Goal: Task Accomplishment & Management: Complete application form

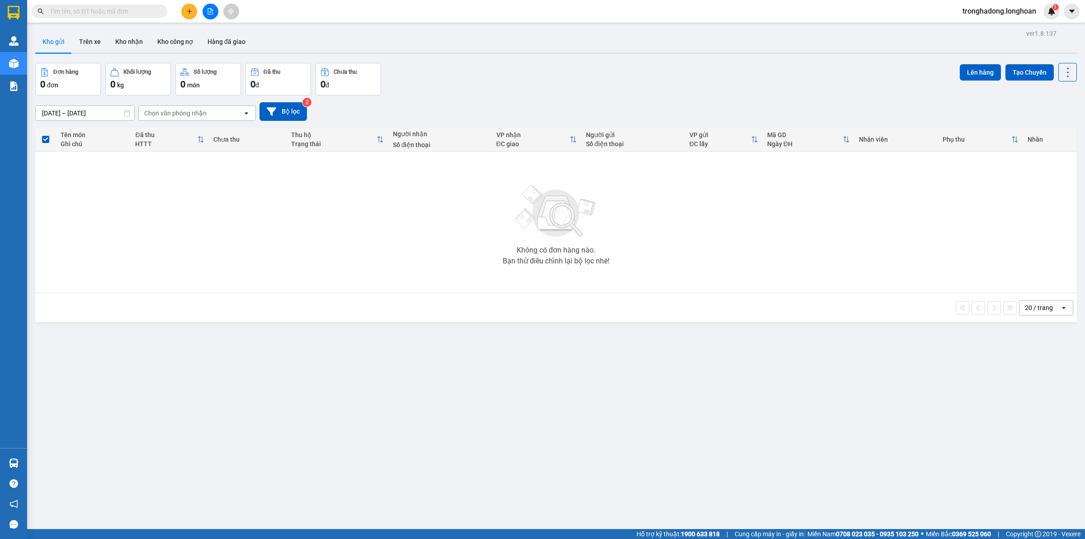
click at [117, 8] on input "text" at bounding box center [103, 11] width 107 height 10
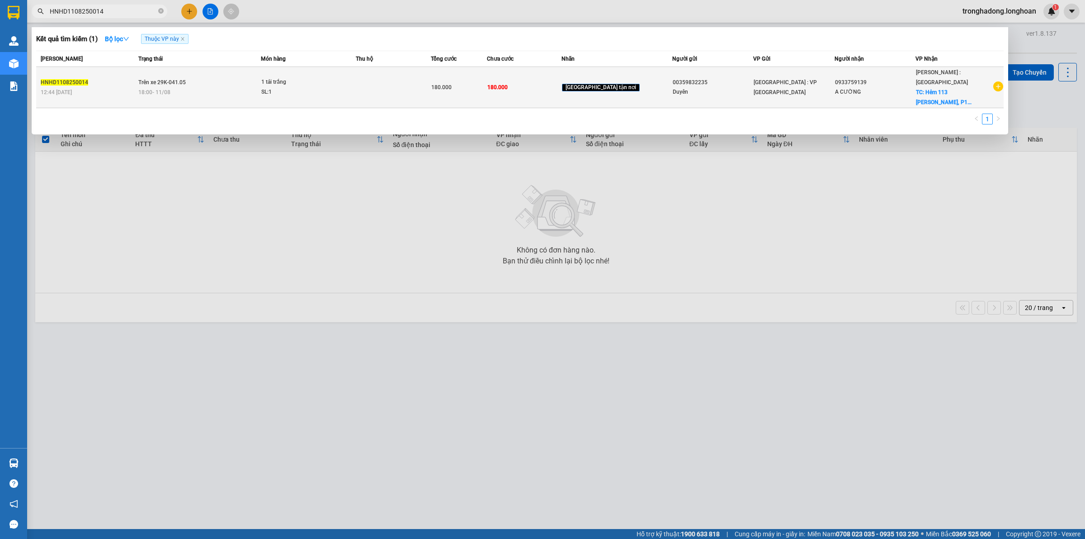
type input "HNHD1108250014"
click at [553, 80] on td "180.000" at bounding box center [524, 87] width 75 height 41
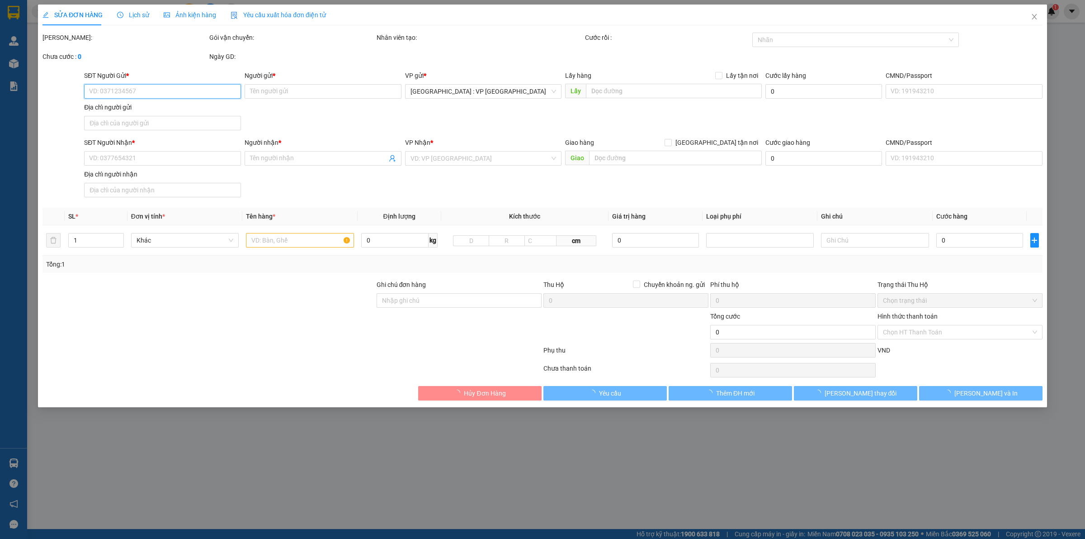
type input "00359832235"
type input "Duyên"
type input "0933759139"
type input "A CƯỜNG"
checkbox input "true"
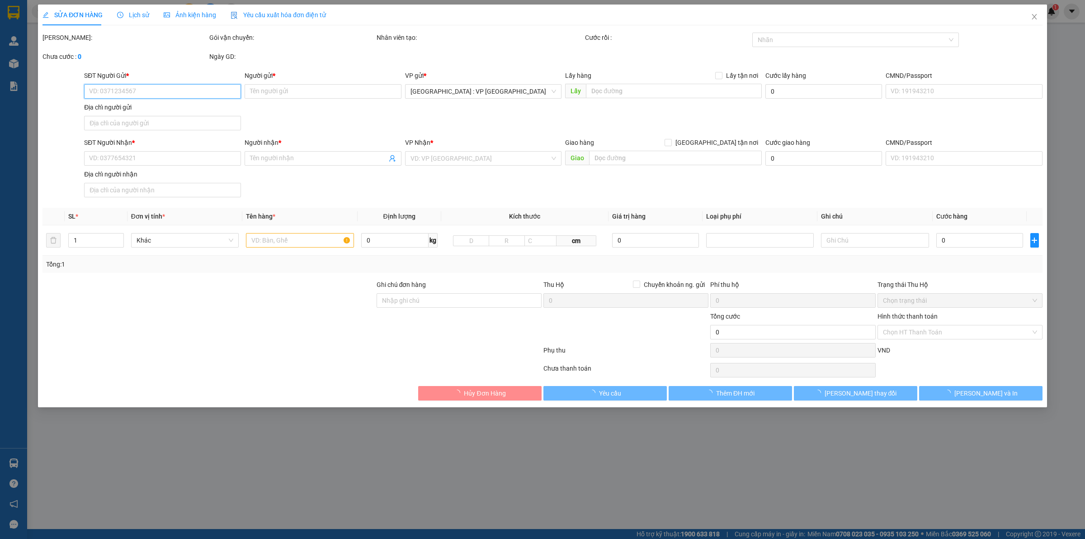
type input "Hẻm 113 Trần Thị Trọng, P15, Tân BÌnh"
type input "180.000"
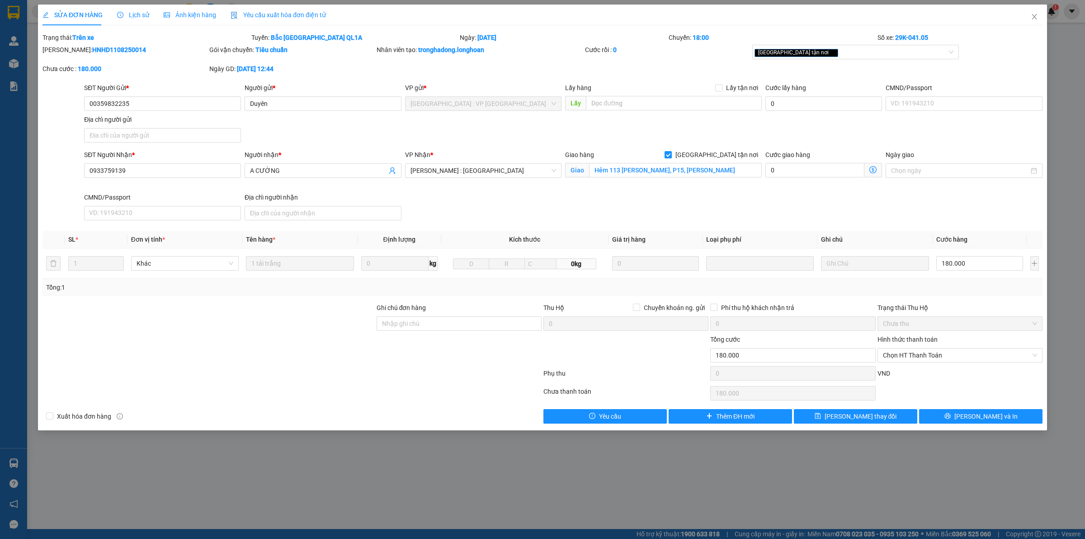
click at [265, 369] on div at bounding box center [292, 375] width 501 height 18
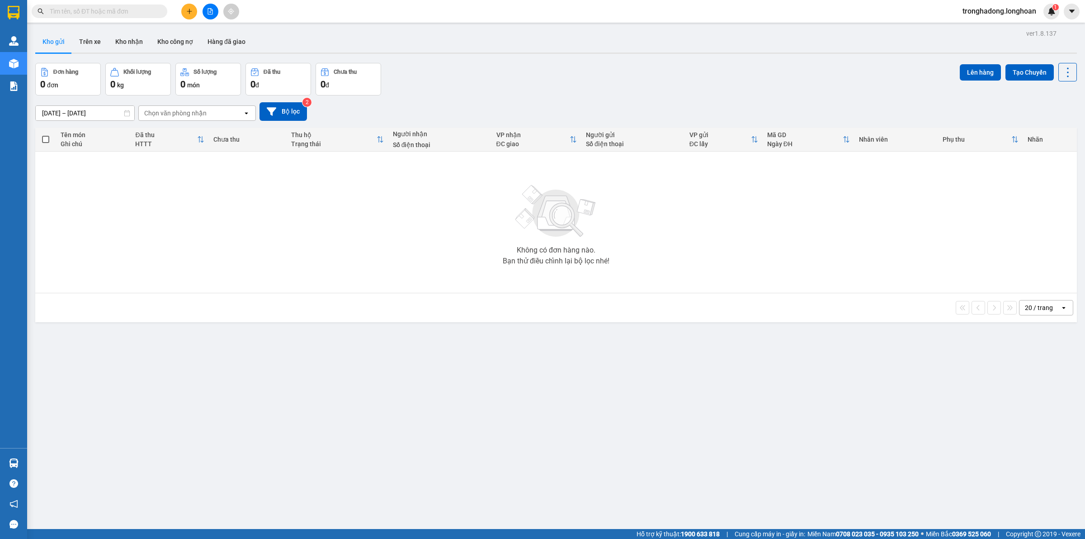
click at [191, 12] on icon "plus" at bounding box center [189, 11] width 6 height 6
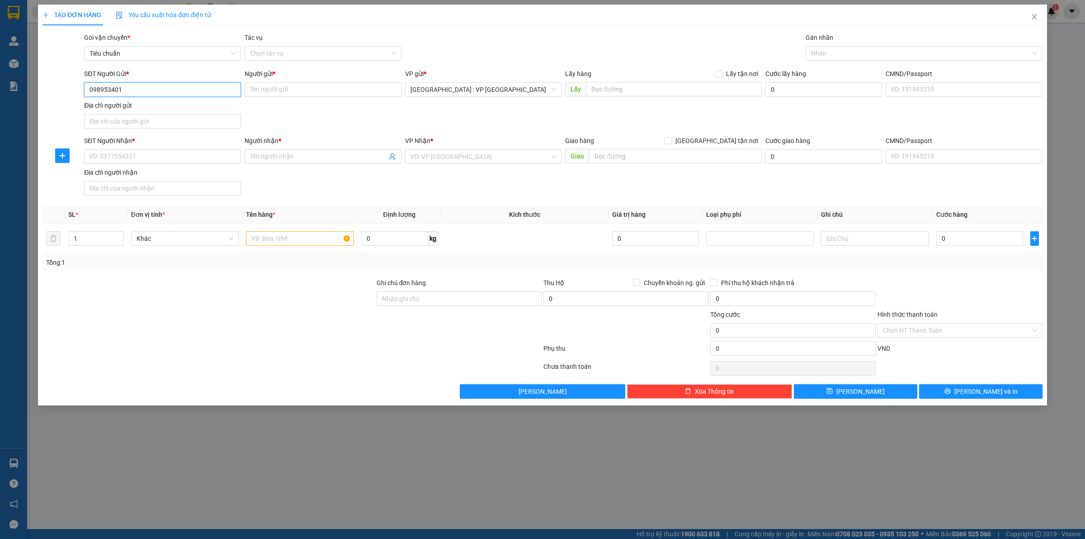
type input "0989534015"
click at [202, 107] on div "0989534015 - Mrs Nga" at bounding box center [163, 108] width 146 height 10
type input "Mrs [PERSON_NAME]"
type input "0989534015"
click at [183, 152] on input "SĐT Người Nhận *" at bounding box center [162, 156] width 157 height 14
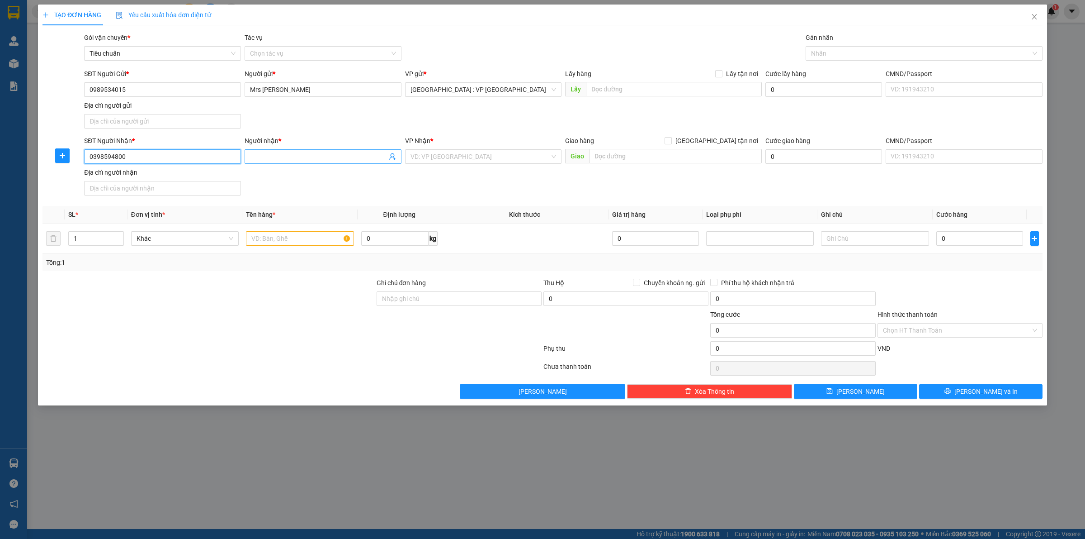
type input "0398594800"
click at [300, 152] on span at bounding box center [323, 156] width 157 height 14
type input "MR Sinh"
click at [614, 157] on input "text" at bounding box center [675, 156] width 173 height 14
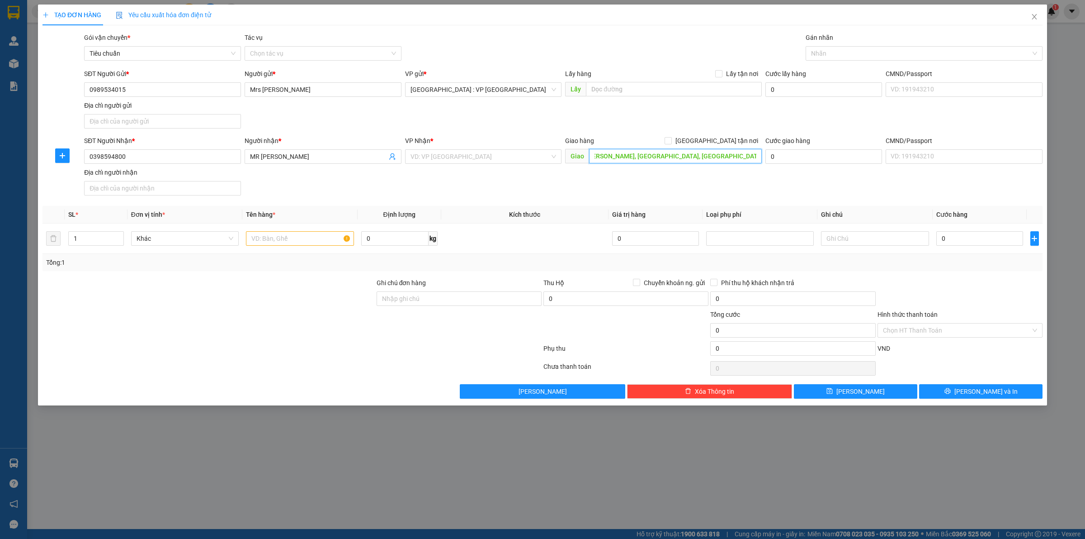
type input "66 Hàn Mặc Tử, Phường Ghềnh Ráng, TP Quy Nhơn, Bình định"
click at [478, 153] on input "search" at bounding box center [481, 157] width 140 height 14
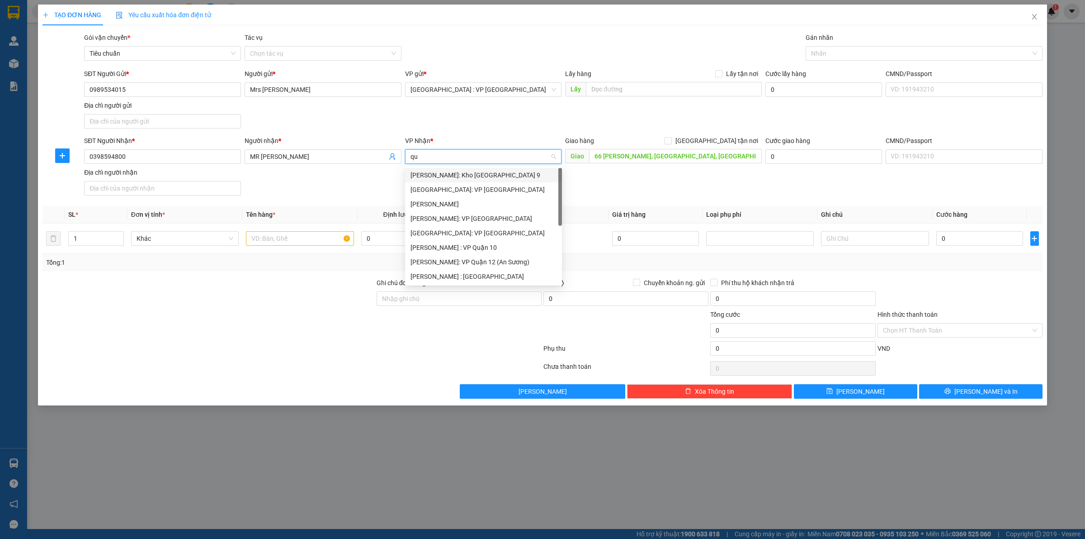
type input "quy"
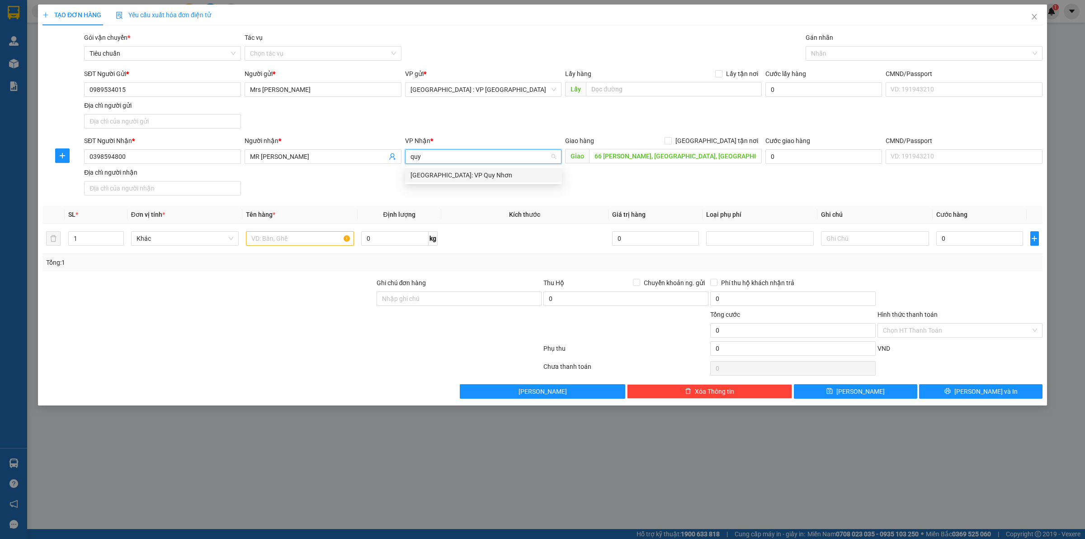
click at [478, 173] on div "[GEOGRAPHIC_DATA]: VP Quy Nhơn" at bounding box center [484, 175] width 146 height 10
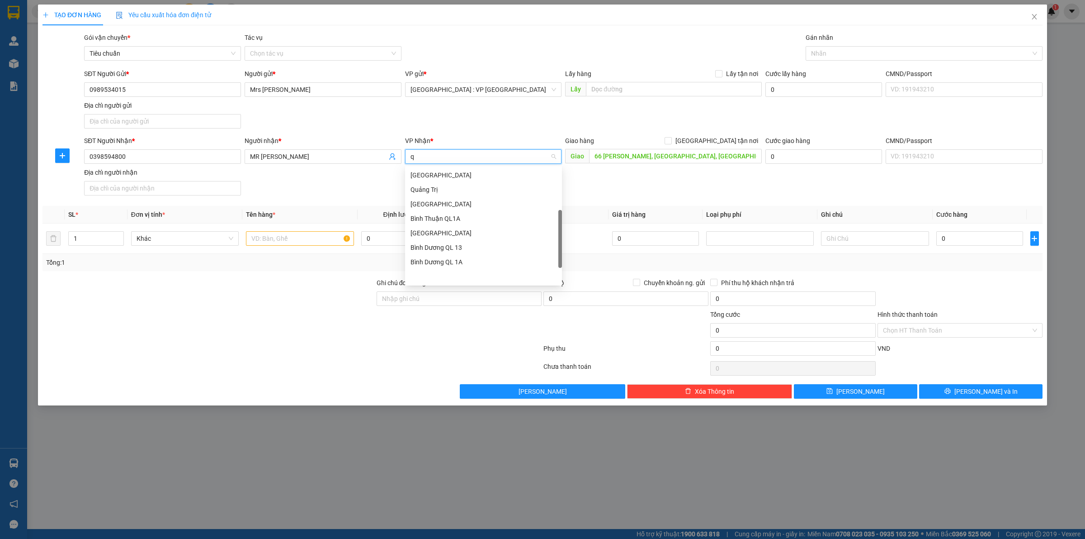
scroll to position [116, 0]
type input "quy"
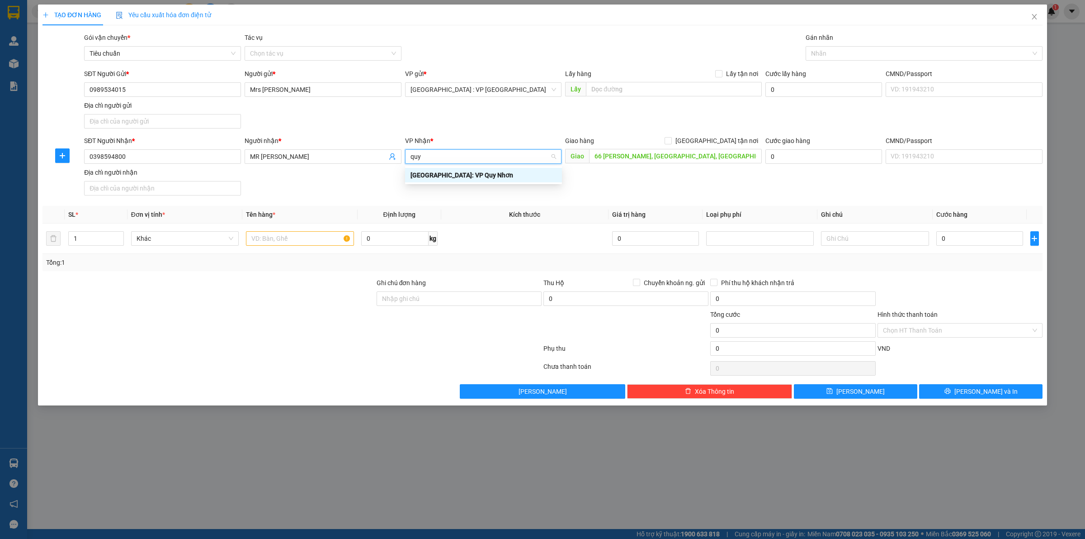
click at [519, 175] on div "[GEOGRAPHIC_DATA]: VP Quy Nhơn" at bounding box center [484, 175] width 146 height 10
click at [352, 184] on div "SĐT Người Nhận * 0398594800 Người nhận * MR Sinh VP Nhận * Bình Định: VP Quy Nh…" at bounding box center [563, 167] width 962 height 63
click at [671, 139] on input "[GEOGRAPHIC_DATA] tận nơi" at bounding box center [668, 140] width 6 height 6
checkbox input "true"
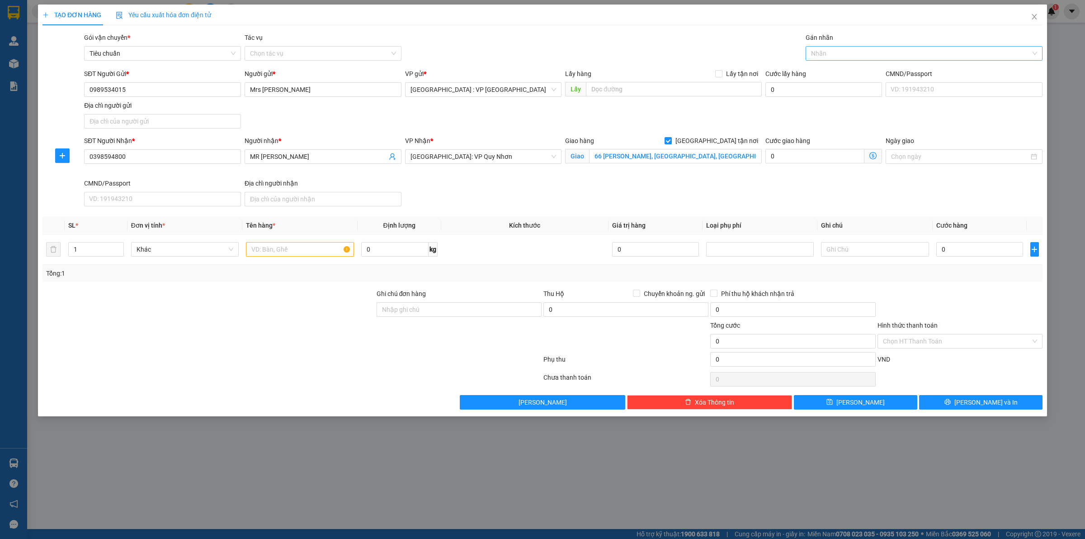
drag, startPoint x: 819, startPoint y: 47, endPoint x: 824, endPoint y: 51, distance: 5.2
click at [820, 48] on div at bounding box center [919, 53] width 223 height 11
type input "giao"
click at [856, 65] on div "[GEOGRAPHIC_DATA] tận nơi" at bounding box center [924, 71] width 237 height 14
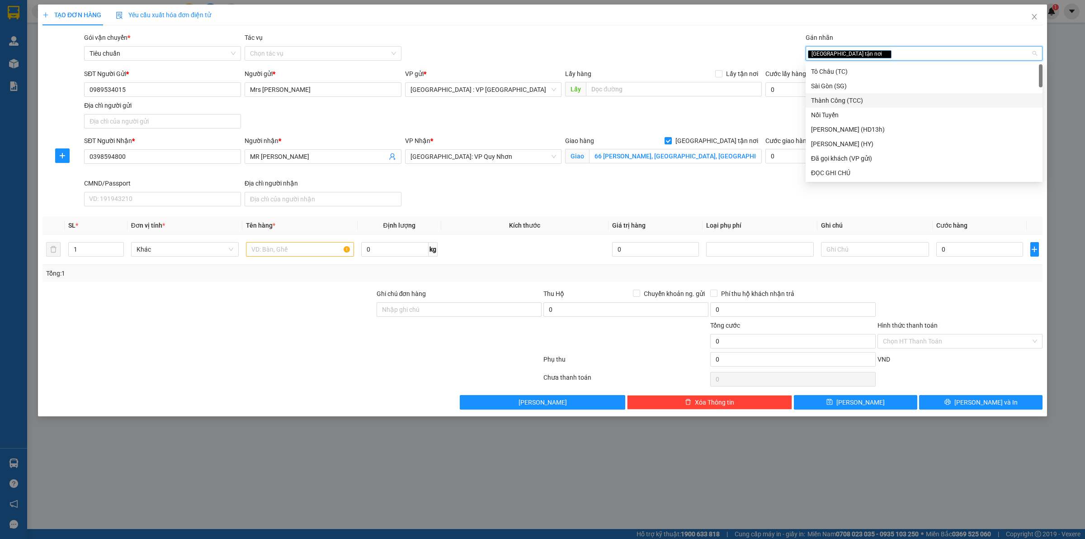
click at [730, 120] on div "SĐT Người Gửi * 0989534015 Người gửi * Mrs Nga VP gửi * Hà Nội : VP Hà Đông Lấy…" at bounding box center [563, 100] width 962 height 63
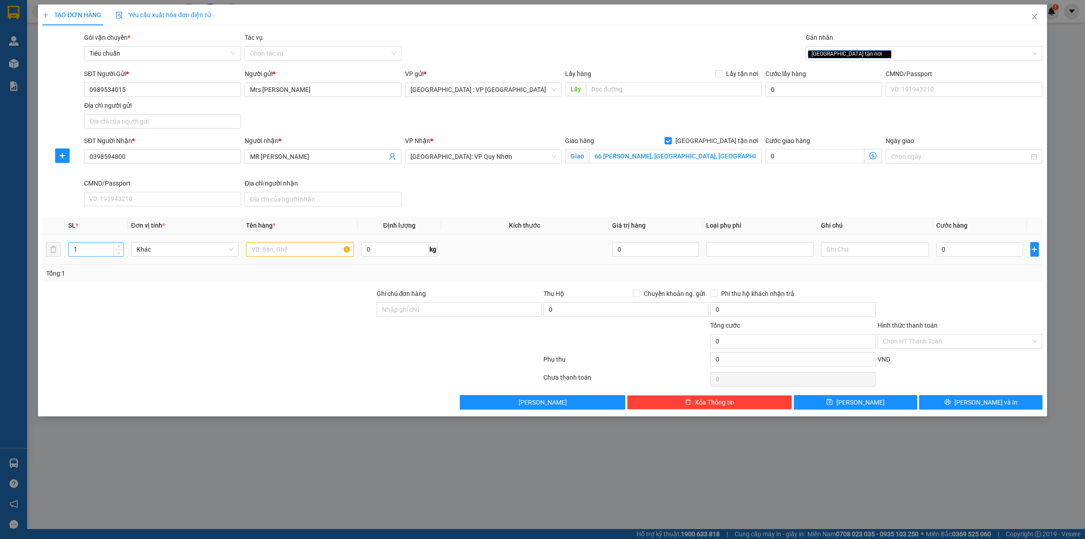
click at [80, 249] on input "1" at bounding box center [96, 249] width 55 height 14
type input "3"
click at [257, 247] on input "text" at bounding box center [300, 249] width 108 height 14
type input "3 thùng giấy"
click at [385, 255] on input "0" at bounding box center [394, 249] width 67 height 14
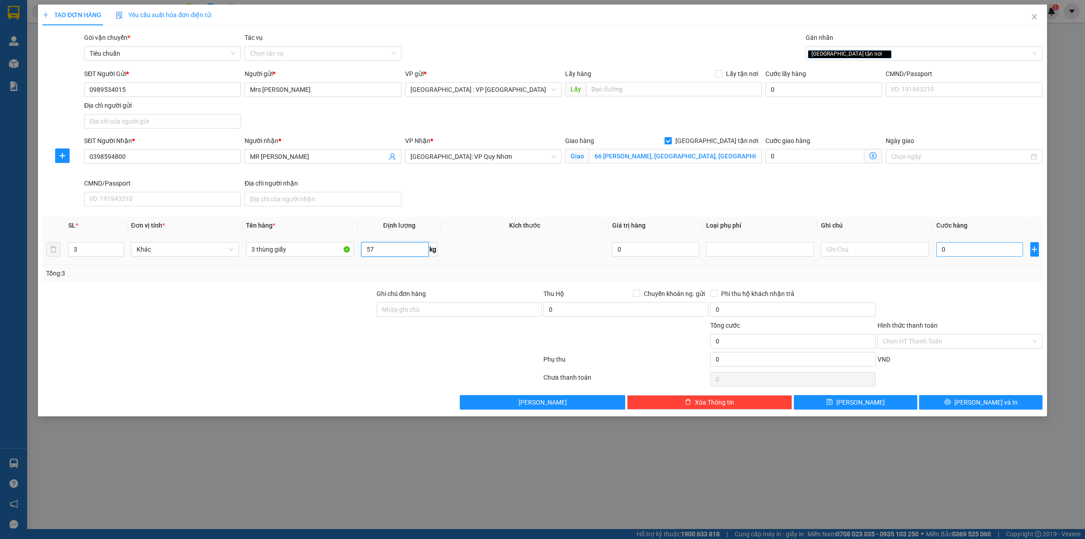
type input "57"
click at [964, 249] on input "0" at bounding box center [980, 249] width 87 height 14
type input "40"
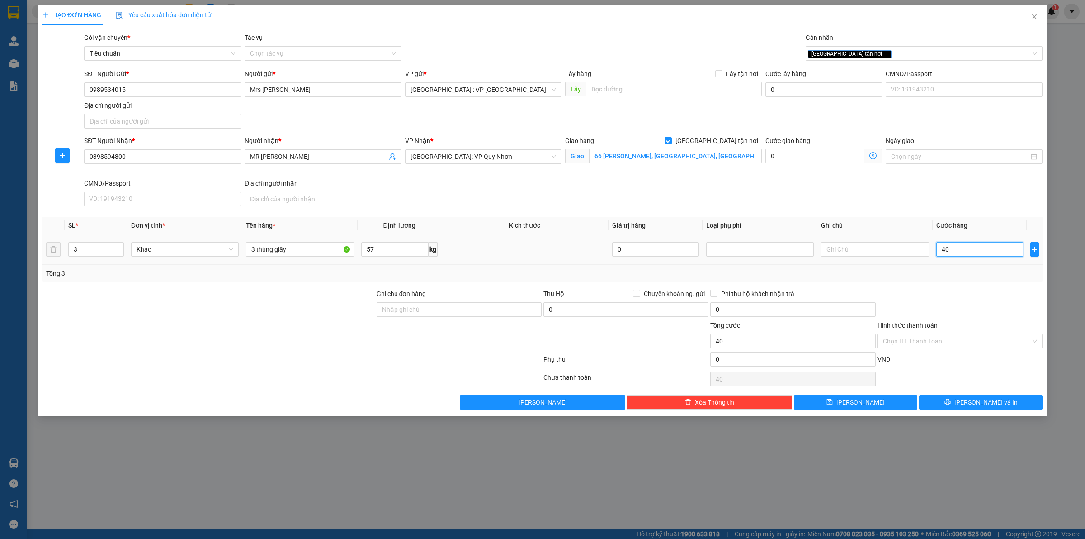
type input "430"
type input "4.300"
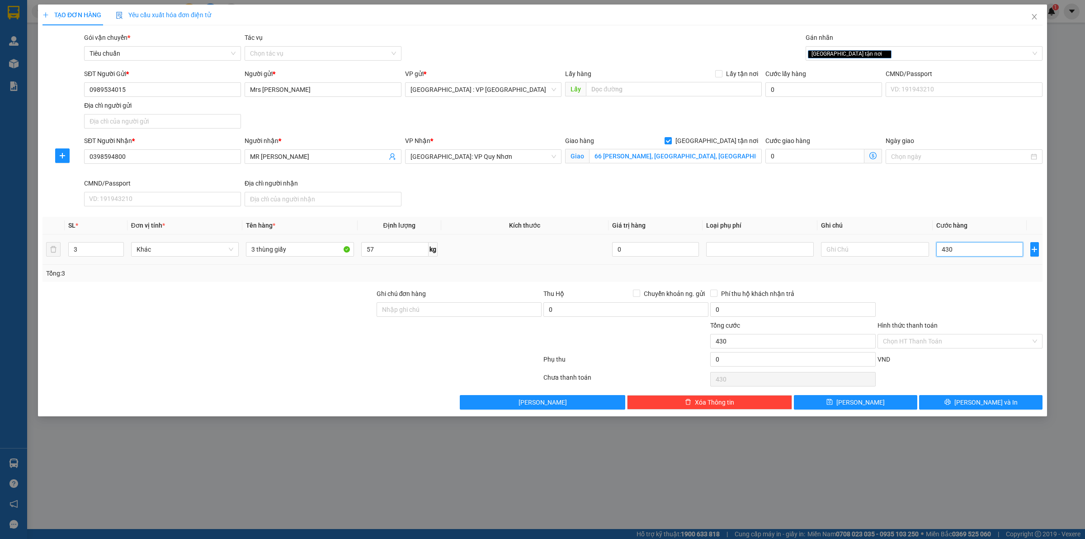
type input "4.300"
type input "43.000"
type input "430.000"
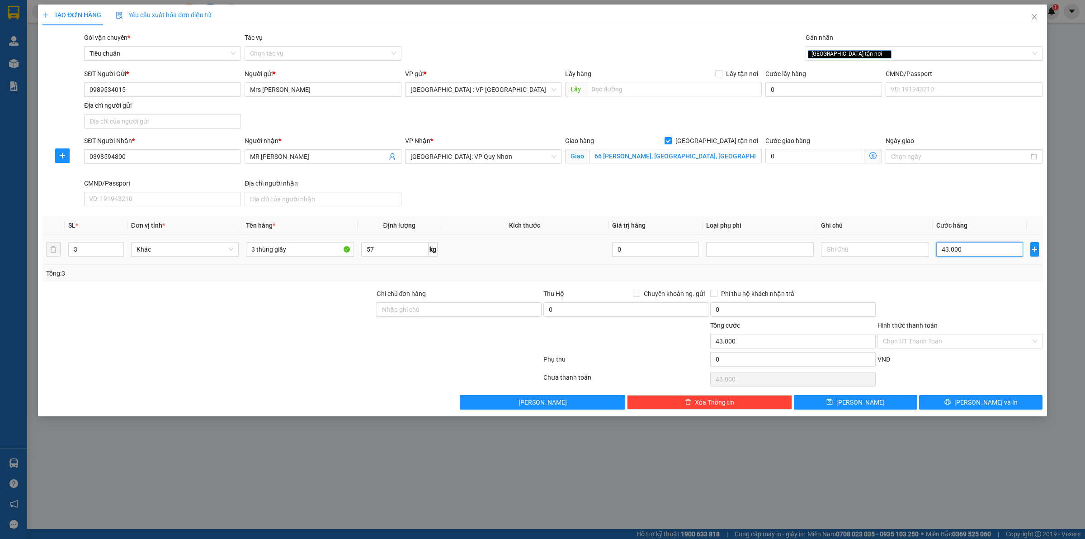
type input "430.000"
type input "4.300.000"
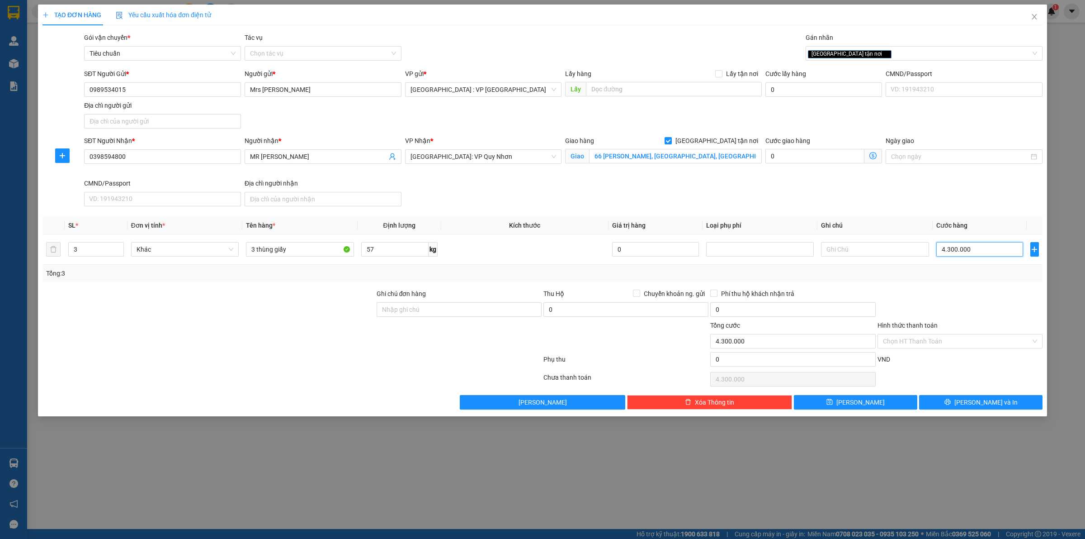
type input "430.000"
click at [951, 405] on icon "printer" at bounding box center [948, 401] width 6 height 6
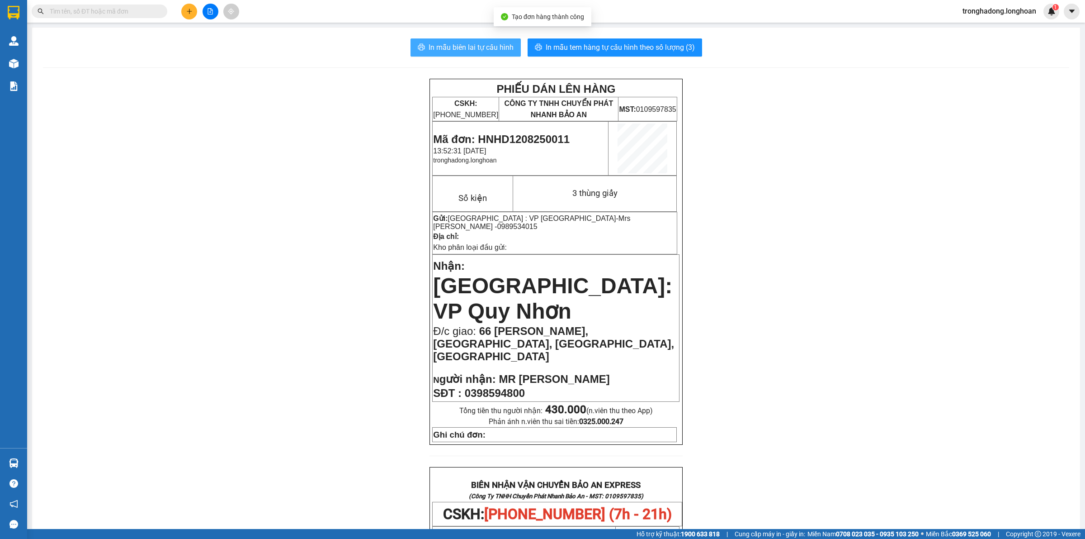
click at [459, 48] on span "In mẫu biên lai tự cấu hình" at bounding box center [471, 47] width 85 height 11
click at [600, 43] on span "In mẫu tem hàng tự cấu hình theo số lượng (3)" at bounding box center [620, 47] width 149 height 11
click at [449, 41] on button "In mẫu biên lai tự cấu hình" at bounding box center [466, 47] width 110 height 18
click at [652, 46] on span "In mẫu tem hàng tự cấu hình theo số lượng (3)" at bounding box center [620, 47] width 149 height 11
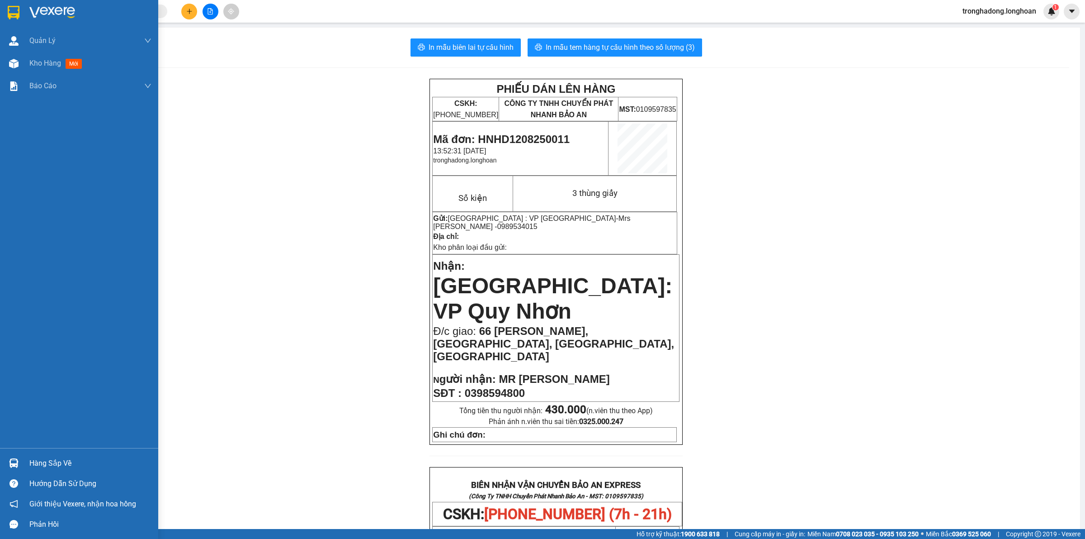
click at [13, 8] on img at bounding box center [14, 13] width 12 height 14
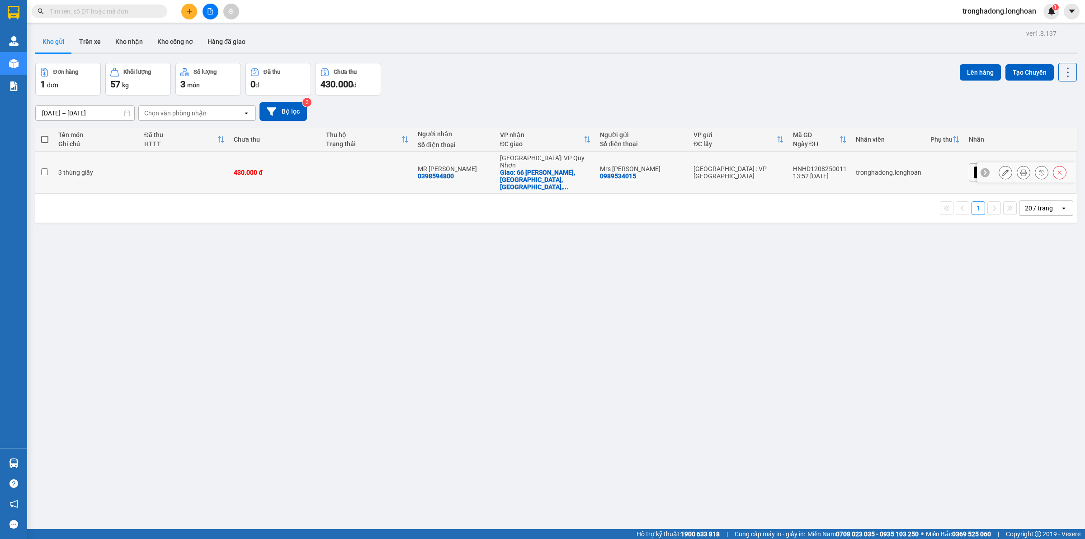
click at [784, 165] on div "[GEOGRAPHIC_DATA] : VP [GEOGRAPHIC_DATA]" at bounding box center [739, 172] width 90 height 14
checkbox input "true"
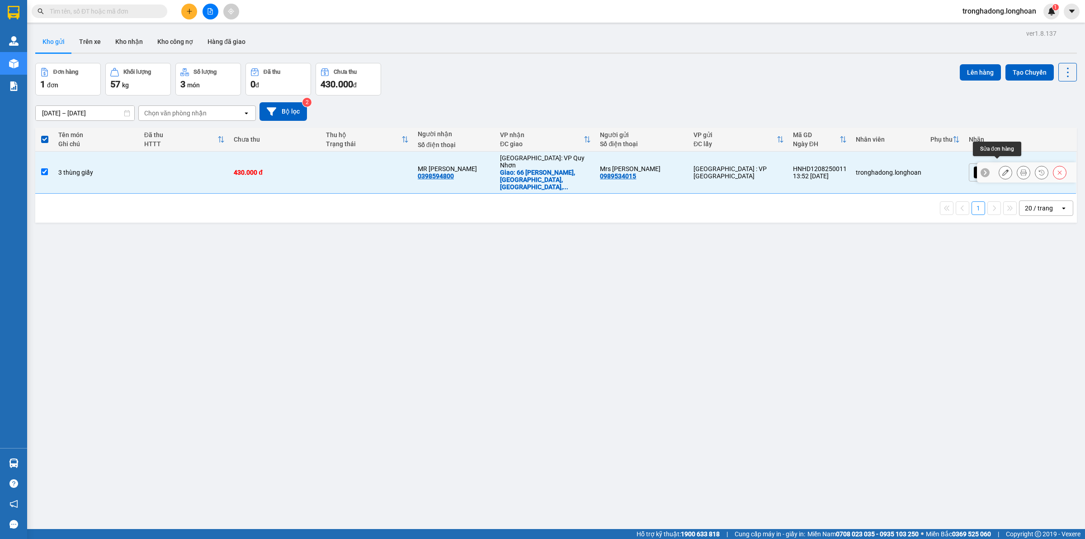
click at [1003, 169] on icon at bounding box center [1006, 172] width 6 height 6
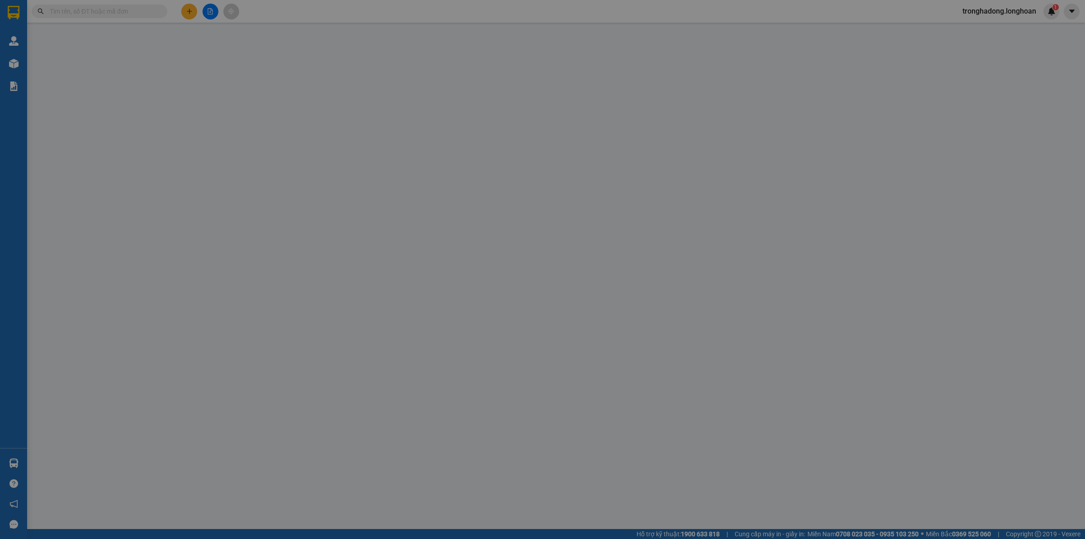
type input "0989534015"
type input "Mrs Nga"
type input "0398594800"
type input "MR Sinh"
checkbox input "true"
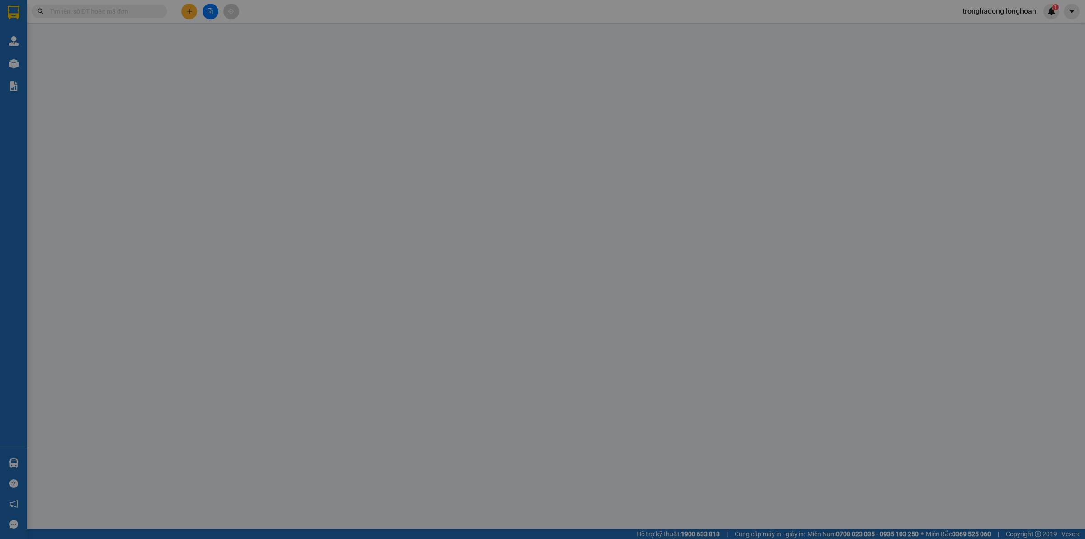
type input "66 Hàn Mặc Tử, Phường Ghềnh Ráng, TP Quy Nhơn, Bình định"
type input "430.000"
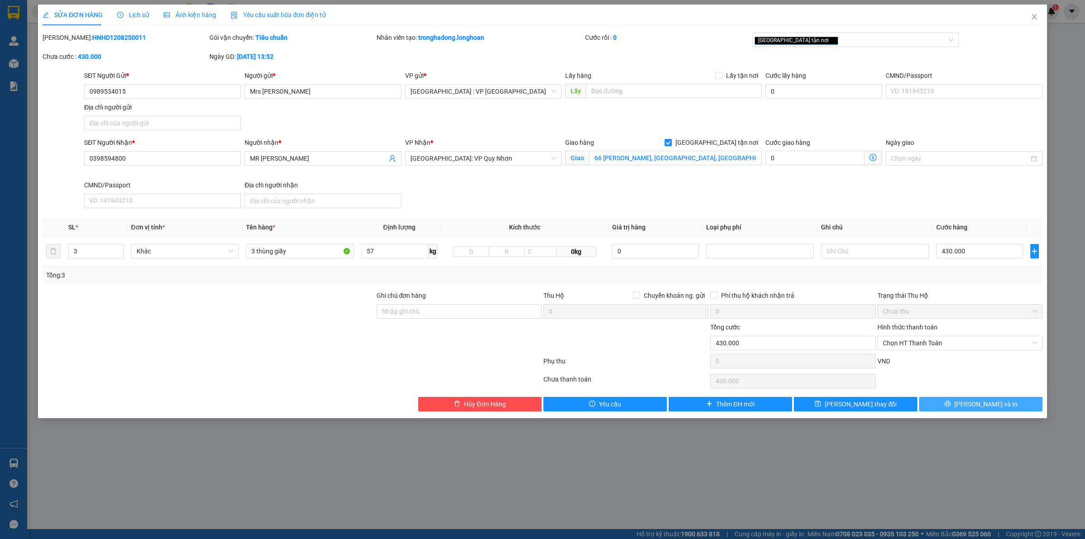
click at [950, 406] on button "Lưu và In" at bounding box center [980, 404] width 123 height 14
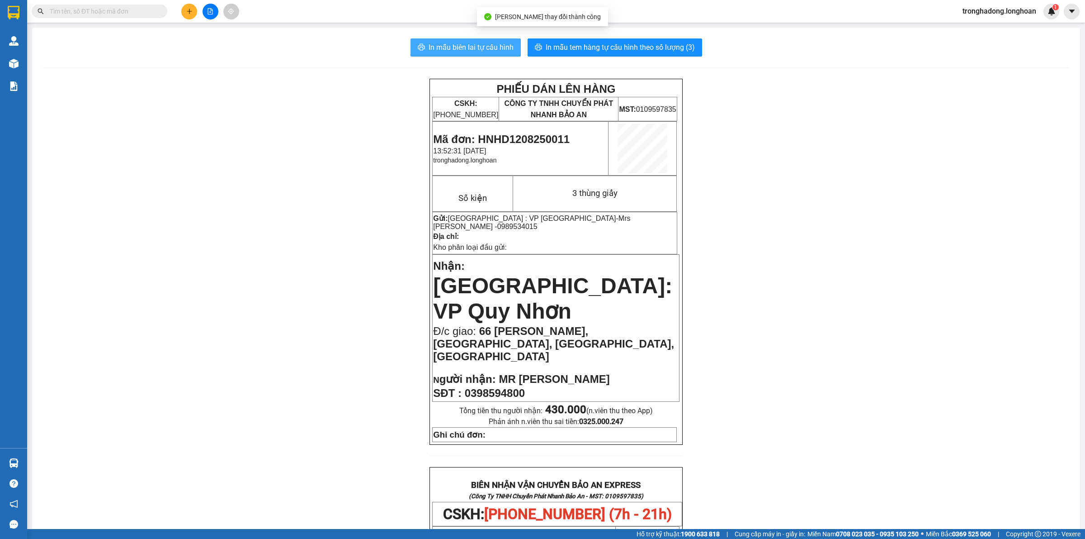
click at [484, 43] on span "In mẫu biên lai tự cấu hình" at bounding box center [471, 47] width 85 height 11
click at [187, 11] on icon "plus" at bounding box center [189, 11] width 5 height 0
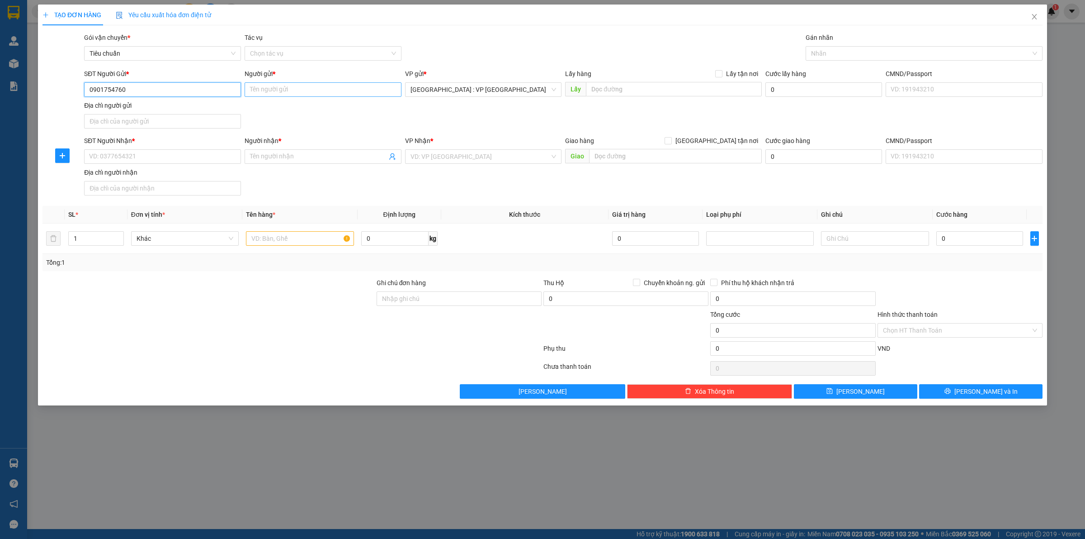
type input "0901754760"
click at [254, 86] on input "Người gửi *" at bounding box center [323, 89] width 157 height 14
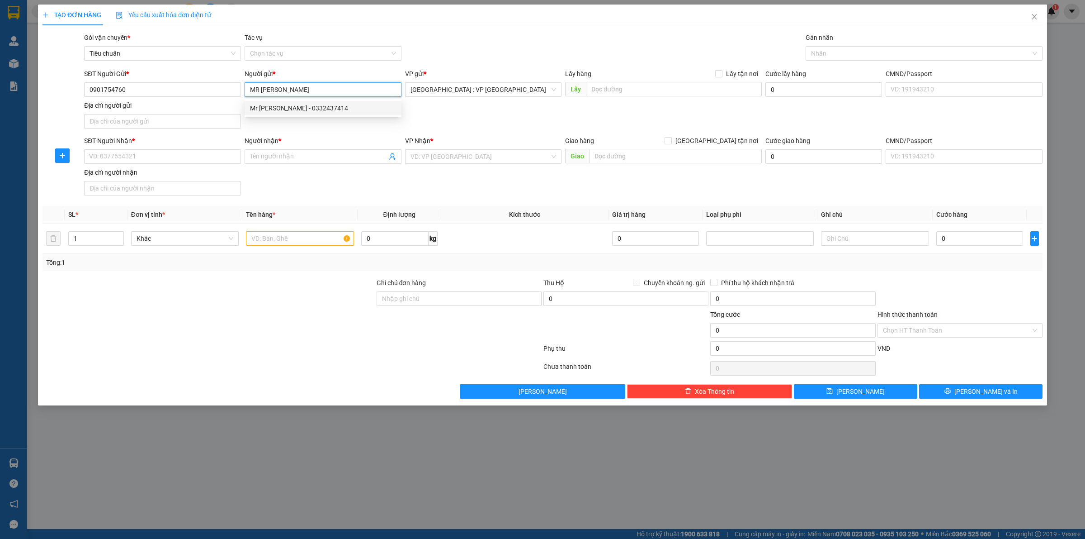
type input "MR Giám"
click at [296, 127] on div "SĐT Người Gửi * 0901754760 Người gửi * MR Giám VP gửi * Hà Nội : VP Hà Đông Lấy…" at bounding box center [563, 100] width 962 height 63
click at [162, 157] on input "SĐT Người Nhận *" at bounding box center [162, 156] width 157 height 14
type input "0936406468"
click at [266, 158] on input "Người nhận *" at bounding box center [318, 157] width 137 height 10
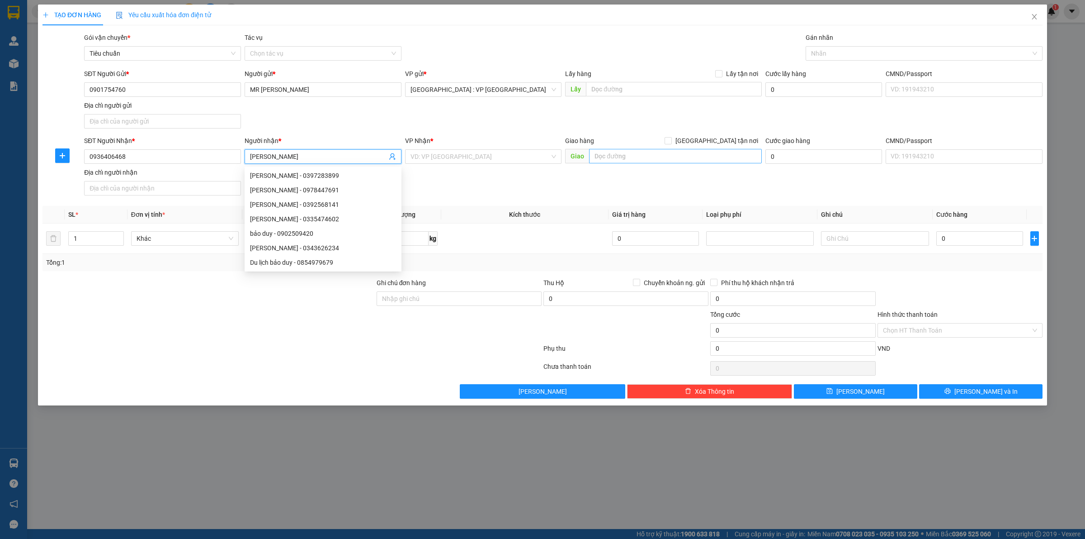
type input "Bảo Duy"
drag, startPoint x: 614, startPoint y: 161, endPoint x: 615, endPoint y: 157, distance: 4.7
click at [614, 161] on input "text" at bounding box center [675, 156] width 173 height 14
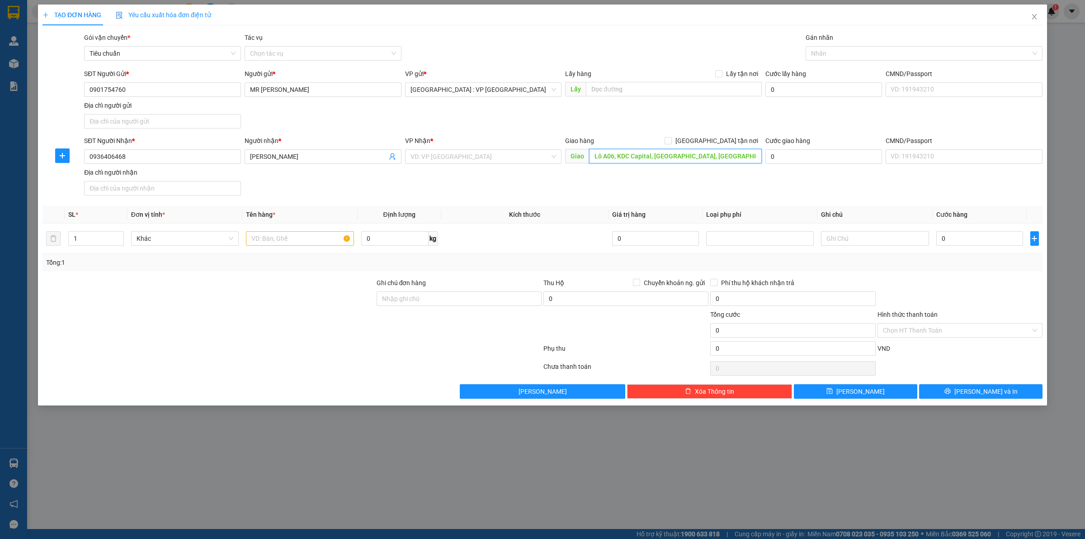
type input "Lô A06, KDC Capital, Phường Blao, Bảo lộc, Lâm Đồng"
click at [671, 141] on input "Giao tận nơi" at bounding box center [668, 140] width 6 height 6
checkbox input "true"
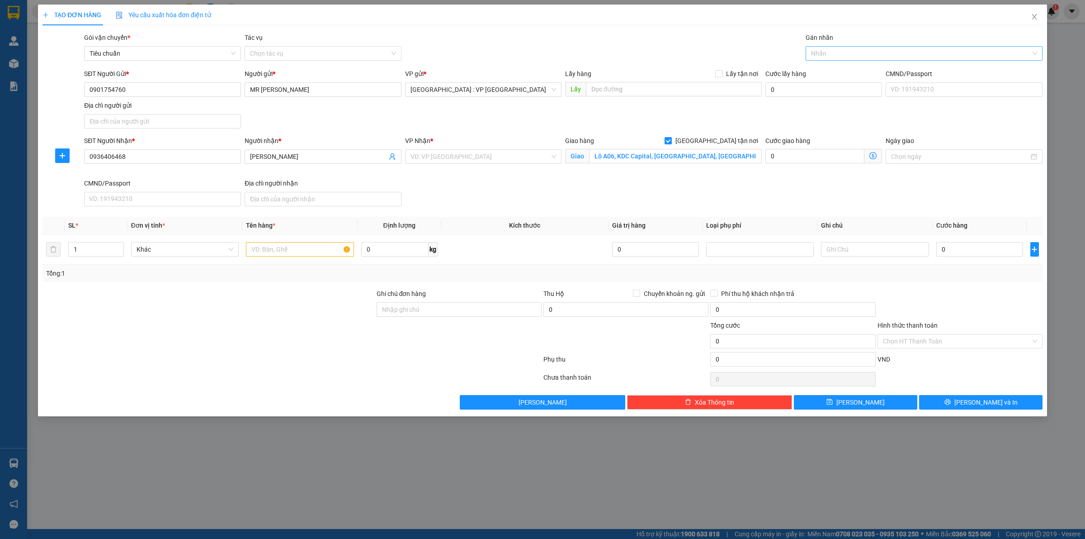
click at [827, 51] on div at bounding box center [919, 53] width 223 height 11
type input "giao"
click at [826, 71] on div "Giao tận nơi" at bounding box center [924, 71] width 226 height 10
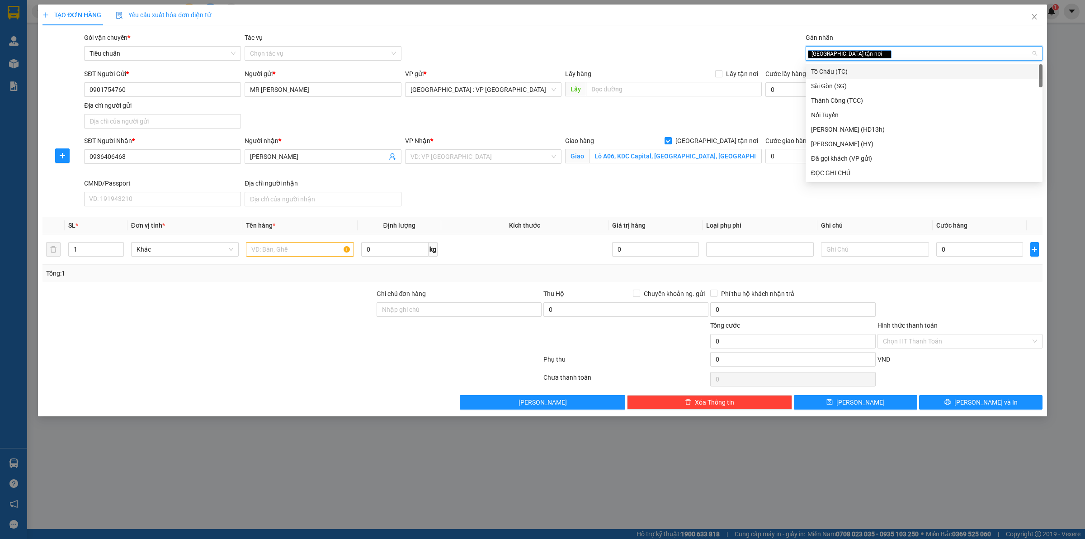
click at [739, 123] on div "SĐT Người Gửi * 0901754760 Người gửi * MR Giám VP gửi * Hà Nội : VP Hà Đông Lấy…" at bounding box center [563, 100] width 962 height 63
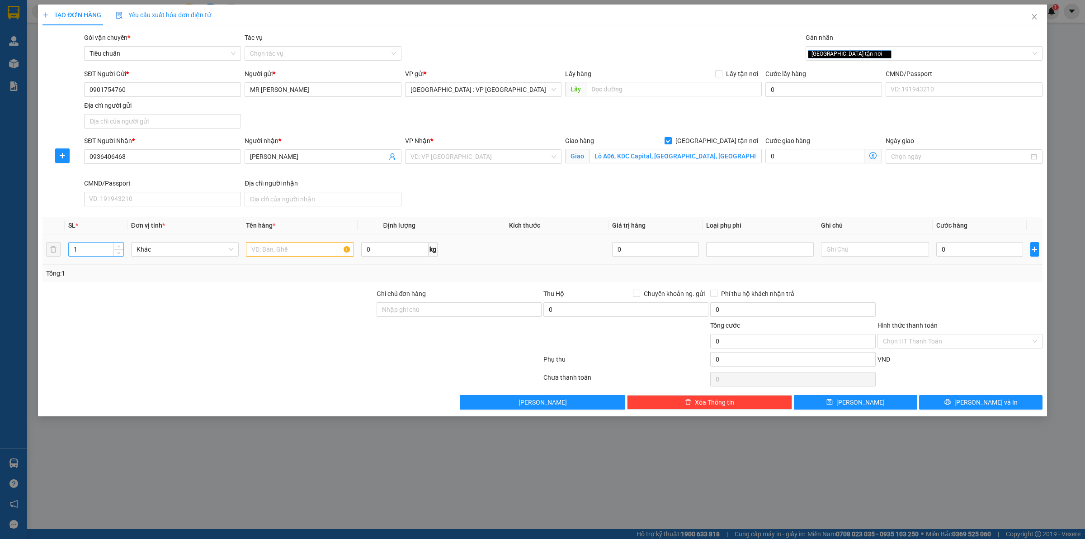
click at [104, 246] on input "1" at bounding box center [96, 249] width 55 height 14
click at [273, 249] on input "text" at bounding box center [300, 249] width 108 height 14
type input "1 thùng giấy"
click at [407, 254] on input "0" at bounding box center [394, 249] width 67 height 14
type input "20"
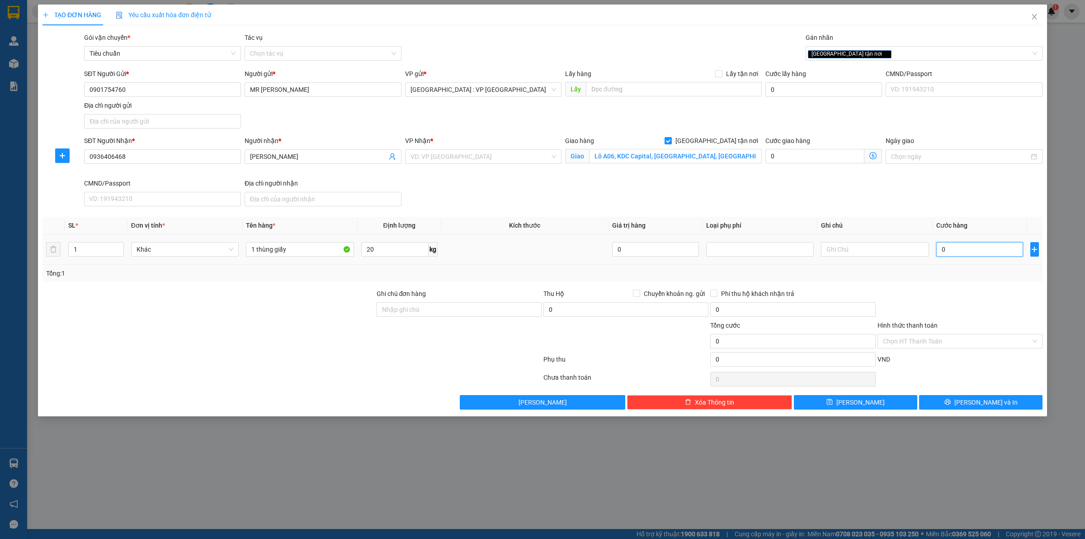
click at [956, 252] on input "0" at bounding box center [980, 249] width 87 height 14
type input "2"
type input "22"
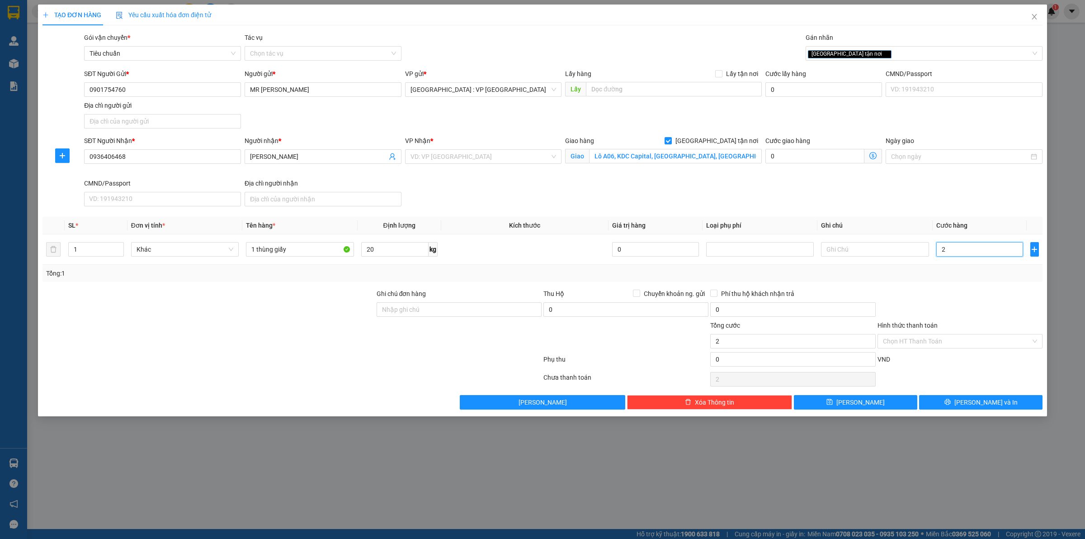
type input "22"
type input "220"
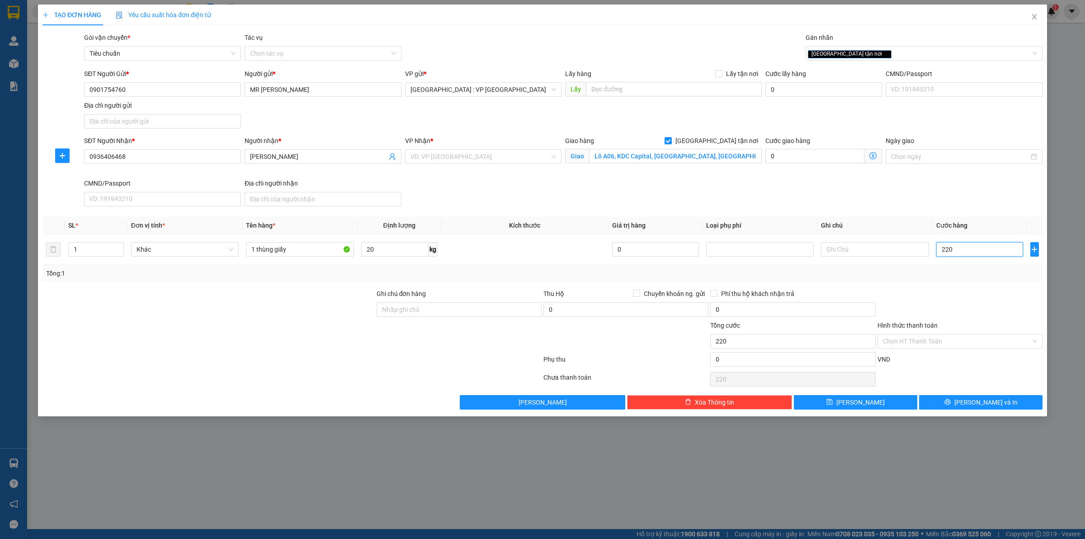
type input "2.200"
type input "22.000"
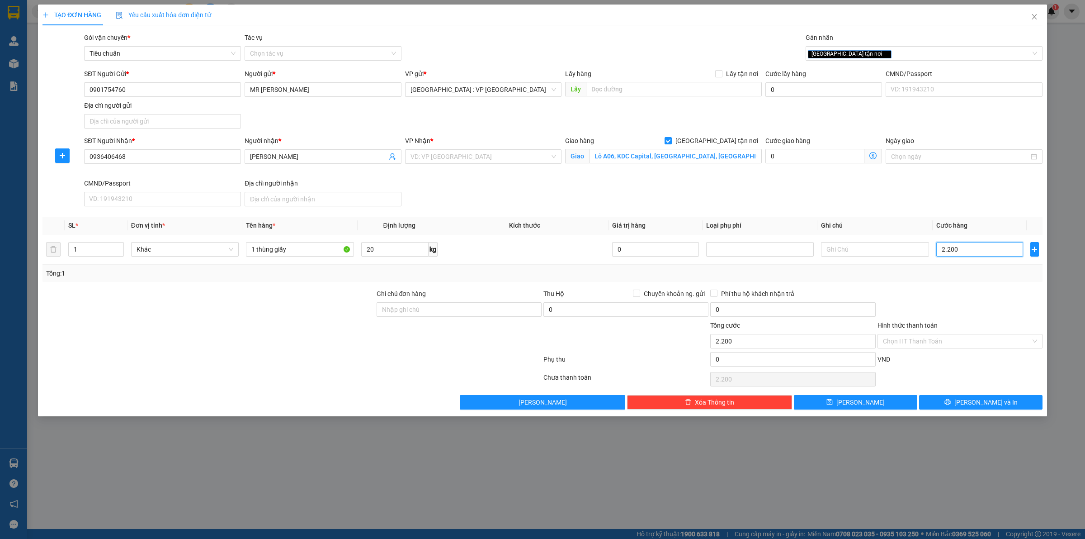
type input "22.000"
type input "220.000"
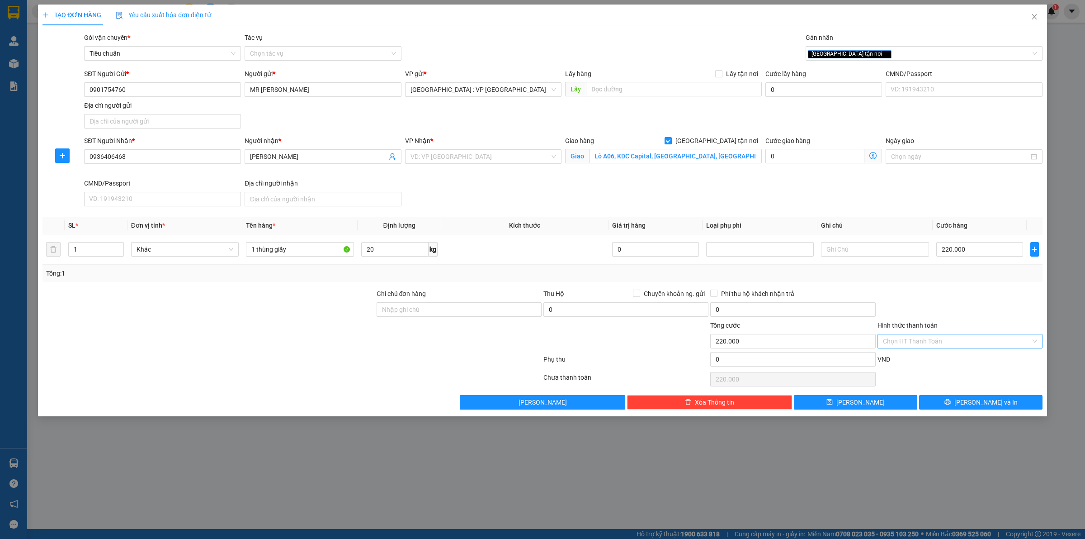
click at [899, 340] on input "Hình thức thanh toán" at bounding box center [957, 341] width 148 height 14
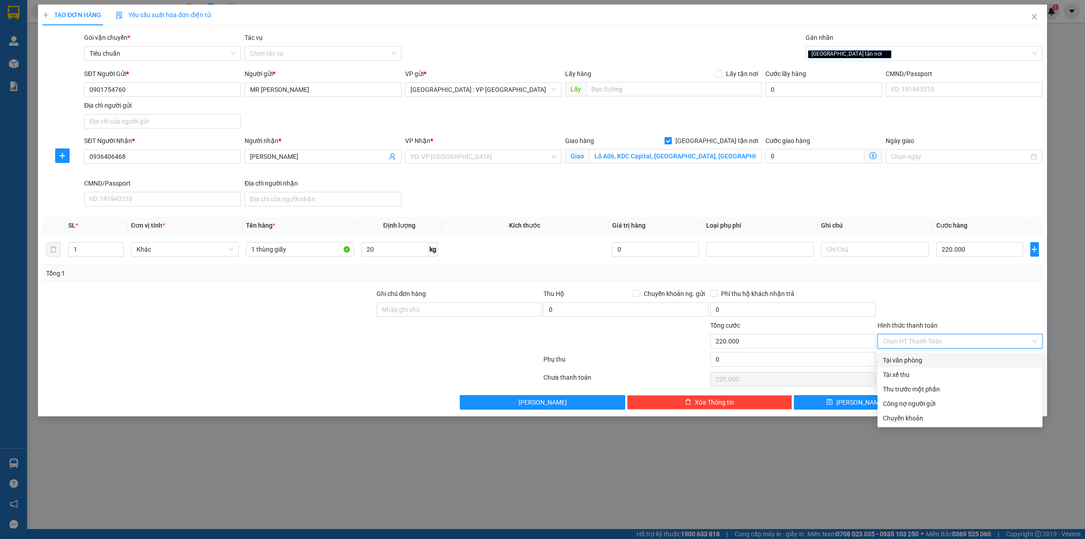
click at [914, 355] on div "Tại văn phòng" at bounding box center [960, 360] width 154 height 10
type input "0"
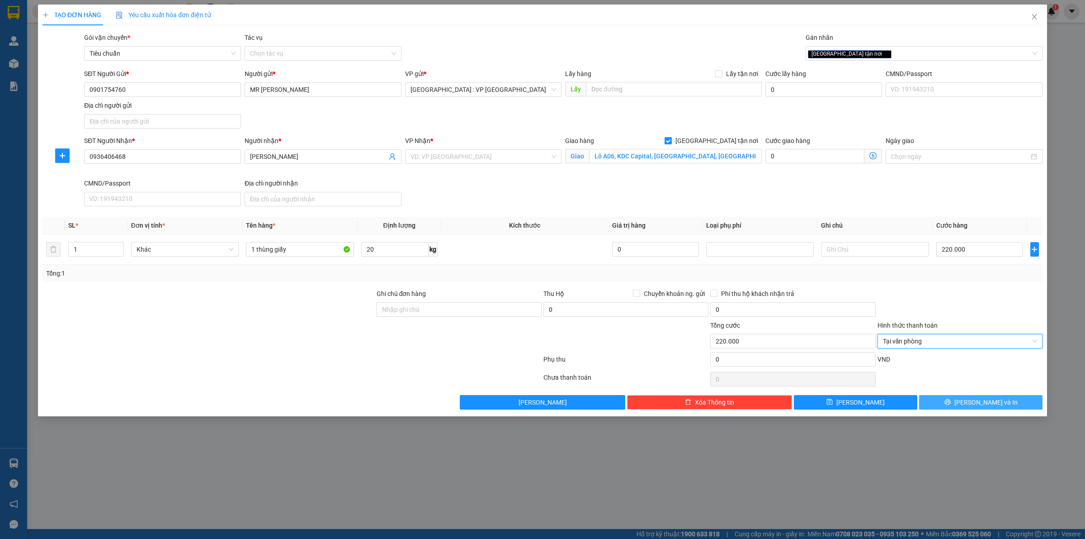
click at [976, 403] on span "Lưu và In" at bounding box center [986, 402] width 63 height 10
click at [468, 152] on input "search" at bounding box center [481, 157] width 140 height 14
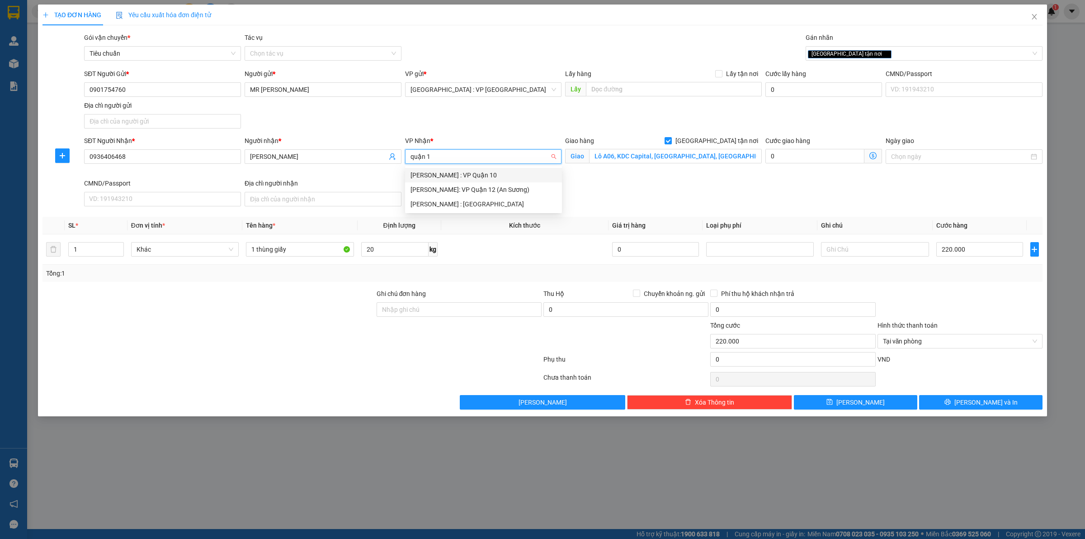
type input "quận 12"
click at [470, 189] on div "Hồ Chí Minh : Kho Quận 12" at bounding box center [484, 190] width 146 height 10
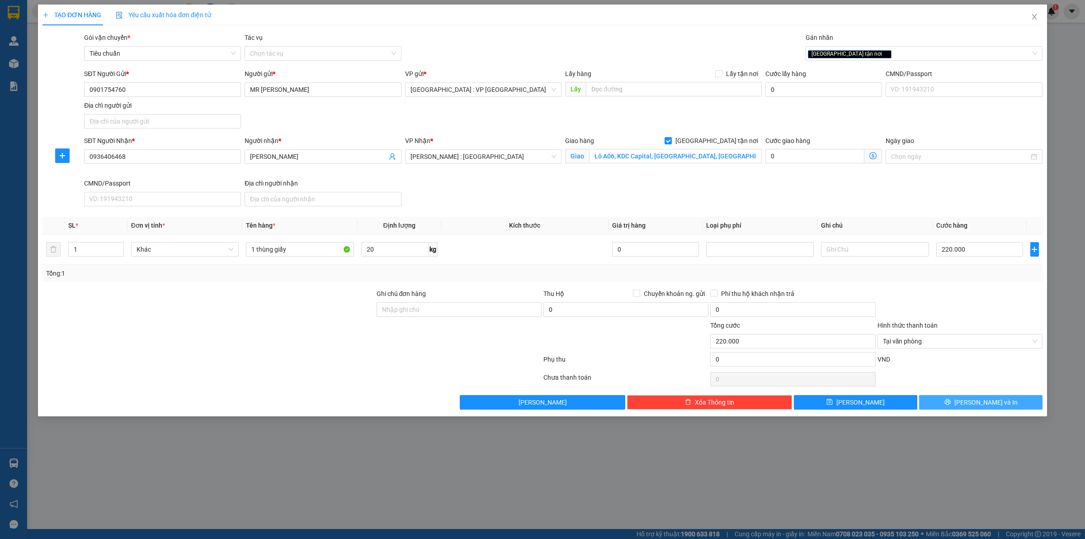
click at [952, 404] on button "Lưu và In" at bounding box center [980, 402] width 123 height 14
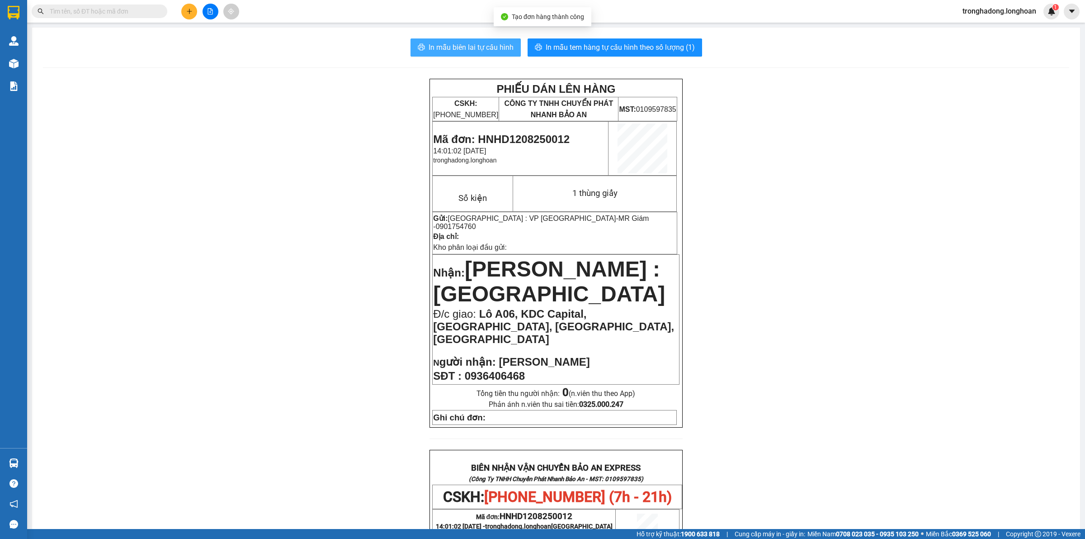
click at [446, 47] on span "In mẫu biên lai tự cấu hình" at bounding box center [471, 47] width 85 height 11
click at [630, 46] on span "In mẫu tem hàng tự cấu hình theo số lượng (1)" at bounding box center [620, 47] width 149 height 11
click at [109, 6] on span at bounding box center [100, 12] width 136 height 14
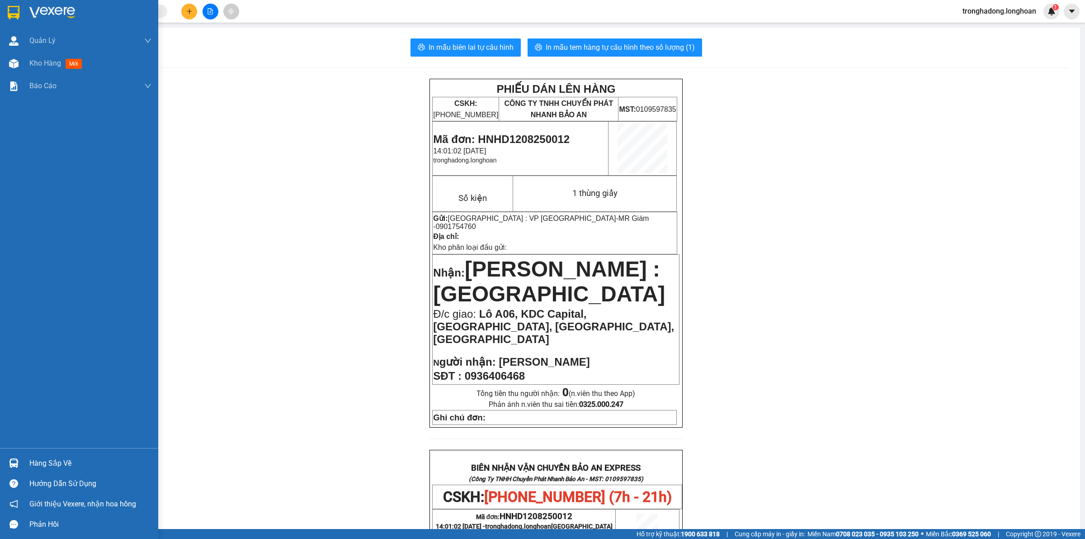
click at [13, 7] on img at bounding box center [14, 13] width 12 height 14
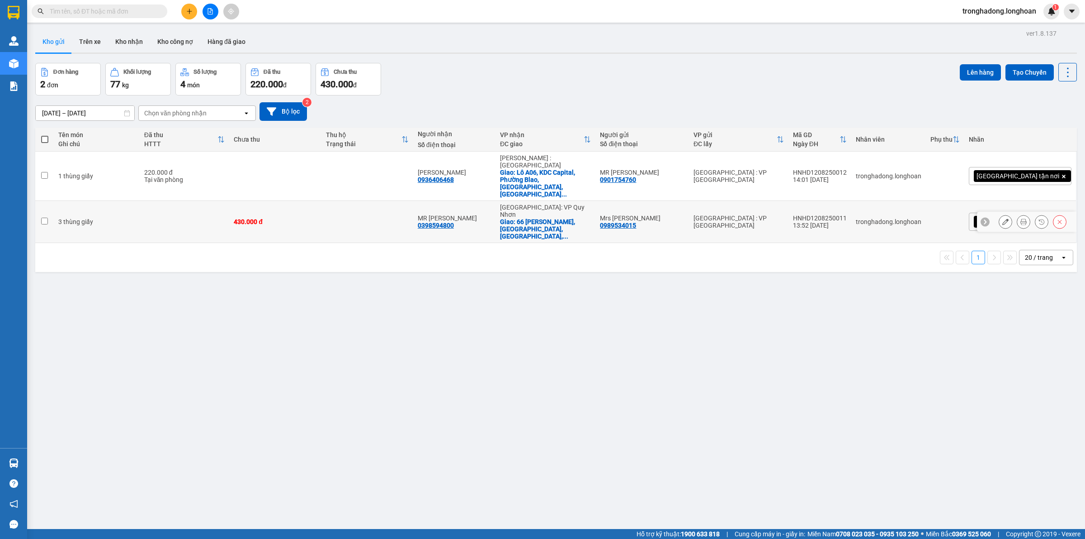
click at [784, 214] on div "[GEOGRAPHIC_DATA] : VP [GEOGRAPHIC_DATA]" at bounding box center [739, 221] width 90 height 14
checkbox input "true"
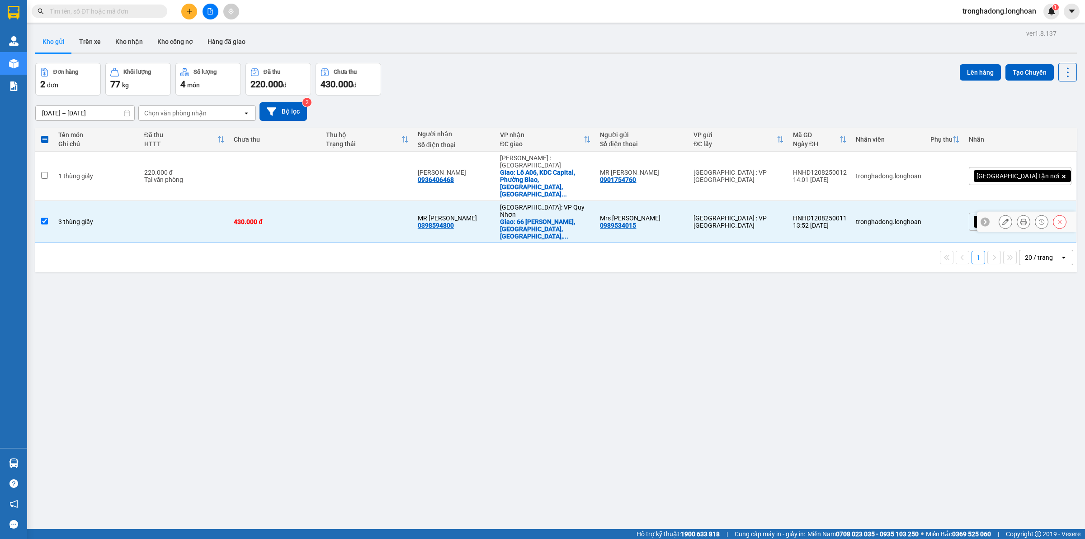
click at [999, 214] on button at bounding box center [1005, 222] width 13 height 16
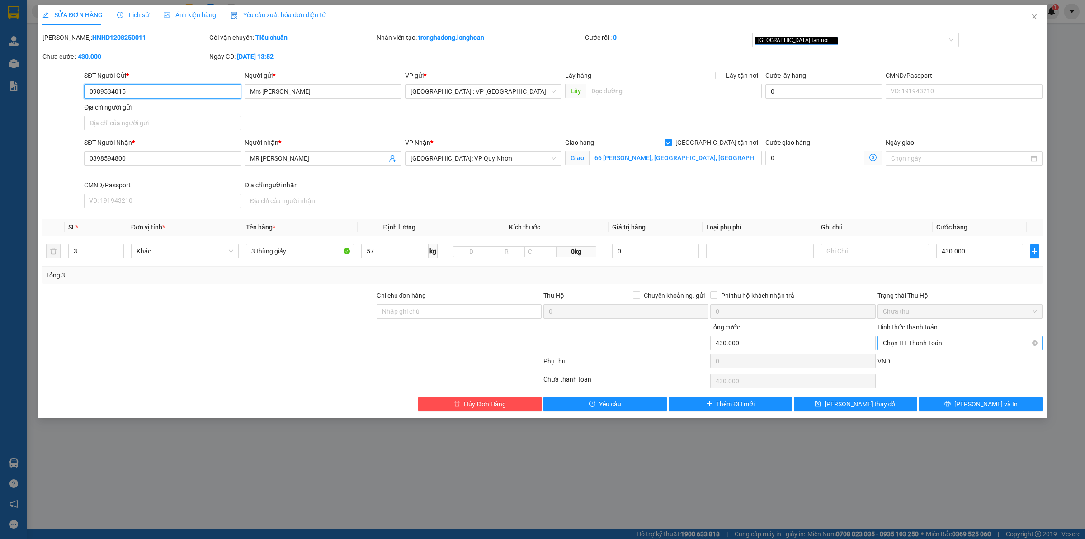
click at [951, 344] on span "Chọn HT Thanh Toán" at bounding box center [960, 343] width 154 height 14
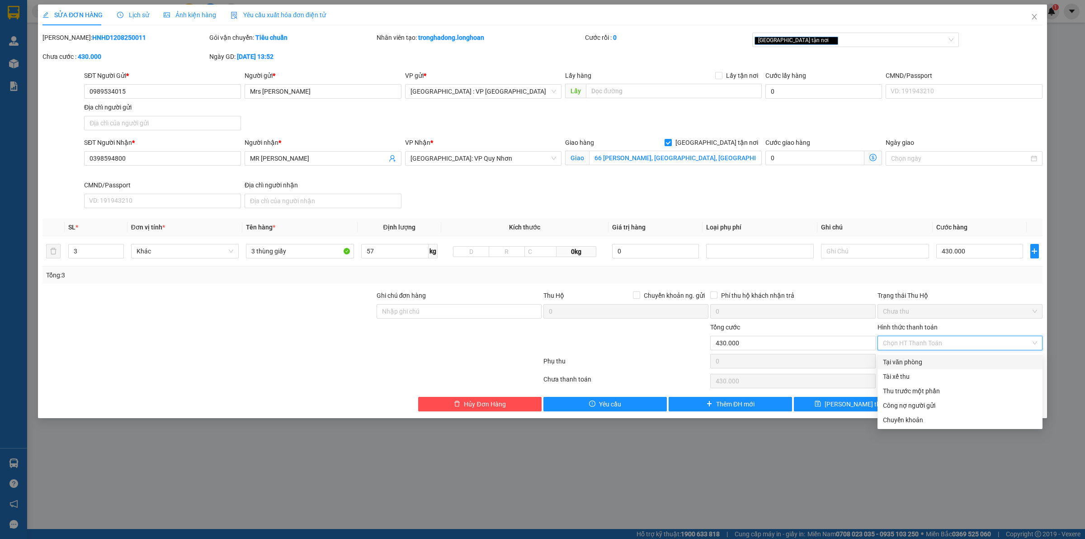
click at [929, 360] on div "Tại văn phòng" at bounding box center [960, 362] width 154 height 10
type input "0"
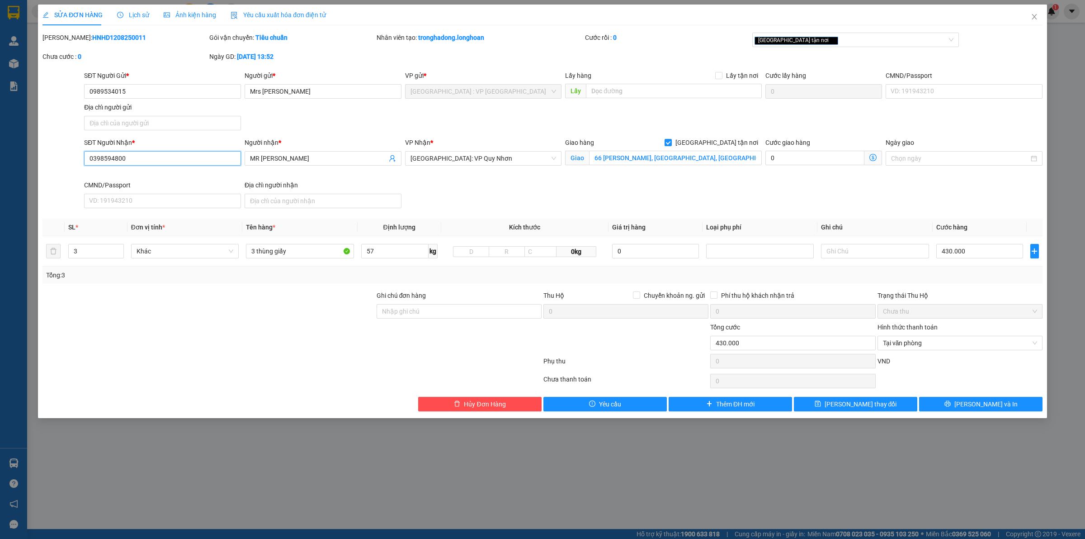
click at [179, 155] on input "0398594800" at bounding box center [162, 158] width 157 height 14
type input "0974342680"
click at [325, 164] on span "MR Sinh" at bounding box center [323, 158] width 157 height 14
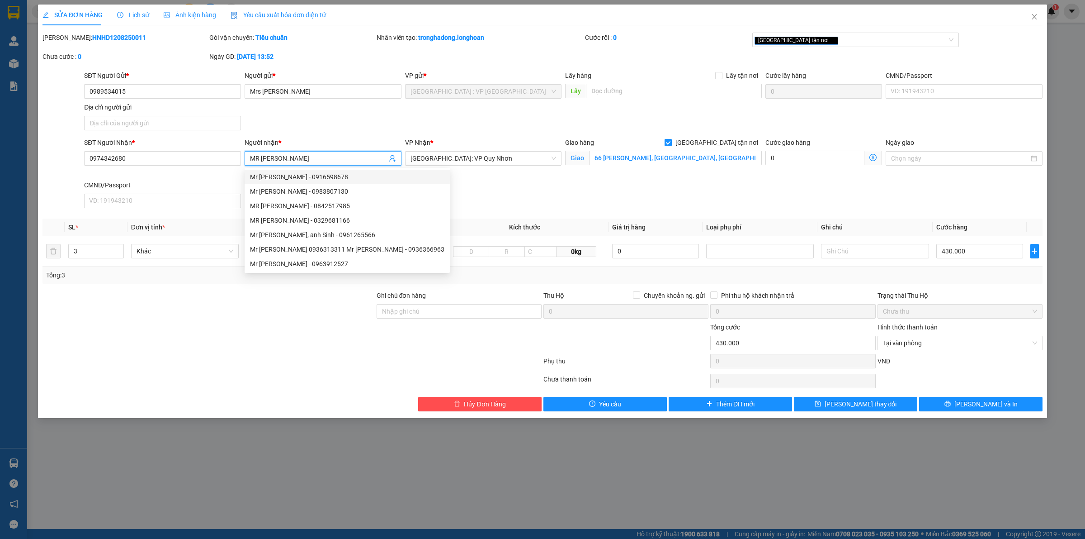
type input "MR Sang"
click at [439, 191] on div "SĐT Người Nhận * 0974342680 Người nhận * MR Sang VP Nhận * Bình Định: VP Quy Nh…" at bounding box center [563, 174] width 962 height 74
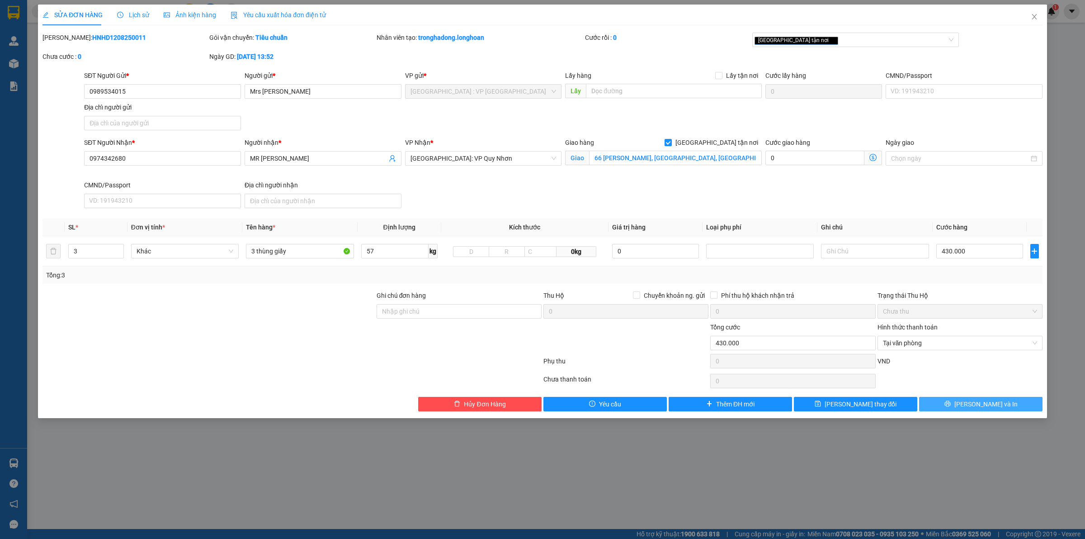
click at [994, 401] on span "Lưu và In" at bounding box center [986, 404] width 63 height 10
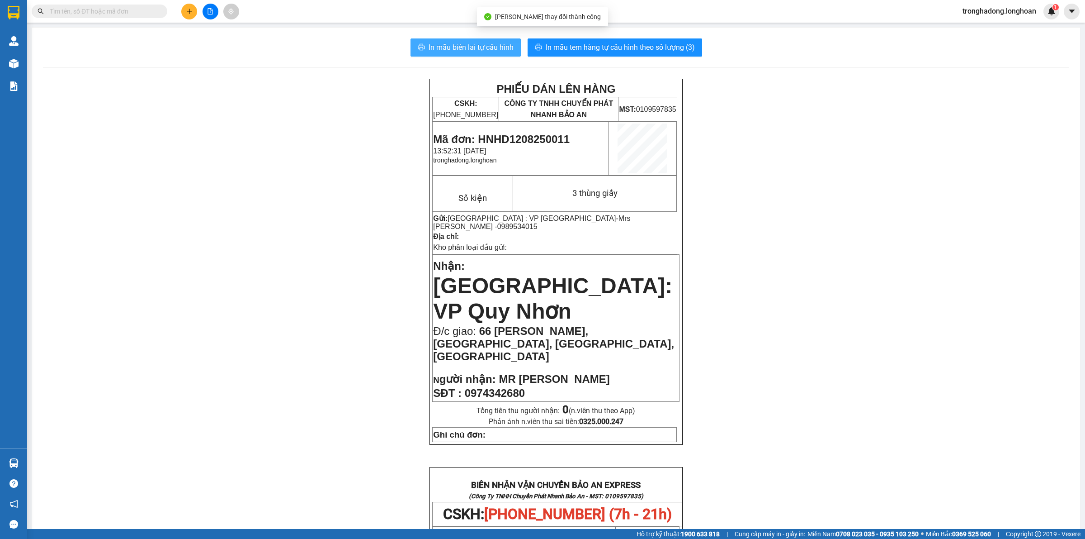
click at [451, 50] on span "In mẫu biên lai tự cấu hình" at bounding box center [471, 47] width 85 height 11
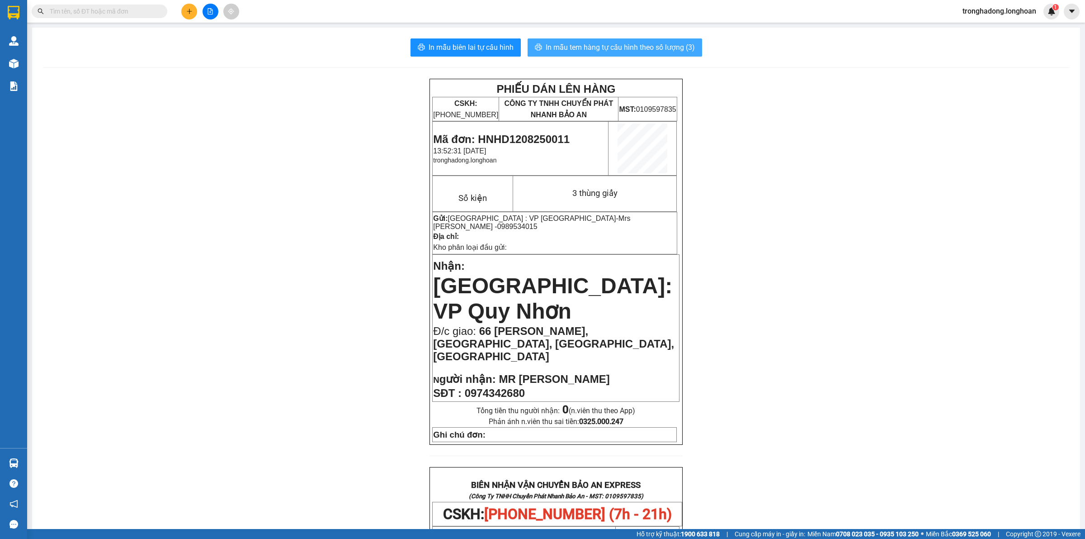
click at [622, 46] on span "In mẫu tem hàng tự cấu hình theo số lượng (3)" at bounding box center [620, 47] width 149 height 11
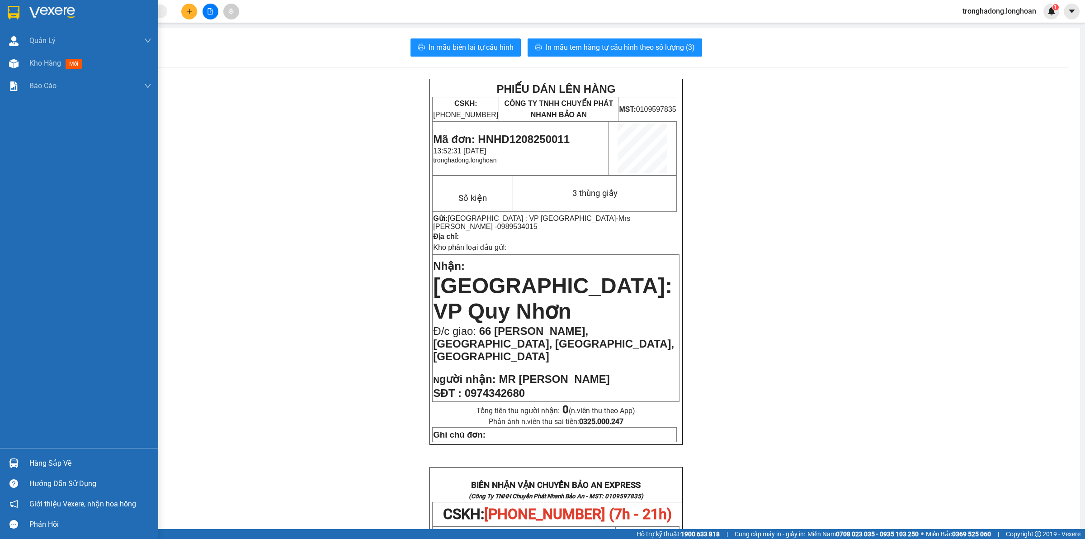
click at [14, 10] on img at bounding box center [14, 13] width 12 height 14
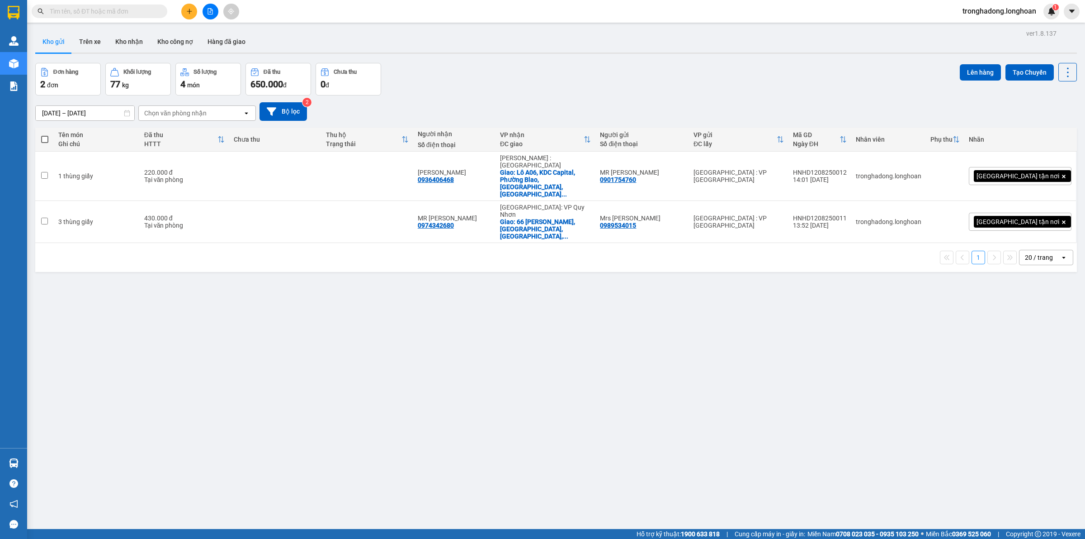
click at [131, 7] on span at bounding box center [100, 12] width 136 height 14
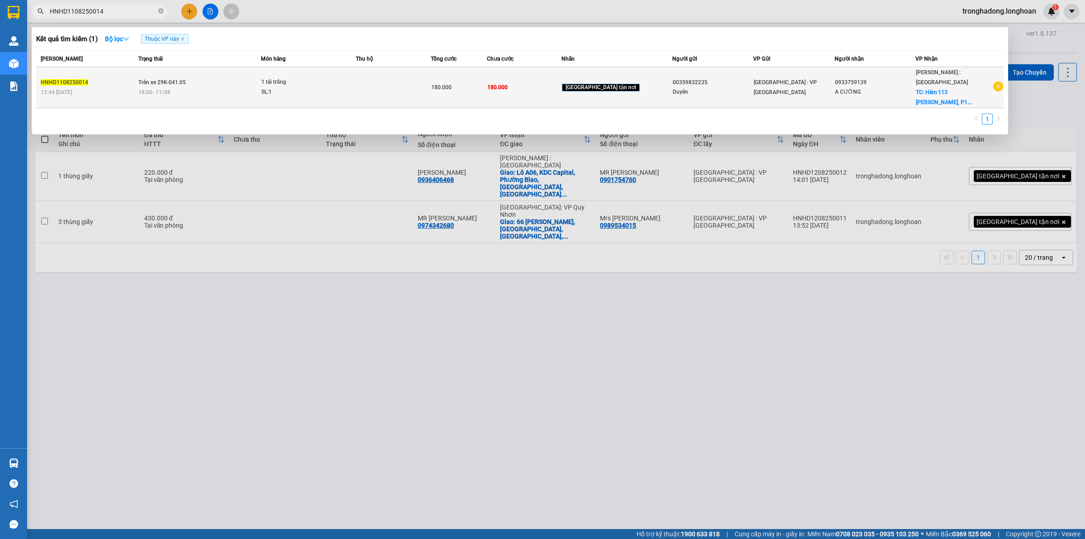
type input "HNHD1108250014"
click at [884, 87] on div "A CƯỜNG" at bounding box center [875, 91] width 80 height 9
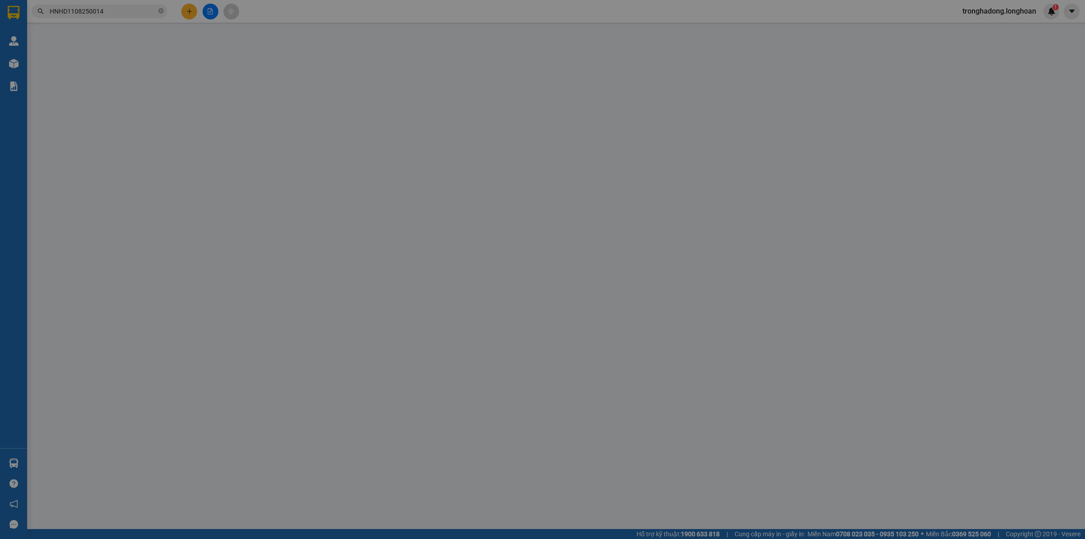
type input "00359832235"
type input "Duyên"
type input "0933759139"
type input "A CƯỜNG"
checkbox input "true"
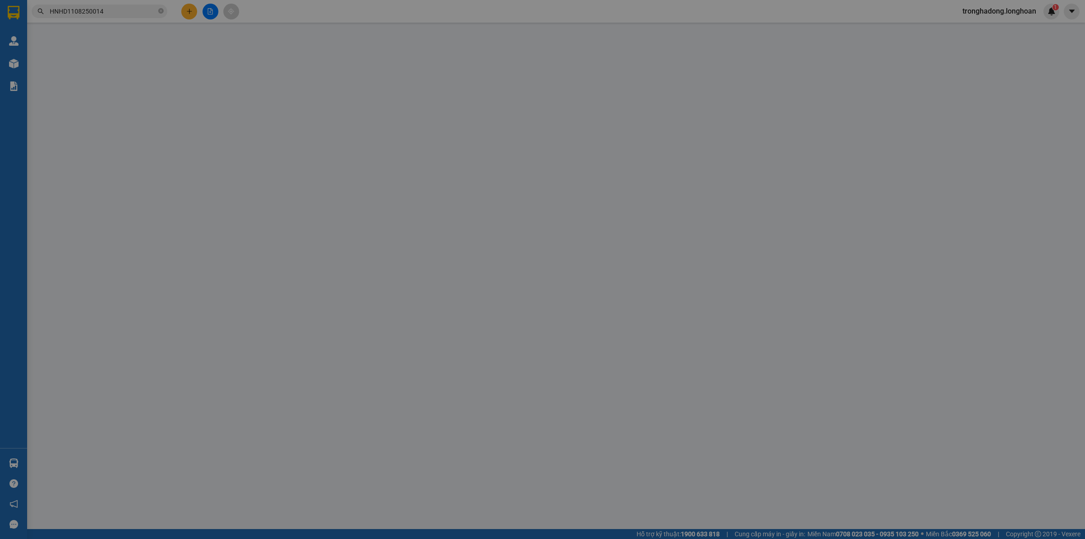
type input "Hẻm 113 Trần Thị Trọng, P15, Tân BÌnh"
type input "180.000"
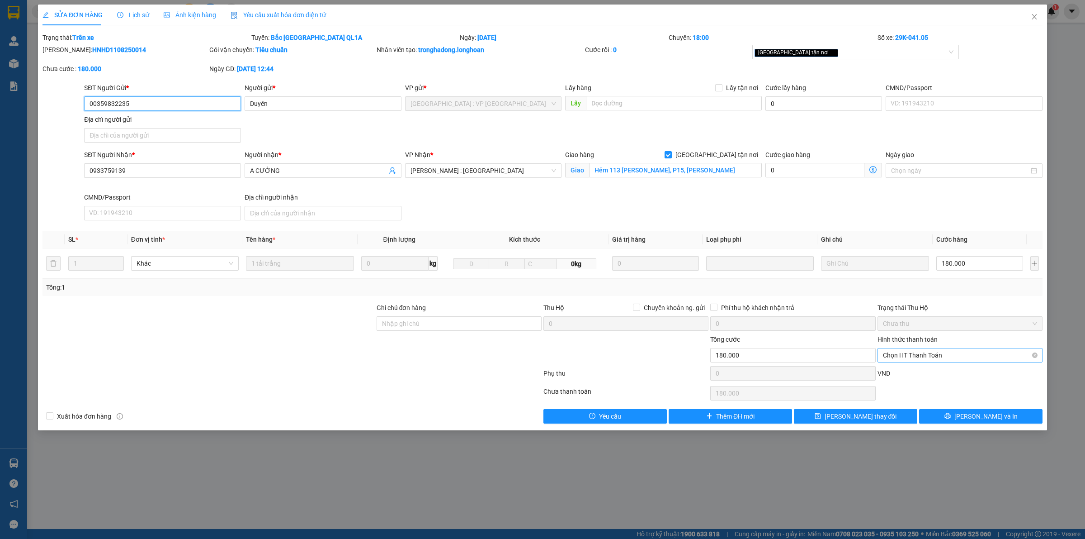
click at [937, 356] on span "Chọn HT Thanh Toán" at bounding box center [960, 355] width 154 height 14
click at [918, 375] on div "Tại văn phòng" at bounding box center [960, 374] width 154 height 10
type input "0"
click at [869, 417] on span "Lưu thay đổi" at bounding box center [861, 416] width 72 height 10
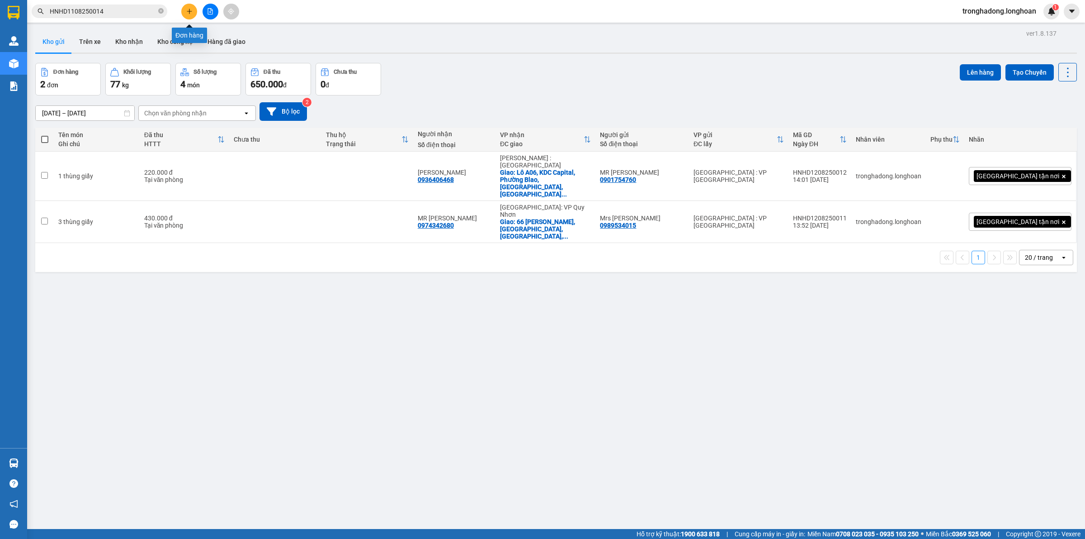
click at [188, 16] on button at bounding box center [189, 12] width 16 height 16
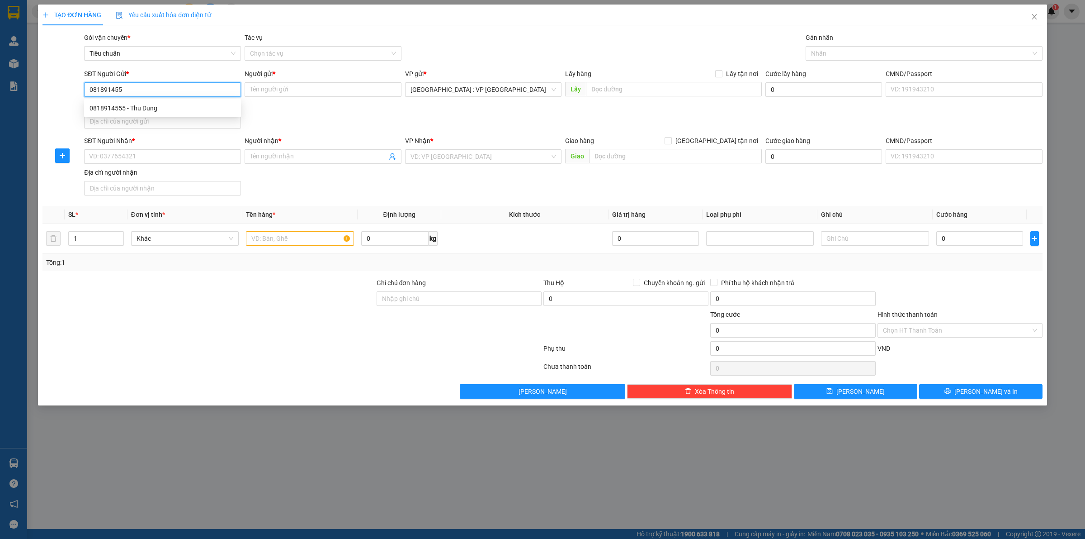
type input "0818914555"
click at [170, 105] on div "0818914555 - Thu Dung" at bounding box center [163, 108] width 146 height 10
type input "Thu Dung"
type input "0818914555"
drag, startPoint x: 170, startPoint y: 150, endPoint x: 169, endPoint y: 154, distance: 4.6
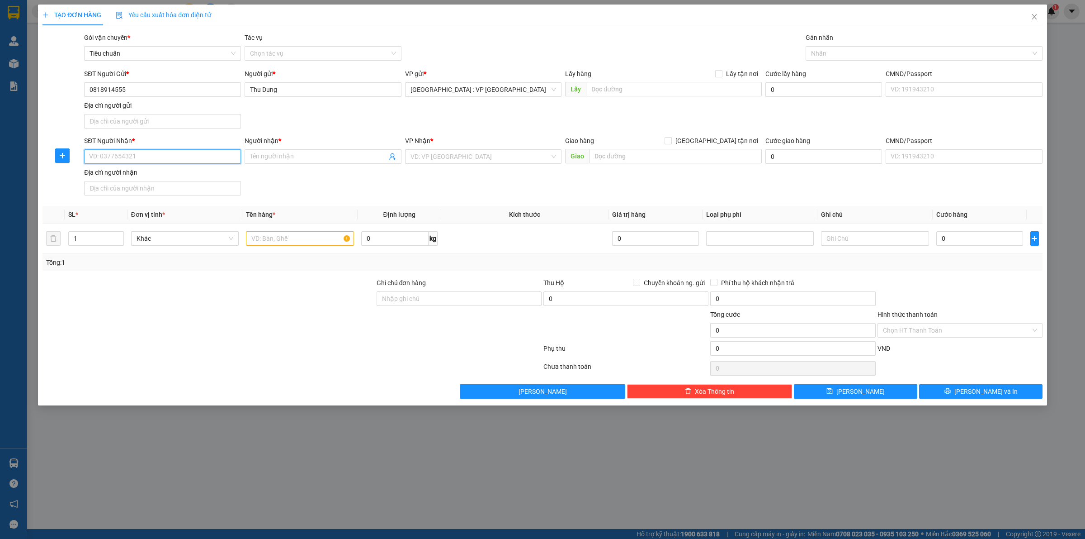
click at [169, 150] on input "SĐT Người Nhận *" at bounding box center [162, 156] width 157 height 14
click at [169, 154] on input "SĐT Người Nhận *" at bounding box center [162, 156] width 157 height 14
type input "0869402528"
click at [271, 158] on input "Người nhận *" at bounding box center [318, 157] width 137 height 10
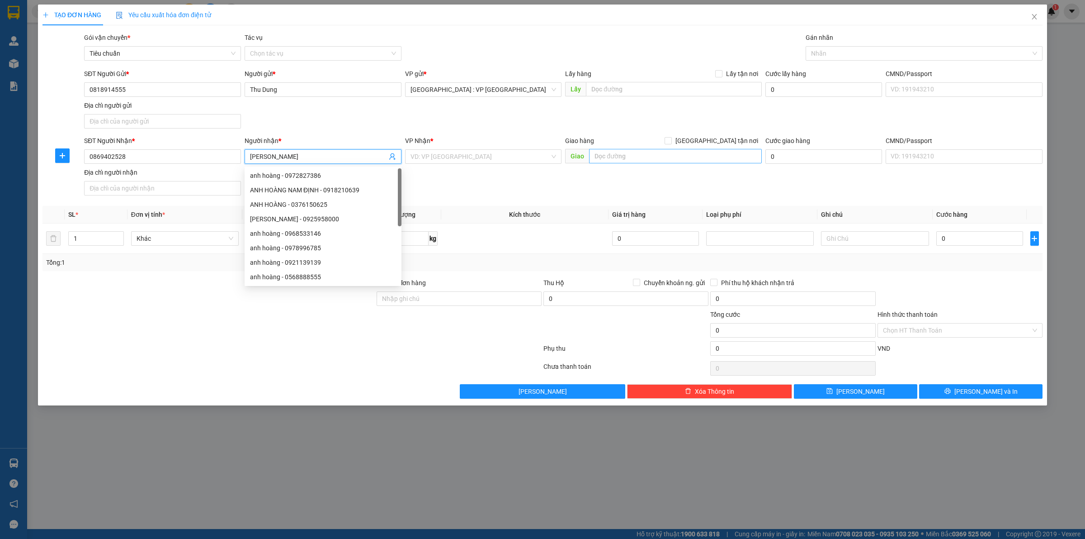
type input "Anh Hoàng"
click at [621, 155] on input "text" at bounding box center [675, 156] width 173 height 14
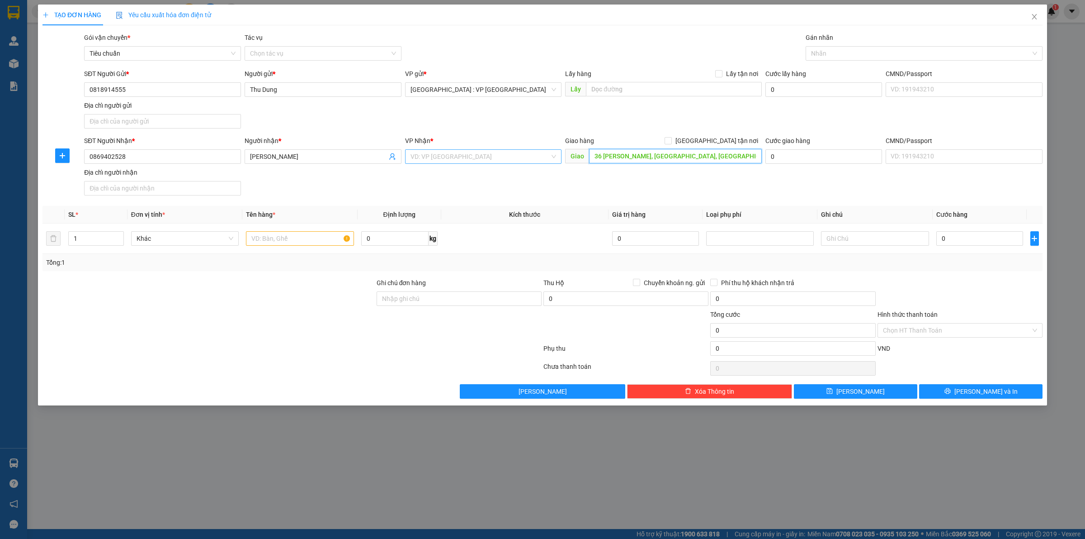
type input "36 Nguyễn Huệ, TT Tân Sơn, Ninh Sơn, Ninh Thuận"
click at [469, 157] on input "search" at bounding box center [481, 157] width 140 height 14
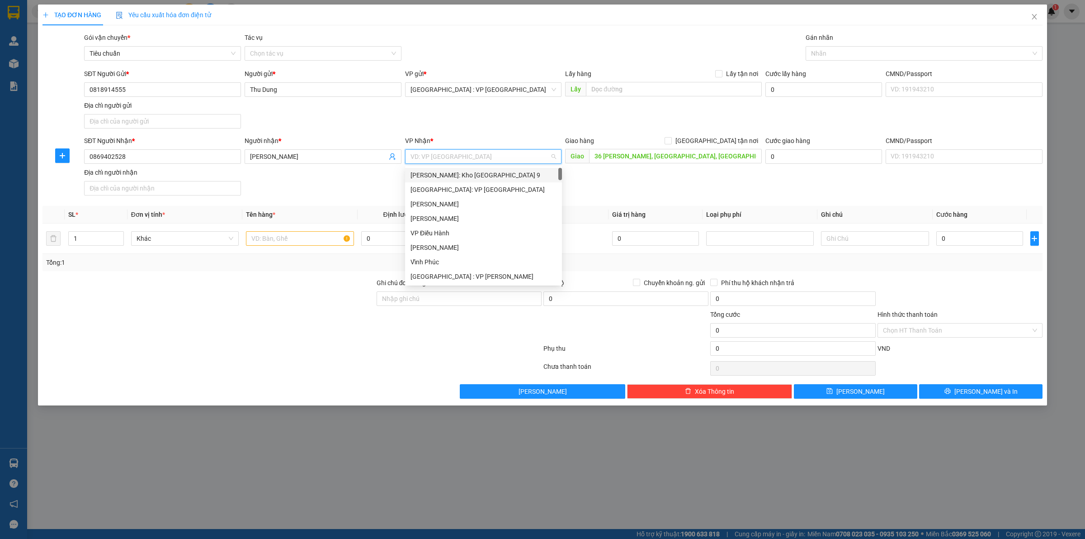
click at [677, 202] on div "Transit Pickup Surcharge Ids Transit Deliver Surcharge Ids Transit Deliver Surc…" at bounding box center [543, 216] width 1000 height 366
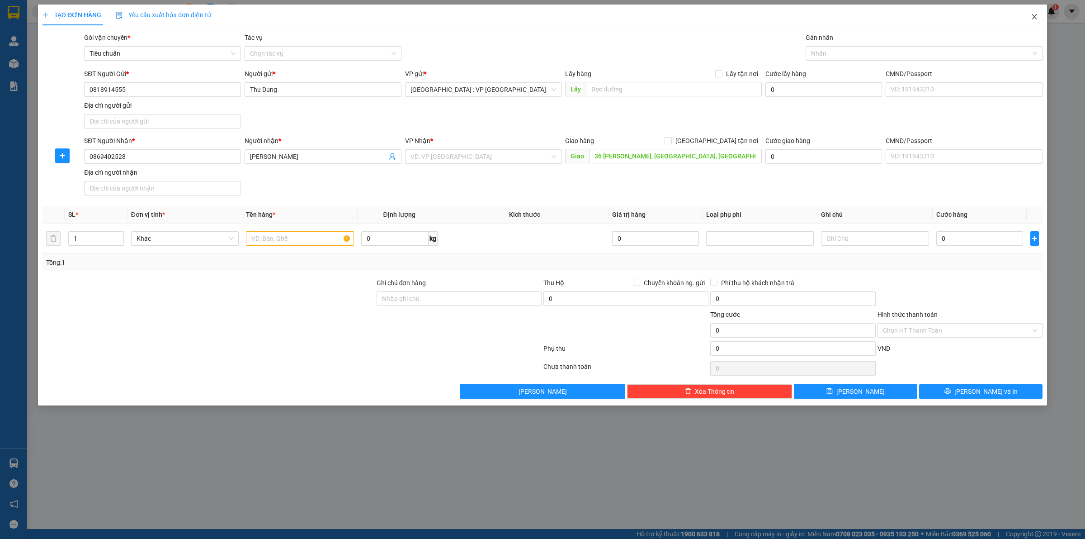
click at [1034, 14] on icon "close" at bounding box center [1034, 16] width 7 height 7
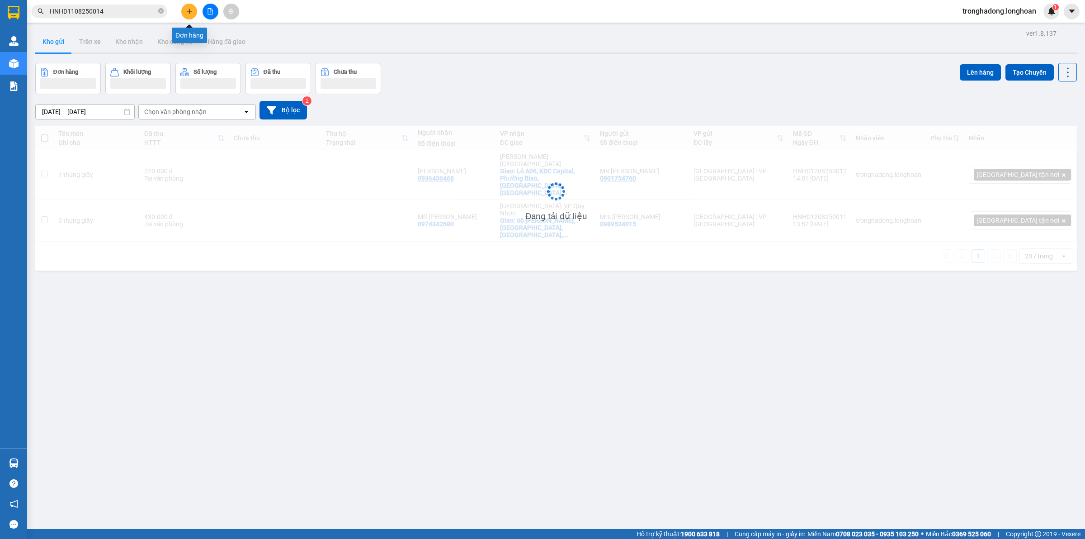
click at [189, 15] on button at bounding box center [189, 12] width 16 height 16
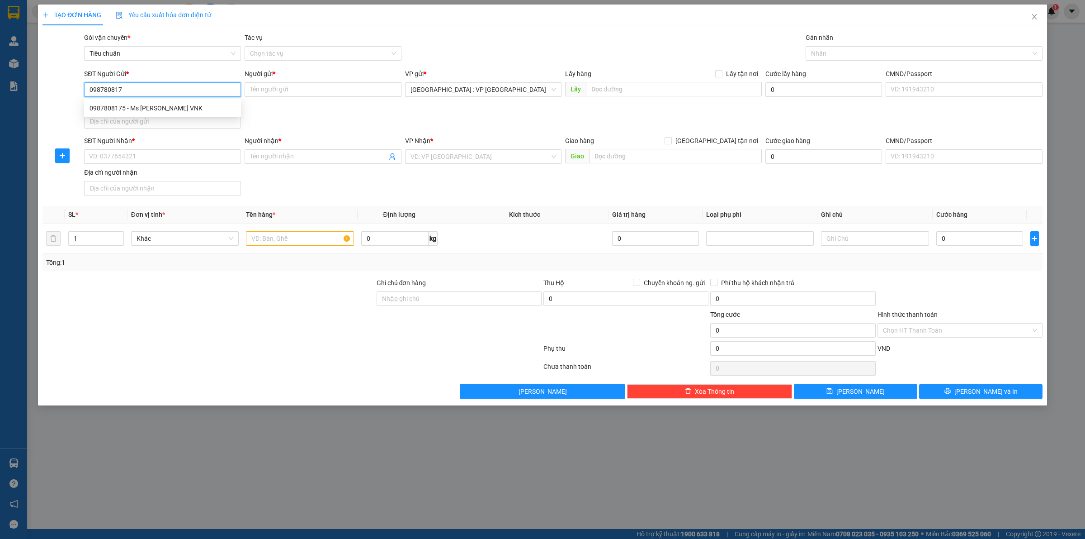
type input "0987808175"
click at [180, 108] on div "0987808175 - Ms Hường VNK" at bounding box center [163, 108] width 146 height 10
type input "Ms Hường VNK"
type input "0987808175"
click at [163, 159] on input "SĐT Người Nhận *" at bounding box center [162, 156] width 157 height 14
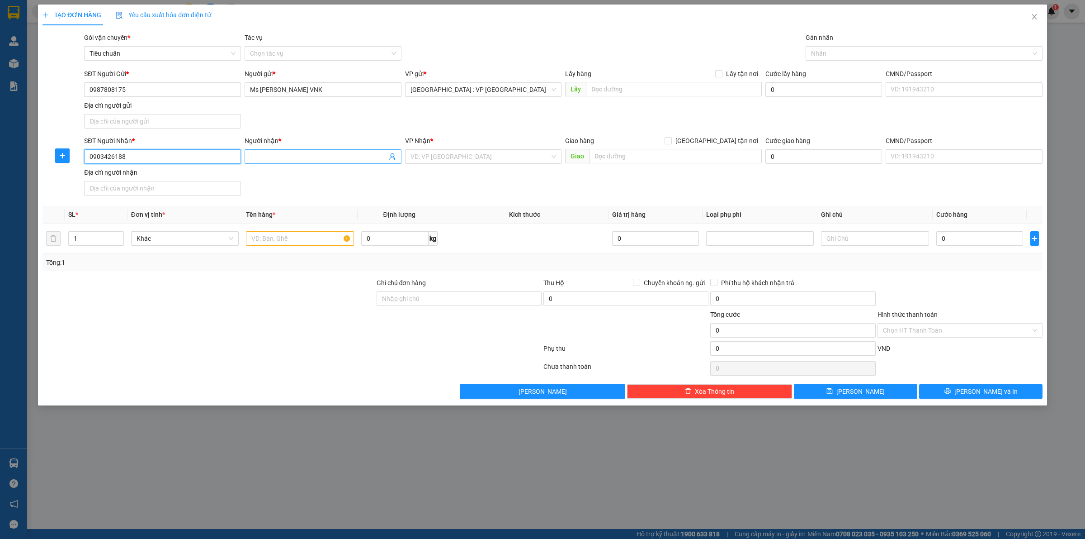
type input "0903426188"
click at [284, 156] on input "Người nhận *" at bounding box center [318, 157] width 137 height 10
type input "Chị Phùng Hiên"
click at [622, 157] on input "text" at bounding box center [675, 156] width 173 height 14
type input "s"
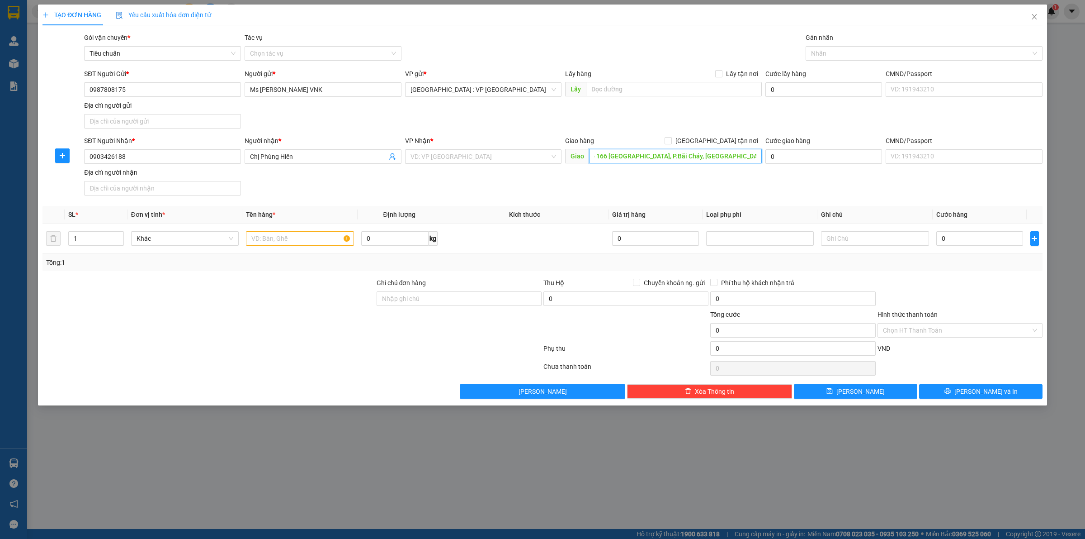
scroll to position [0, 57]
type input "VIETCOMBANK, số 166 Đường Hạ Long, P.Bãi Cháy, TP Hạ Long, Quảng Ninh"
click at [467, 156] on input "search" at bounding box center [481, 157] width 140 height 14
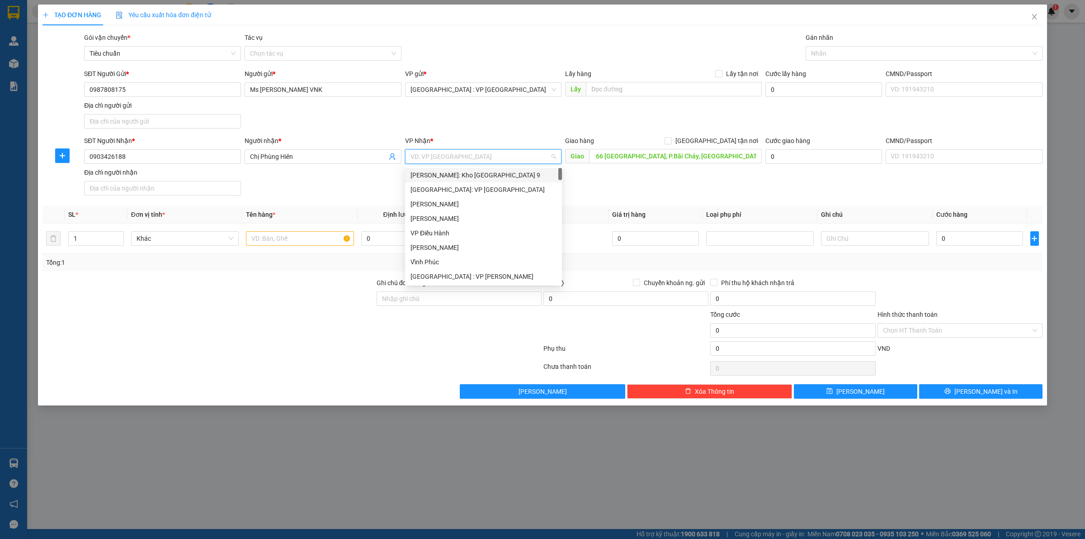
scroll to position [0, 0]
type input "thượng"
click at [460, 174] on div "Hải Phòng: Văn phòng Bến xe Thượng Lý" at bounding box center [499, 175] width 177 height 10
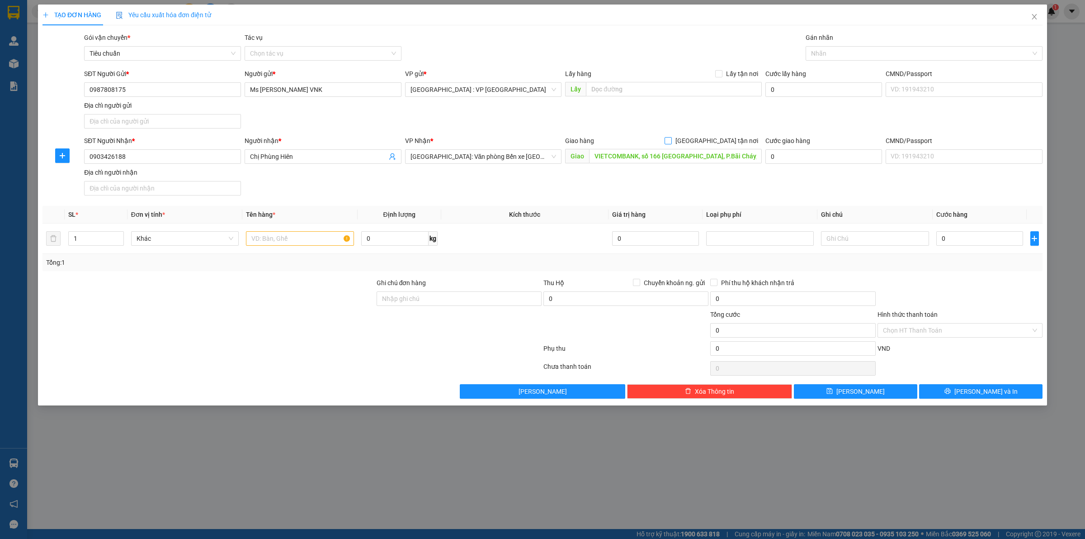
drag, startPoint x: 718, startPoint y: 144, endPoint x: 763, endPoint y: 119, distance: 52.0
click at [672, 144] on span at bounding box center [668, 140] width 7 height 7
click at [671, 143] on input "Giao tận nơi" at bounding box center [668, 140] width 6 height 6
checkbox input "true"
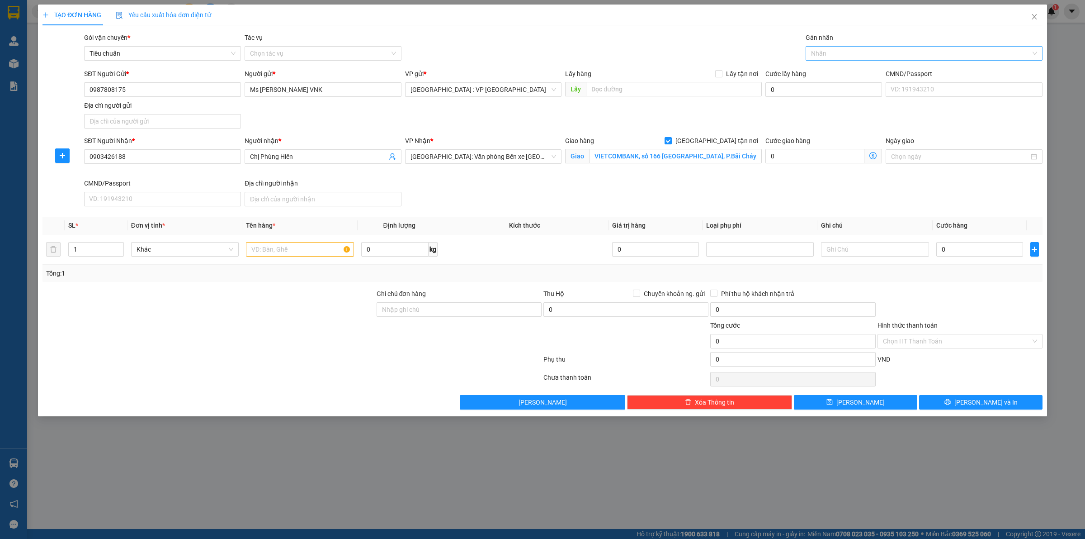
click at [816, 53] on div at bounding box center [919, 53] width 223 height 11
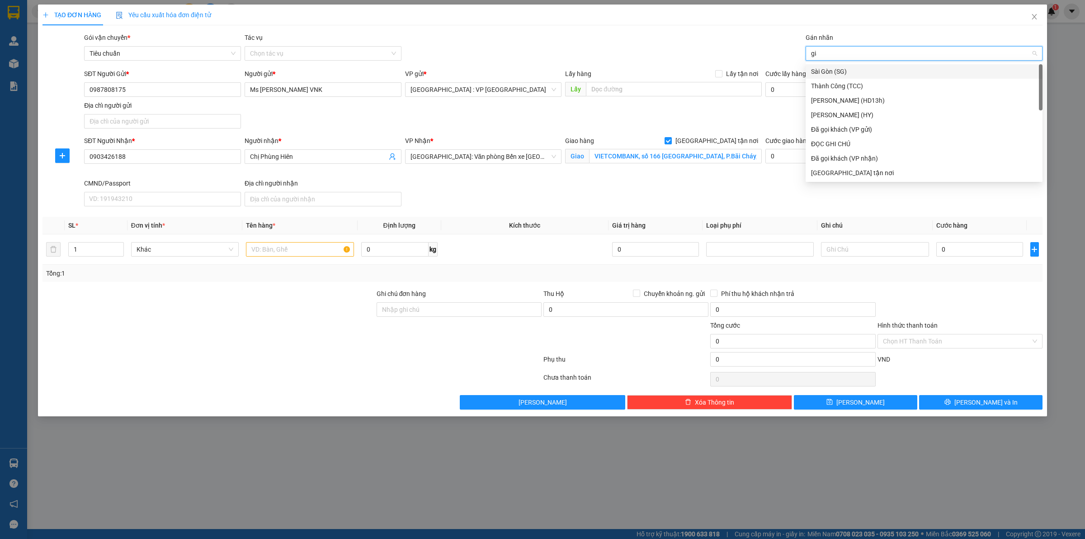
type input "giao"
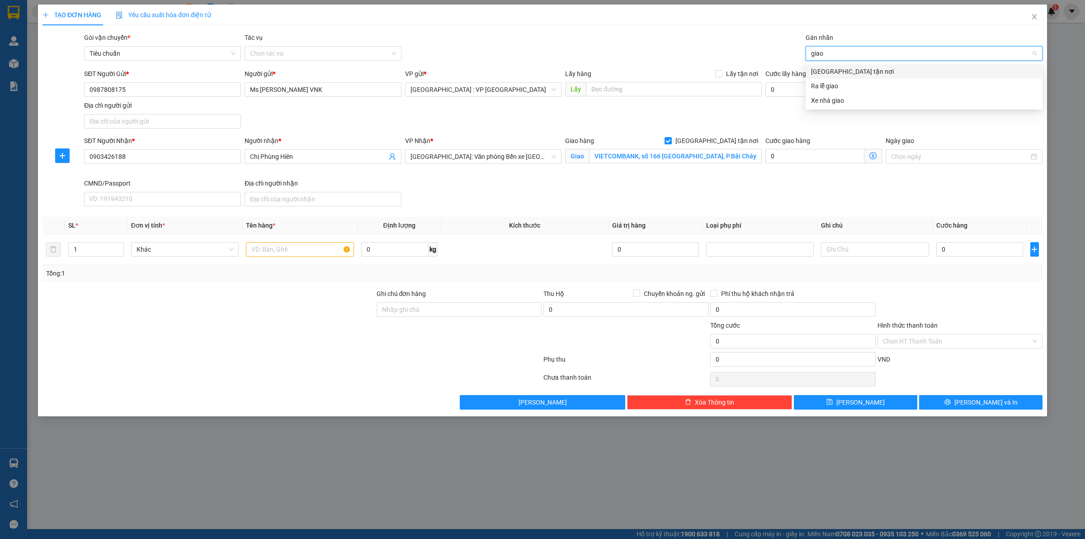
click at [821, 73] on div "Giao tận nơi" at bounding box center [924, 71] width 226 height 10
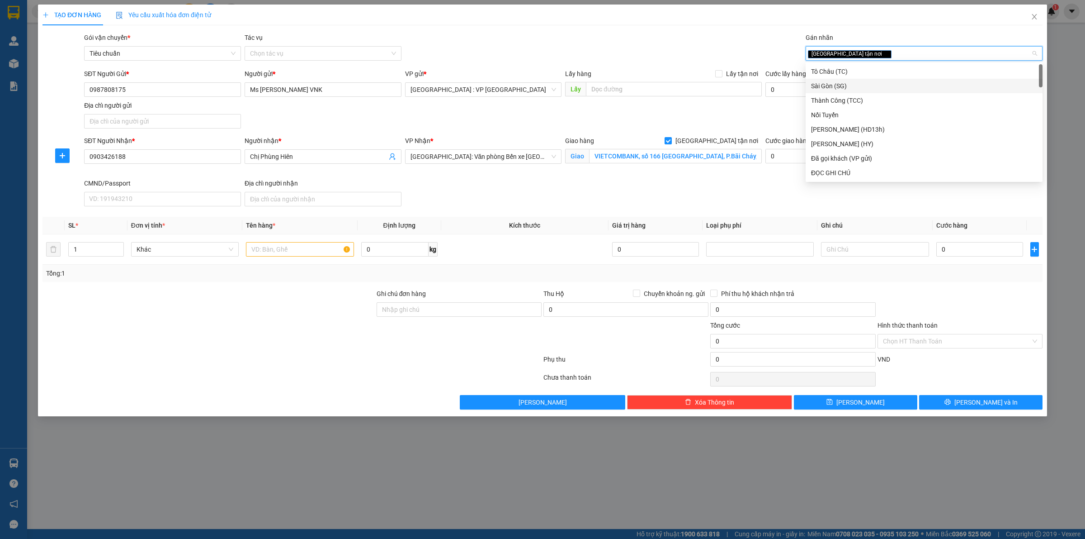
click at [726, 109] on div "SĐT Người Gửi * 0987808175 Người gửi * Ms Hường VNK VP gửi * Hà Nội : VP Hà Đôn…" at bounding box center [563, 100] width 962 height 63
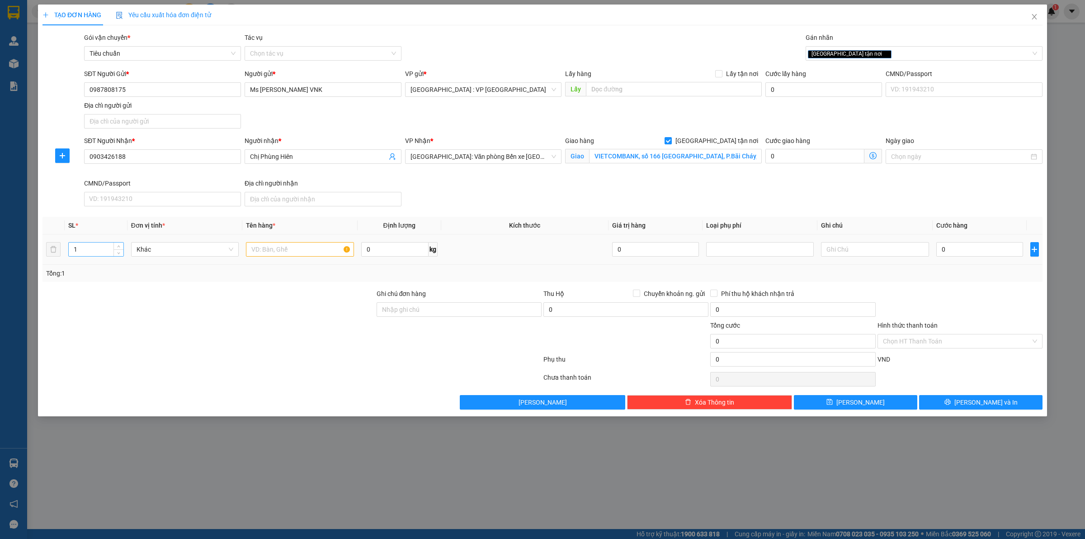
click at [97, 248] on input "1" at bounding box center [96, 249] width 55 height 14
type input "4"
click at [294, 254] on input "text" at bounding box center [300, 249] width 108 height 14
type input "4 thùng giấy"
click at [391, 249] on input "0" at bounding box center [394, 249] width 67 height 14
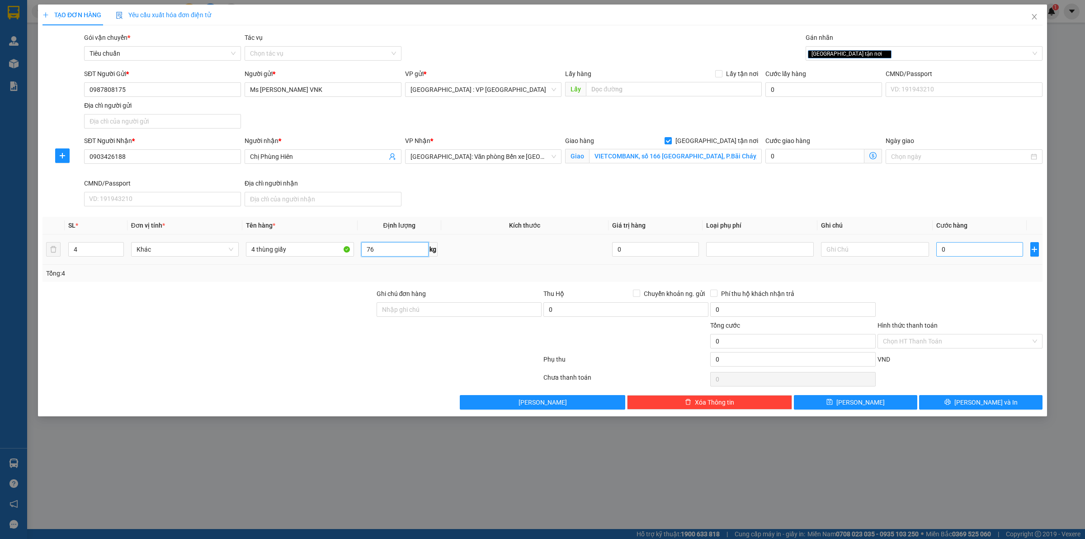
type input "76"
click at [968, 252] on input "0" at bounding box center [980, 249] width 87 height 14
type input "1"
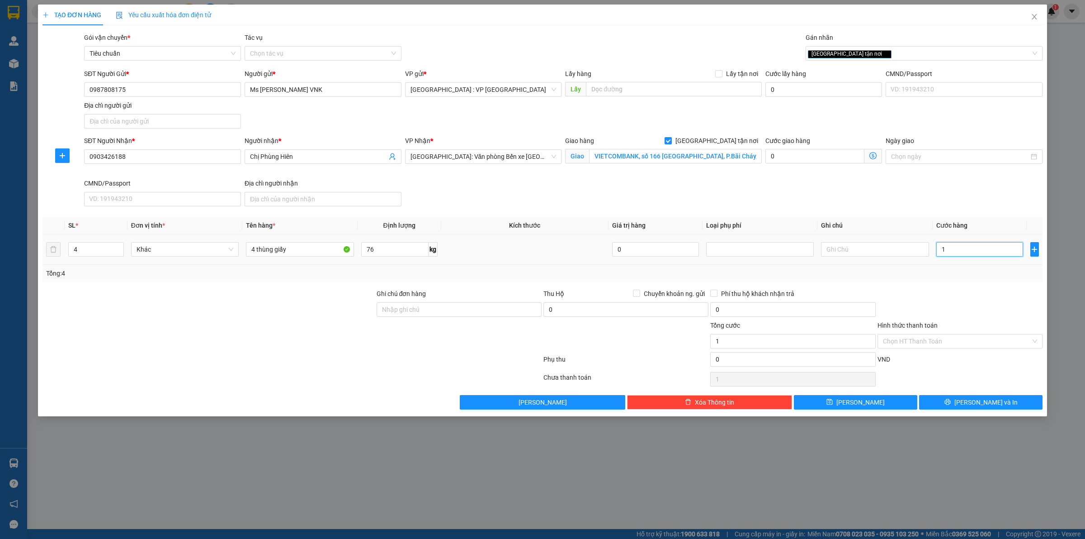
type input "19"
type input "190"
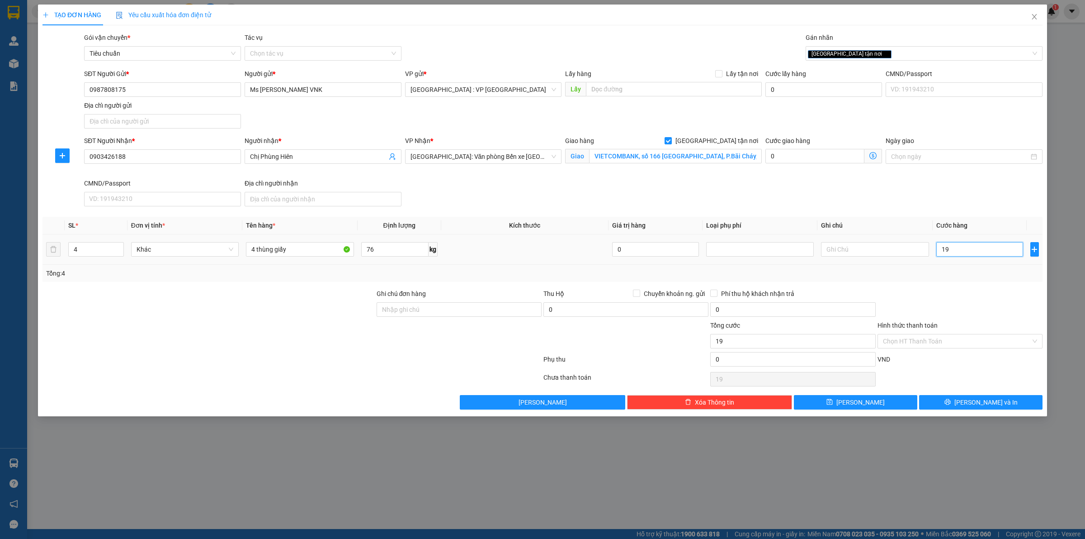
type input "190"
type input "1.900"
type input "19.000"
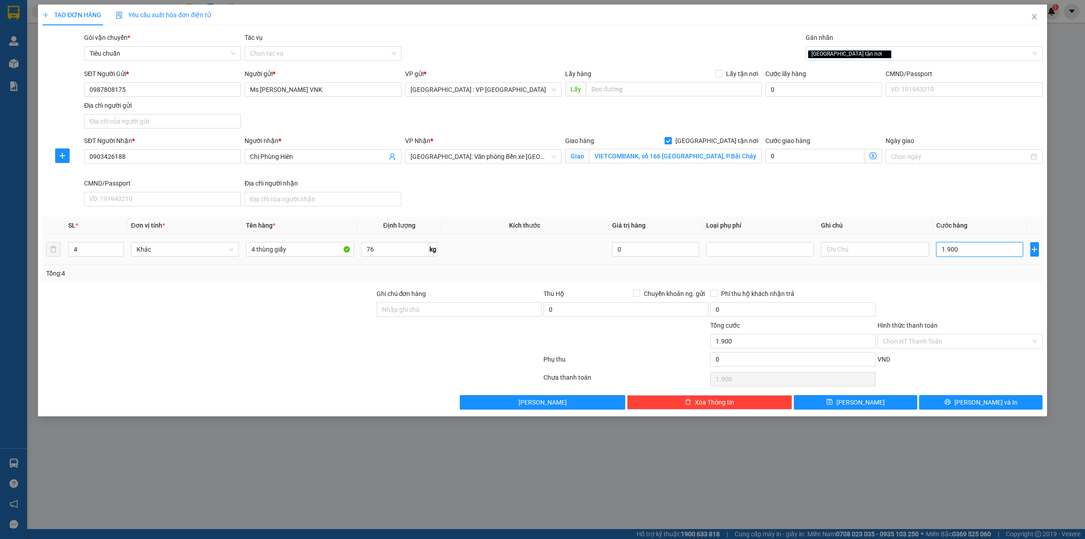
type input "19.000"
type input "190.000"
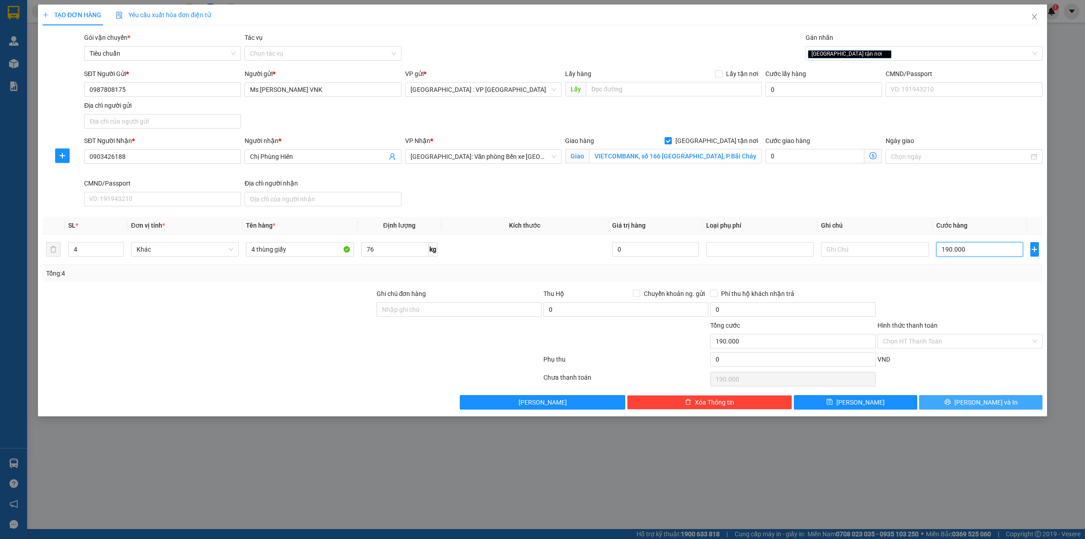
type input "190.000"
click at [984, 406] on span "Lưu và In" at bounding box center [986, 402] width 63 height 10
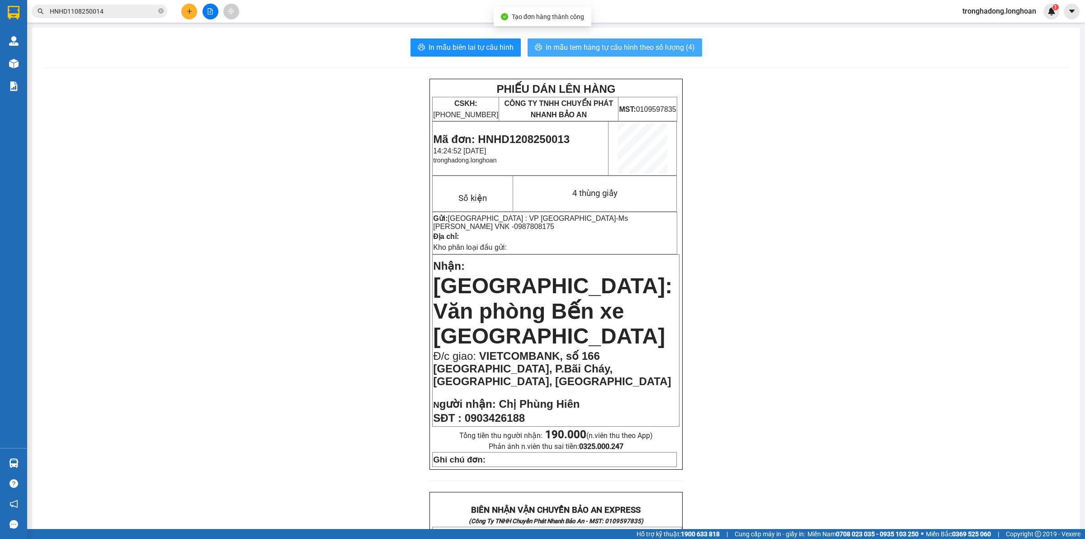
click at [587, 44] on span "In mẫu tem hàng tự cấu hình theo số lượng (4)" at bounding box center [620, 47] width 149 height 11
click at [188, 8] on icon "plus" at bounding box center [189, 11] width 6 height 6
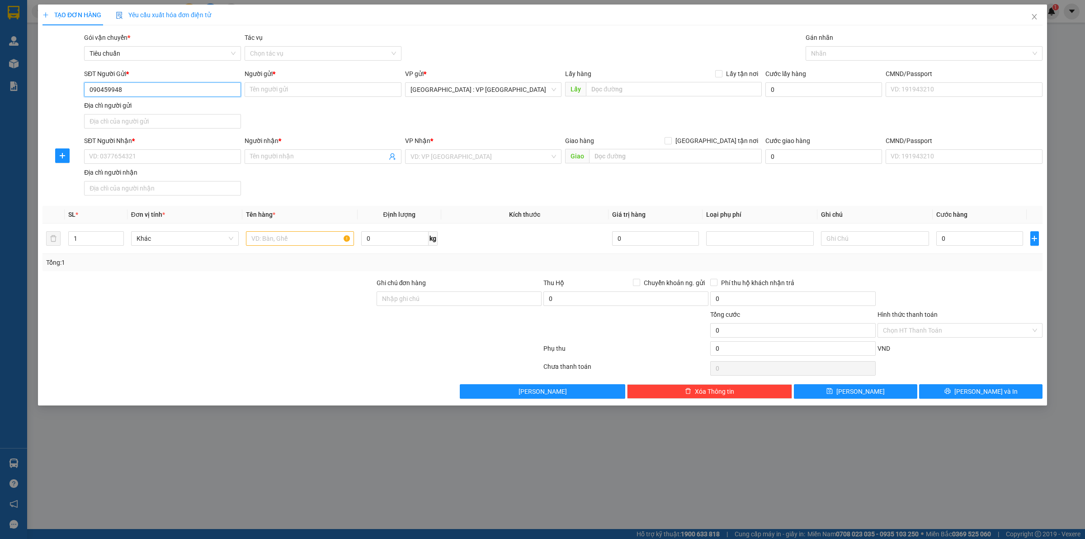
type input "0904599480"
click at [172, 104] on div "0904599480 - Nụ" at bounding box center [163, 108] width 146 height 10
type input "Nụ"
checkbox input "true"
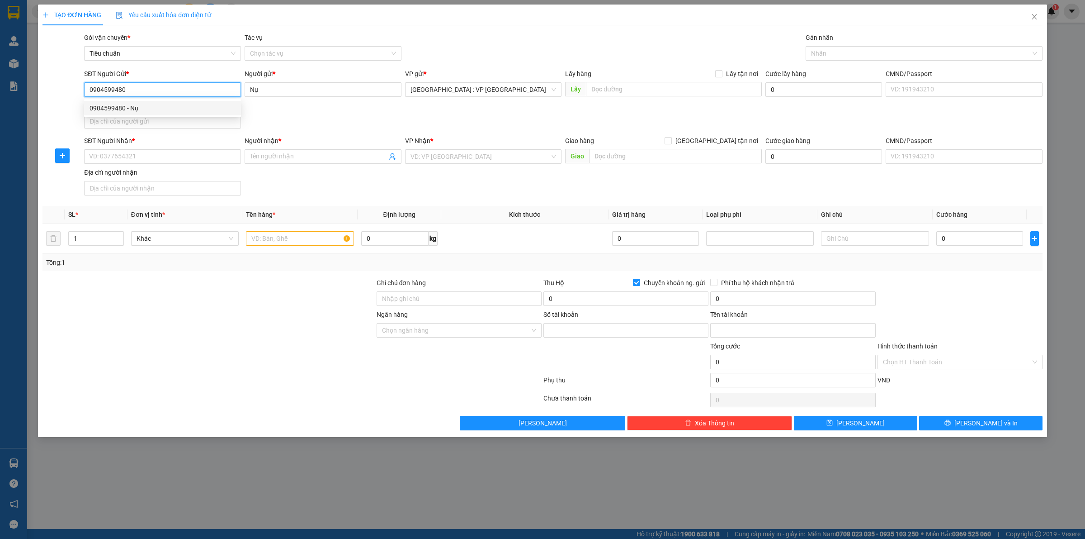
type input "220420046868"
type input "Đặng Thị Nụ"
type input "0904599480"
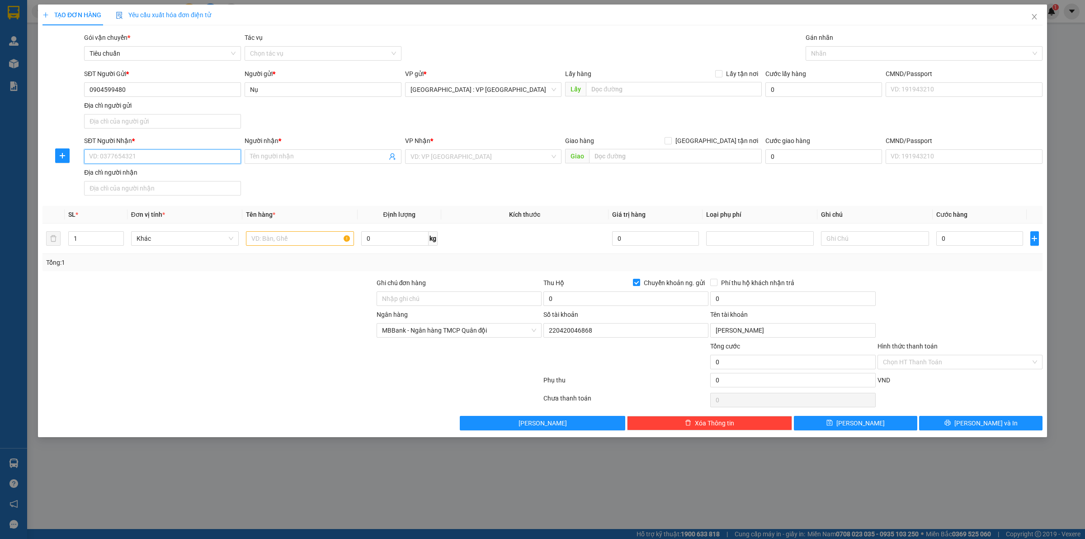
click at [188, 152] on input "SĐT Người Nhận *" at bounding box center [162, 156] width 157 height 14
type input "0799309983"
click at [262, 156] on input "Người nhận *" at bounding box center [318, 157] width 137 height 10
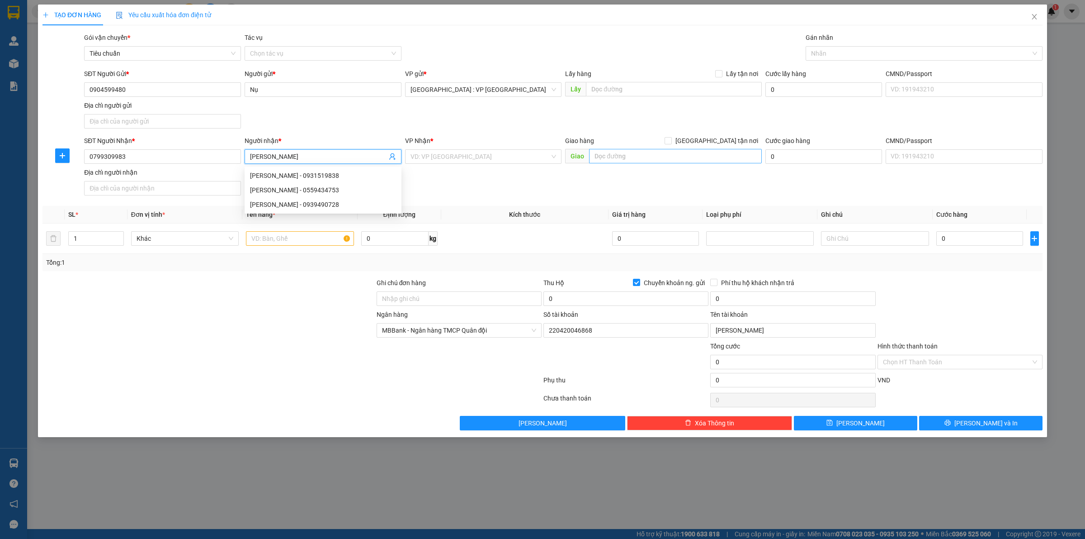
type input "Ngô Tuấn Anh"
click at [656, 152] on input "text" at bounding box center [675, 156] width 173 height 14
type input "D"
click at [683, 154] on input "Đường Nguyên Thị Thơi," at bounding box center [675, 156] width 173 height 14
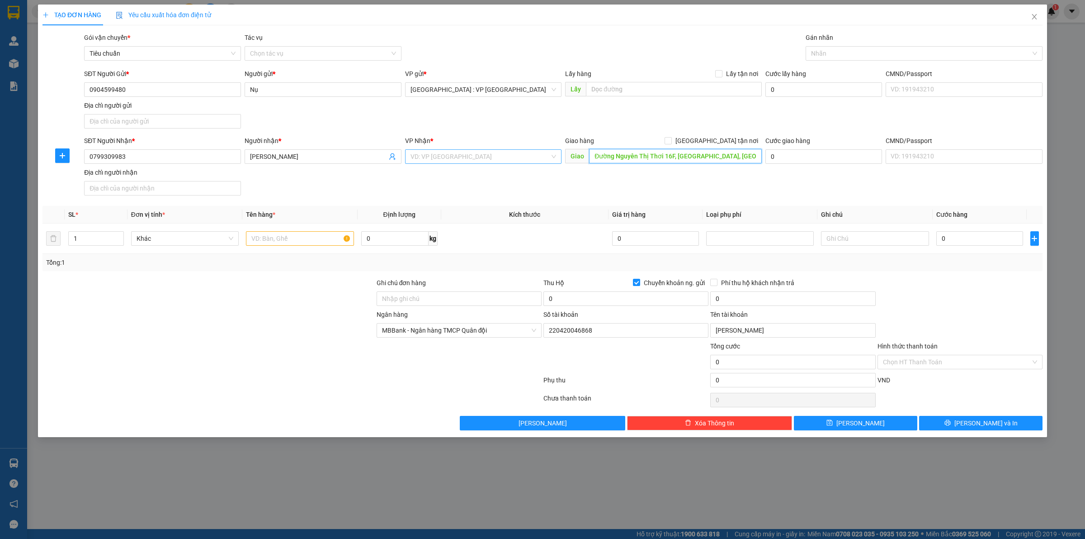
type input "Đường Nguyên Thị Thơi 16F, Hiệp Thành, Quận 12, TP HCM"
click at [461, 156] on input "search" at bounding box center [481, 157] width 140 height 14
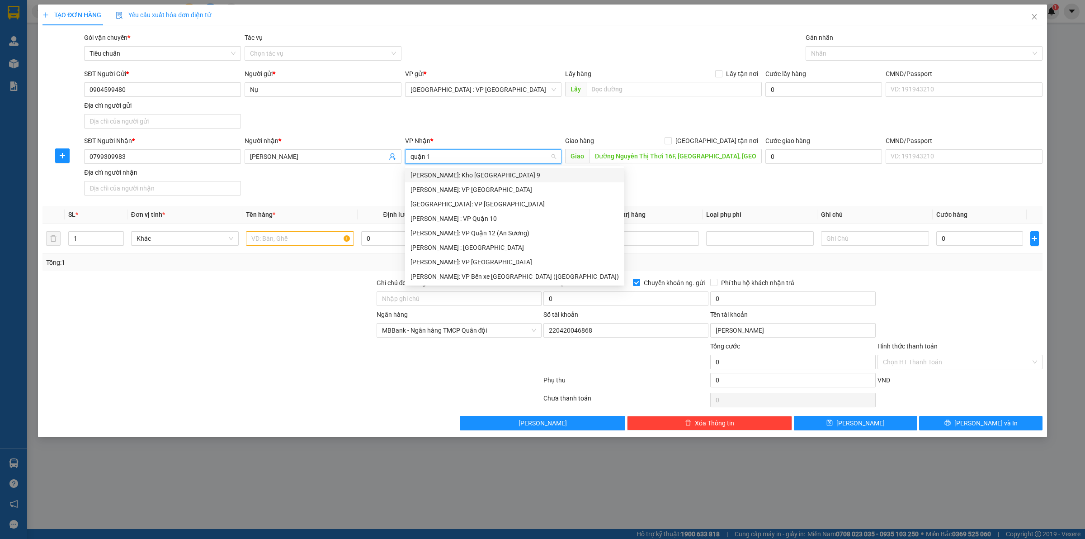
type input "quận 12"
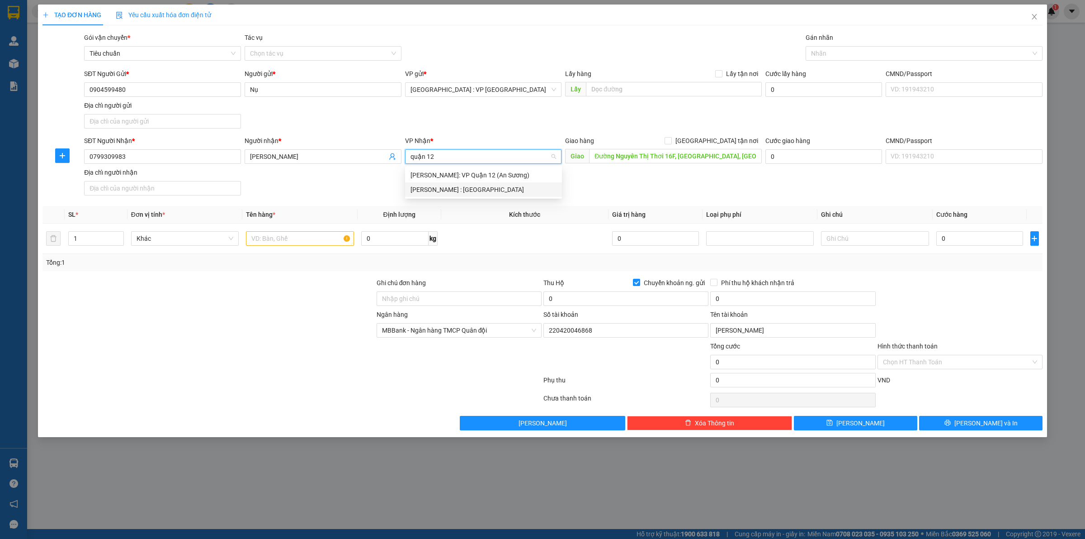
drag, startPoint x: 467, startPoint y: 196, endPoint x: 471, endPoint y: 193, distance: 5.5
click at [467, 195] on div "Hồ Chí Minh : Kho Quận 12" at bounding box center [483, 189] width 157 height 14
click at [671, 143] on input "Giao tận nơi" at bounding box center [668, 140] width 6 height 6
checkbox input "true"
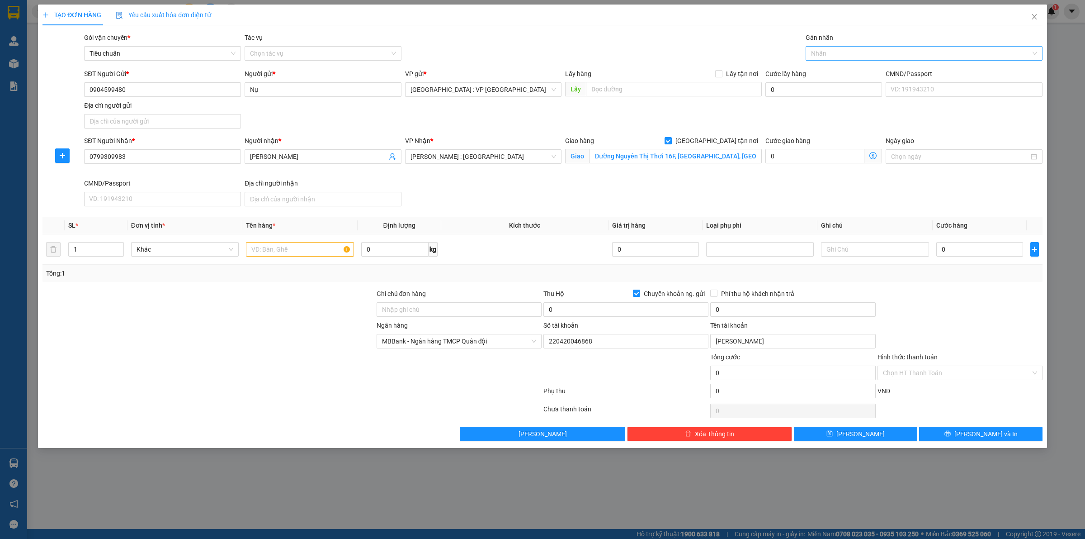
click at [840, 53] on div at bounding box center [919, 53] width 223 height 11
type input "giao"
click at [829, 69] on div "Giao tận nơi" at bounding box center [924, 71] width 226 height 10
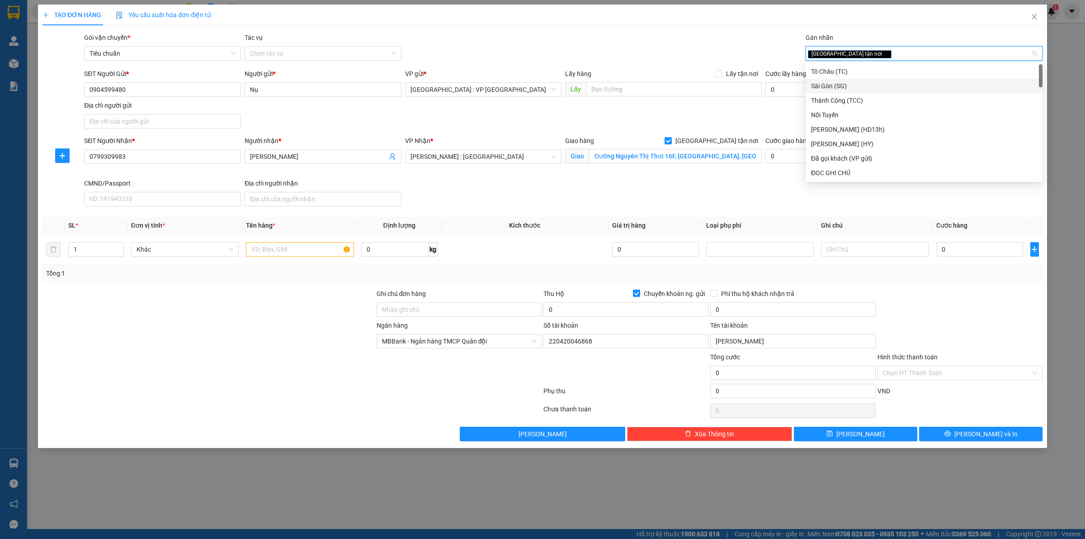
click at [702, 109] on div "SĐT Người Gửi * 0904599480 Người gửi * Nụ VP gửi * Hà Nội : VP Hà Đông Lấy hàng…" at bounding box center [563, 100] width 962 height 63
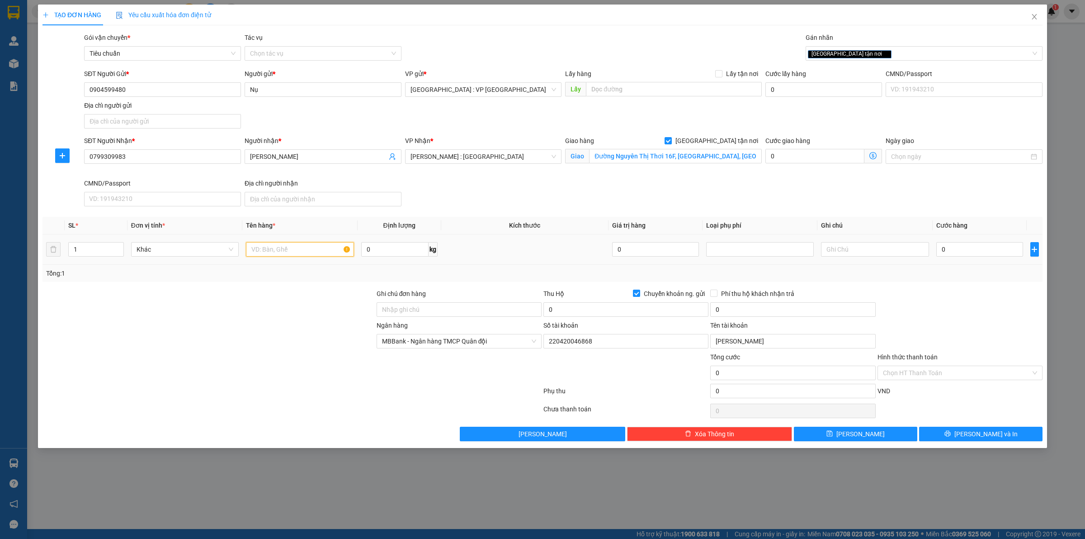
click at [252, 246] on input "text" at bounding box center [300, 249] width 108 height 14
type input "1 thùng gỗ"
click at [394, 249] on input "0" at bounding box center [394, 249] width 67 height 14
type input "20"
click at [956, 249] on input "0" at bounding box center [980, 249] width 87 height 14
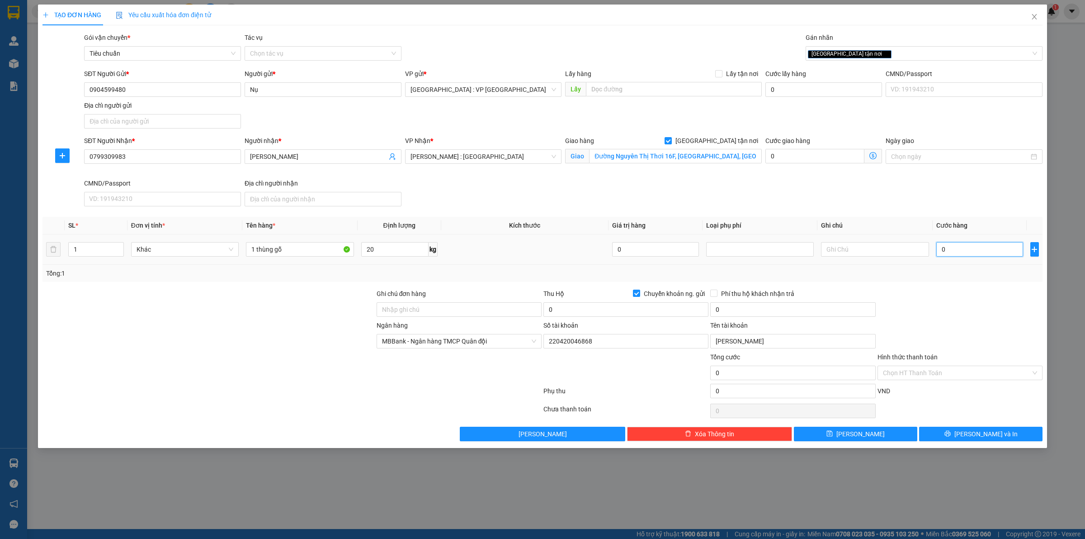
type input "1"
type input "16"
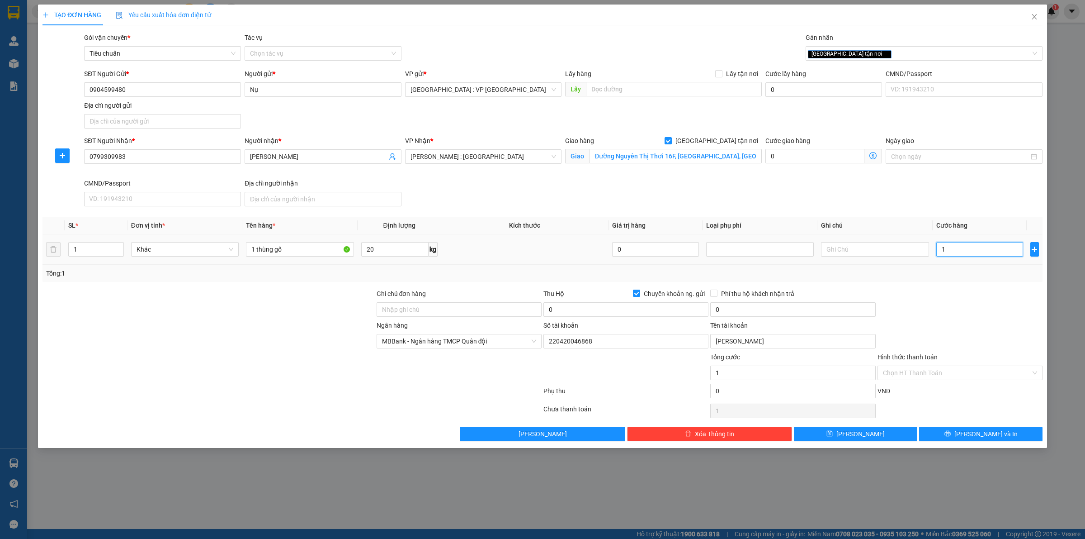
type input "16"
type input "160"
type input "1.600"
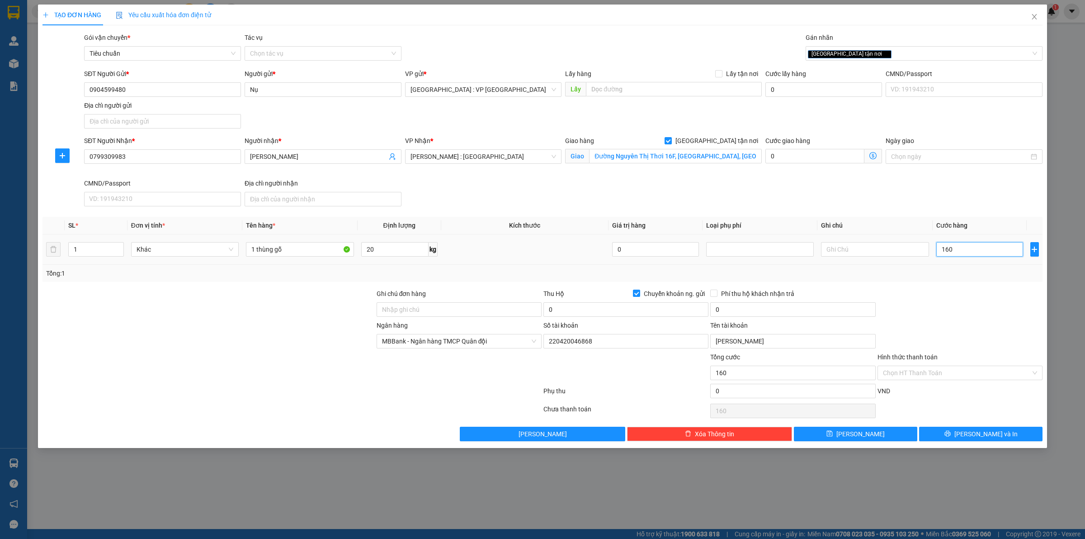
type input "1.600"
type input "16.000"
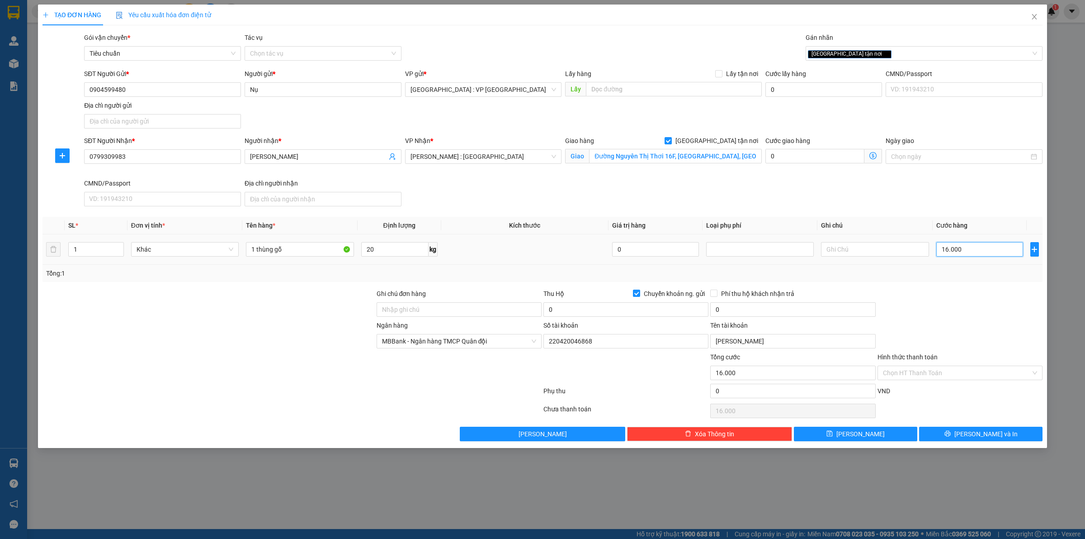
type input "160.000"
click at [651, 312] on input "0" at bounding box center [626, 309] width 165 height 14
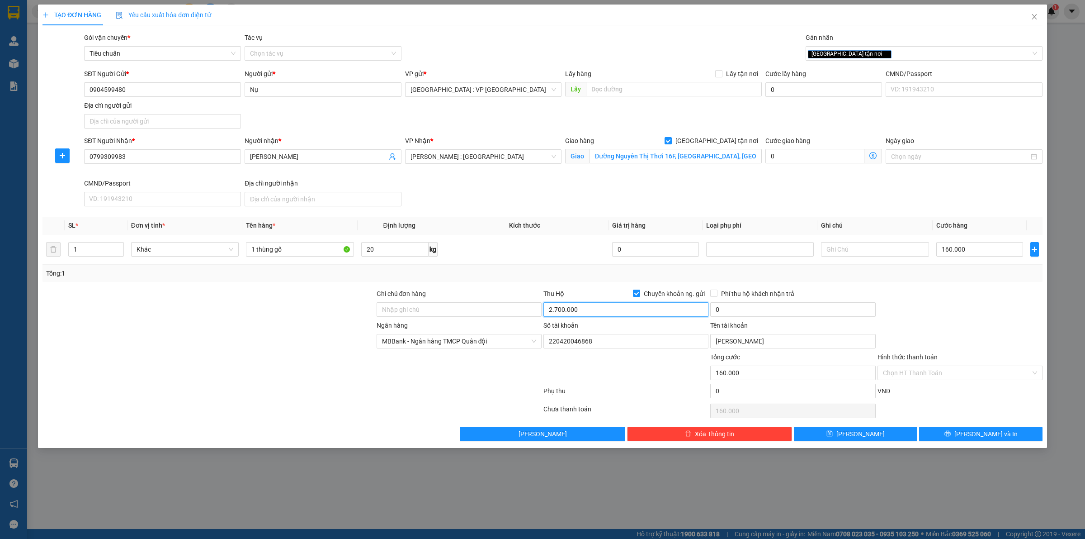
type input "2.700.000"
drag, startPoint x: 649, startPoint y: 390, endPoint x: 730, endPoint y: 342, distance: 94.1
click at [650, 389] on div "Phụ thu" at bounding box center [626, 394] width 167 height 16
click at [769, 309] on input "0" at bounding box center [792, 309] width 165 height 14
type input "20.000"
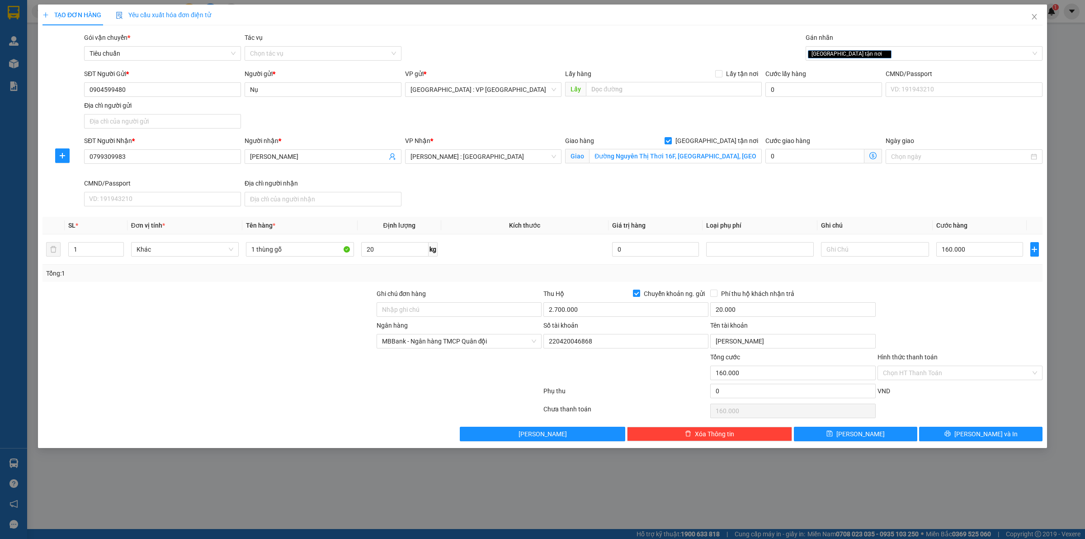
click at [973, 316] on div at bounding box center [960, 305] width 167 height 32
click at [993, 437] on span "Lưu và In" at bounding box center [986, 434] width 63 height 10
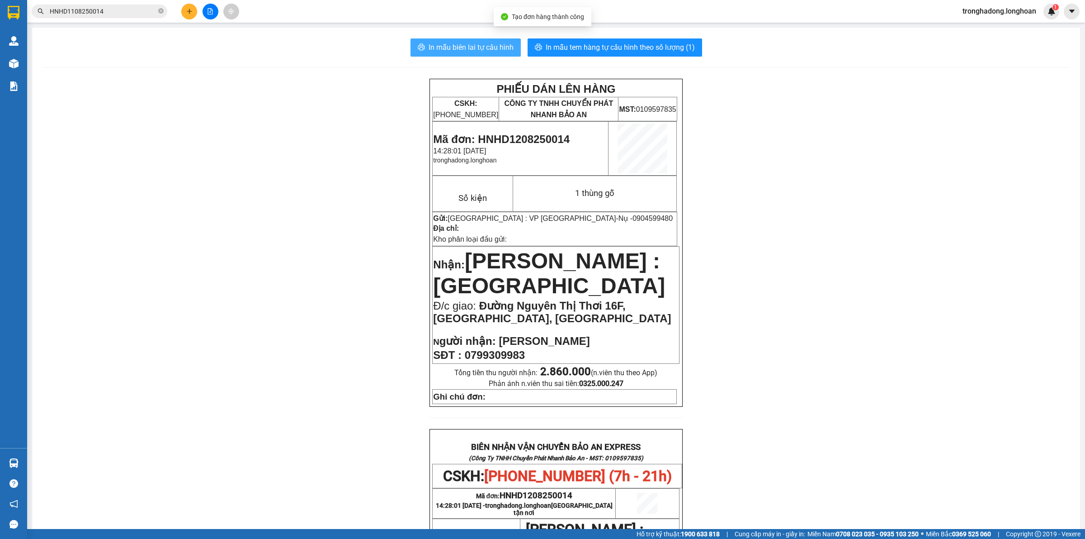
click at [454, 46] on span "In mẫu biên lai tự cấu hình" at bounding box center [471, 47] width 85 height 11
click at [661, 49] on span "In mẫu tem hàng tự cấu hình theo số lượng (1)" at bounding box center [620, 47] width 149 height 11
click at [661, 50] on span "In mẫu tem hàng tự cấu hình theo số lượng (1)" at bounding box center [620, 47] width 149 height 11
click at [193, 12] on button at bounding box center [189, 12] width 16 height 16
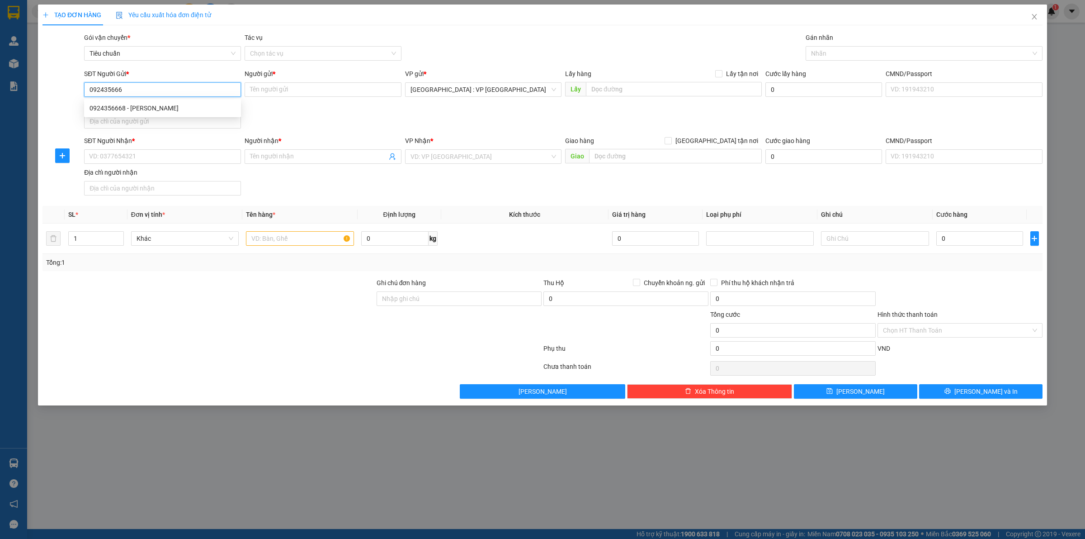
type input "0924356668"
click at [171, 107] on div "0924356668 - Phương VNK" at bounding box center [163, 108] width 146 height 10
type input "Phương VNK"
type input "0924356668"
click at [152, 158] on input "SĐT Người Nhận *" at bounding box center [162, 156] width 157 height 14
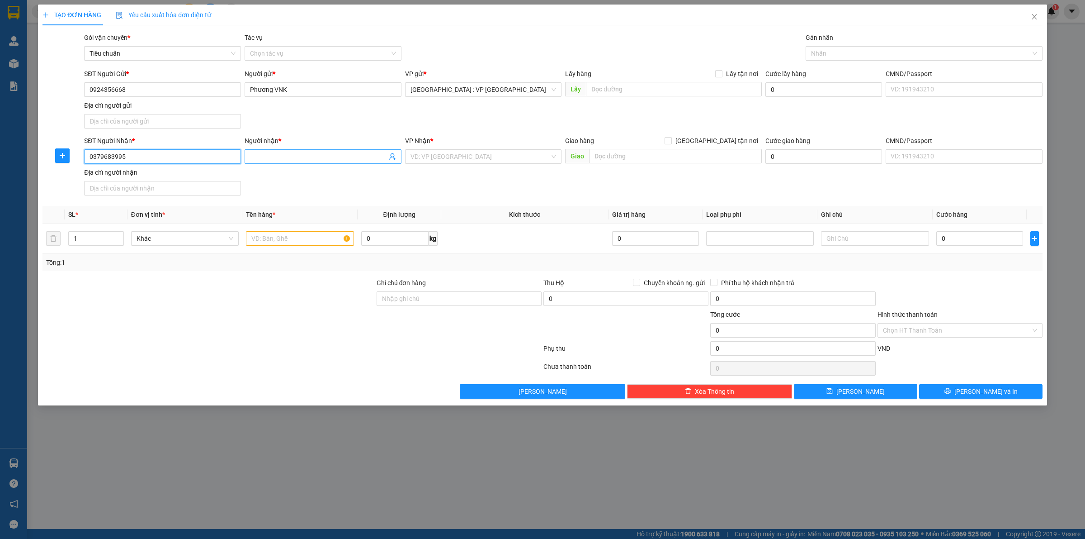
type input "0379683995"
click at [276, 153] on input "Người nhận *" at bounding box center [318, 157] width 137 height 10
type input "MS Quý"
click at [607, 155] on input "text" at bounding box center [675, 156] width 173 height 14
click at [664, 156] on input "xóm 2 thôngThai" at bounding box center [675, 156] width 173 height 14
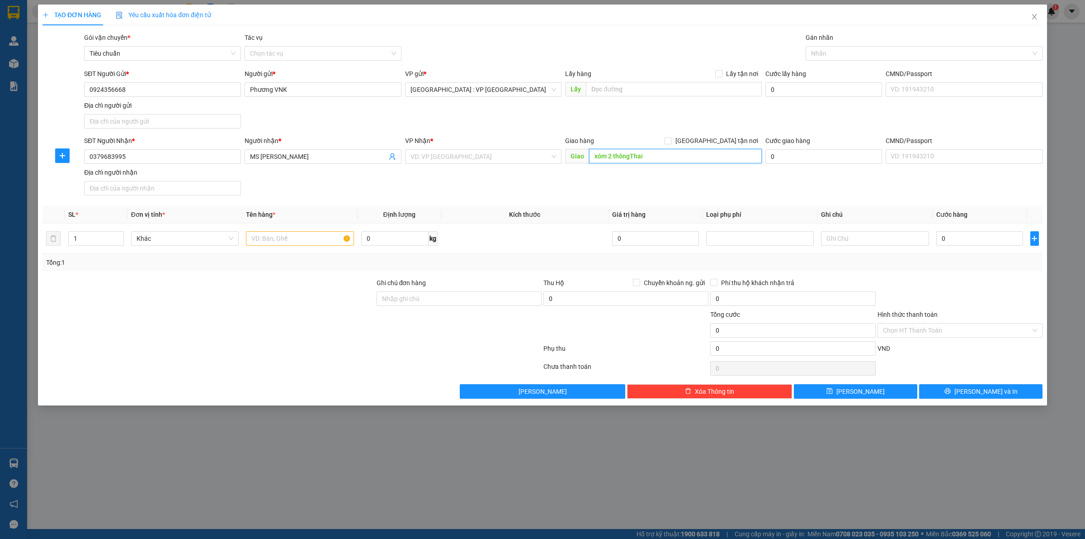
click at [632, 160] on input "xóm 2 thôngThai" at bounding box center [675, 156] width 173 height 14
type input "xóm 2 thôn Thái Lai, cao nhân, Thuỷ Nguyên, Hải Phòng"
click at [443, 156] on input "search" at bounding box center [481, 157] width 140 height 14
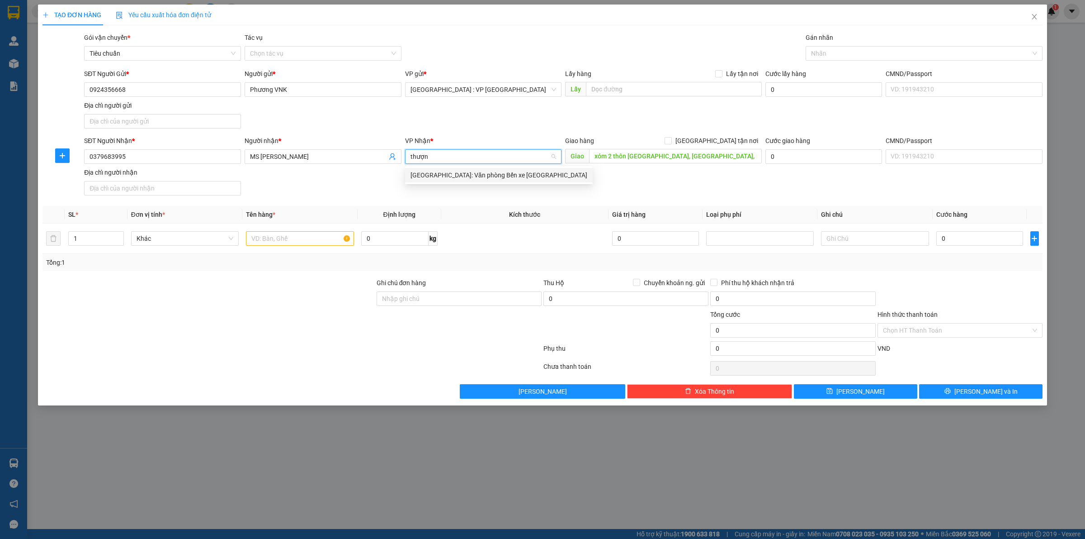
type input "thượng"
click at [454, 177] on div "Hải Phòng: Văn phòng Bến xe Thượng Lý" at bounding box center [499, 175] width 177 height 10
click at [849, 51] on div at bounding box center [919, 53] width 223 height 11
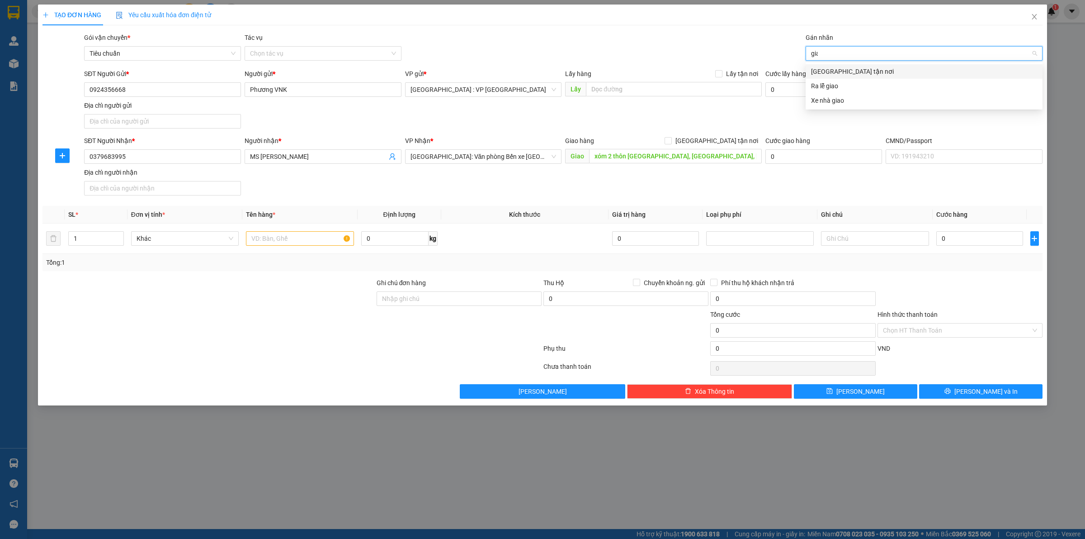
type input "giao"
click at [840, 69] on div "Giao tận nơi" at bounding box center [924, 71] width 226 height 10
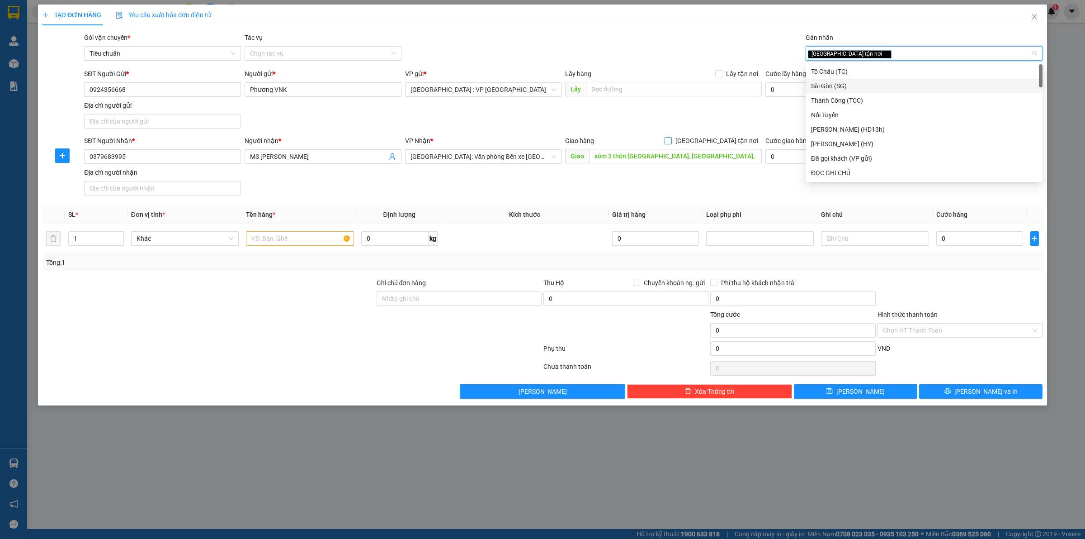
click at [671, 141] on input "Giao tận nơi" at bounding box center [668, 140] width 6 height 6
checkbox input "true"
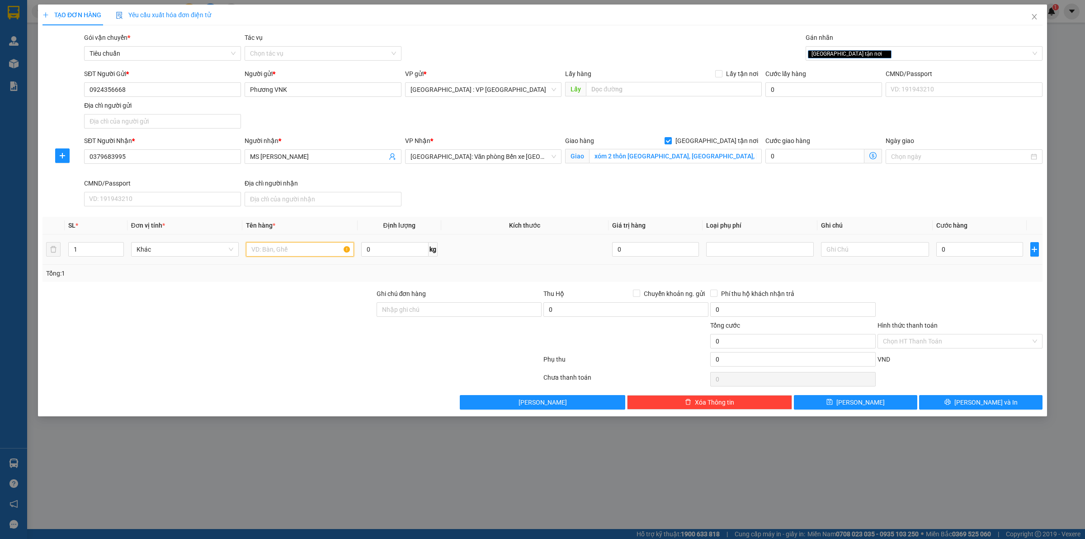
click at [267, 247] on input "text" at bounding box center [300, 249] width 108 height 14
type input "1 thùng giấy"
click at [978, 251] on input "0" at bounding box center [980, 249] width 87 height 14
type input "6"
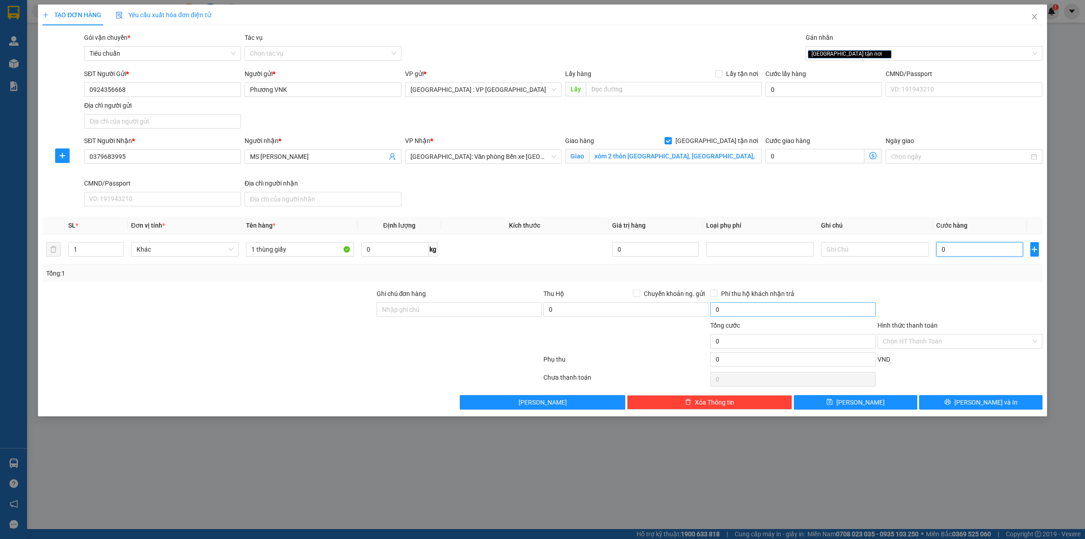
type input "6"
type input "65"
type input "650"
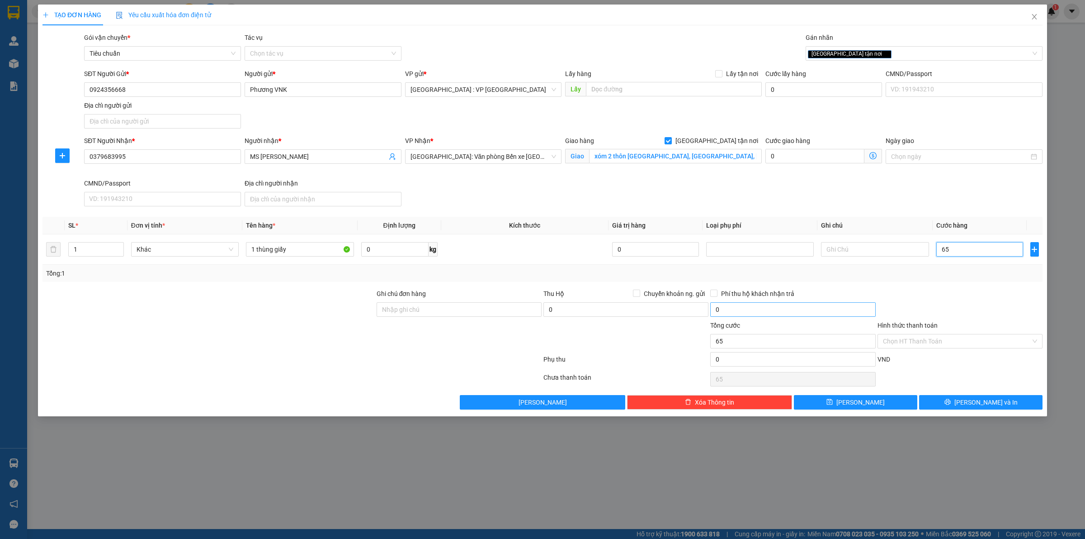
type input "650"
type input "6.500"
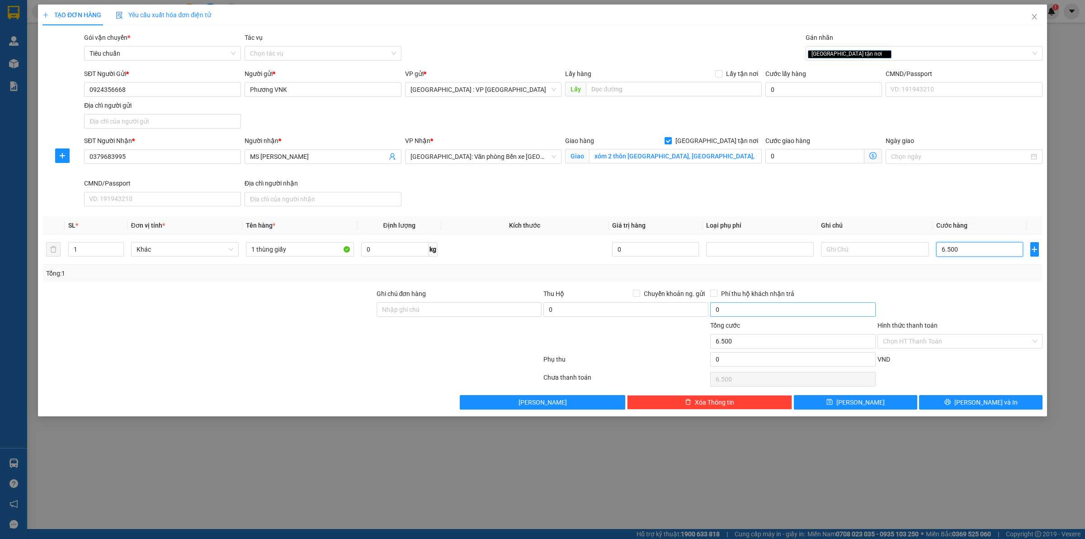
type input "65.000"
click at [996, 404] on span "Lưu và In" at bounding box center [986, 402] width 63 height 10
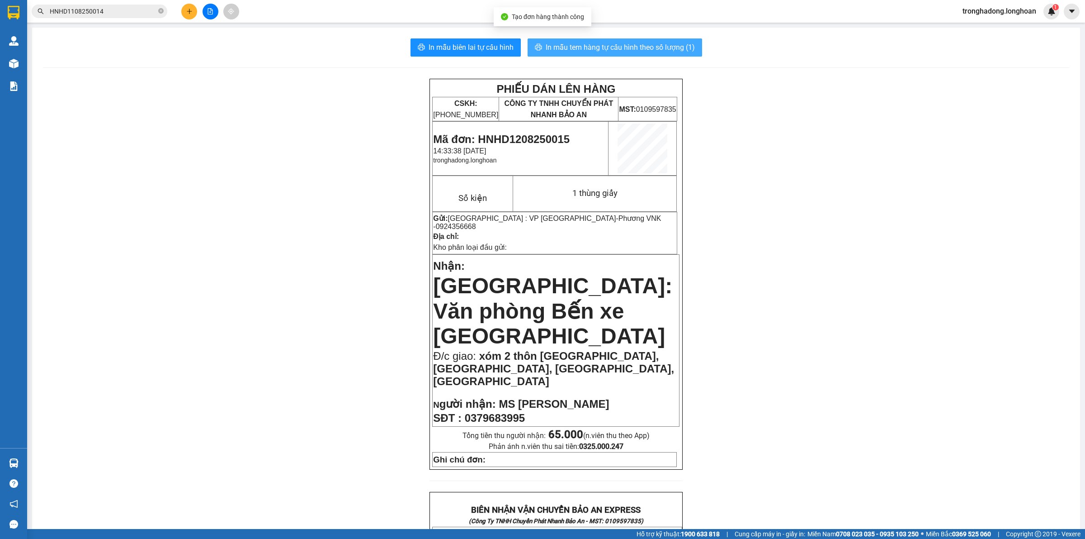
click at [571, 48] on span "In mẫu tem hàng tự cấu hình theo số lượng (1)" at bounding box center [620, 47] width 149 height 11
click at [191, 7] on button at bounding box center [189, 12] width 16 height 16
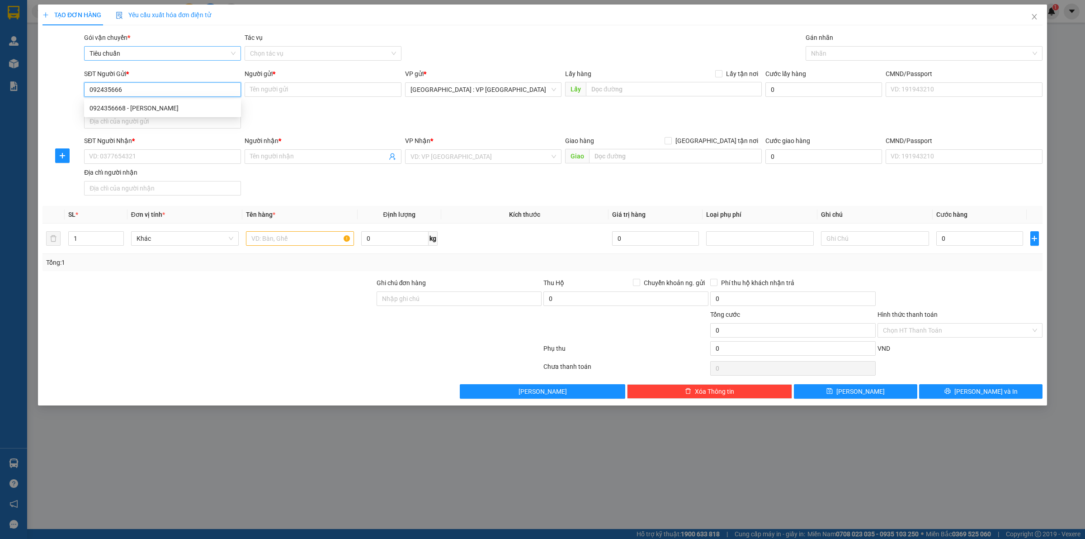
type input "0924356668"
click at [190, 101] on div "0924356668 - Phương VNK" at bounding box center [162, 108] width 157 height 14
type input "Phương VNK"
type input "0924356668"
click at [148, 152] on input "SĐT Người Nhận *" at bounding box center [162, 156] width 157 height 14
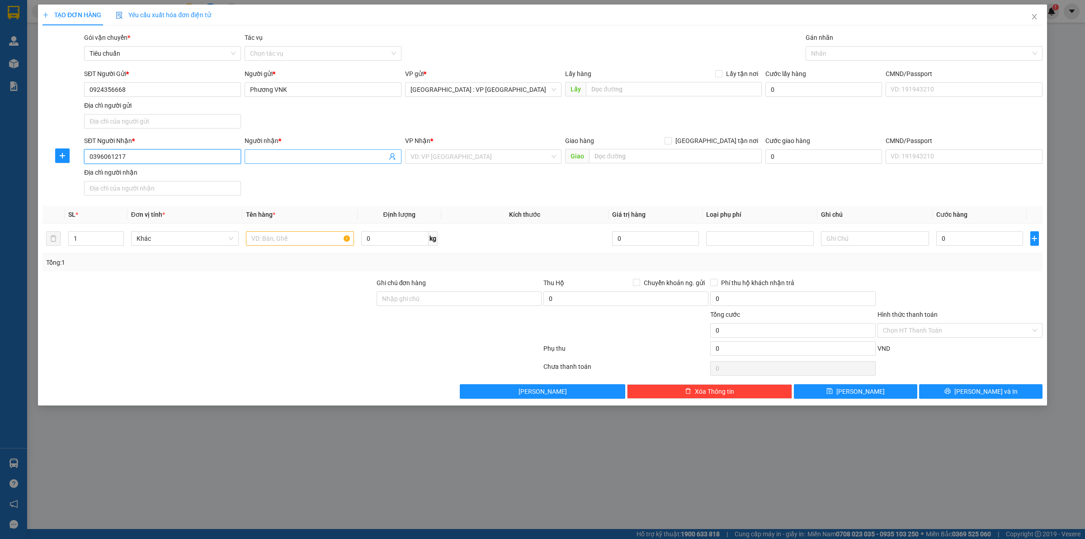
type input "0396061217"
drag, startPoint x: 328, startPoint y: 149, endPoint x: 310, endPoint y: 161, distance: 21.3
click at [315, 160] on span at bounding box center [323, 156] width 157 height 14
click at [636, 157] on input "text" at bounding box center [675, 156] width 173 height 14
click at [496, 156] on input "search" at bounding box center [481, 157] width 140 height 14
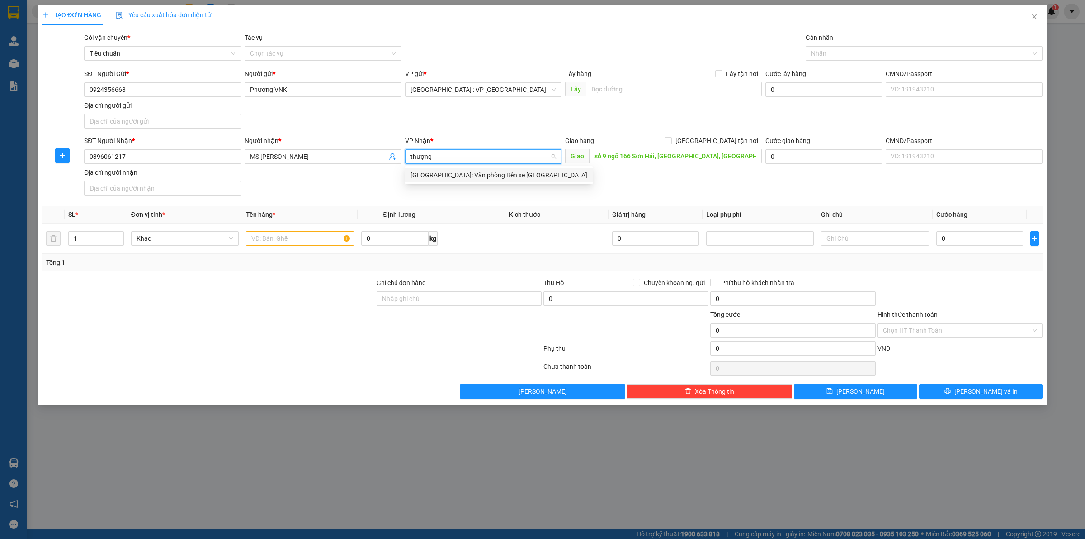
drag, startPoint x: 484, startPoint y: 175, endPoint x: 523, endPoint y: 172, distance: 39.5
click at [485, 175] on div "Hải Phòng: Văn phòng Bến xe Thượng Lý" at bounding box center [499, 175] width 177 height 10
click at [671, 140] on input "Giao tận nơi" at bounding box center [668, 140] width 6 height 6
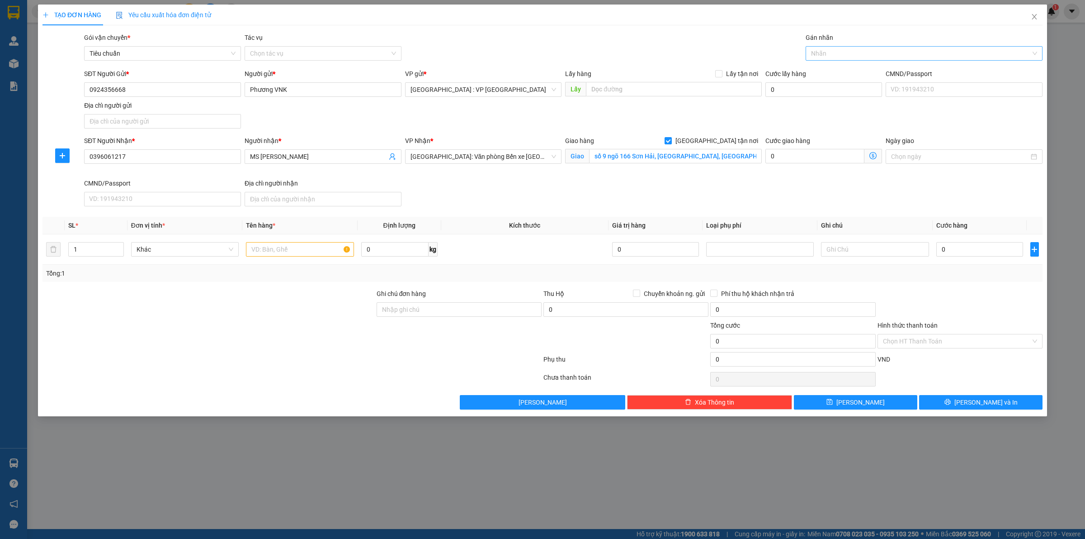
click at [848, 55] on div at bounding box center [919, 53] width 223 height 11
click at [855, 69] on div "Giao tận nơi" at bounding box center [924, 71] width 226 height 10
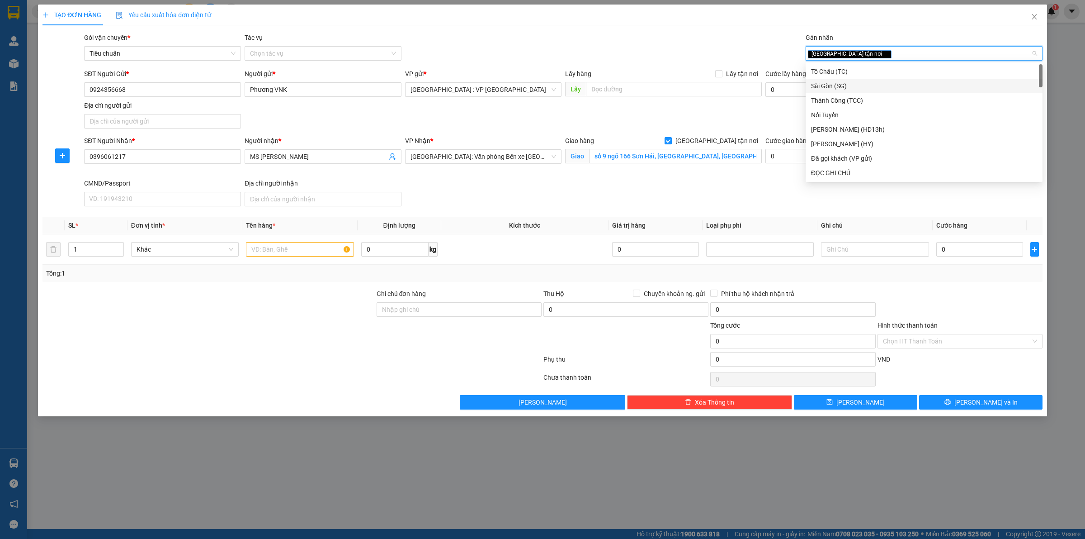
click at [718, 114] on div "SĐT Người Gửi * 0924356668 Người gửi * Phương VNK VP gửi * Hà Nội : VP Hà Đông …" at bounding box center [563, 100] width 962 height 63
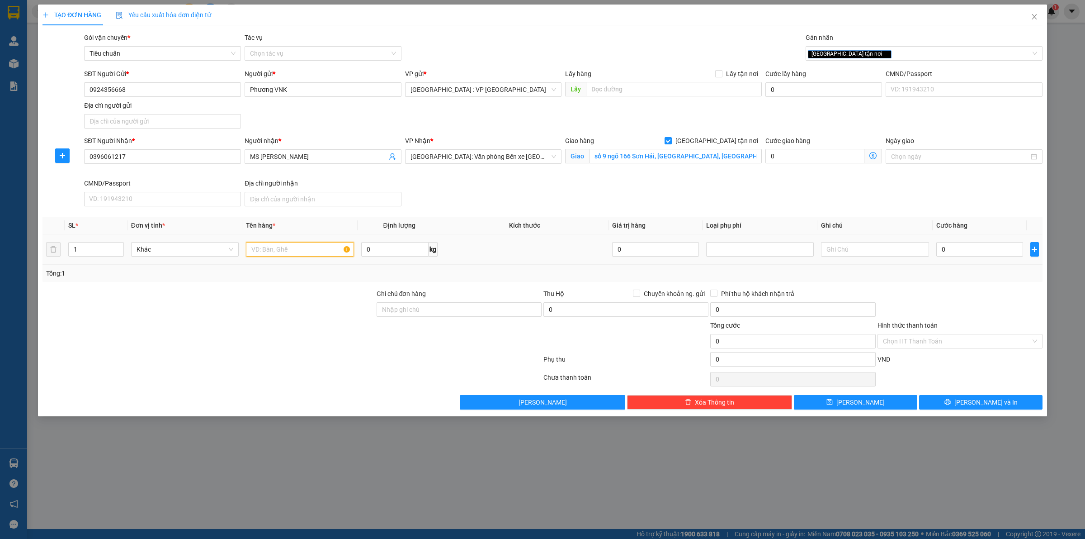
click at [289, 250] on input "text" at bounding box center [300, 249] width 108 height 14
click at [980, 249] on input "0" at bounding box center [980, 249] width 87 height 14
click at [983, 399] on span "Lưu và In" at bounding box center [986, 402] width 63 height 10
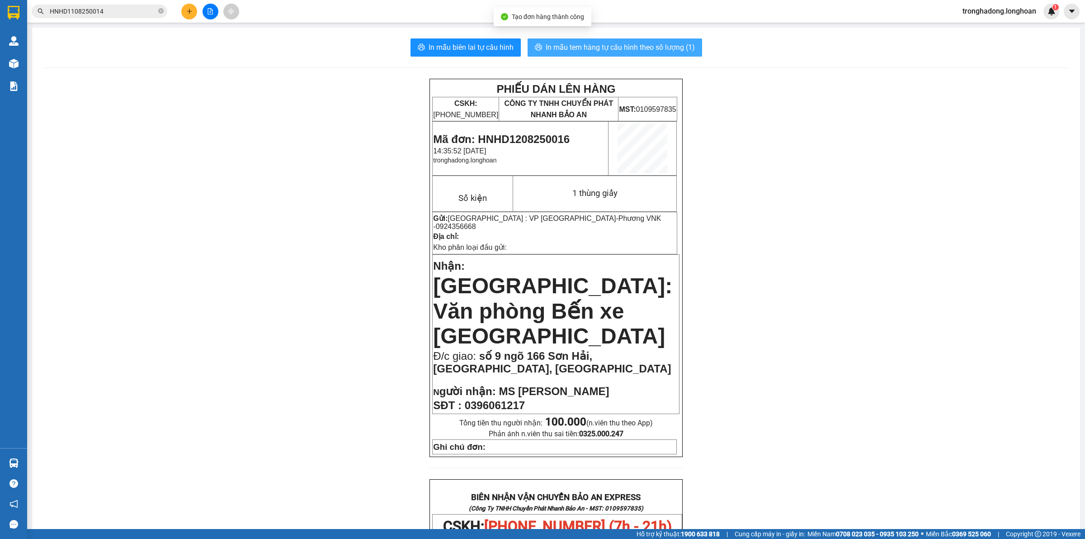
click at [626, 48] on span "In mẫu tem hàng tự cấu hình theo số lượng (1)" at bounding box center [620, 47] width 149 height 11
click at [461, 43] on span "In mẫu biên lai tự cấu hình" at bounding box center [471, 47] width 85 height 11
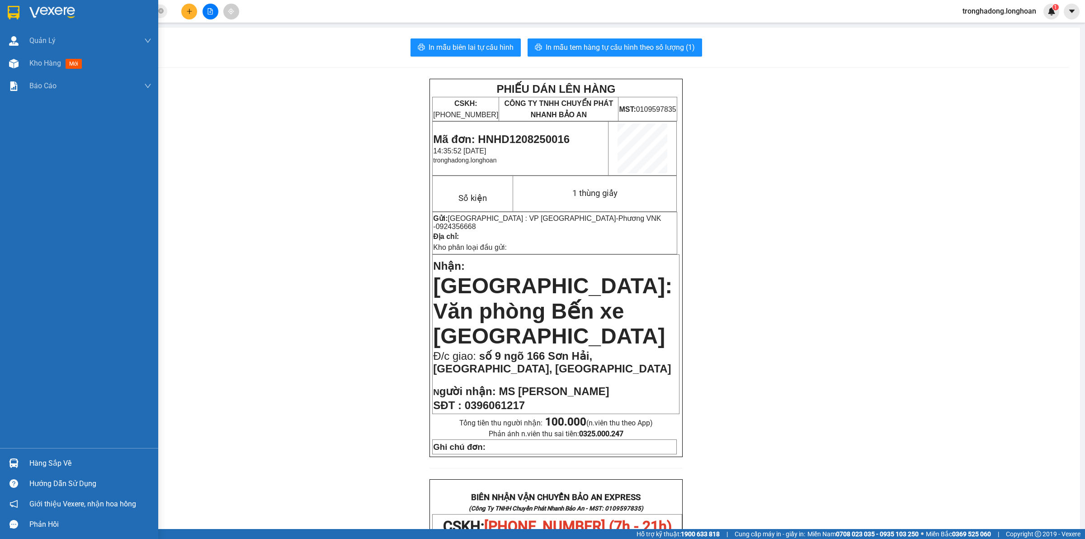
click at [17, 12] on img at bounding box center [14, 13] width 12 height 14
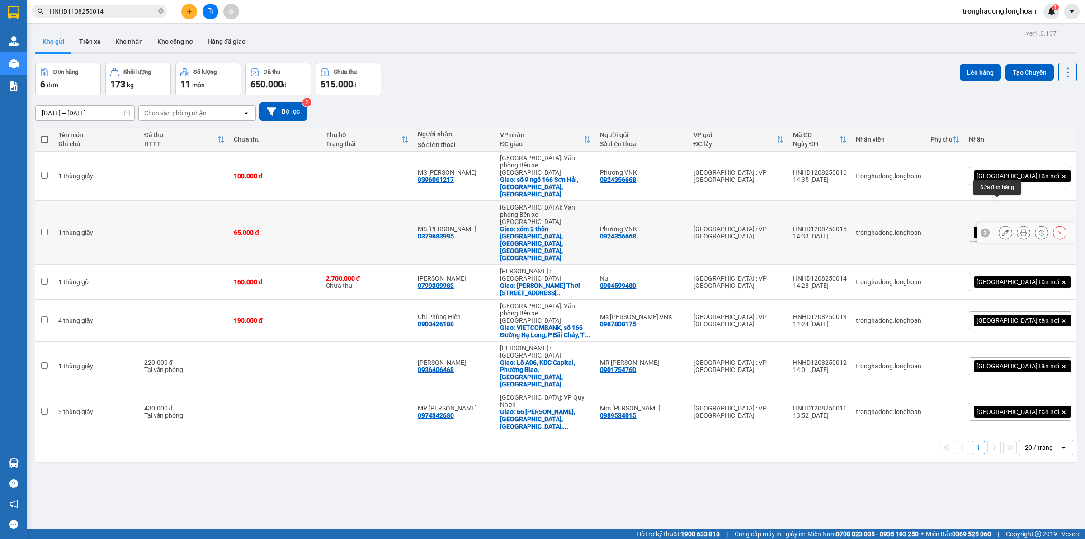
click at [1003, 229] on icon at bounding box center [1006, 232] width 6 height 6
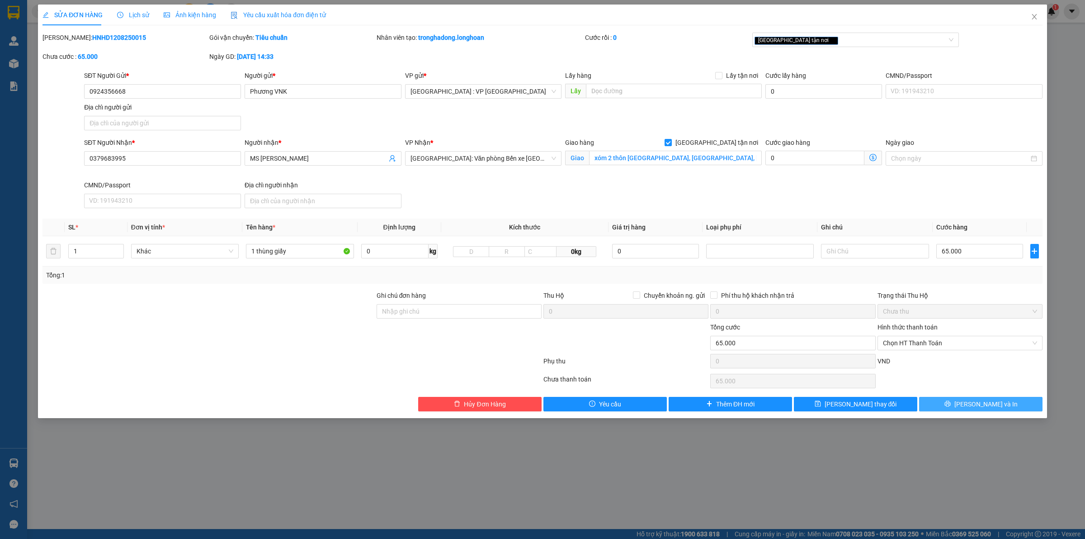
click at [973, 407] on button "Lưu và In" at bounding box center [980, 404] width 123 height 14
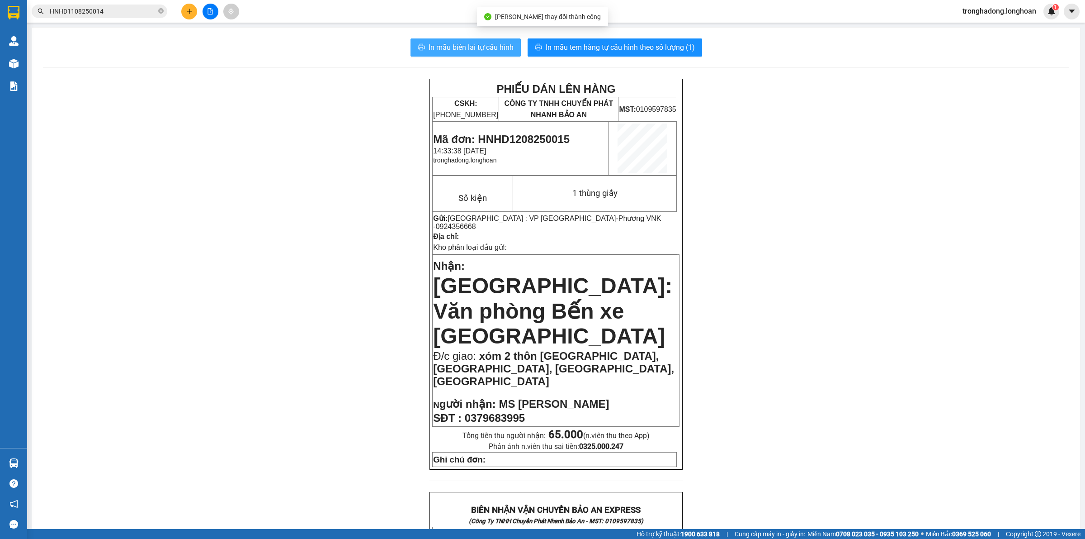
click at [467, 48] on span "In mẫu biên lai tự cấu hình" at bounding box center [471, 47] width 85 height 11
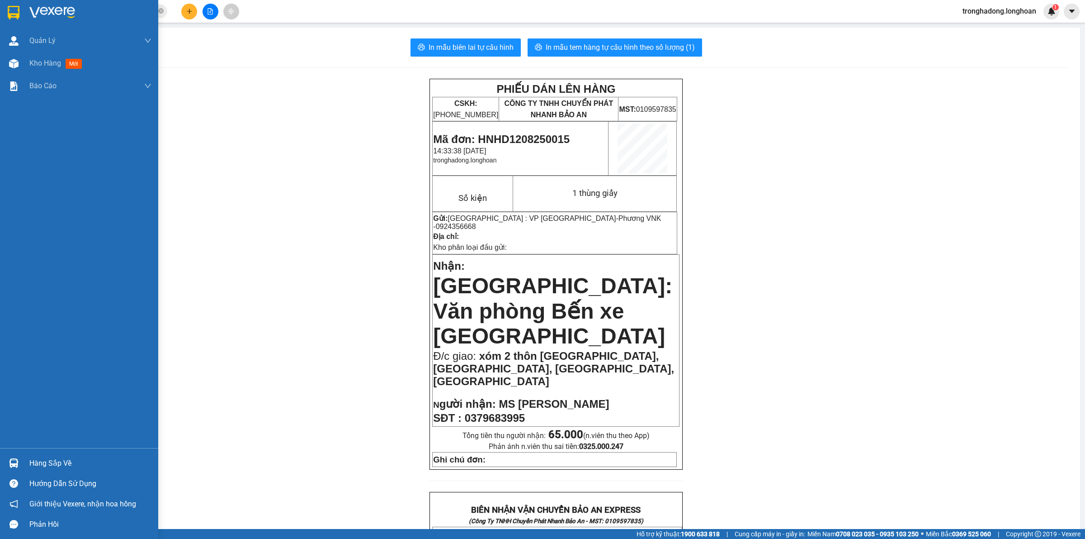
click at [11, 9] on img at bounding box center [14, 13] width 12 height 14
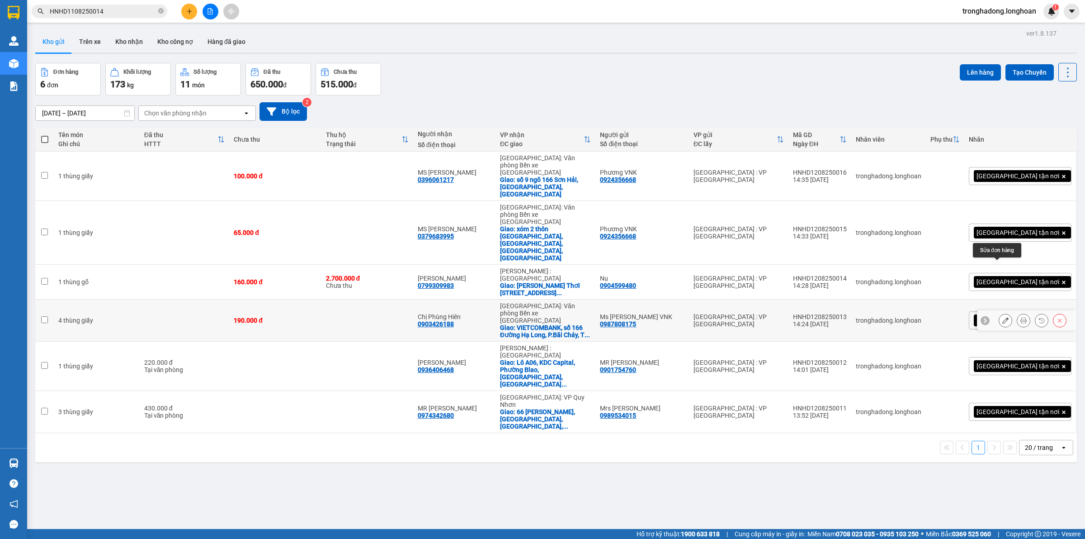
click at [1003, 317] on icon at bounding box center [1006, 320] width 6 height 6
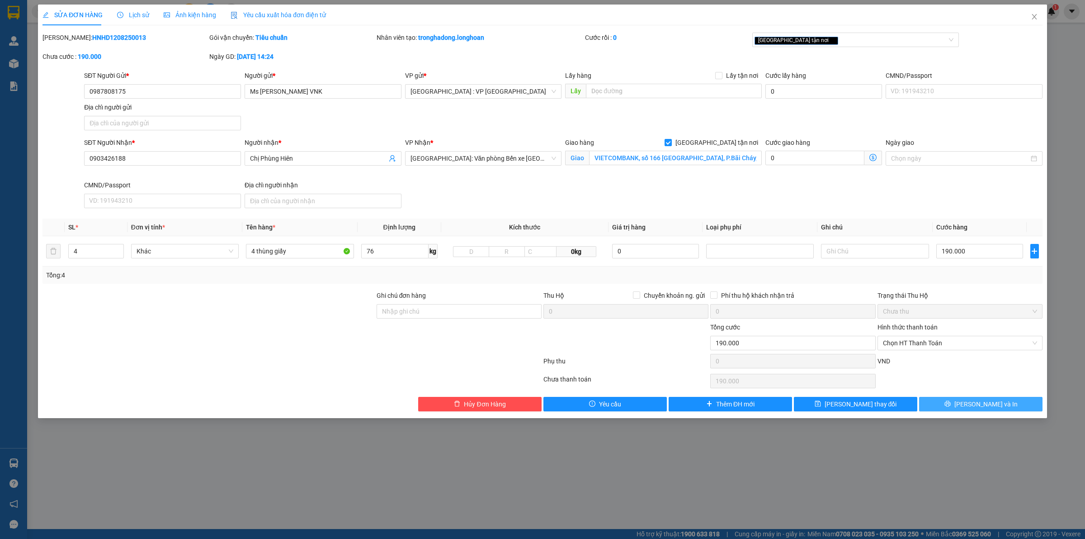
click at [960, 406] on button "Lưu và In" at bounding box center [980, 404] width 123 height 14
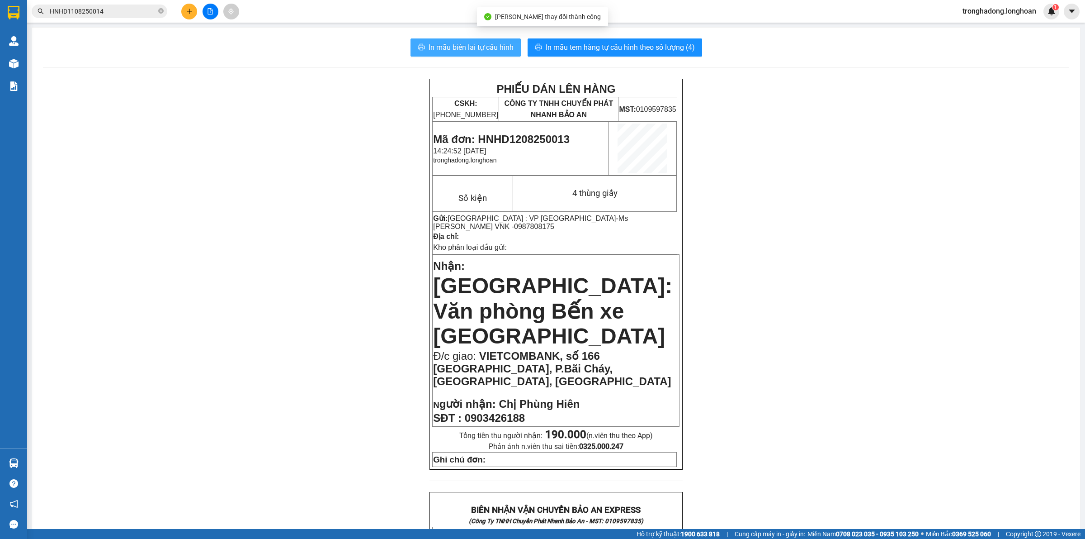
click at [441, 42] on span "In mẫu biên lai tự cấu hình" at bounding box center [471, 47] width 85 height 11
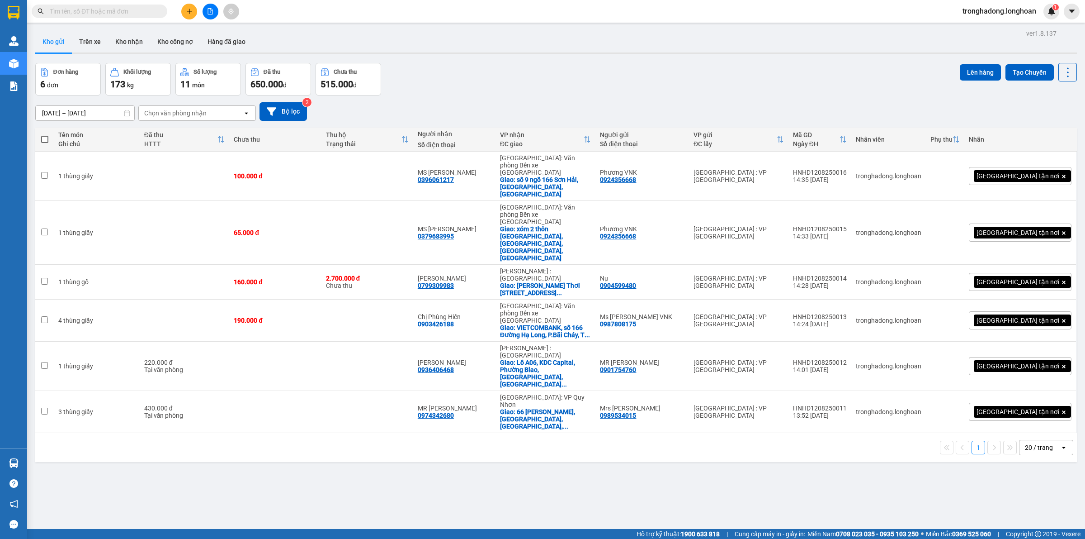
click at [103, 5] on span at bounding box center [100, 12] width 136 height 14
click at [104, 14] on input "text" at bounding box center [103, 11] width 107 height 10
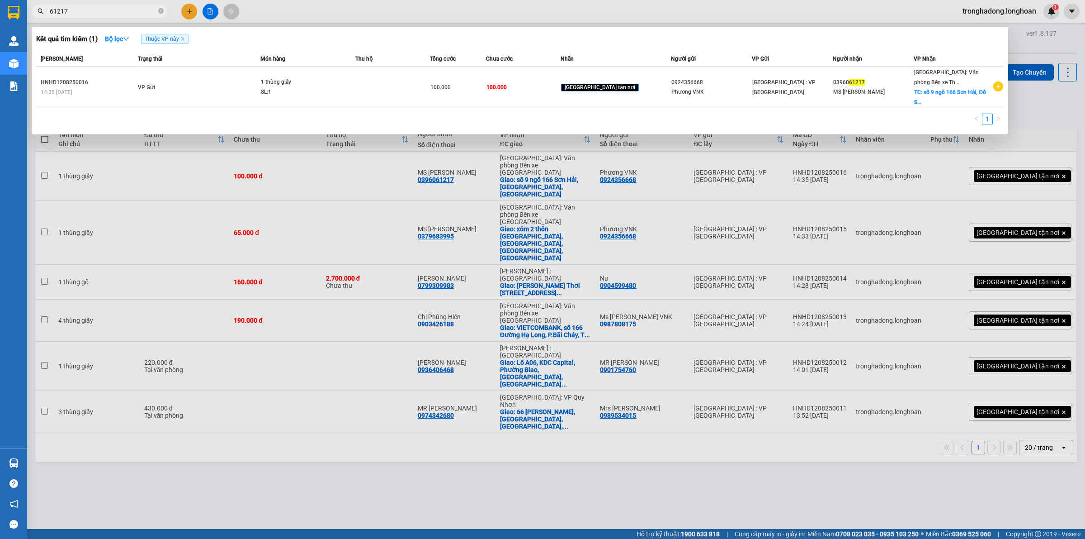
type input "61217"
click at [742, 477] on div at bounding box center [542, 269] width 1085 height 539
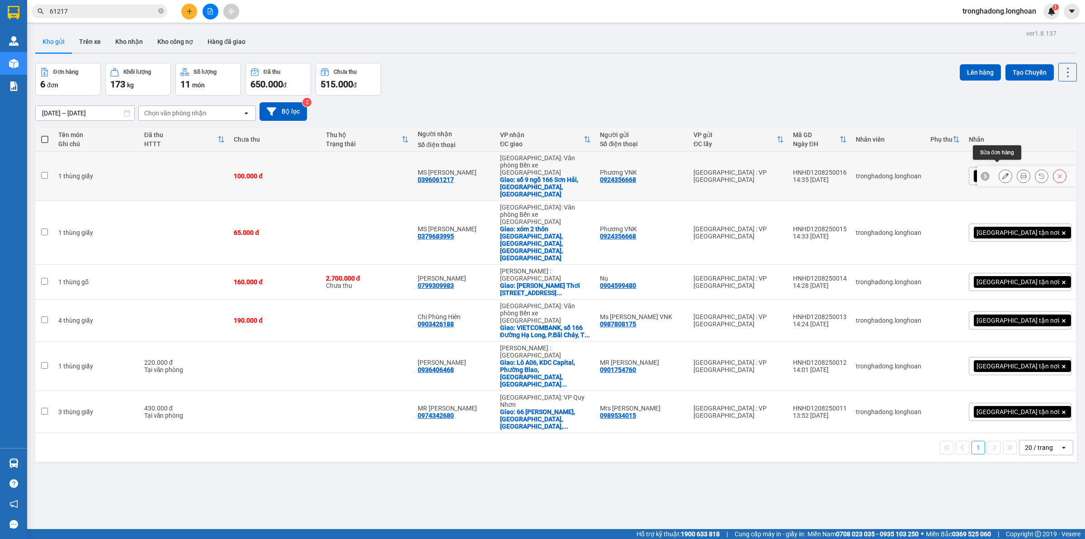
click at [1003, 173] on icon at bounding box center [1006, 176] width 6 height 6
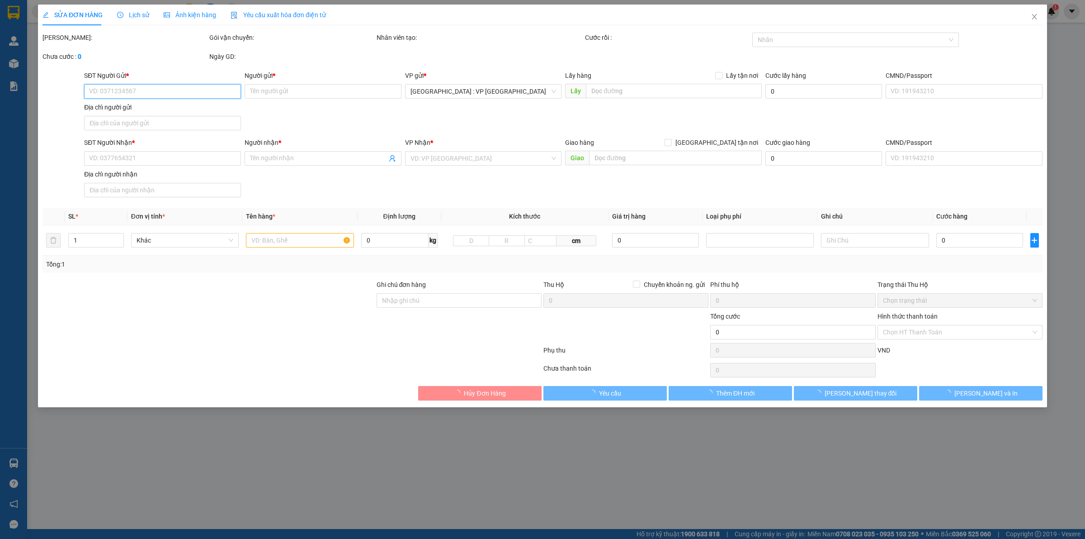
type input "0924356668"
type input "Phương VNK"
type input "0396061217"
type input "MS [PERSON_NAME]"
checkbox input "true"
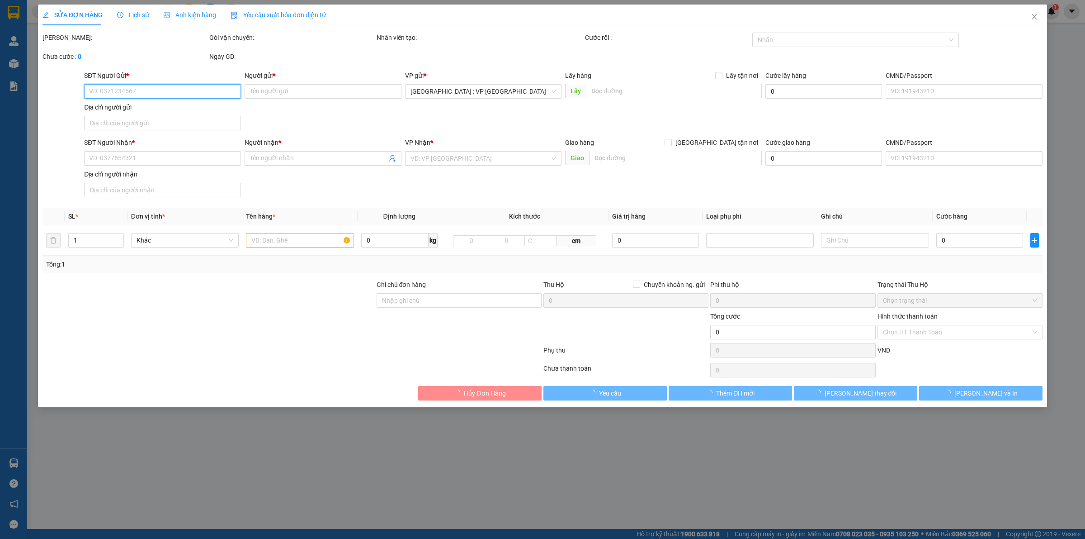
type input "số 9 ngõ 166 Sơn Hải, Đồ Sơn, Hải Phòng"
type input "100.000"
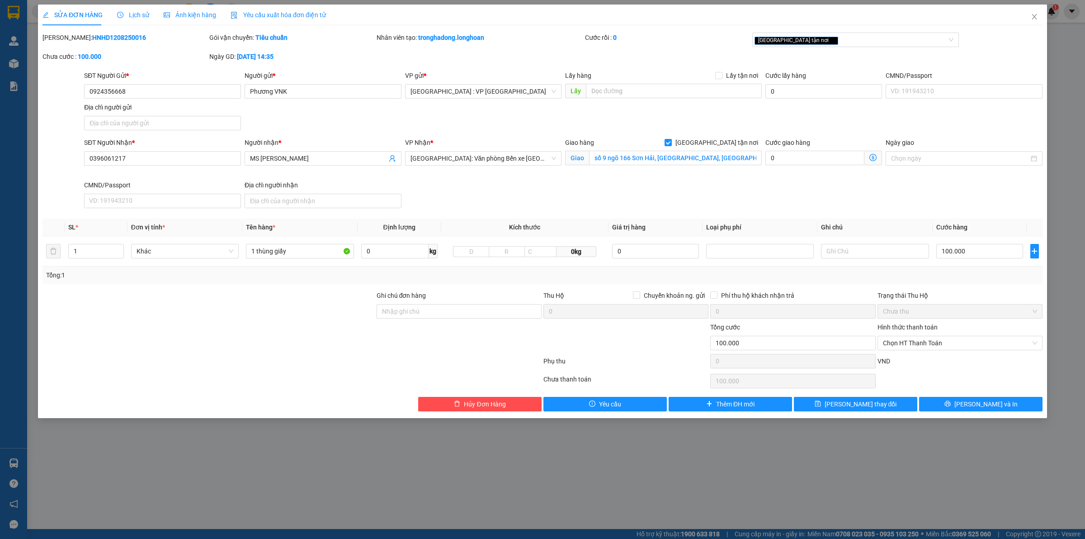
drag, startPoint x: 121, startPoint y: 35, endPoint x: 66, endPoint y: 42, distance: 54.6
click at [66, 42] on div "Mã ĐH: HNHD1208250016" at bounding box center [125, 38] width 165 height 10
copy b "HNHD1208250016"
click at [1037, 14] on icon "close" at bounding box center [1034, 16] width 7 height 7
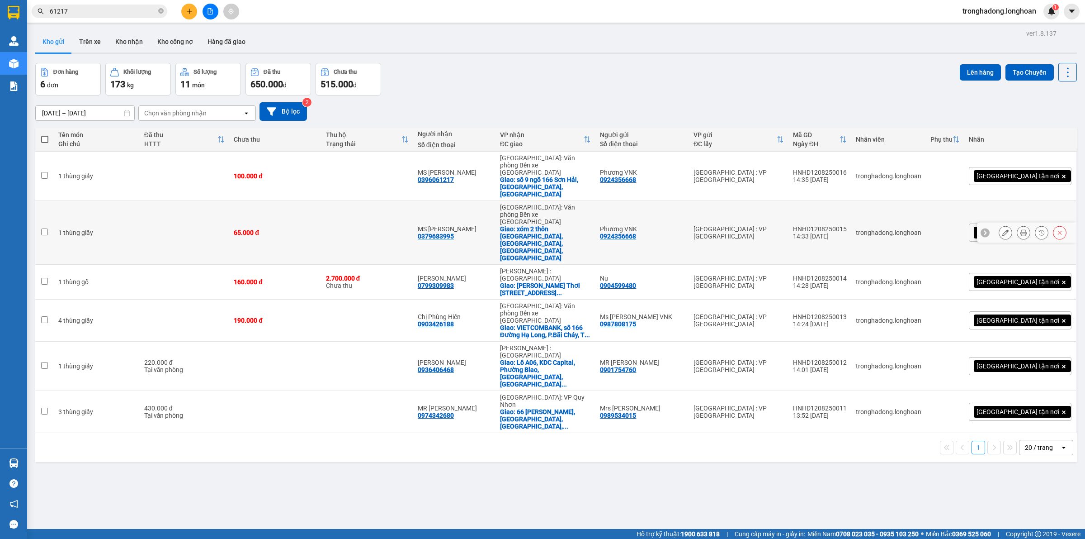
click at [1003, 229] on icon at bounding box center [1006, 232] width 6 height 6
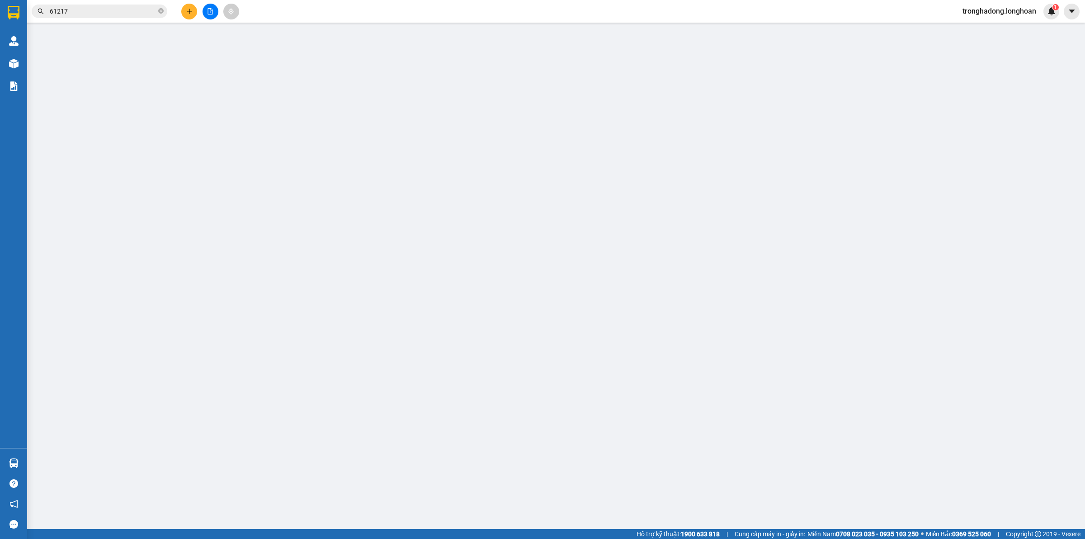
type input "0924356668"
type input "Phương VNK"
type input "0379683995"
type input "MS [PERSON_NAME]"
checkbox input "true"
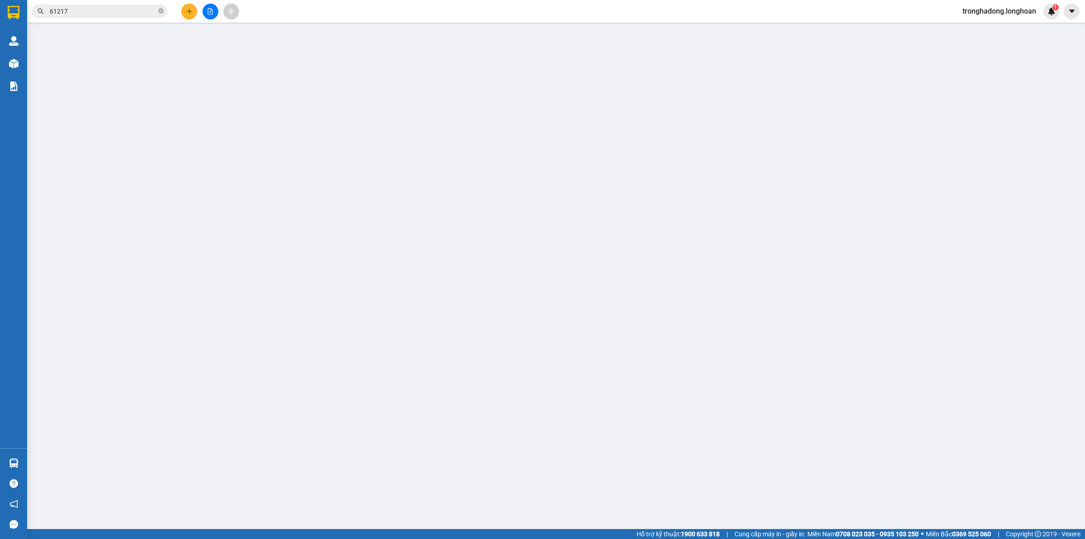
type input "xóm 2 thôn Thái Lai, cao nhân, Thuỷ Nguyên, Hải Phòng"
type input "65.000"
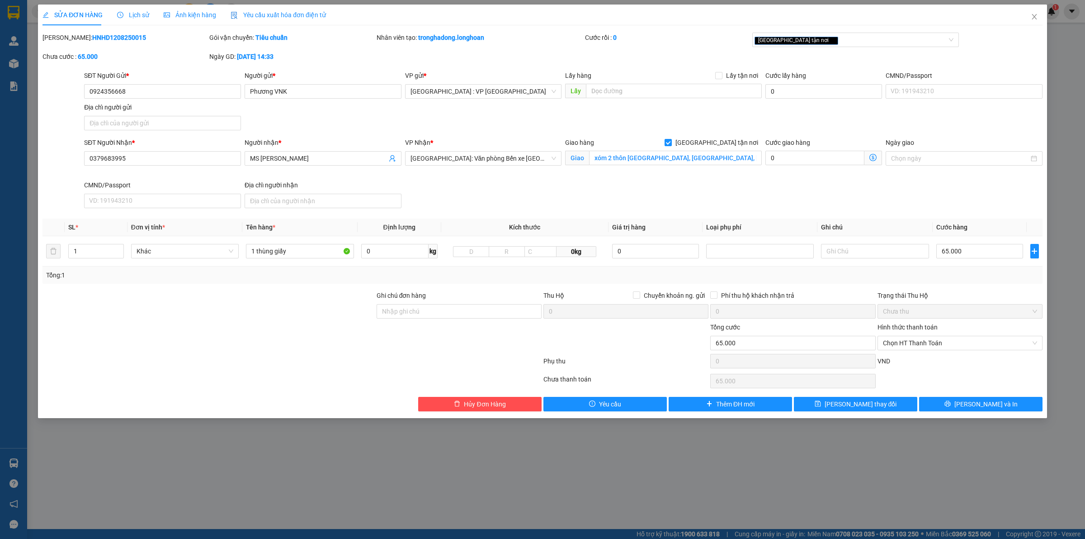
drag, startPoint x: 123, startPoint y: 36, endPoint x: 66, endPoint y: 42, distance: 57.2
click at [66, 42] on div "Mã ĐH: HNHD1208250015" at bounding box center [125, 38] width 165 height 10
copy b "HNHD1208250015"
click at [1034, 14] on icon "close" at bounding box center [1034, 16] width 7 height 7
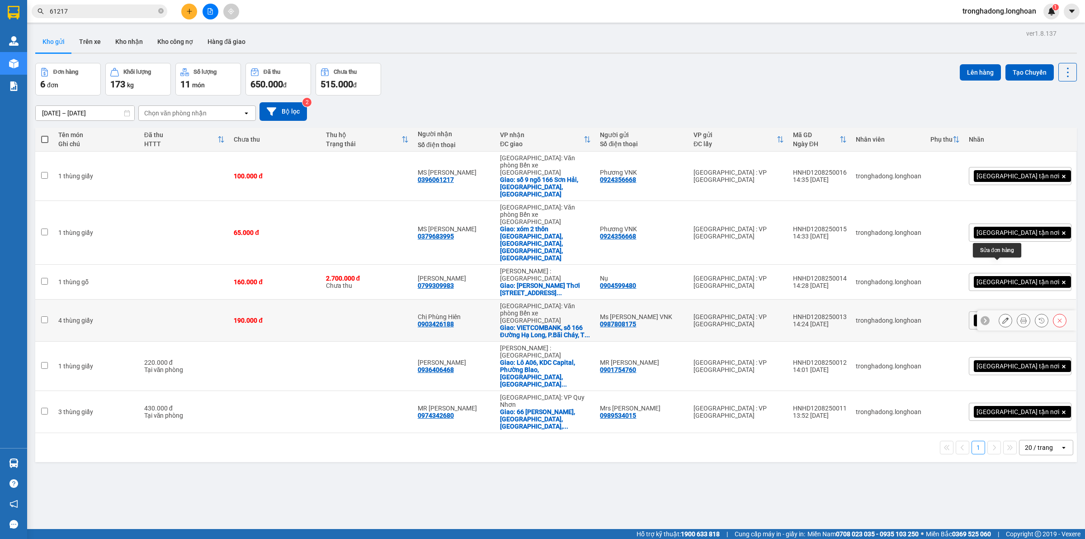
click at [1003, 317] on icon at bounding box center [1006, 320] width 6 height 6
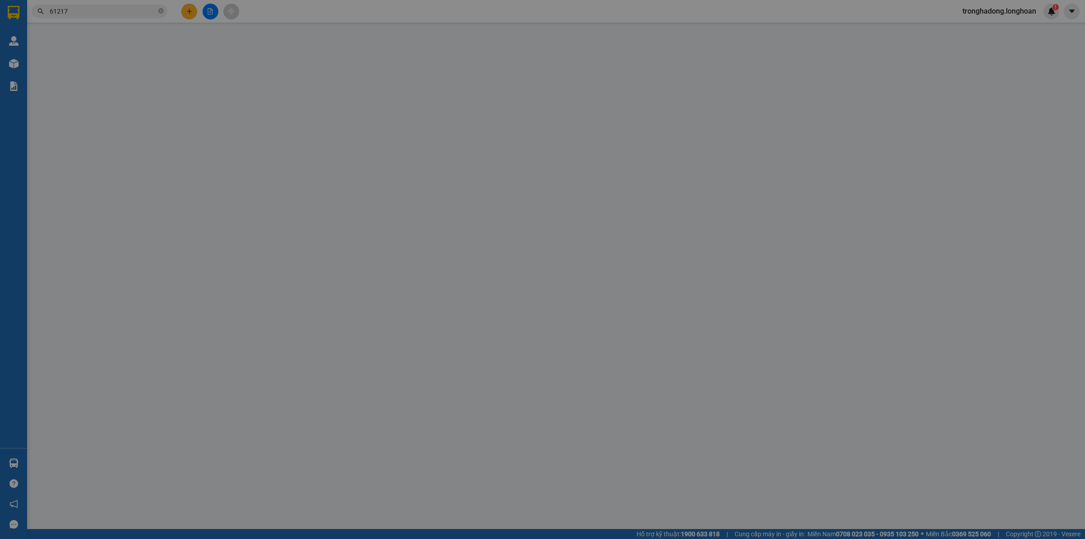
type input "0987808175"
type input "Ms [PERSON_NAME] VNK"
type input "0903426188"
type input "Chị Phùng Hiên"
checkbox input "true"
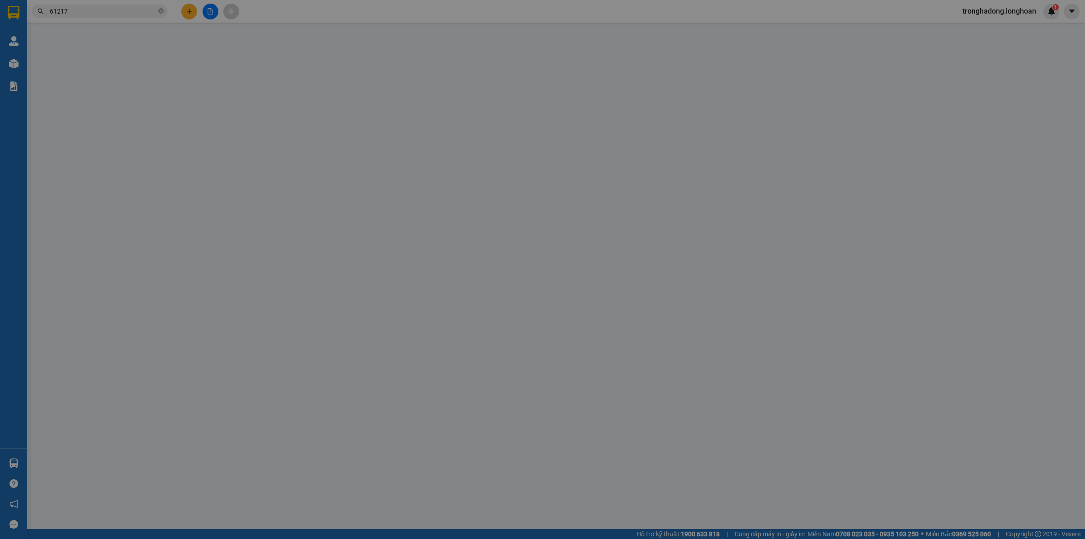
type input "VIETCOMBANK, số 166 Đường Hạ Long, P.Bãi Cháy, TP Hạ Long, Quảng Ninh"
type input "190.000"
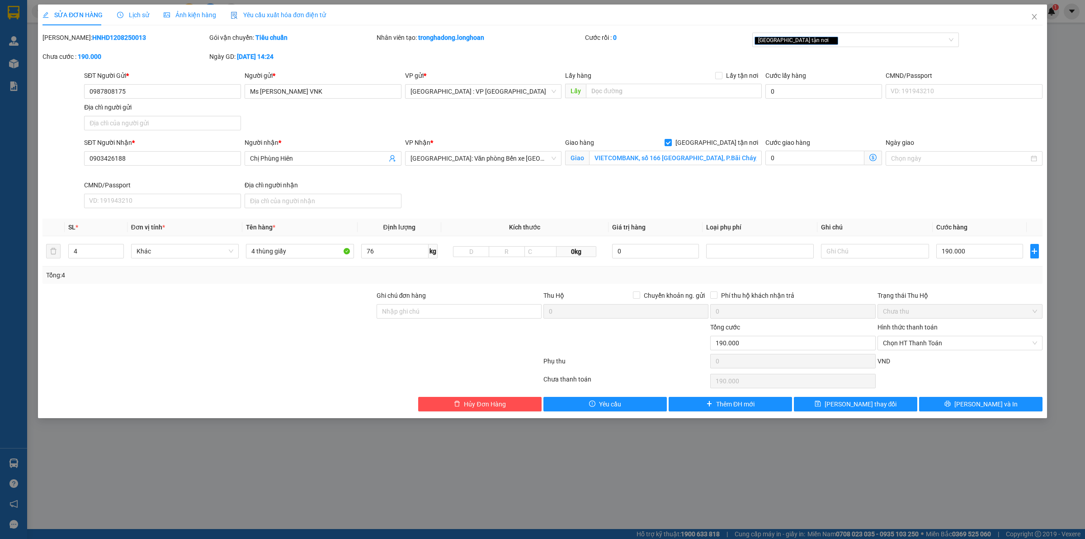
drag, startPoint x: 121, startPoint y: 34, endPoint x: 66, endPoint y: 39, distance: 55.0
click at [66, 39] on div "Mã ĐH: HNHD1208250013" at bounding box center [125, 38] width 165 height 10
copy b "HNHD1208250013"
click at [1034, 16] on icon "close" at bounding box center [1034, 16] width 5 height 5
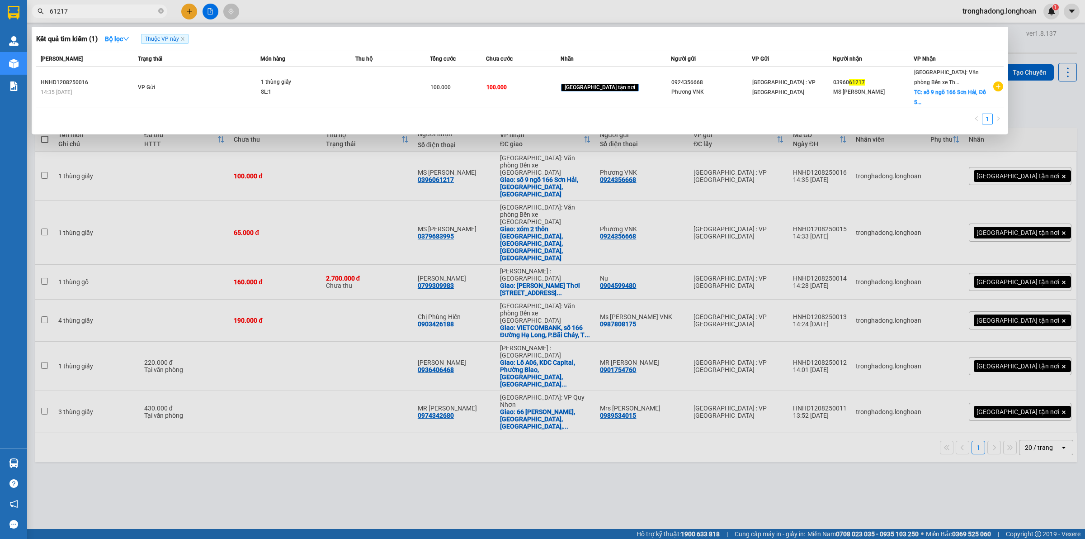
click at [96, 7] on input "61217" at bounding box center [103, 11] width 107 height 10
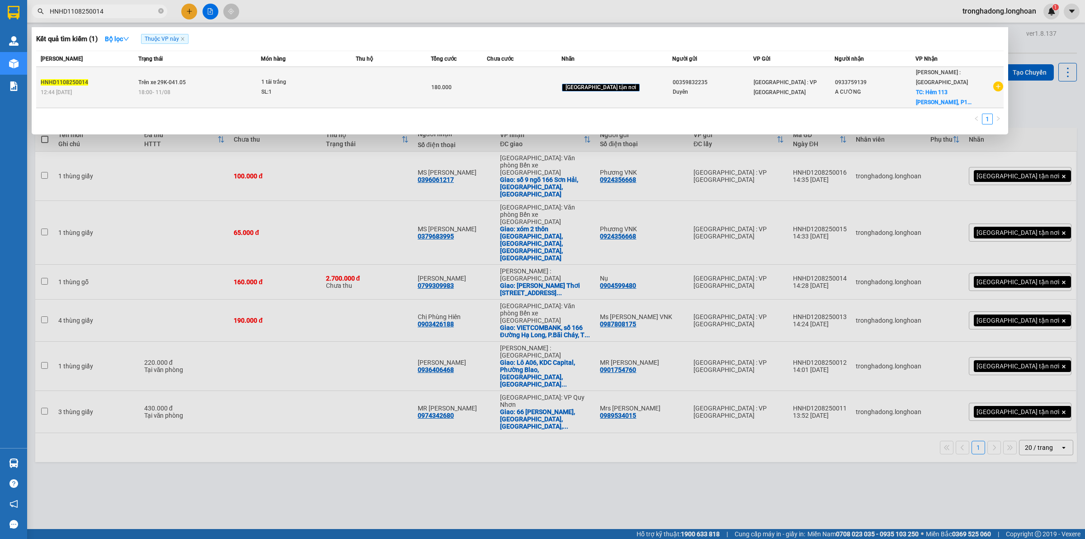
type input "HNHD1108250014"
click at [884, 80] on div "0933759139" at bounding box center [875, 82] width 80 height 9
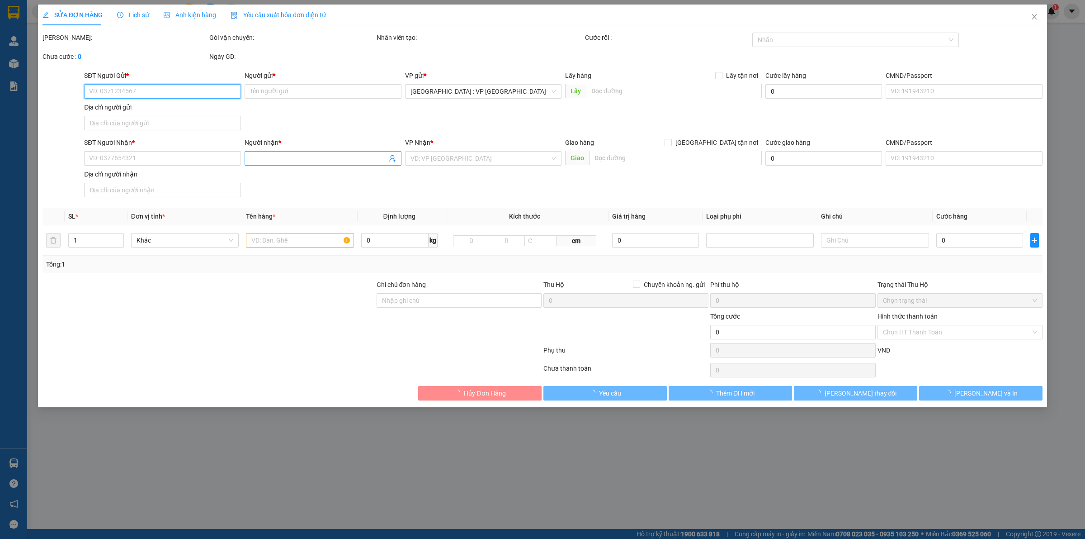
type input "00359832235"
type input "Duyên"
type input "0933759139"
type input "A CƯỜNG"
checkbox input "true"
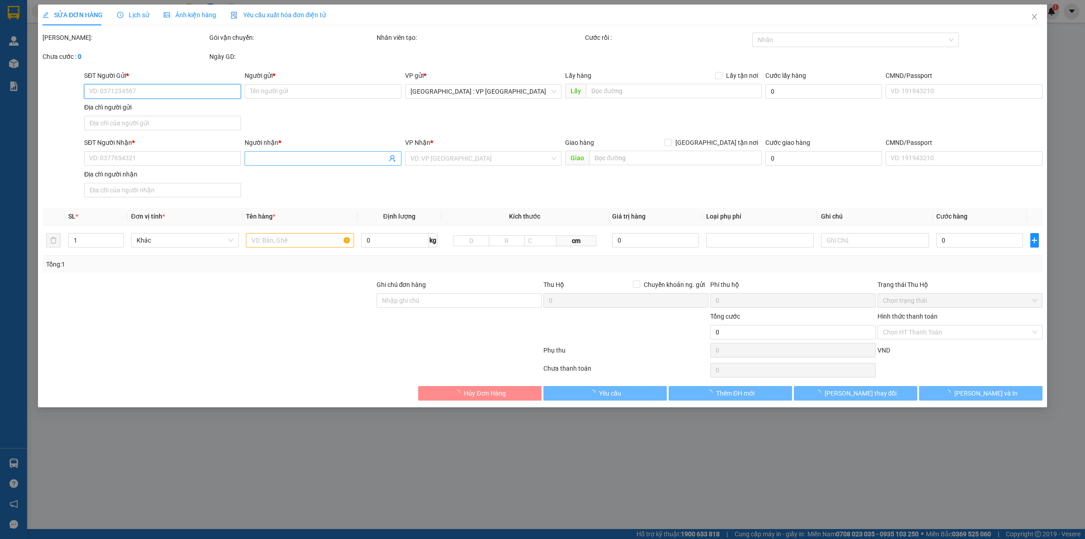
type input "Hẻm 113 Trần Thị Trọng, P15, Tân BÌnh"
type input "180.000"
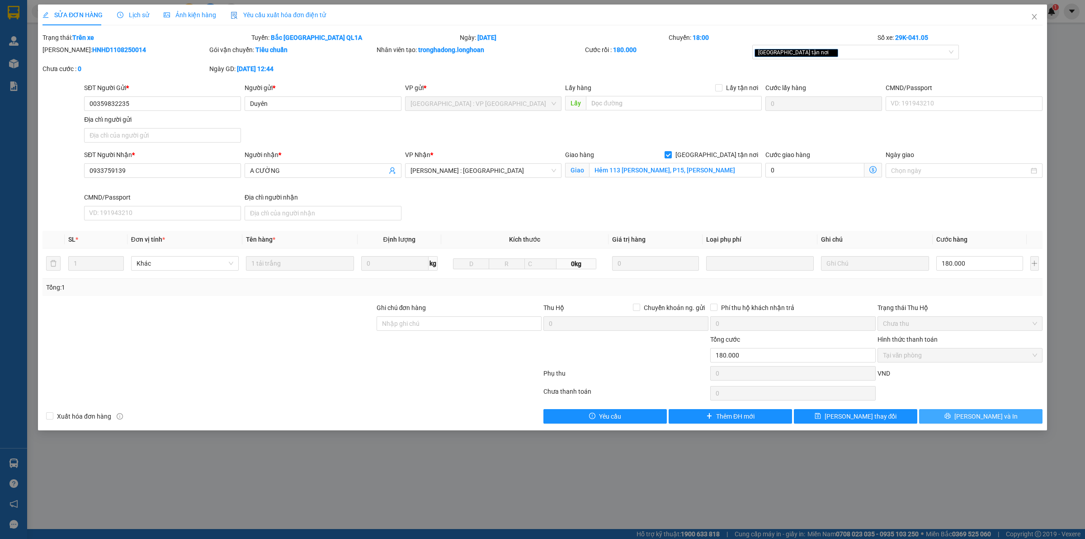
click at [951, 415] on icon "printer" at bounding box center [948, 415] width 6 height 6
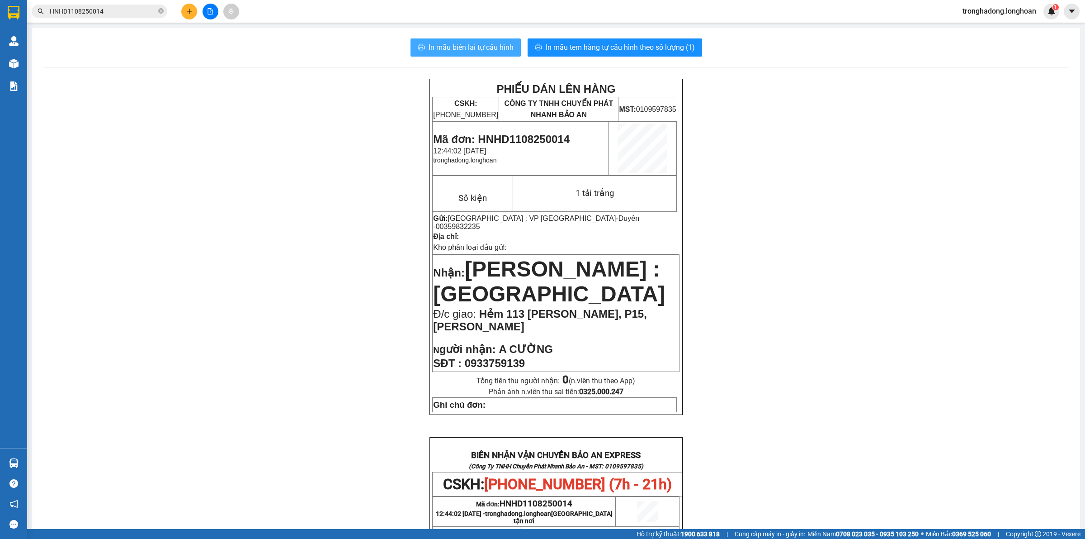
click at [453, 48] on span "In mẫu biên lai tự cấu hình" at bounding box center [471, 47] width 85 height 11
click at [197, 14] on div at bounding box center [210, 12] width 68 height 16
click at [191, 16] on button at bounding box center [189, 12] width 16 height 16
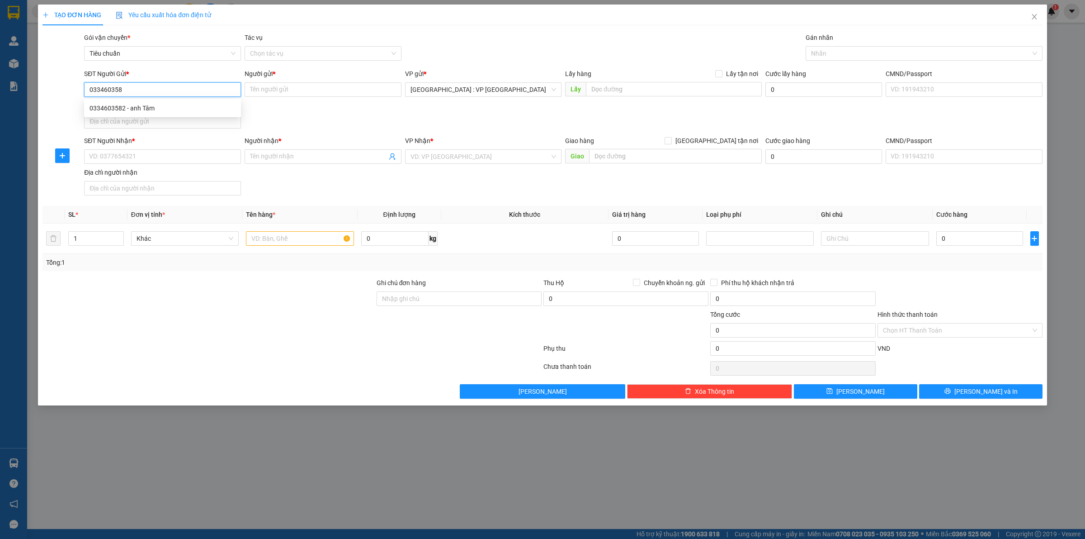
type input "0334603582"
click at [187, 109] on div "0334603582 - anh Tâm" at bounding box center [163, 108] width 146 height 10
type input "anh Tâm"
type input "0334603582"
click at [168, 161] on input "SĐT Người Nhận *" at bounding box center [162, 156] width 157 height 14
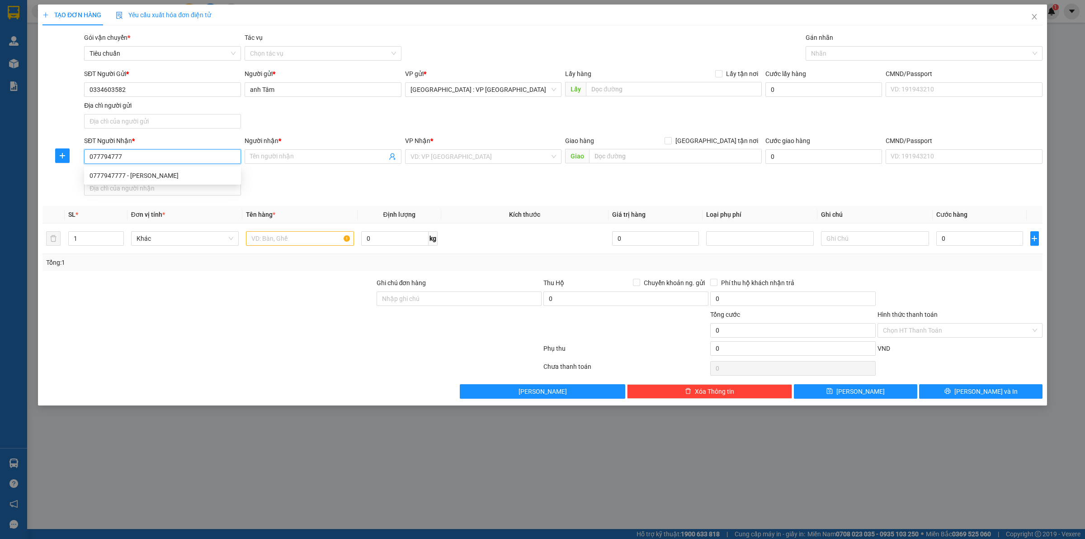
type input "0777947777"
click at [183, 176] on div "0777947777 - Hạnh Nguyễn" at bounding box center [163, 175] width 146 height 10
type input "[PERSON_NAME]"
checkbox input "true"
type input "92 Nguyễn Du Nam Phước Duy Xuyên, Quảng Nam"
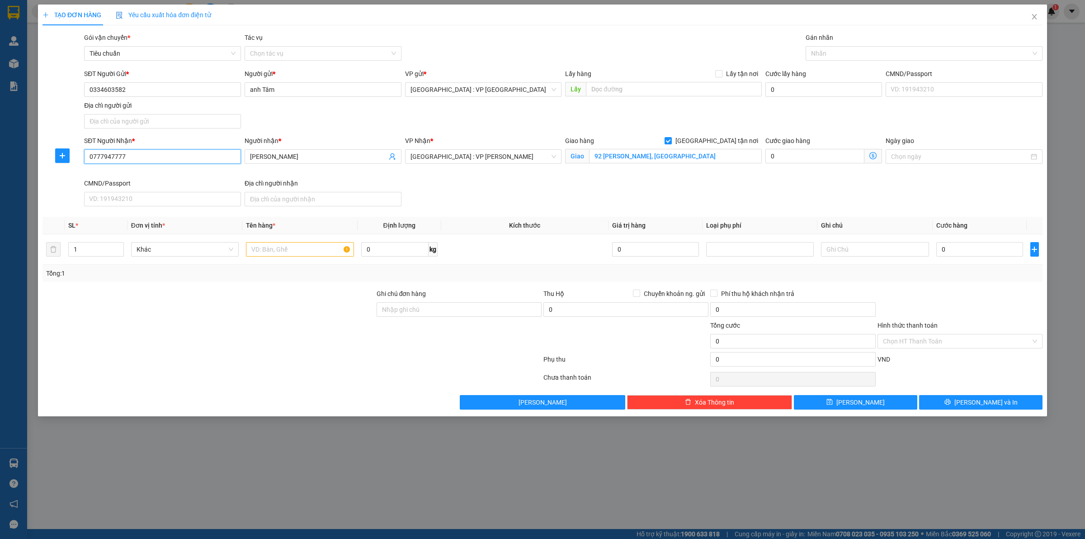
type input "0777947777"
click at [835, 52] on div at bounding box center [919, 53] width 223 height 11
type input "giao"
click at [837, 69] on div "[GEOGRAPHIC_DATA] tận nơi" at bounding box center [924, 71] width 226 height 10
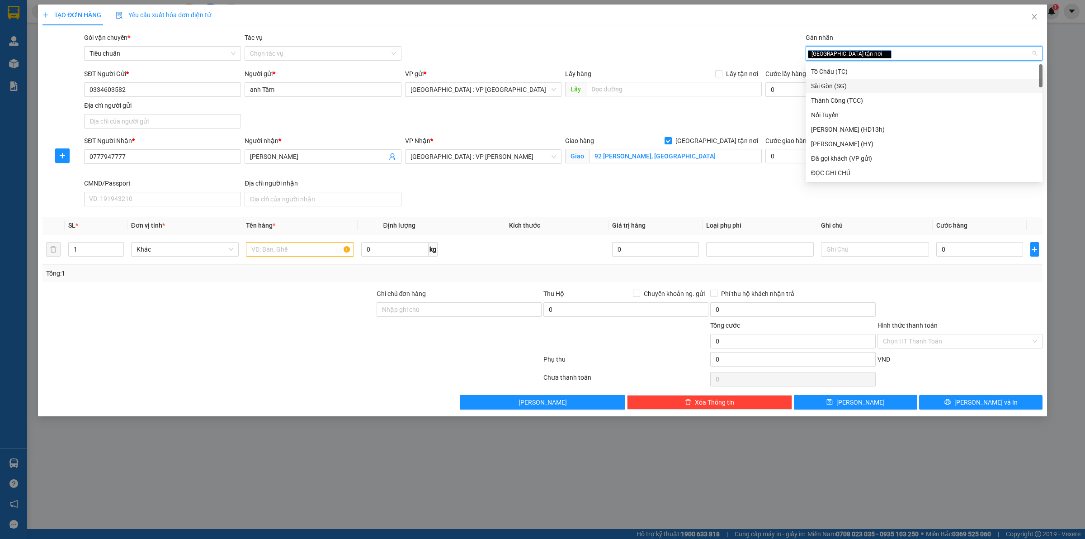
click at [732, 123] on div "SĐT Người Gửi * 0334603582 Người gửi * anh Tâm VP gửi * Hà Nội : VP Hà Đông Lấy…" at bounding box center [563, 100] width 962 height 63
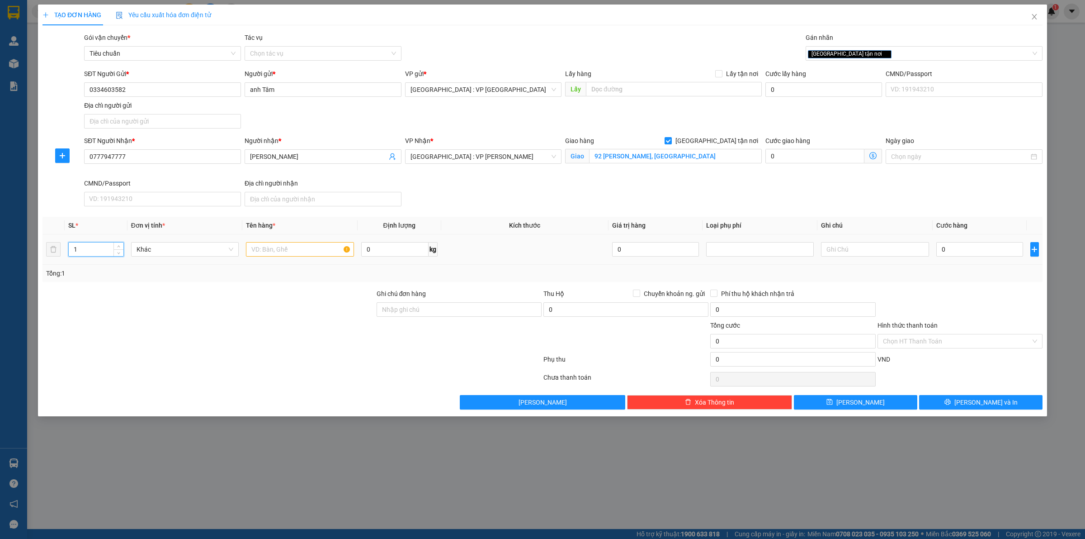
click at [106, 247] on input "1" at bounding box center [96, 249] width 55 height 14
type input "2"
click at [265, 251] on input "text" at bounding box center [300, 249] width 108 height 14
type input "2 thùng giấy"
click at [371, 251] on input "0" at bounding box center [394, 249] width 67 height 14
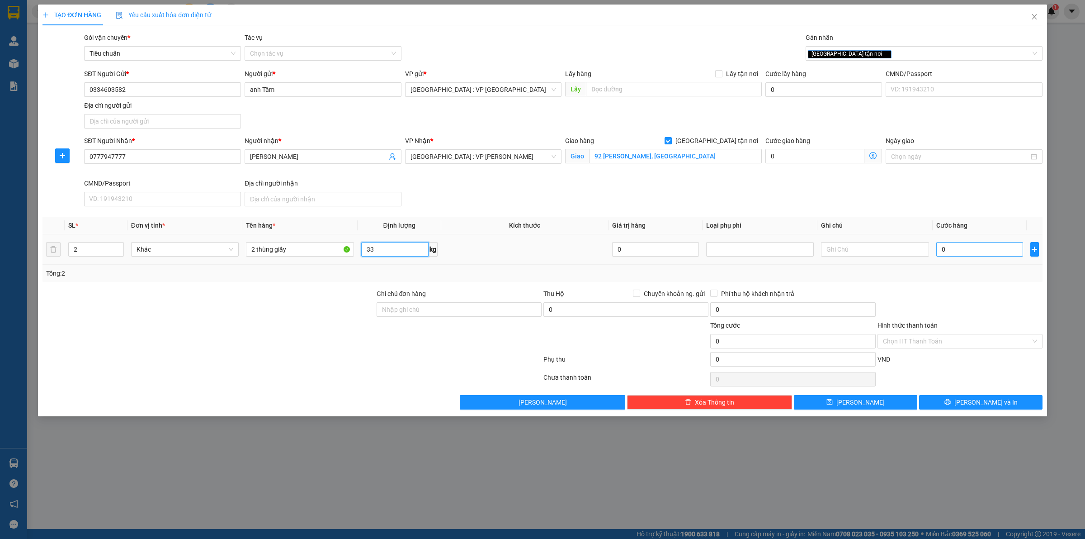
type input "33"
click at [959, 250] on input "0" at bounding box center [980, 249] width 87 height 14
type input "2"
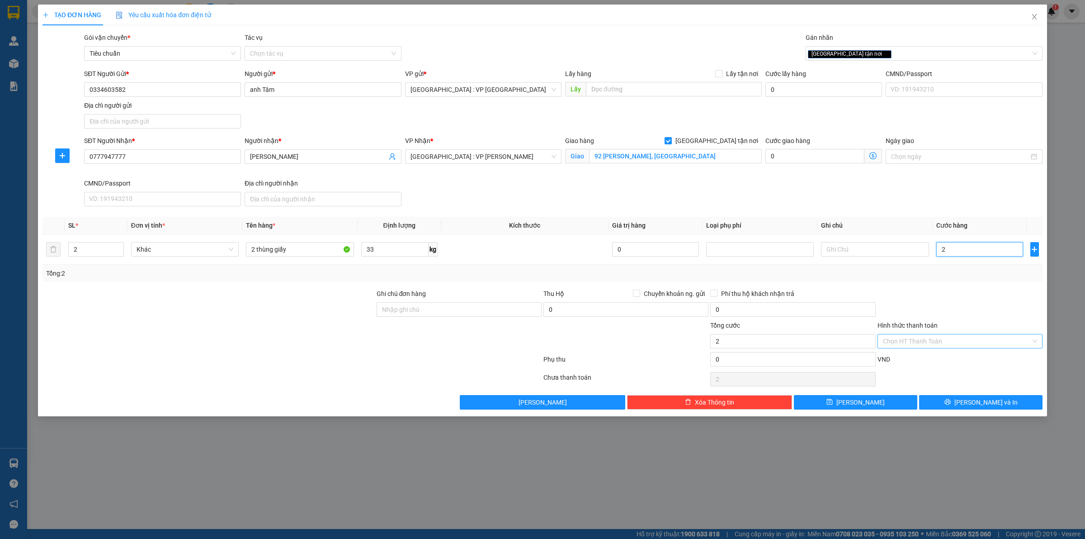
type input "23"
type input "230"
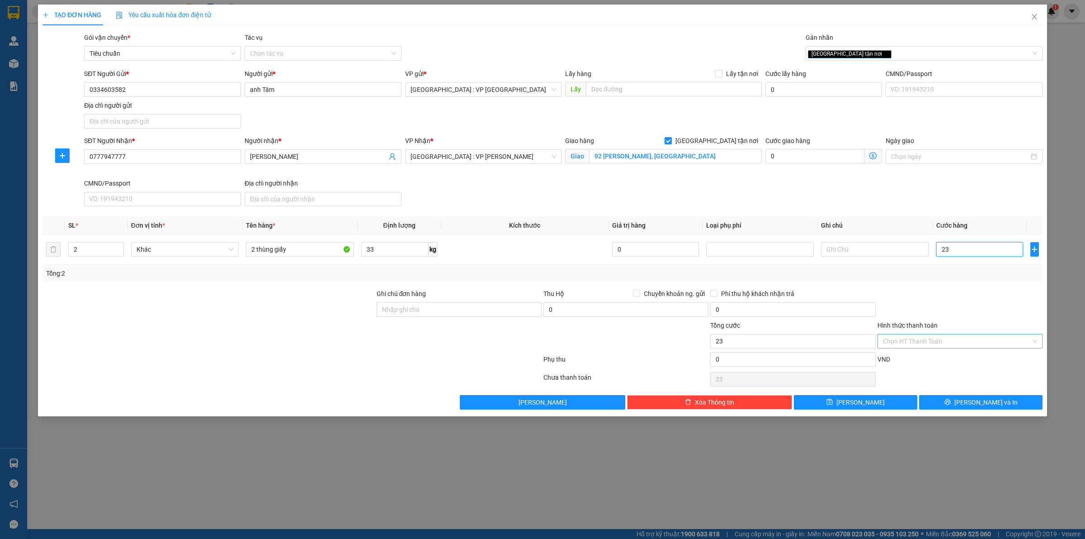
type input "230"
type input "2.300"
type input "23.000"
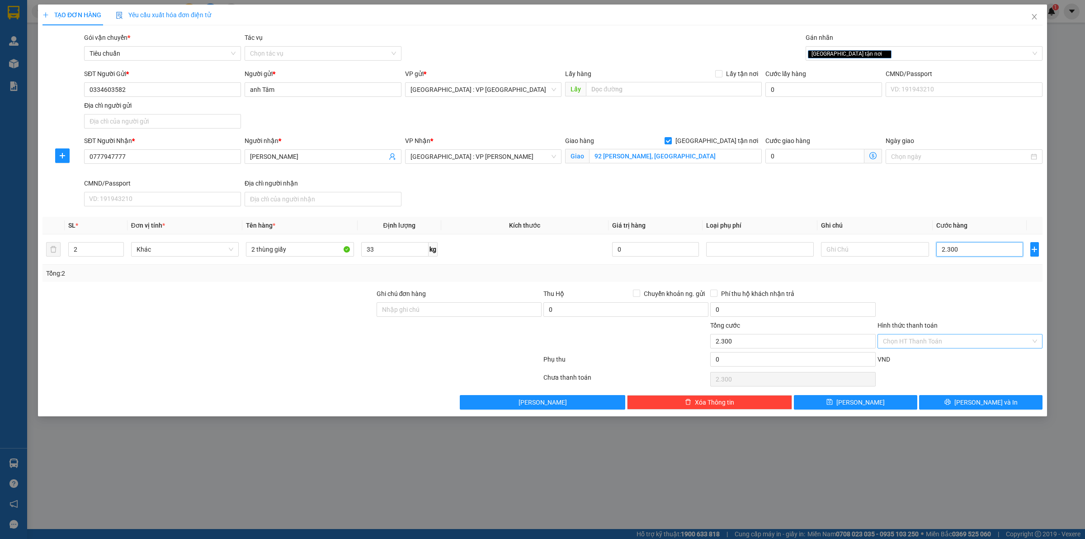
type input "23.000"
type input "230.000"
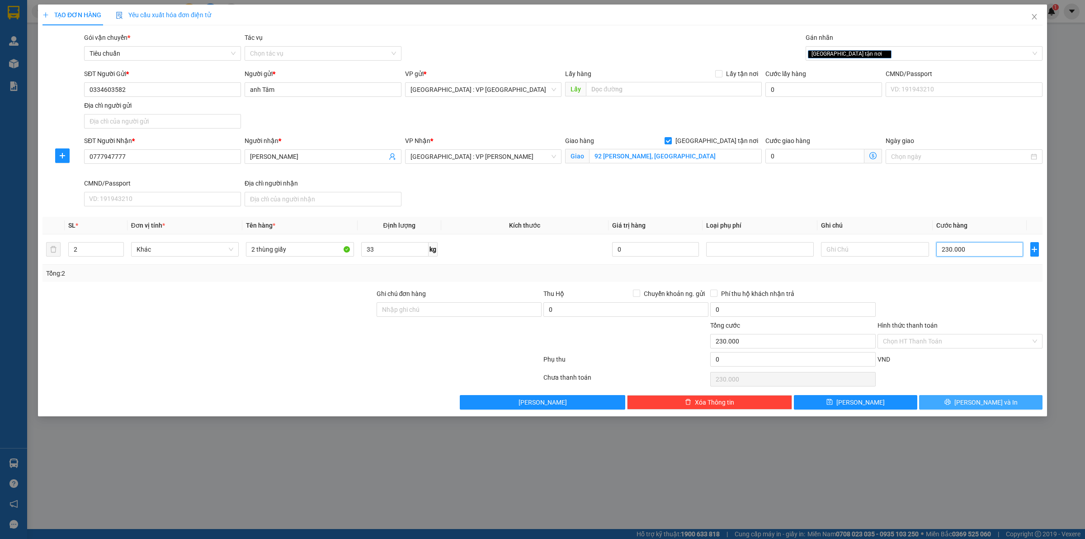
type input "230.000"
click at [971, 408] on button "[PERSON_NAME] và In" at bounding box center [980, 402] width 123 height 14
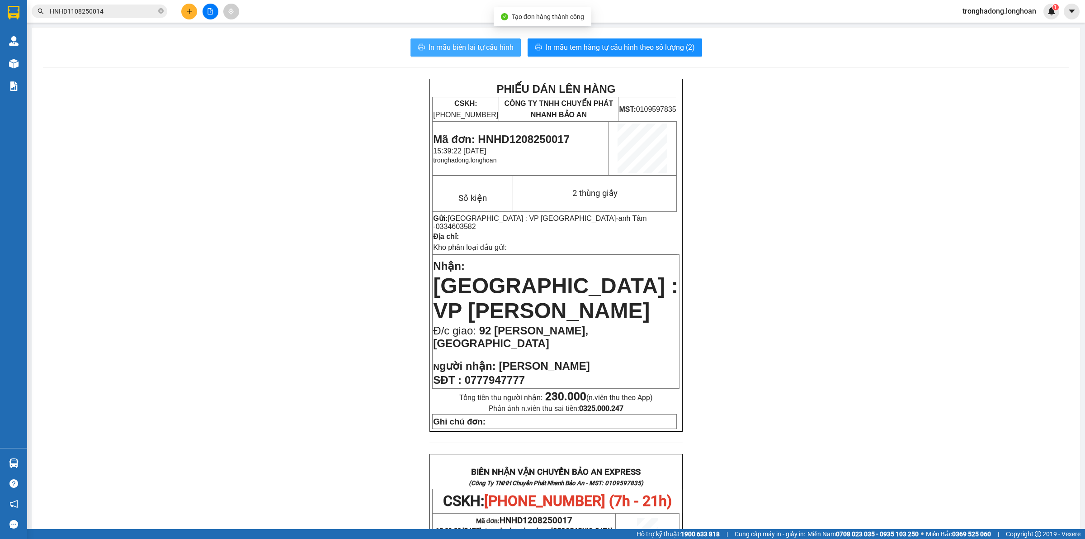
click at [494, 44] on span "In mẫu biên lai tự cấu hình" at bounding box center [471, 47] width 85 height 11
click at [666, 48] on span "In mẫu tem hàng tự cấu hình theo số lượng (2)" at bounding box center [620, 47] width 149 height 11
click at [185, 9] on button at bounding box center [189, 12] width 16 height 16
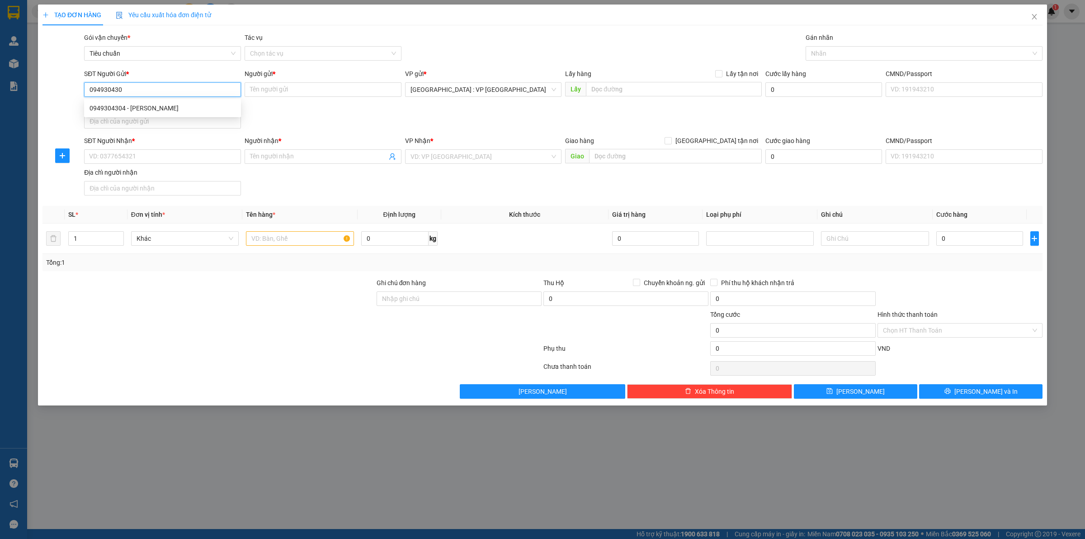
type input "0949304304"
click at [170, 109] on div "0949304304 - nam thao" at bounding box center [163, 108] width 146 height 10
type input "nam thao"
checkbox input "true"
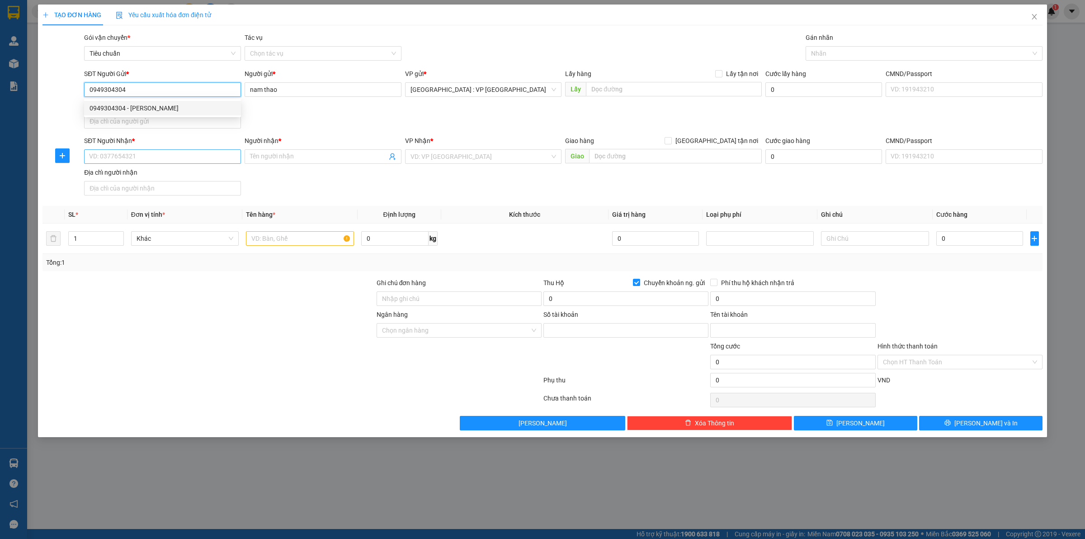
type input "8861426045"
type input "[PERSON_NAME]"
type input "0949304304"
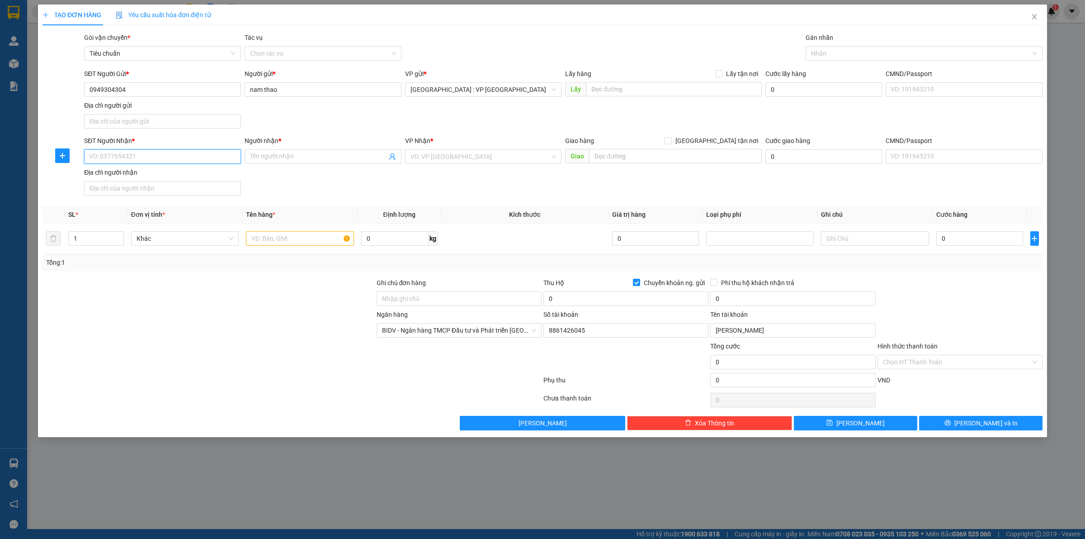
click at [166, 156] on input "SĐT Người Nhận *" at bounding box center [162, 156] width 157 height 14
type input "0974792156"
click at [280, 156] on input "Người nhận *" at bounding box center [318, 157] width 137 height 10
type input "[PERSON_NAME]"
click at [612, 156] on input "text" at bounding box center [675, 156] width 173 height 14
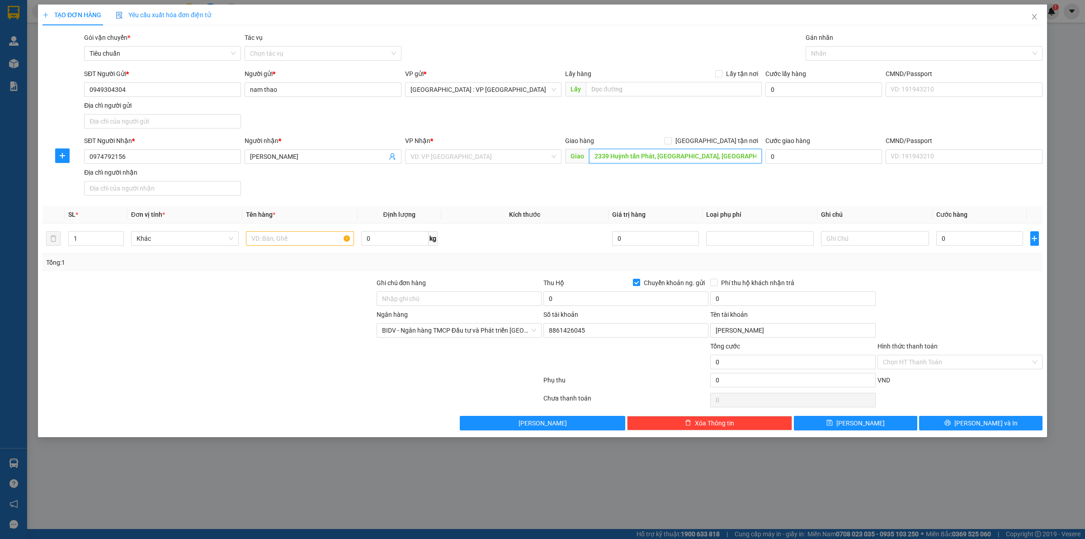
click at [675, 161] on input "2339 Huỳnh tấn Phát, Nhà Brf, TP HCM" at bounding box center [675, 156] width 173 height 14
type input "2339 Huỳnh tấn Phát, [GEOGRAPHIC_DATA], [GEOGRAPHIC_DATA]"
click at [450, 155] on input "search" at bounding box center [481, 157] width 140 height 14
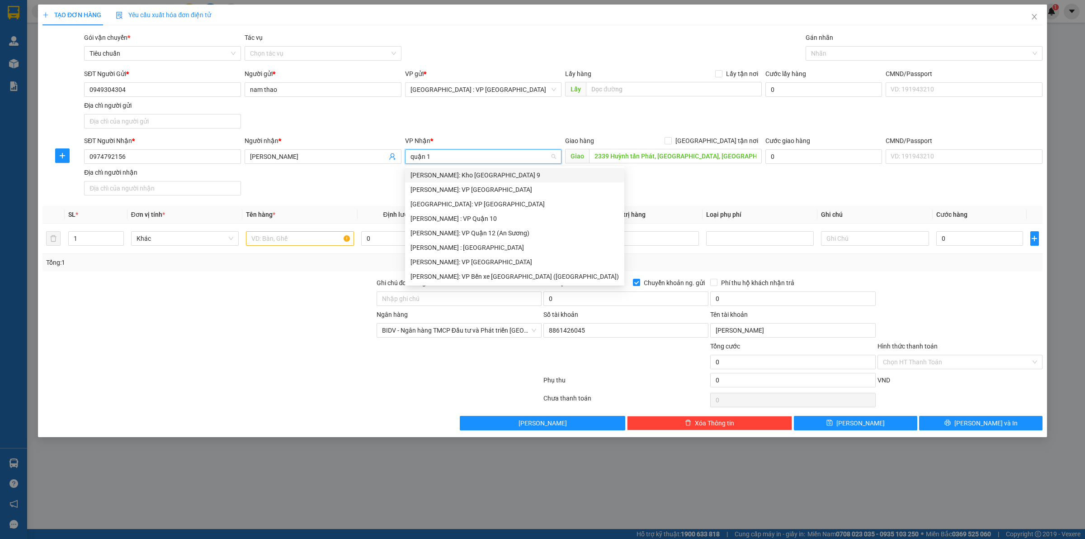
type input "quận 12"
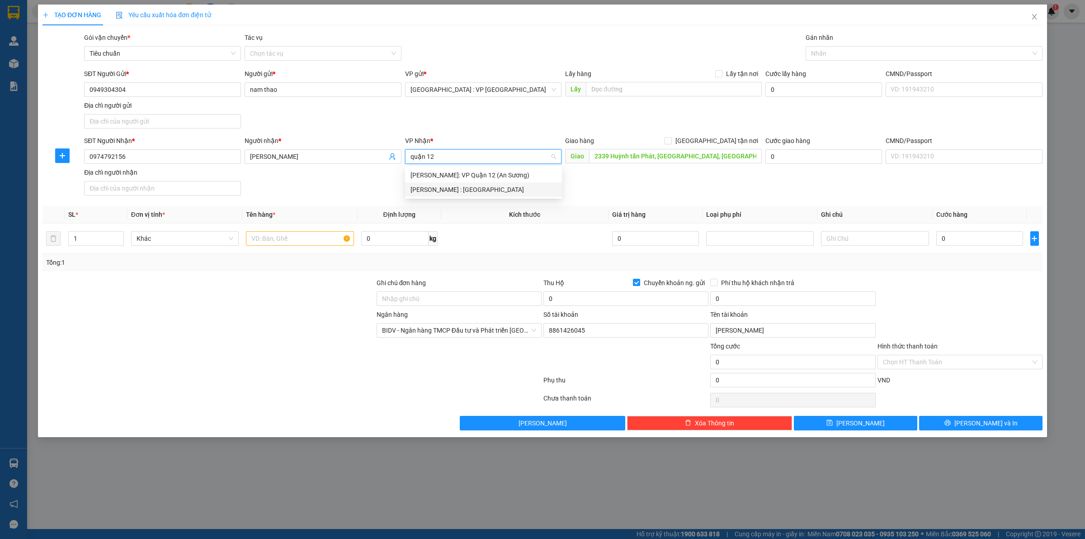
click at [467, 190] on div "[PERSON_NAME] : [GEOGRAPHIC_DATA]" at bounding box center [484, 190] width 146 height 10
click at [858, 50] on div at bounding box center [919, 53] width 223 height 11
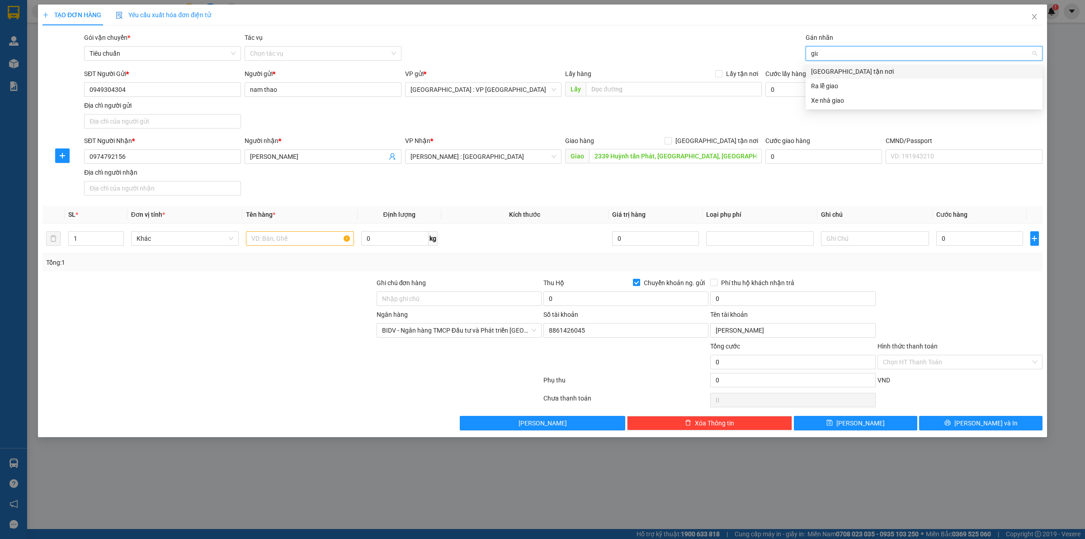
type input "giao"
click at [853, 71] on div "[GEOGRAPHIC_DATA] tận nơi" at bounding box center [924, 71] width 226 height 10
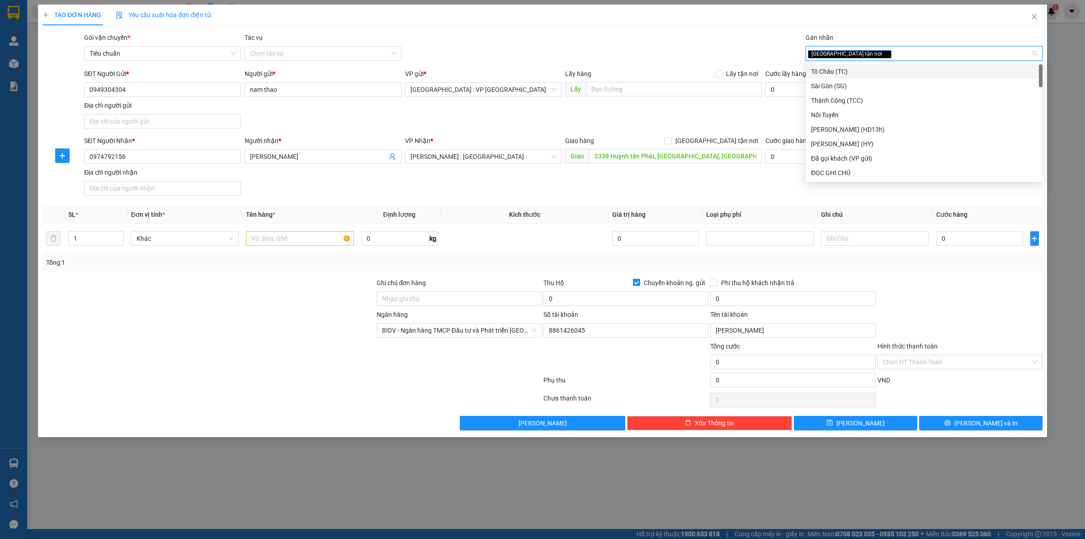
click at [727, 113] on div "SĐT Người Gửi * 0949304304 Người gửi * nam thao VP gửi * Hà Nội : VP Hà Đông Lấ…" at bounding box center [563, 100] width 962 height 63
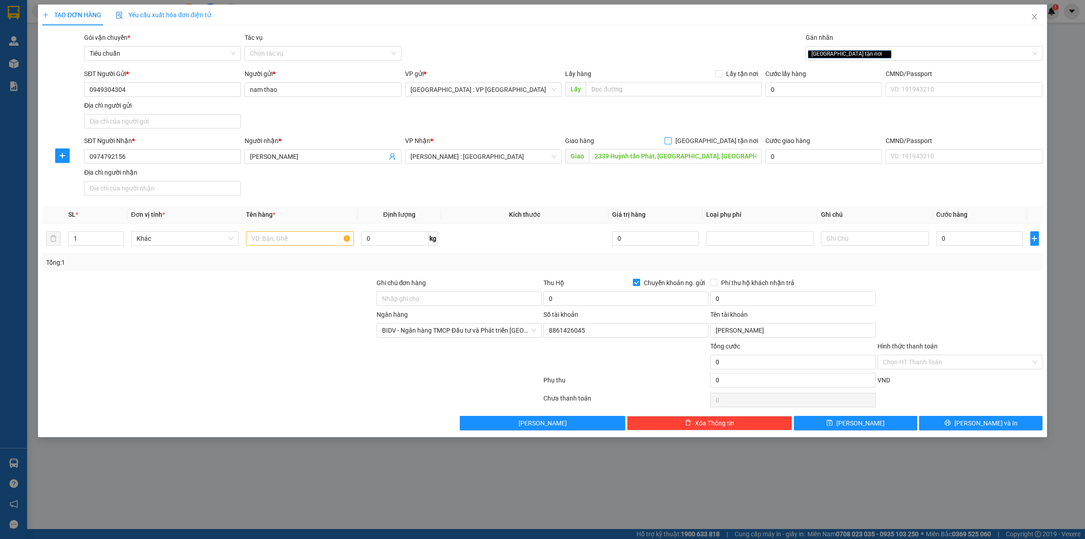
click at [671, 141] on input "[GEOGRAPHIC_DATA] tận nơi" at bounding box center [668, 140] width 6 height 6
checkbox input "true"
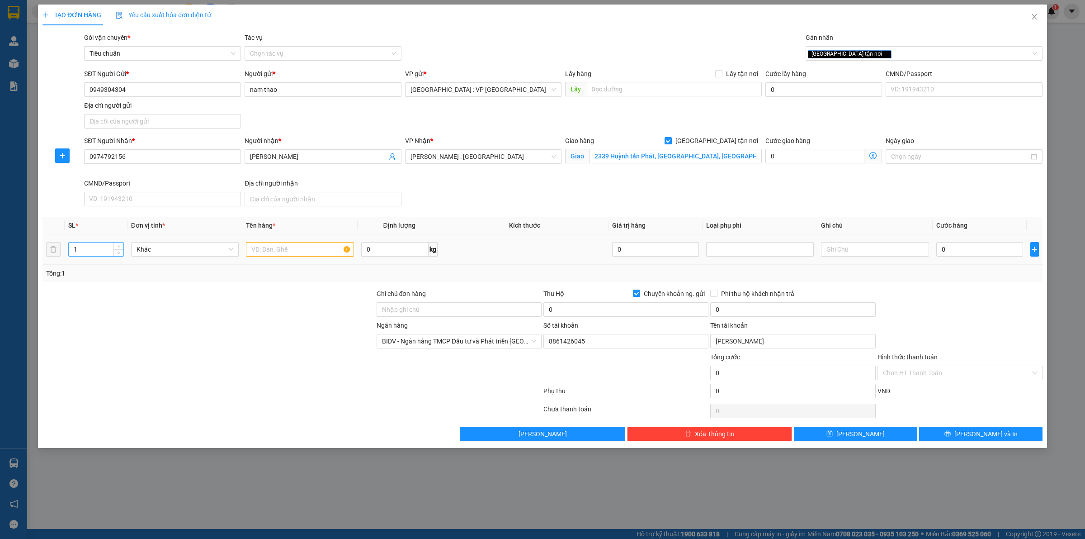
click at [103, 247] on input "1" at bounding box center [96, 249] width 55 height 14
click at [395, 253] on input "0" at bounding box center [394, 249] width 67 height 14
click at [164, 249] on span "Khác" at bounding box center [185, 249] width 97 height 14
click at [105, 251] on input "1" at bounding box center [96, 249] width 55 height 14
type input "8"
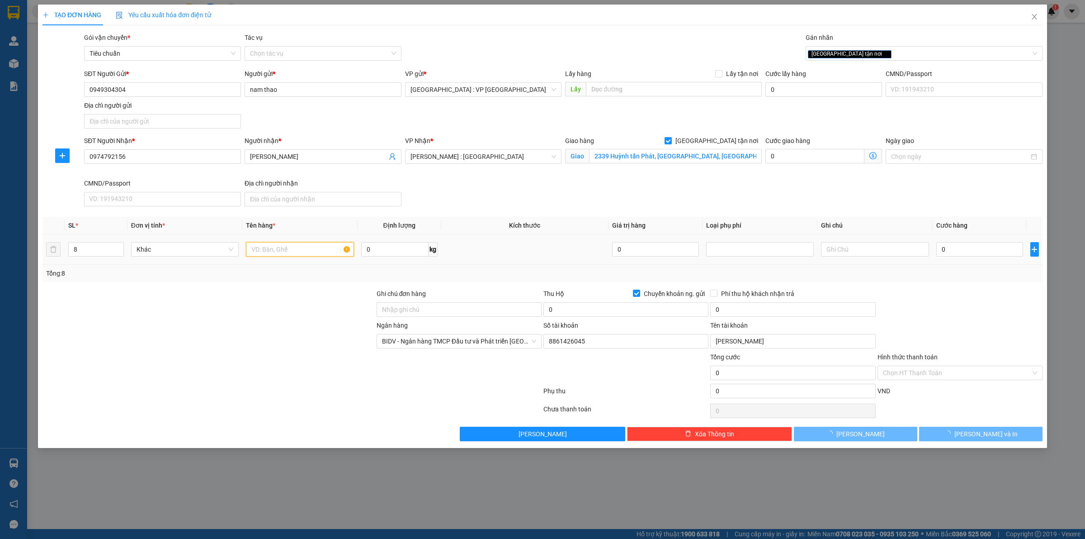
click at [274, 251] on input "text" at bounding box center [300, 249] width 108 height 14
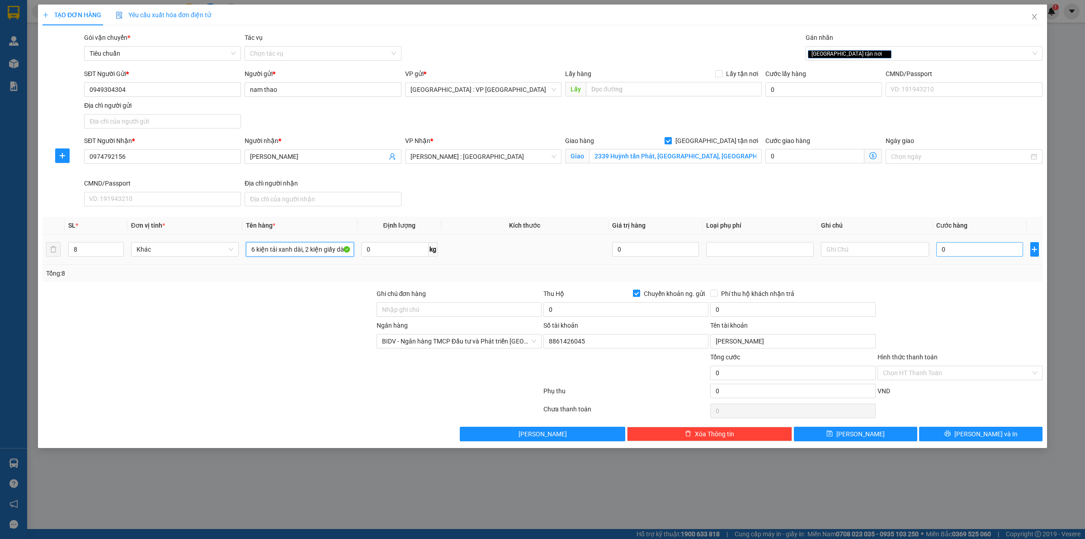
type input "6 kiện tải xanh dài, 2 kiện giấy dài"
click at [960, 248] on input "0" at bounding box center [980, 249] width 87 height 14
type input "1"
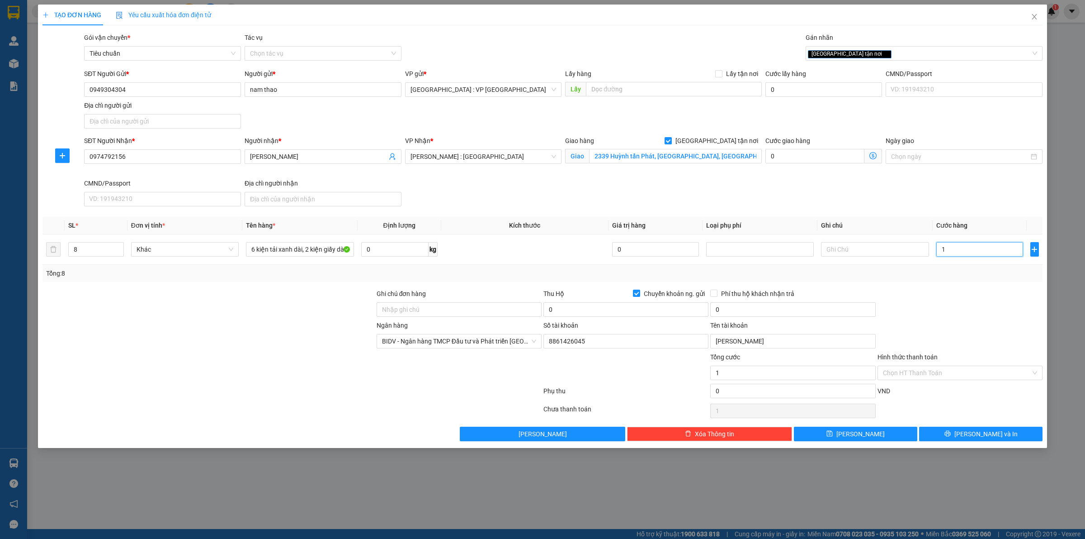
type input "15"
type input "150"
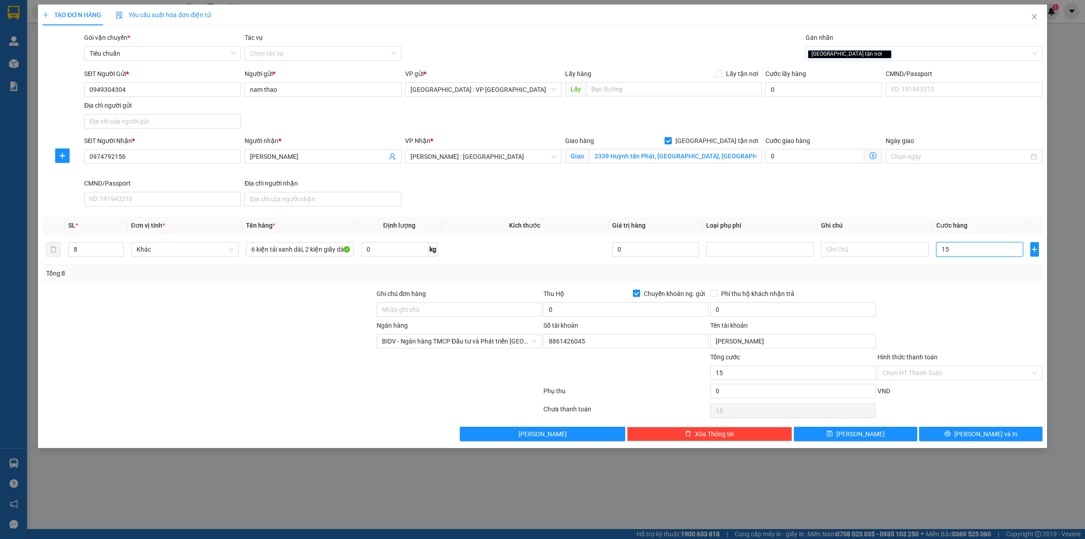
type input "150"
type input "1.500"
type input "15.000"
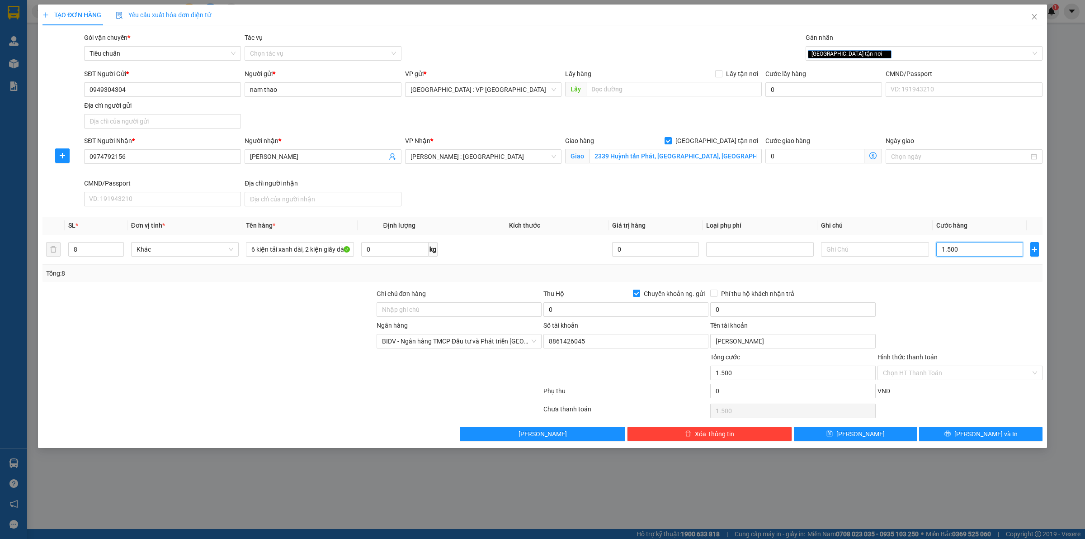
type input "15.000"
type input "150.000"
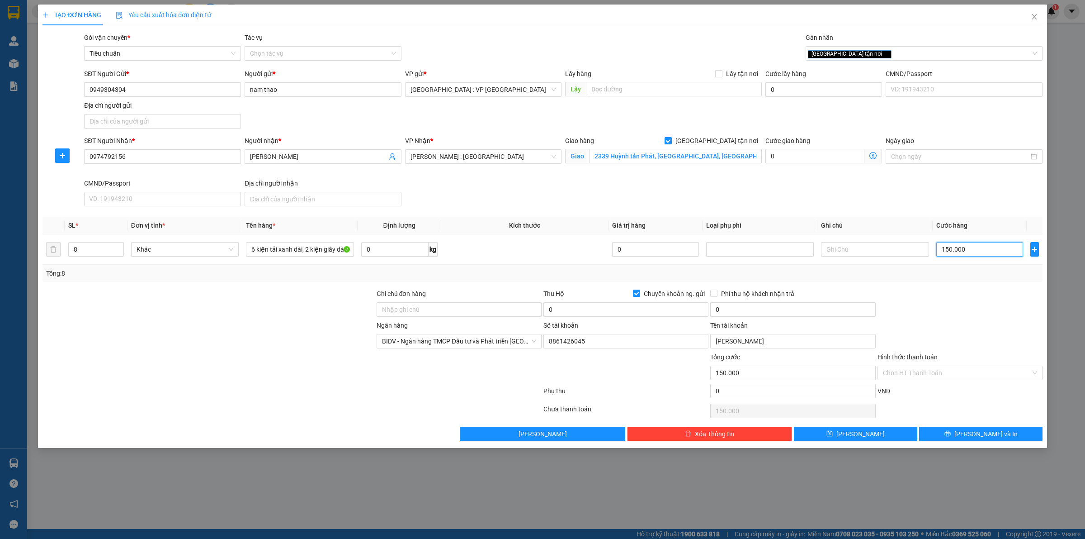
type input "1.500.000"
click at [589, 305] on input "0" at bounding box center [626, 309] width 165 height 14
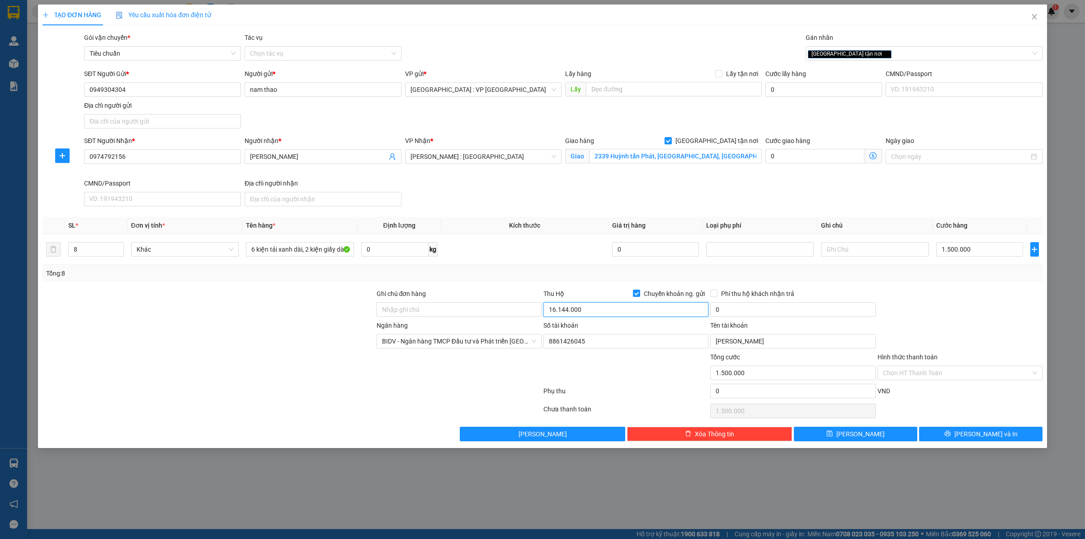
type input "16.144.000"
drag, startPoint x: 661, startPoint y: 399, endPoint x: 665, endPoint y: 392, distance: 8.3
click at [661, 400] on div "Phụ thu" at bounding box center [626, 394] width 167 height 16
click at [749, 308] on input "0" at bounding box center [792, 309] width 165 height 14
type input "35.000"
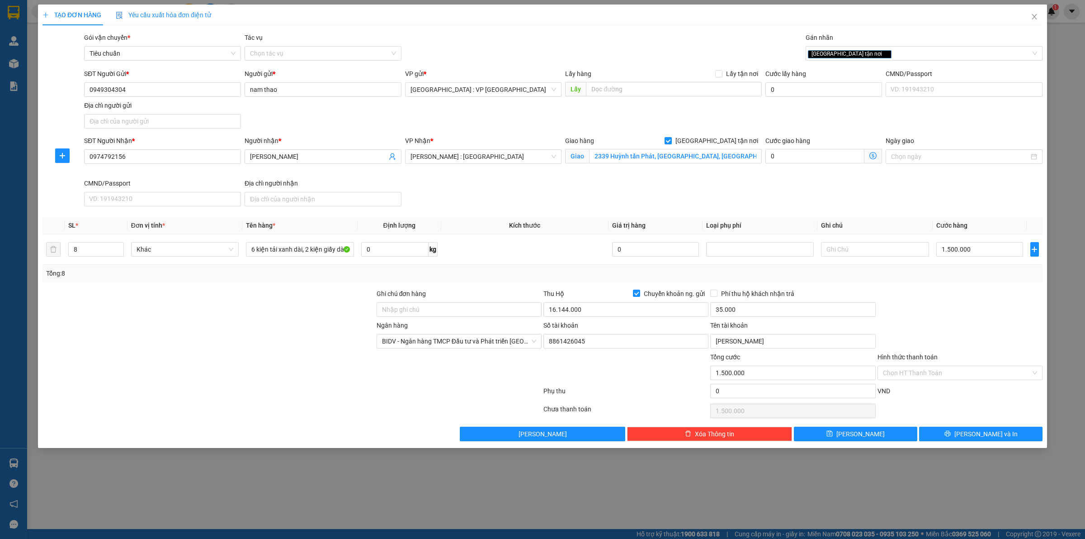
click at [973, 307] on div at bounding box center [960, 305] width 167 height 32
click at [716, 296] on input "Phí thu hộ khách nhận trả" at bounding box center [713, 292] width 6 height 6
checkbox input "true"
click at [983, 435] on span "[PERSON_NAME] và In" at bounding box center [986, 434] width 63 height 10
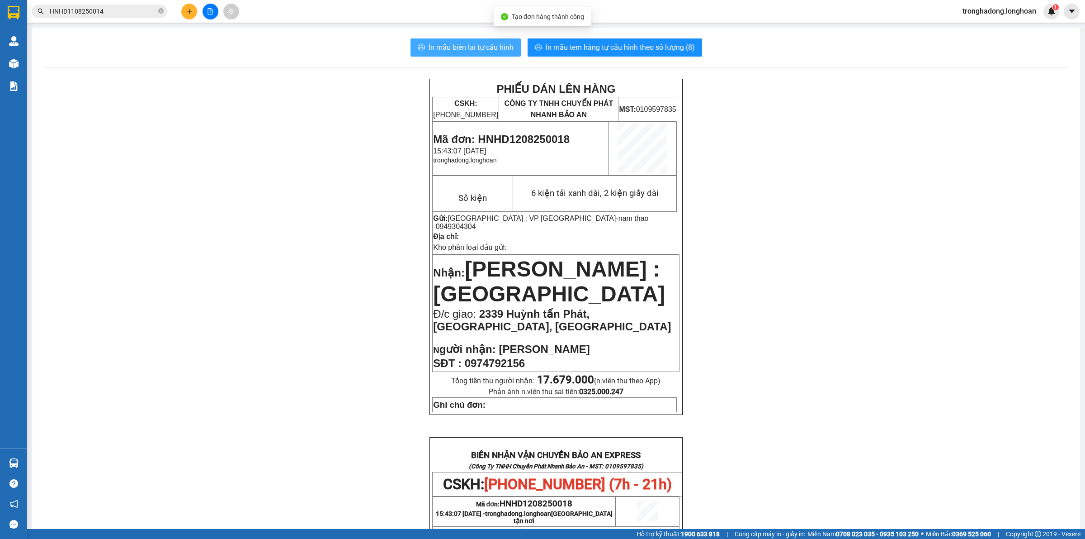
click at [478, 46] on span "In mẫu biên lai tự cấu hình" at bounding box center [471, 47] width 85 height 11
click at [659, 50] on span "In mẫu tem hàng tự cấu hình theo số lượng (8)" at bounding box center [620, 47] width 149 height 11
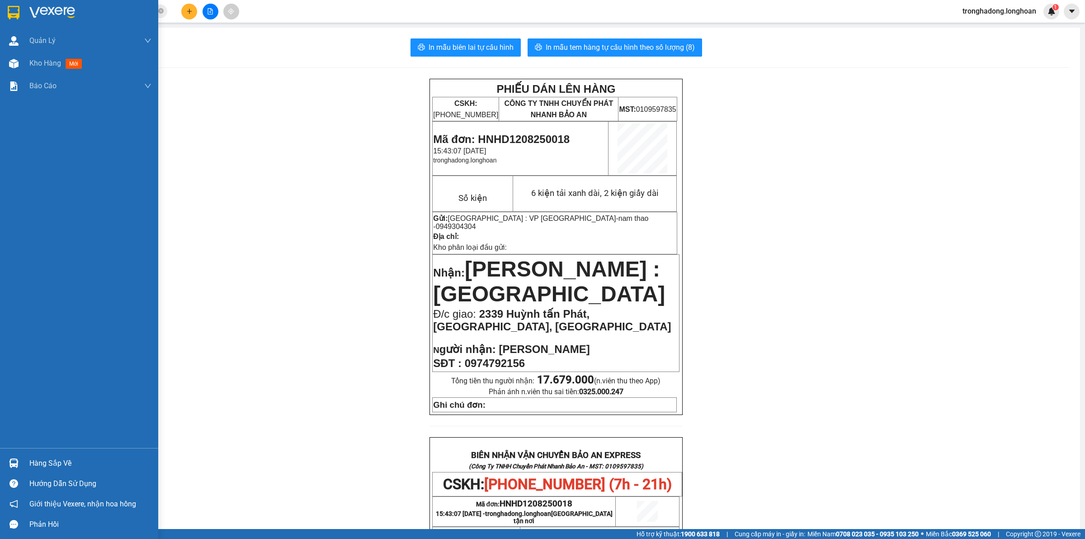
click at [12, 7] on img at bounding box center [14, 13] width 12 height 14
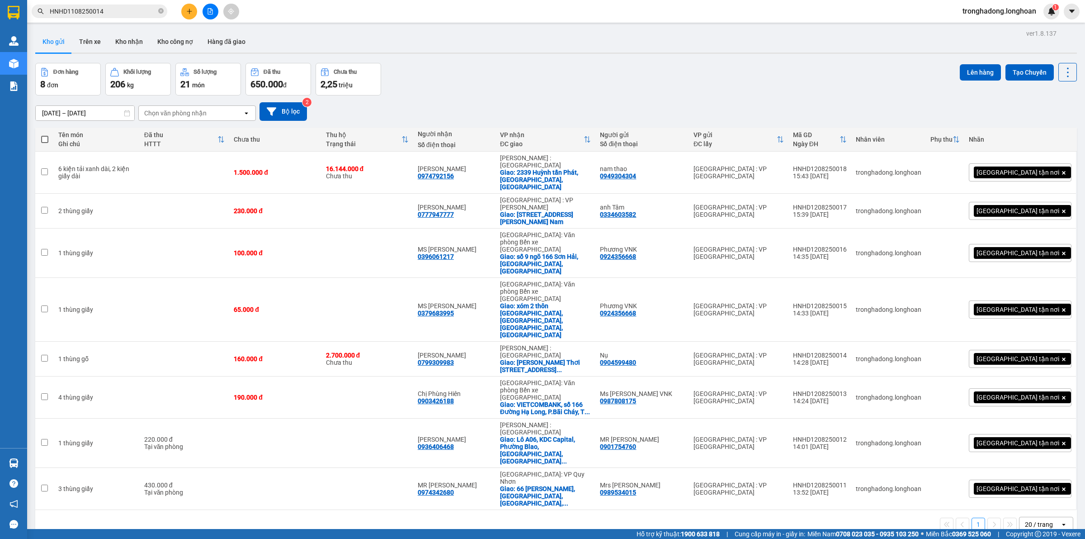
click at [589, 440] on div "ver 1.8.137 Kho gửi Trên xe Kho nhận Kho công nợ Hàng đã giao Đơn hàng 8 đơn Kh…" at bounding box center [556, 296] width 1049 height 539
click at [161, 10] on icon "close-circle" at bounding box center [160, 10] width 5 height 5
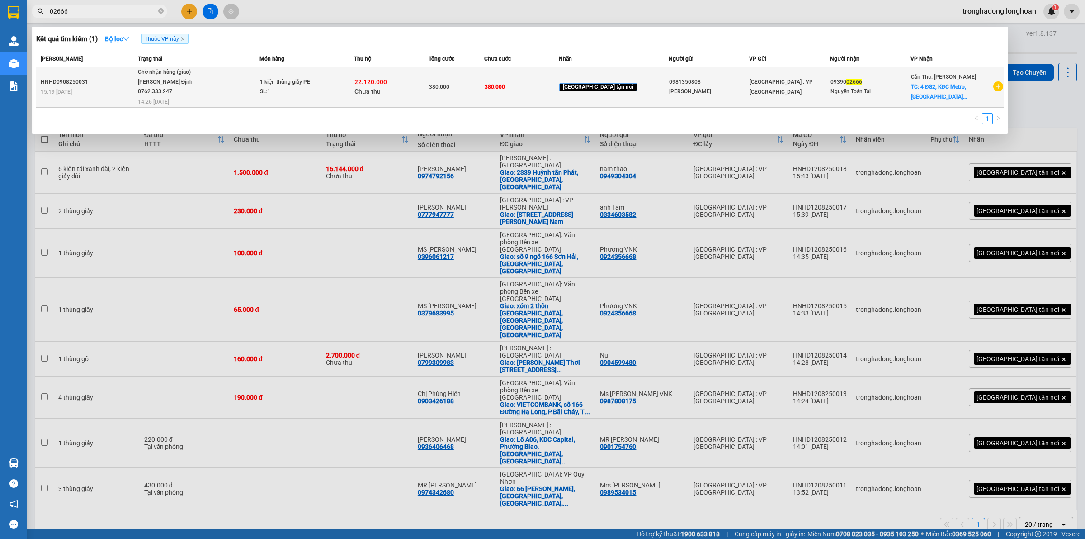
type input "02666"
click at [239, 85] on span "Chờ nhận hàng (giao) Nguyễn Bình Định 0762.333.247 14:26 - 12/08" at bounding box center [199, 86] width 122 height 38
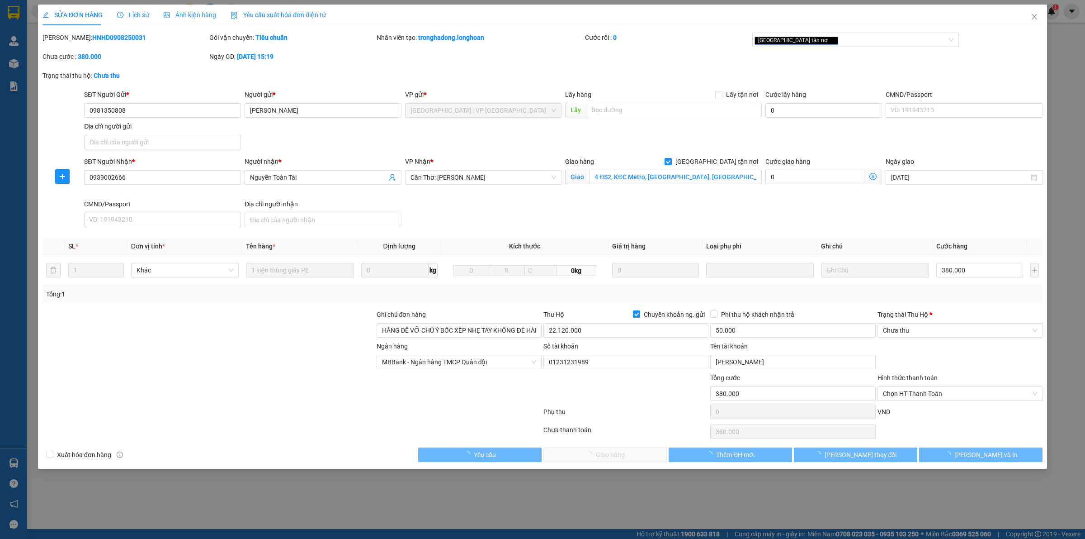
click at [130, 13] on span "Lịch sử" at bounding box center [133, 14] width 32 height 7
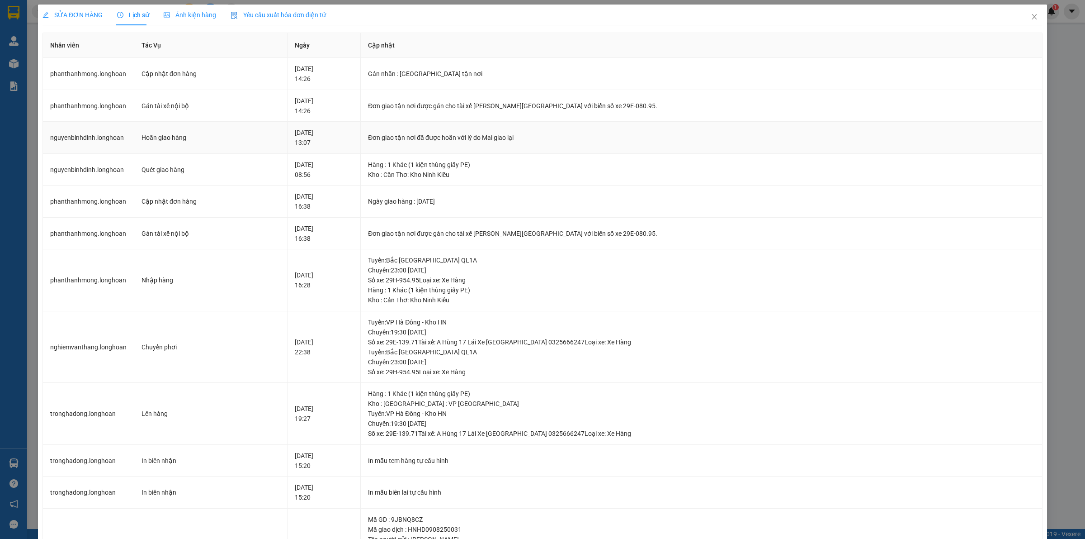
drag, startPoint x: 464, startPoint y: 137, endPoint x: 579, endPoint y: 125, distance: 116.0
click at [579, 125] on td "Đơn giao tận nơi đã được hoãn với lý do Mai giao lại" at bounding box center [702, 138] width 682 height 32
click at [580, 125] on td "Đơn giao tận nơi đã được hoãn với lý do Mai giao lại" at bounding box center [702, 138] width 682 height 32
drag, startPoint x: 568, startPoint y: 127, endPoint x: 448, endPoint y: 148, distance: 122.1
click at [448, 148] on td "Đơn giao tận nơi đã được hoãn với lý do Mai giao lại" at bounding box center [702, 138] width 682 height 32
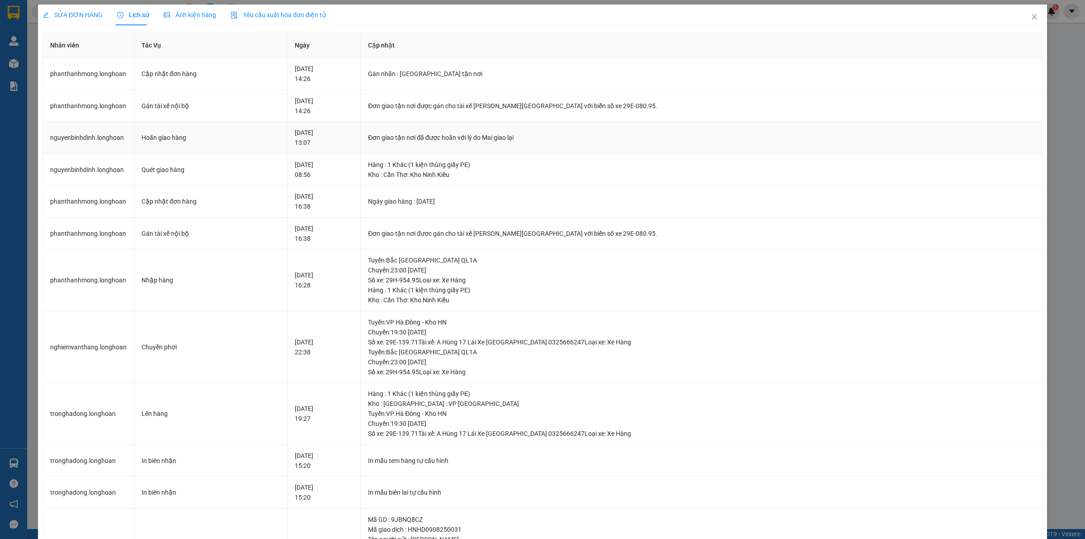
click at [442, 149] on td "Đơn giao tận nơi đã được hoãn với lý do Mai giao lại" at bounding box center [702, 138] width 682 height 32
drag, startPoint x: 461, startPoint y: 130, endPoint x: 605, endPoint y: 115, distance: 144.5
click at [605, 115] on tbody "phanthanhmong.longhoan Cập nhật đơn hàng 12-08-2025 14:26 Gán nhãn : Giao tận…" at bounding box center [543, 408] width 1000 height 701
click at [605, 115] on td "Đơn giao tận nơi được gán cho tài xế [PERSON_NAME][GEOGRAPHIC_DATA] với biển số…" at bounding box center [702, 106] width 682 height 32
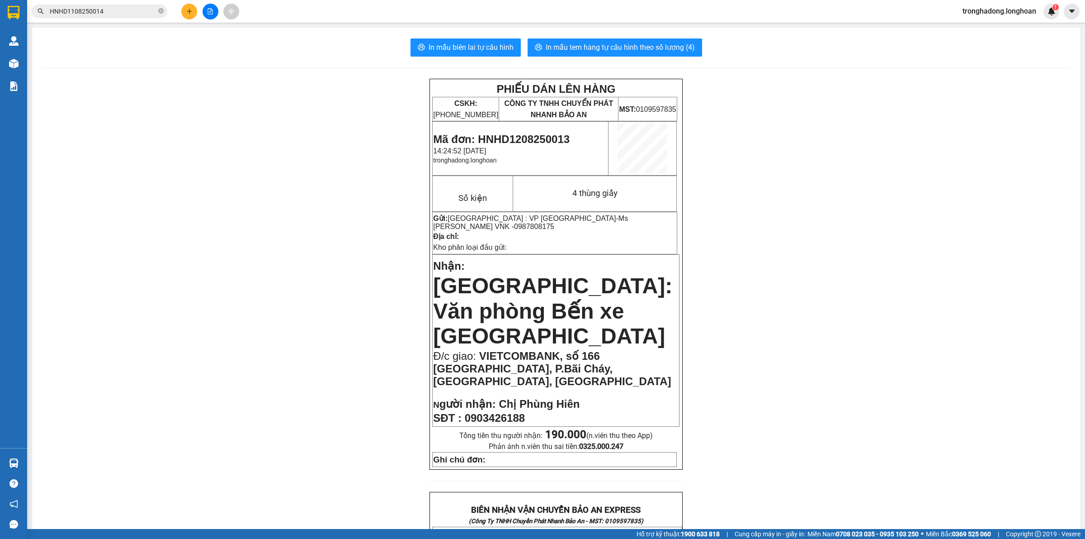
click at [189, 14] on icon "plus" at bounding box center [189, 11] width 6 height 6
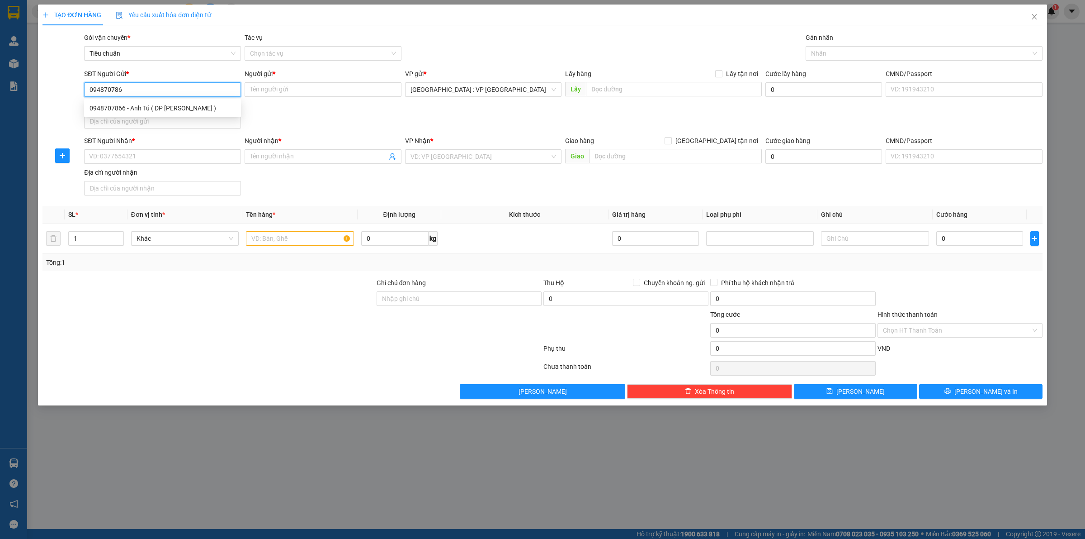
type input "0948707866"
click at [185, 106] on div "0948707866 - Anh Tú ( DP [PERSON_NAME] )" at bounding box center [163, 108] width 146 height 10
type input "Anh Tú ( DP [PERSON_NAME] )"
type input "0948707866"
click at [168, 157] on input "SĐT Người Nhận *" at bounding box center [162, 156] width 157 height 14
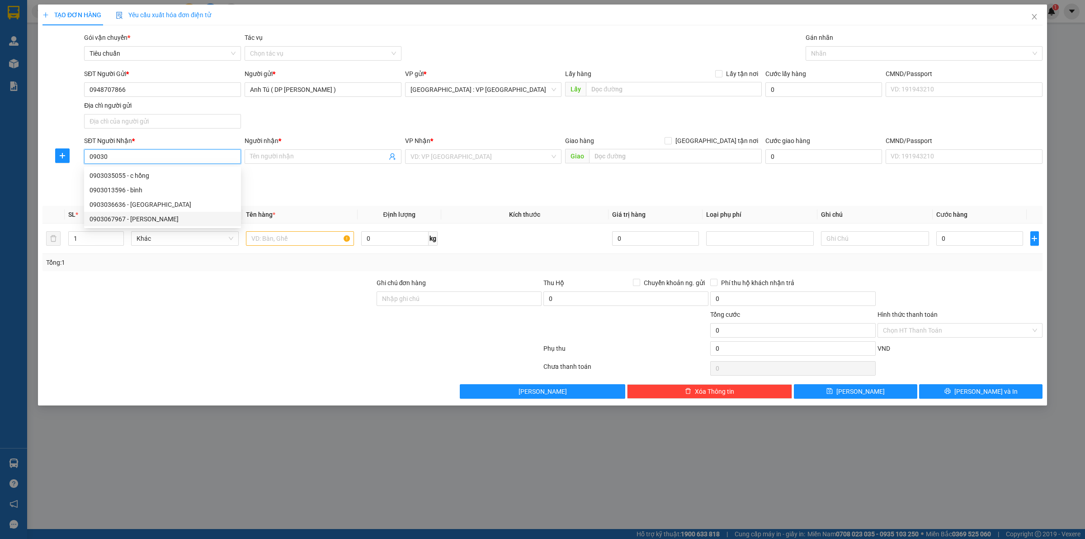
click at [149, 218] on div "0903067967 - Anh Sỹ" at bounding box center [163, 219] width 146 height 10
type input "0903067967"
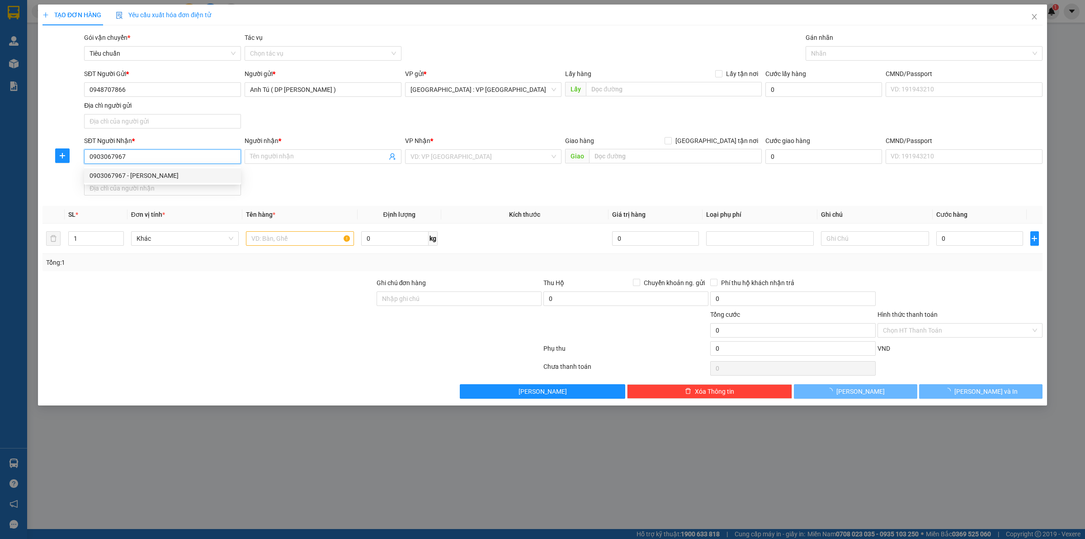
type input "[PERSON_NAME]"
checkbox input "true"
type input "5B Sông Thương, P2, Tân Bình"
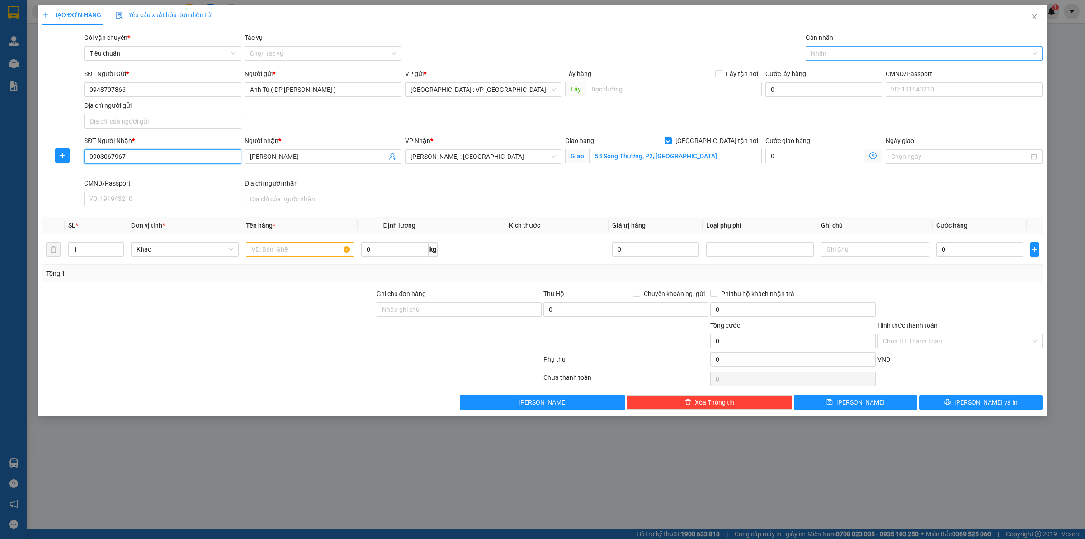
click at [821, 50] on div at bounding box center [919, 53] width 223 height 11
type input "0903067967"
type input "giao"
click at [819, 67] on div "[GEOGRAPHIC_DATA] tận nơi" at bounding box center [924, 71] width 226 height 10
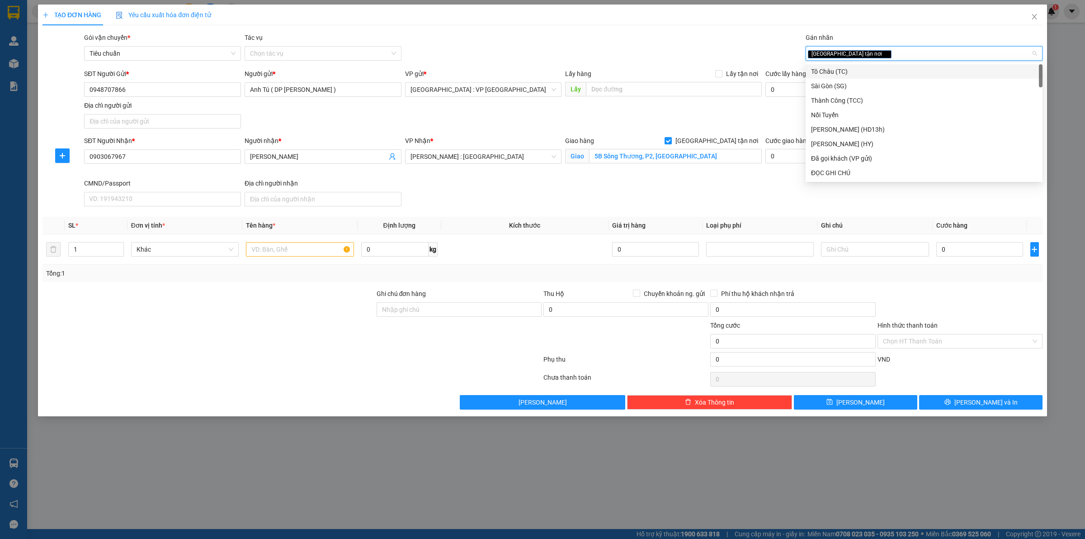
drag, startPoint x: 687, startPoint y: 115, endPoint x: 689, endPoint y: 110, distance: 5.6
click at [688, 114] on div "SĐT Người Gửi * 0948707866 Người gửi * Anh Tú ( DP Gia Hân ) VP gửi * Hà Nội : …" at bounding box center [563, 100] width 962 height 63
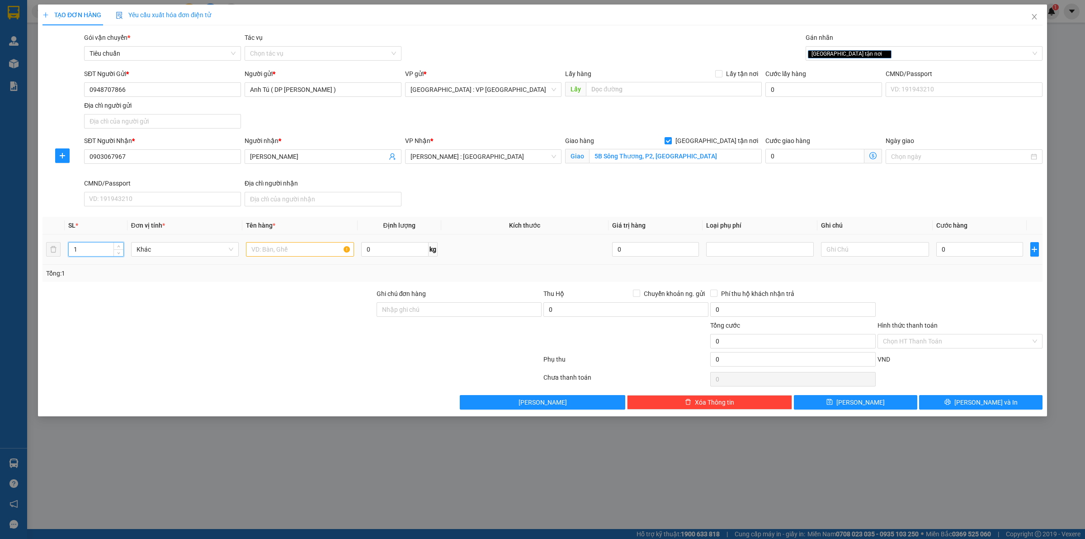
click at [87, 245] on input "1" at bounding box center [96, 249] width 55 height 14
type input "2"
drag, startPoint x: 277, startPoint y: 249, endPoint x: 283, endPoint y: 251, distance: 6.9
click at [277, 249] on input "text" at bounding box center [300, 249] width 108 height 14
type input "2 thùng giấy"
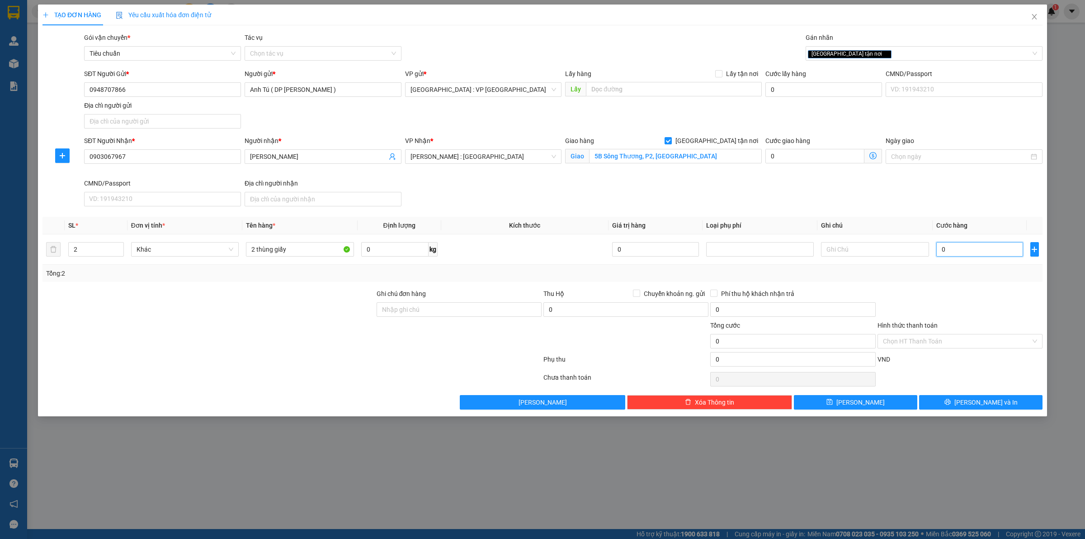
type input "1"
type input "10"
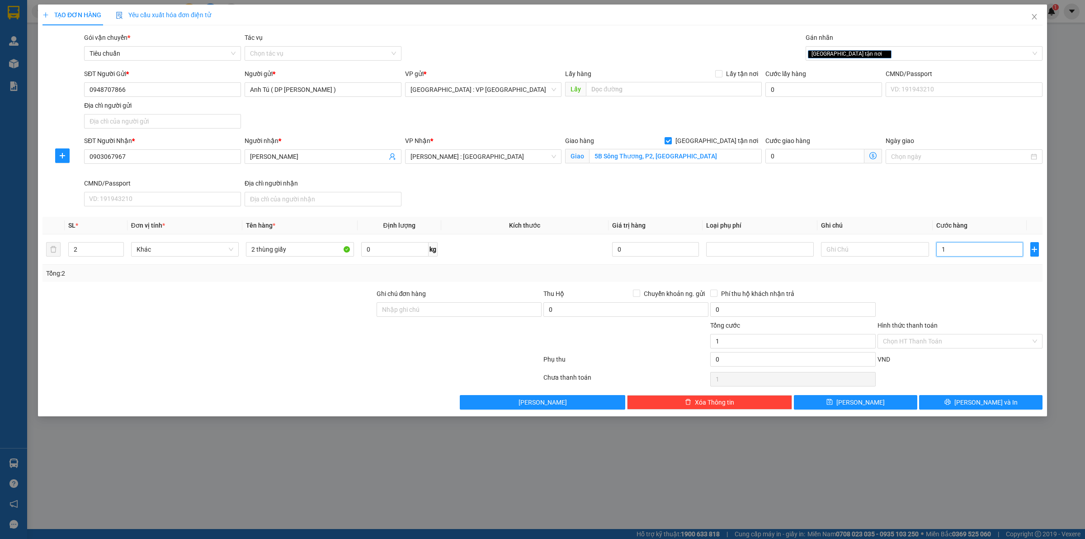
type input "10"
type input "100"
type input "1.000"
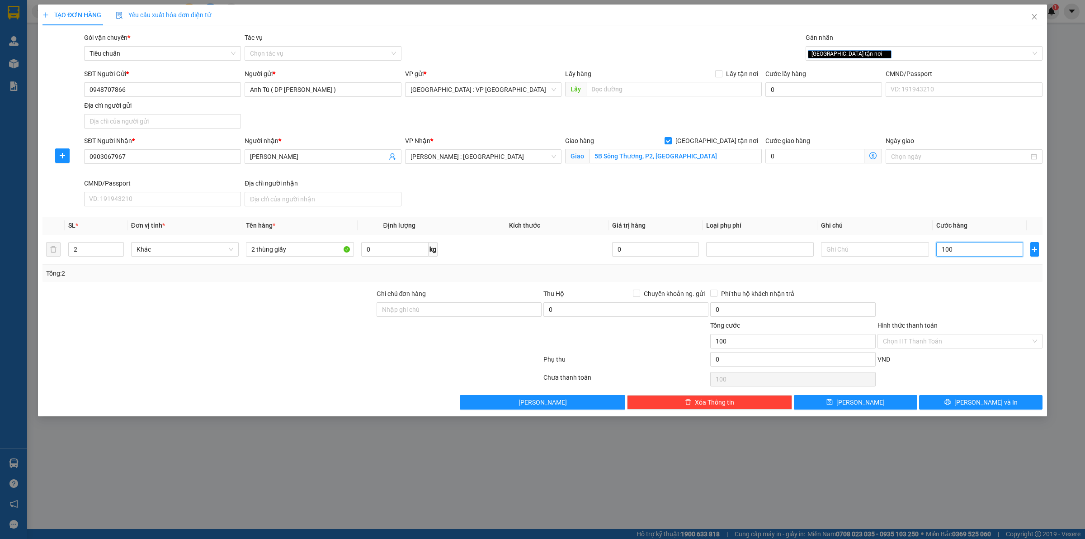
type input "1.000"
type input "10.000"
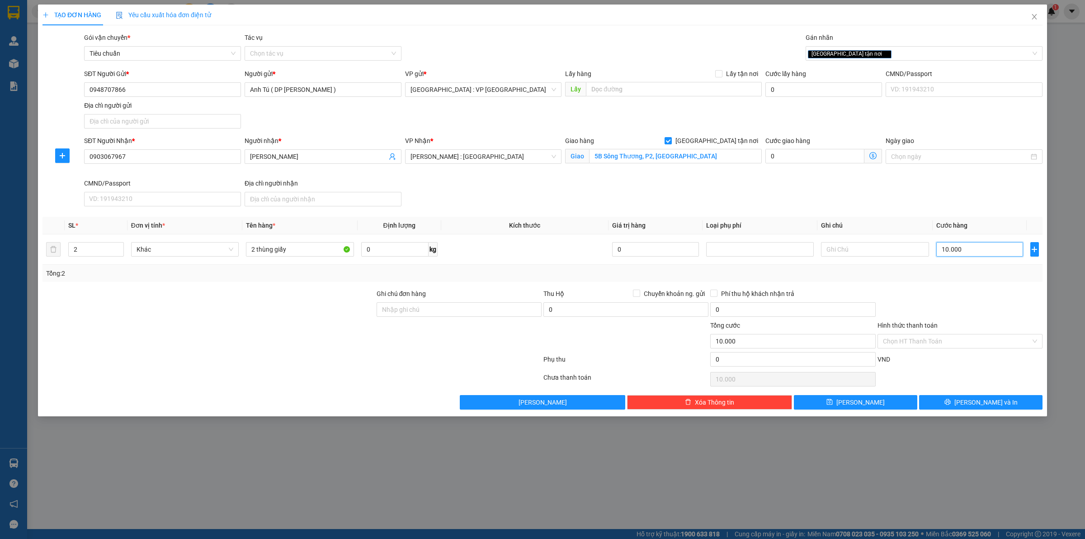
type input "100.000"
click at [994, 403] on span "[PERSON_NAME] và In" at bounding box center [986, 402] width 63 height 10
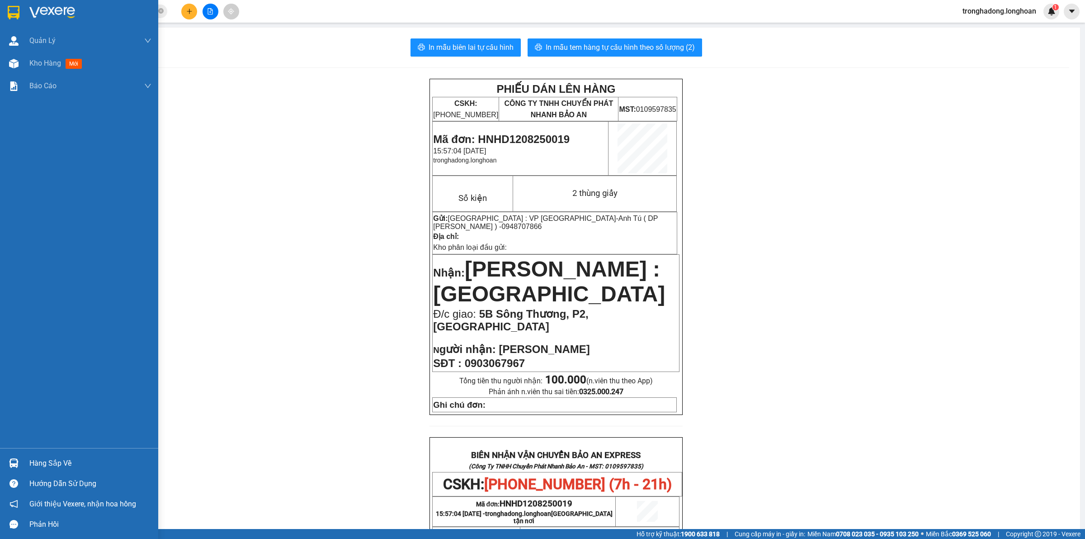
click at [8, 8] on img at bounding box center [14, 13] width 12 height 14
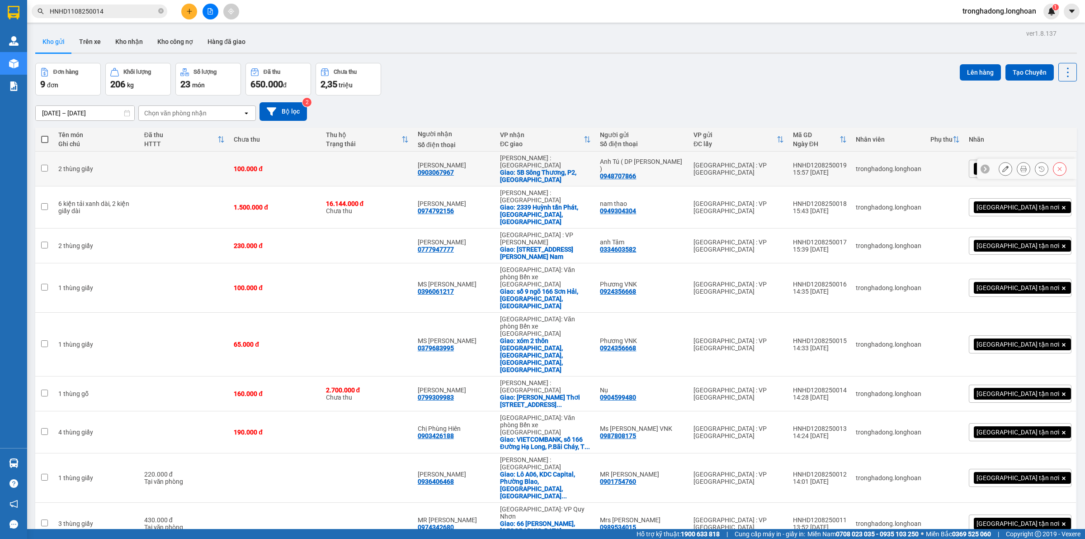
click at [847, 162] on div "HNHD1208250019" at bounding box center [820, 164] width 54 height 7
checkbox input "true"
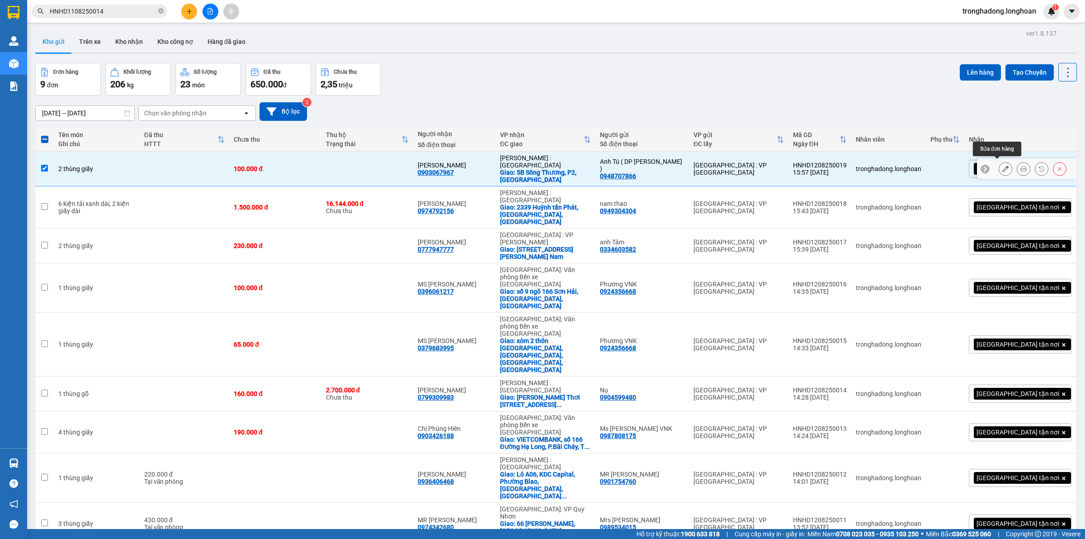
click at [1003, 166] on icon at bounding box center [1006, 169] width 6 height 6
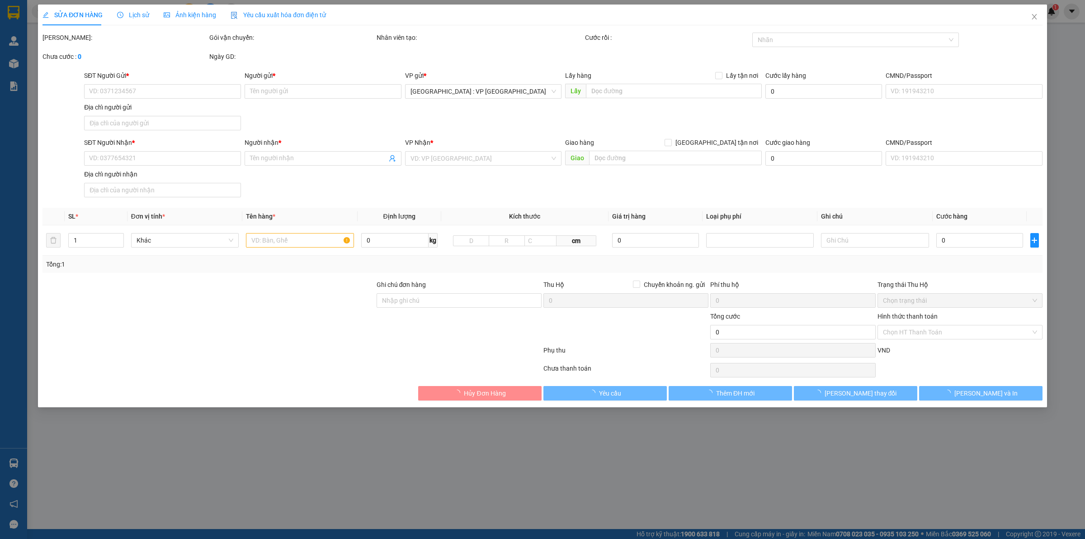
type input "0948707866"
type input "Anh Tú ( DP [PERSON_NAME] )"
type input "0903067967"
type input "[PERSON_NAME]"
checkbox input "true"
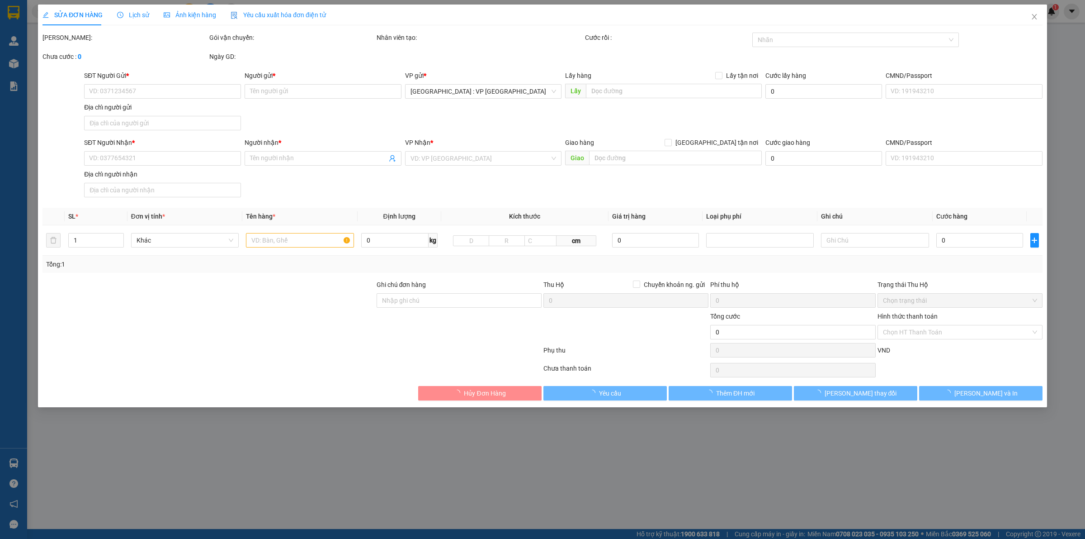
type input "5B Sông Thương, P2, Tân Bình"
type input "100.000"
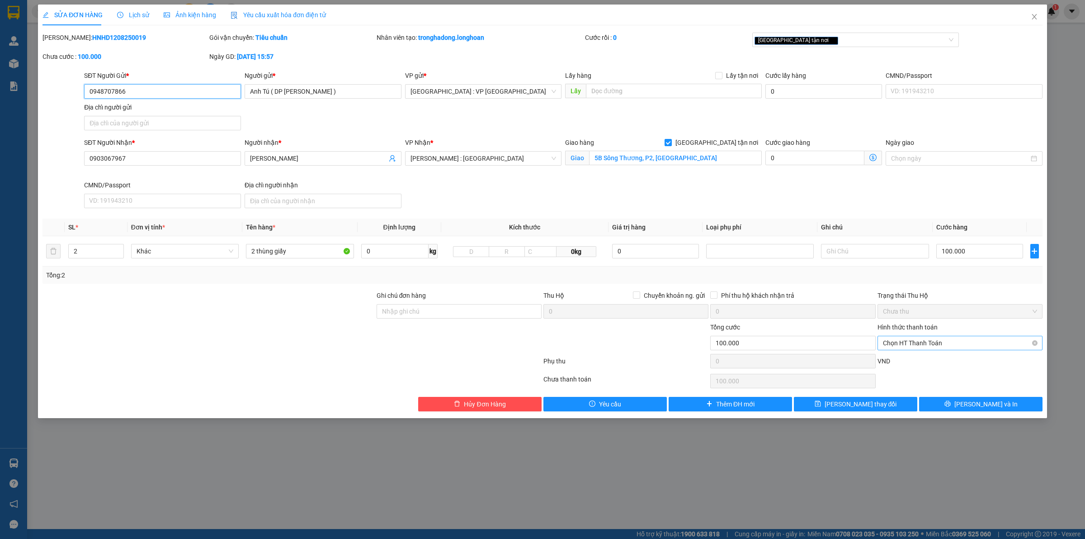
click at [926, 342] on span "Chọn HT Thanh Toán" at bounding box center [960, 343] width 154 height 14
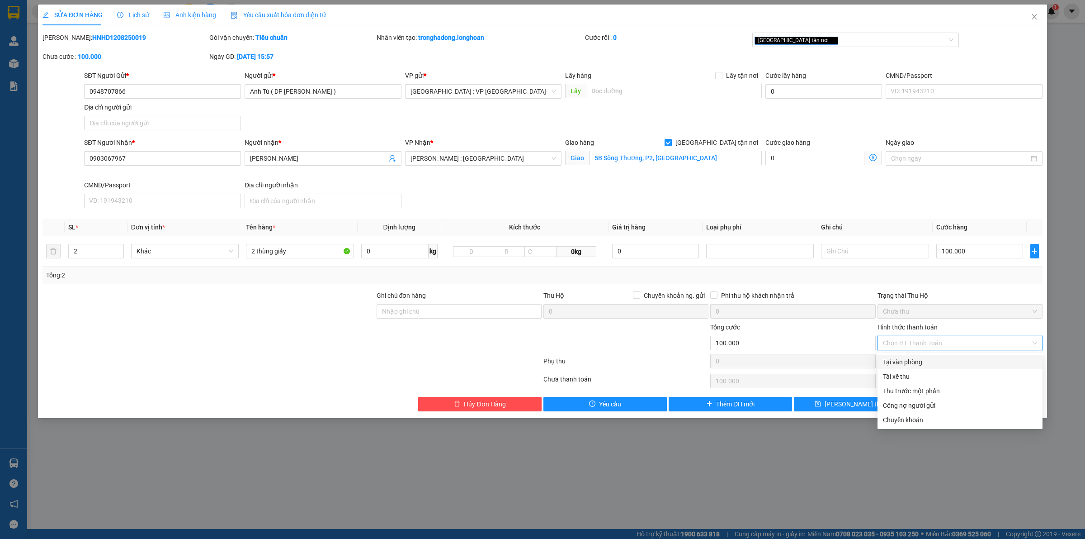
click at [919, 360] on div "Tại văn phòng" at bounding box center [960, 362] width 154 height 10
type input "0"
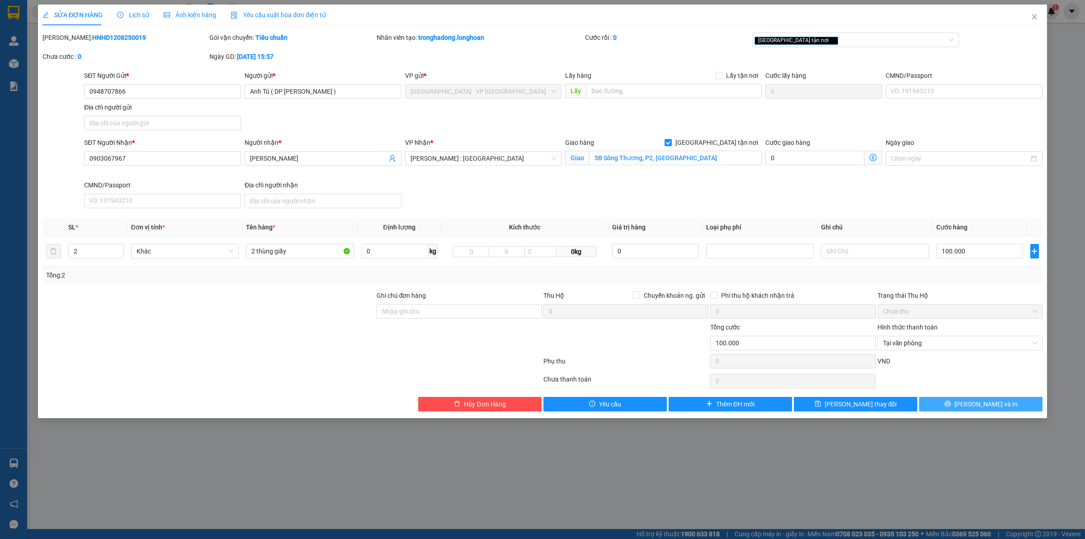
click at [985, 407] on span "[PERSON_NAME] và In" at bounding box center [986, 404] width 63 height 10
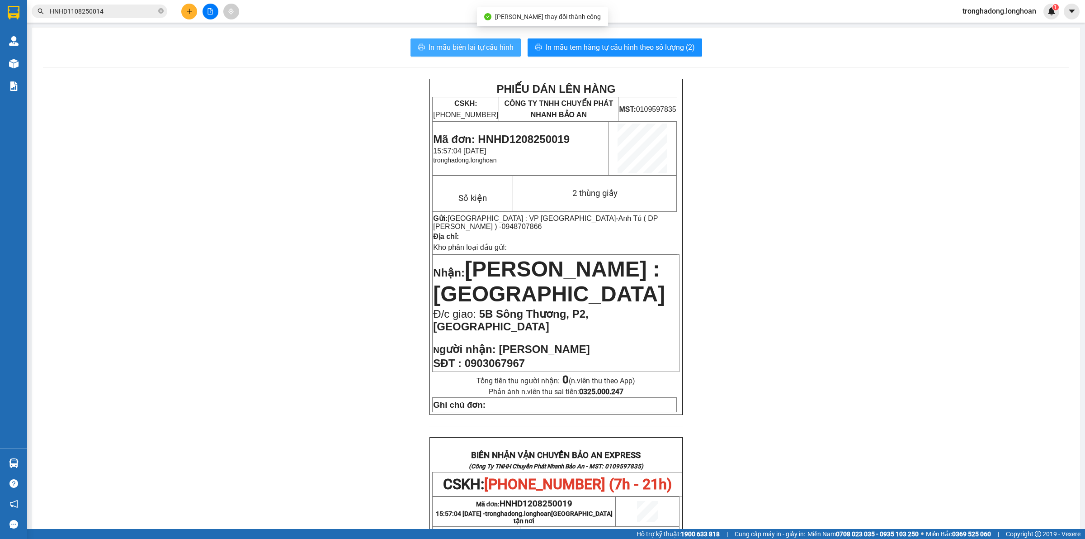
click at [468, 50] on span "In mẫu biên lai tự cấu hình" at bounding box center [471, 47] width 85 height 11
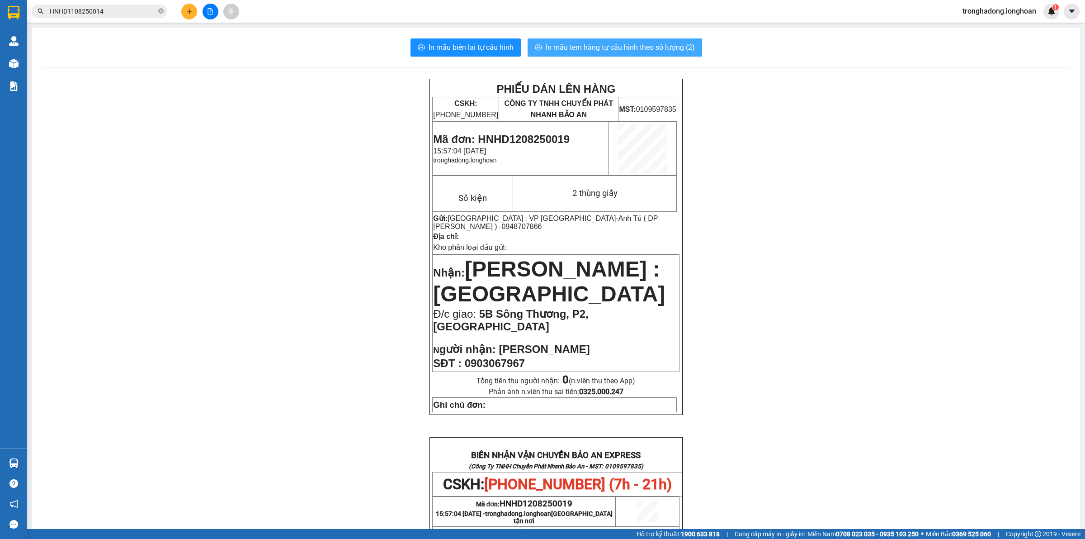
click at [645, 46] on span "In mẫu tem hàng tự cấu hình theo số lượng (2)" at bounding box center [620, 47] width 149 height 11
click at [185, 12] on button at bounding box center [189, 12] width 16 height 16
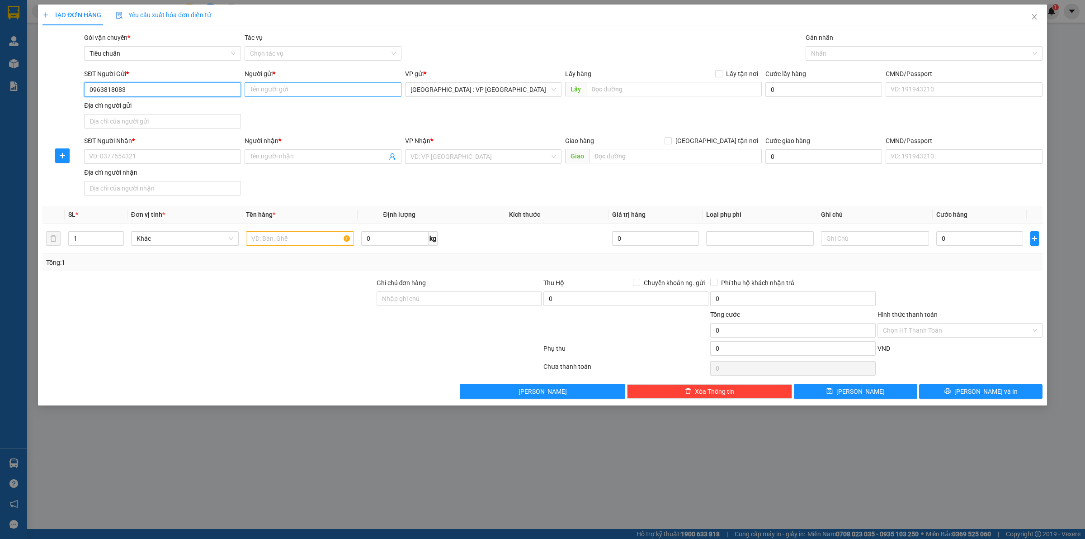
type input "0963818083"
click at [285, 89] on input "Người gửi *" at bounding box center [323, 89] width 157 height 14
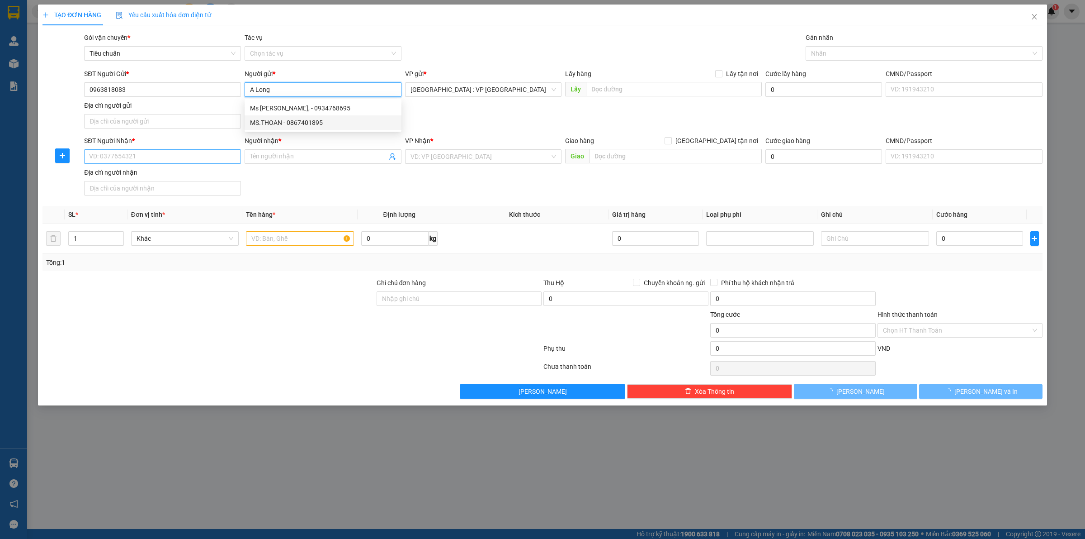
type input "A Long"
click at [114, 159] on input "SĐT Người Nhận *" at bounding box center [162, 156] width 157 height 14
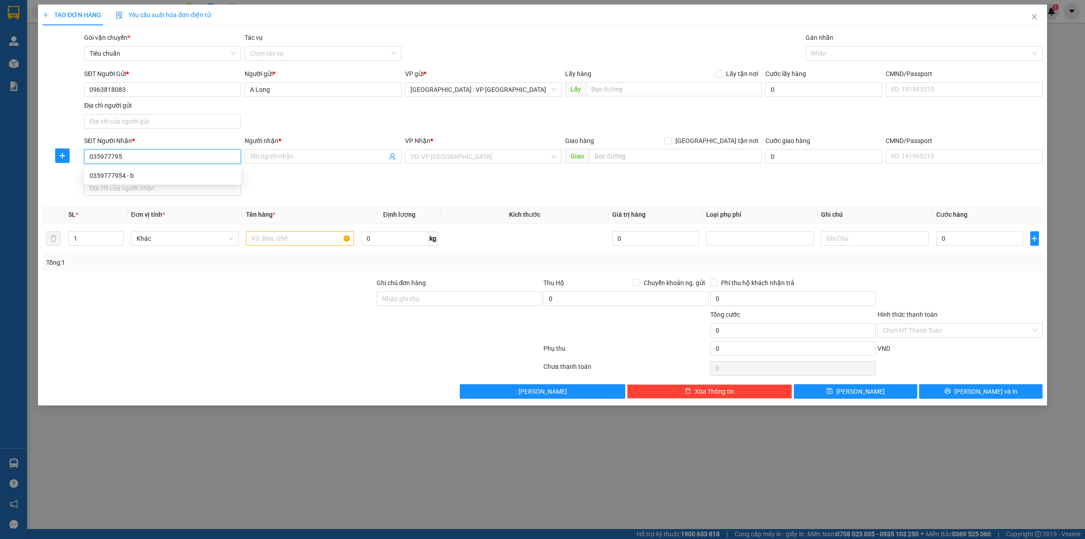
type input "0359777954"
click at [118, 177] on div "0359777954 - b" at bounding box center [163, 175] width 146 height 10
type input "b"
type input "0359777954"
click at [302, 156] on input "b" at bounding box center [318, 157] width 137 height 10
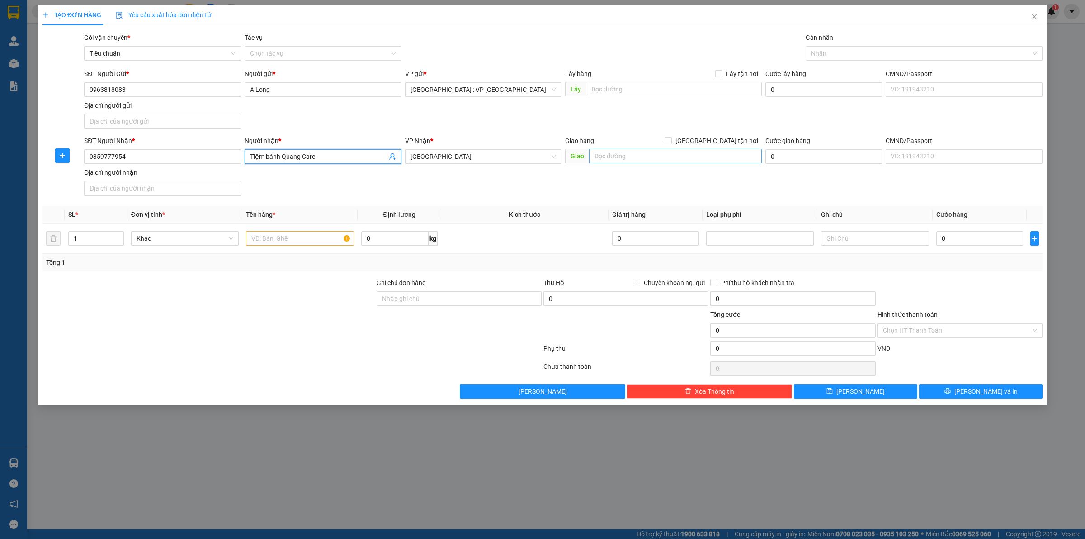
type input "Tiệm bánh Quang Care"
click at [644, 163] on input "text" at bounding box center [675, 156] width 173 height 14
click at [665, 157] on input "184 Ngô Gia Tự, Mê Linh, Nha Trang" at bounding box center [675, 156] width 173 height 14
click at [645, 157] on input "184 Ngô Gia Tự, Nha Trang" at bounding box center [675, 156] width 173 height 14
click at [707, 158] on input "184 Ngô Gia Tự, Tân Tiến, Nha Trang" at bounding box center [675, 156] width 173 height 14
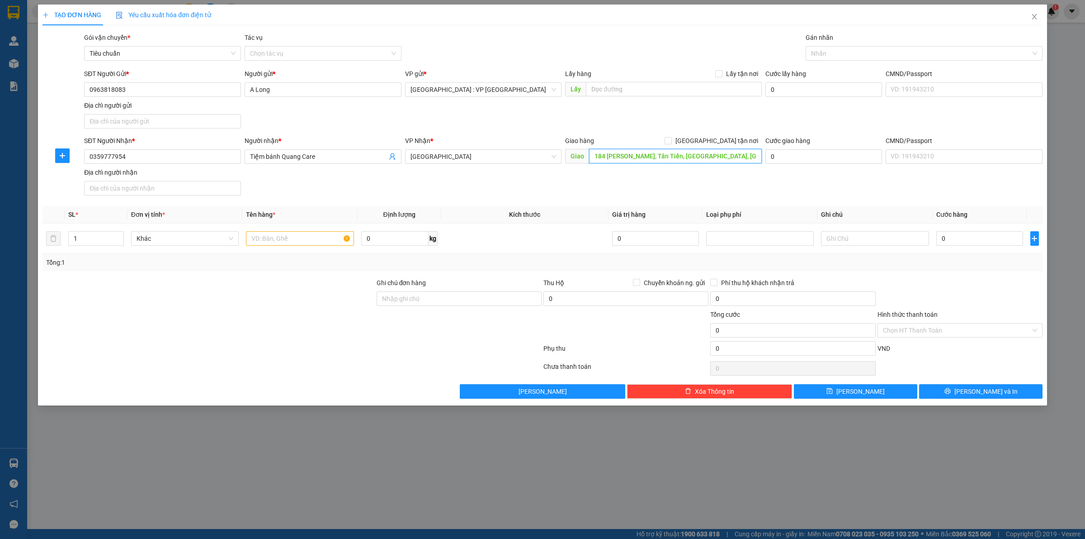
type input "184 Ngô Gia Tự, Tân Tiến, Nha Trang, Khánh hoà"
click at [459, 152] on span "[GEOGRAPHIC_DATA]" at bounding box center [484, 157] width 146 height 14
type input "bến xe phía"
click at [473, 180] on div "[GEOGRAPHIC_DATA]: Kho Bến Xe Phía Nam" at bounding box center [484, 175] width 146 height 10
click at [671, 141] on input "[GEOGRAPHIC_DATA] tận nơi" at bounding box center [668, 140] width 6 height 6
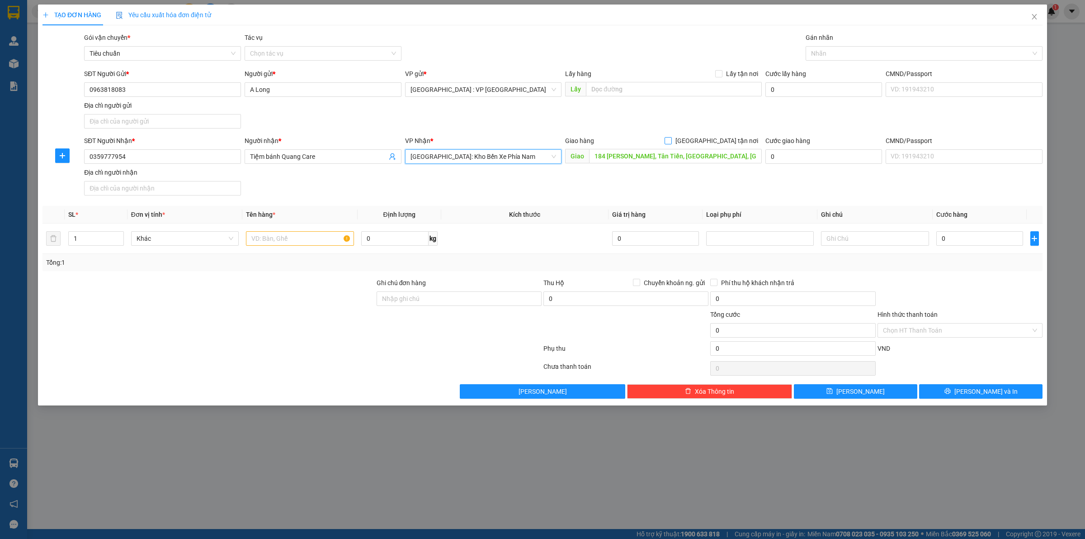
checkbox input "true"
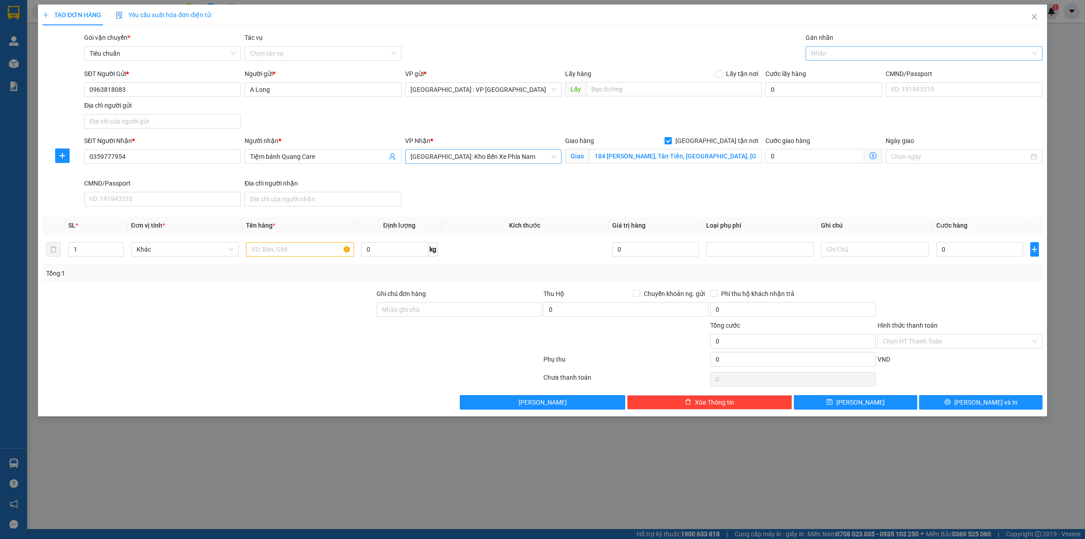
click at [834, 55] on div at bounding box center [919, 53] width 223 height 11
type input "giao"
click at [867, 68] on div "[GEOGRAPHIC_DATA] tận nơi" at bounding box center [924, 71] width 226 height 10
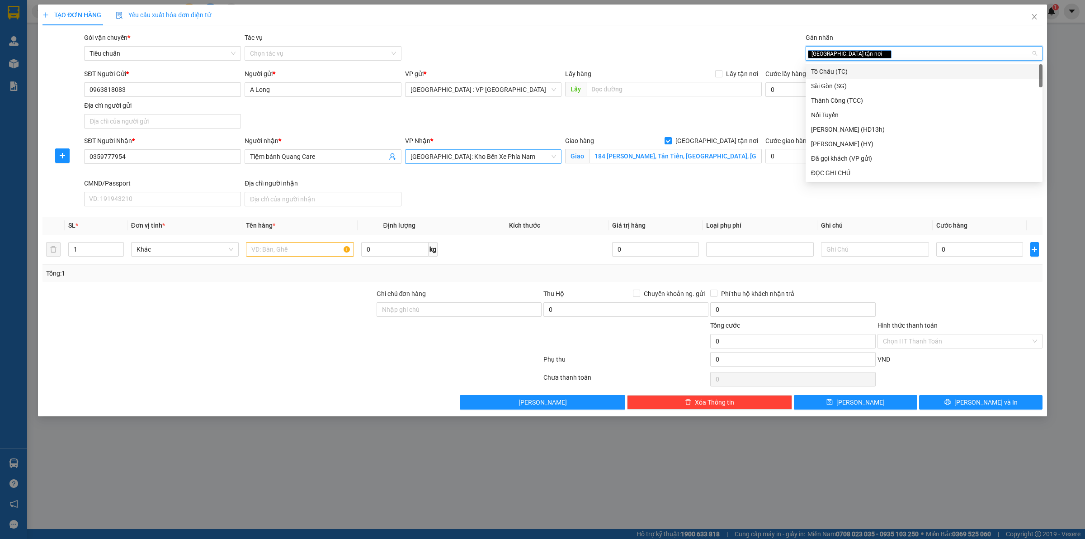
click at [682, 130] on div "SĐT Người Gửi * 0963818083 Người gửi * A Long VP gửi * Hà Nội : VP Hà Đông Lấy …" at bounding box center [563, 100] width 962 height 63
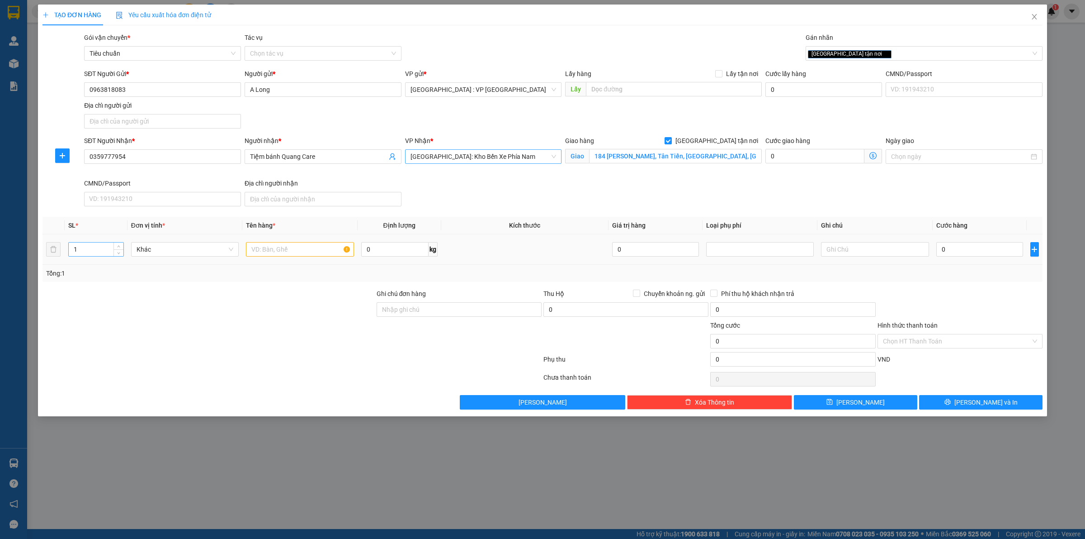
click at [91, 250] on input "1" at bounding box center [96, 249] width 55 height 14
type input "5"
click at [306, 249] on input "text" at bounding box center [300, 249] width 108 height 14
type input "4 thùng xốp, 1 thùng giấy"
click at [962, 253] on input "0" at bounding box center [980, 249] width 87 height 14
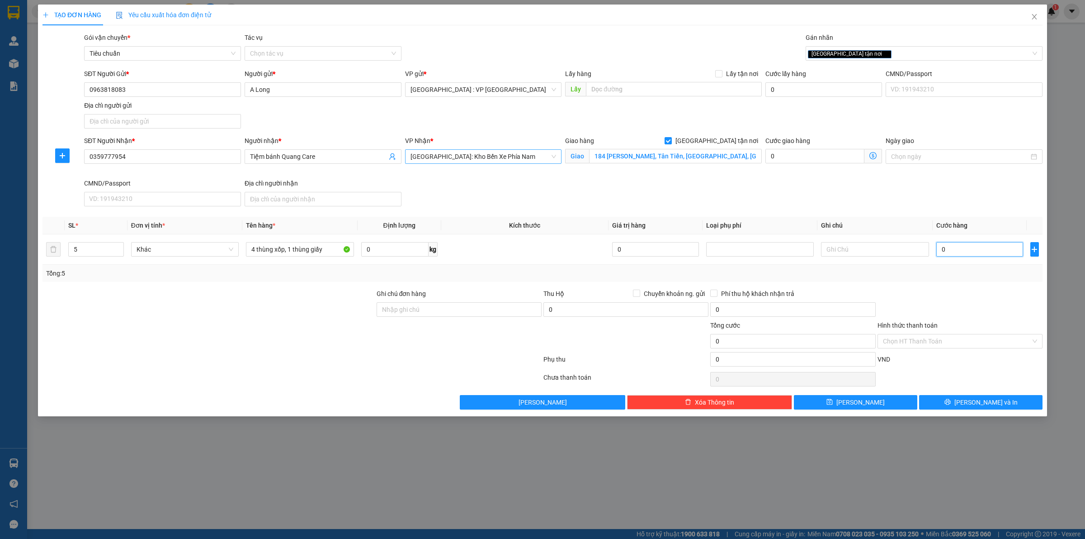
type input "1"
type input "15"
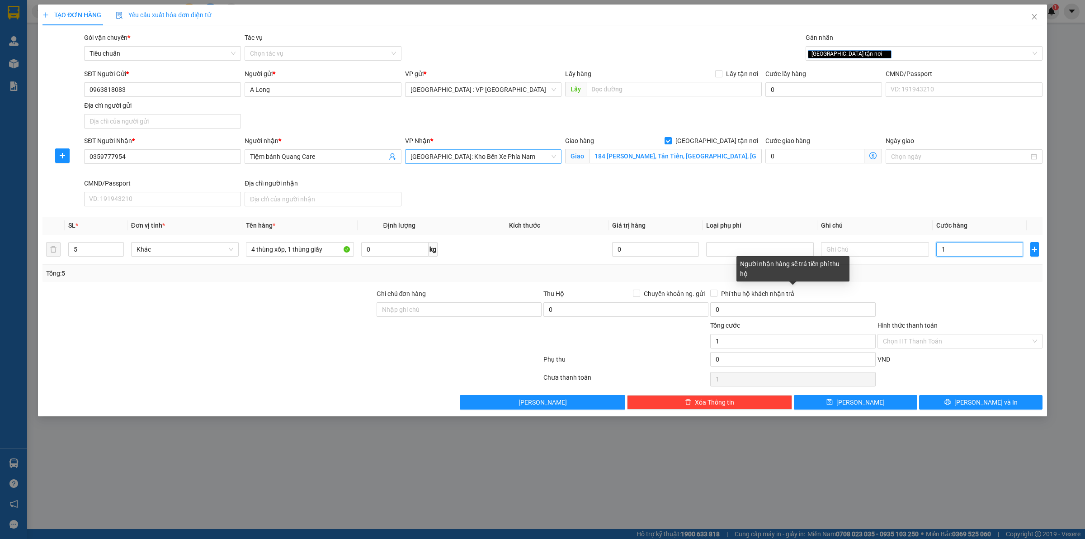
type input "15"
type input "155"
type input "1.550"
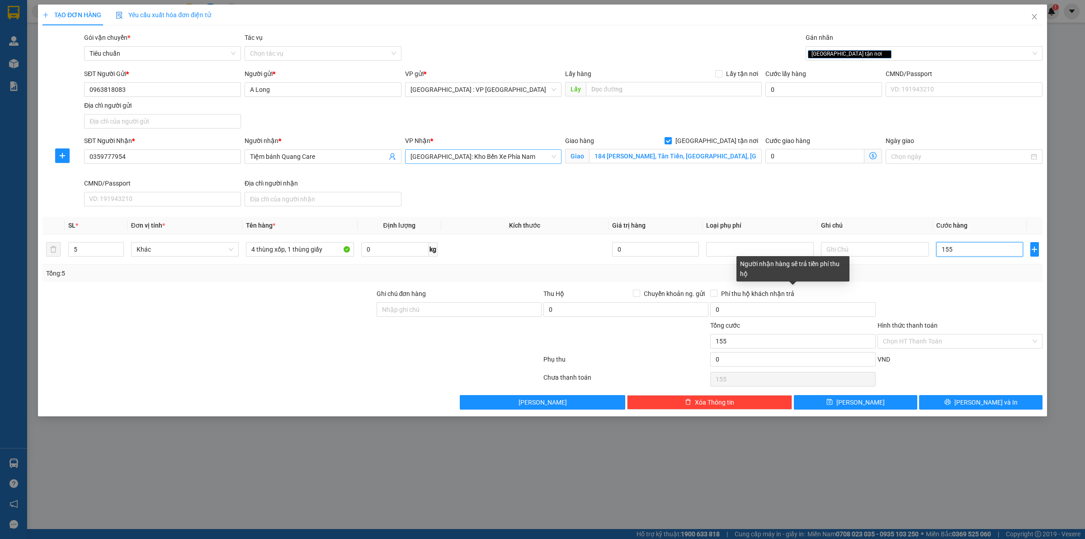
type input "1.550"
type input "15.500"
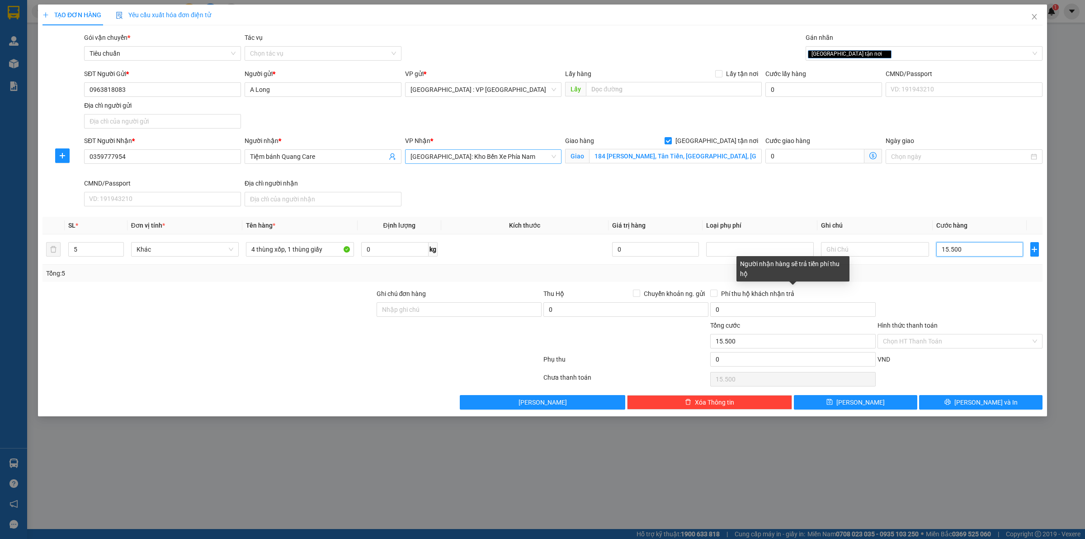
type input "155.000"
type input "1.550.000"
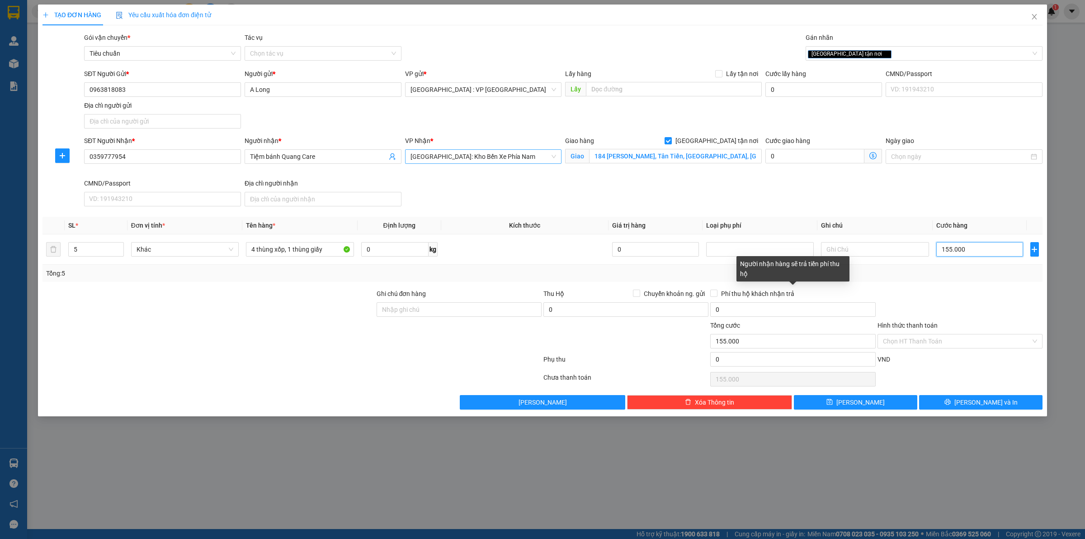
type input "1.550.000"
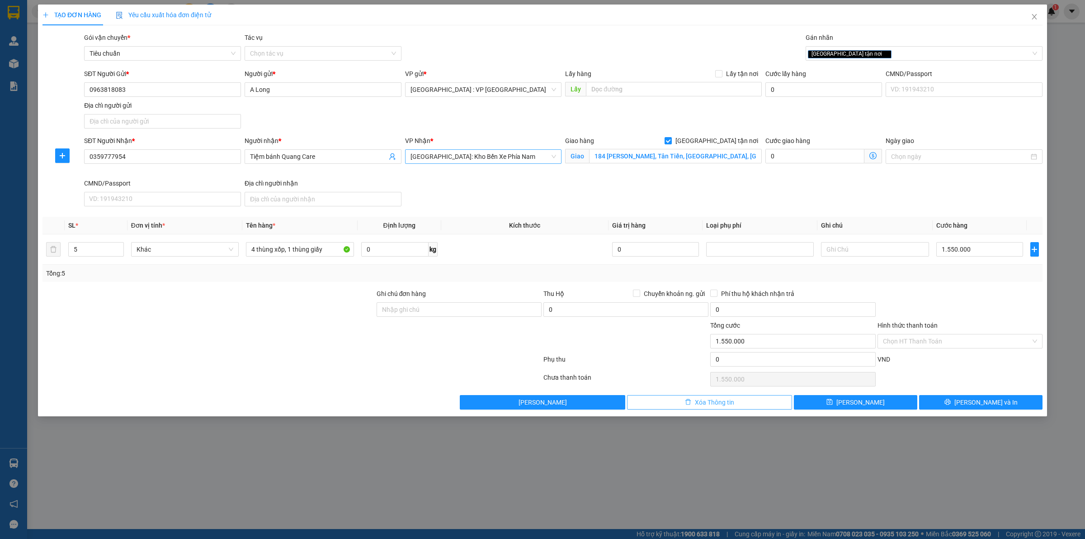
click at [715, 406] on span "Xóa Thông tin" at bounding box center [714, 402] width 39 height 10
checkbox input "false"
type input "1"
type input "0"
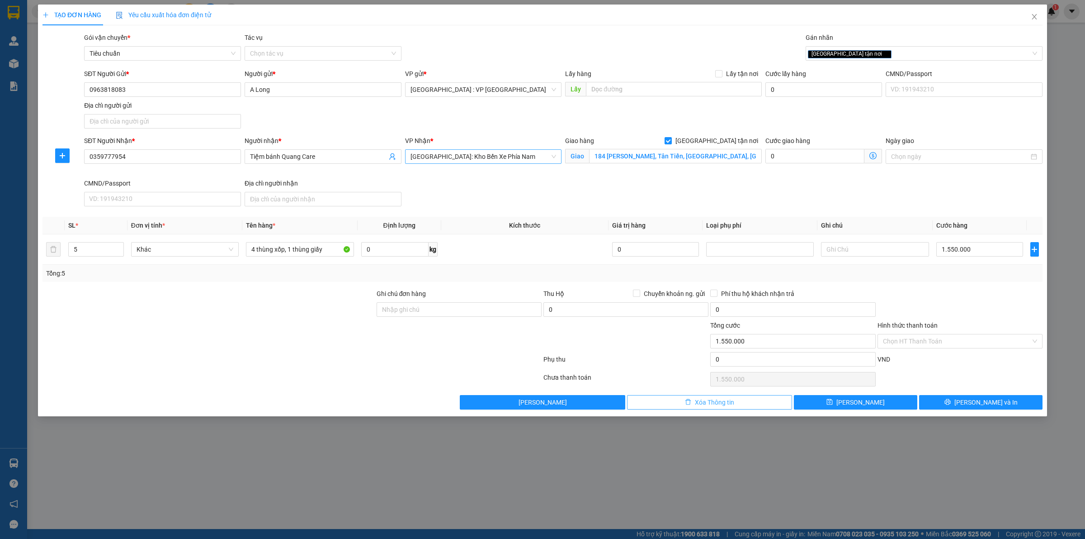
type input "0"
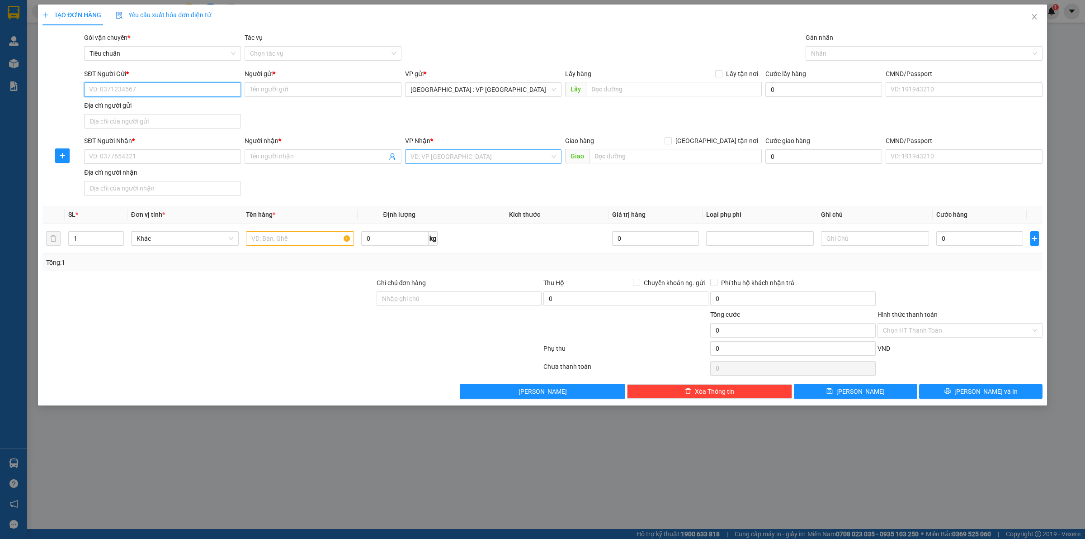
click at [199, 87] on input "SĐT Người Gửi *" at bounding box center [162, 89] width 157 height 14
type input "0963732988"
click at [190, 108] on div "0963732988 - Nguyễn Lương" at bounding box center [163, 108] width 146 height 10
type input "[PERSON_NAME]"
type input "0963732988"
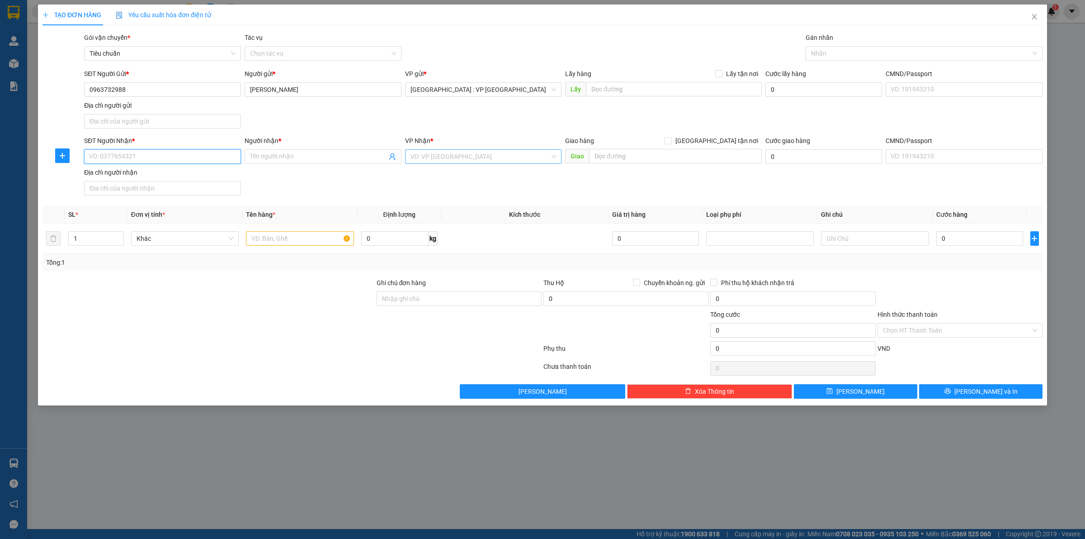
click at [167, 155] on input "SĐT Người Nhận *" at bounding box center [162, 156] width 157 height 14
type input "0909890628"
click at [170, 176] on div "0909890628 - Hoàng Anh Decor" at bounding box center [163, 175] width 146 height 10
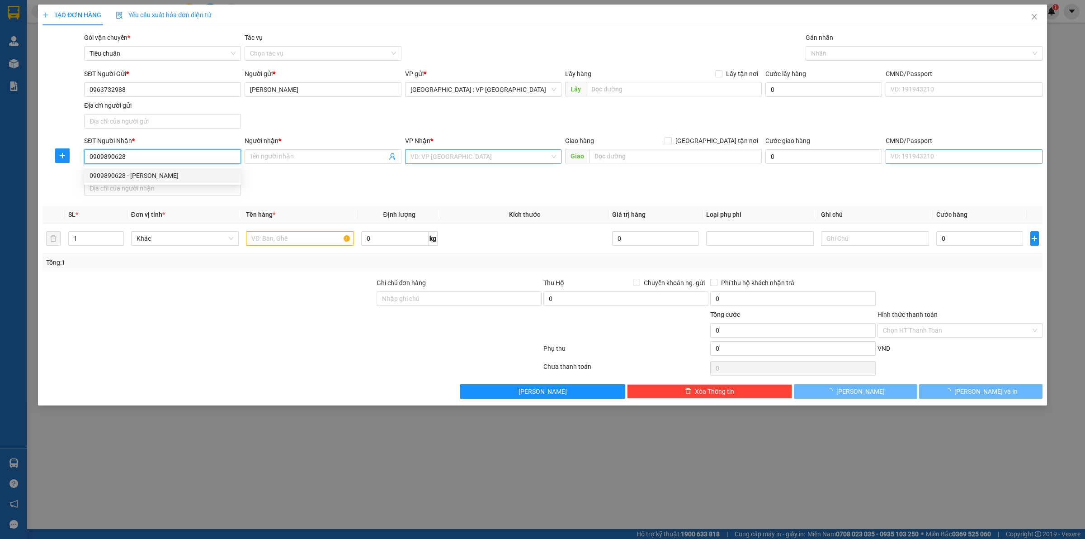
type input "[PERSON_NAME]"
checkbox input "true"
type input "267-278 Nguyễn Thị Thập, Tân Quy , Q7"
checkbox input "true"
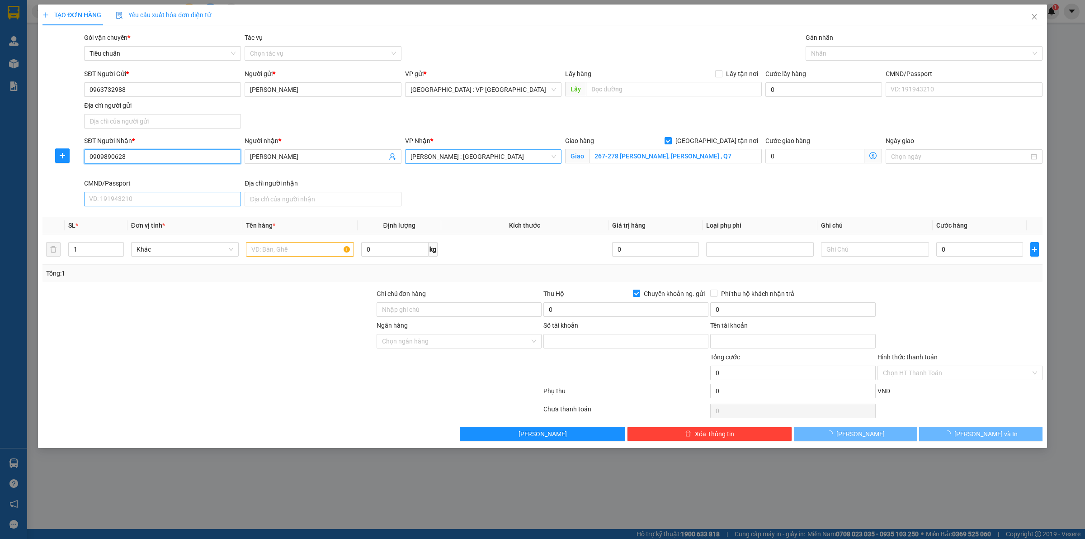
type input "1024960222"
type input "Yang Shenghui"
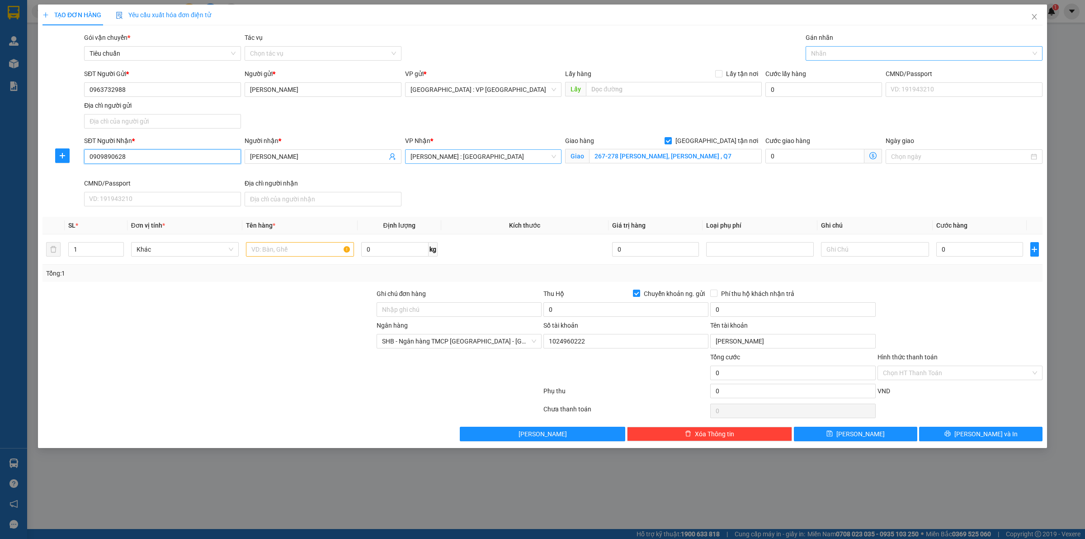
click at [844, 49] on div at bounding box center [919, 53] width 223 height 11
type input "0909890628"
type input "giao"
click at [849, 69] on div "[GEOGRAPHIC_DATA] tận nơi" at bounding box center [924, 71] width 226 height 10
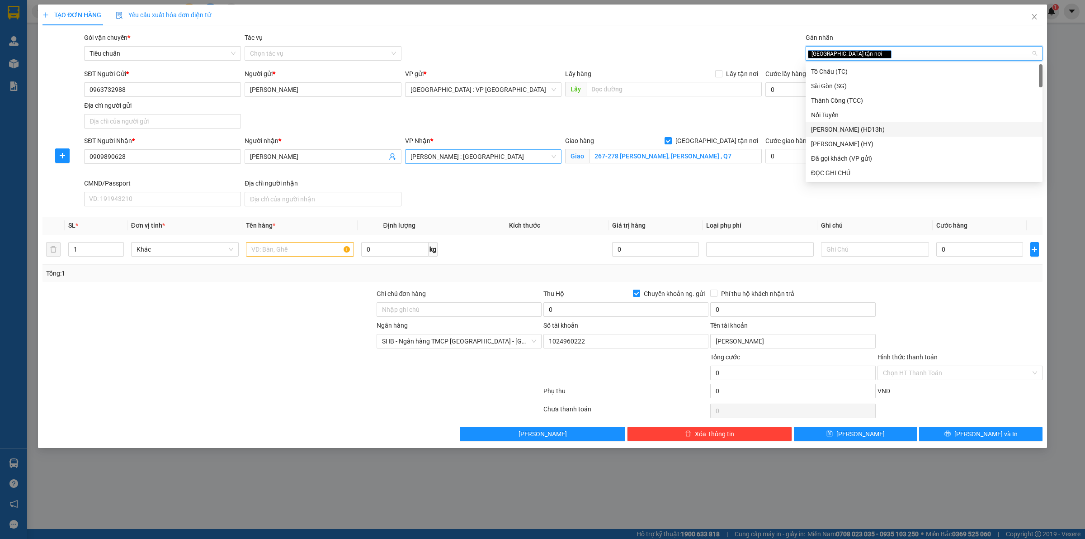
click at [687, 109] on div "SĐT Người Gửi * 0963732988 Người gửi * Nguyễn Lương VP gửi * Hà Nội : VP Hà Đôn…" at bounding box center [563, 100] width 962 height 63
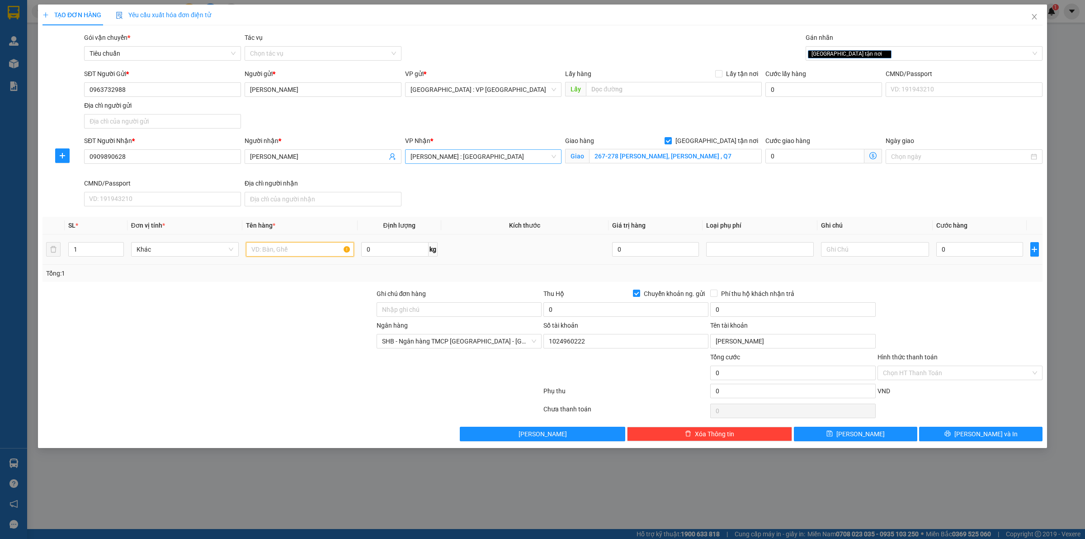
click at [269, 249] on input "text" at bounding box center [300, 249] width 108 height 14
type input "1 kiện tải xanh"
click at [969, 250] on input "0" at bounding box center [980, 249] width 87 height 14
type input "2"
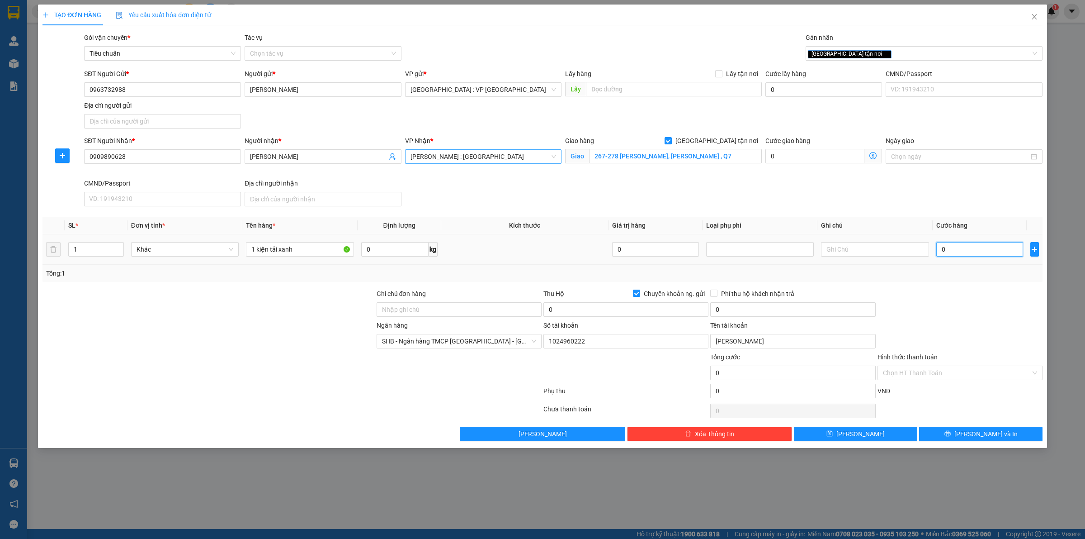
type input "2"
type input "24"
type input "240"
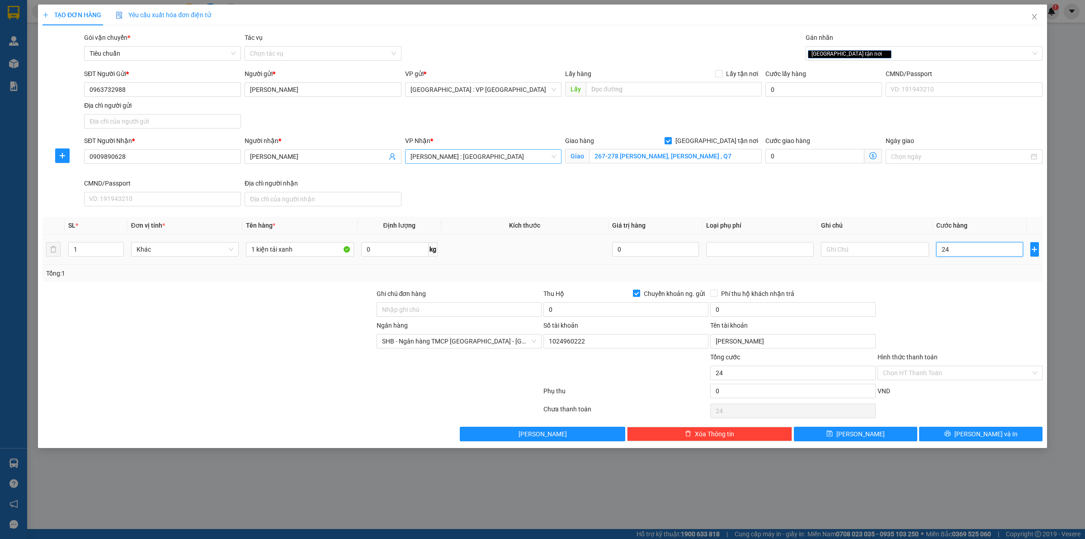
type input "240"
type input "2.400"
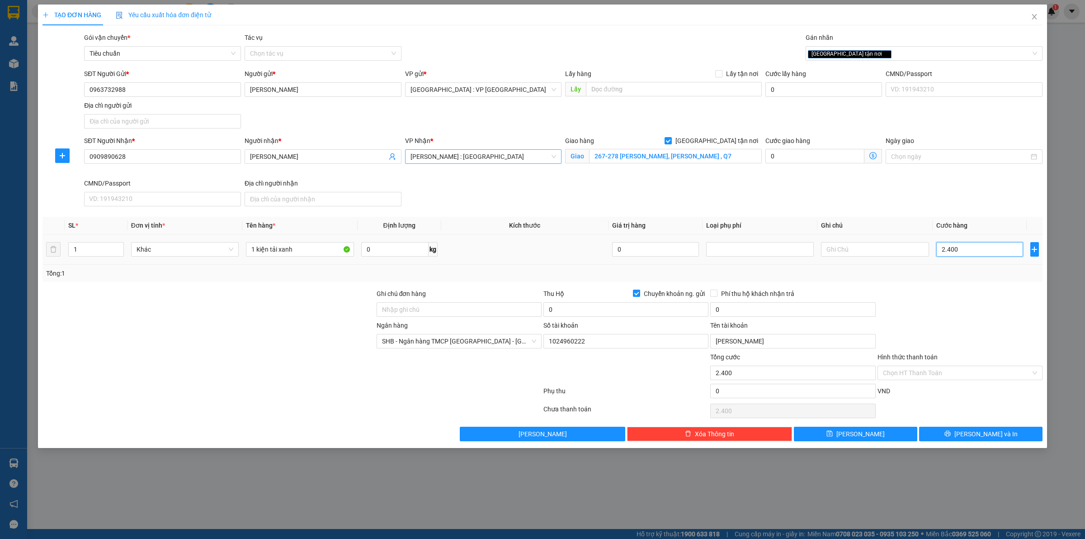
type input "24.000"
type input "240.000"
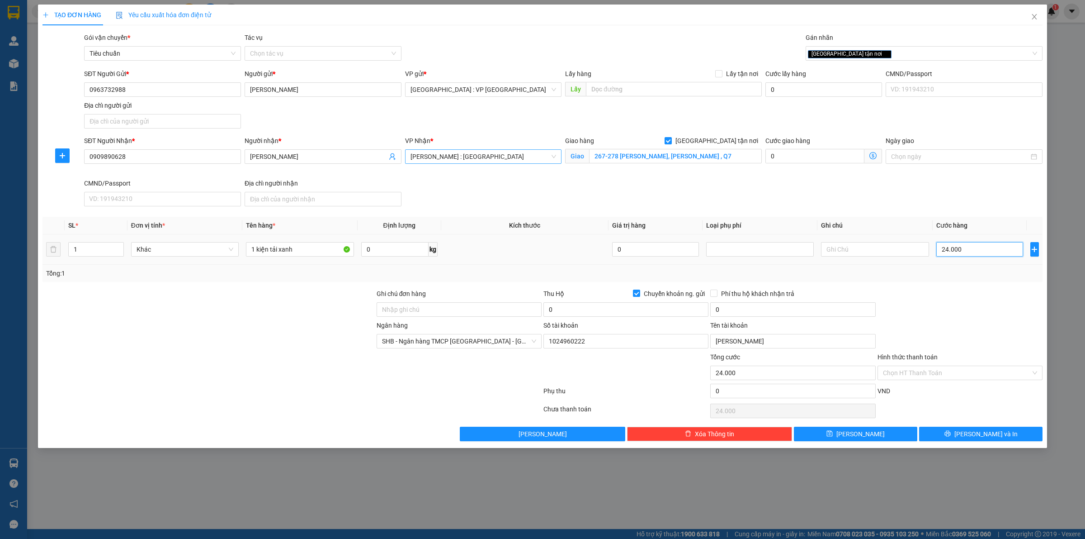
type input "240.000"
click at [591, 306] on input "0" at bounding box center [626, 309] width 165 height 14
type input "3.625.000"
click at [751, 308] on input "0" at bounding box center [792, 309] width 165 height 14
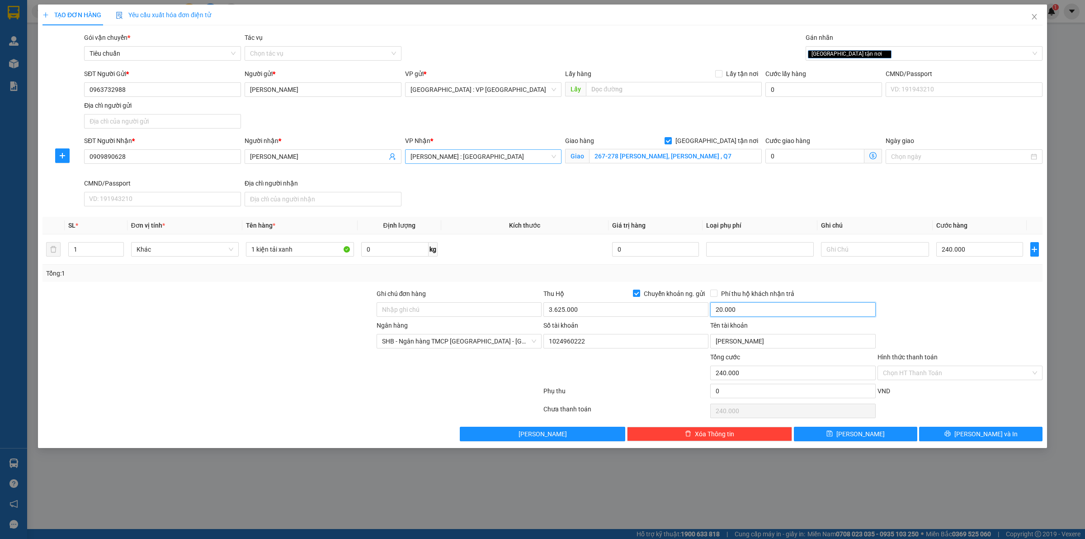
type input "20.000"
click at [765, 305] on input "20.000" at bounding box center [792, 309] width 165 height 14
click at [603, 345] on input "1024960222" at bounding box center [626, 341] width 165 height 14
click at [591, 311] on input "3.625.000" at bounding box center [626, 309] width 165 height 14
type input "3.385.000"
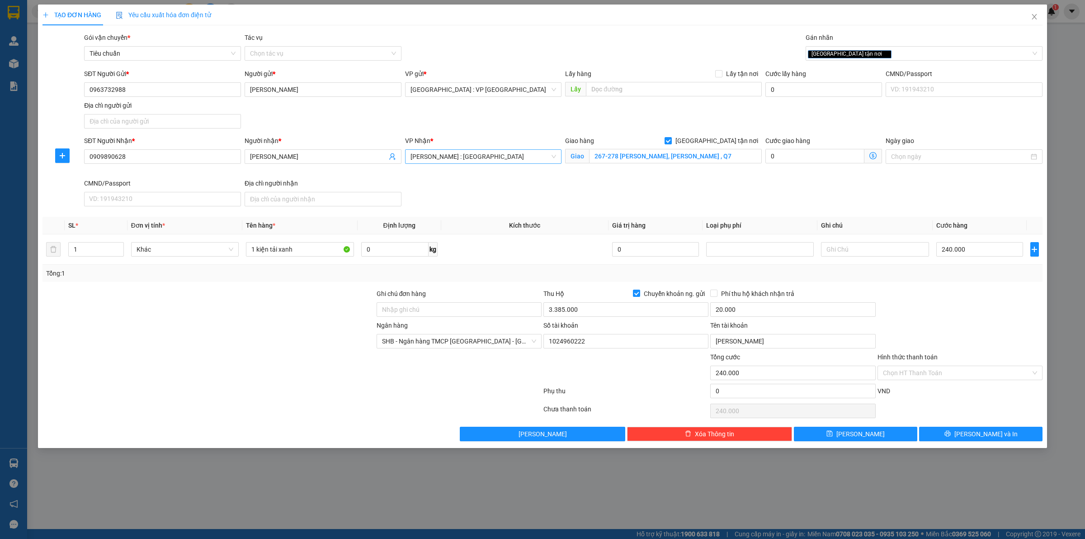
click at [641, 381] on div at bounding box center [626, 368] width 167 height 32
click at [961, 436] on button "[PERSON_NAME] và In" at bounding box center [980, 433] width 123 height 14
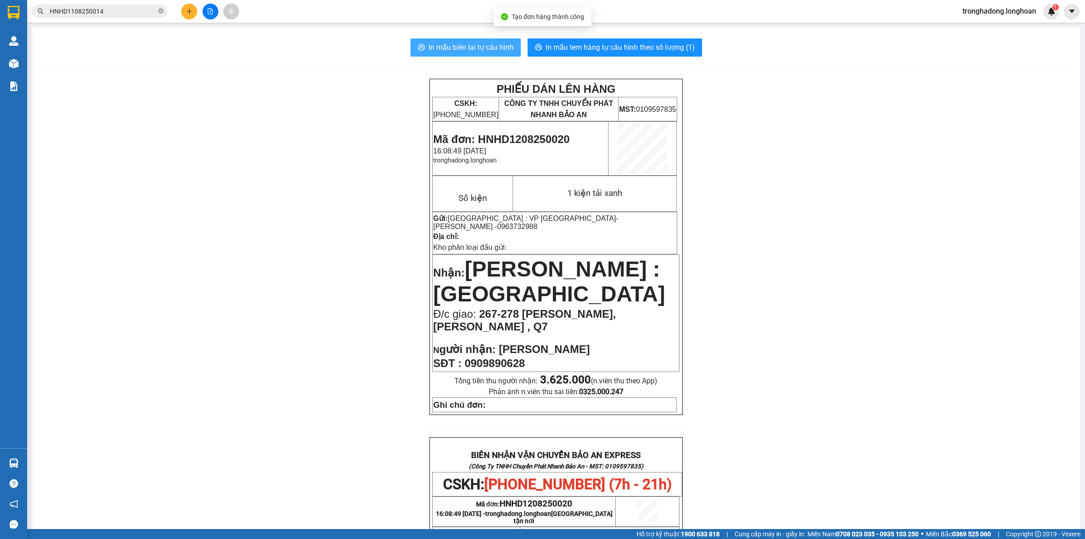
click at [437, 43] on span "In mẫu biên lai tự cấu hình" at bounding box center [471, 47] width 85 height 11
click at [629, 47] on span "In mẫu tem hàng tự cấu hình theo số lượng (1)" at bounding box center [620, 47] width 149 height 11
click at [186, 12] on icon "plus" at bounding box center [189, 11] width 6 height 6
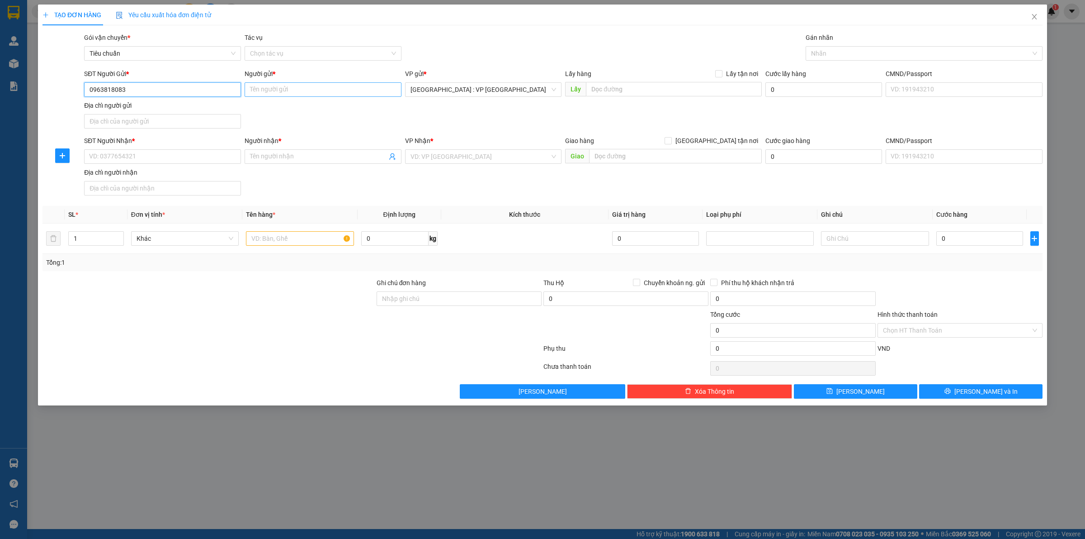
type input "0963818083"
click at [285, 94] on input "Người gửi *" at bounding box center [323, 89] width 157 height 14
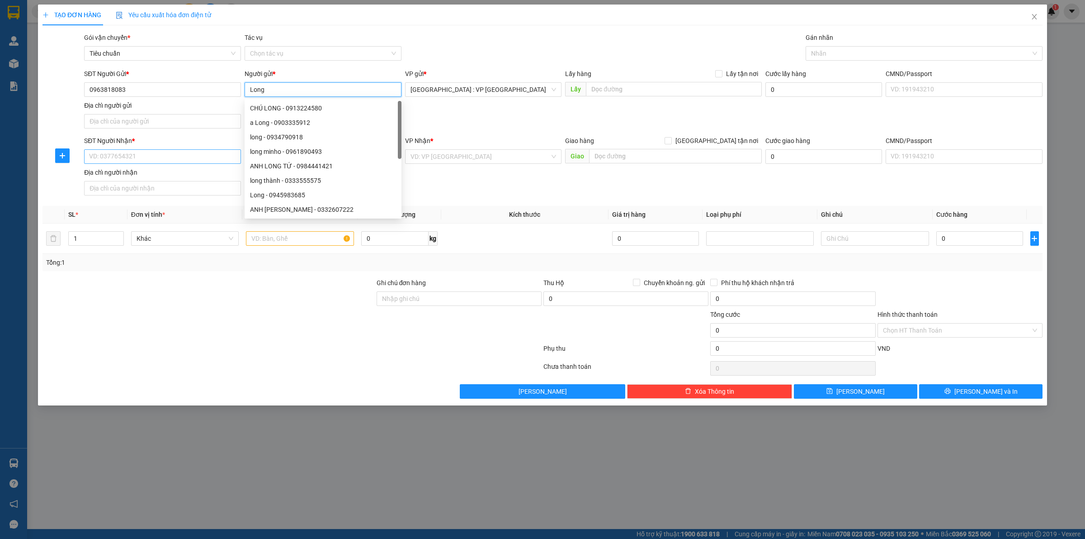
type input "Long"
click at [181, 157] on input "SĐT Người Nhận *" at bounding box center [162, 156] width 157 height 14
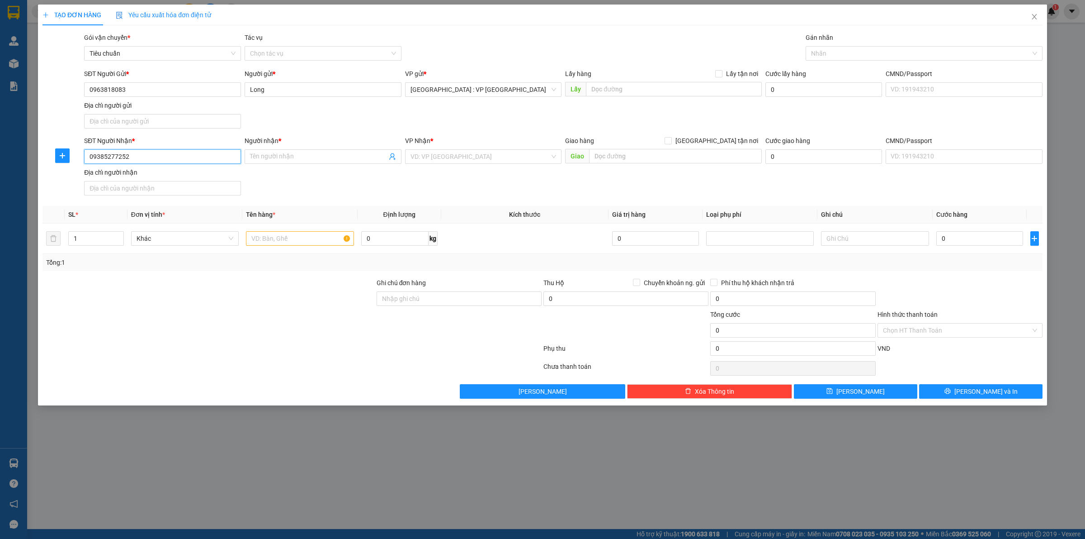
click at [118, 159] on input "09385277252" at bounding box center [162, 156] width 157 height 14
type input "0938527252"
click at [312, 157] on input "Người nhận *" at bounding box center [318, 157] width 137 height 10
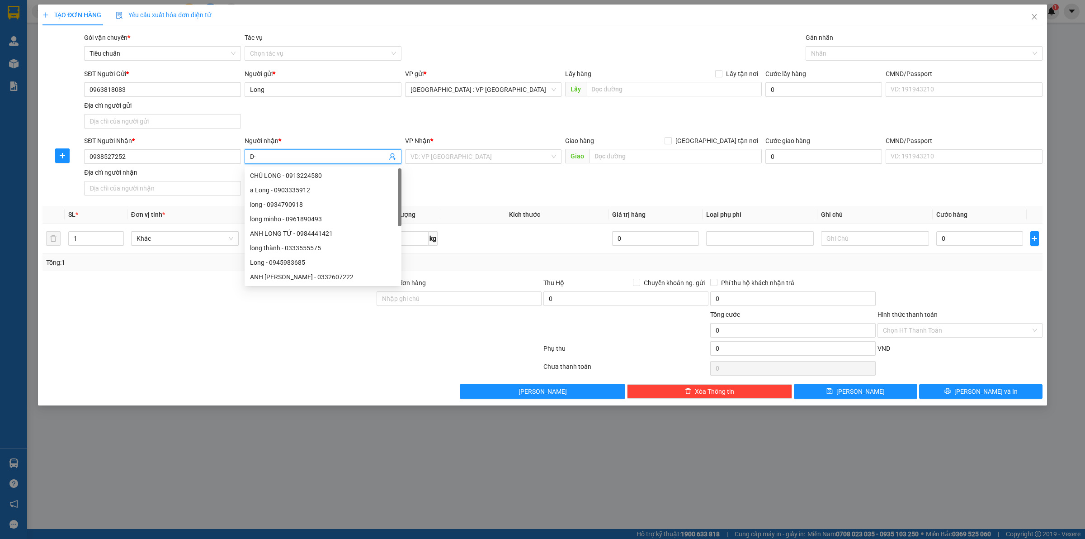
type input "D"
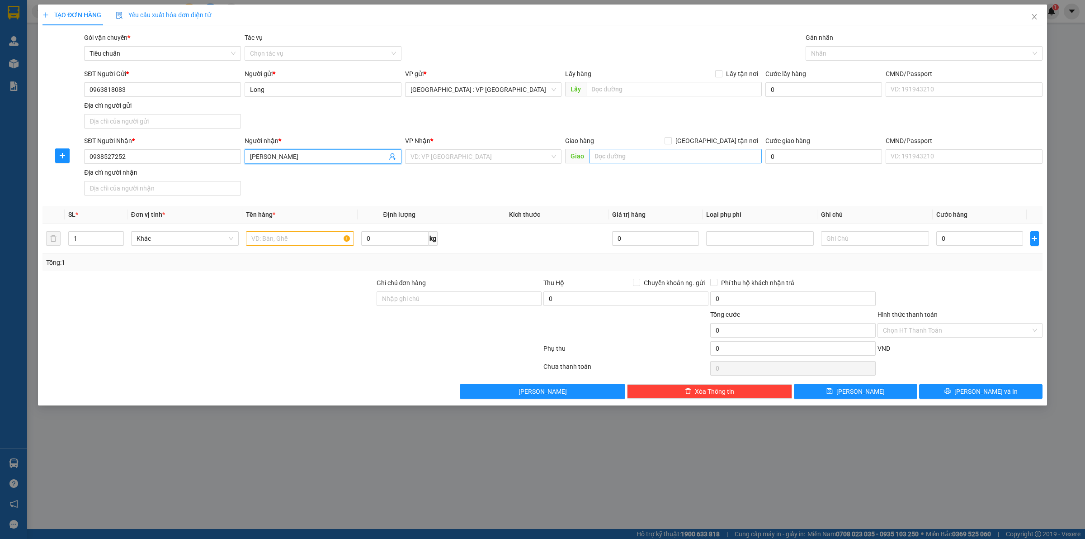
type input "[PERSON_NAME]"
click at [620, 154] on input "text" at bounding box center [675, 156] width 173 height 14
type input "14/26/6A [GEOGRAPHIC_DATA], [GEOGRAPHIC_DATA], [GEOGRAPHIC_DATA]"
click at [446, 152] on input "search" at bounding box center [481, 157] width 140 height 14
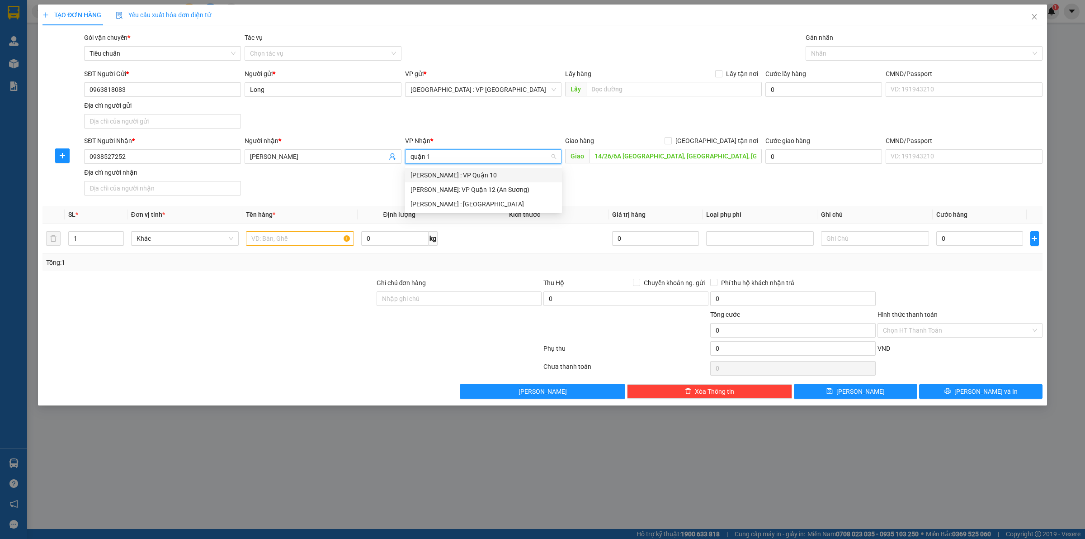
type input "quận 12"
click at [464, 189] on div "[PERSON_NAME] : [GEOGRAPHIC_DATA]" at bounding box center [484, 190] width 146 height 10
click at [671, 139] on input "[GEOGRAPHIC_DATA] tận nơi" at bounding box center [668, 140] width 6 height 6
checkbox input "true"
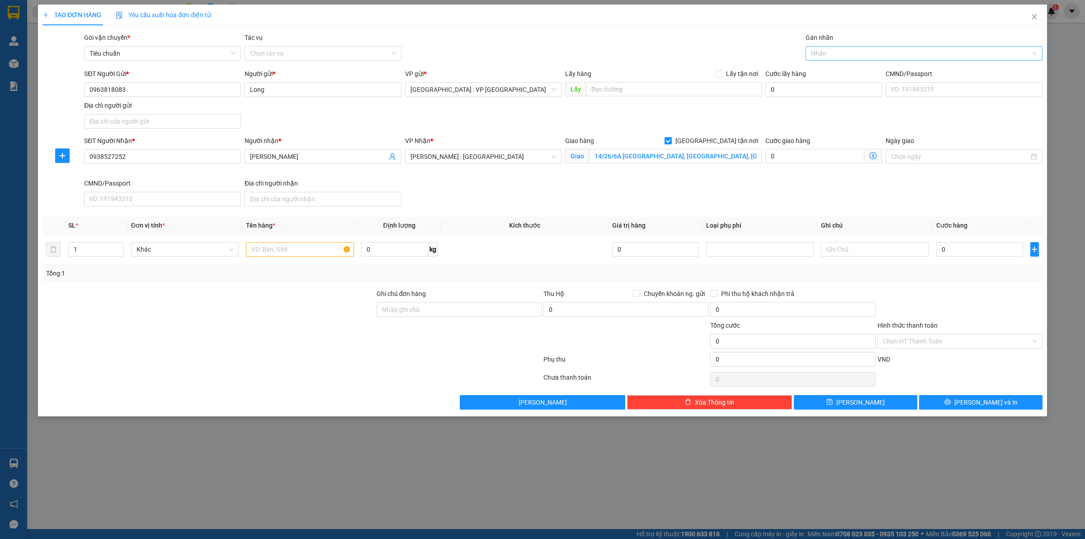
click at [830, 48] on div at bounding box center [919, 53] width 223 height 11
type input "giao"
click at [855, 67] on div "[GEOGRAPHIC_DATA] tận nơi" at bounding box center [924, 71] width 226 height 10
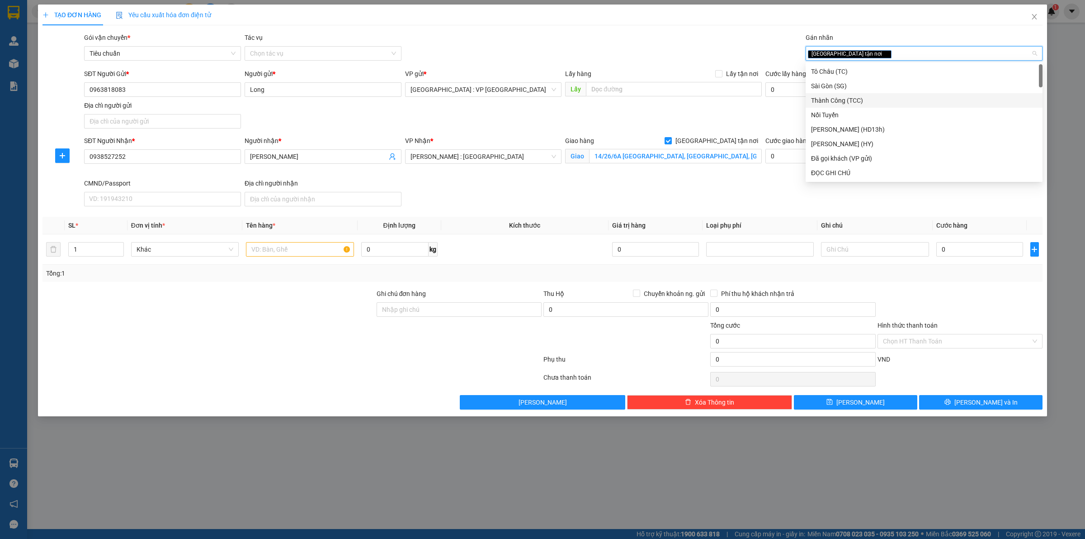
drag, startPoint x: 679, startPoint y: 110, endPoint x: 684, endPoint y: 109, distance: 5.0
click at [681, 109] on div "SĐT Người Gửi * 0963818083 Người gửi * Long VP gửi * Hà Nội : VP Hà Đông Lấy hà…" at bounding box center [563, 100] width 962 height 63
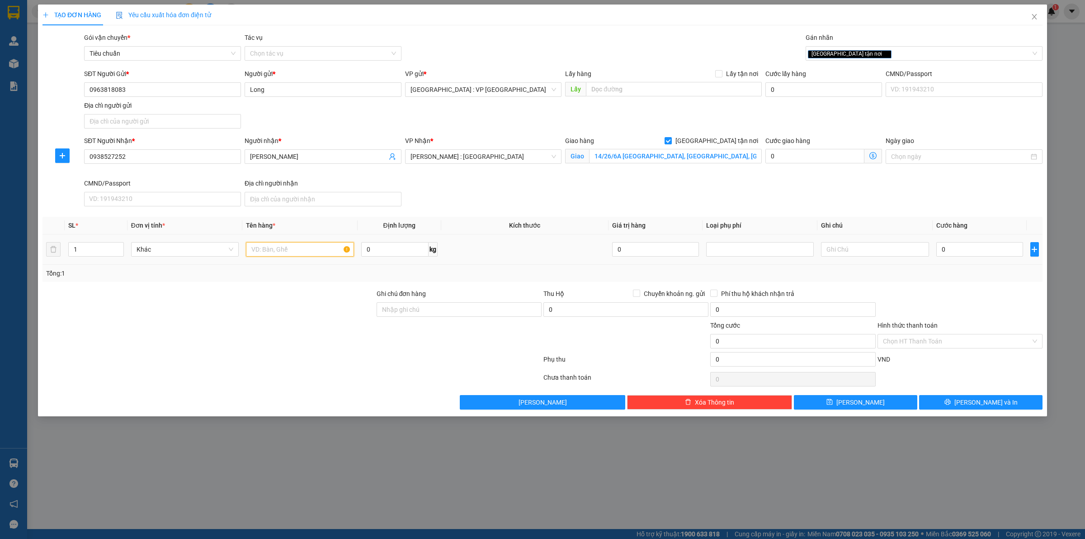
click at [290, 246] on input "text" at bounding box center [300, 249] width 108 height 14
type input "1 thùng xốp"
click at [380, 250] on input "0" at bounding box center [394, 249] width 67 height 14
type input "15"
click at [968, 247] on input "0" at bounding box center [980, 249] width 87 height 14
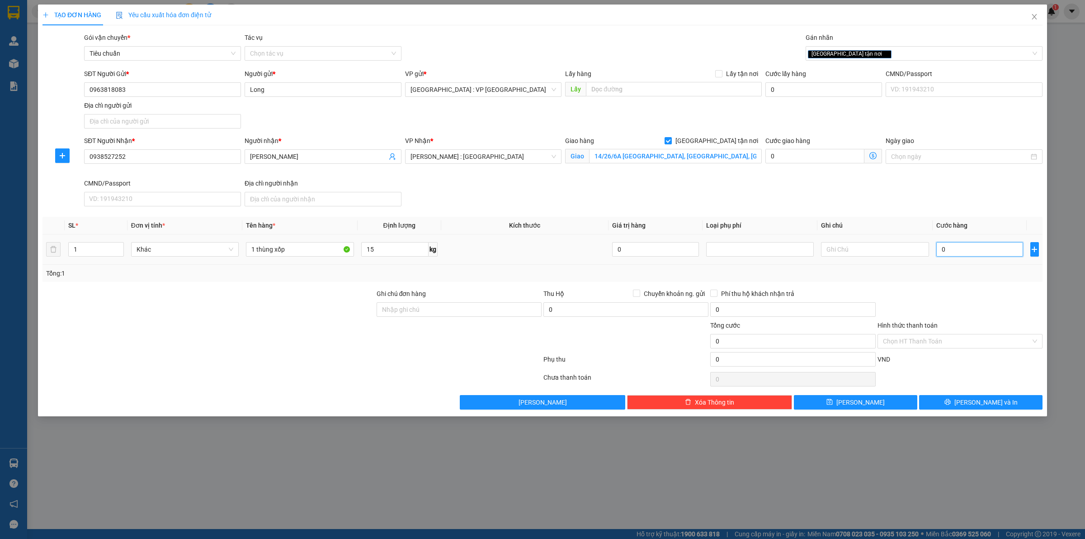
type input "1"
type input "13"
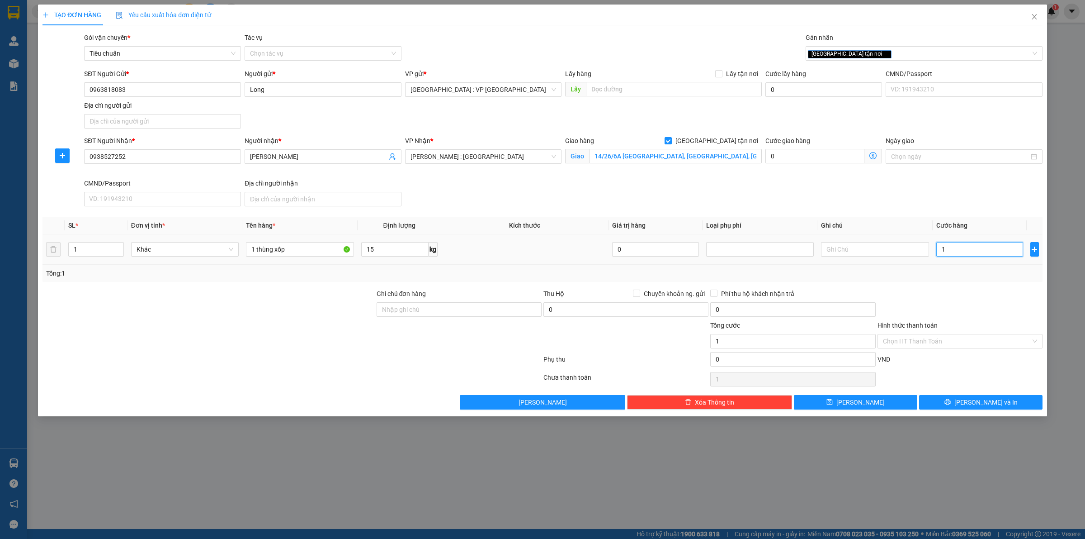
type input "13"
type input "130"
type input "1.300"
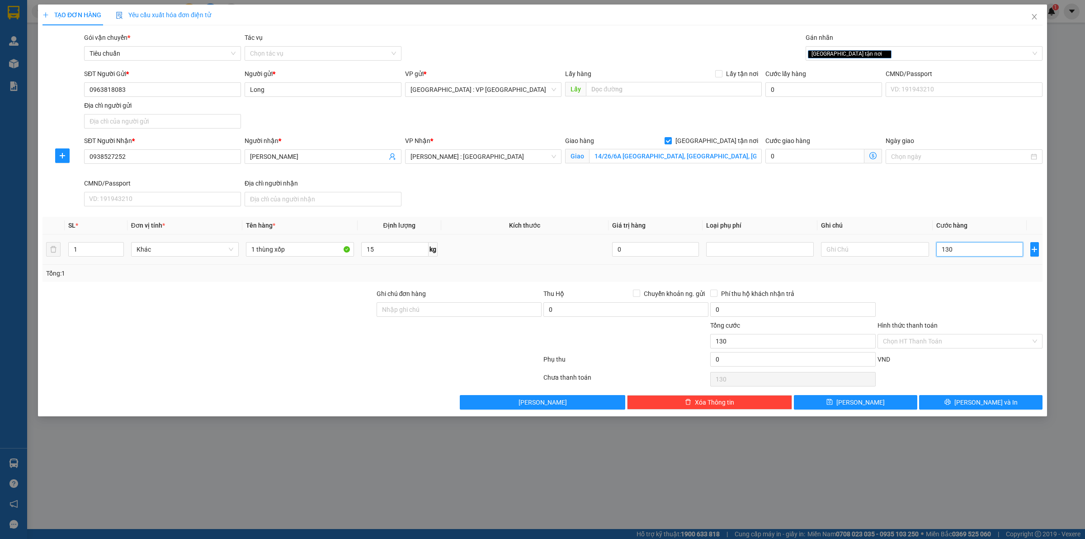
type input "1.300"
type input "13.000"
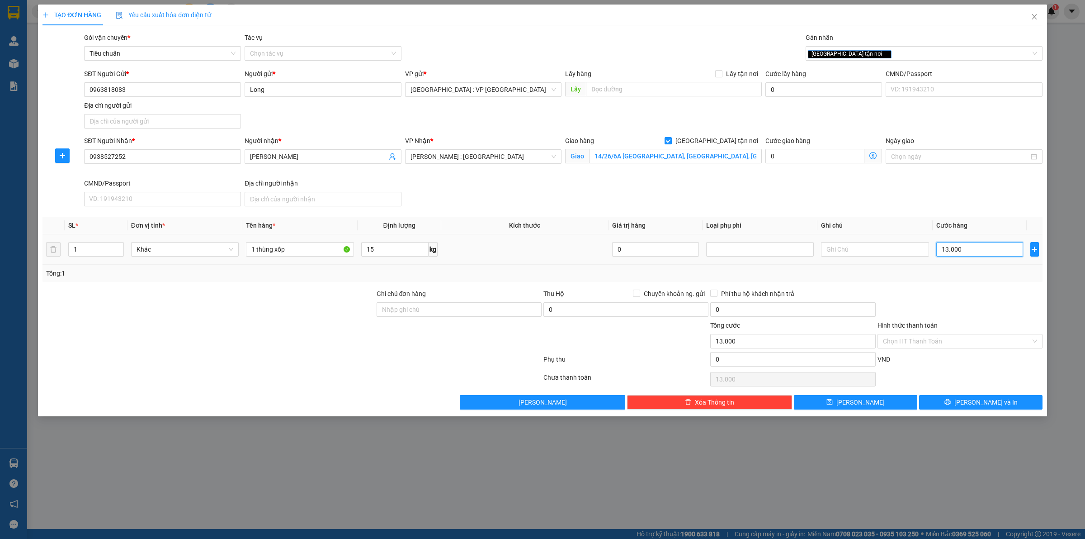
type input "130.000"
click at [984, 401] on span "[PERSON_NAME] và In" at bounding box center [986, 402] width 63 height 10
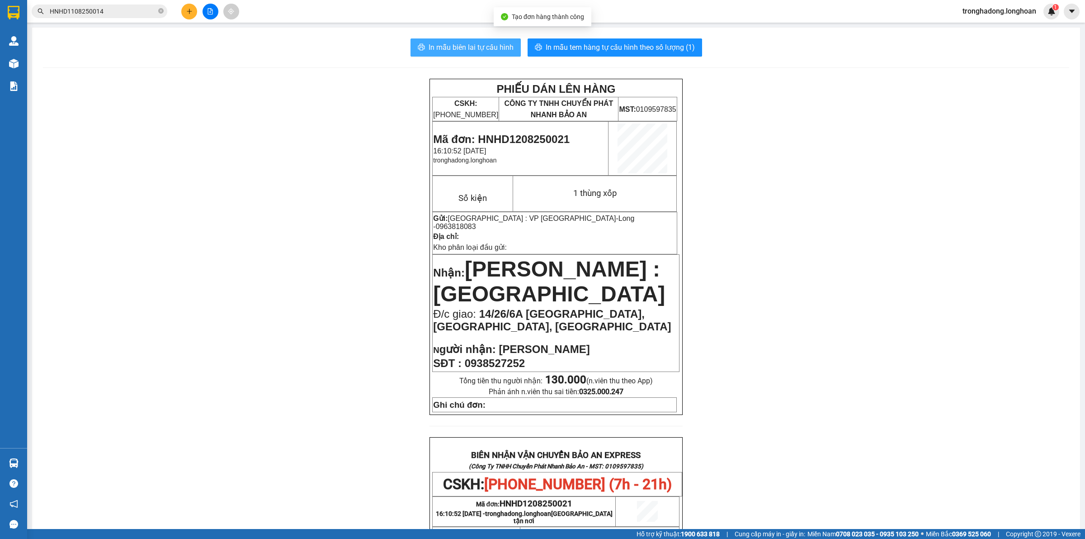
click at [481, 45] on span "In mẫu biên lai tự cấu hình" at bounding box center [471, 47] width 85 height 11
click at [594, 47] on span "In mẫu tem hàng tự cấu hình theo số lượng (1)" at bounding box center [620, 47] width 149 height 11
click at [185, 8] on button at bounding box center [189, 12] width 16 height 16
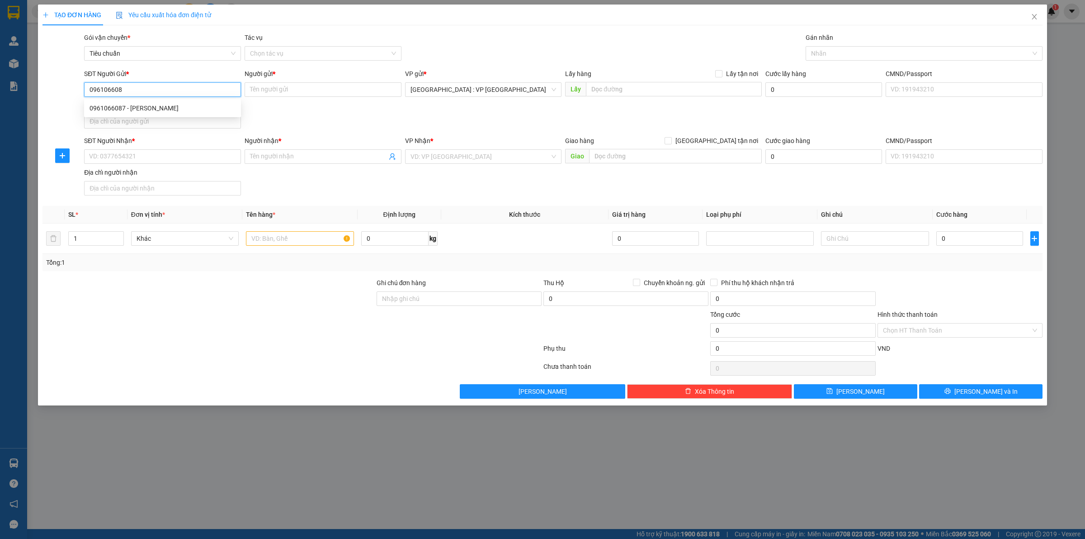
type input "0961066087"
click at [185, 111] on div "0961066087 - NGuyễn Văn Đạo" at bounding box center [163, 108] width 146 height 10
type input "[PERSON_NAME]"
type input "0961066087"
click at [182, 157] on input "SĐT Người Nhận *" at bounding box center [162, 156] width 157 height 14
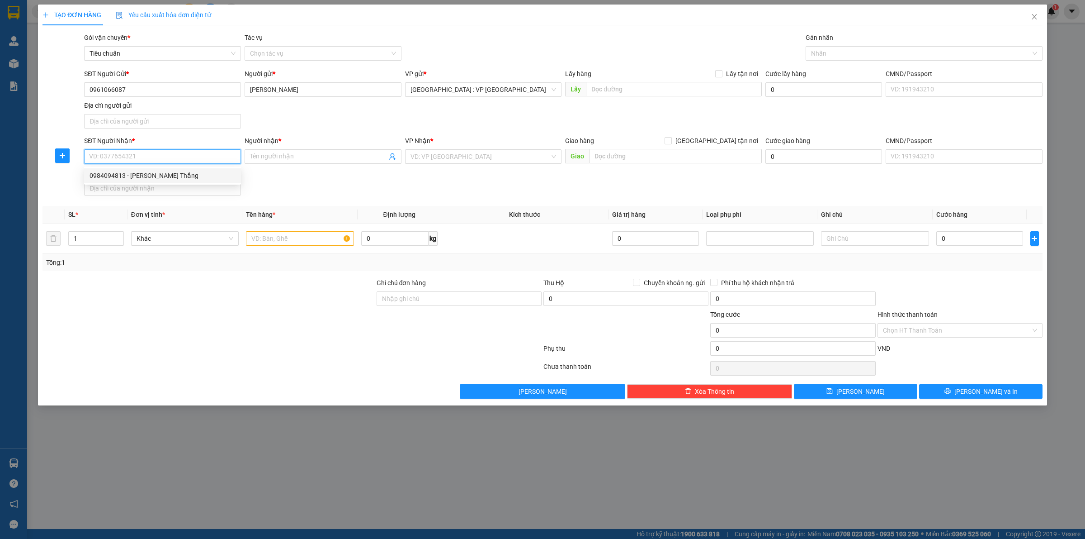
click at [170, 177] on div "0984094813 - Lê VĂn Thắng" at bounding box center [163, 175] width 146 height 10
type input "0984094813"
type input "[PERSON_NAME] Thắng"
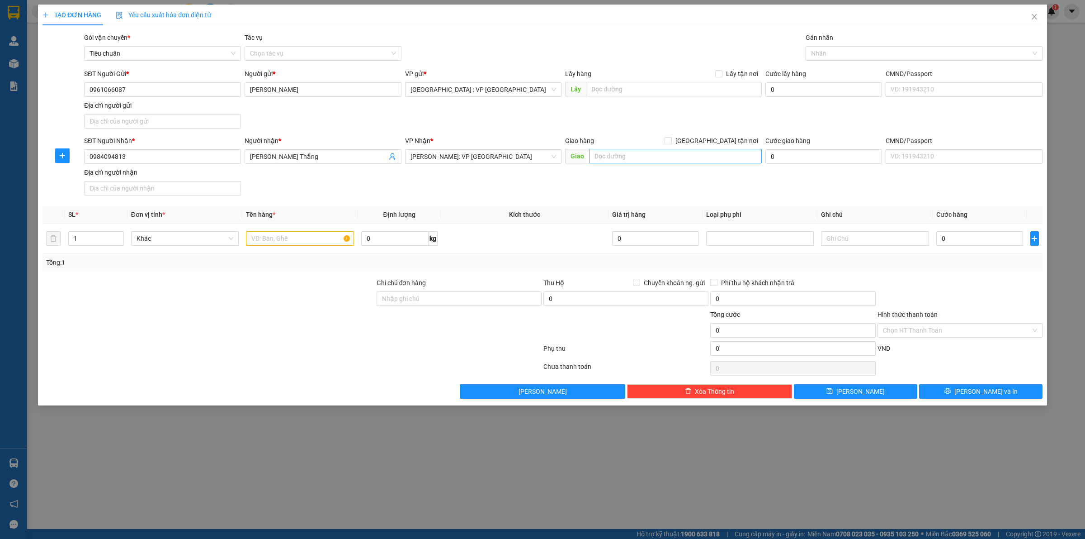
click at [681, 149] on div "Giao hàng Giao tận nơi Giao" at bounding box center [663, 152] width 197 height 32
click at [665, 156] on input "text" at bounding box center [675, 156] width 173 height 14
type input "4"
click at [79, 235] on input "1" at bounding box center [96, 239] width 55 height 14
type input "2"
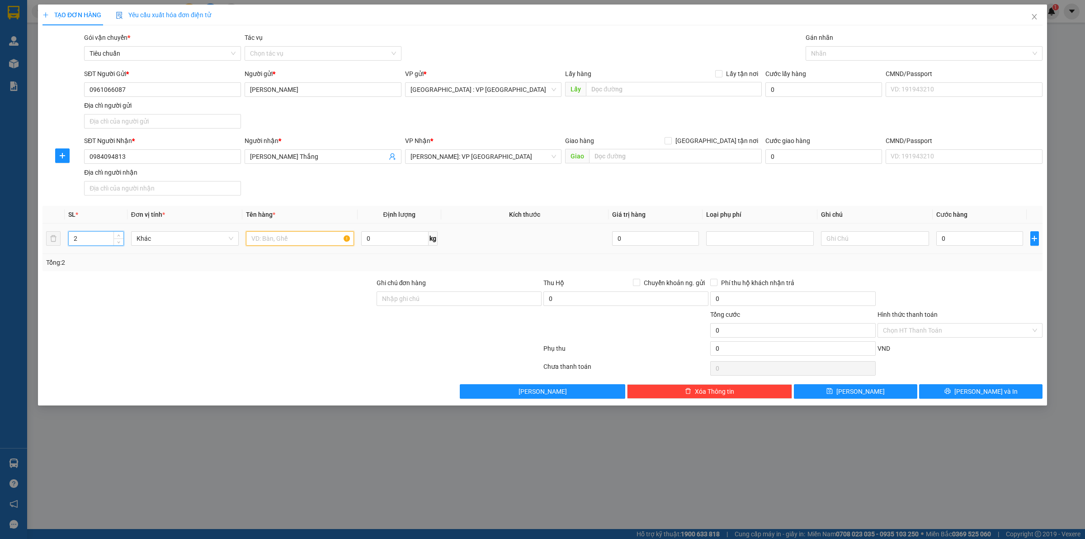
click at [287, 234] on input "text" at bounding box center [300, 238] width 108 height 14
type input "2 thùng giấy"
click at [955, 237] on input "0" at bounding box center [980, 238] width 87 height 14
type input "1"
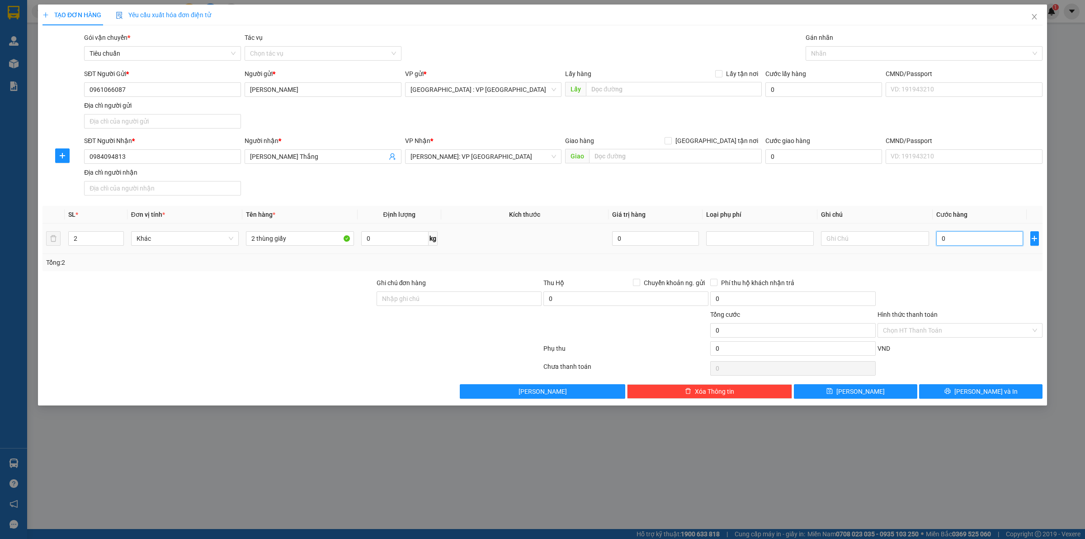
type input "1"
type input "13"
type input "130"
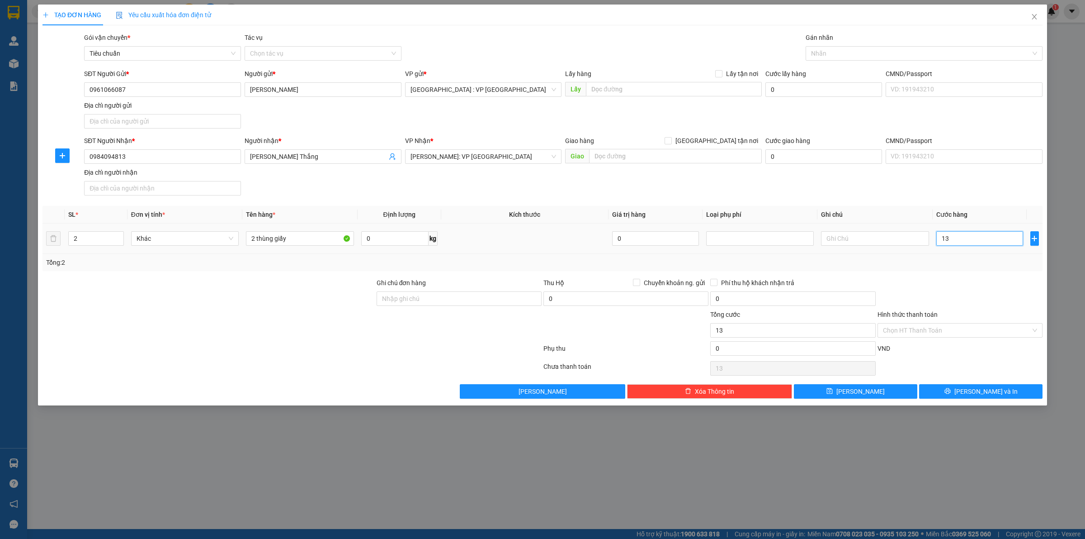
type input "130"
type input "1.300"
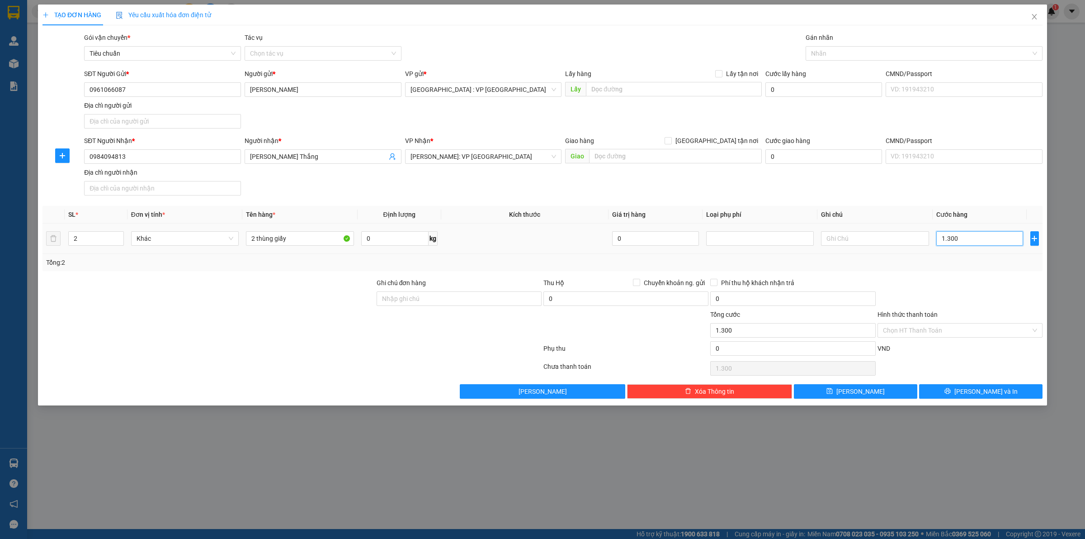
type input "13.000"
type input "130.000"
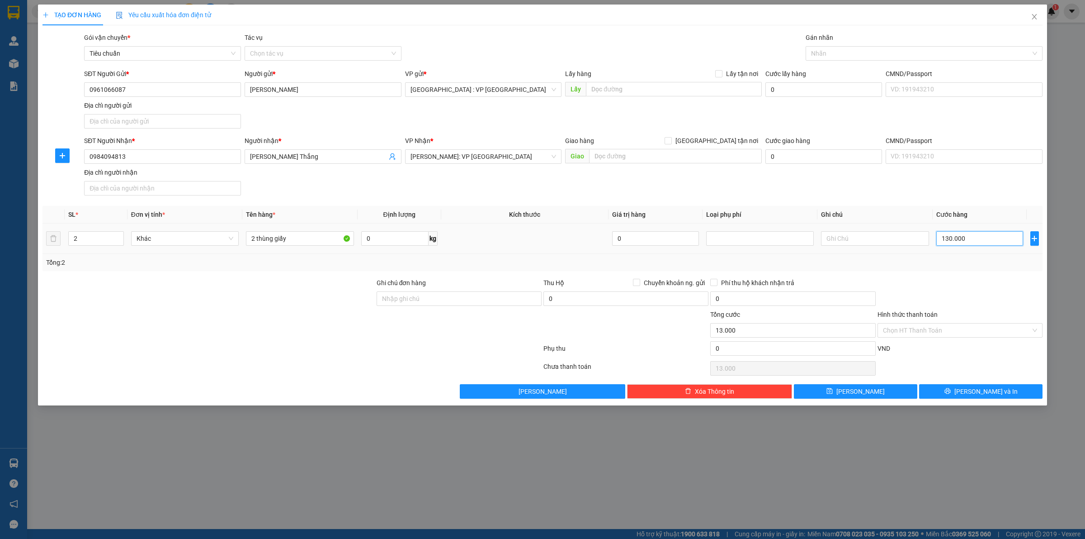
type input "130.000"
click at [973, 281] on div at bounding box center [960, 294] width 167 height 32
click at [978, 390] on span "[PERSON_NAME] và In" at bounding box center [986, 391] width 63 height 10
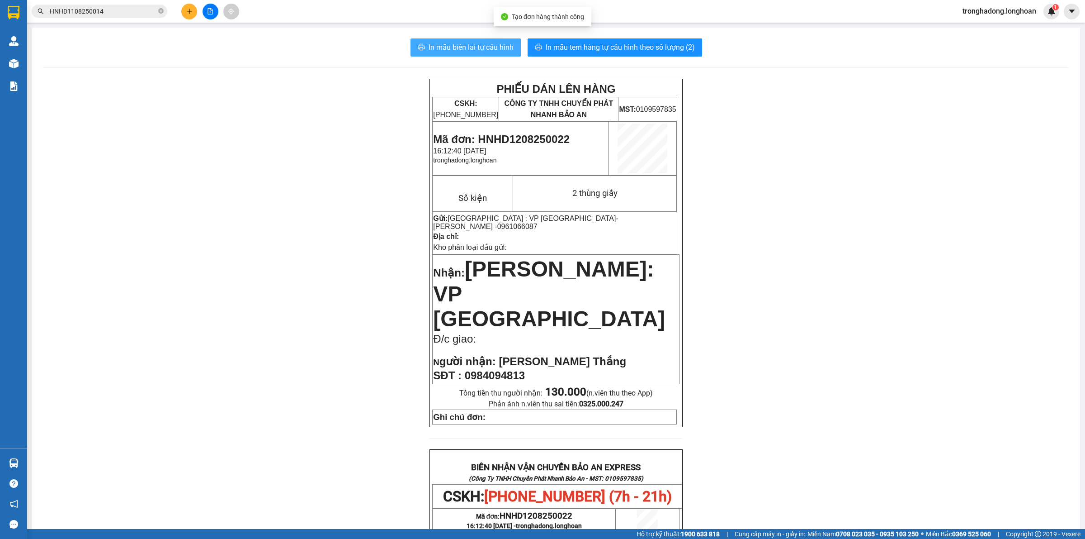
click at [449, 44] on span "In mẫu biên lai tự cấu hình" at bounding box center [471, 47] width 85 height 11
click at [590, 50] on span "In mẫu tem hàng tự cấu hình theo số lượng (2)" at bounding box center [620, 47] width 149 height 11
click at [188, 13] on icon "plus" at bounding box center [189, 11] width 6 height 6
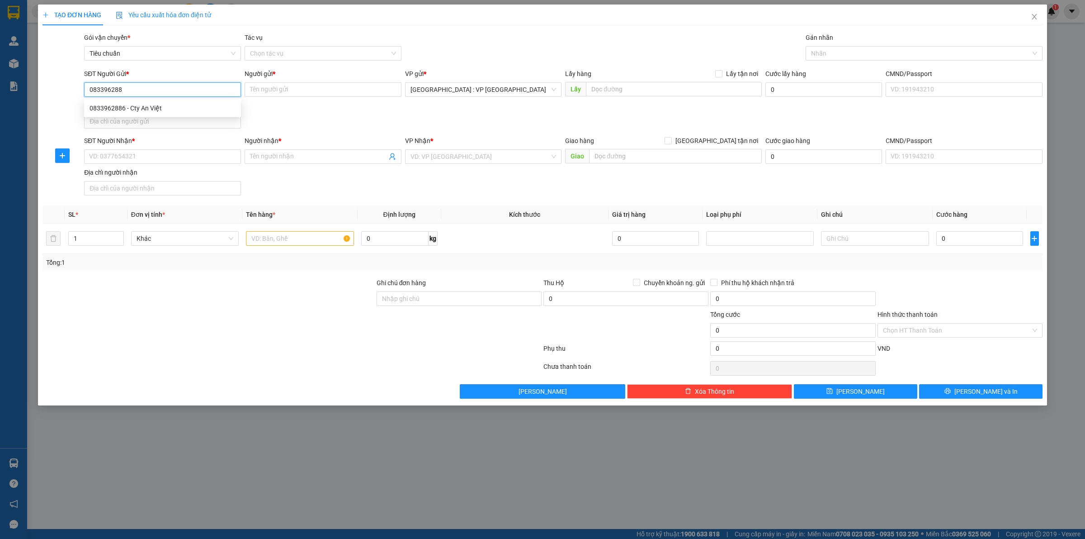
type input "0833962886"
click at [181, 109] on div "0833962886 - Cty An Việt" at bounding box center [163, 108] width 146 height 10
type input "Cty An Việt"
type input "0833962886"
click at [155, 157] on input "SĐT Người Nhận *" at bounding box center [162, 156] width 157 height 14
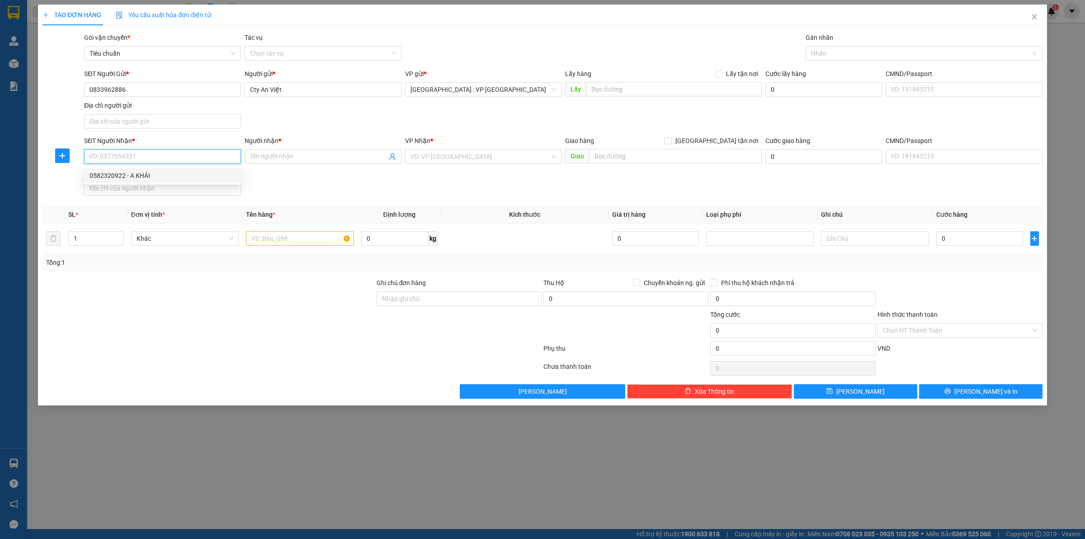
click at [154, 177] on div "0582320922 - A KHẢI" at bounding box center [163, 175] width 146 height 10
type input "0582320922"
type input "A KHẢI"
click at [498, 160] on span "[PERSON_NAME]: VP Bến xe [GEOGRAPHIC_DATA] ([GEOGRAPHIC_DATA])" at bounding box center [484, 157] width 146 height 14
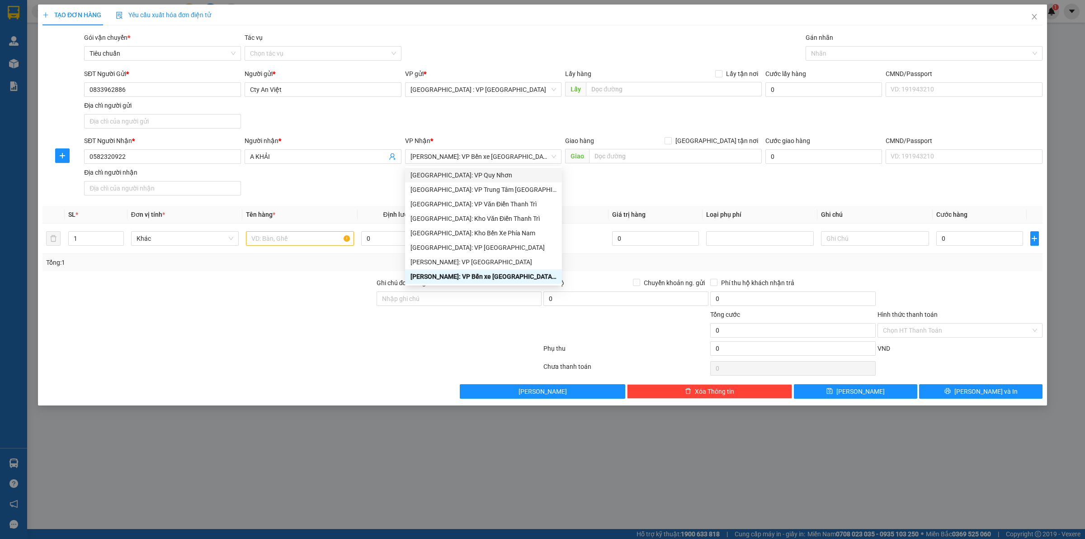
click at [315, 191] on div "SĐT Người Nhận * 0582320922 Người nhận * A KHẢI VP Nhận * Hồ Chí Minh: VP Bến x…" at bounding box center [563, 167] width 962 height 63
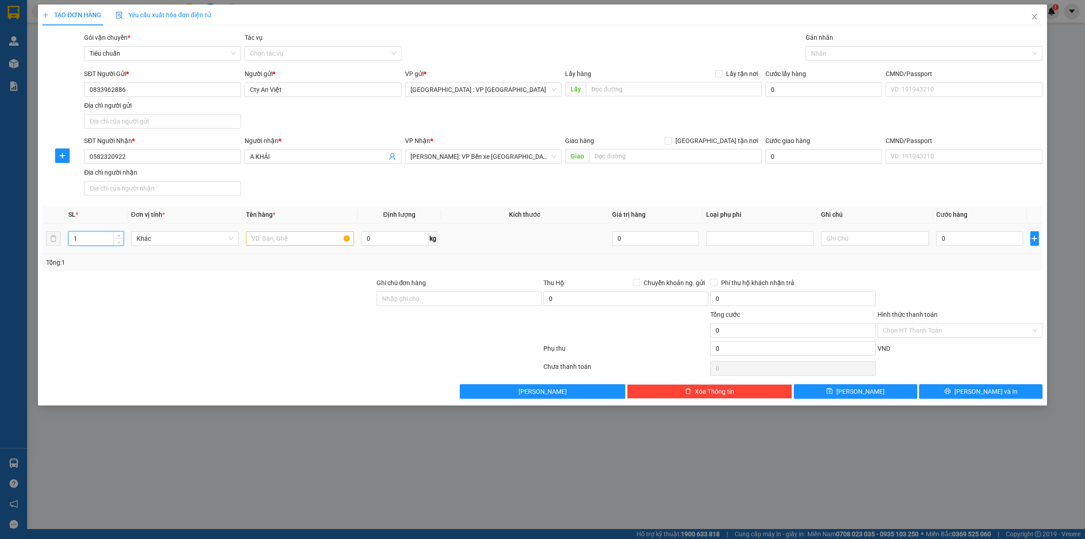
click at [97, 238] on input "1" at bounding box center [96, 239] width 55 height 14
click at [261, 239] on input "text" at bounding box center [300, 238] width 108 height 14
type input "1 thùng giấy"
click at [966, 236] on input "0" at bounding box center [980, 238] width 87 height 14
type input "7"
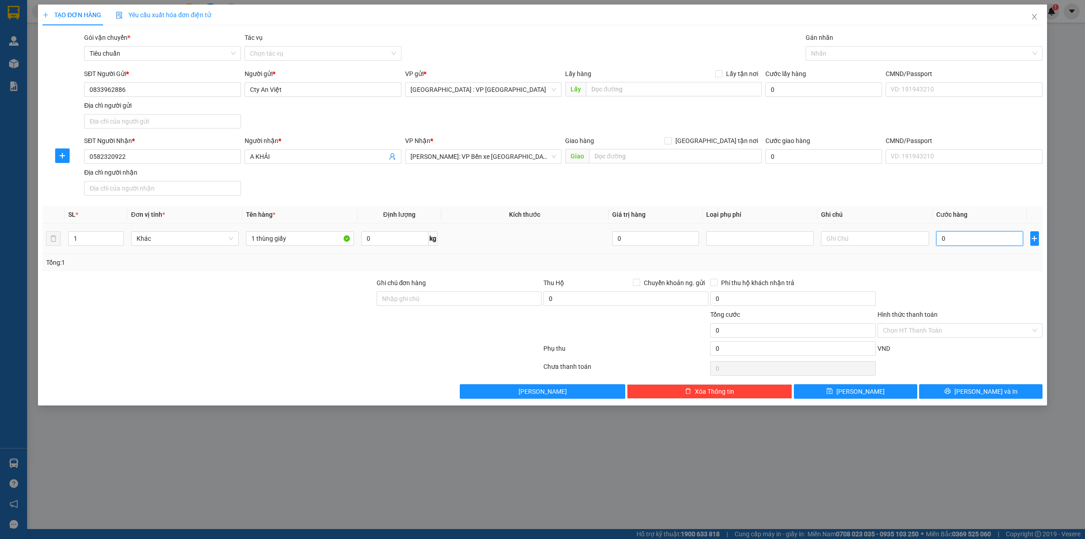
type input "7"
type input "70"
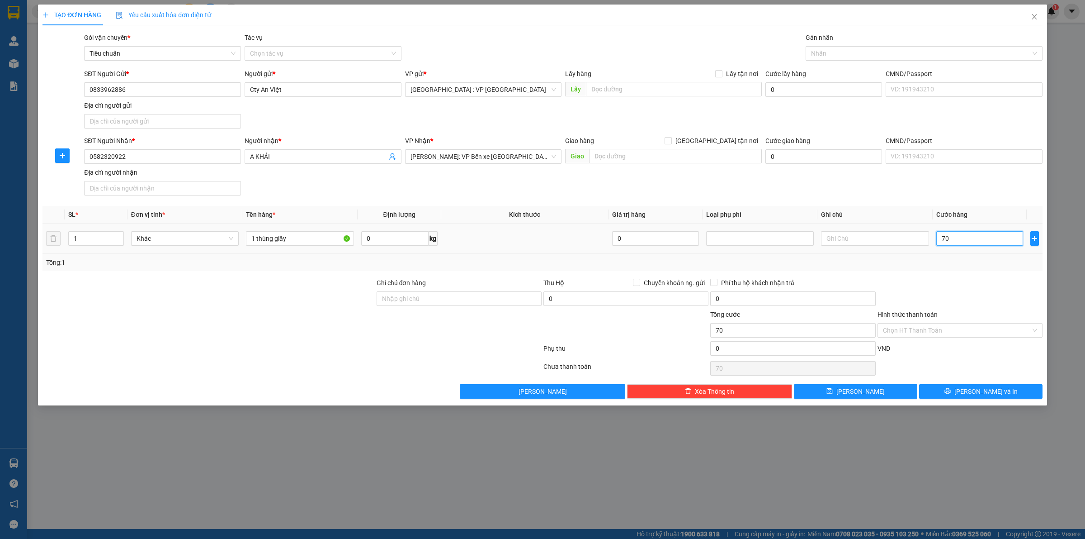
type input "700"
type input "7.000"
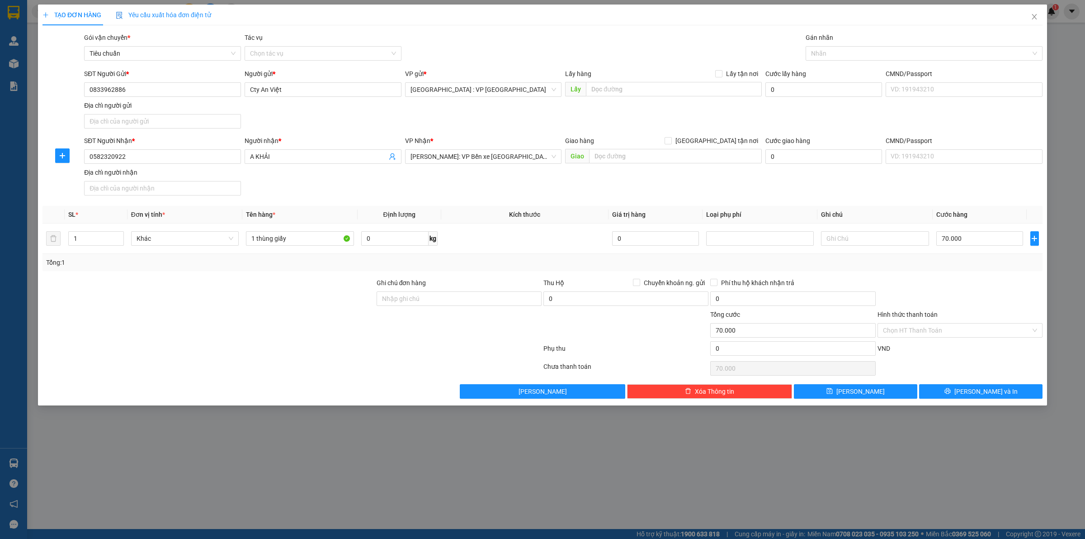
drag, startPoint x: 923, startPoint y: 283, endPoint x: 928, endPoint y: 285, distance: 5.3
click at [925, 283] on div at bounding box center [960, 294] width 167 height 32
click at [944, 329] on input "Hình thức thanh toán" at bounding box center [957, 330] width 148 height 14
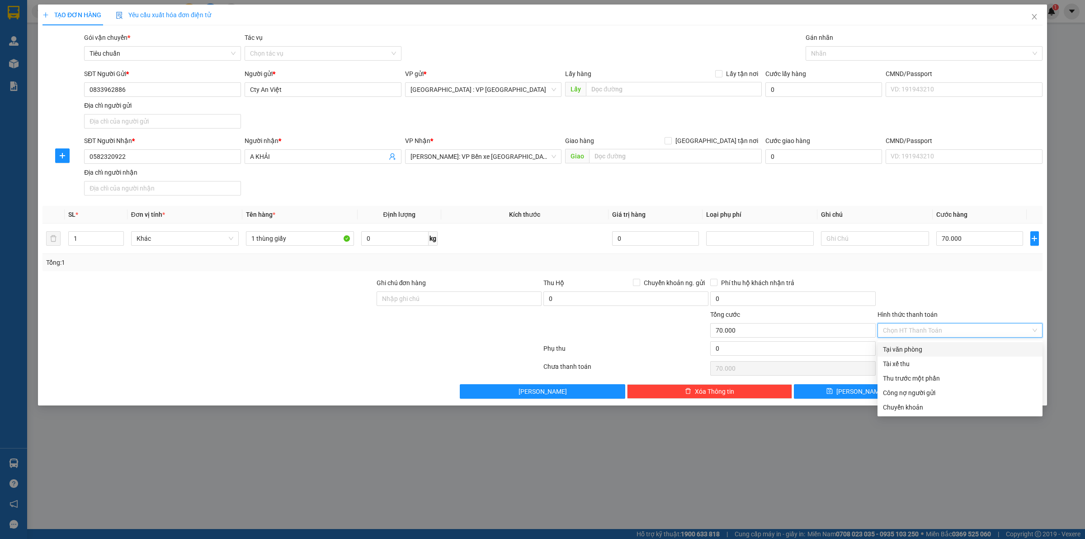
click at [929, 346] on div "Tại văn phòng" at bounding box center [960, 349] width 154 height 10
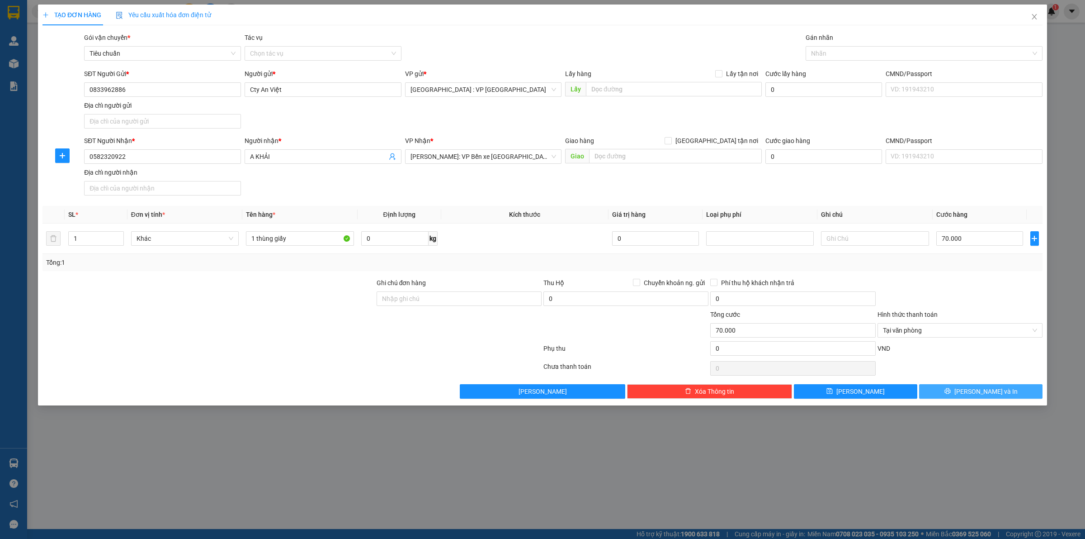
click at [993, 387] on span "[PERSON_NAME] và In" at bounding box center [986, 391] width 63 height 10
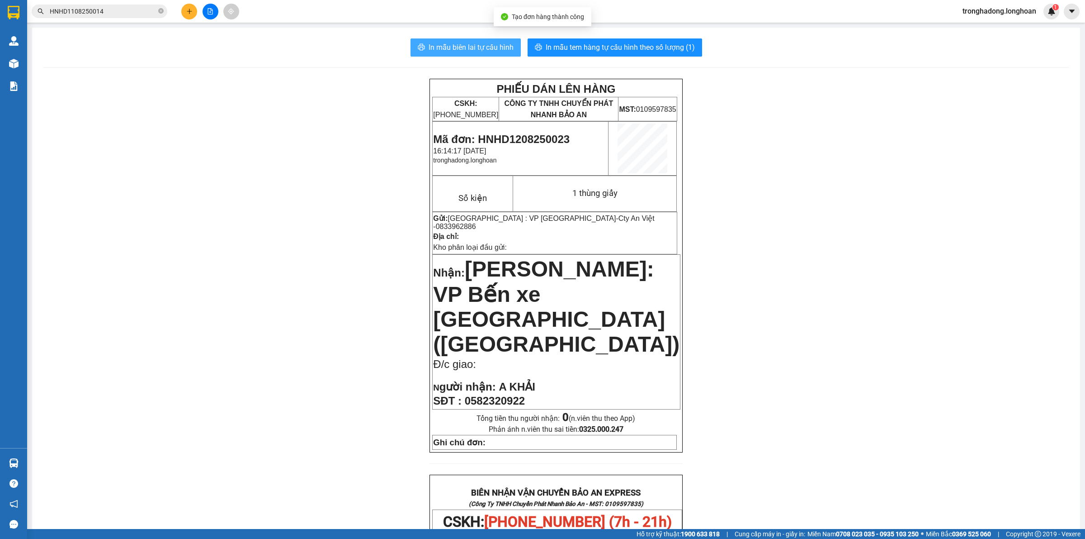
click at [478, 46] on span "In mẫu biên lai tự cấu hình" at bounding box center [471, 47] width 85 height 11
click at [645, 47] on span "In mẫu tem hàng tự cấu hình theo số lượng (1)" at bounding box center [620, 47] width 149 height 11
click at [188, 9] on icon "plus" at bounding box center [189, 11] width 6 height 6
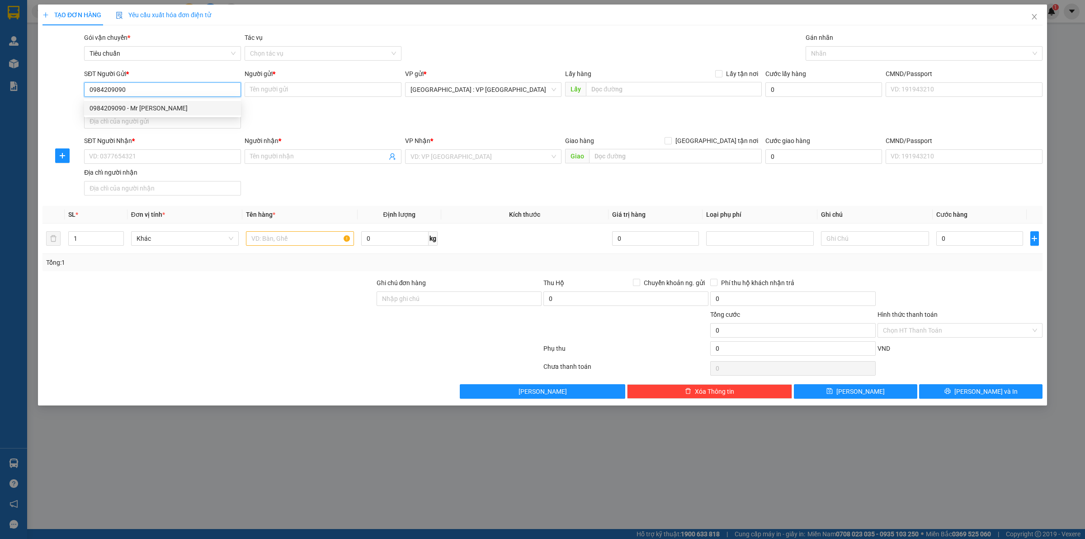
click at [166, 104] on div "0984209090 - Mr Thao" at bounding box center [163, 108] width 146 height 10
click at [174, 156] on input "SĐT Người Nhận *" at bounding box center [162, 156] width 157 height 14
click at [283, 159] on input "Người nhận *" at bounding box center [318, 157] width 137 height 10
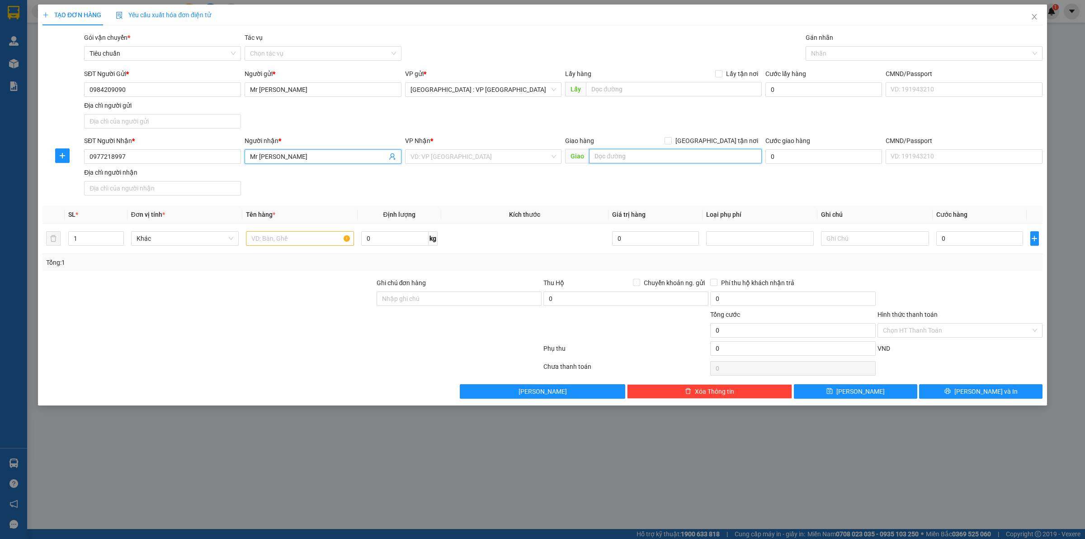
click at [604, 155] on input "text" at bounding box center [675, 156] width 173 height 14
click at [693, 156] on input "199/14 Bùi Văn Ngữ, Tân Thới Hiệp, quận 12, TP HCm" at bounding box center [675, 156] width 173 height 14
click at [679, 156] on input "199/14 Bùi Văn Ngữ, Tân Thới Hiệp, quận 12, TP HCm" at bounding box center [675, 156] width 173 height 14
click at [490, 156] on input "search" at bounding box center [481, 157] width 140 height 14
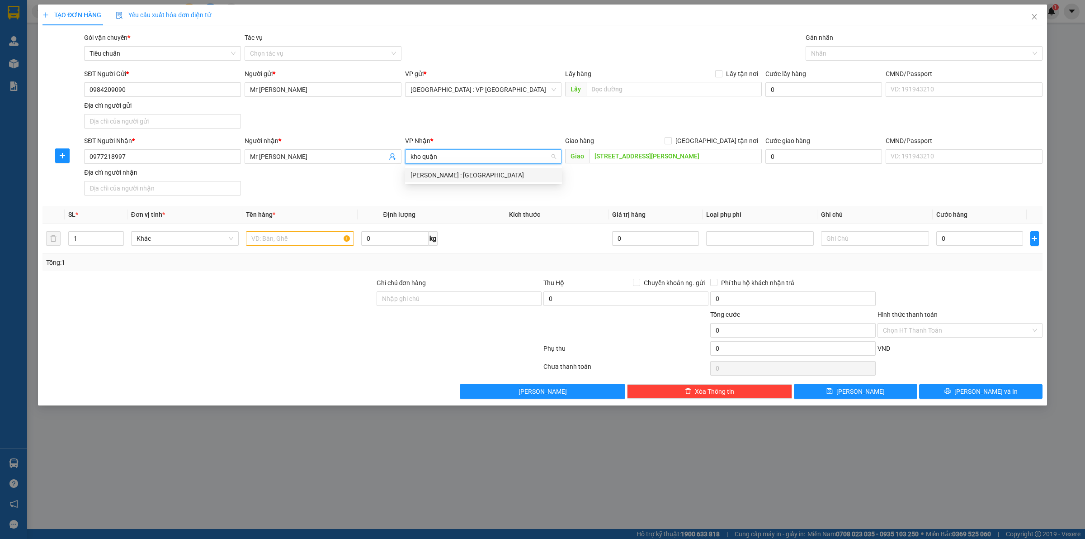
click at [469, 179] on div "[PERSON_NAME] : [GEOGRAPHIC_DATA]" at bounding box center [484, 175] width 146 height 10
click at [717, 137] on label "[GEOGRAPHIC_DATA] tận nơi" at bounding box center [713, 141] width 97 height 10
click at [671, 137] on input "[GEOGRAPHIC_DATA] tận nơi" at bounding box center [668, 140] width 6 height 6
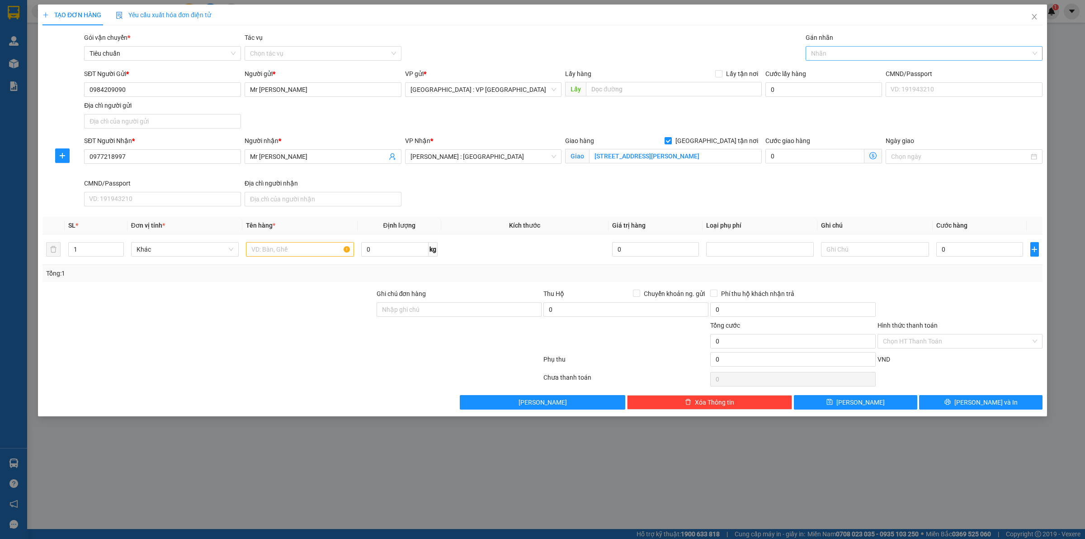
click at [845, 49] on div at bounding box center [919, 53] width 223 height 11
click at [838, 73] on div "[GEOGRAPHIC_DATA] tận nơi" at bounding box center [924, 71] width 226 height 10
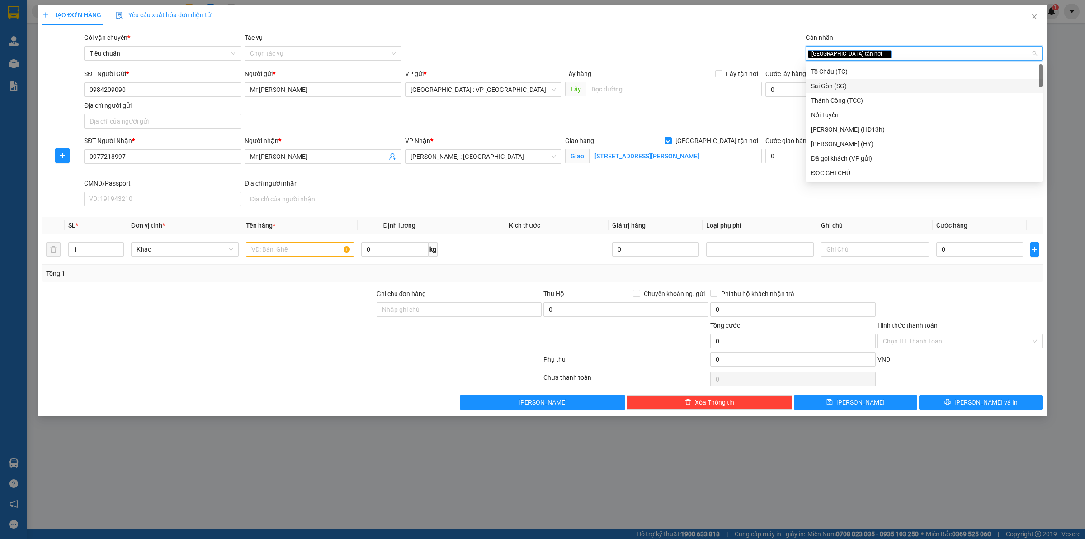
click at [748, 111] on div "SĐT Người Gửi * 0984209090 Người gửi * Mr Thao VP gửi * Hà Nội : VP Hà Đông Lấy…" at bounding box center [563, 100] width 962 height 63
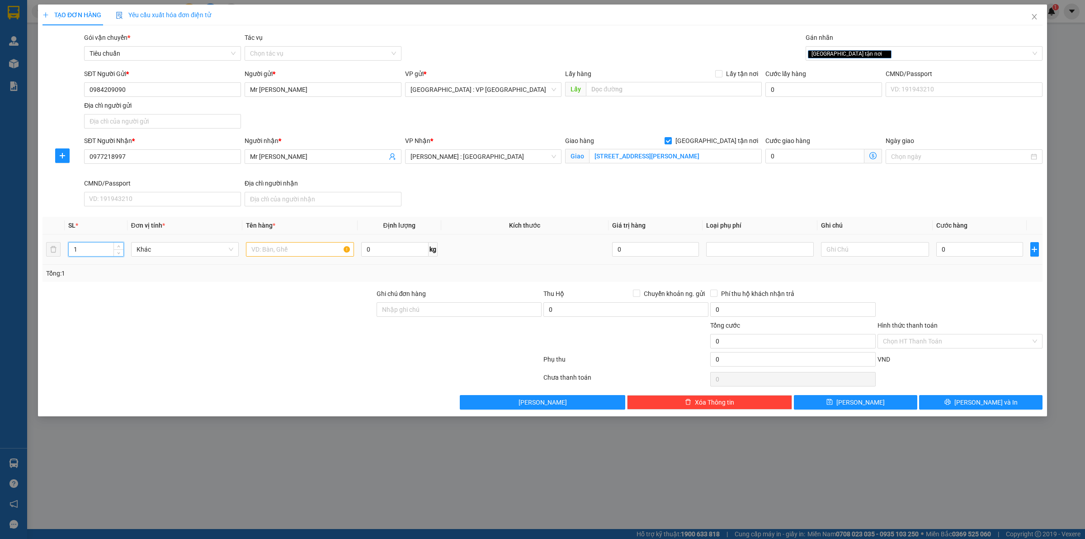
click at [109, 256] on input "1" at bounding box center [96, 249] width 55 height 14
click at [268, 249] on input "text" at bounding box center [300, 249] width 108 height 14
click at [95, 251] on input "4" at bounding box center [96, 249] width 55 height 14
click at [270, 249] on input "text" at bounding box center [300, 249] width 108 height 14
click at [978, 252] on input "0" at bounding box center [980, 249] width 87 height 14
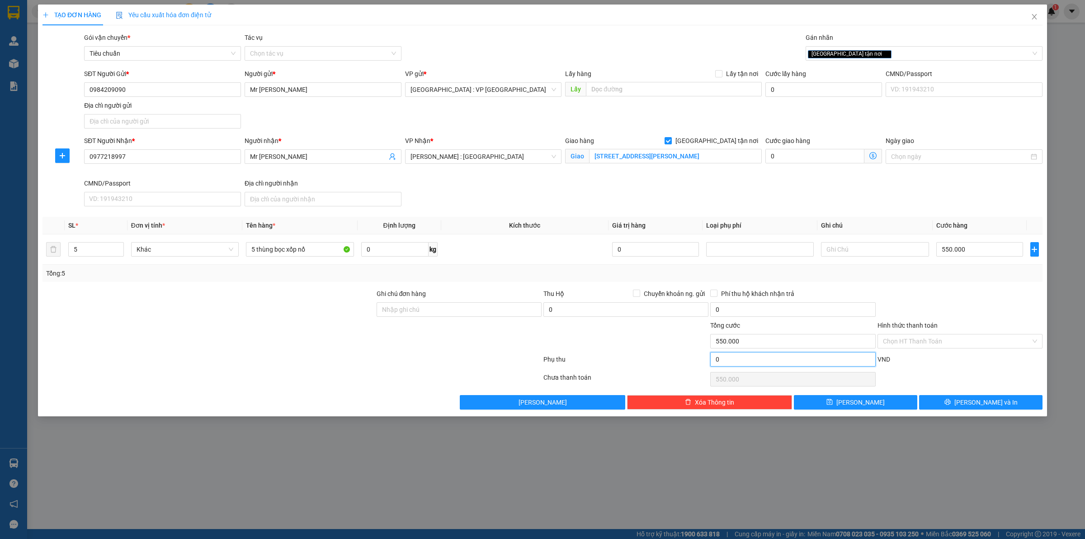
click at [738, 361] on input "0" at bounding box center [792, 359] width 165 height 14
click at [993, 301] on div at bounding box center [960, 305] width 167 height 32
click at [463, 309] on input "Ghi chú đơn hàng" at bounding box center [459, 309] width 165 height 14
click at [513, 305] on input "HÀNG DỄ VỠ CHÚ Ý BỐC XẾP NHẸ TAY KHÔNG ĐÈ HÀNG ( HƯ VỠ KHÔNG ĐỀN GIÁ TRỊ HÀNG )" at bounding box center [459, 309] width 165 height 14
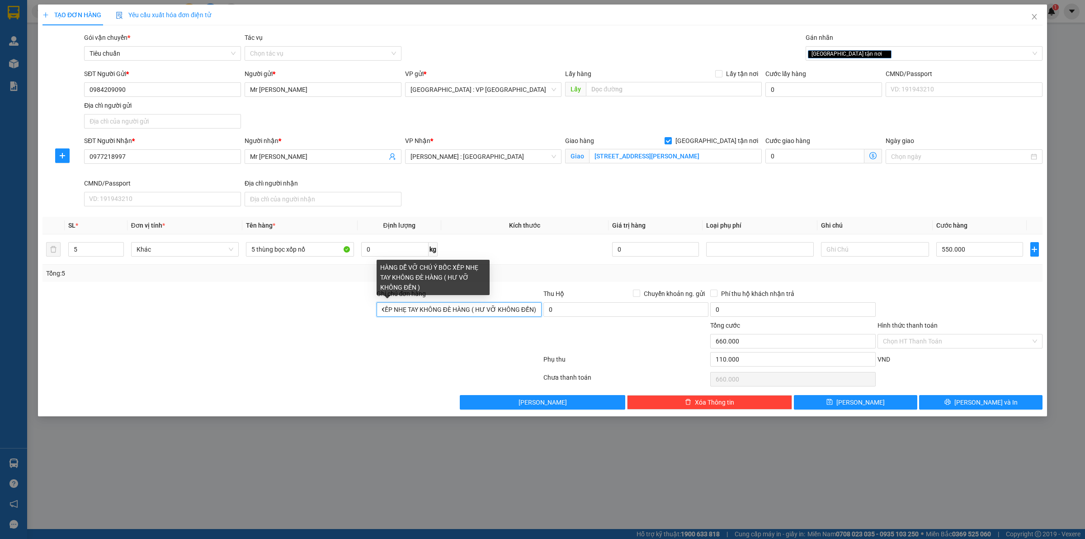
scroll to position [0, 74]
click at [481, 362] on div at bounding box center [292, 361] width 501 height 18
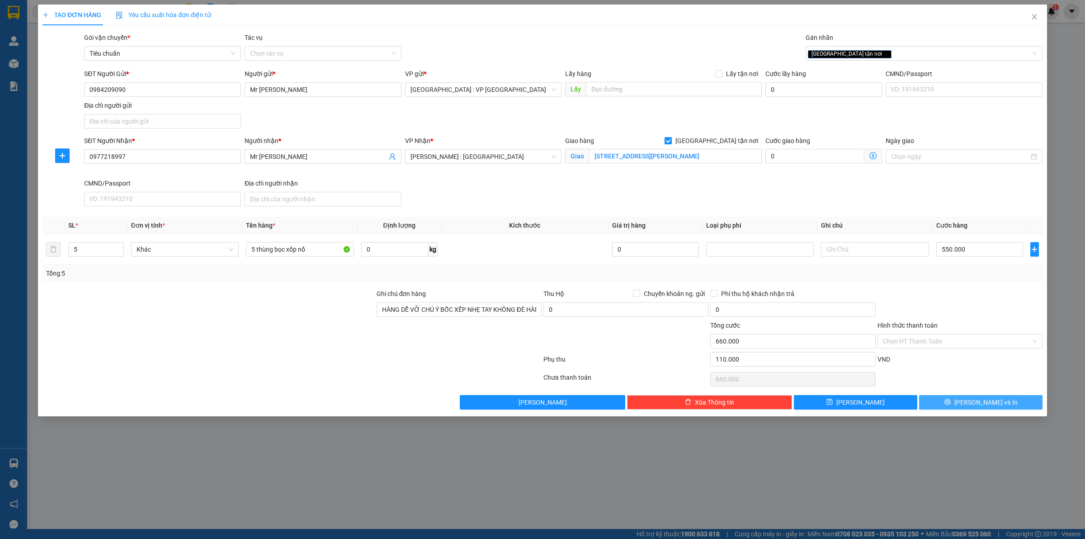
click at [973, 403] on span "Lưu và In" at bounding box center [986, 402] width 63 height 10
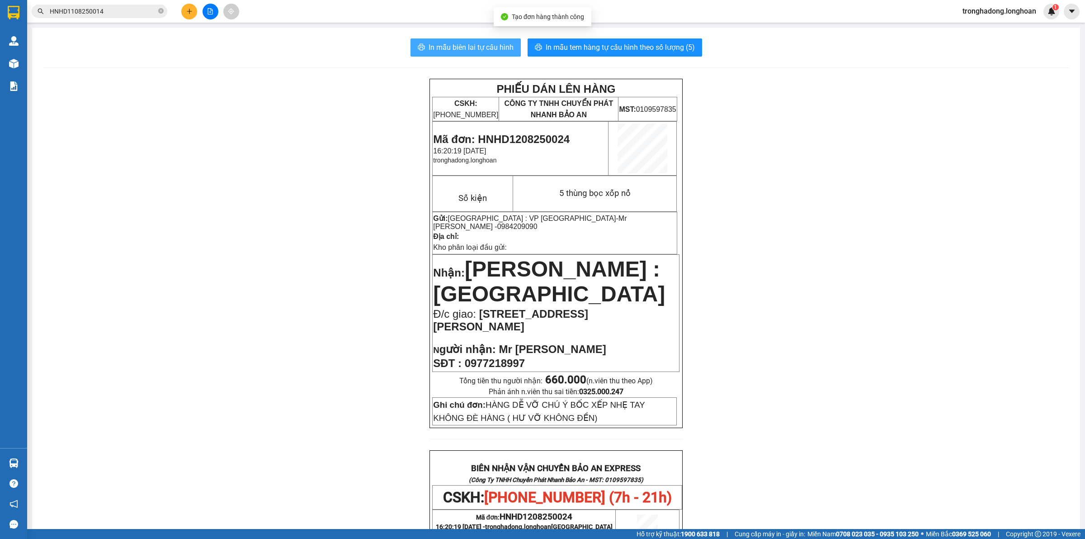
click at [469, 48] on span "In mẫu biên lai tự cấu hình" at bounding box center [471, 47] width 85 height 11
click at [635, 44] on span "In mẫu tem hàng tự cấu hình theo số lượng (5)" at bounding box center [620, 47] width 149 height 11
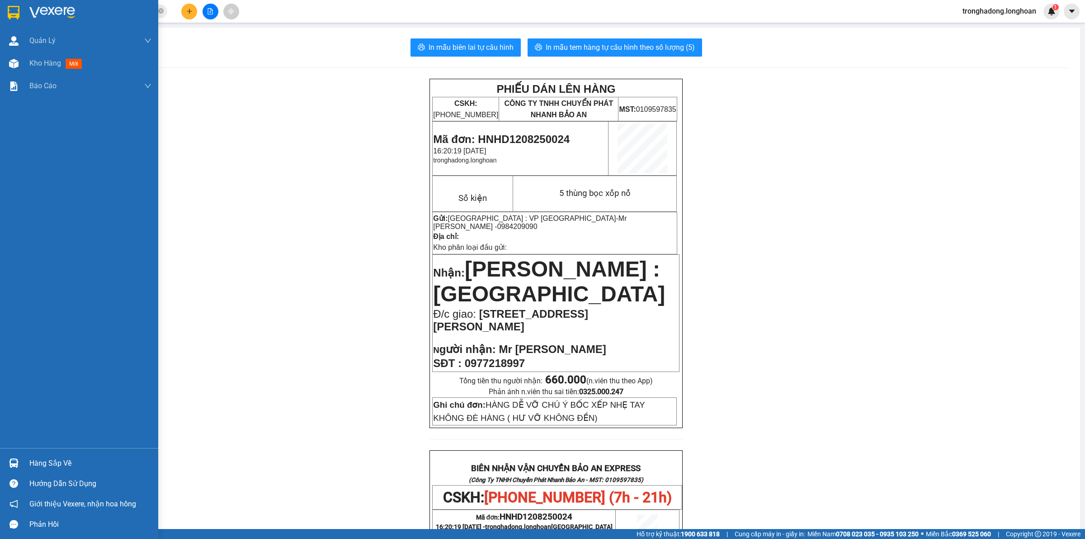
click at [12, 11] on img at bounding box center [14, 13] width 12 height 14
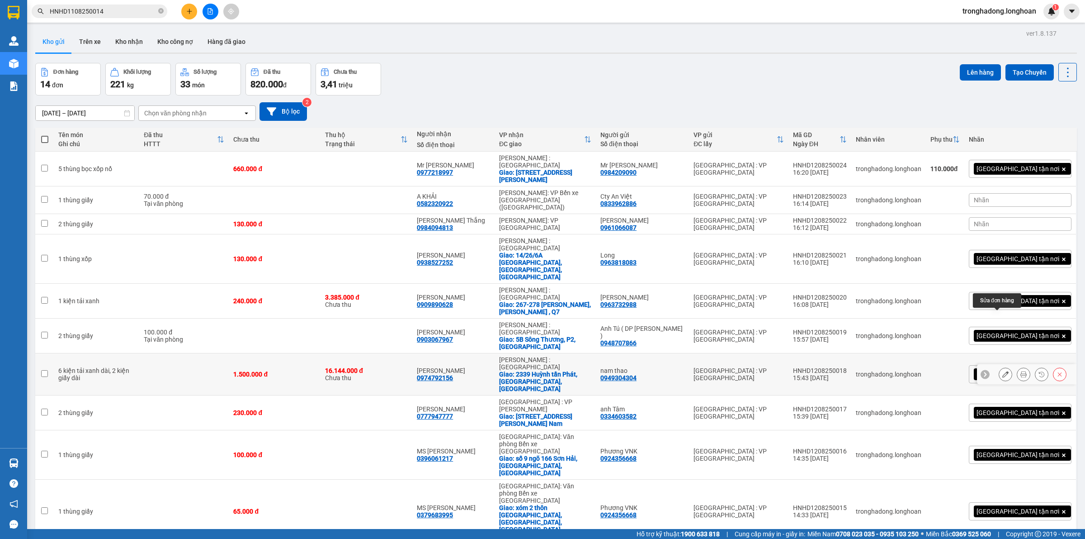
click at [1003, 371] on icon at bounding box center [1006, 374] width 6 height 6
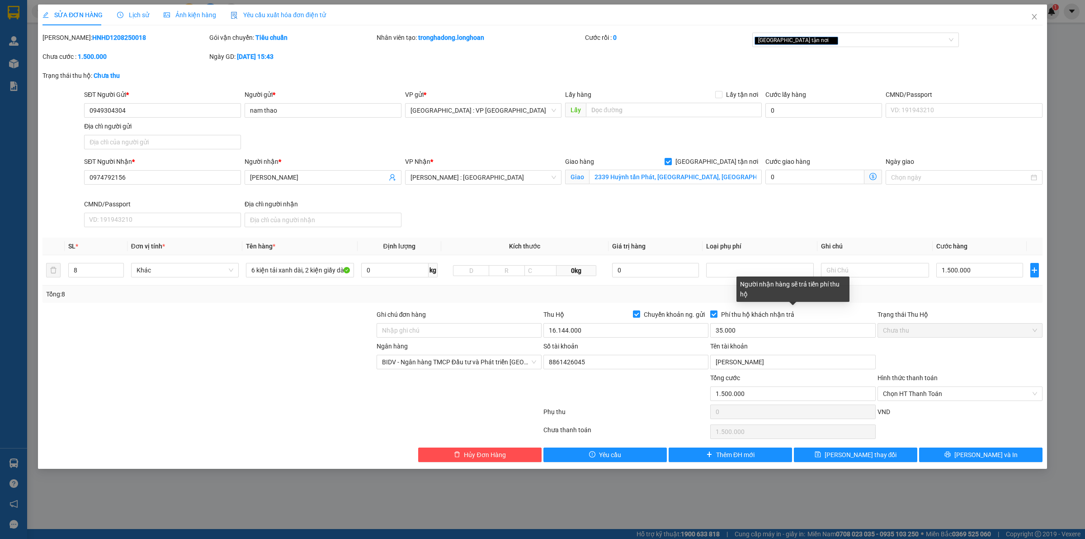
click at [713, 316] on input "Phí thu hộ khách nhận trả" at bounding box center [713, 313] width 6 height 6
click at [1034, 13] on icon "close" at bounding box center [1034, 16] width 7 height 7
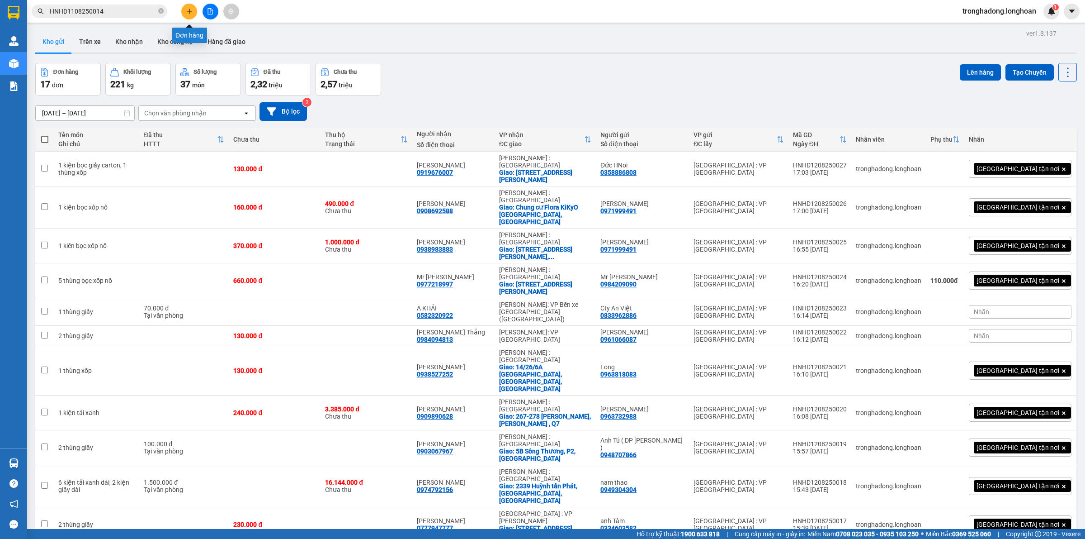
click at [188, 13] on icon "plus" at bounding box center [189, 11] width 6 height 6
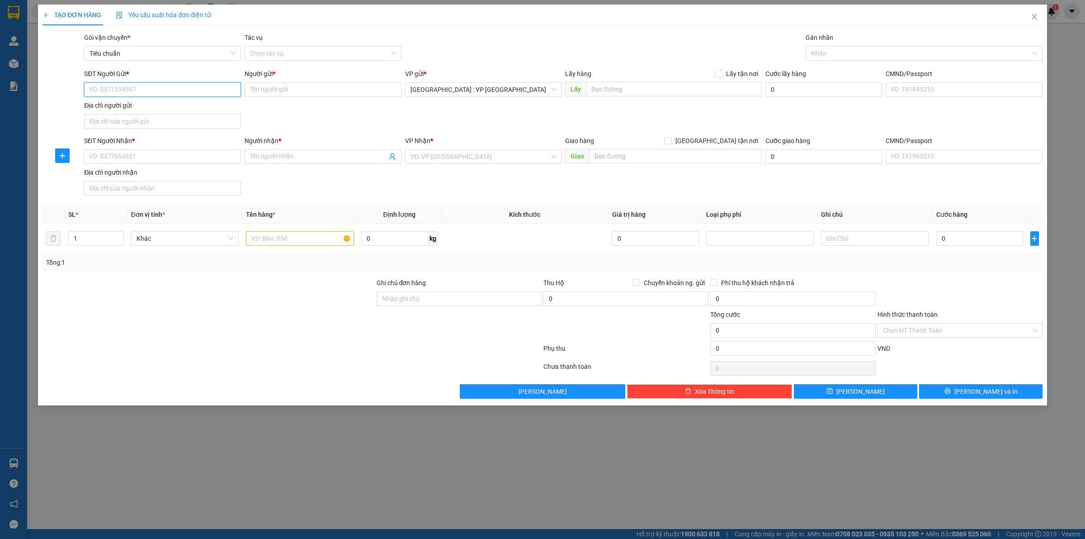
paste input "0909643801"
click at [211, 91] on input "0909643801" at bounding box center [162, 89] width 157 height 14
click at [204, 110] on div "0909643801 - Thành" at bounding box center [163, 108] width 146 height 10
click at [161, 156] on input "SĐT Người Nhận *" at bounding box center [162, 156] width 157 height 14
paste input "0342626697"
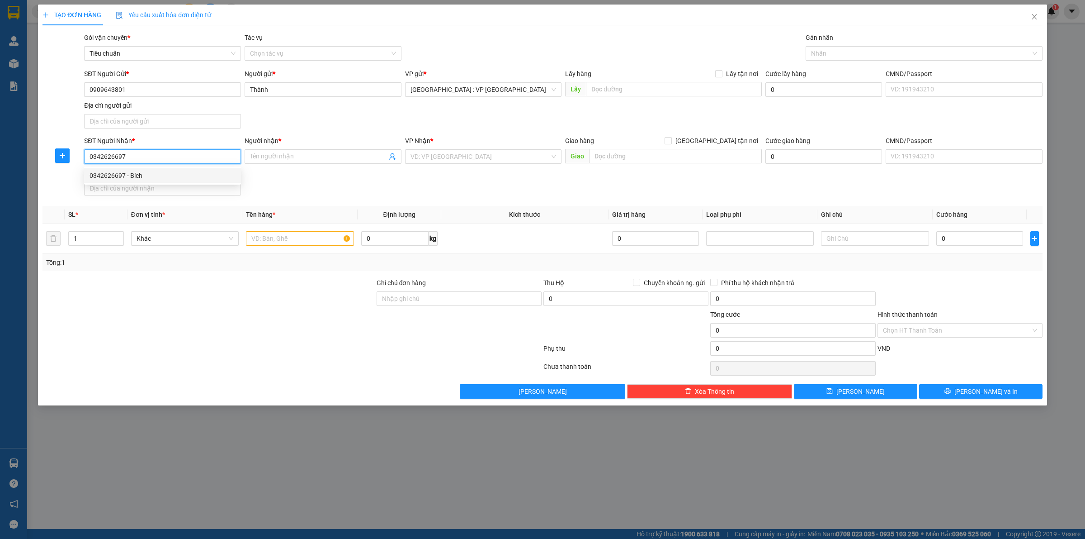
click at [233, 174] on div "0342626697 - Bích" at bounding box center [163, 175] width 146 height 10
click at [86, 242] on input "1" at bounding box center [96, 239] width 55 height 14
click at [268, 240] on input "text" at bounding box center [300, 238] width 108 height 14
click at [959, 237] on input "0" at bounding box center [980, 238] width 87 height 14
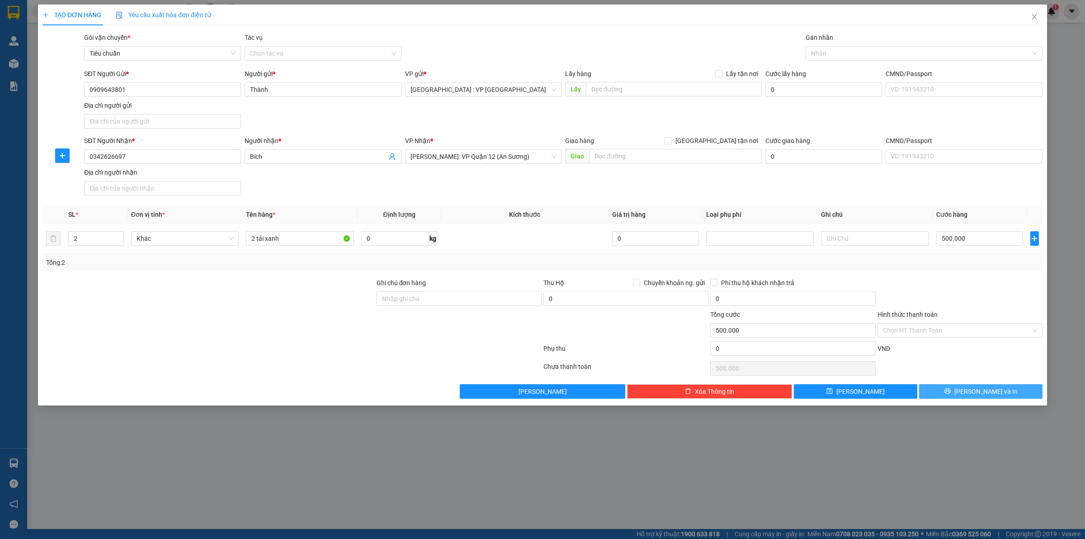
click at [976, 394] on span "Lưu và In" at bounding box center [986, 391] width 63 height 10
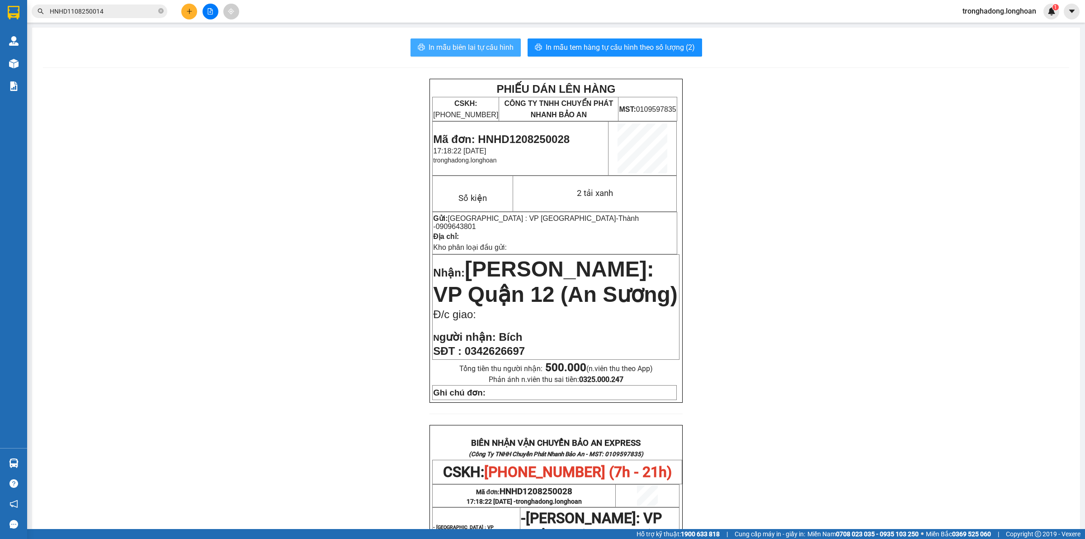
click at [469, 46] on span "In mẫu biên lai tự cấu hình" at bounding box center [471, 47] width 85 height 11
click at [665, 49] on span "In mẫu tem hàng tự cấu hình theo số lượng (2)" at bounding box center [620, 47] width 149 height 11
click at [184, 13] on button at bounding box center [189, 12] width 16 height 16
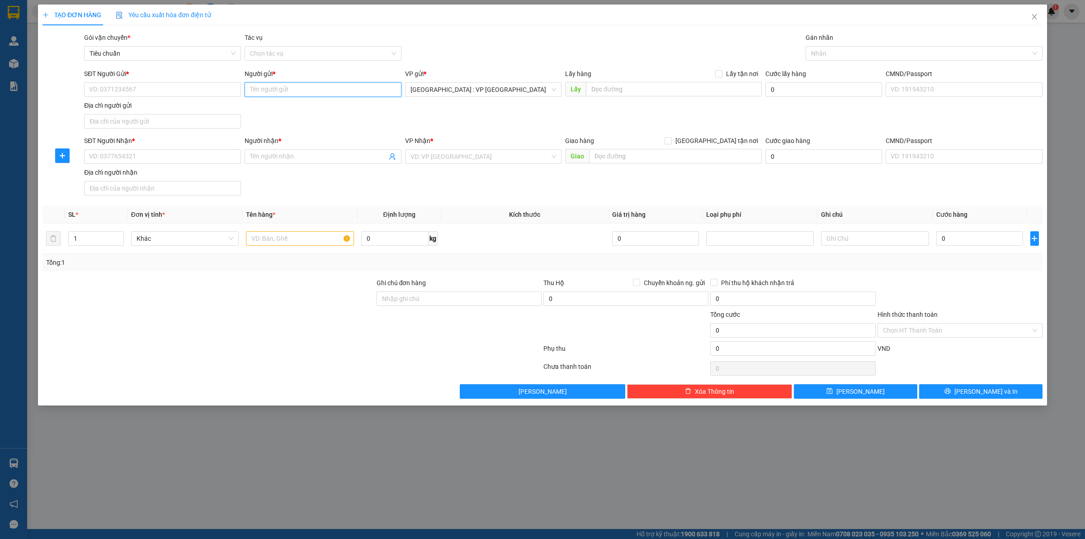
click at [265, 91] on input "Người gửi *" at bounding box center [323, 89] width 157 height 14
click at [267, 89] on input "thuý" at bounding box center [323, 89] width 157 height 14
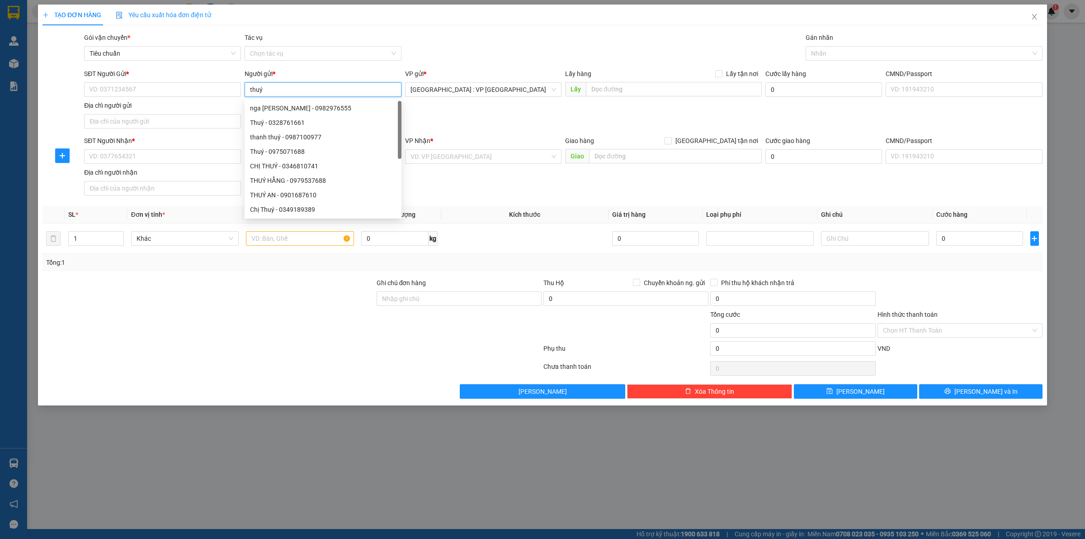
click at [267, 89] on input "thuý" at bounding box center [323, 89] width 157 height 14
click at [183, 86] on input "SĐT Người Gửi *" at bounding box center [162, 89] width 157 height 14
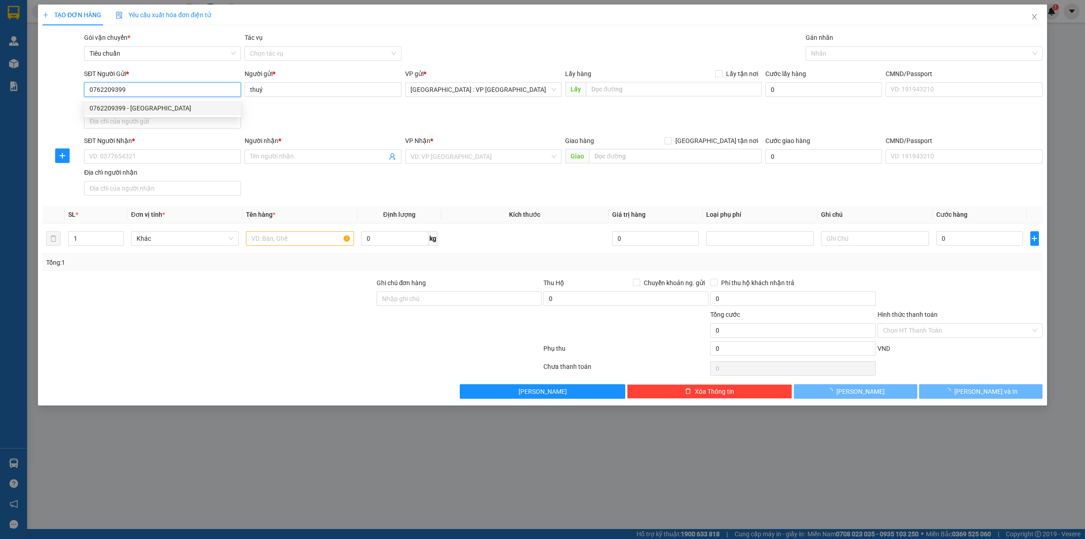
click at [180, 106] on div "0762209399 - Thúy sơn" at bounding box center [163, 108] width 146 height 10
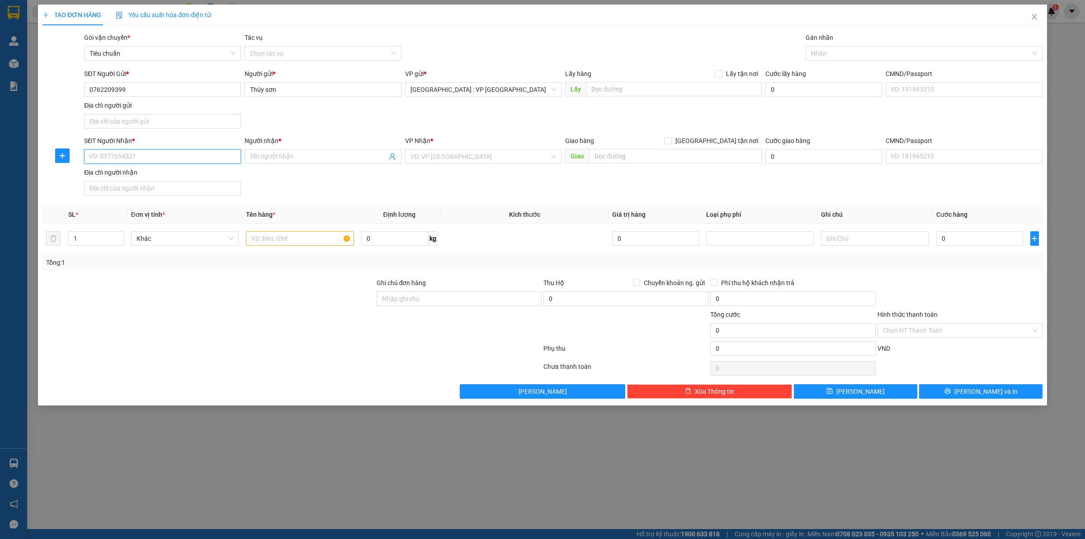
click at [166, 160] on input "SĐT Người Nhận *" at bounding box center [162, 156] width 157 height 14
click at [184, 173] on div "0984562868 - Hữu Khanh" at bounding box center [163, 175] width 146 height 10
drag, startPoint x: 655, startPoint y: 156, endPoint x: 663, endPoint y: 166, distance: 12.2
click at [656, 156] on input "Phú Quốc (AS) - Dương Đông (TQ): 200A đường 30/4, Dương Đông, Phú Quốc,KG" at bounding box center [675, 156] width 173 height 14
click at [745, 156] on input "84 Nguyễn Trung Trực Dương Đông, Phú Quốc,KG" at bounding box center [675, 156] width 173 height 14
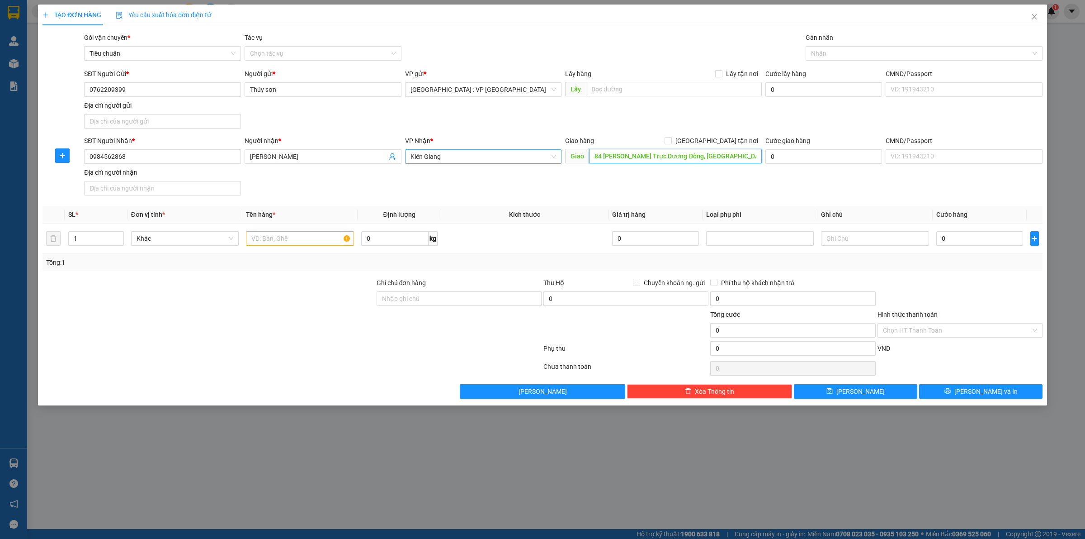
click at [464, 153] on span "Kiên Giang" at bounding box center [484, 157] width 146 height 14
drag, startPoint x: 453, startPoint y: 170, endPoint x: 457, endPoint y: 175, distance: 5.4
click at [454, 171] on div "Cần Thơ: Kho Ninh Kiều" at bounding box center [484, 175] width 146 height 10
drag, startPoint x: 715, startPoint y: 141, endPoint x: 783, endPoint y: 109, distance: 74.6
click at [671, 140] on input "Giao tận nơi" at bounding box center [668, 140] width 6 height 6
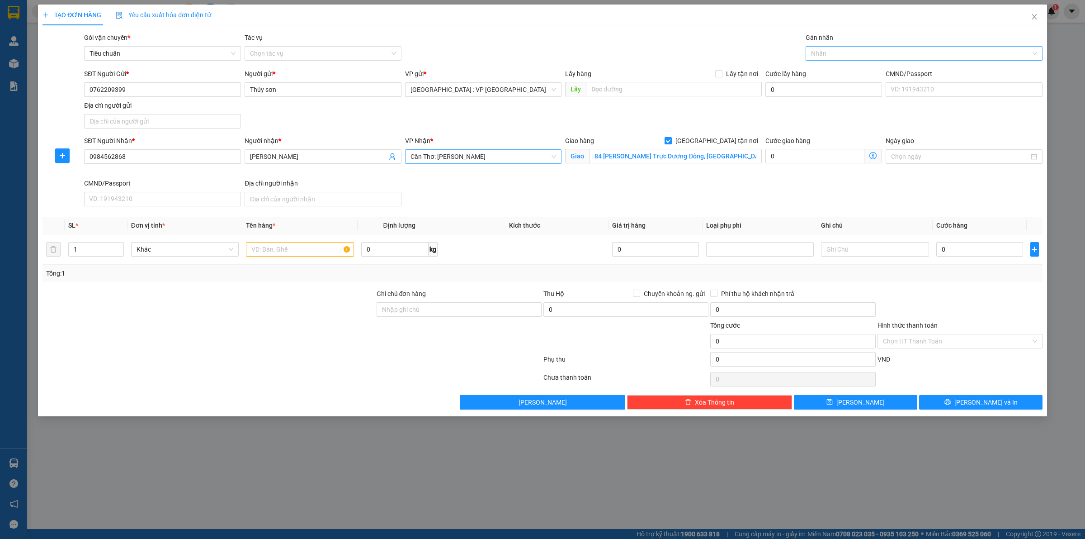
click at [831, 52] on div at bounding box center [919, 53] width 223 height 11
click at [826, 68] on div "Giao tận nơi" at bounding box center [924, 71] width 226 height 10
drag, startPoint x: 625, startPoint y: 130, endPoint x: 631, endPoint y: 129, distance: 5.9
click at [629, 129] on div "SĐT Người Gửi * 0762209399 Người gửi * Thúy sơn VP gửi * Hà Nội : VP Hà Đông Lấ…" at bounding box center [563, 100] width 962 height 63
click at [89, 251] on input "1" at bounding box center [96, 249] width 55 height 14
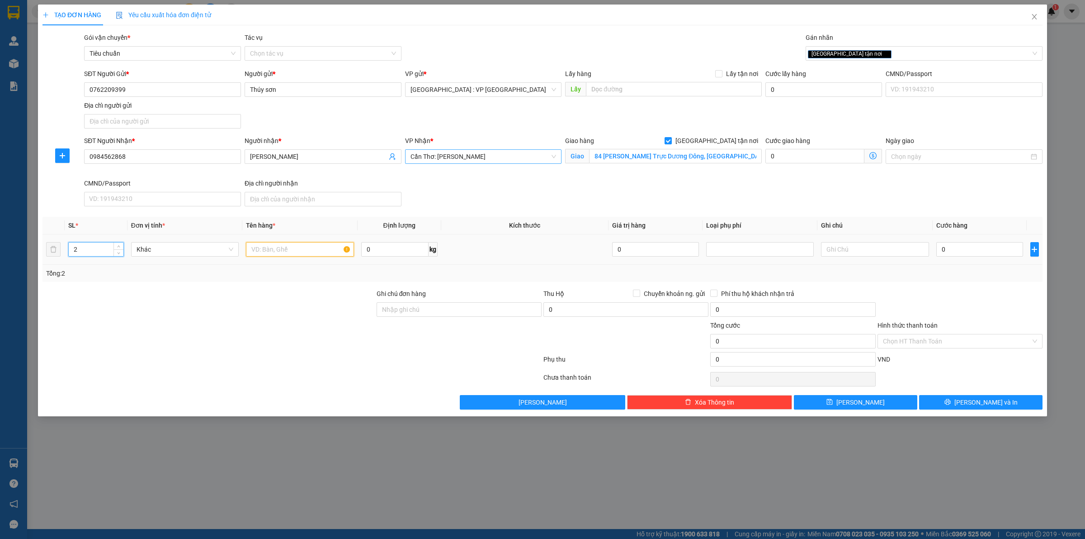
click at [261, 252] on input "text" at bounding box center [300, 249] width 108 height 14
click at [265, 250] on input "1 taie trắng, 1 tải vàng" at bounding box center [300, 249] width 108 height 14
click at [399, 251] on input "0" at bounding box center [394, 249] width 67 height 14
click at [962, 250] on input "0" at bounding box center [980, 249] width 87 height 14
click at [992, 402] on span "Lưu và In" at bounding box center [986, 402] width 63 height 10
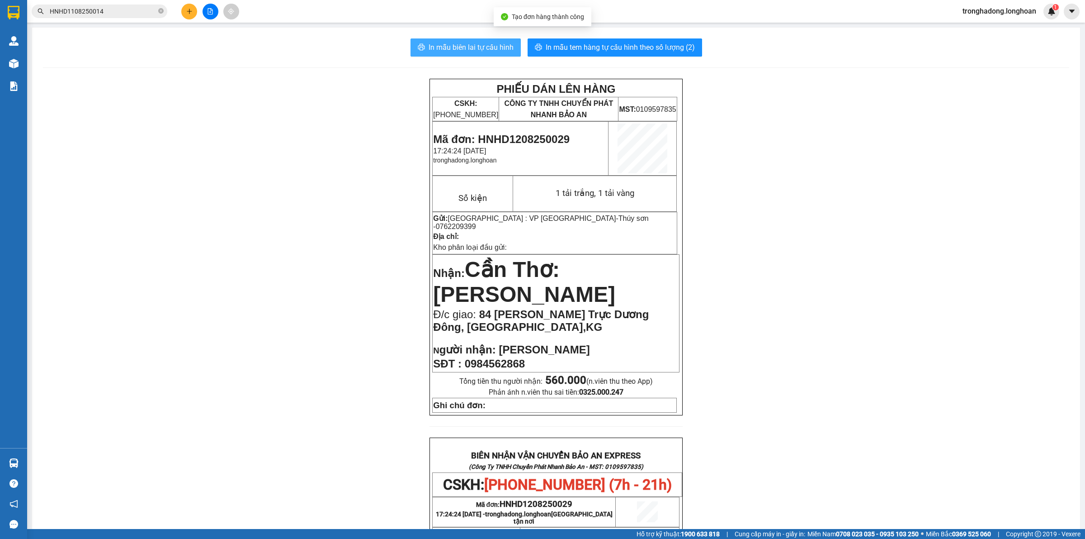
click at [441, 45] on span "In mẫu biên lai tự cấu hình" at bounding box center [471, 47] width 85 height 11
click at [645, 48] on span "In mẫu tem hàng tự cấu hình theo số lượng (2)" at bounding box center [620, 47] width 149 height 11
click at [188, 9] on icon "plus" at bounding box center [189, 11] width 6 height 6
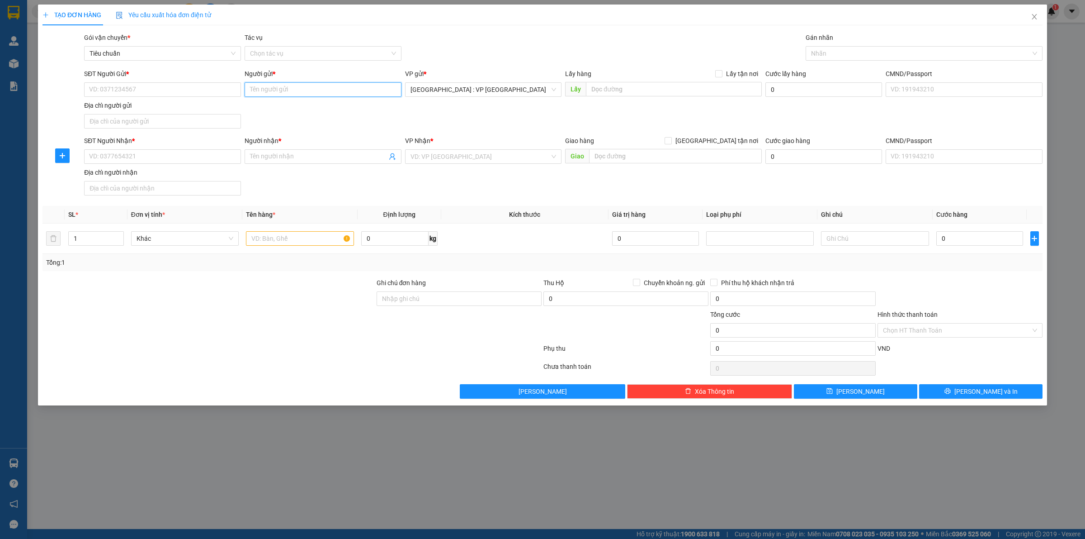
click at [289, 91] on input "Người gửi *" at bounding box center [323, 89] width 157 height 14
click at [306, 111] on div "Lã Chi - 0961469633" at bounding box center [323, 108] width 146 height 10
click at [175, 159] on input "SĐT Người Nhận *" at bounding box center [162, 156] width 157 height 14
click at [175, 158] on input "SĐT Người Nhận *" at bounding box center [162, 156] width 157 height 14
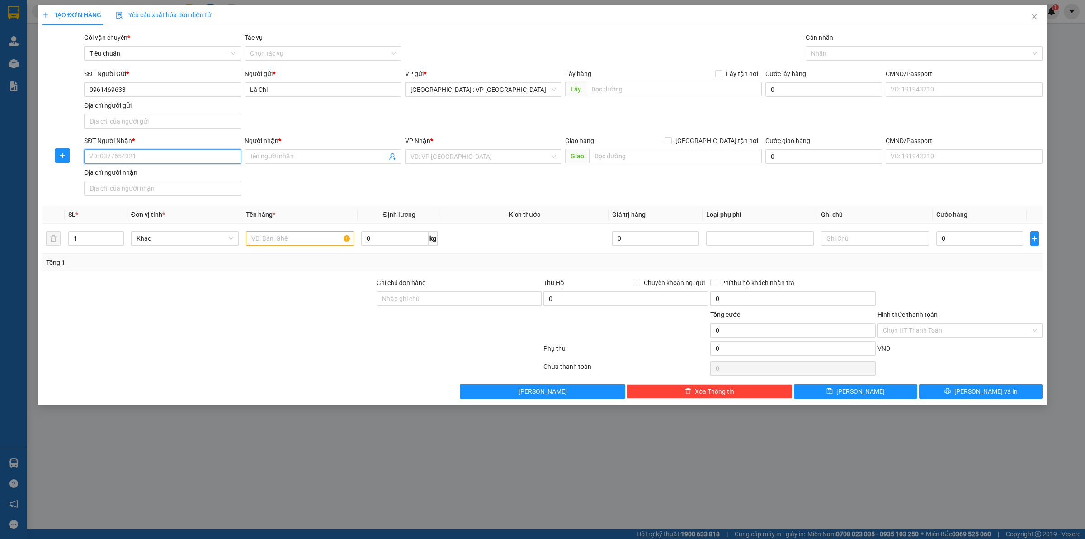
click at [175, 158] on input "SĐT Người Nhận *" at bounding box center [162, 156] width 157 height 14
click at [277, 156] on input "Người nhận *" at bounding box center [318, 157] width 137 height 10
click at [185, 161] on input "SĐT Người Nhận *" at bounding box center [162, 156] width 157 height 14
click at [152, 148] on div "SĐT Người Nhận *" at bounding box center [162, 143] width 157 height 14
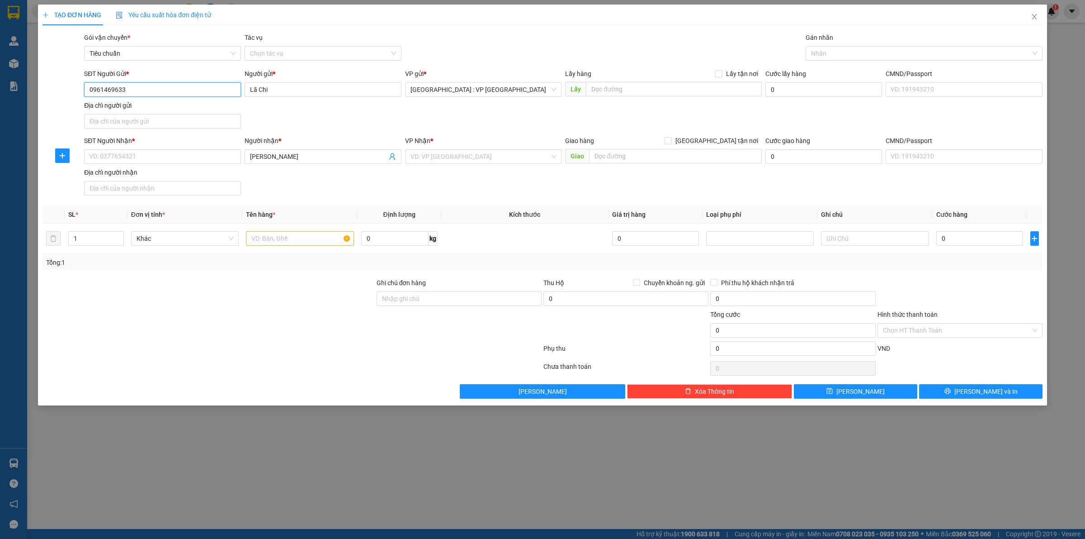
drag, startPoint x: 144, startPoint y: 85, endPoint x: 19, endPoint y: 100, distance: 126.2
click at [0, 93] on div "TẠO ĐƠN HÀNG Yêu cầu xuất hóa đơn điện tử Transit Pickup Surcharge Ids Transit …" at bounding box center [542, 269] width 1085 height 539
drag, startPoint x: 620, startPoint y: 168, endPoint x: 620, endPoint y: 158, distance: 9.5
click at [620, 167] on div "Giao hàng Giao tận nơi Giao" at bounding box center [663, 152] width 197 height 32
click at [620, 158] on input "text" at bounding box center [675, 156] width 173 height 14
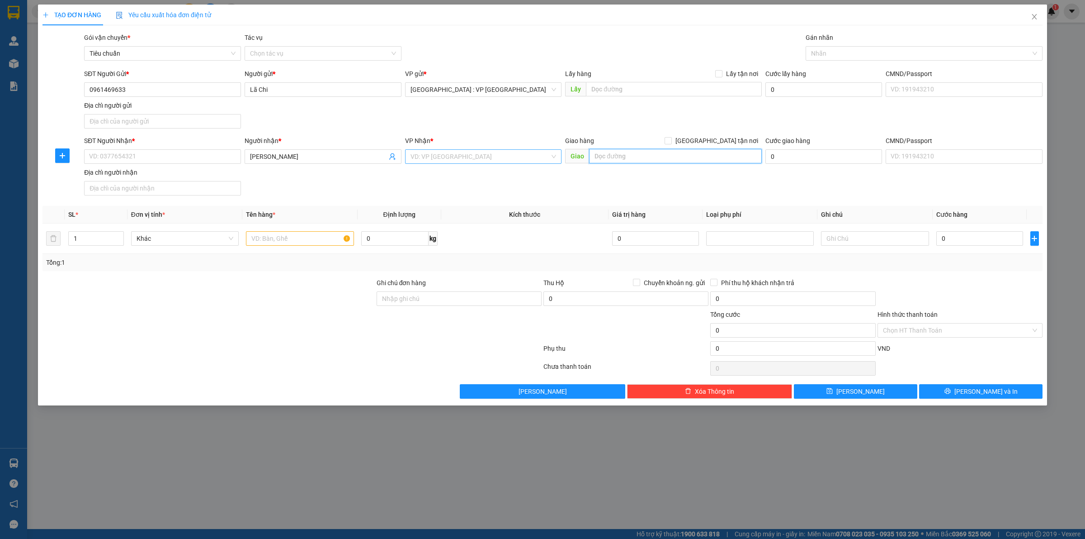
paste input "k482/32b hoàng diệu bình thuận hải châu"
click at [447, 162] on input "search" at bounding box center [481, 157] width 140 height 14
click at [290, 237] on input "text" at bounding box center [300, 238] width 108 height 14
click at [731, 140] on span "Giao tận nơi" at bounding box center [717, 141] width 90 height 10
click at [671, 140] on input "Giao tận nơi" at bounding box center [668, 140] width 6 height 6
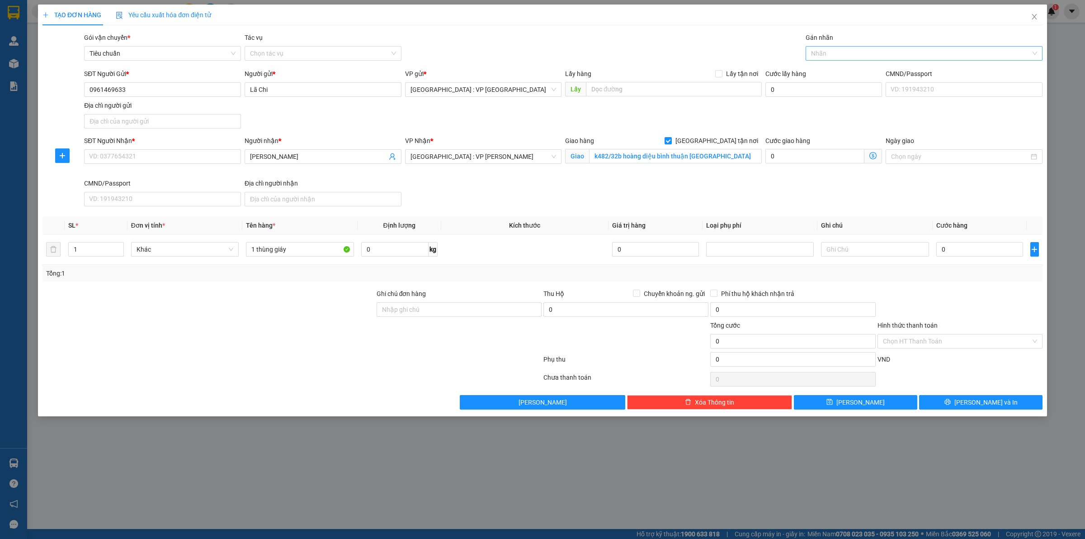
click at [878, 53] on div at bounding box center [919, 53] width 223 height 11
click at [1007, 251] on input "0" at bounding box center [980, 249] width 87 height 14
click at [959, 281] on div "Tổng: 1" at bounding box center [543, 273] width 1000 height 17
click at [948, 398] on button "Lưu và In" at bounding box center [980, 402] width 123 height 14
click at [200, 167] on div "Số điện thoại không được bỏ trống" at bounding box center [162, 170] width 157 height 10
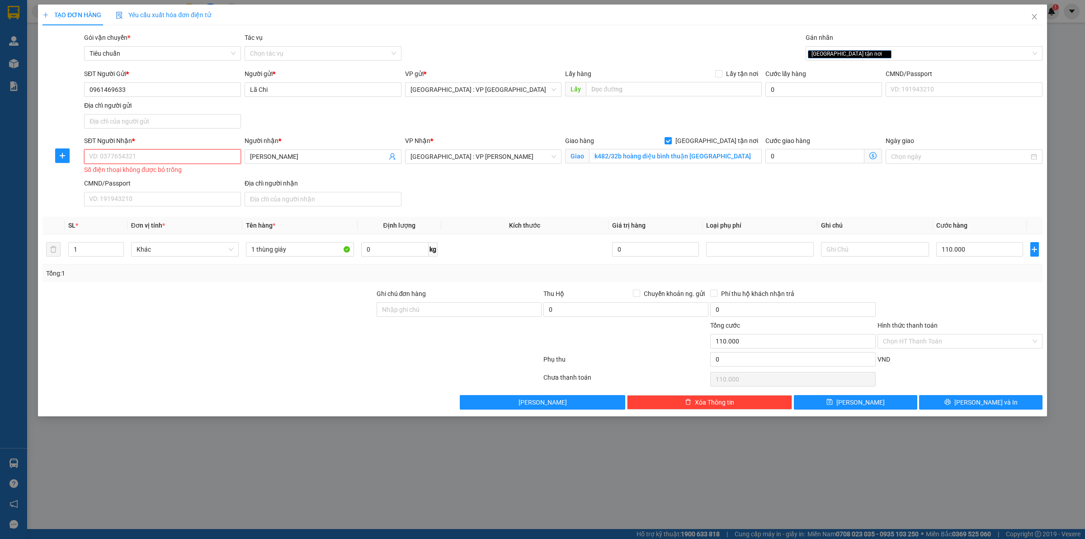
drag, startPoint x: 175, startPoint y: 157, endPoint x: 0, endPoint y: 166, distance: 175.7
click at [0, 165] on div "TẠO ĐƠN HÀNG Yêu cầu xuất hóa đơn điện tử Transit Pickup Surcharge Ids Transit …" at bounding box center [542, 269] width 1085 height 539
paste input "0967290457"
click at [172, 159] on input "0967290457" at bounding box center [162, 156] width 157 height 14
click at [161, 173] on div "0967290457 - Trần Thị Thúy" at bounding box center [163, 175] width 146 height 10
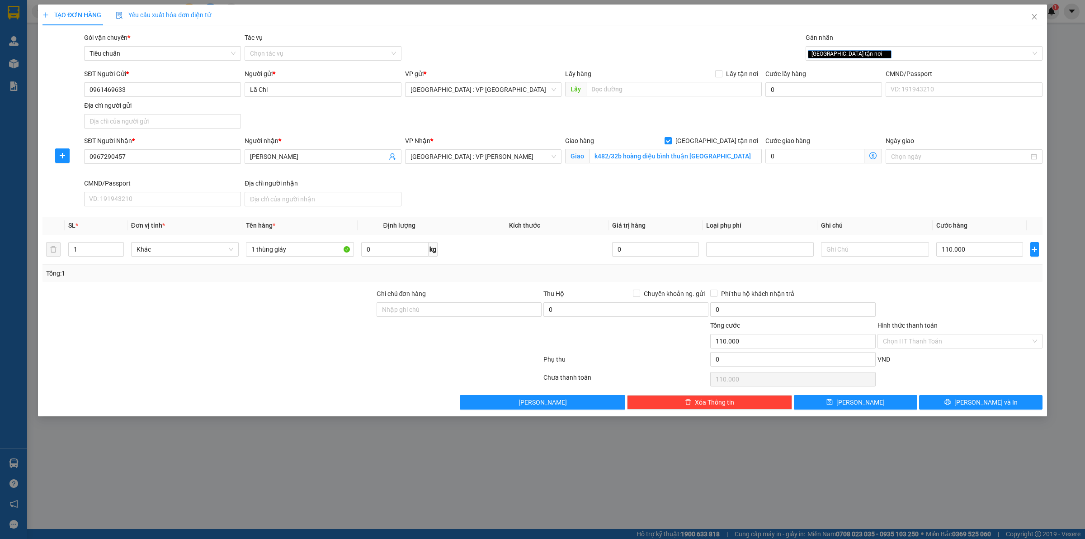
click at [501, 204] on div "SĐT Người Nhận * 0967290457 0967290457 Người nhận * Trần Thị Thúy VP Nhận * Đà …" at bounding box center [563, 173] width 962 height 74
click at [977, 394] on div "Transit Pickup Surcharge Ids Transit Deliver Surcharge Ids Transit Deliver Surc…" at bounding box center [543, 221] width 1000 height 377
click at [973, 401] on span "Lưu và In" at bounding box center [986, 402] width 63 height 10
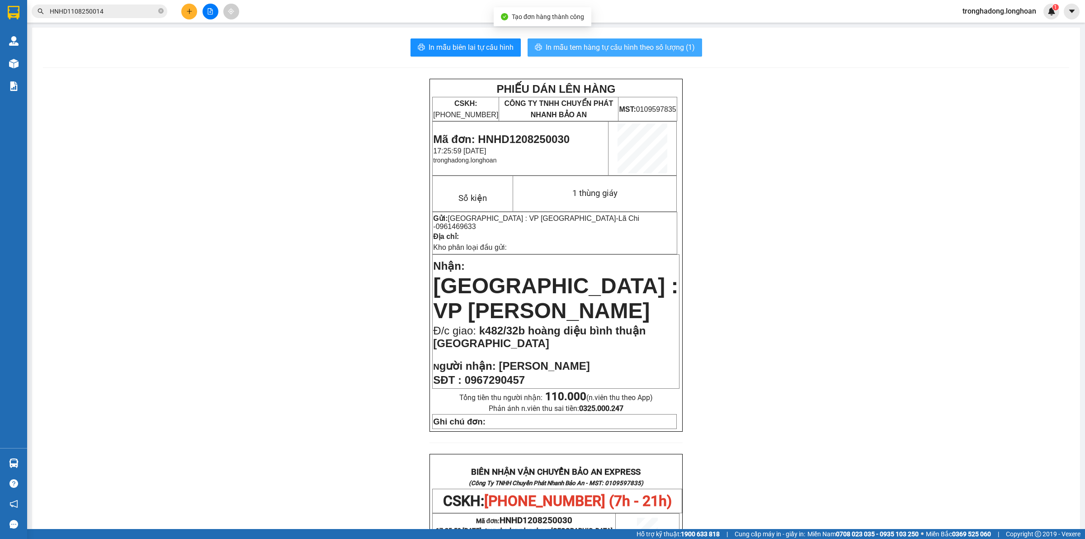
click at [588, 52] on span "In mẫu tem hàng tự cấu hình theo số lượng (1)" at bounding box center [620, 47] width 149 height 11
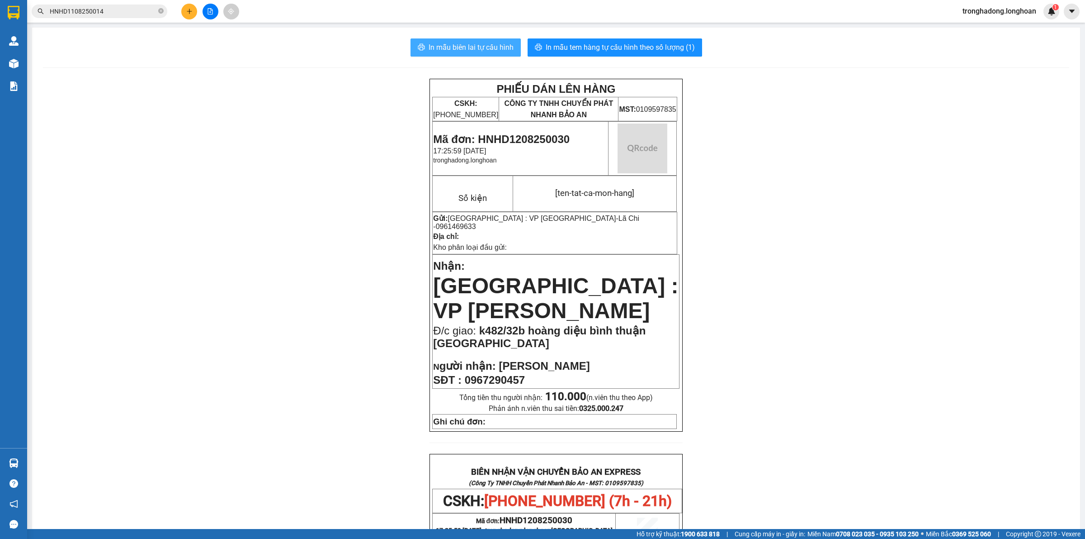
click at [448, 51] on span "In mẫu biên lai tự cấu hình" at bounding box center [471, 47] width 85 height 11
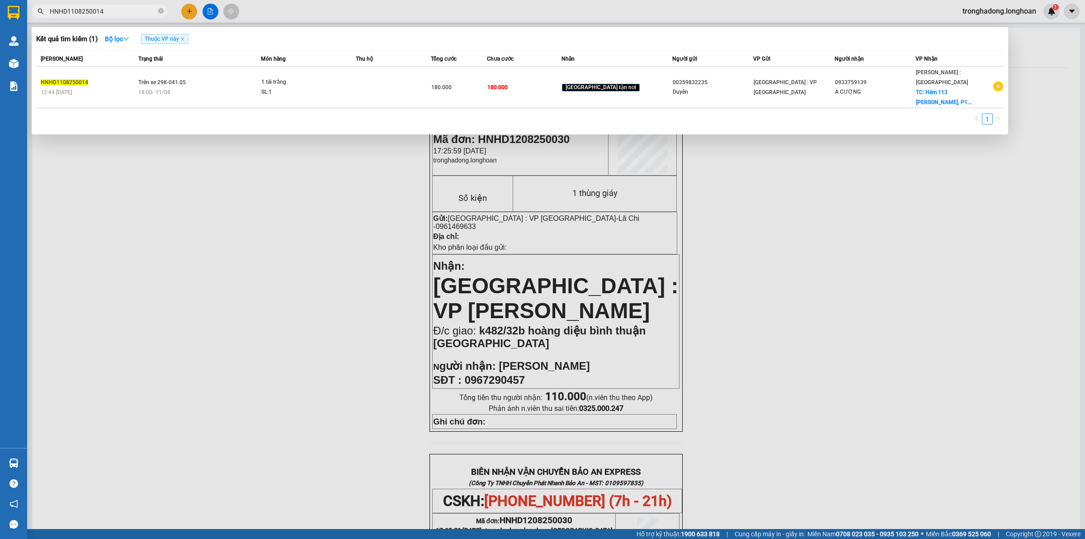
click at [114, 12] on input "HNHD1108250014" at bounding box center [103, 11] width 107 height 10
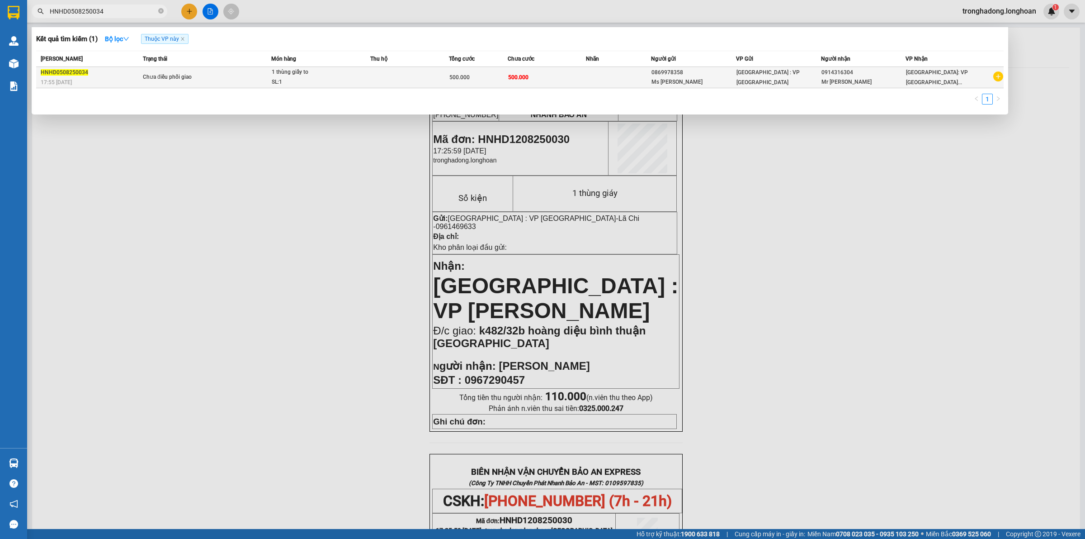
click at [357, 80] on span "1 thùng giấy to SL: 1" at bounding box center [321, 76] width 98 height 19
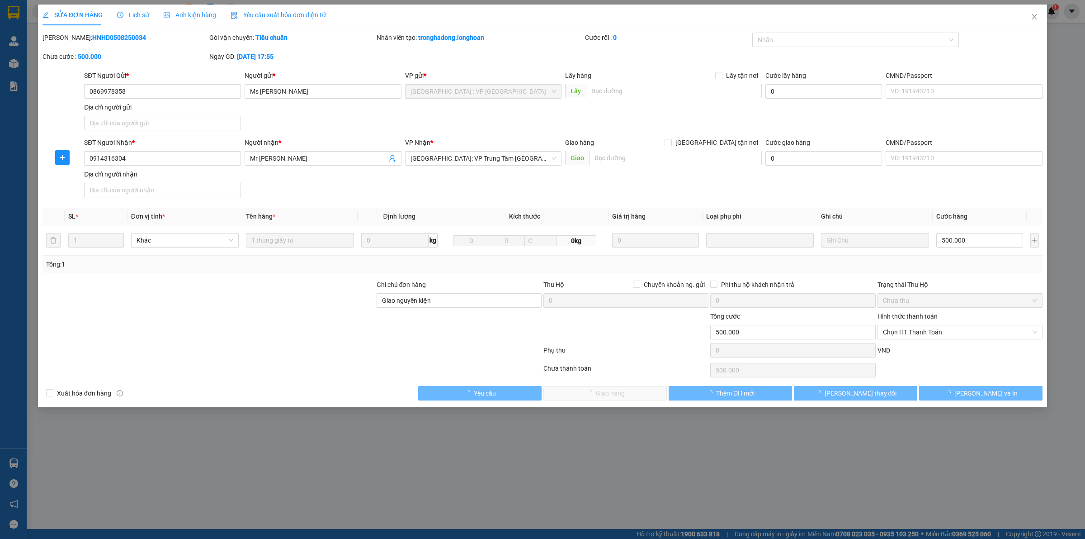
click at [138, 15] on span "Lịch sử" at bounding box center [133, 14] width 32 height 7
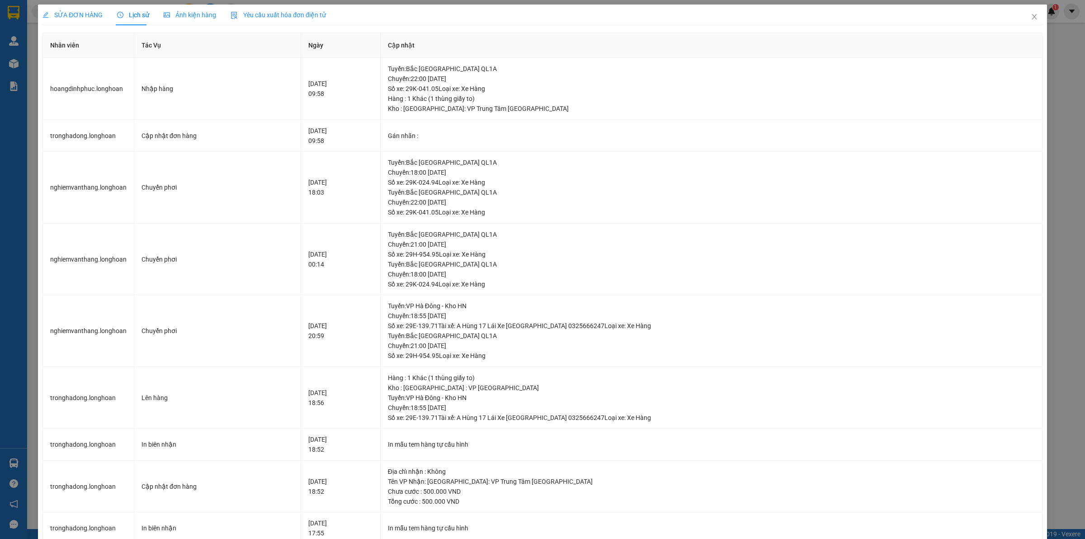
click at [80, 18] on span "SỬA ĐƠN HÀNG" at bounding box center [73, 14] width 60 height 7
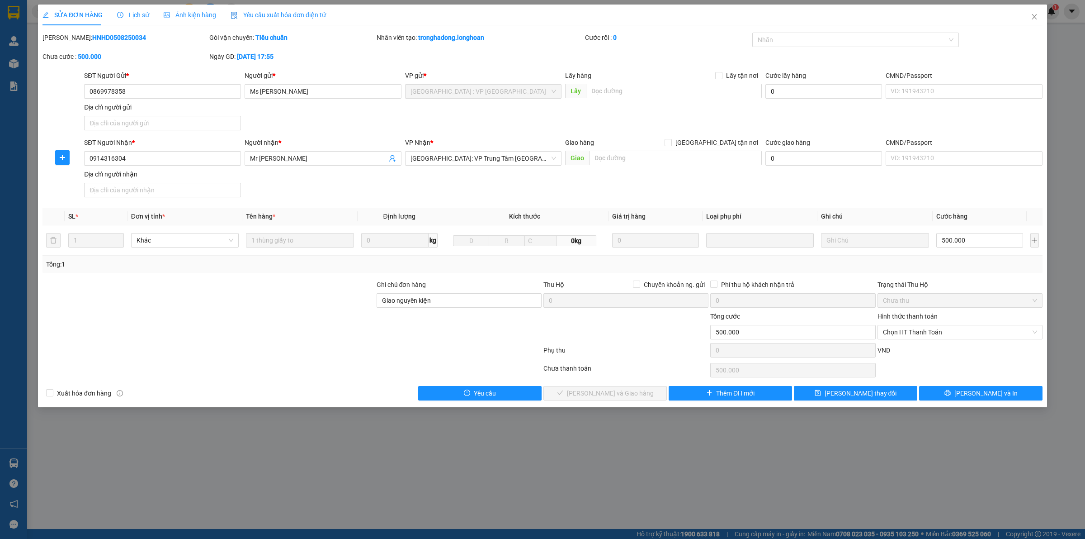
click at [129, 19] on span "Lịch sử" at bounding box center [133, 14] width 32 height 7
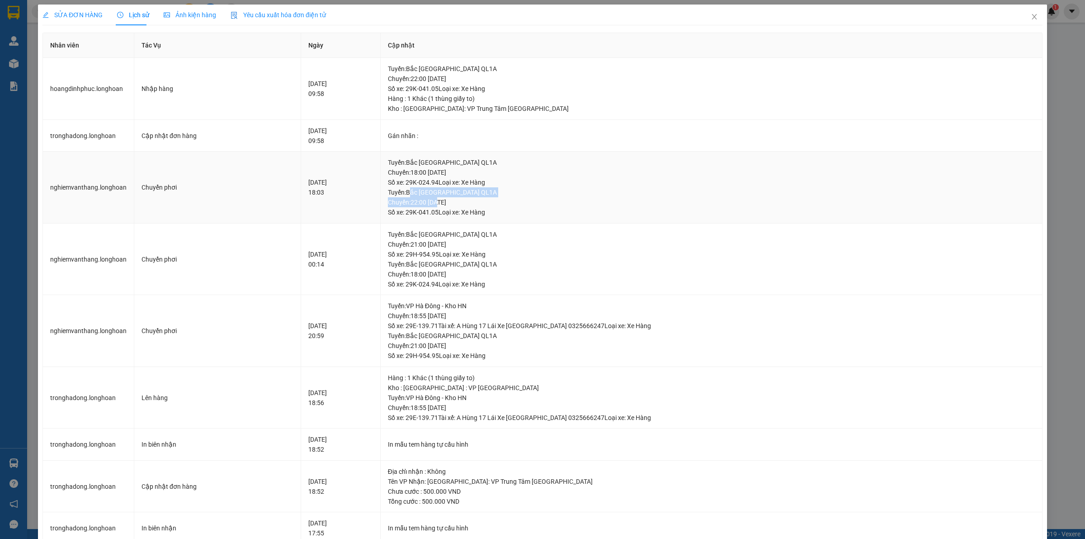
drag, startPoint x: 469, startPoint y: 193, endPoint x: 506, endPoint y: 211, distance: 41.3
click at [503, 211] on div "Tuyến : Bắc Trung Nam QL1A Chuyến: 22:00 ngày 06-08-2025 Số xe: 29K-041.05 Loại…" at bounding box center [711, 202] width 647 height 30
click at [523, 206] on div "Tuyến : Bắc Trung Nam QL1A Chuyến: 22:00 ngày 06-08-2025 Số xe: 29K-041.05 Loại…" at bounding box center [711, 202] width 647 height 30
click at [60, 16] on span "SỬA ĐƠN HÀNG" at bounding box center [73, 14] width 60 height 7
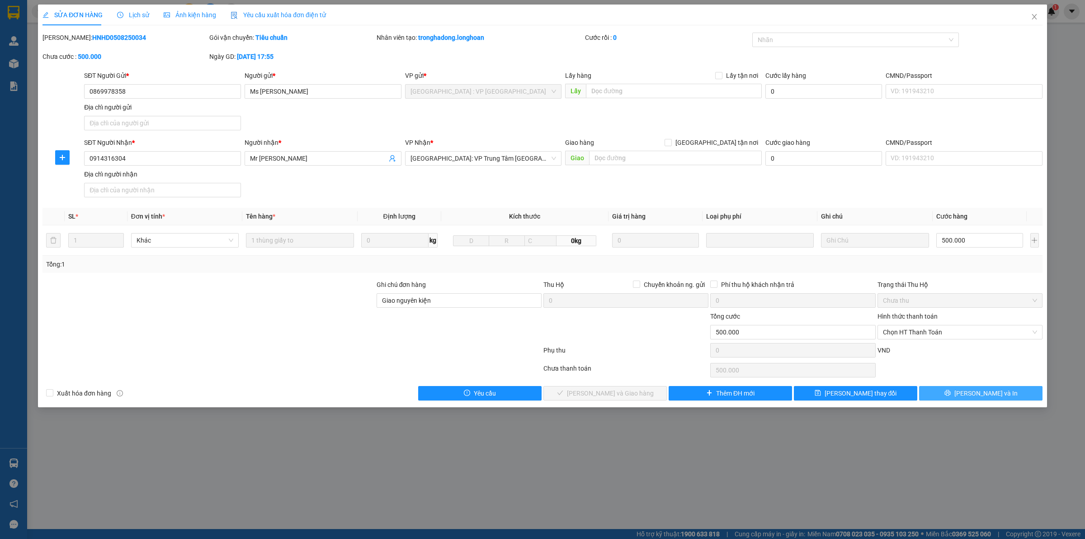
drag, startPoint x: 957, startPoint y: 394, endPoint x: 923, endPoint y: 347, distance: 58.1
click at [762, 336] on div "Total Paid Fee 0 Total UnPaid Fee 500.000 Cash Collection Total Fee Mã ĐH: HNHD…" at bounding box center [543, 217] width 1000 height 368
click at [955, 389] on button "Lưu và In" at bounding box center [980, 393] width 123 height 14
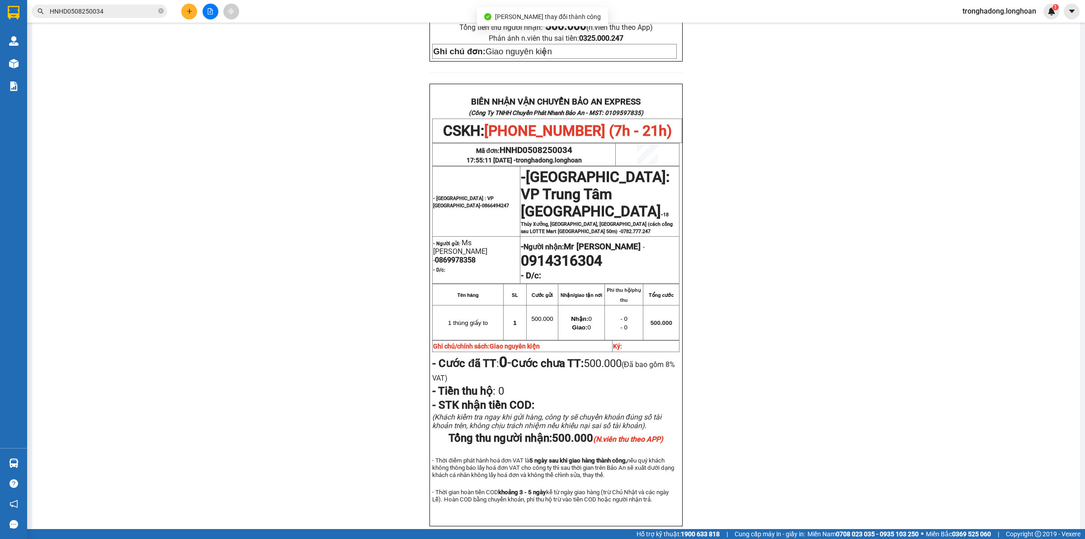
scroll to position [393, 0]
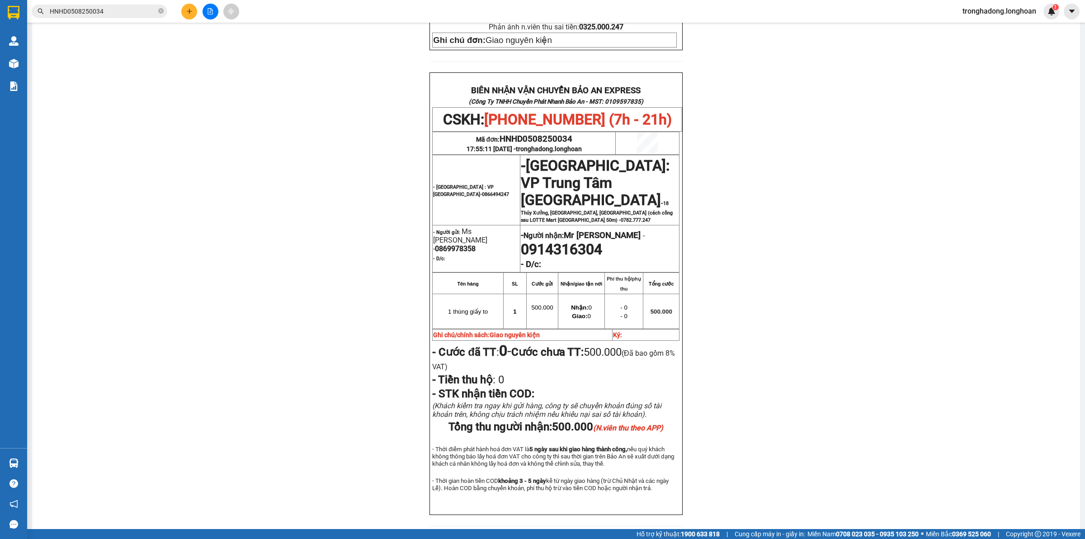
click at [623, 228] on p "- Người nhận: Mr Quang - 0914316304" at bounding box center [600, 243] width 158 height 30
drag, startPoint x: 588, startPoint y: 139, endPoint x: 654, endPoint y: 161, distance: 69.8
click at [650, 161] on td "- Khánh Hòa: VP Trung Tâm TP Nha Trang - 18 Thủy Xưởng, Phương sơn, Nha Trang (…" at bounding box center [600, 190] width 159 height 70
click at [621, 217] on span "0782.777.247" at bounding box center [636, 220] width 30 height 6
drag, startPoint x: 580, startPoint y: 193, endPoint x: 545, endPoint y: 193, distance: 34.8
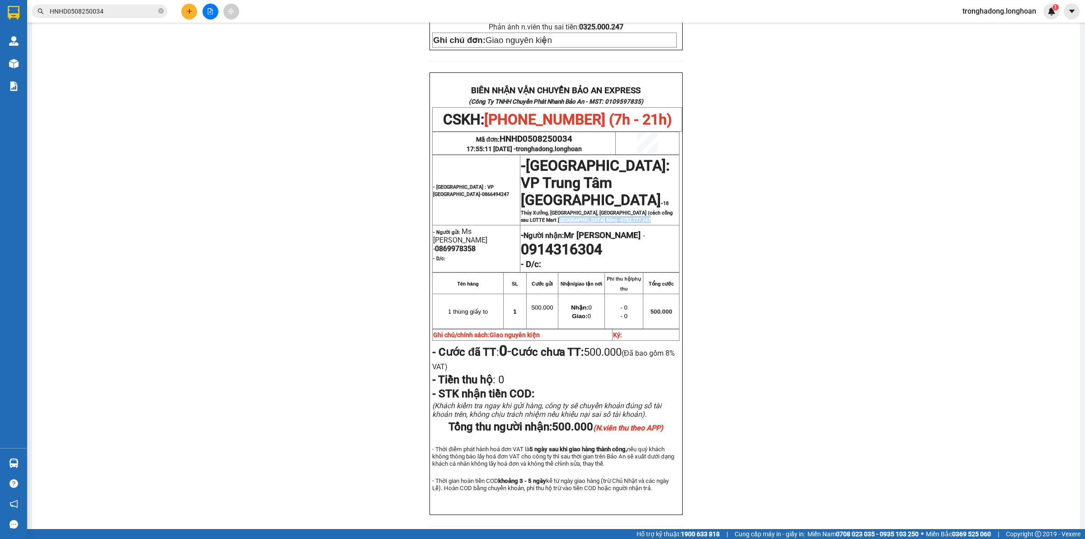
click at [545, 193] on p "- Khánh Hòa: VP Trung Tâm TP Nha Trang - 18 Thủy Xưởng, Phương sơn, Nha Trang (…" at bounding box center [600, 190] width 158 height 66
copy span "0782.777.247"
click at [664, 184] on p "- Khánh Hòa: VP Trung Tâm TP Nha Trang - 18 Thủy Xưởng, Phương sơn, Nha Trang (…" at bounding box center [600, 190] width 158 height 66
click at [189, 16] on button at bounding box center [189, 12] width 16 height 16
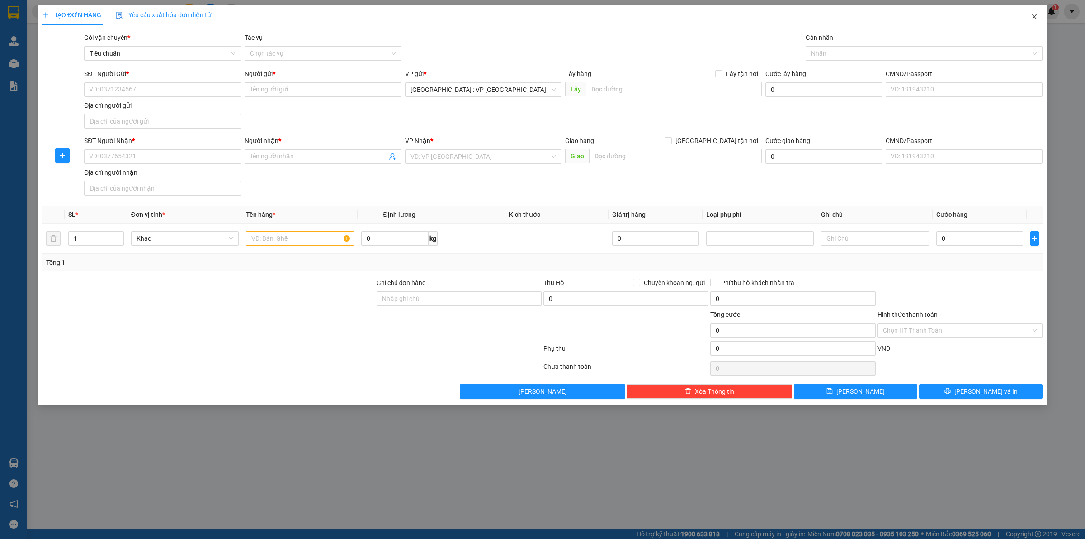
click at [1036, 20] on icon "close" at bounding box center [1034, 16] width 7 height 7
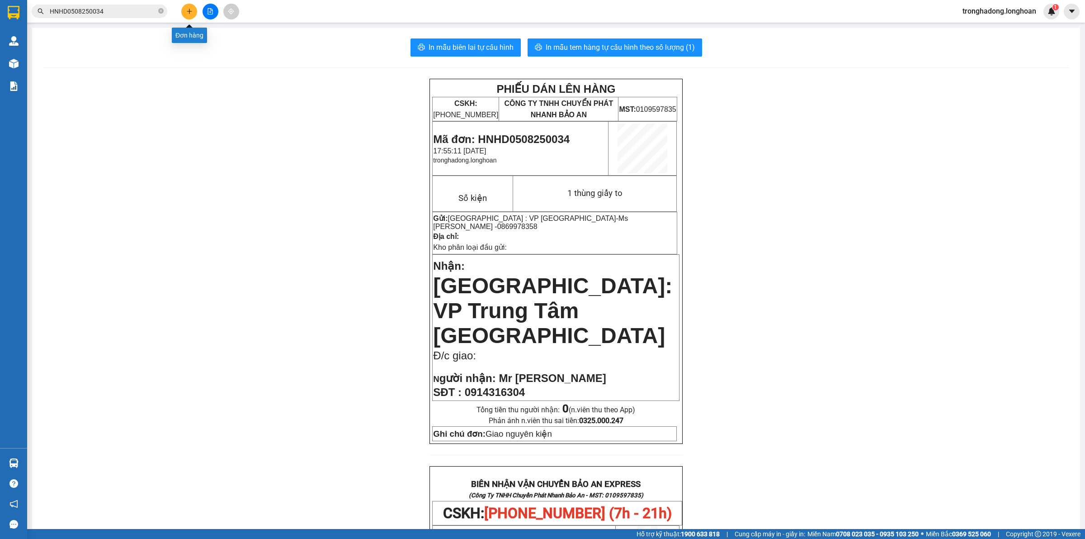
click at [189, 10] on icon "plus" at bounding box center [189, 11] width 0 height 5
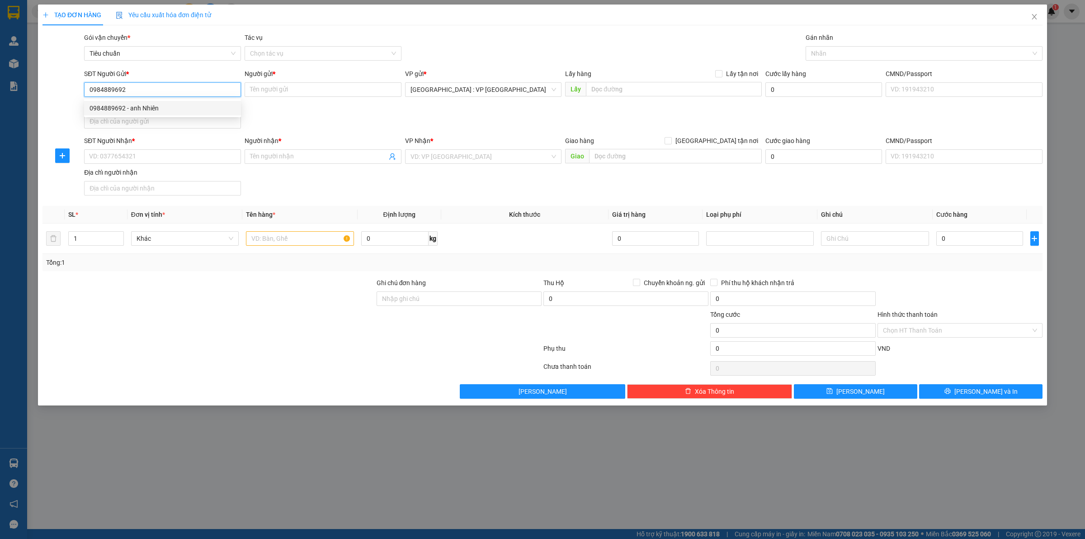
click at [220, 114] on div "0984889692 - anh Nhiên" at bounding box center [162, 108] width 157 height 14
click at [208, 162] on input "SĐT Người Nhận *" at bounding box center [162, 156] width 157 height 14
click at [207, 162] on input "0969781230" at bounding box center [162, 156] width 157 height 14
click at [287, 158] on input "Người nhận *" at bounding box center [318, 157] width 137 height 10
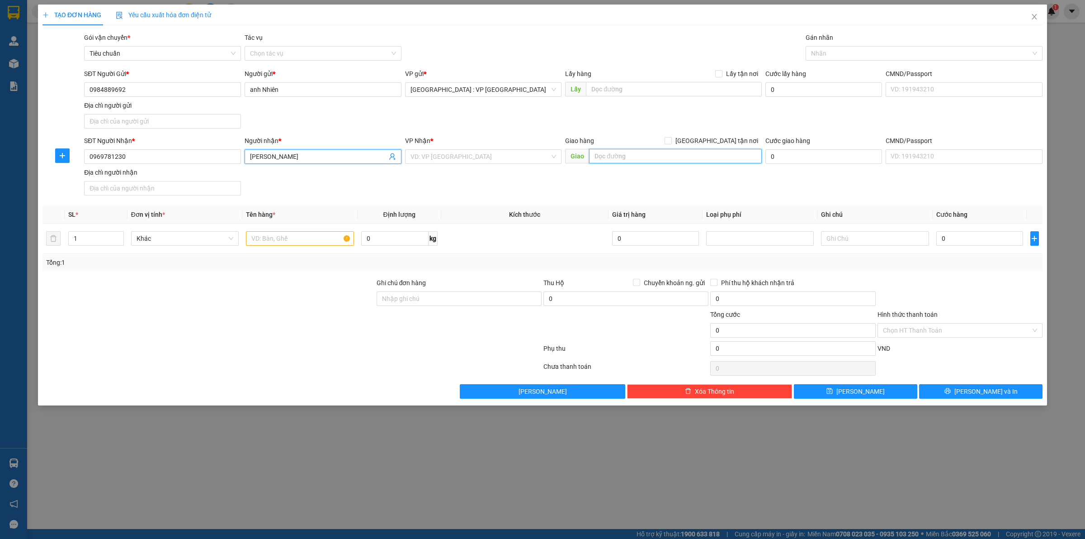
click at [625, 156] on input "text" at bounding box center [675, 156] width 173 height 14
click at [720, 158] on input "Thôn 5 Phước Sơn, Bù Đăng, Bình Phước" at bounding box center [675, 156] width 173 height 14
click at [487, 156] on input "search" at bounding box center [481, 157] width 140 height 14
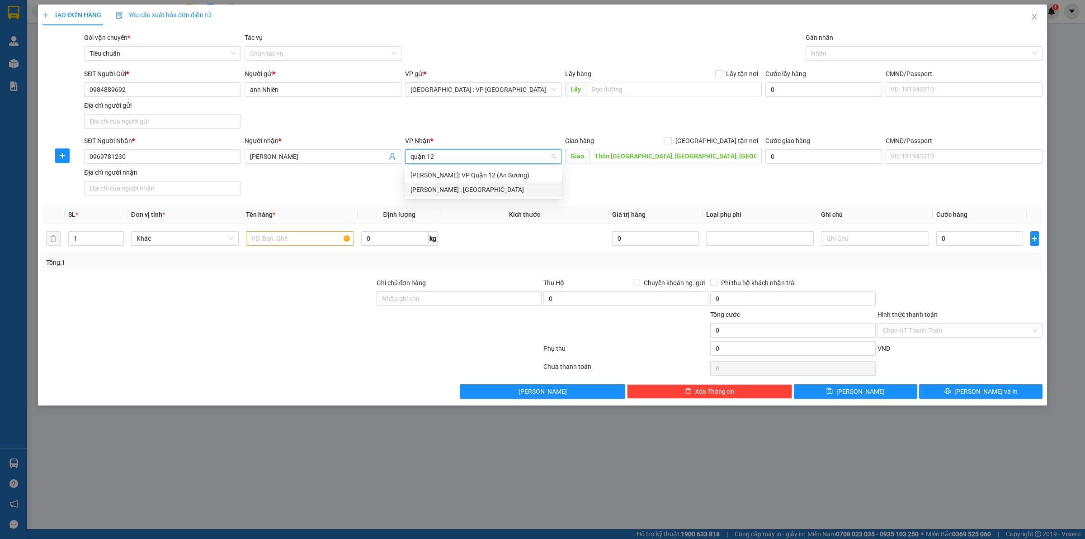
click at [473, 186] on div "Hồ Chí Minh : Kho Quận 12" at bounding box center [484, 190] width 146 height 10
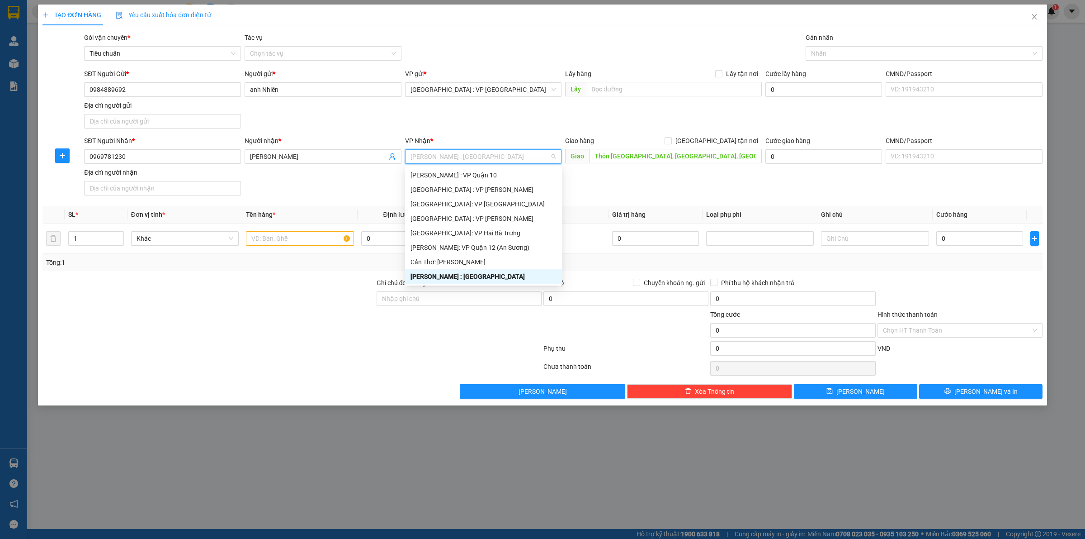
click at [623, 191] on div "SĐT Người Nhận * 0969781230 Người nhận * Hà Thị Ngọc Ánh VP Nhận * Hồ Chí Minh …" at bounding box center [563, 167] width 962 height 63
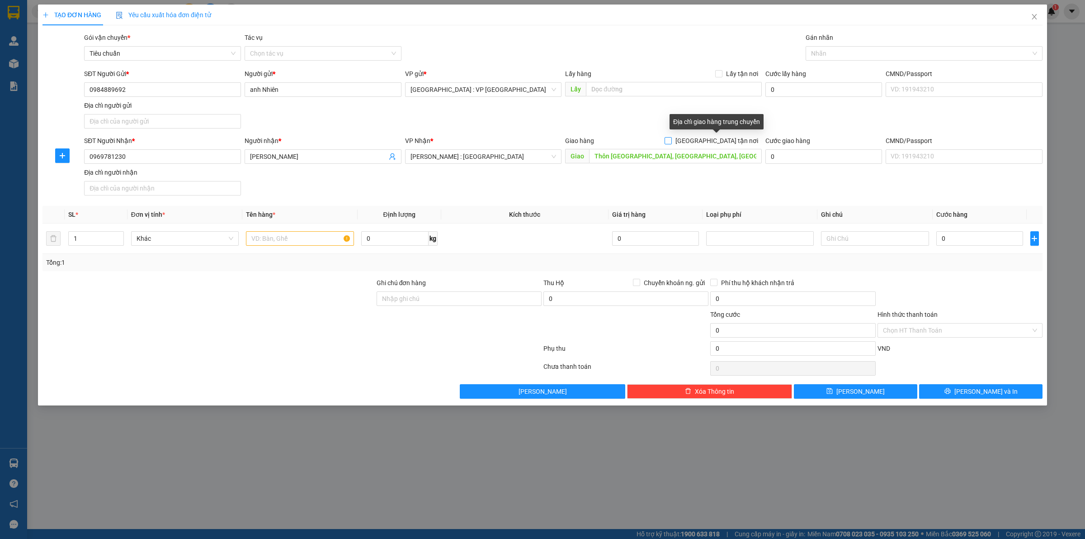
click at [671, 141] on input "Giao tận nơi" at bounding box center [668, 140] width 6 height 6
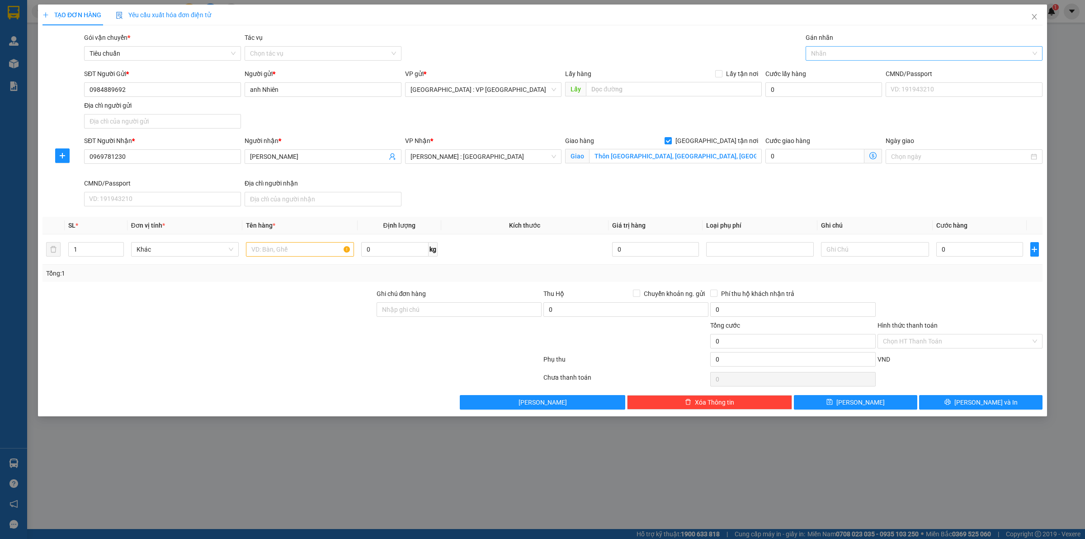
click at [837, 52] on div at bounding box center [919, 53] width 223 height 11
click at [830, 68] on div "Giao tận nơi" at bounding box center [924, 71] width 226 height 10
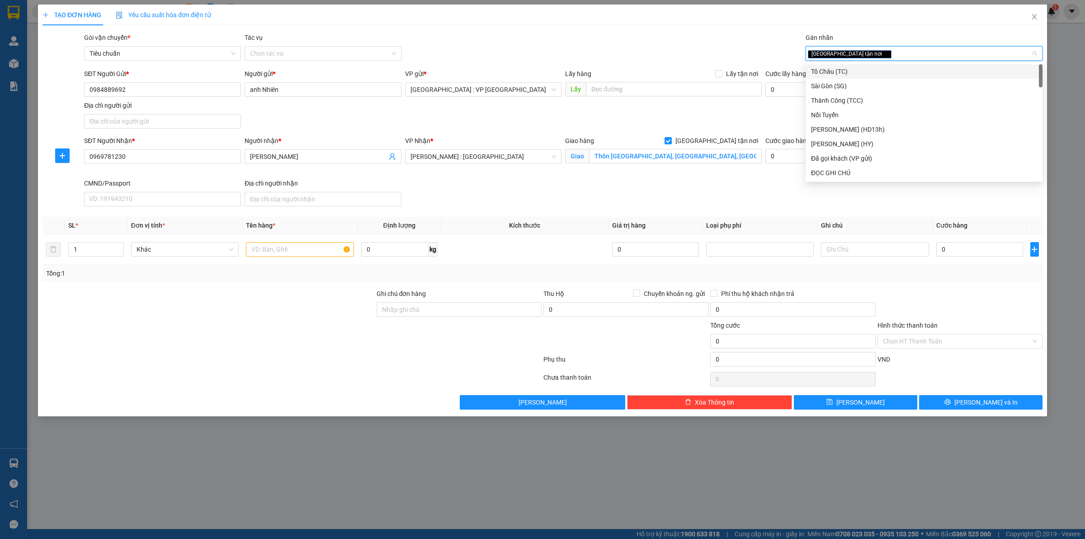
click at [867, 54] on div "Giao tận nơi" at bounding box center [919, 53] width 223 height 11
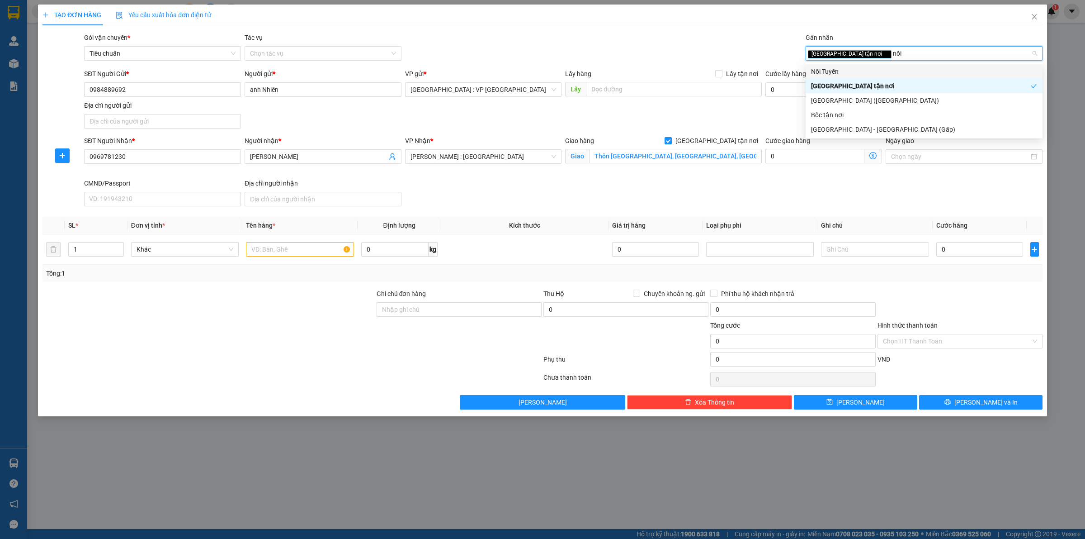
click at [848, 71] on div "Nối Tuyến" at bounding box center [924, 71] width 226 height 10
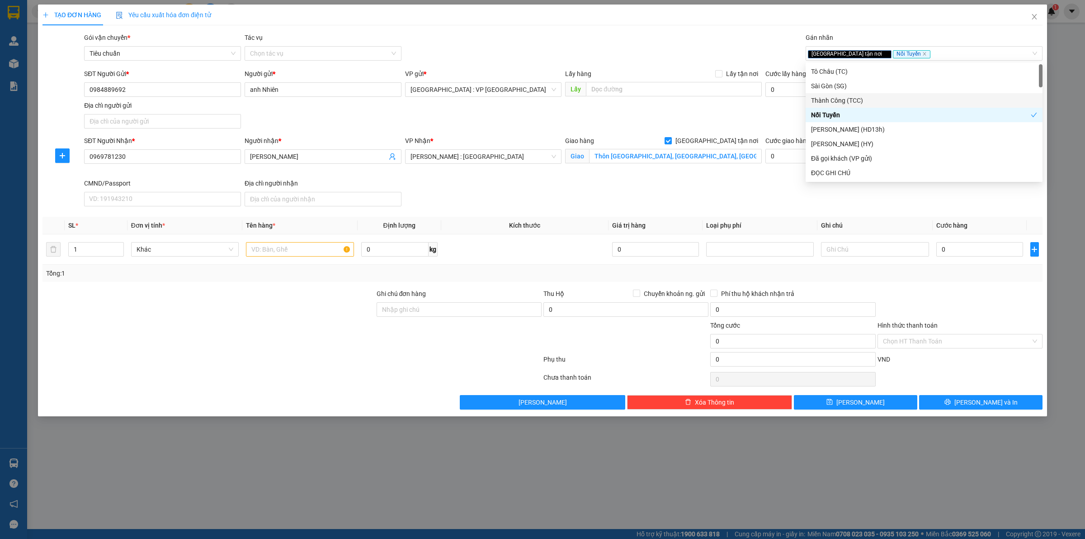
drag, startPoint x: 652, startPoint y: 116, endPoint x: 654, endPoint y: 123, distance: 7.9
click at [652, 116] on div "SĐT Người Gửi * 0984889692 Người gửi * anh Nhiên VP gửi * Hà Nội : VP Hà Đông L…" at bounding box center [563, 100] width 962 height 63
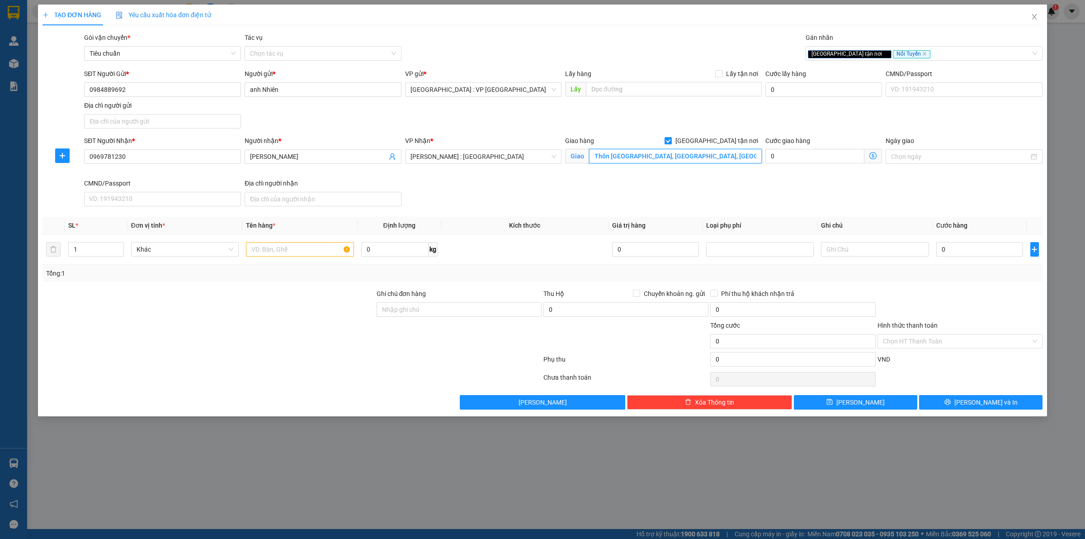
click at [729, 156] on input "Thôn 5 Phước Sơn, Bù Đăng, Bình Phước" at bounding box center [675, 156] width 173 height 14
paste input "Bù Đăng (TTC): Bến xe Bù Đăng, Quốc lộ 14, Xã Đức Phong, Huyện Bù Đăng, Tỉnh Bì…"
click at [292, 247] on input "text" at bounding box center [300, 249] width 108 height 14
click at [957, 252] on input "0" at bounding box center [980, 249] width 87 height 14
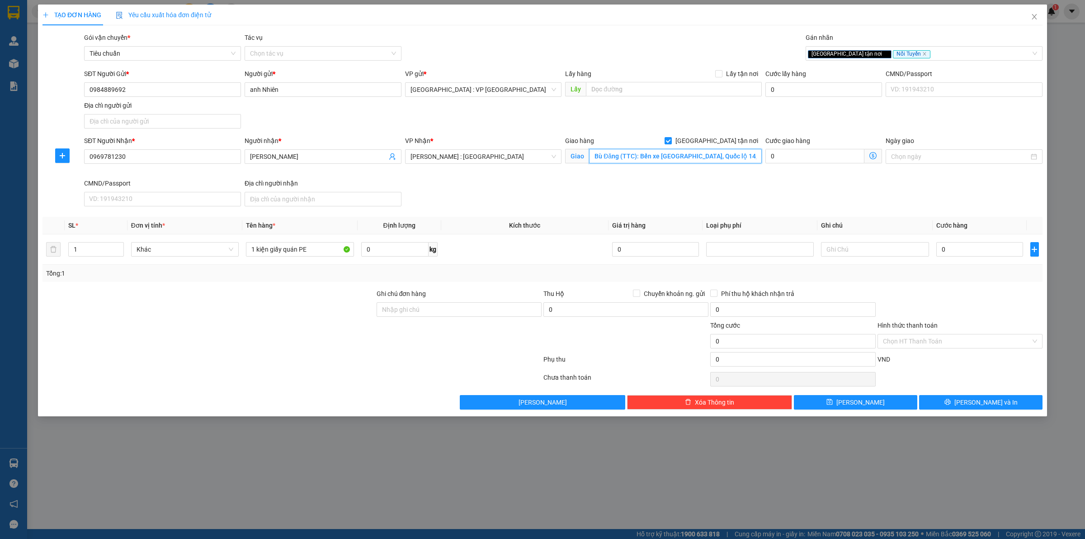
click at [727, 157] on input "Bù Đăng (TTC): Bến xe Bù Đăng, Quốc lộ 14, Xã Đức Phong, Huyện Bù Đăng, Tỉnh Bì…" at bounding box center [675, 156] width 173 height 14
click at [950, 251] on input "0" at bounding box center [980, 249] width 87 height 14
click at [949, 282] on div "Tổng: 1" at bounding box center [543, 273] width 1000 height 17
click at [574, 302] on input "0" at bounding box center [626, 309] width 165 height 14
click at [637, 294] on input "Chuyển khoản ng. gửi" at bounding box center [636, 292] width 6 height 6
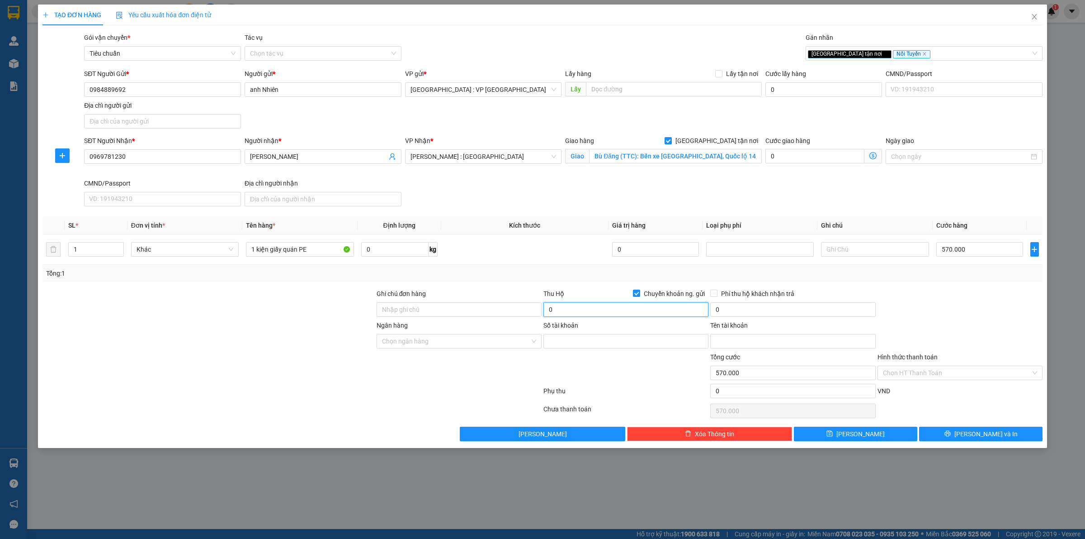
click at [603, 312] on input "0" at bounding box center [626, 309] width 165 height 14
click at [604, 286] on div "Transit Pickup Surcharge Ids Transit Deliver Surcharge Ids Transit Deliver Surc…" at bounding box center [543, 237] width 1000 height 408
click at [764, 310] on input "0" at bounding box center [792, 309] width 165 height 14
click at [472, 346] on input "Ngân hàng" at bounding box center [456, 341] width 148 height 14
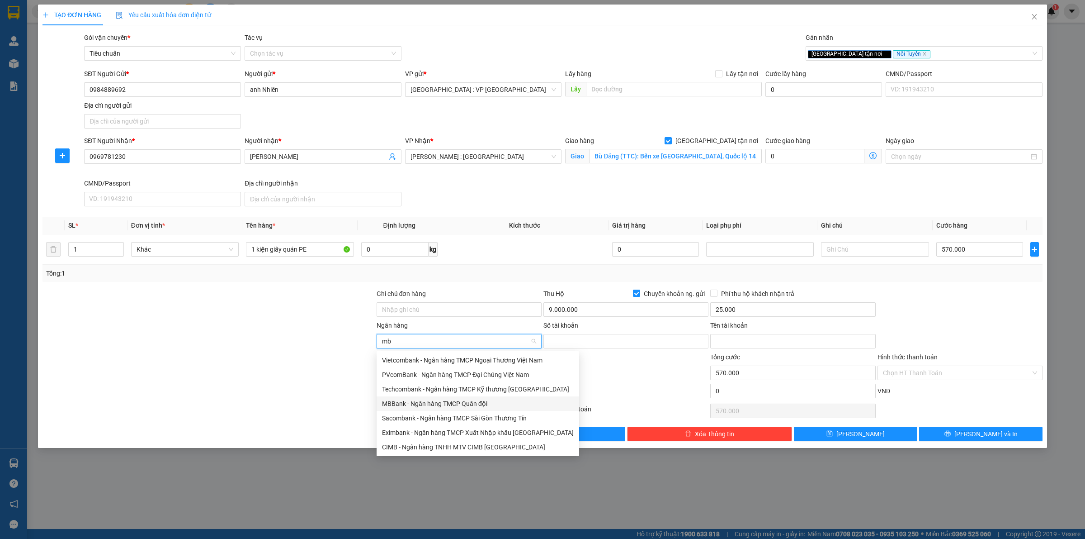
click at [418, 403] on div "MBBank - Ngân hàng TMCP Quân đội" at bounding box center [478, 403] width 192 height 10
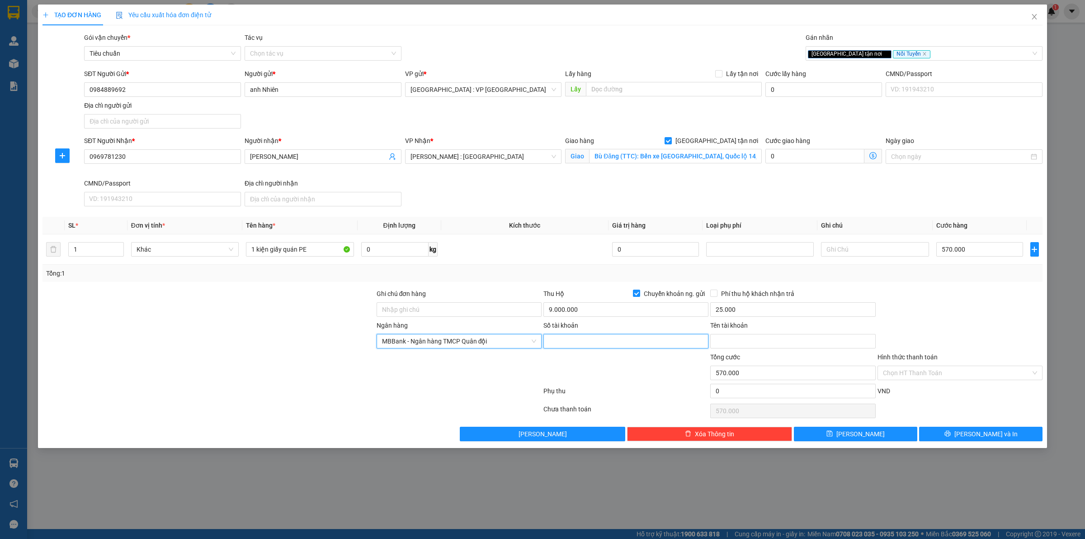
click at [570, 338] on input "Số tài khoản" at bounding box center [626, 341] width 165 height 14
click at [776, 341] on input "Tên tài khoản" at bounding box center [792, 341] width 165 height 14
click at [633, 381] on div at bounding box center [626, 368] width 167 height 32
click at [1005, 437] on button "Lưu và In" at bounding box center [980, 433] width 123 height 14
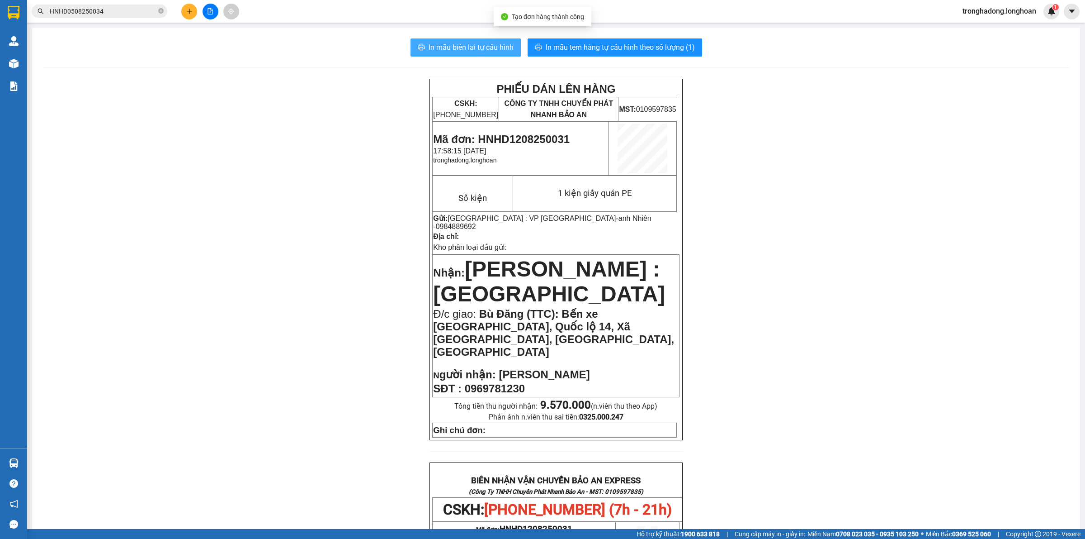
click at [482, 42] on span "In mẫu biên lai tự cấu hình" at bounding box center [471, 47] width 85 height 11
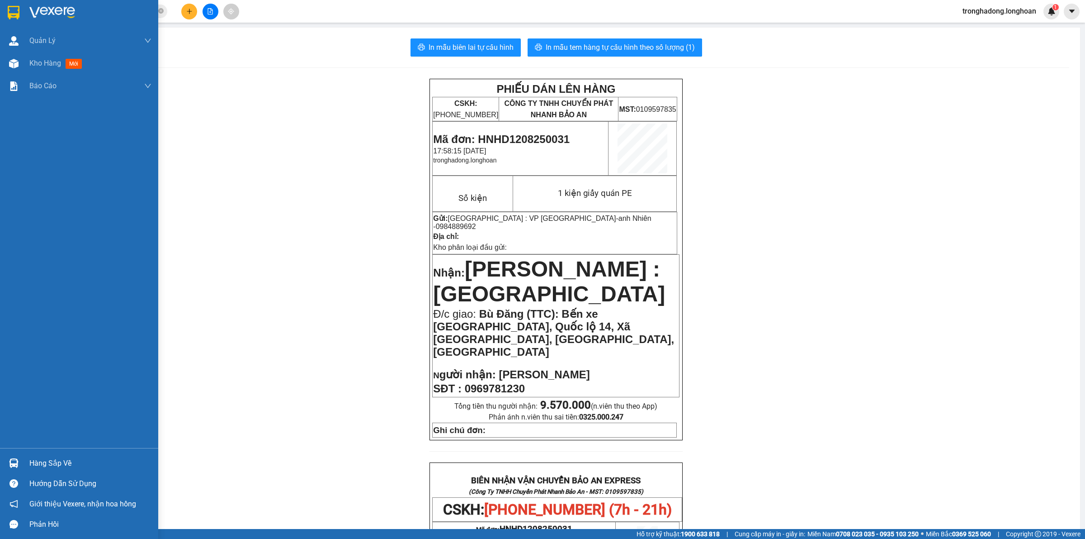
click at [10, 6] on img at bounding box center [14, 13] width 12 height 14
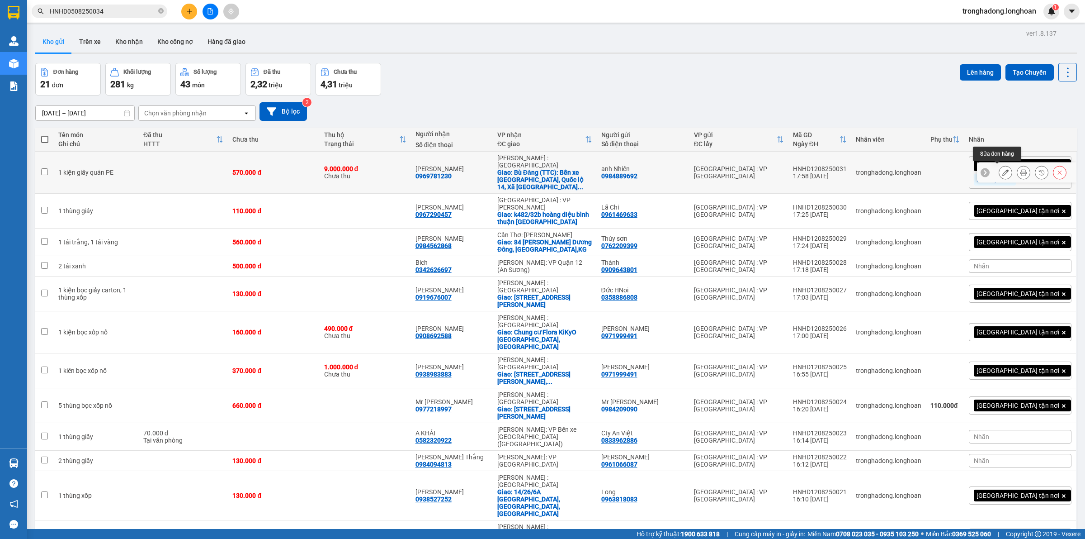
click at [1003, 173] on icon at bounding box center [1006, 172] width 6 height 6
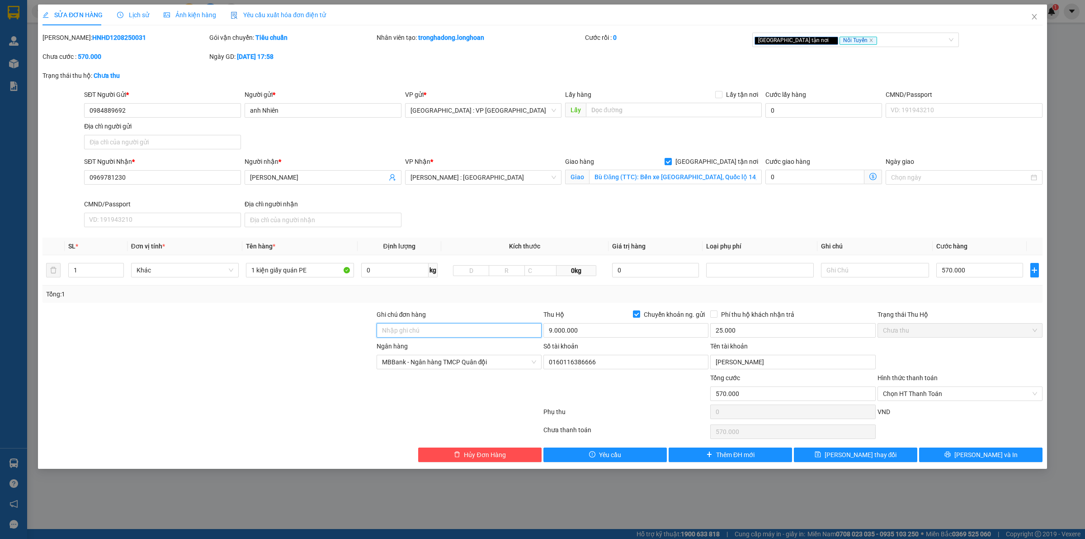
click at [397, 329] on input "Ghi chú đơn hàng" at bounding box center [459, 330] width 165 height 14
click at [464, 336] on input "hàng dễ vỡ" at bounding box center [459, 330] width 165 height 14
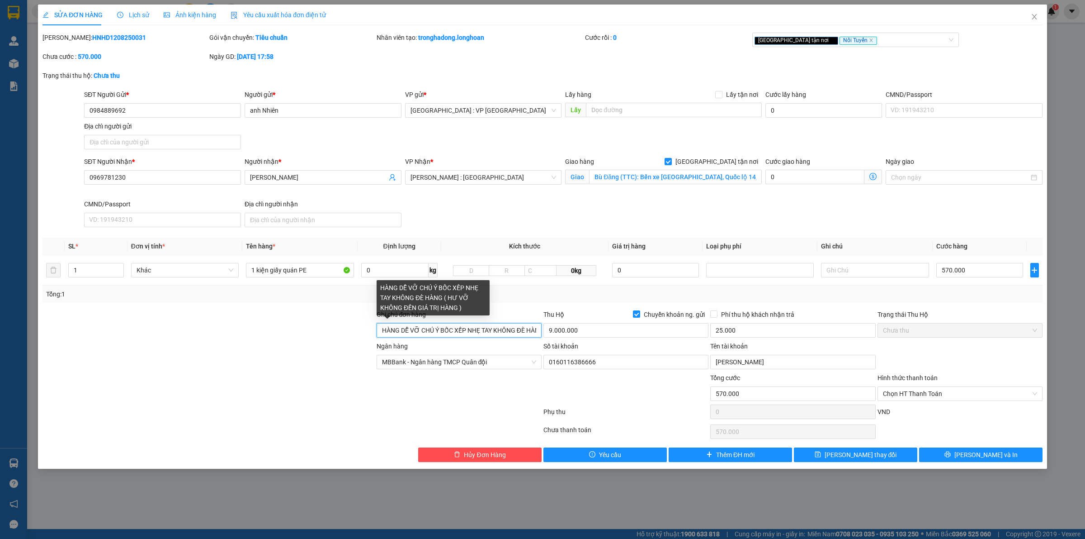
click at [523, 331] on input "HÀNG DỄ VỠ CHÚ Ý BỐC XẾP NHẸ TAY KHÔNG ĐÈ HÀNG ( HƯ VỠ KHÔNG ĐỀN GIÁ TRỊ HÀNG )" at bounding box center [459, 330] width 165 height 14
click at [323, 385] on div at bounding box center [209, 389] width 334 height 32
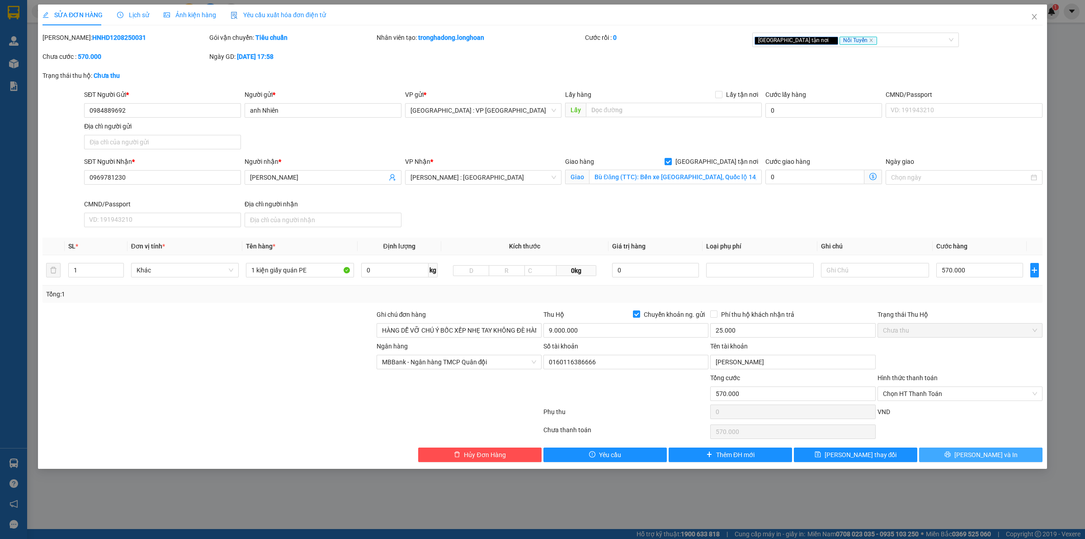
click at [1000, 462] on button "Lưu và In" at bounding box center [980, 454] width 123 height 14
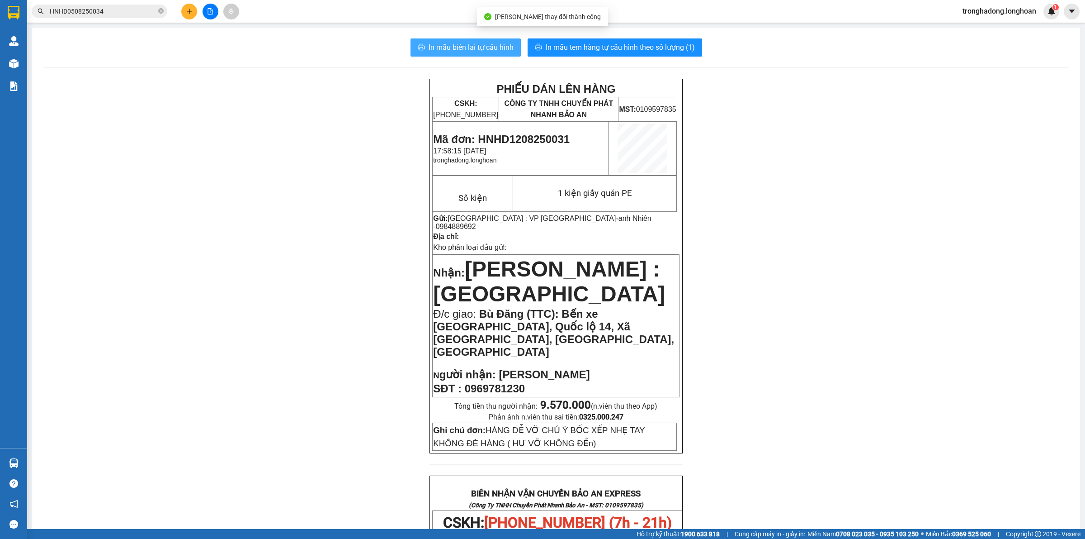
click at [445, 46] on span "In mẫu biên lai tự cấu hình" at bounding box center [471, 47] width 85 height 11
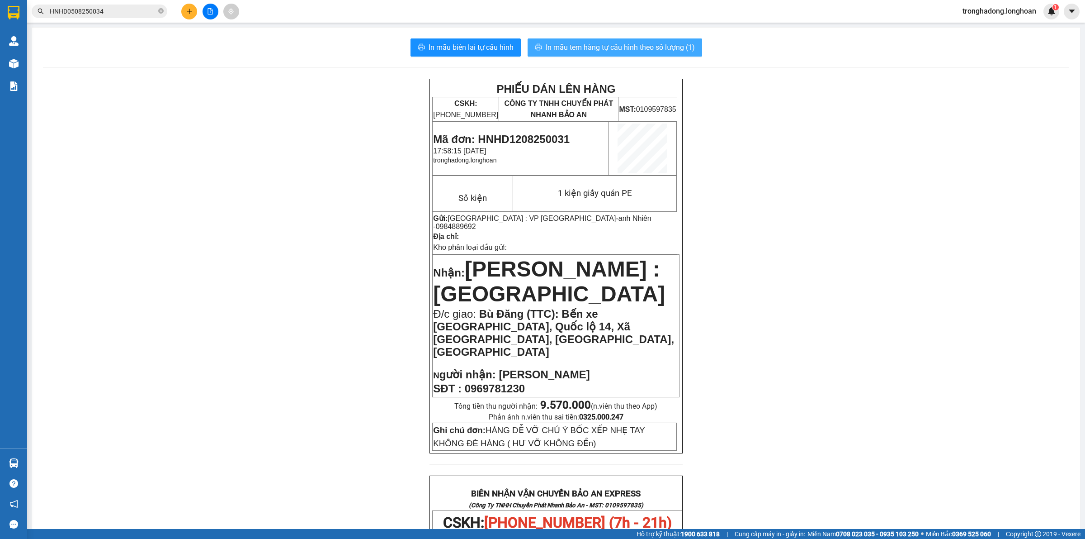
click at [648, 49] on span "In mẫu tem hàng tự cấu hình theo số lượng (1)" at bounding box center [620, 47] width 149 height 11
click at [186, 10] on icon "plus" at bounding box center [189, 11] width 6 height 6
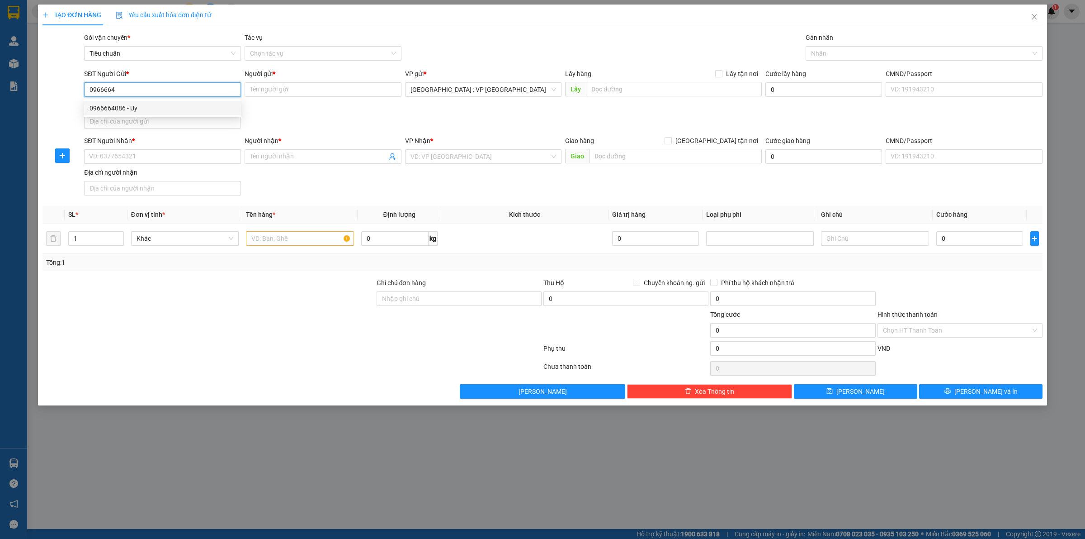
click at [176, 111] on div "0966664086 - Uy" at bounding box center [163, 108] width 146 height 10
click at [166, 161] on input "SĐT Người Nhận *" at bounding box center [162, 156] width 157 height 14
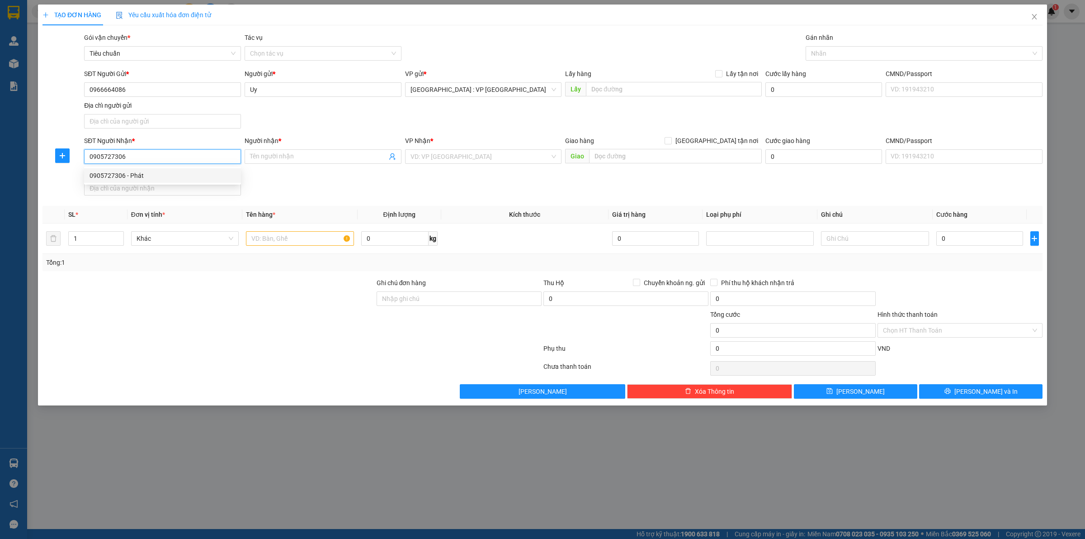
click at [172, 168] on div "0905727306 - Phát" at bounding box center [162, 175] width 157 height 14
click at [637, 159] on input "text" at bounding box center [675, 156] width 173 height 14
click at [285, 239] on input "text" at bounding box center [300, 238] width 108 height 14
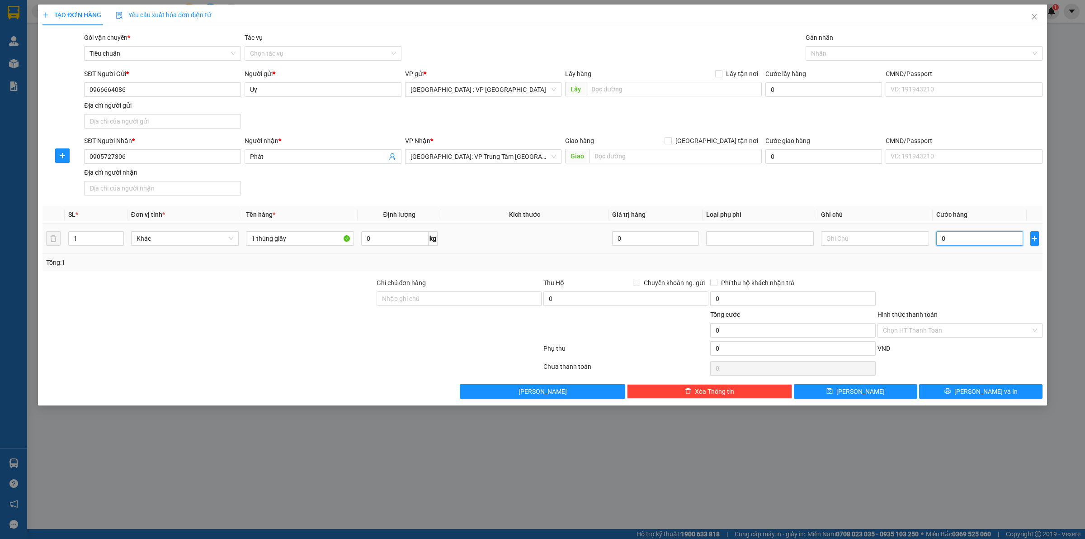
click at [955, 238] on input "0" at bounding box center [980, 238] width 87 height 14
click at [620, 157] on input "text" at bounding box center [675, 156] width 173 height 14
click at [494, 159] on span "Khánh Hòa: VP Trung Tâm TP Nha Trang" at bounding box center [484, 157] width 146 height 14
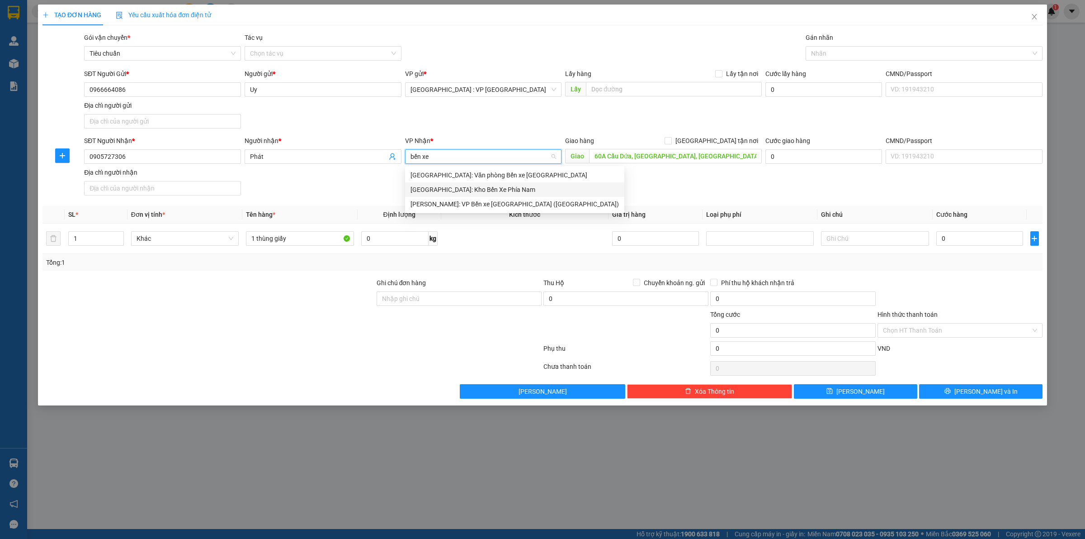
click at [479, 188] on div "Nha Trang: Kho Bến Xe Phía Nam" at bounding box center [515, 190] width 208 height 10
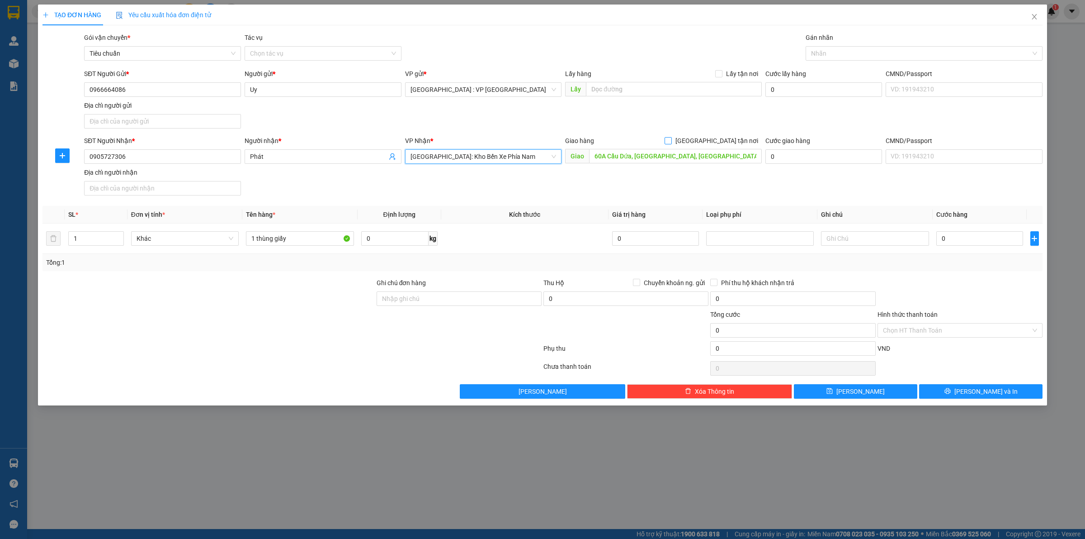
drag, startPoint x: 717, startPoint y: 142, endPoint x: 731, endPoint y: 136, distance: 15.2
click at [671, 141] on input "Giao tận nơi" at bounding box center [668, 140] width 6 height 6
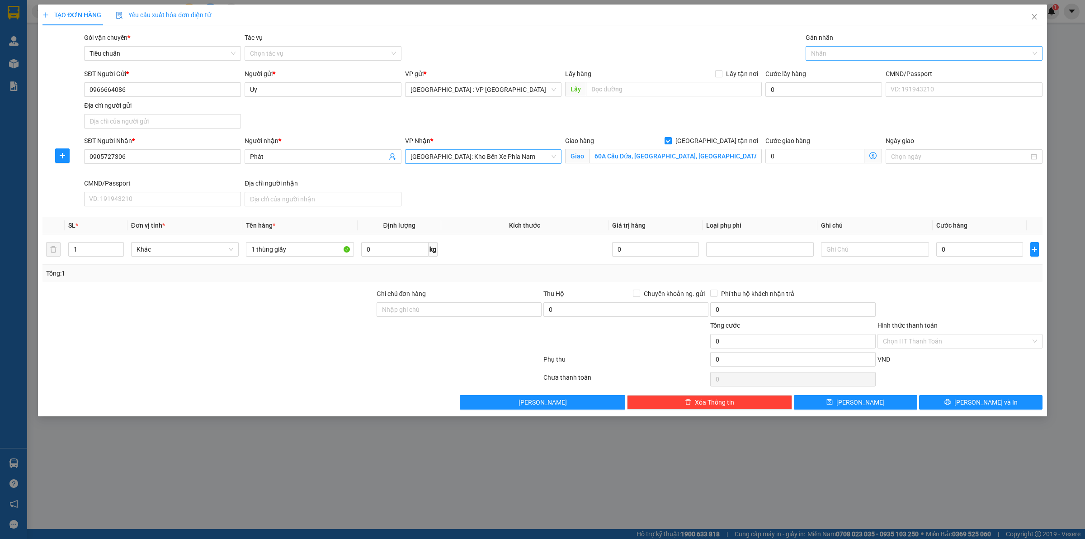
click at [824, 55] on div at bounding box center [919, 53] width 223 height 11
click at [831, 75] on div "Giao tận nơi" at bounding box center [924, 71] width 226 height 10
click at [729, 107] on div "SĐT Người Gửi * 0966664086 Người gửi * Uy VP gửi * Hà Nội : VP Hà Đông Lấy hàng…" at bounding box center [563, 100] width 962 height 63
click at [954, 253] on input "0" at bounding box center [980, 249] width 87 height 14
click at [978, 406] on span "Lưu và In" at bounding box center [986, 402] width 63 height 10
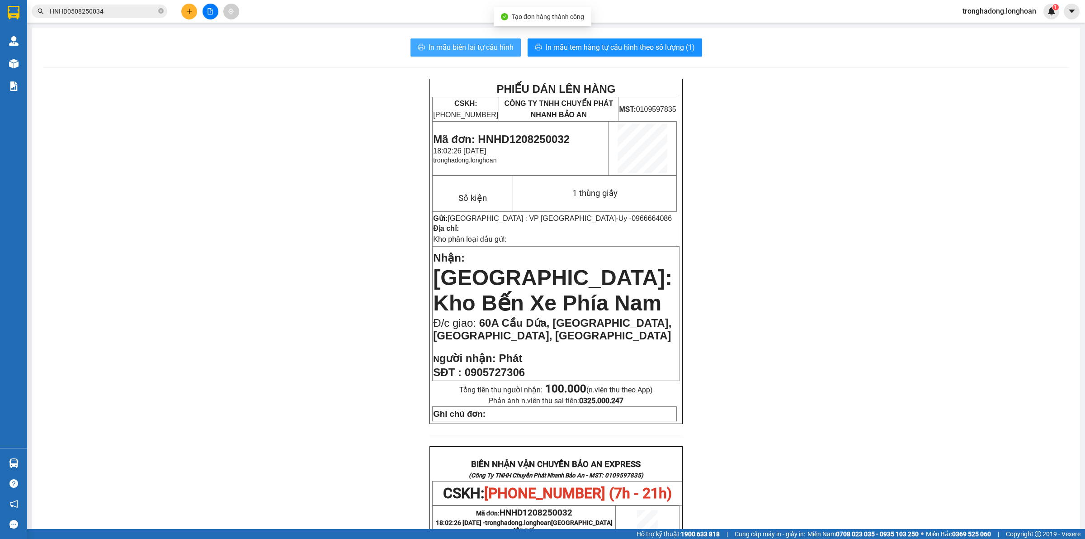
click at [468, 46] on span "In mẫu biên lai tự cấu hình" at bounding box center [471, 47] width 85 height 11
click at [655, 44] on span "In mẫu tem hàng tự cấu hình theo số lượng (1)" at bounding box center [620, 47] width 149 height 11
click at [188, 8] on icon "plus" at bounding box center [189, 11] width 6 height 6
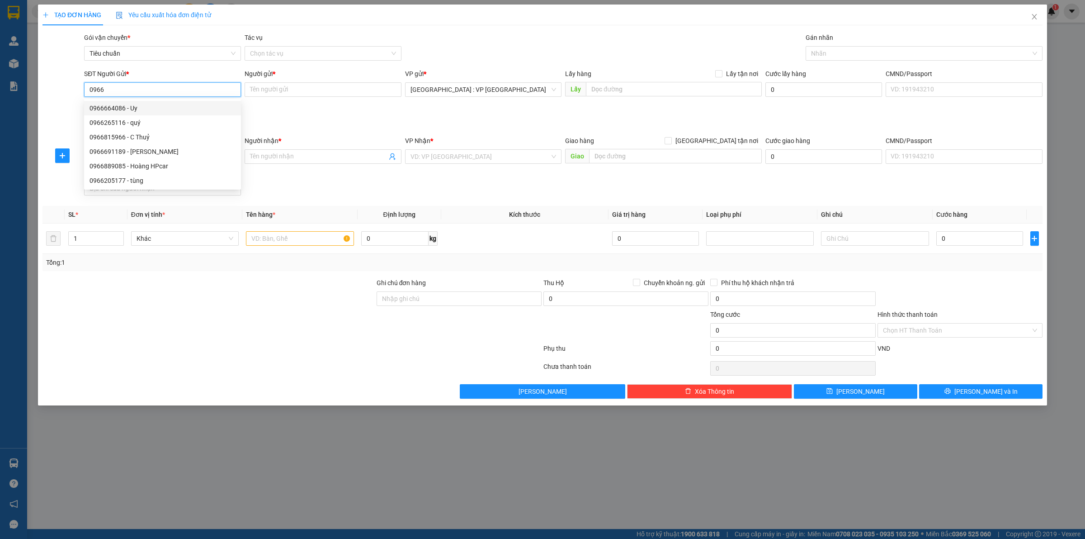
click at [190, 88] on input "0966" at bounding box center [162, 89] width 157 height 14
click at [181, 103] on div "0966664086 - Uy" at bounding box center [163, 108] width 146 height 10
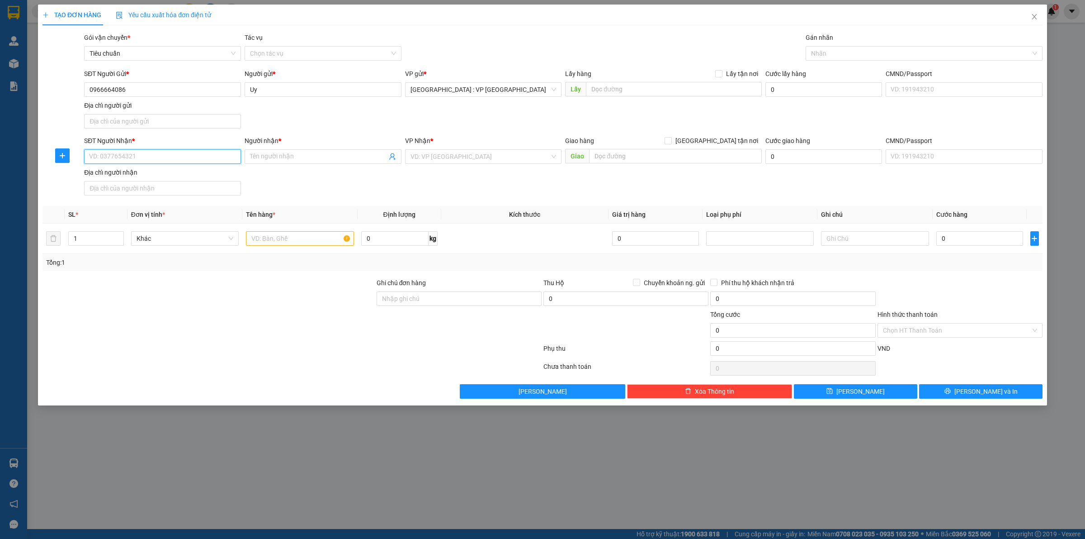
click at [154, 158] on input "SĐT Người Nhận *" at bounding box center [162, 156] width 157 height 14
click at [159, 173] on div "0395782688 - A Phú" at bounding box center [163, 175] width 146 height 10
click at [665, 161] on input "Phú Yên - TP Tuy Hòa: Chành xe Ngọc, Vòng xoay Thuận Thảo Tuy Hoà QL 1A" at bounding box center [675, 156] width 173 height 14
click at [713, 154] on input "Phú Yên - TP Tuy Hòa: Chành xe Ngọc, Vòng xoay Thuận Thảo Tuy Hoà QL 1A" at bounding box center [675, 156] width 173 height 14
click at [671, 141] on input "Giao tận nơi" at bounding box center [668, 140] width 6 height 6
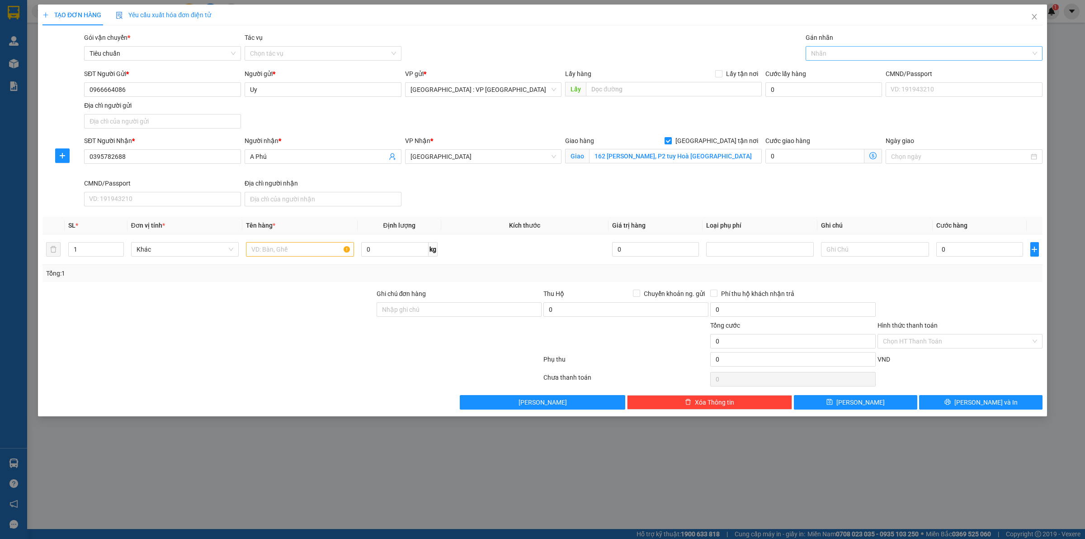
click at [824, 52] on div at bounding box center [919, 53] width 223 height 11
click at [826, 67] on div "Giao tận nơi" at bounding box center [924, 71] width 226 height 10
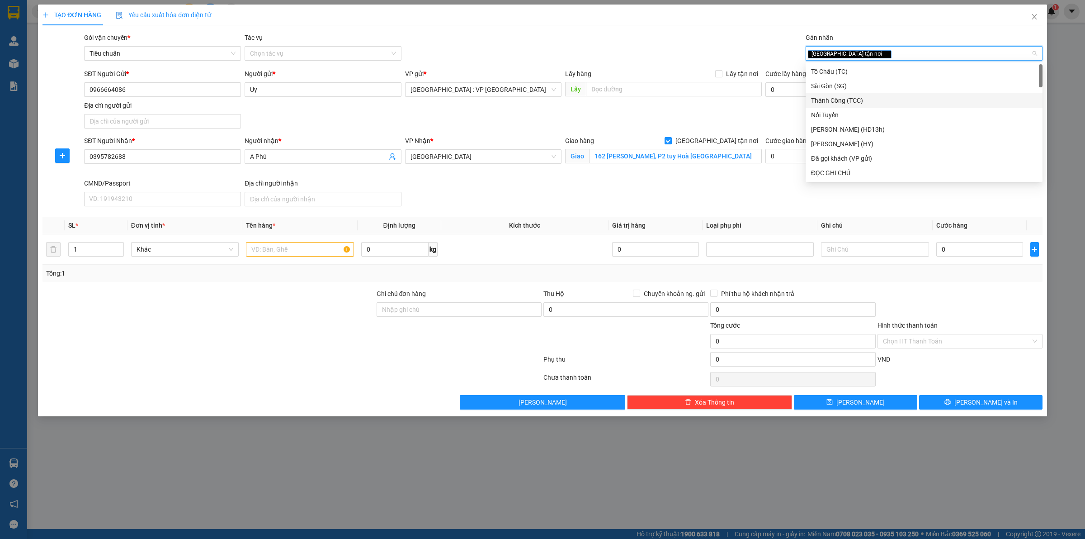
click at [744, 106] on div "SĐT Người Gửi * 0966664086 Người gửi * Uy VP gửi * Hà Nội : VP Hà Đông Lấy hàng…" at bounding box center [563, 100] width 962 height 63
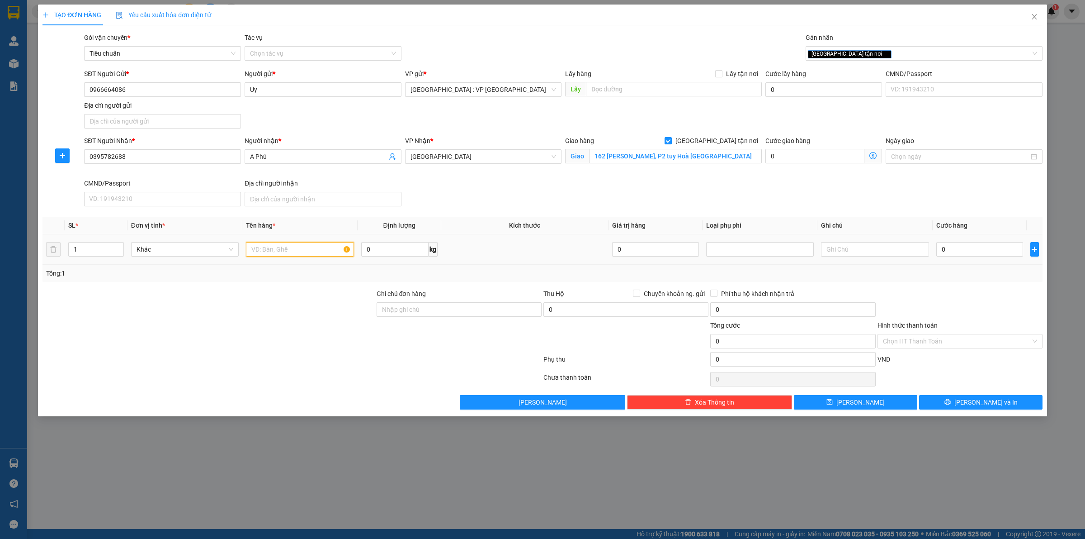
click at [277, 250] on input "text" at bounding box center [300, 249] width 108 height 14
click at [387, 250] on input "0" at bounding box center [394, 249] width 67 height 14
click at [962, 249] on input "0" at bounding box center [980, 249] width 87 height 14
click at [989, 403] on span "Lưu và In" at bounding box center [986, 402] width 63 height 10
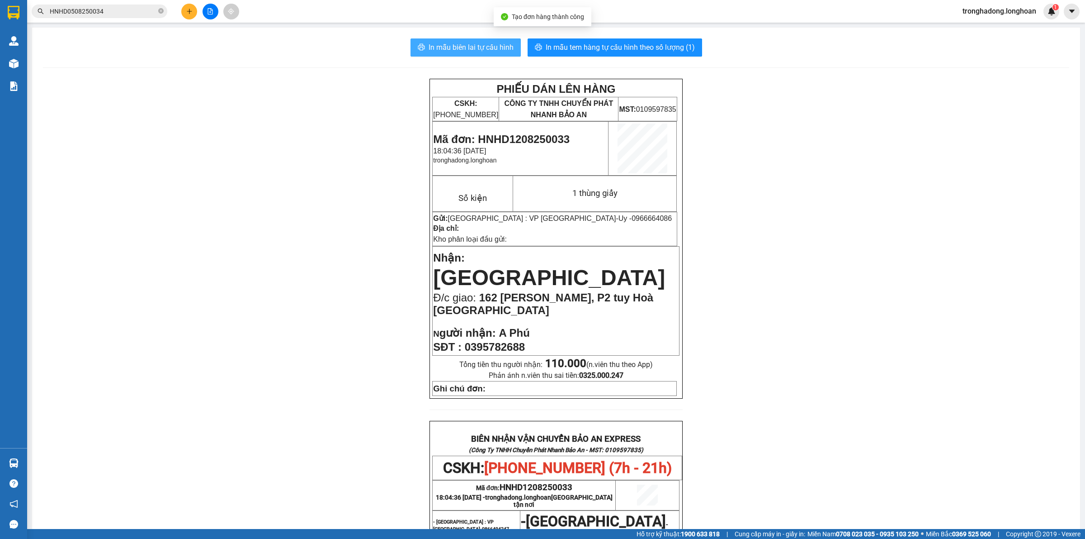
click at [449, 44] on span "In mẫu biên lai tự cấu hình" at bounding box center [471, 47] width 85 height 11
click at [617, 44] on span "In mẫu tem hàng tự cấu hình theo số lượng (1)" at bounding box center [620, 47] width 149 height 11
click at [190, 12] on icon "plus" at bounding box center [189, 11] width 6 height 6
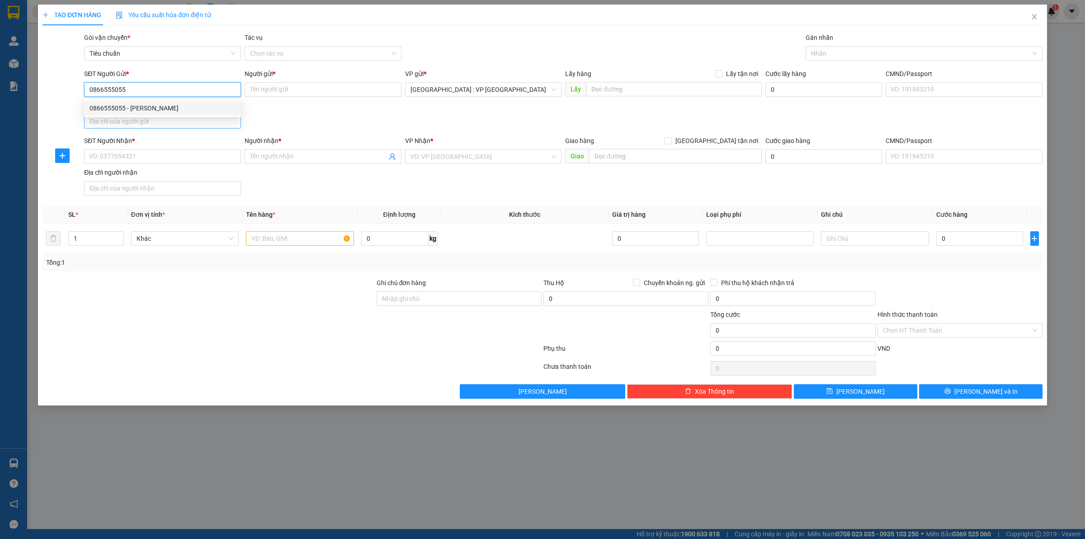
drag, startPoint x: 139, startPoint y: 110, endPoint x: 140, endPoint y: 118, distance: 8.2
click at [140, 110] on div "0866555055 - Ngọc" at bounding box center [163, 108] width 146 height 10
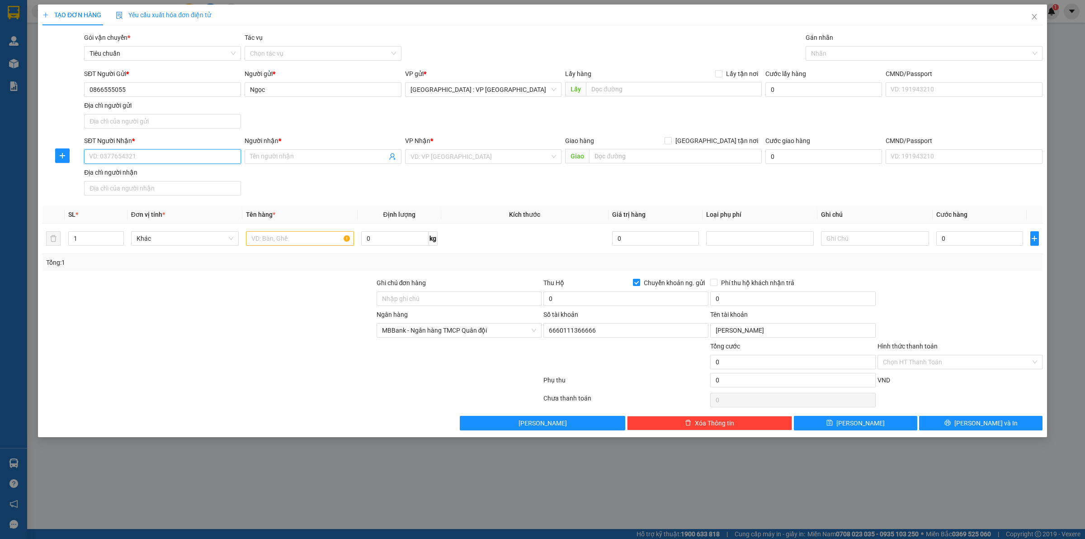
click at [155, 161] on input "SĐT Người Nhận *" at bounding box center [162, 156] width 157 height 14
click at [177, 175] on div "0909122359 - Anh Cường" at bounding box center [163, 175] width 146 height 10
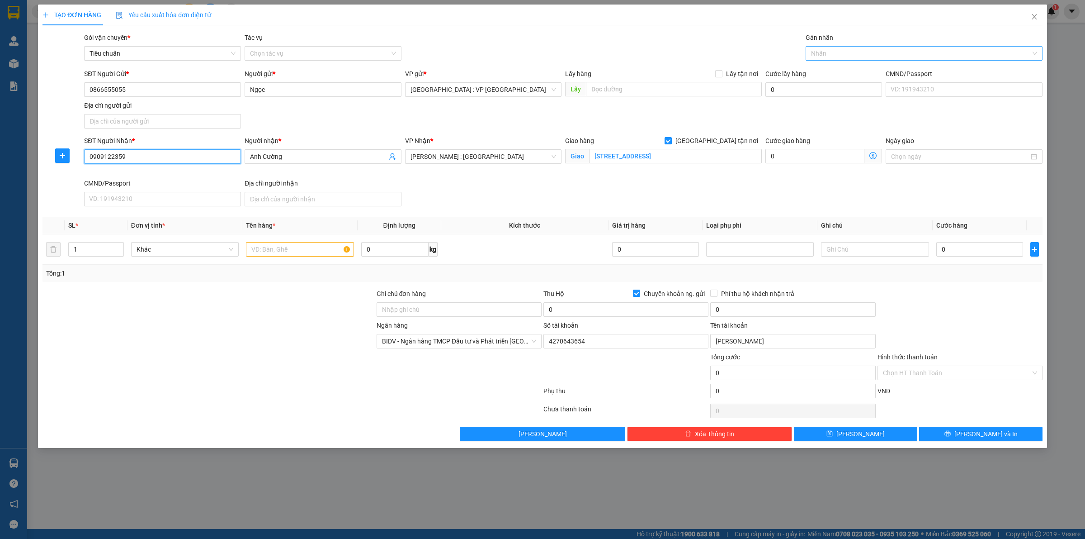
click at [821, 56] on div at bounding box center [919, 53] width 223 height 11
click at [833, 69] on div "Giao tận nơi" at bounding box center [924, 71] width 226 height 10
click at [689, 128] on div "SĐT Người Gửi * 0866555055 Người gửi * Ngọc VP gửi * Hà Nội : VP Hà Đông Lấy hà…" at bounding box center [563, 100] width 962 height 63
click at [104, 250] on input "1" at bounding box center [96, 249] width 55 height 14
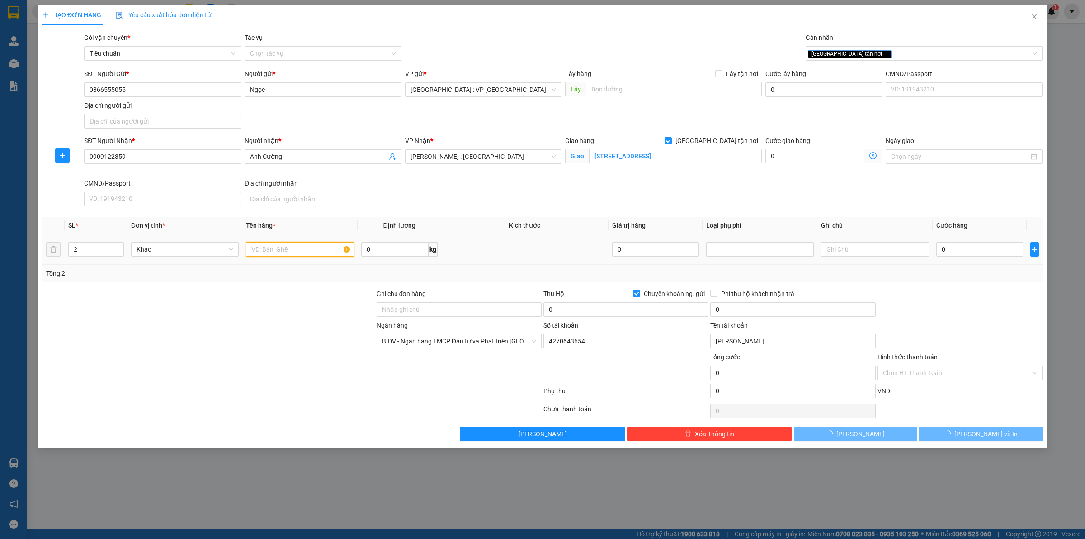
click at [288, 248] on input "text" at bounding box center [300, 249] width 108 height 14
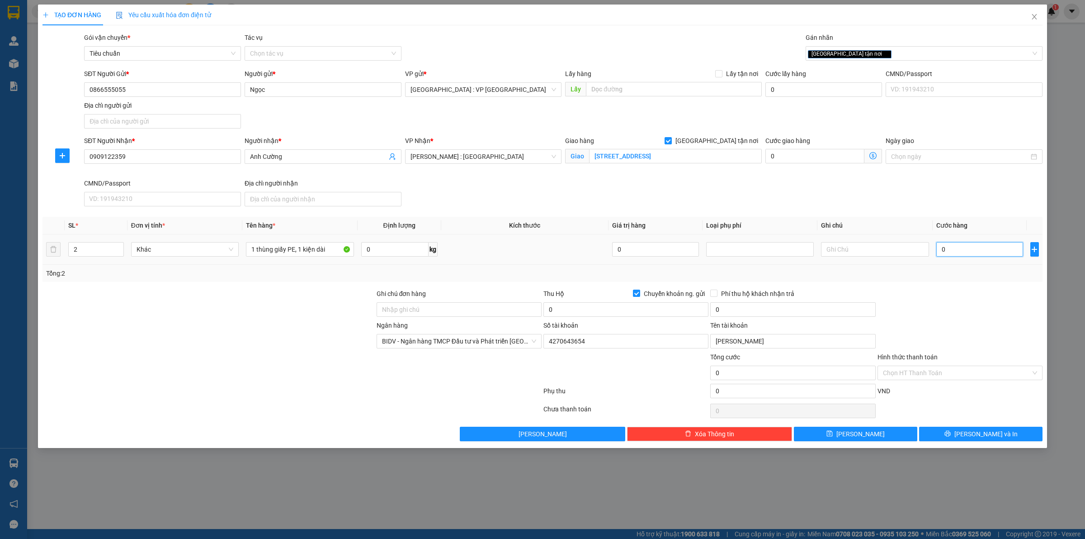
click at [962, 246] on input "0" at bounding box center [980, 249] width 87 height 14
click at [592, 312] on input "0" at bounding box center [626, 309] width 165 height 14
drag, startPoint x: 904, startPoint y: 373, endPoint x: 900, endPoint y: 376, distance: 4.8
click at [904, 373] on input "Hình thức thanh toán" at bounding box center [957, 373] width 148 height 14
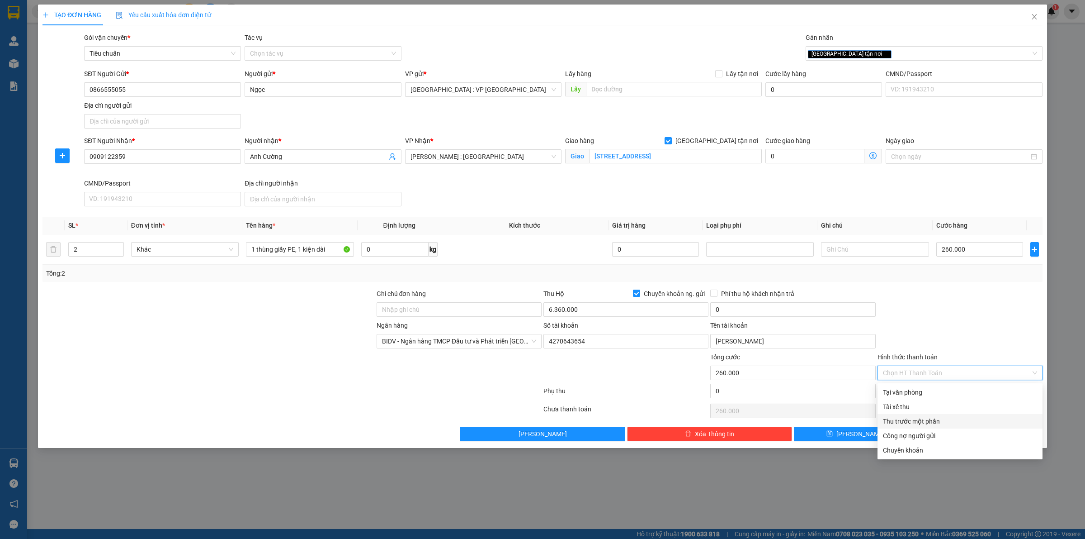
click at [908, 419] on div "Thu trước một phần" at bounding box center [960, 421] width 154 height 10
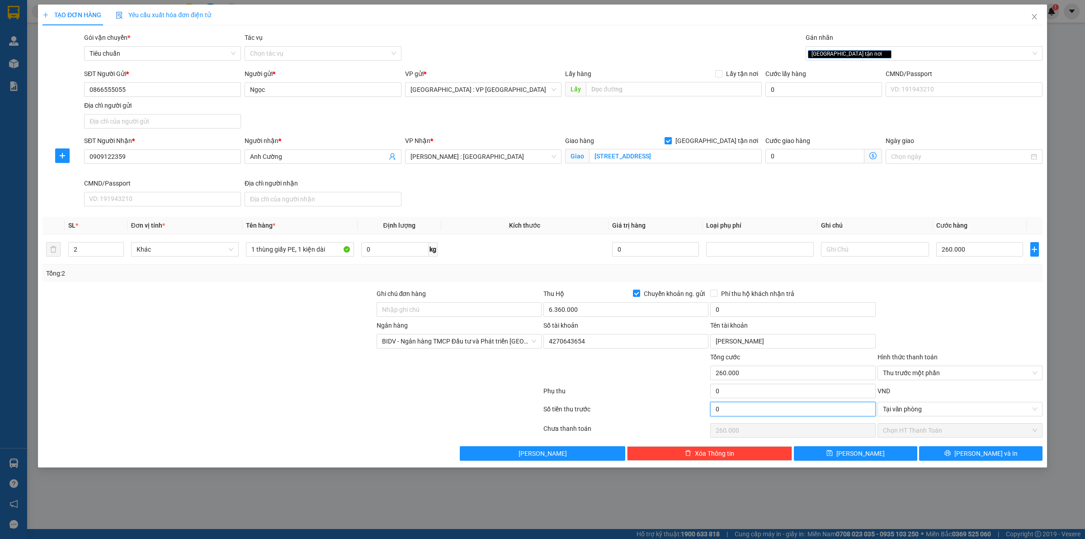
click at [744, 409] on input "0" at bounding box center [792, 409] width 165 height 14
click at [1008, 313] on div at bounding box center [960, 305] width 167 height 32
click at [744, 309] on input "0" at bounding box center [792, 309] width 165 height 14
click at [946, 295] on div at bounding box center [960, 305] width 167 height 32
click at [488, 343] on span "BIDV - Ngân hàng TMCP Đầu tư và Phát triển Việt Nam" at bounding box center [459, 341] width 154 height 14
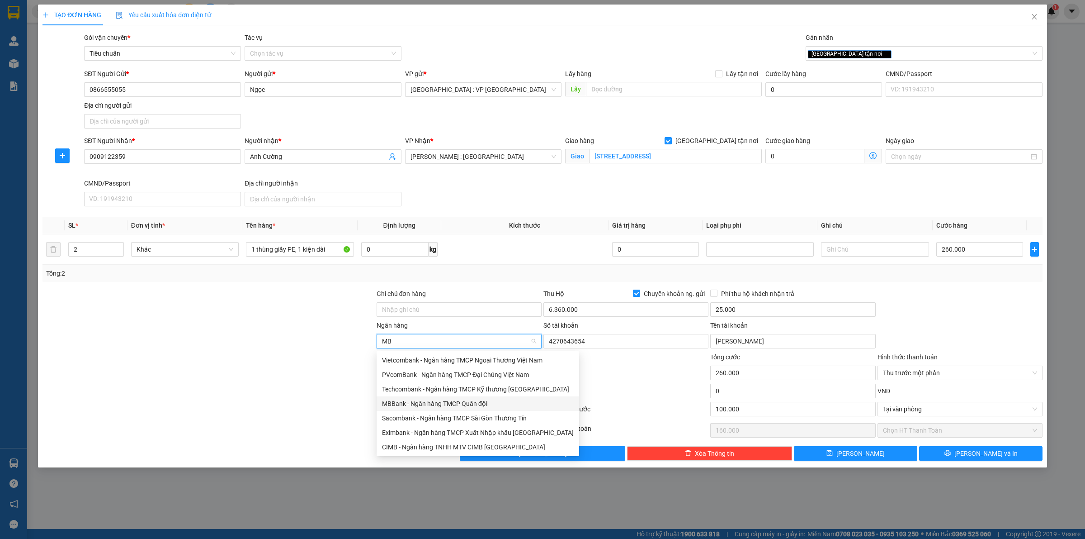
click at [428, 401] on div "MBBank - Ngân hàng TMCP Quân đội" at bounding box center [478, 403] width 192 height 10
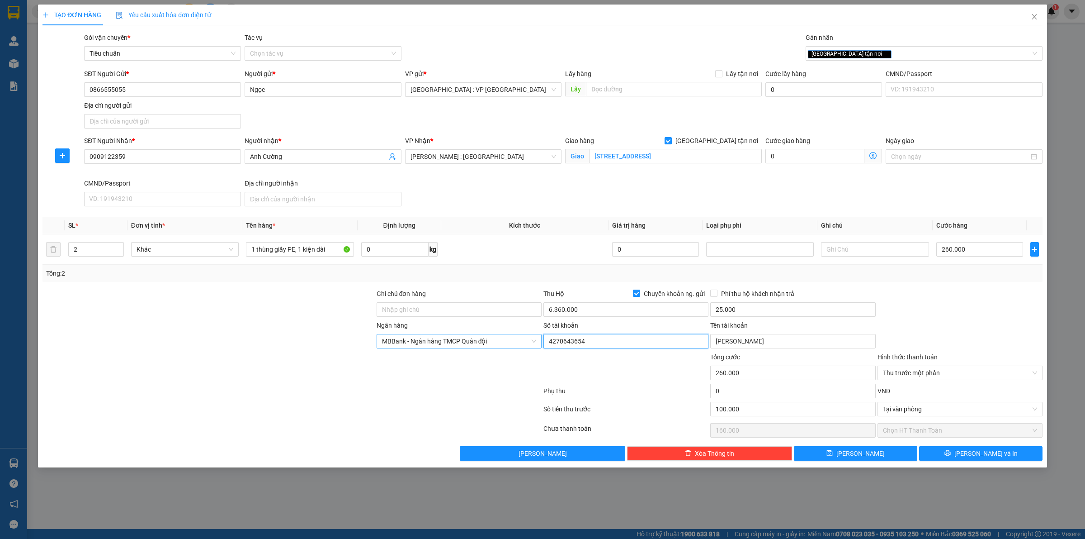
click at [595, 342] on input "4270643654" at bounding box center [626, 341] width 165 height 14
click at [796, 342] on input "Nguyễn Việt Anh" at bounding box center [792, 341] width 165 height 14
click at [646, 390] on div "Phụ thu" at bounding box center [626, 394] width 167 height 16
click at [985, 451] on span "Lưu và In" at bounding box center [986, 453] width 63 height 10
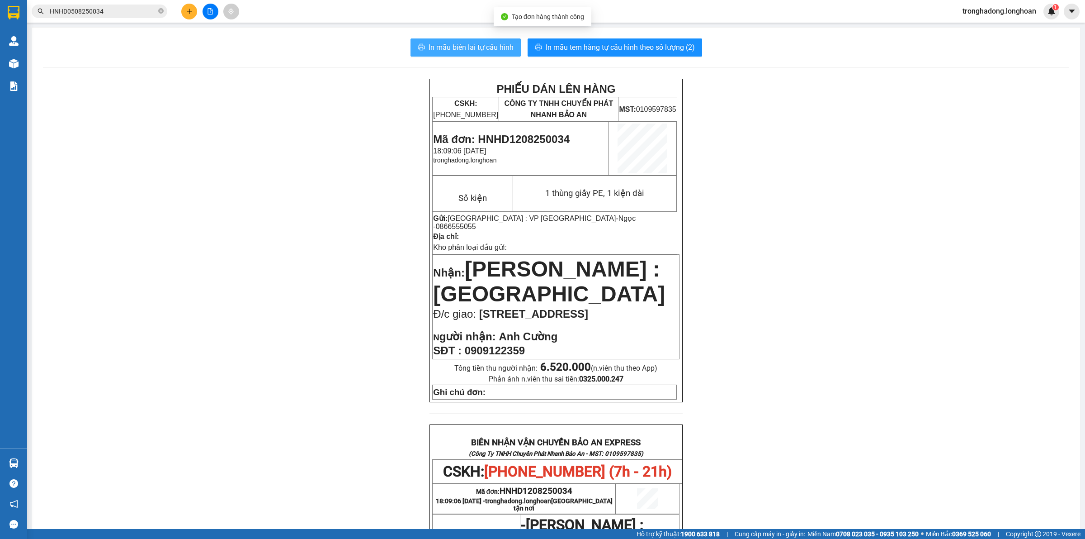
click at [467, 42] on span "In mẫu biên lai tự cấu hình" at bounding box center [471, 47] width 85 height 11
click at [607, 46] on span "In mẫu tem hàng tự cấu hình theo số lượng (2)" at bounding box center [620, 47] width 149 height 11
click at [190, 8] on icon "plus" at bounding box center [189, 11] width 6 height 6
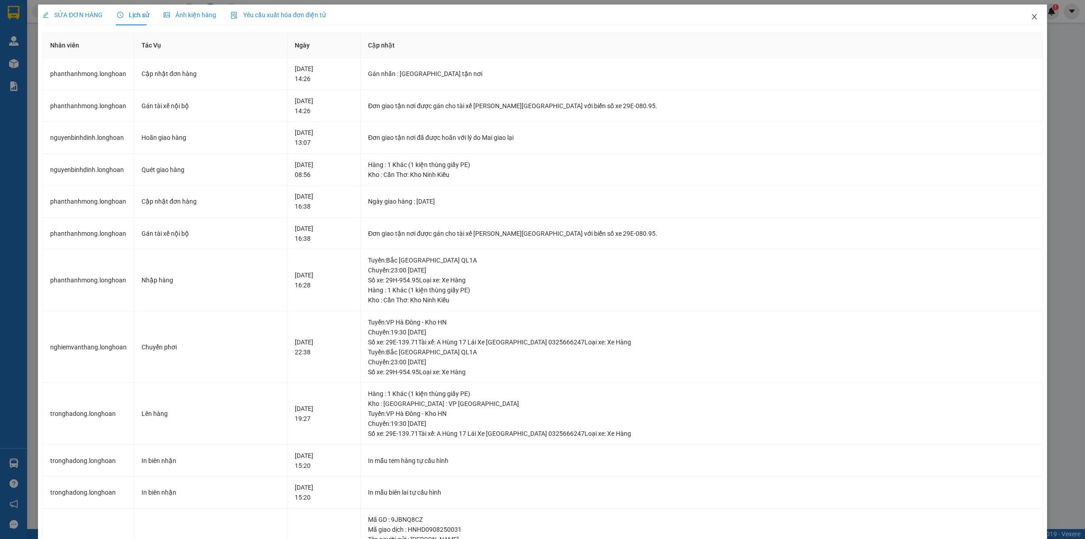
click at [1032, 18] on icon "close" at bounding box center [1034, 16] width 5 height 5
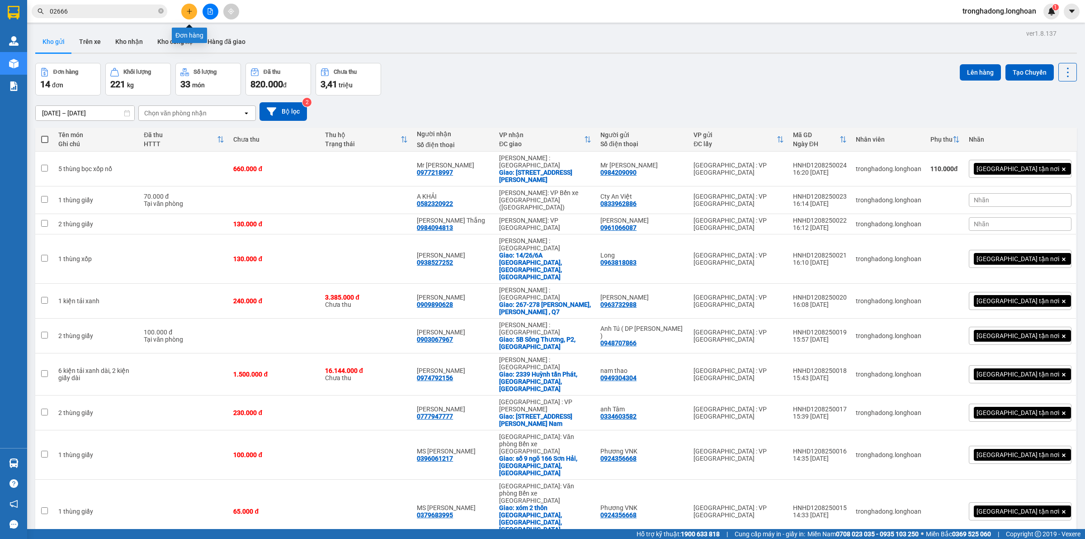
click at [188, 10] on icon "plus" at bounding box center [189, 11] width 6 height 6
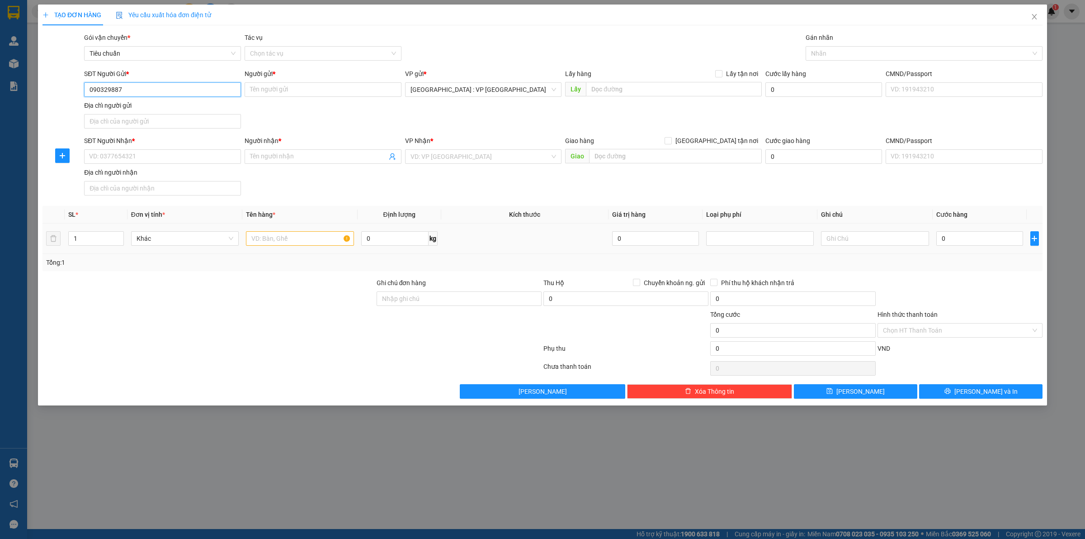
type input "0903298877"
click at [218, 106] on div "0903298877 - [PERSON_NAME]" at bounding box center [163, 108] width 146 height 10
type input "[PERSON_NAME]"
type input "0903298877"
click at [180, 157] on input "SĐT Người Nhận *" at bounding box center [162, 156] width 157 height 14
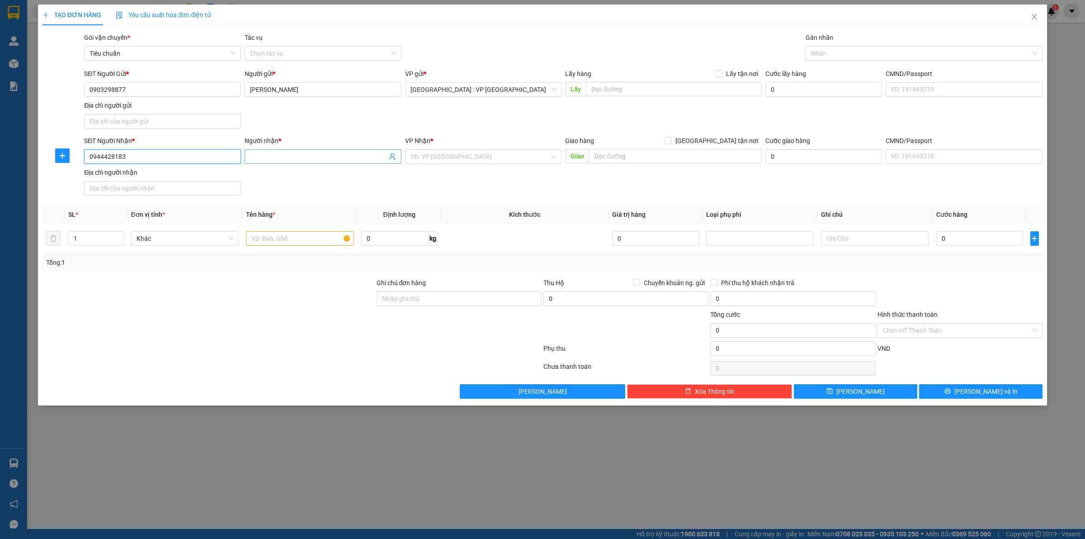
type input "0944428183"
click at [288, 155] on input "Người nhận *" at bounding box center [318, 157] width 137 height 10
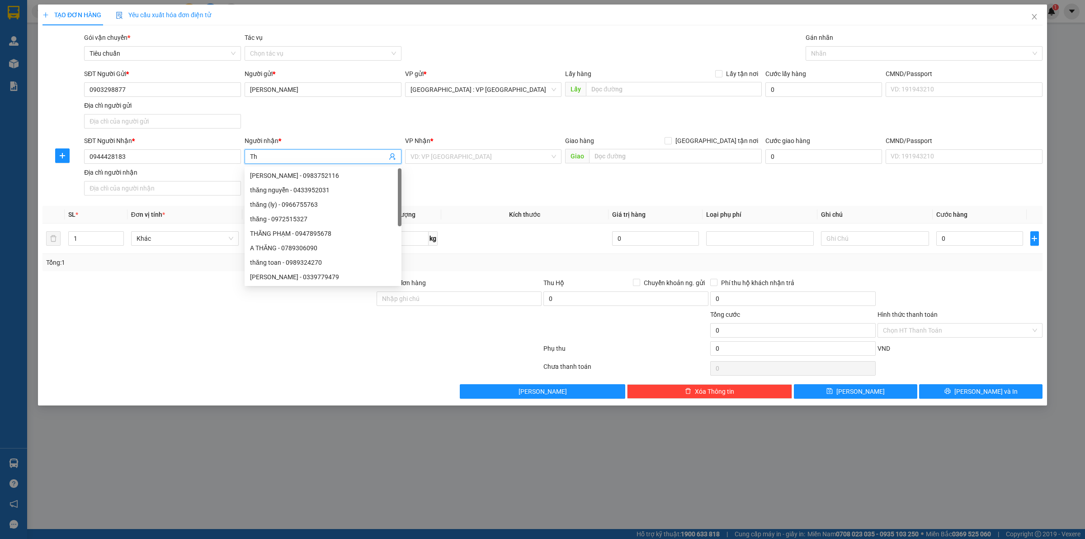
type input "T"
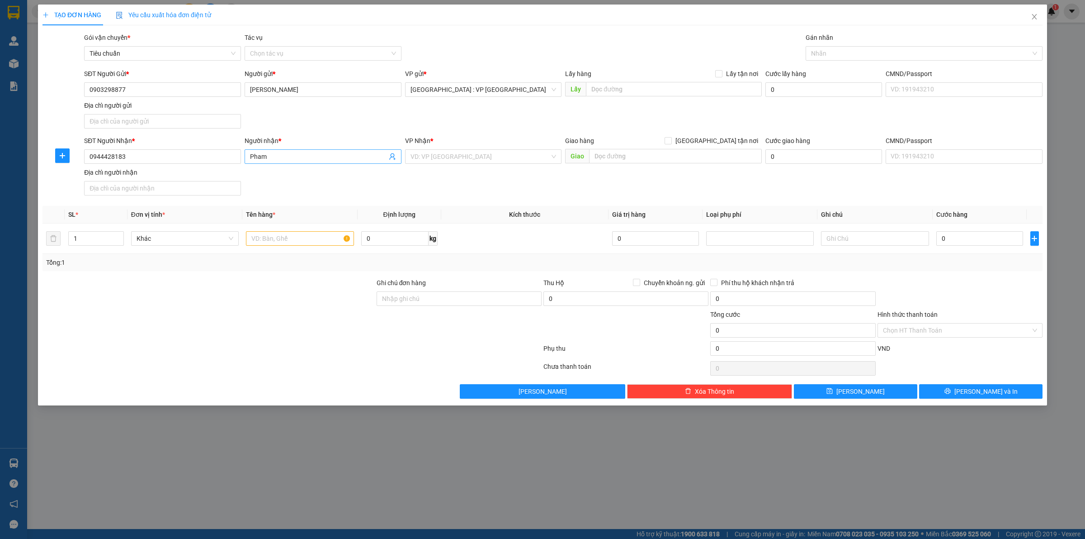
click at [355, 157] on input "Pham" at bounding box center [318, 157] width 137 height 10
type input "Pham Sơn"
click at [607, 159] on input "text" at bounding box center [675, 156] width 173 height 14
type input "[STREET_ADDRESS][PERSON_NAME]"
click at [671, 143] on input "[GEOGRAPHIC_DATA] tận nơi" at bounding box center [668, 140] width 6 height 6
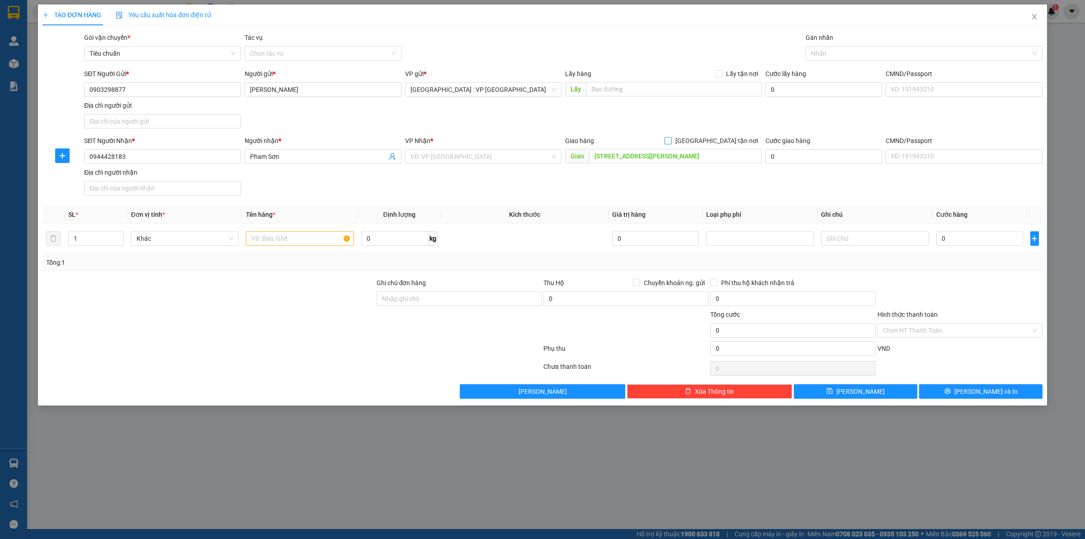
checkbox input "true"
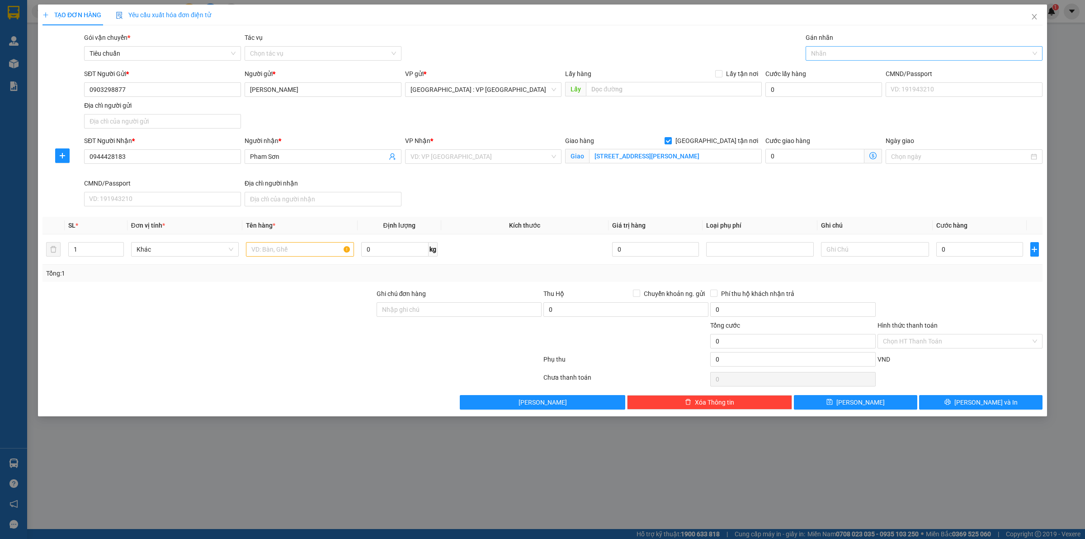
click at [840, 51] on div at bounding box center [919, 53] width 223 height 11
type input "giao"
click at [833, 71] on div "[GEOGRAPHIC_DATA] tận nơi" at bounding box center [924, 71] width 226 height 10
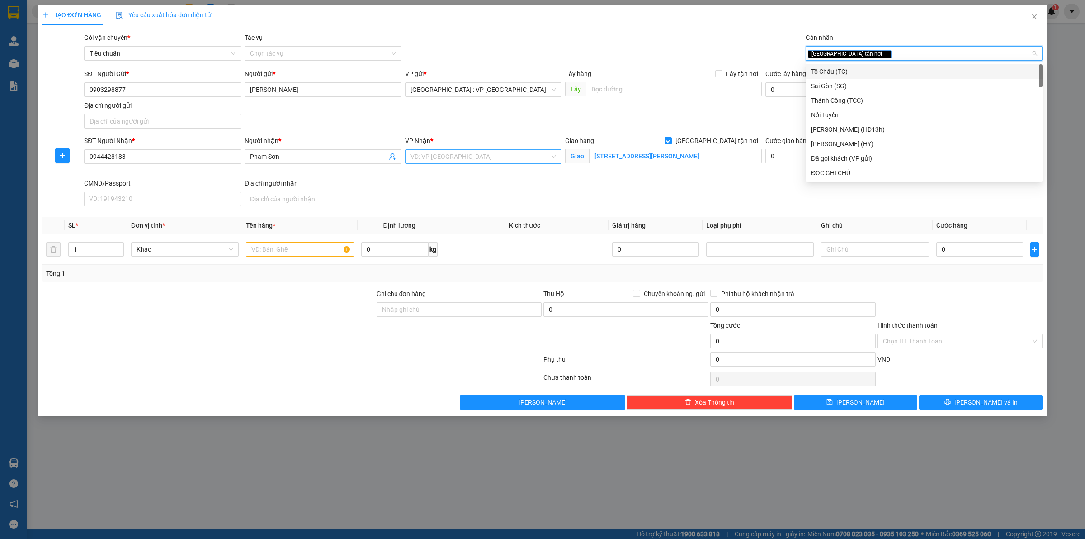
click at [457, 155] on input "search" at bounding box center [481, 157] width 140 height 14
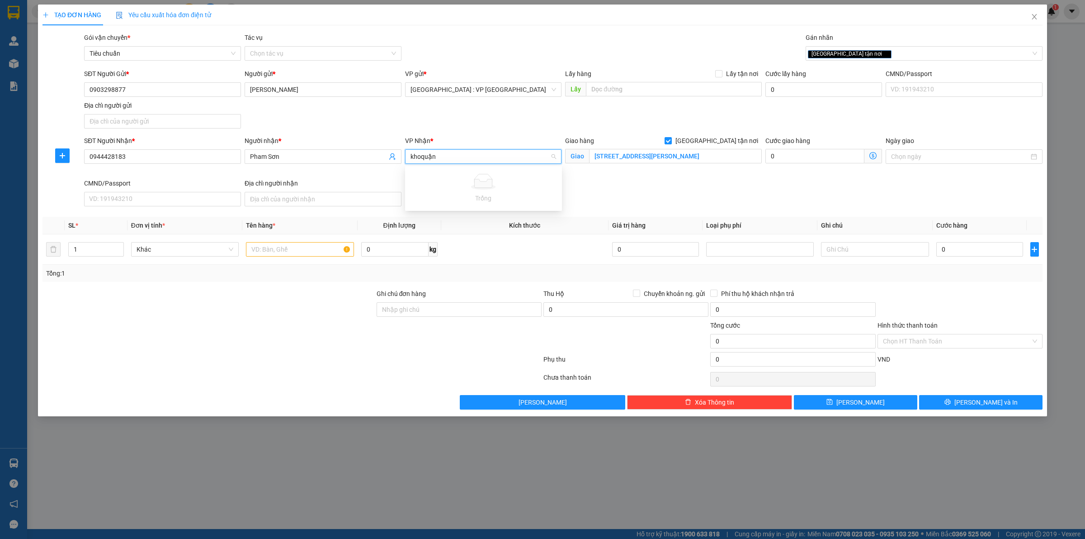
type input "kho quận"
click at [458, 179] on div "[PERSON_NAME] : [GEOGRAPHIC_DATA]" at bounding box center [484, 175] width 146 height 10
click at [90, 248] on input "1" at bounding box center [96, 249] width 55 height 14
drag, startPoint x: 265, startPoint y: 251, endPoint x: 274, endPoint y: 251, distance: 8.1
click at [267, 251] on input "text" at bounding box center [300, 249] width 108 height 14
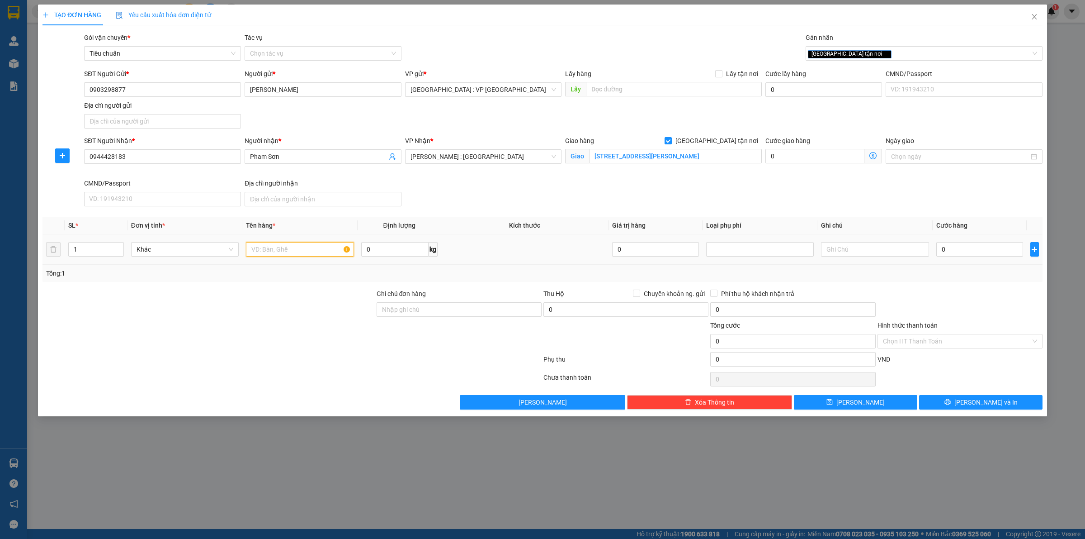
type input "m"
type input "1 kiện trắng"
click at [956, 248] on input "0" at bounding box center [980, 249] width 87 height 14
type input "1"
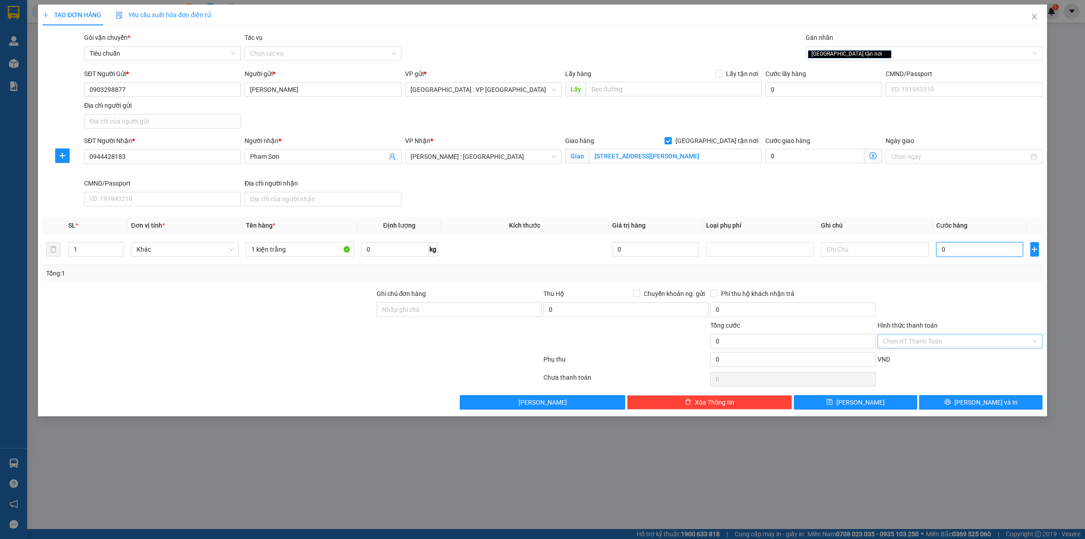
type input "1"
type input "15"
type input "150"
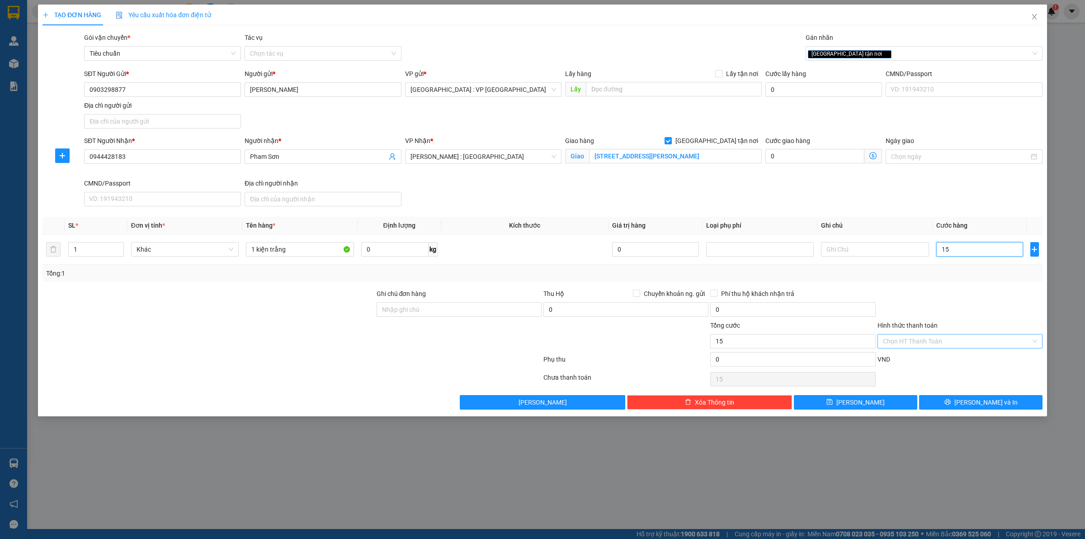
type input "150"
type input "1.500"
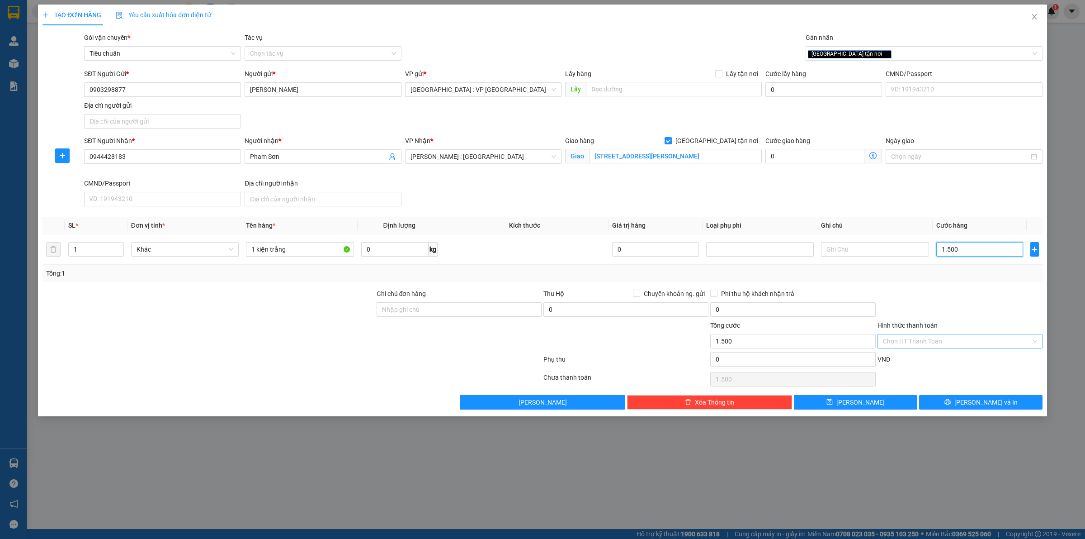
type input "15.000"
type input "150.000"
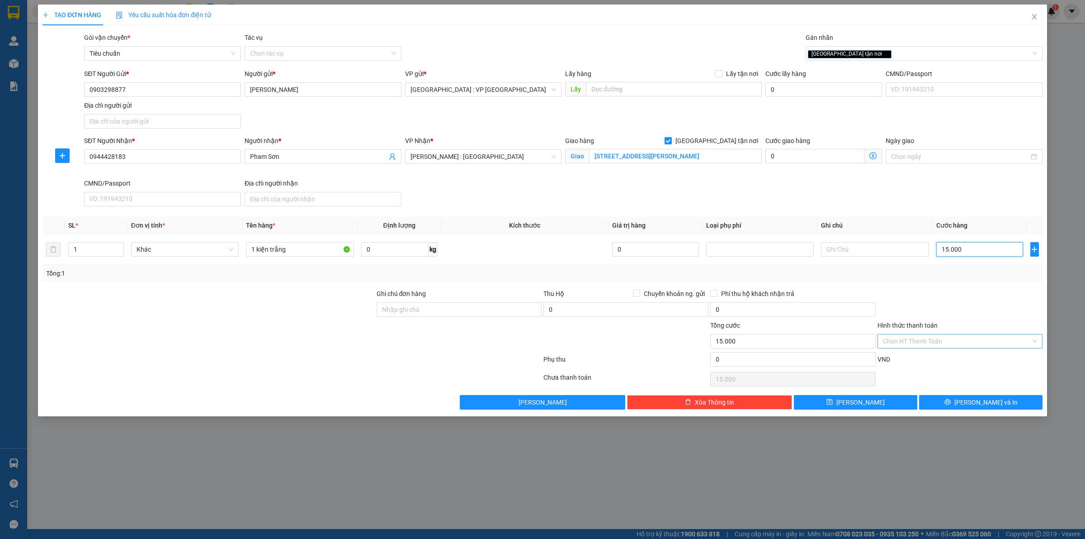
type input "150.000"
click at [1038, 14] on span "Close" at bounding box center [1034, 17] width 25 height 25
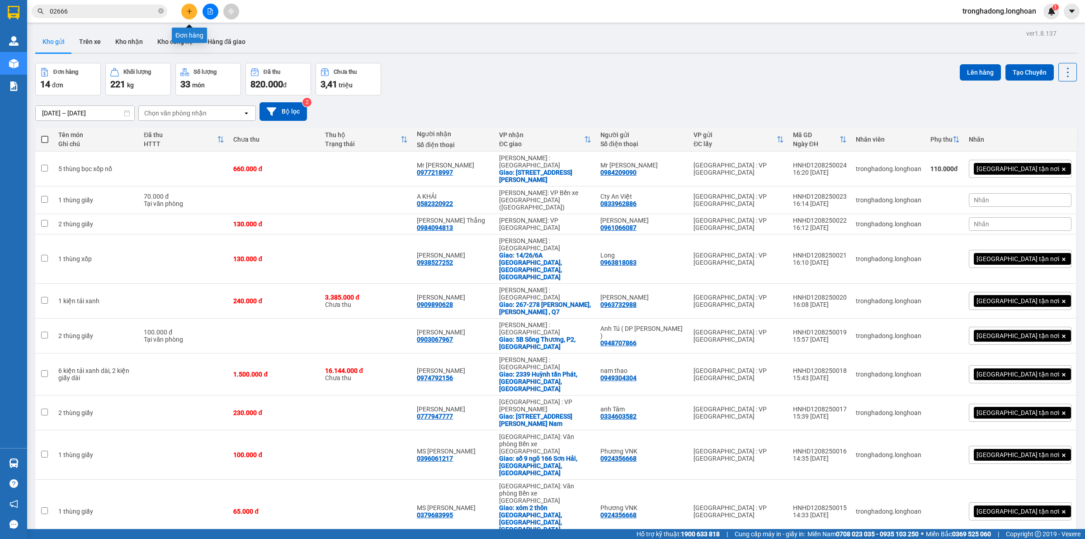
click at [192, 6] on button at bounding box center [189, 12] width 16 height 16
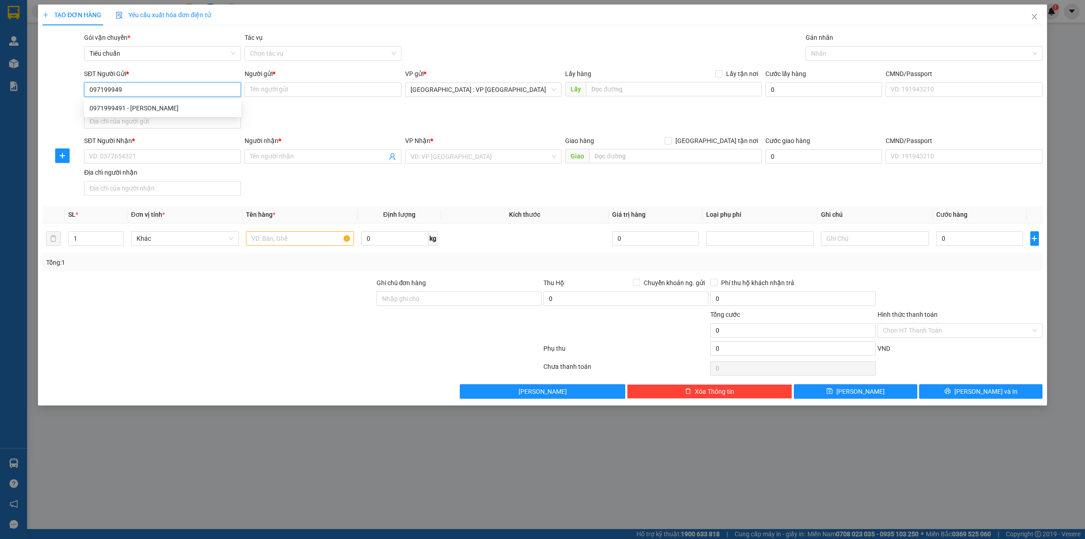
type input "0971999491"
click at [173, 109] on div "0971999491 - [PERSON_NAME]" at bounding box center [163, 108] width 146 height 10
type input "[PERSON_NAME]"
type input "0971999491"
click at [148, 152] on input "SĐT Người Nhận *" at bounding box center [162, 156] width 157 height 14
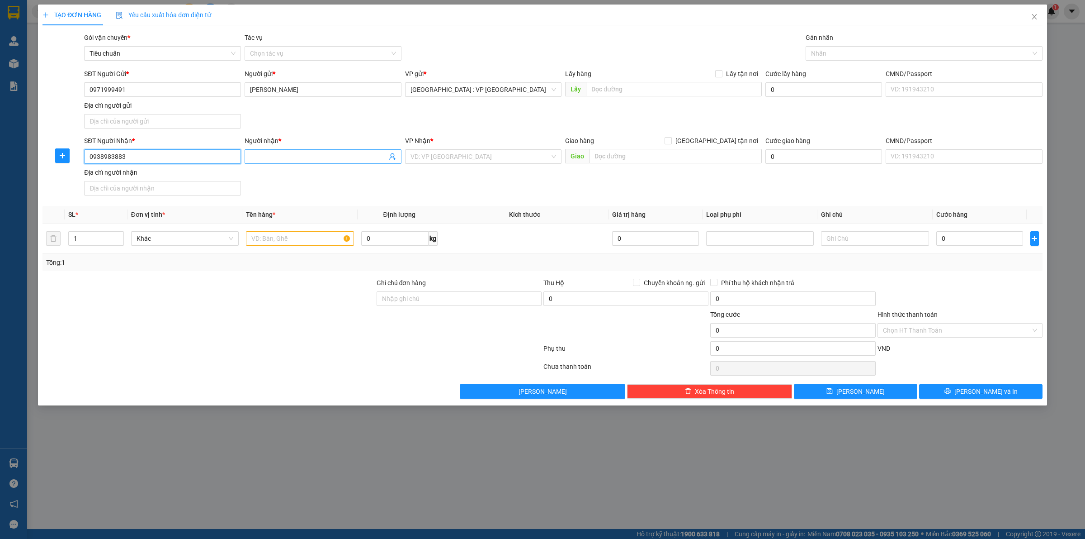
type input "0938983883"
click at [293, 156] on input "Người nhận *" at bounding box center [318, 157] width 137 height 10
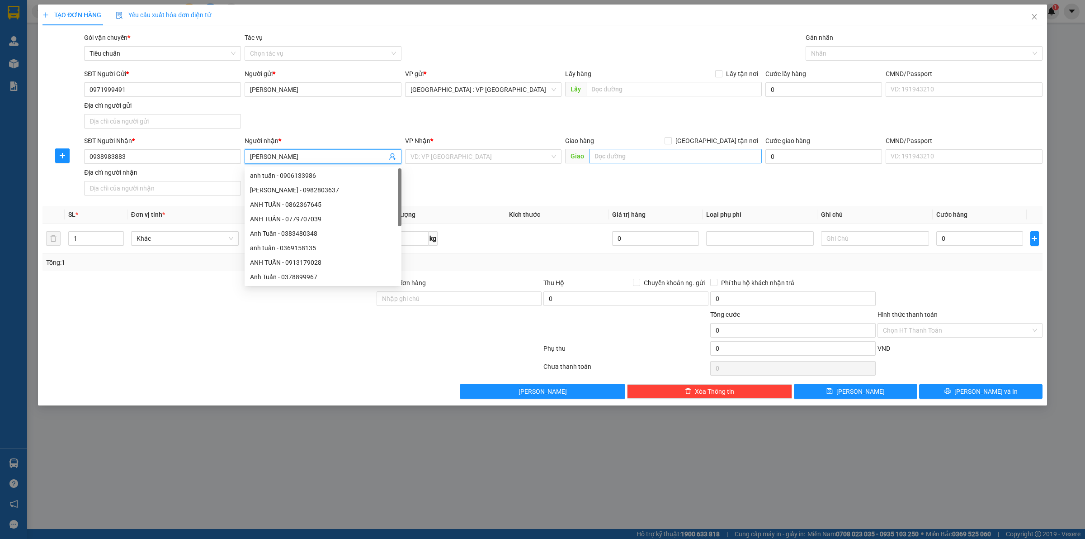
type input "[PERSON_NAME]"
click at [613, 155] on input "text" at bounding box center [675, 156] width 173 height 14
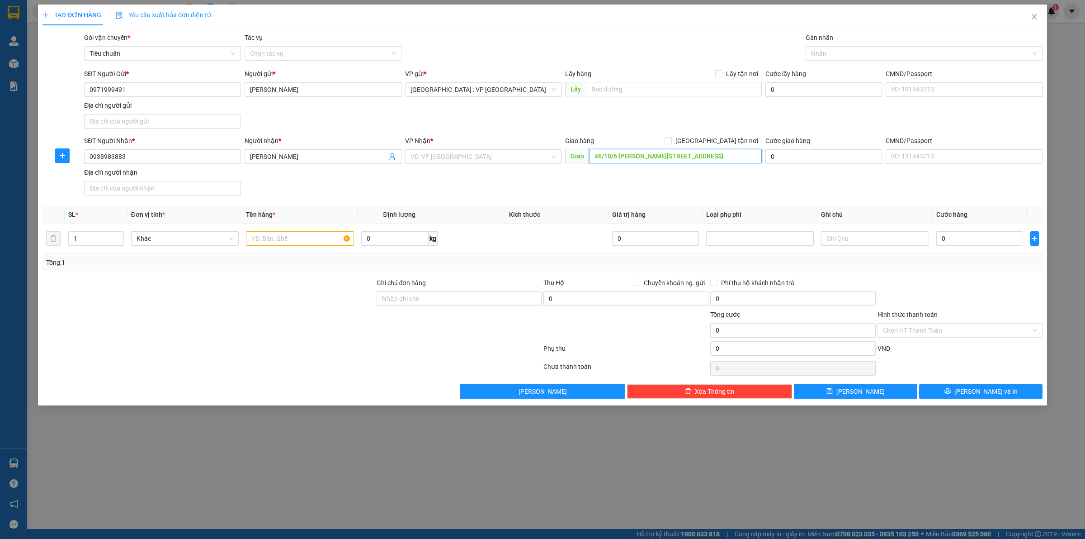
scroll to position [0, 7]
type input "46/10/6 [PERSON_NAME][STREET_ADDRESS]"
click at [671, 138] on input "[GEOGRAPHIC_DATA] tận nơi" at bounding box center [668, 140] width 6 height 6
checkbox input "true"
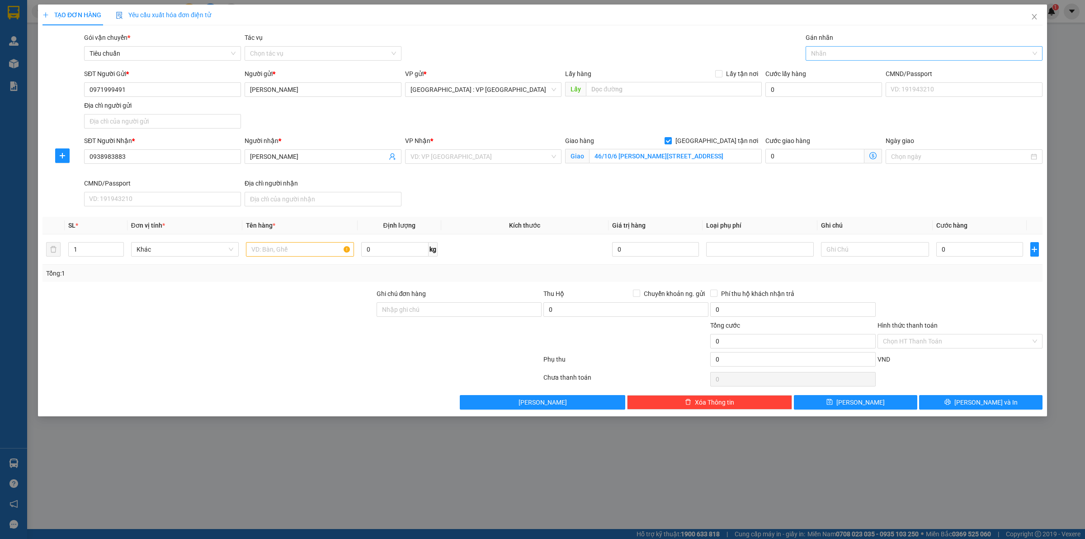
click at [828, 52] on div at bounding box center [919, 53] width 223 height 11
type input "giao"
click at [827, 74] on div "[GEOGRAPHIC_DATA] tận nơi" at bounding box center [924, 71] width 226 height 10
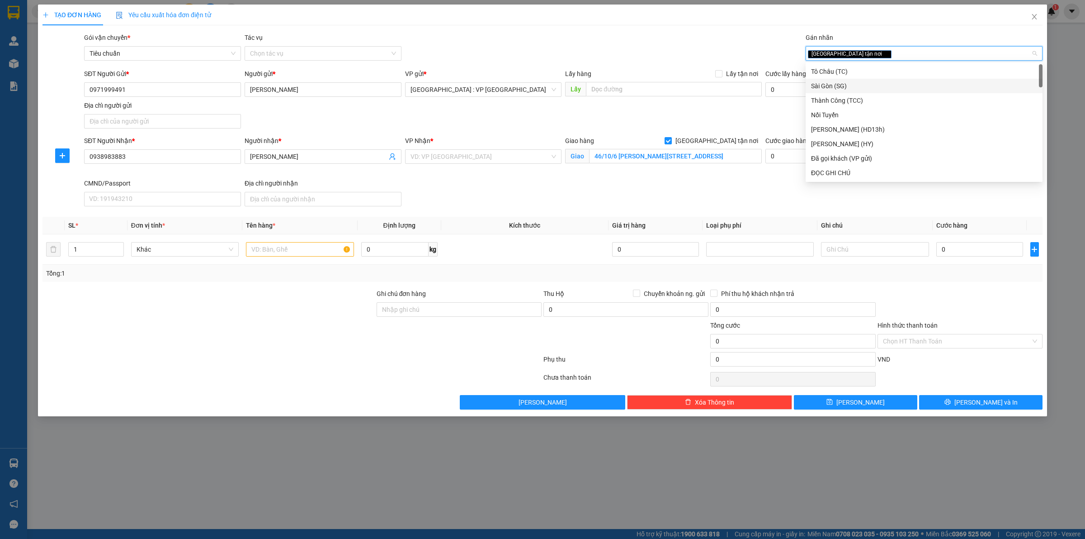
click at [751, 121] on div "SĐT Người Gửi * 0971999491 Người gửi * [PERSON_NAME] VP gửi * [GEOGRAPHIC_DATA]…" at bounding box center [563, 100] width 962 height 63
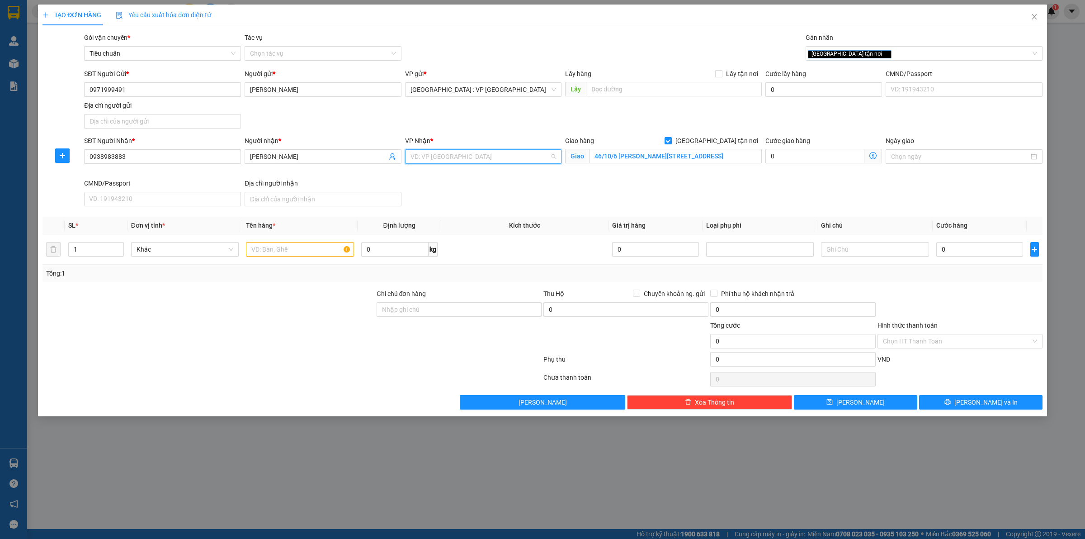
click at [482, 159] on input "search" at bounding box center [481, 157] width 140 height 14
type input "kho quận"
click at [469, 177] on div "[PERSON_NAME] : [GEOGRAPHIC_DATA]" at bounding box center [484, 175] width 146 height 10
click at [87, 248] on input "1" at bounding box center [96, 249] width 55 height 14
click at [266, 250] on input "text" at bounding box center [300, 249] width 108 height 14
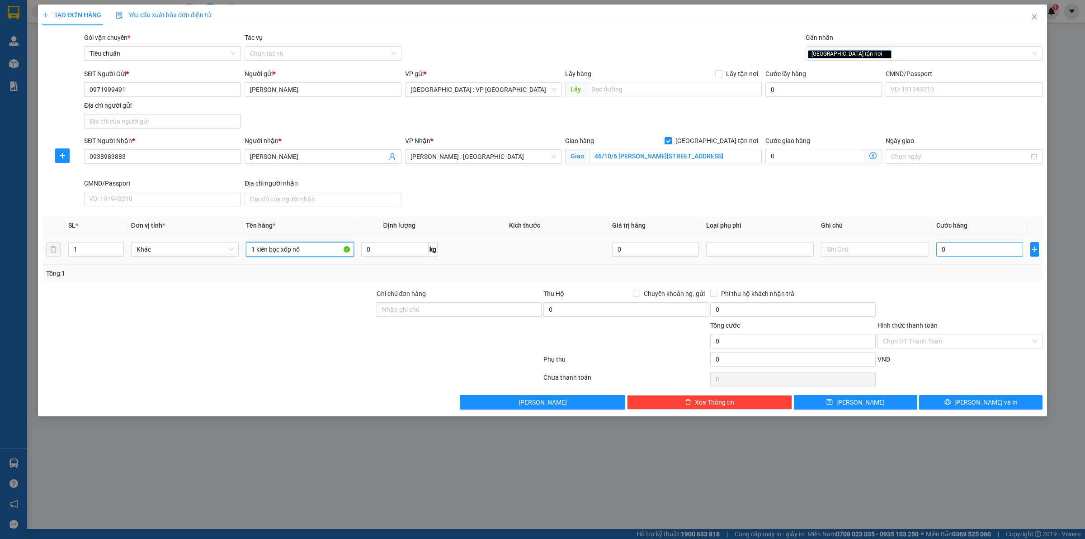
type input "1 kiên bọc xốp nổ"
click at [956, 254] on input "0" at bounding box center [980, 249] width 87 height 14
type input "3"
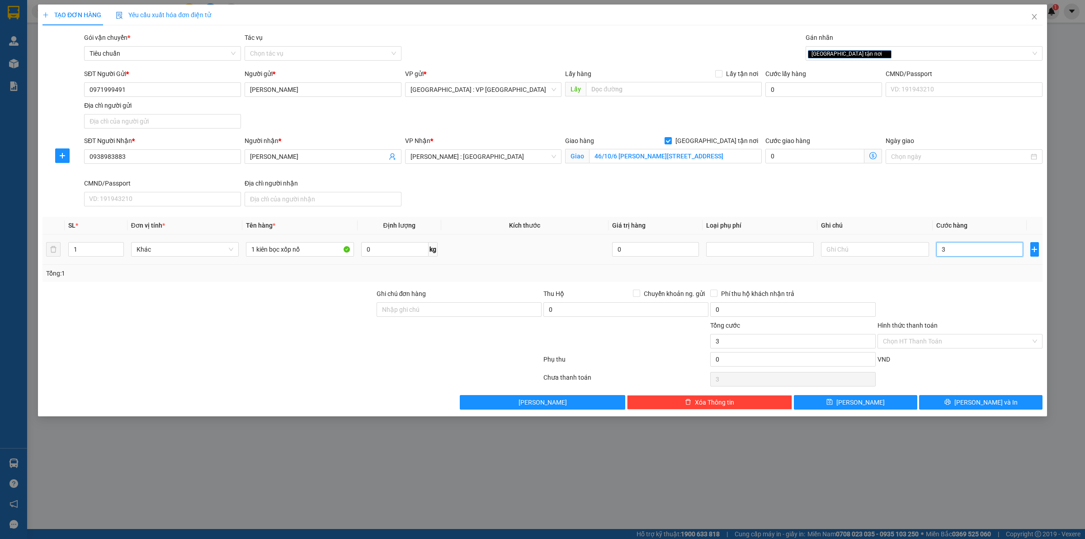
type input "37"
type input "370"
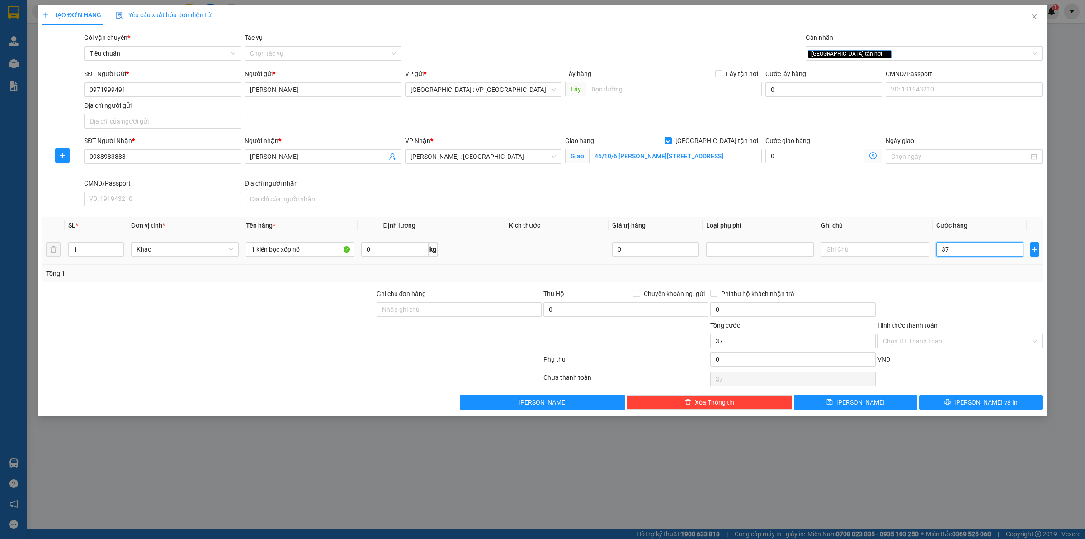
type input "370"
type input "3.700"
type input "37.000"
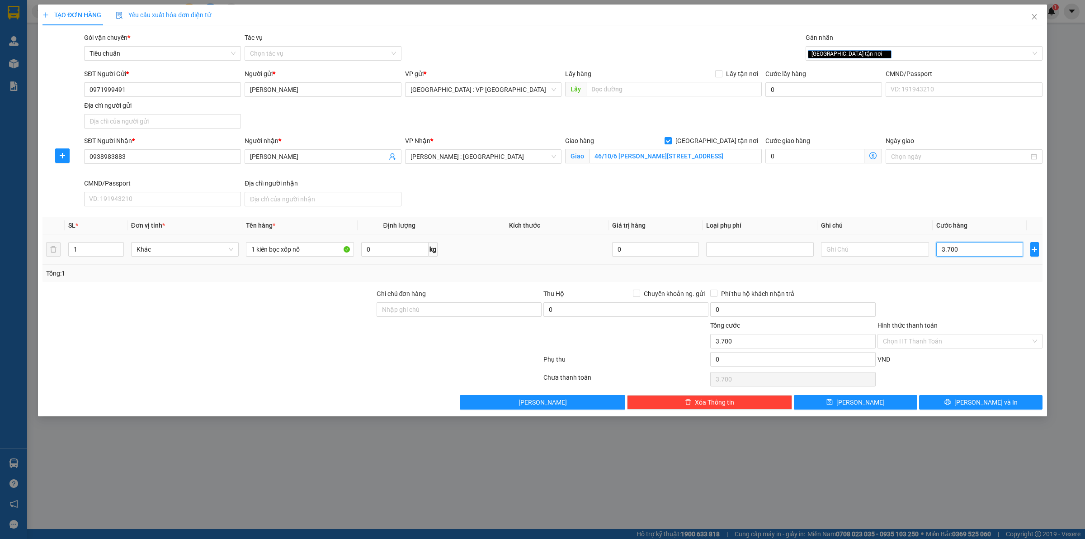
type input "37.000"
type input "370.000"
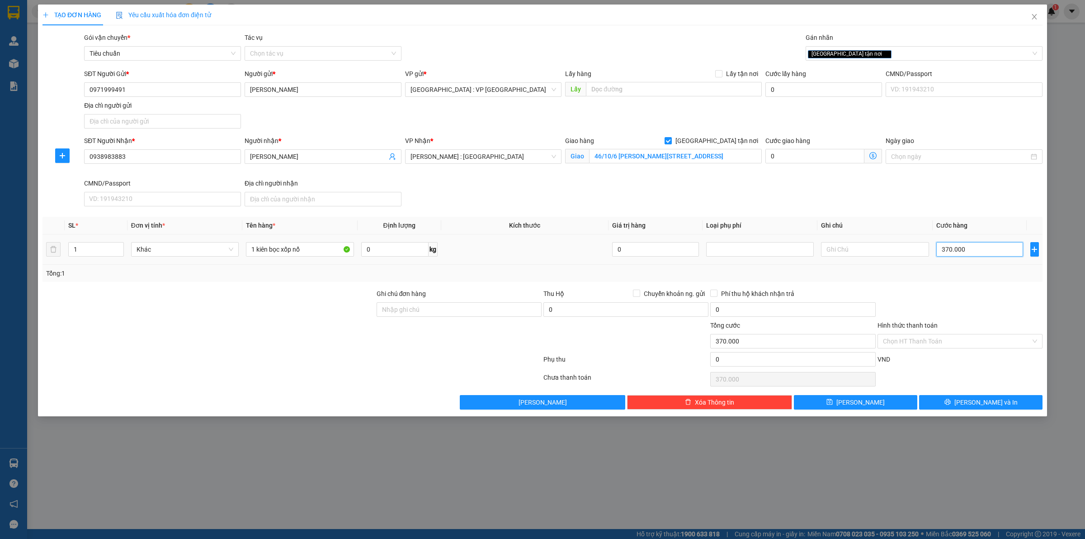
type input "3.700.000"
type input "370.000"
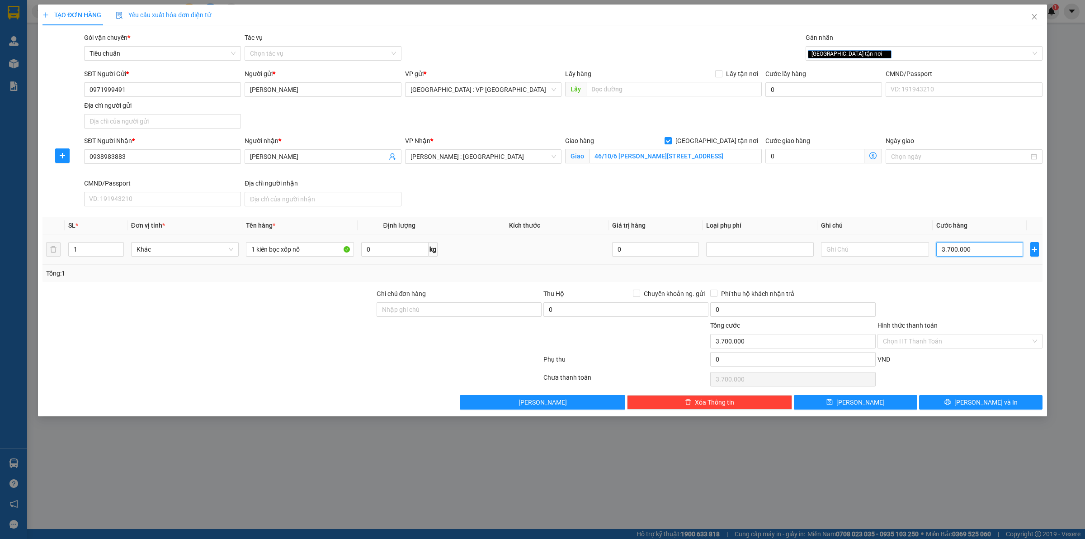
type input "370.000"
click at [949, 286] on div "Transit Pickup Surcharge Ids Transit Deliver Surcharge Ids Transit Deliver Surc…" at bounding box center [543, 221] width 1000 height 377
click at [615, 310] on input "0" at bounding box center [626, 309] width 165 height 14
type input "1.000.000"
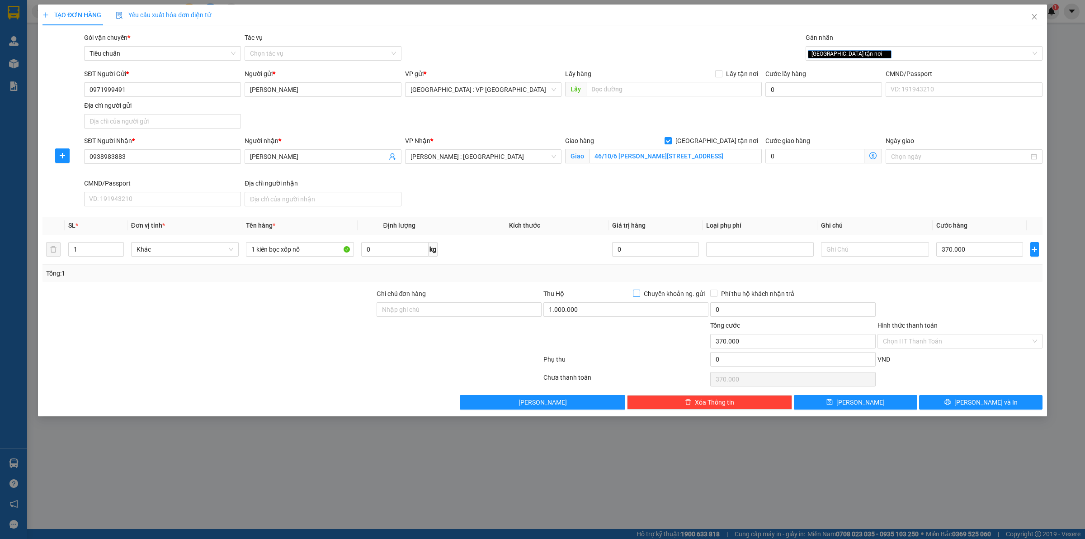
click at [637, 289] on label "Chuyển khoản ng. gửi" at bounding box center [671, 294] width 76 height 10
click at [637, 289] on input "Chuyển khoản ng. gửi" at bounding box center [636, 292] width 6 height 6
checkbox input "true"
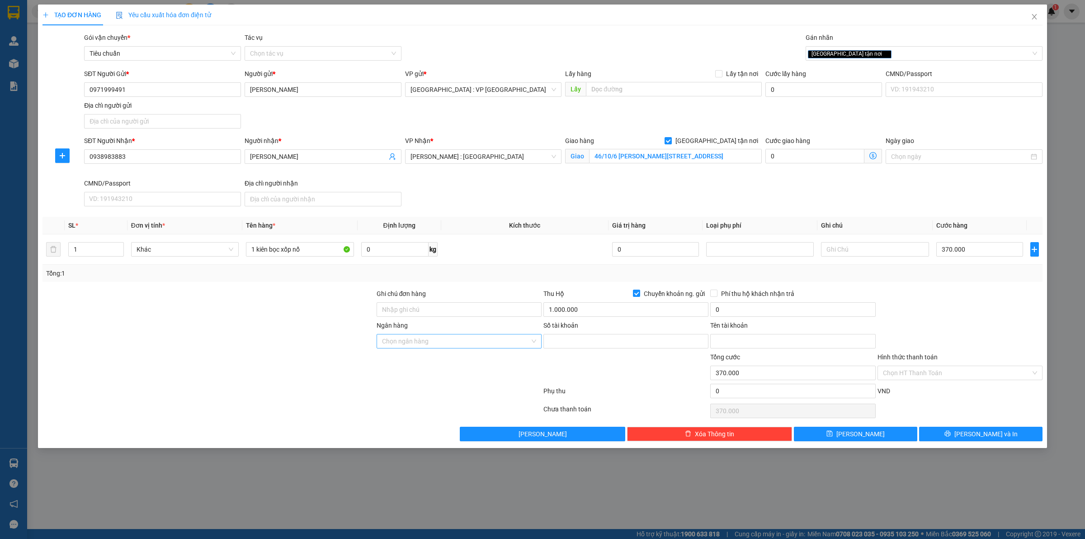
click at [506, 343] on input "Ngân hàng" at bounding box center [456, 341] width 148 height 14
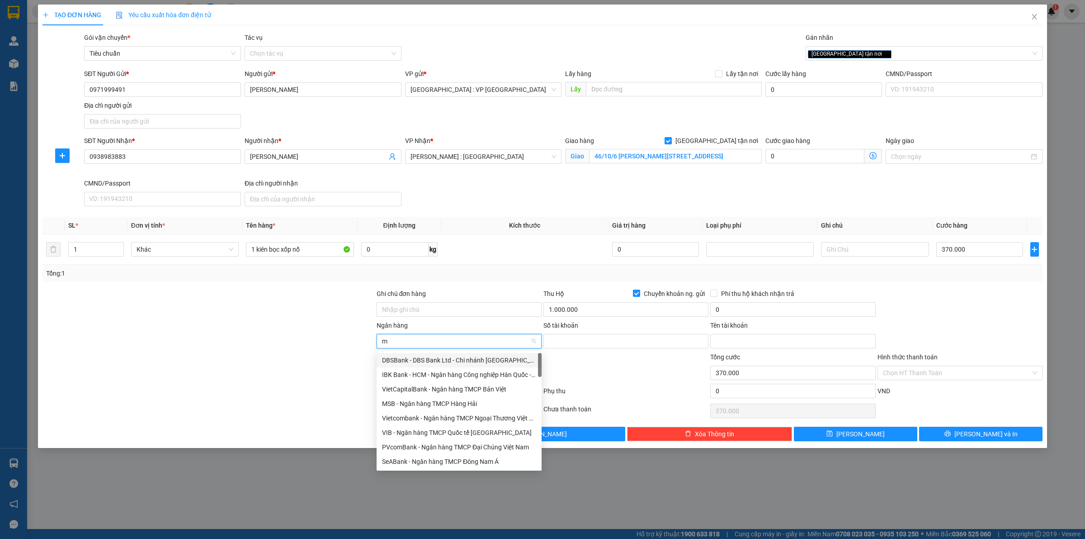
type input "mb"
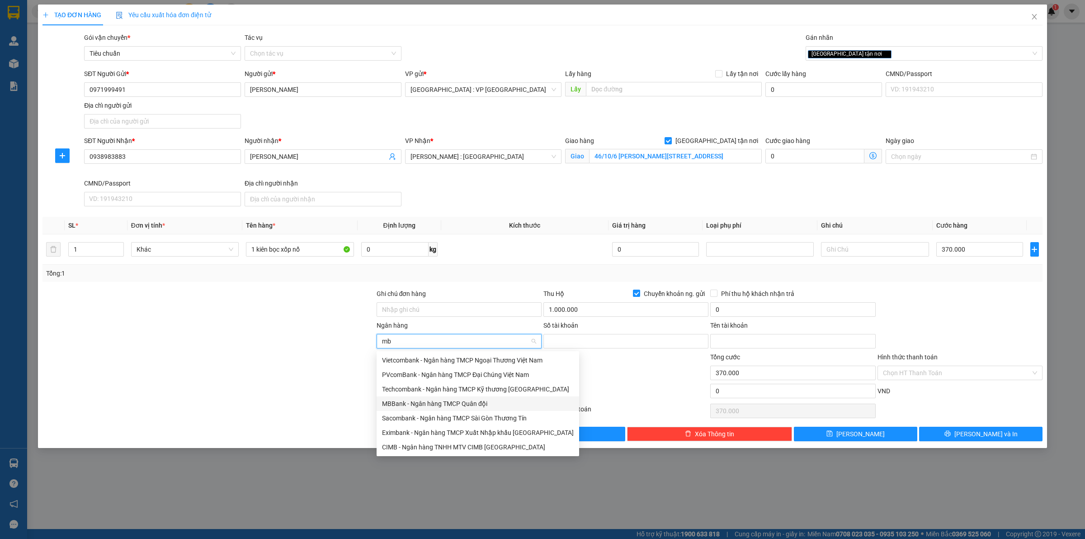
click at [441, 401] on div "MBBank - Ngân hàng TMCP Quân đội" at bounding box center [478, 403] width 192 height 10
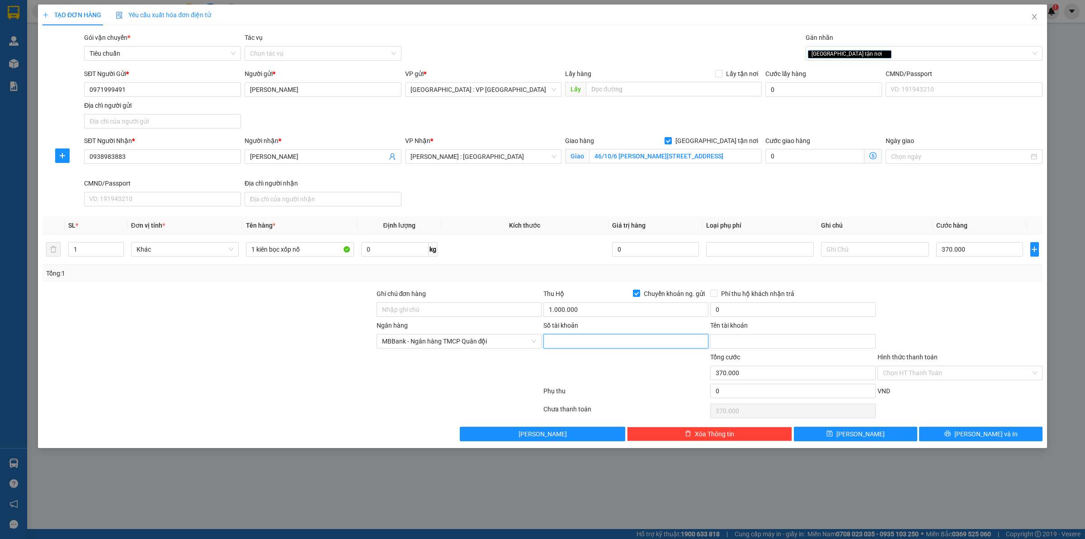
click at [596, 343] on input "Số tài khoản" at bounding box center [626, 341] width 165 height 14
type input "0971999491"
click at [776, 337] on input "Tên tài khoản" at bounding box center [792, 341] width 165 height 14
type input "[PERSON_NAME]"
click at [785, 315] on input "0" at bounding box center [792, 309] width 165 height 14
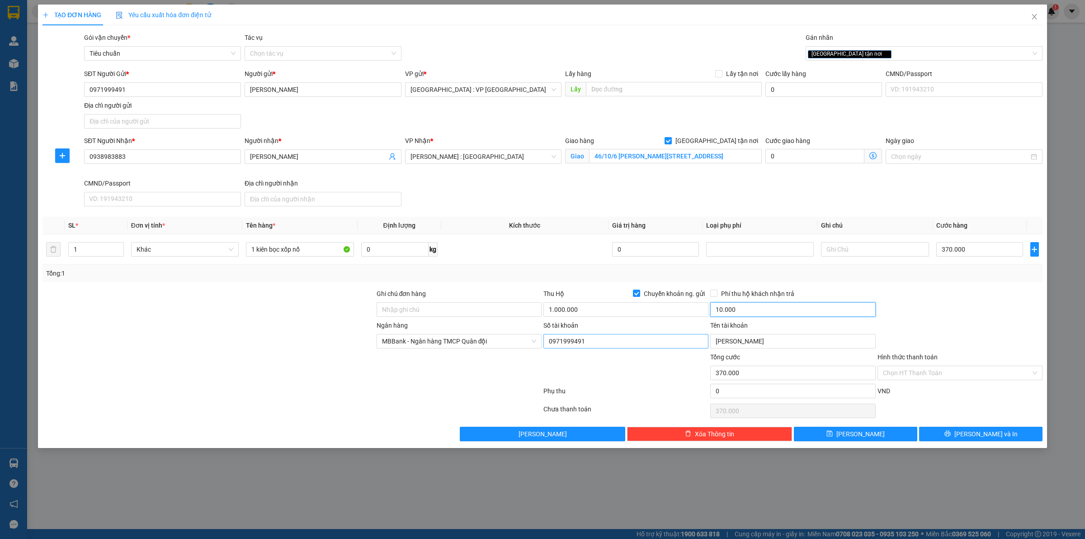
type input "10.000"
click at [614, 337] on input "0971999491" at bounding box center [626, 341] width 165 height 14
type input "0"
type input "354316688"
click at [980, 436] on span "[PERSON_NAME] và In" at bounding box center [986, 434] width 63 height 10
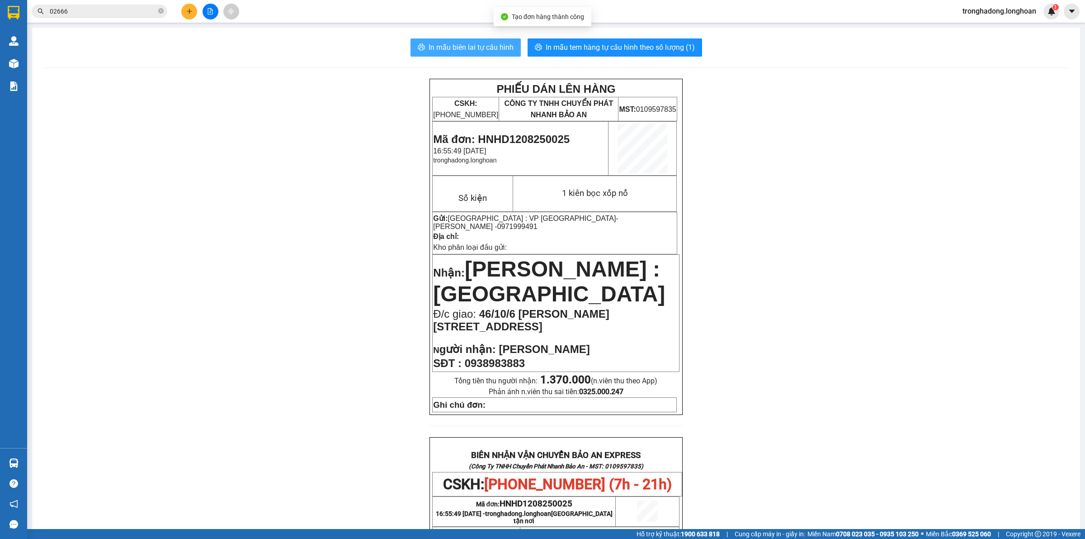
click at [482, 47] on span "In mẫu biên lai tự cấu hình" at bounding box center [471, 47] width 85 height 11
click at [643, 46] on span "In mẫu tem hàng tự cấu hình theo số lượng (1)" at bounding box center [620, 47] width 149 height 11
click at [185, 11] on button at bounding box center [189, 12] width 16 height 16
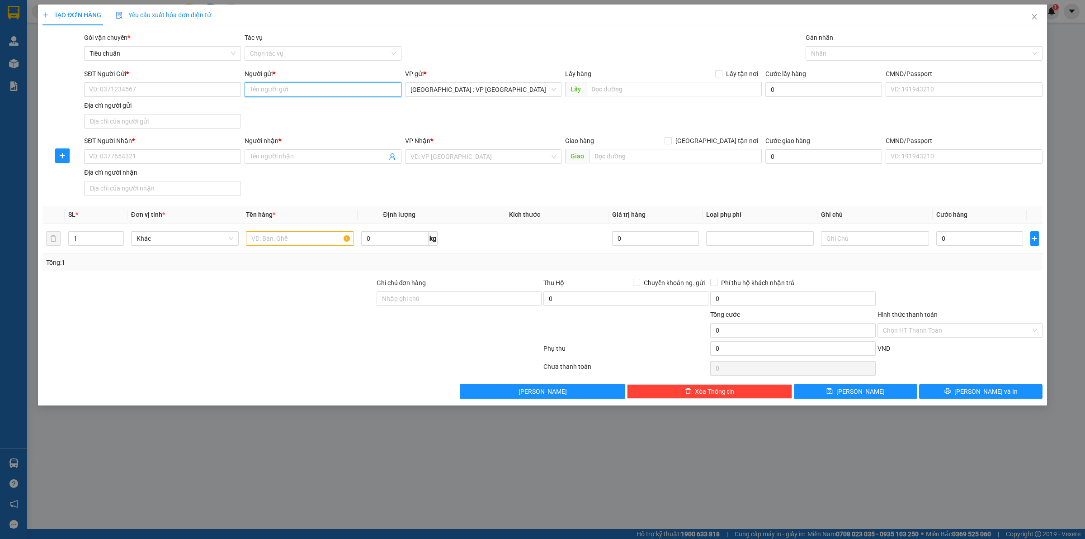
click at [282, 86] on input "Người gửi *" at bounding box center [323, 89] width 157 height 14
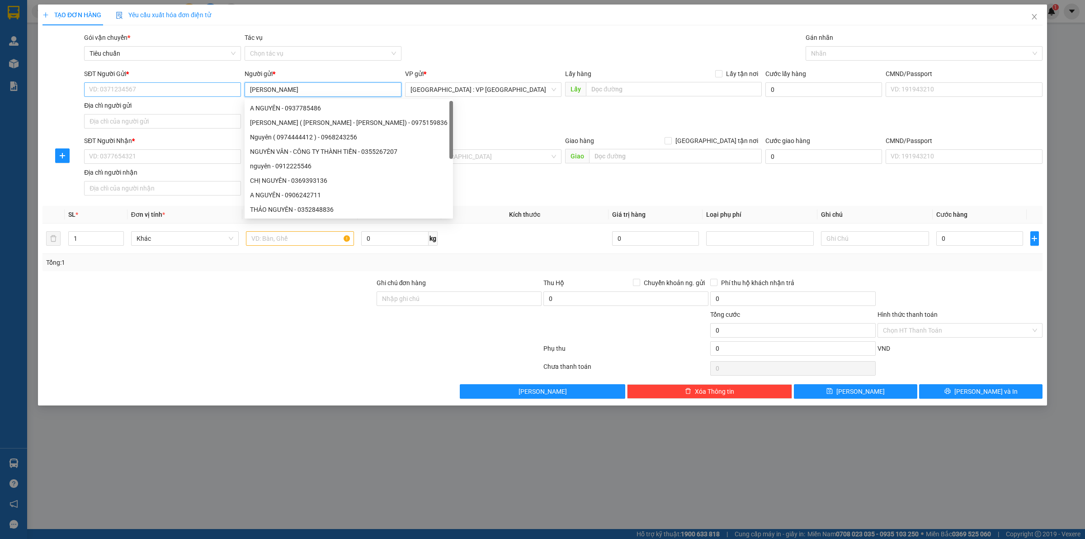
type input "N"
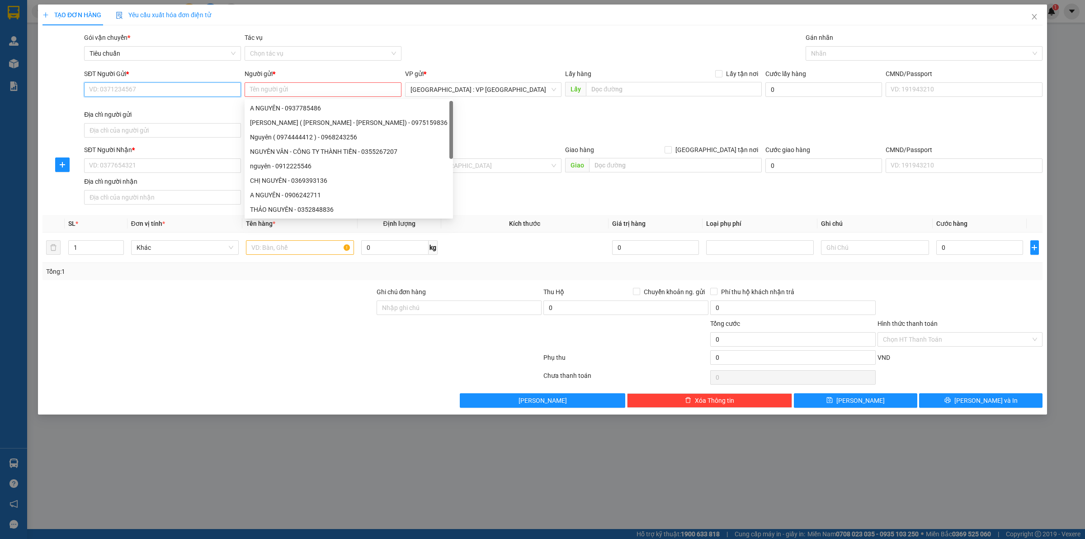
click at [206, 86] on input "SĐT Người Gửi *" at bounding box center [162, 89] width 157 height 14
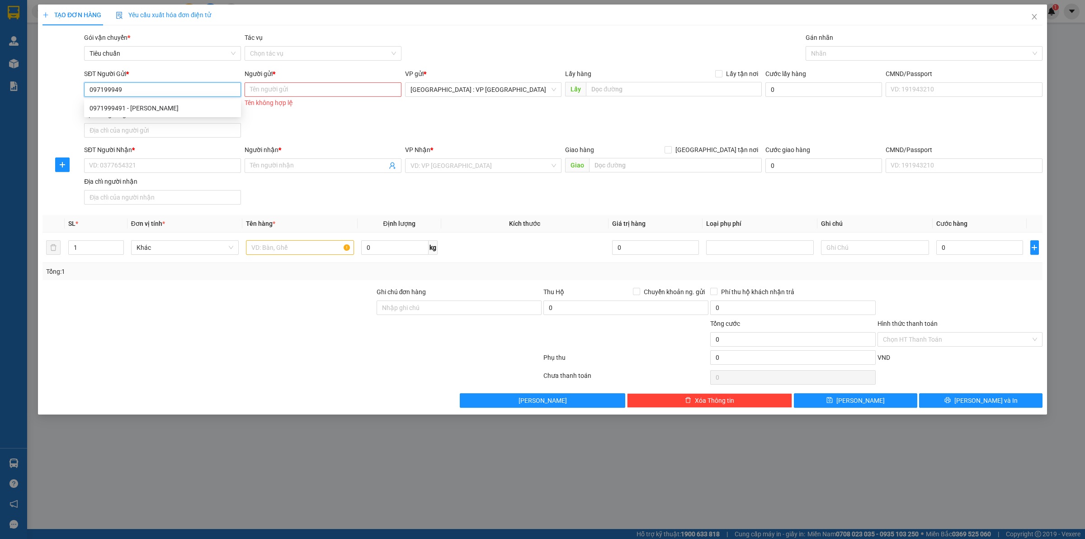
type input "0971999491"
click at [203, 111] on div "0971999491 - Nguyễn Văn NGuyên" at bounding box center [163, 108] width 146 height 10
type input "[PERSON_NAME]"
checkbox input "true"
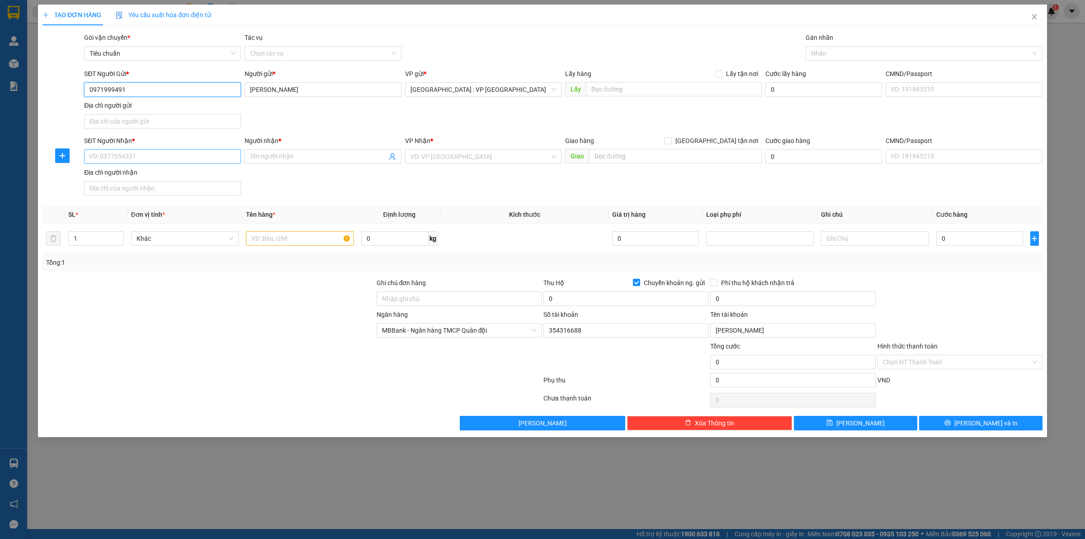
type input "0971999491"
click at [200, 161] on input "SĐT Người Nhận *" at bounding box center [162, 156] width 157 height 14
type input "0908692588"
click at [320, 159] on input "Người nhận *" at bounding box center [318, 157] width 137 height 10
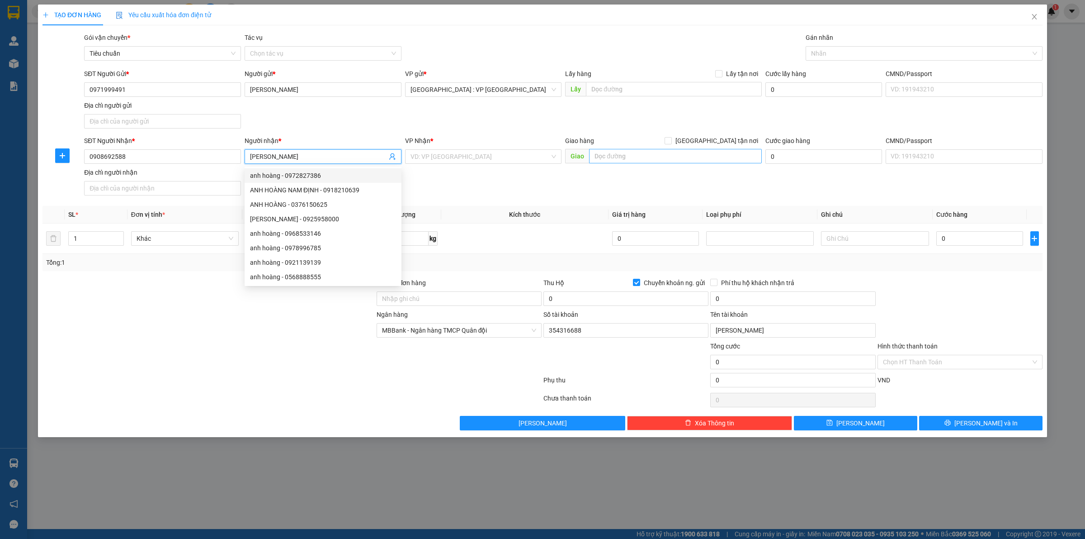
type input "[PERSON_NAME]"
click at [613, 159] on input "text" at bounding box center [675, 156] width 173 height 14
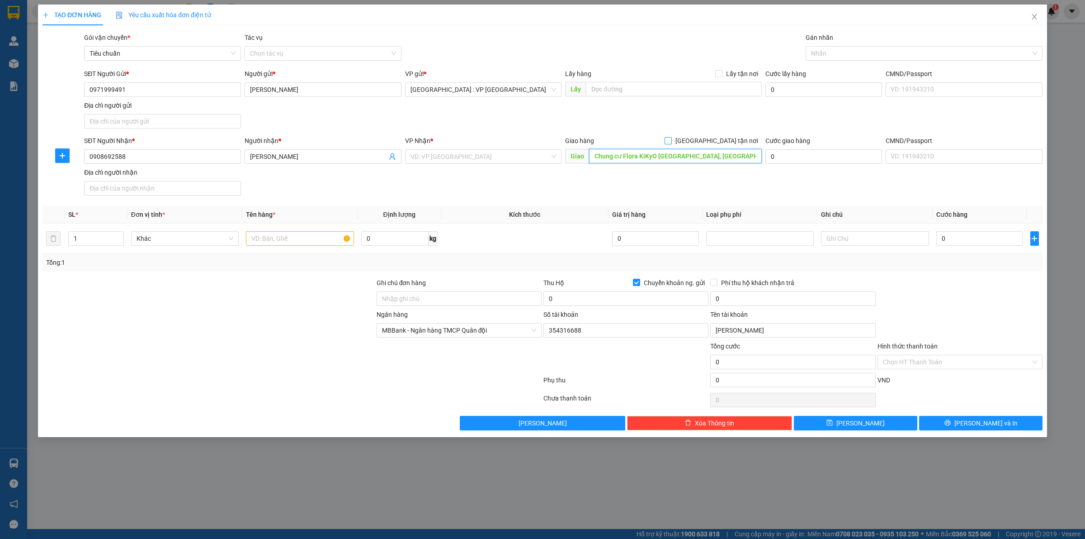
type input "Chung cư Flora KiKyO [GEOGRAPHIC_DATA], [GEOGRAPHIC_DATA]"
click at [671, 141] on input "[GEOGRAPHIC_DATA] tận nơi" at bounding box center [668, 140] width 6 height 6
checkbox input "true"
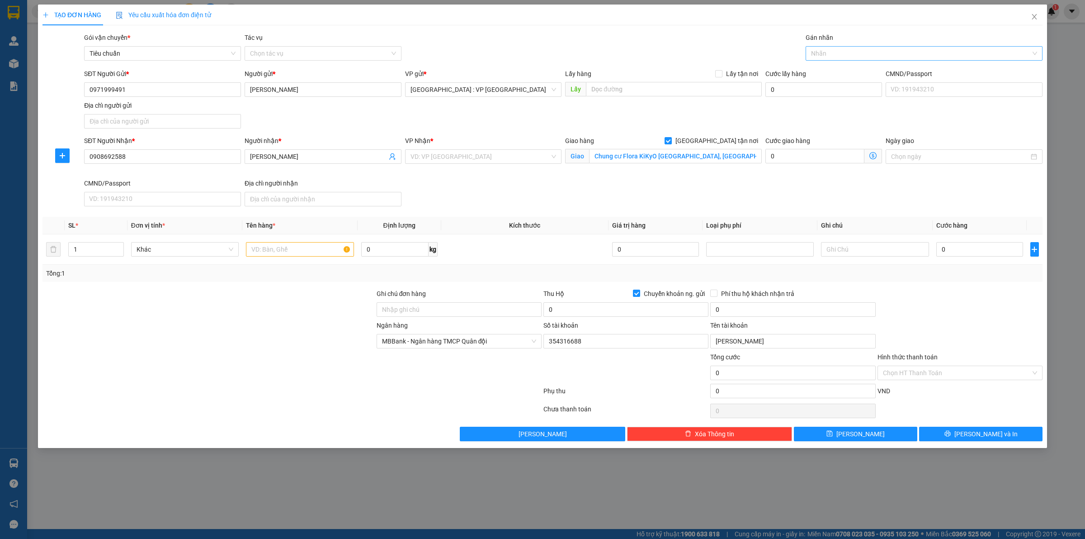
click at [846, 53] on div at bounding box center [919, 53] width 223 height 11
type input "giao"
click at [845, 72] on div "[GEOGRAPHIC_DATA] tận nơi" at bounding box center [924, 71] width 226 height 10
click at [450, 159] on input "search" at bounding box center [481, 157] width 140 height 14
type input "kho quận"
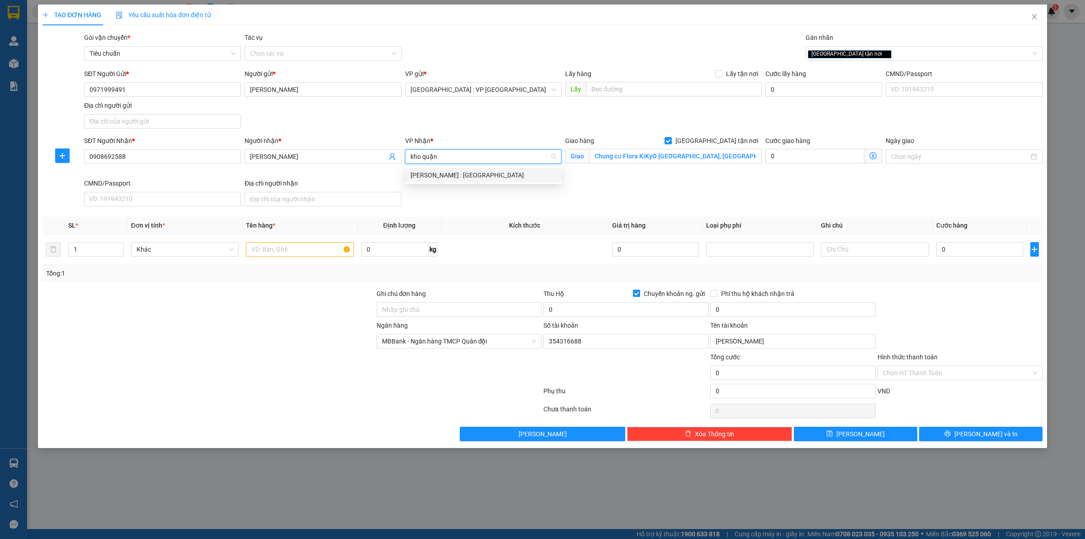
click at [482, 180] on div "[PERSON_NAME] : [GEOGRAPHIC_DATA]" at bounding box center [484, 175] width 146 height 10
click at [304, 255] on input "text" at bounding box center [300, 249] width 108 height 14
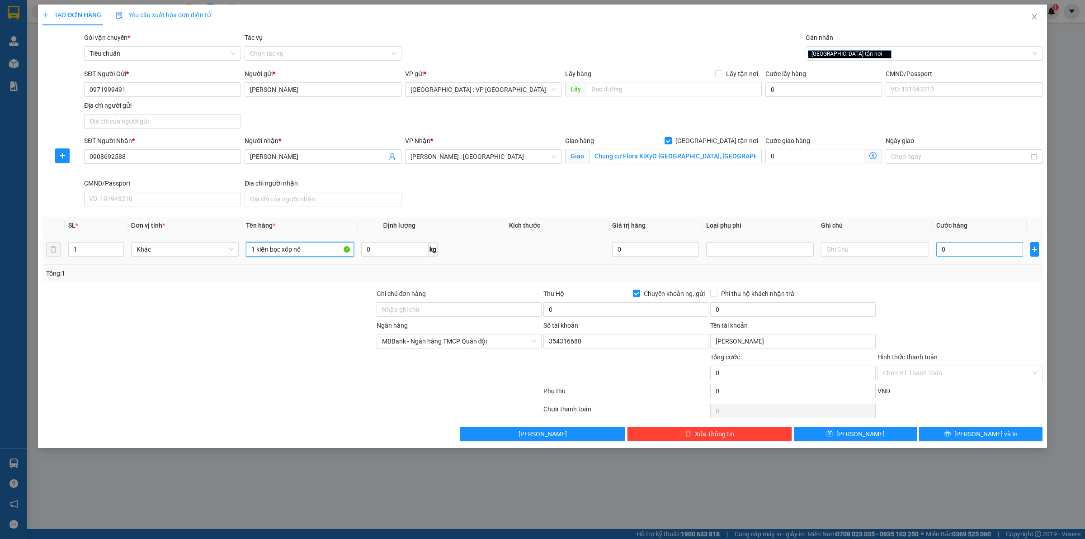
type input "1 kiện bọc xốp nổ"
click at [959, 249] on input "0" at bounding box center [980, 249] width 87 height 14
type input "1"
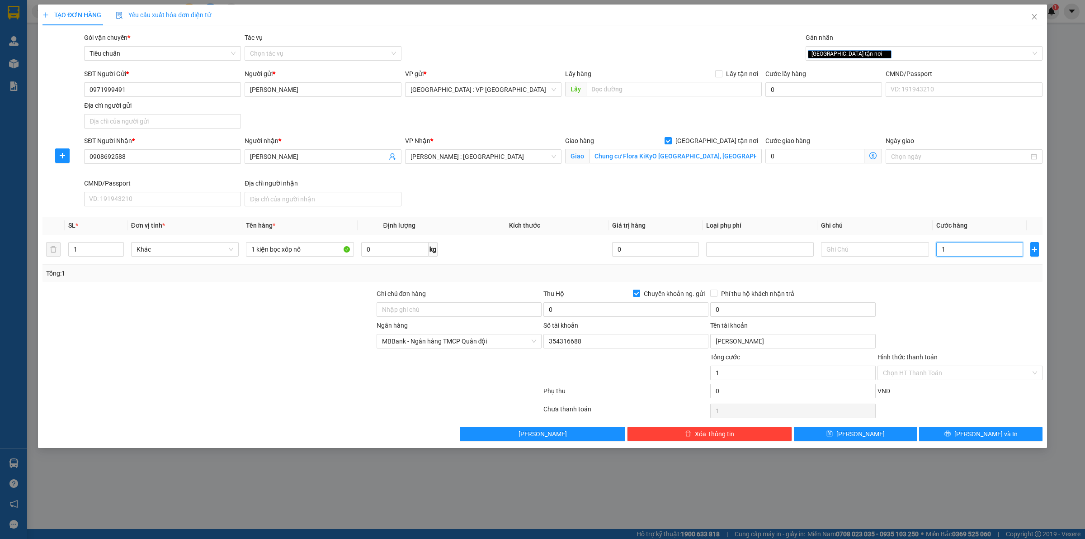
type input "16"
type input "160"
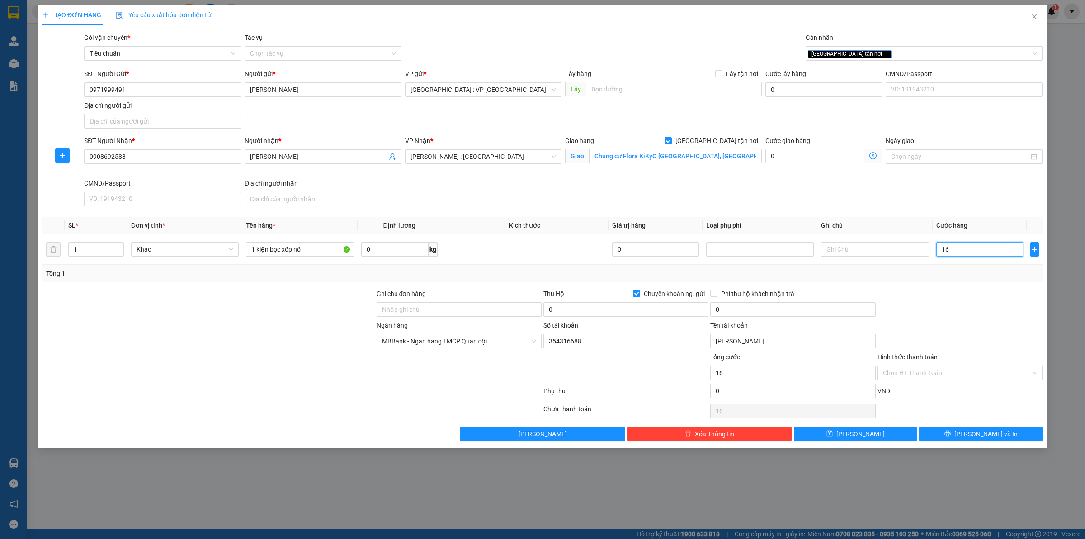
type input "160"
type input "1.600"
type input "16.000"
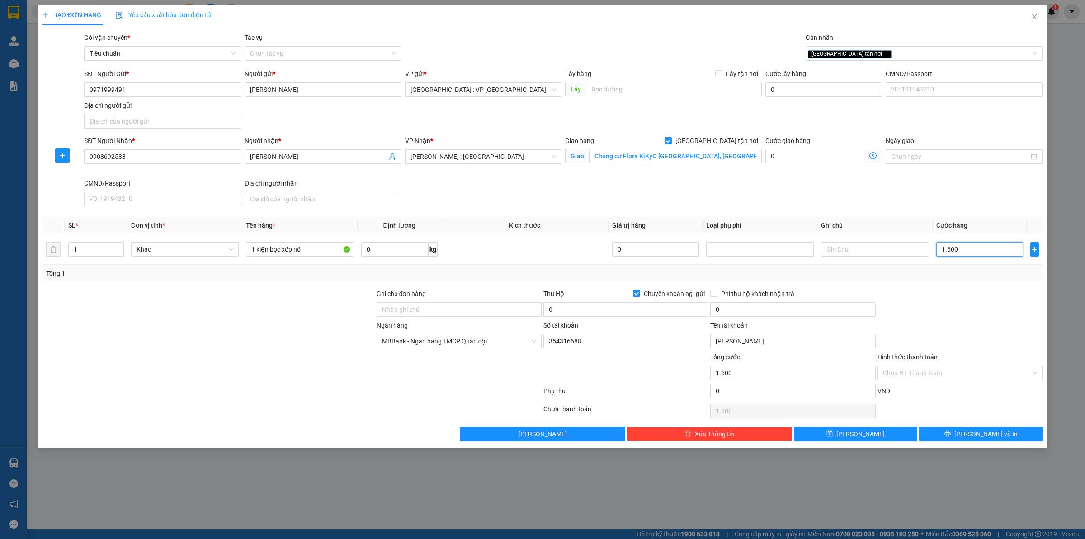
type input "16.000"
type input "160.000"
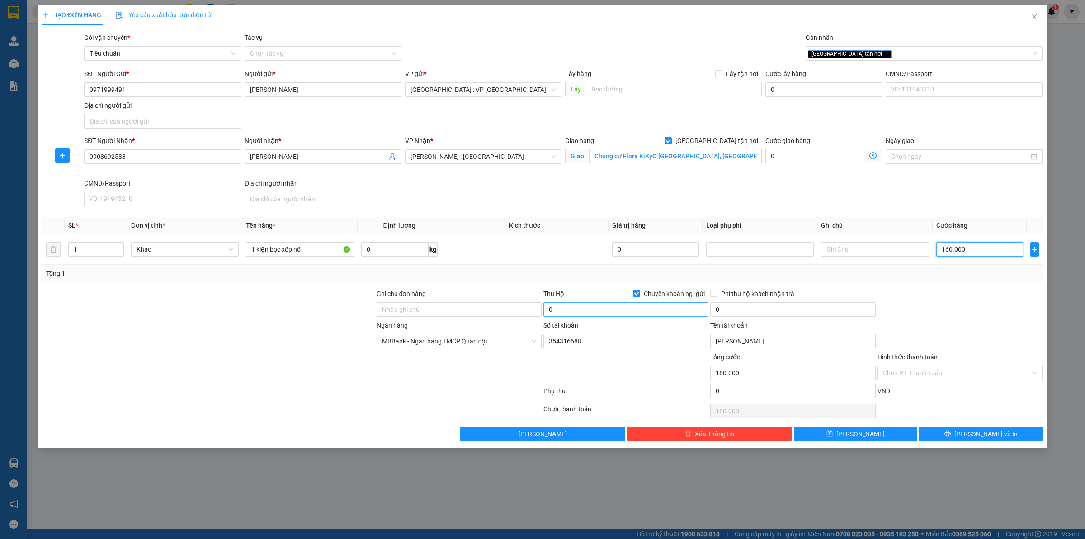
type input "160.000"
click at [587, 311] on input "0" at bounding box center [626, 309] width 165 height 14
type input "490.000"
click at [739, 315] on input "0" at bounding box center [792, 309] width 165 height 14
drag, startPoint x: 661, startPoint y: 371, endPoint x: 669, endPoint y: 374, distance: 9.0
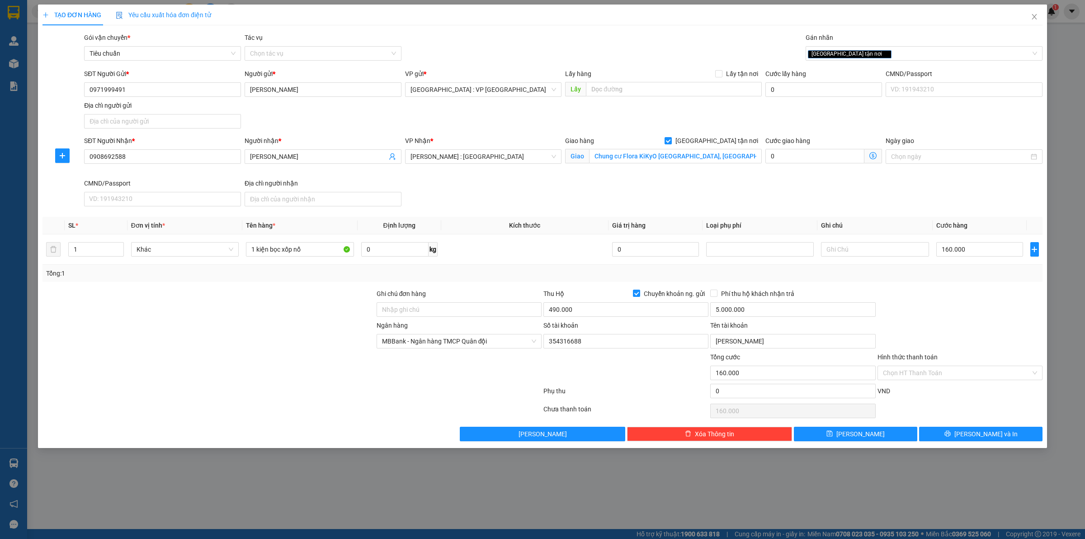
click at [663, 371] on div at bounding box center [626, 368] width 167 height 32
click at [754, 308] on input "5.000.000" at bounding box center [792, 309] width 165 height 14
type input "5.000"
click at [991, 324] on div "Ngân hàng MBBank - Ngân hàng TMCP Quân đội Số tài khoản 354316688 Tên tài khoản…" at bounding box center [543, 336] width 1002 height 32
click at [408, 310] on input "Ghi chú đơn hàng" at bounding box center [459, 309] width 165 height 14
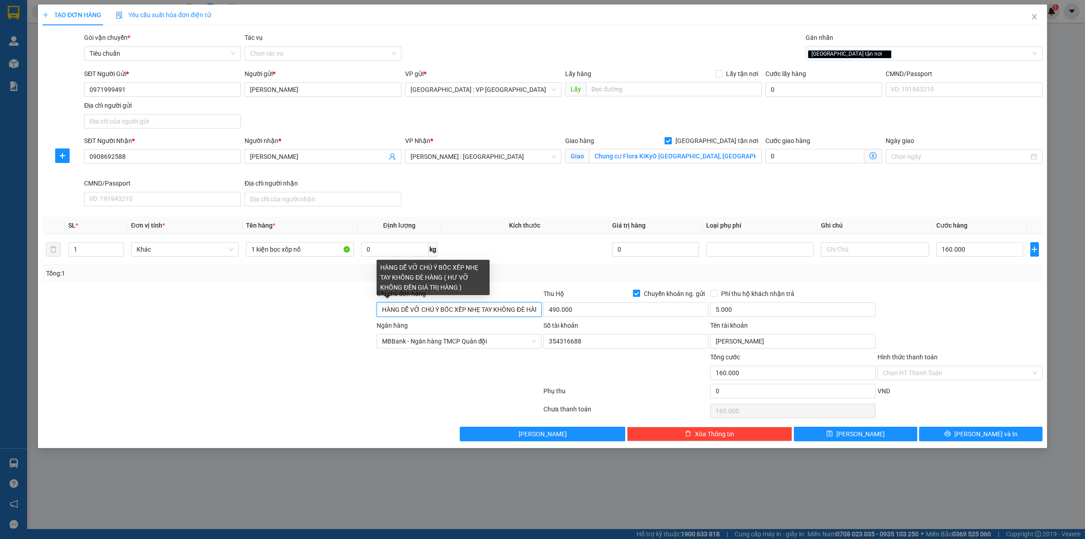
click at [498, 309] on input "HÀNG DỄ VỠ CHÚ Ý BỐC XẾP NHẸ TAY KHÔNG ĐÈ HÀNG ( HƯ VỠ KHÔNG ĐỀN GIÁ TRỊ HÀNG )" at bounding box center [459, 309] width 165 height 14
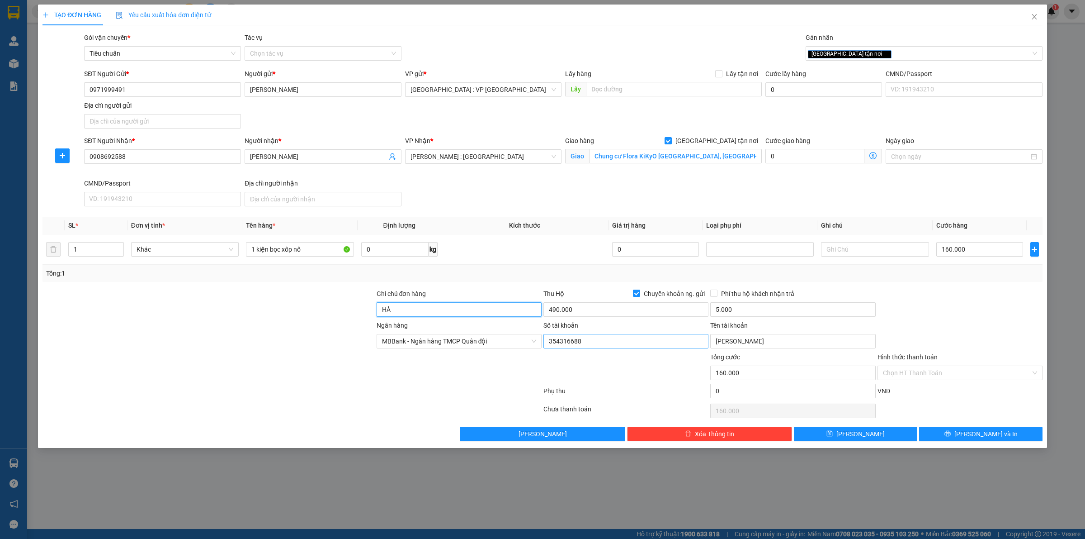
type input "H"
click at [988, 432] on span "[PERSON_NAME] và In" at bounding box center [986, 434] width 63 height 10
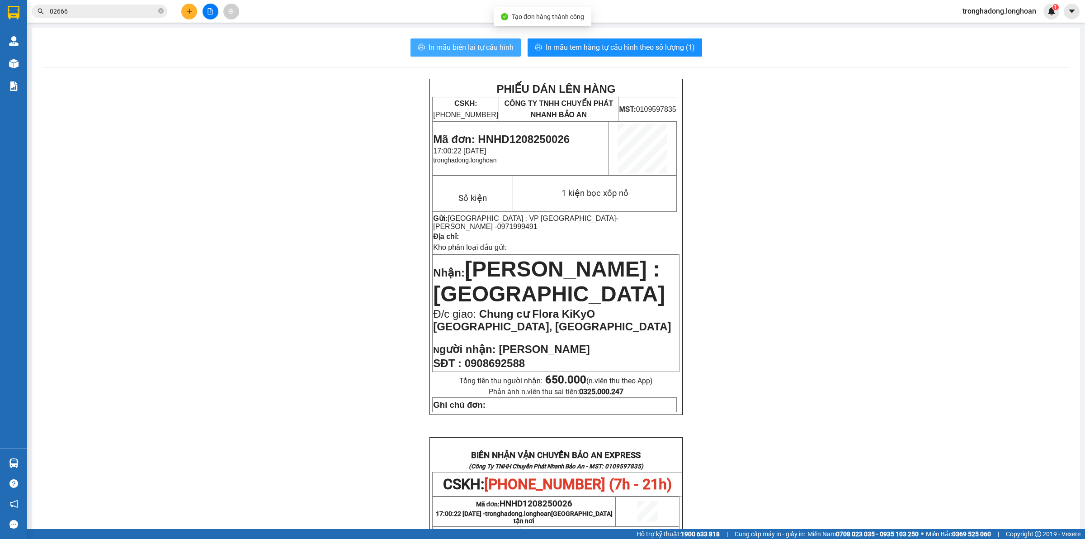
click at [471, 47] on span "In mẫu biên lai tự cấu hình" at bounding box center [471, 47] width 85 height 11
click at [624, 44] on span "In mẫu tem hàng tự cấu hình theo số lượng (1)" at bounding box center [620, 47] width 149 height 11
click at [190, 10] on icon "plus" at bounding box center [189, 11] width 6 height 6
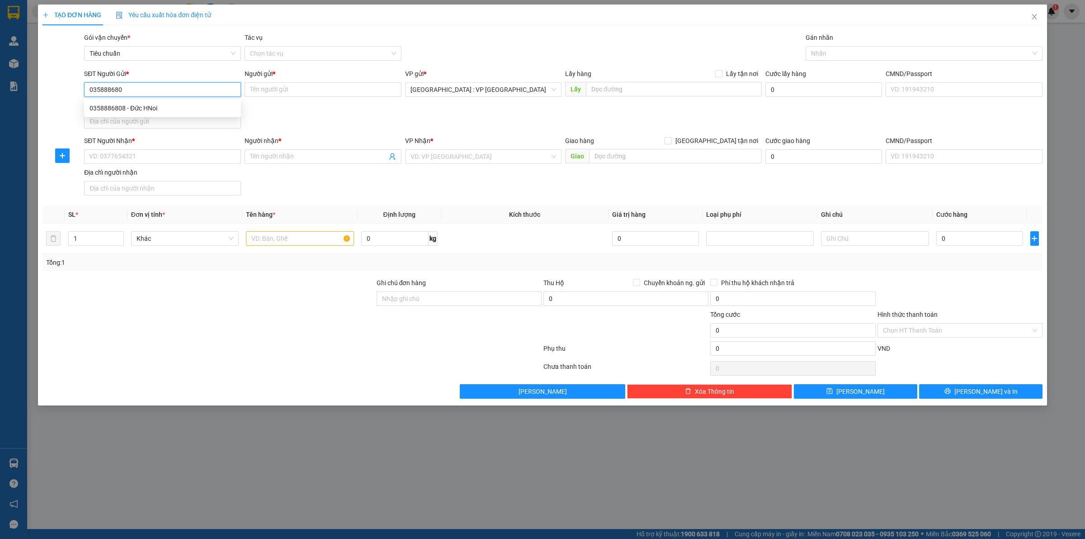
type input "0358886808"
drag, startPoint x: 158, startPoint y: 108, endPoint x: 150, endPoint y: 109, distance: 8.2
click at [158, 108] on div "0358886808 - Đức HNoi" at bounding box center [163, 108] width 146 height 10
type input "Đức HNoi"
type input "0358886808"
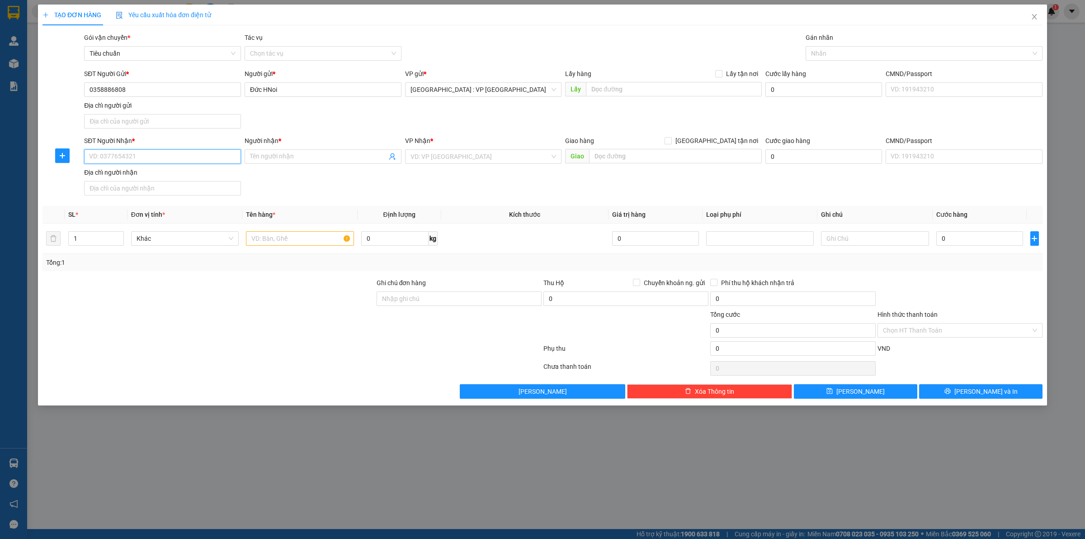
click at [154, 159] on input "SĐT Người Nhận *" at bounding box center [162, 156] width 157 height 14
type input "0919676007"
click at [304, 156] on input "Người nhận *" at bounding box center [318, 157] width 137 height 10
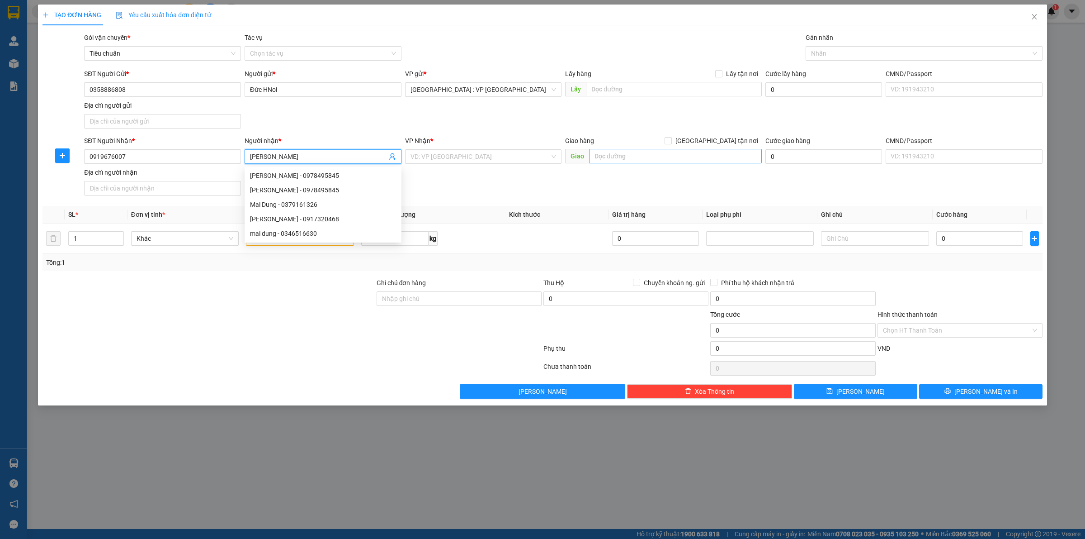
type input "[PERSON_NAME]"
click at [614, 161] on input "text" at bounding box center [675, 156] width 173 height 14
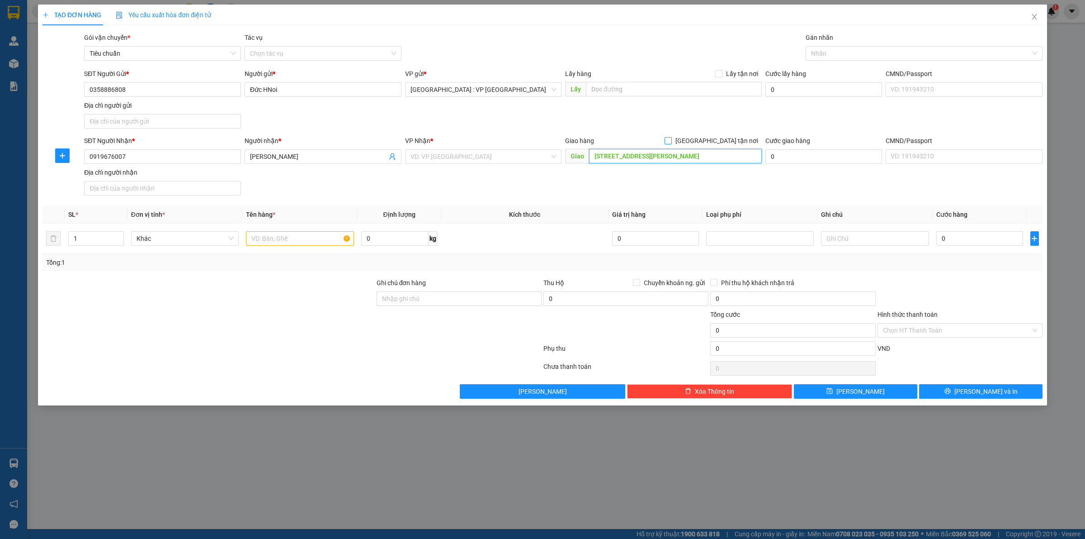
type input "[STREET_ADDRESS][PERSON_NAME]"
click at [671, 142] on input "[GEOGRAPHIC_DATA] tận nơi" at bounding box center [668, 140] width 6 height 6
checkbox input "true"
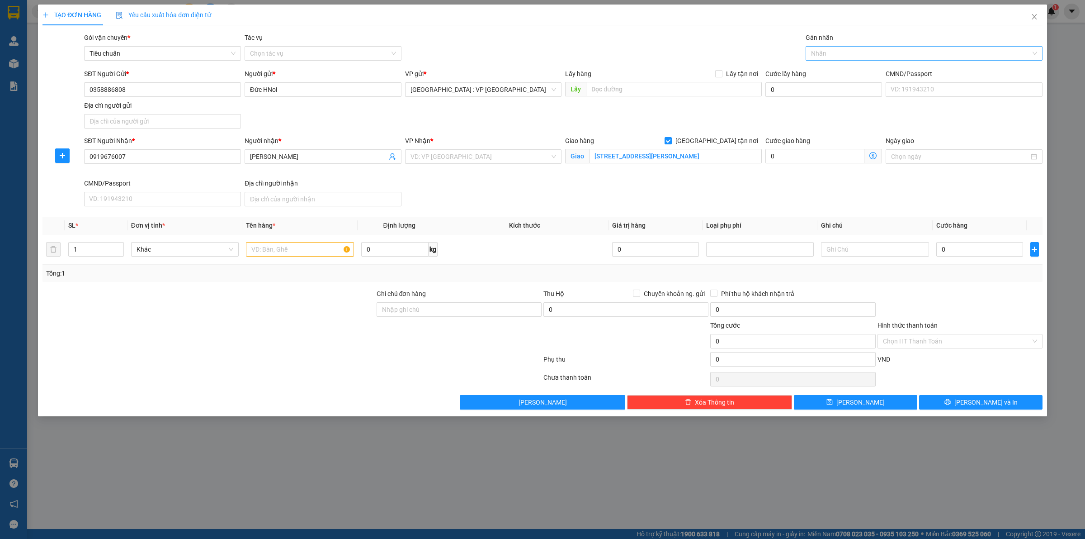
click at [833, 57] on div at bounding box center [919, 53] width 223 height 11
type input "giao"
click at [818, 70] on div "[GEOGRAPHIC_DATA] tận nơi" at bounding box center [924, 71] width 226 height 10
click at [677, 125] on div "SĐT Người Gửi * 0358886808 Người gửi * Đức HNoi VP gửi * Hà Nội : VP Hà Đông Lấ…" at bounding box center [563, 100] width 962 height 63
click at [440, 158] on input "search" at bounding box center [481, 157] width 140 height 14
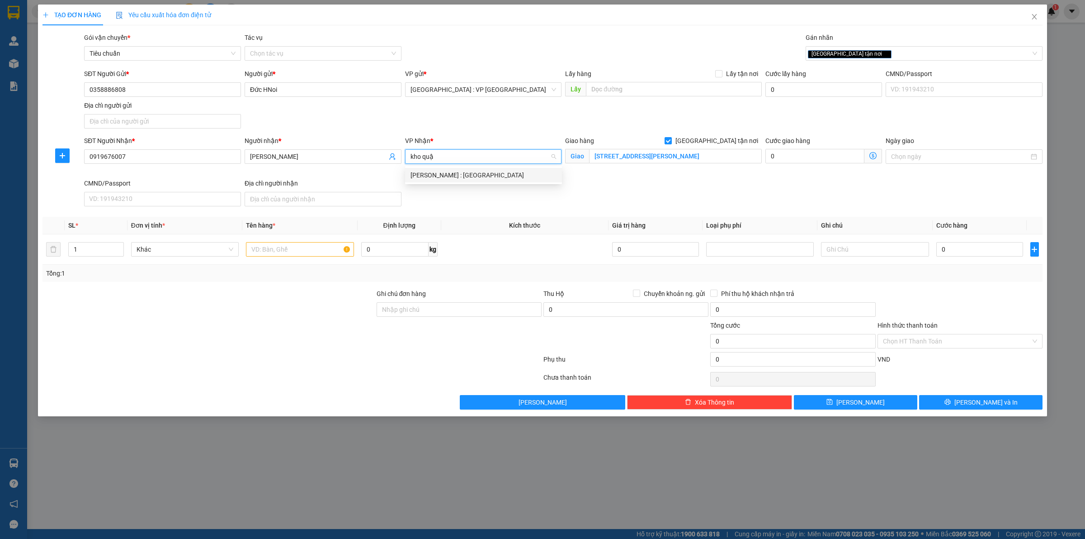
type input "kho quận"
click at [441, 173] on div "[PERSON_NAME] : [GEOGRAPHIC_DATA]" at bounding box center [484, 175] width 146 height 10
click at [98, 255] on input "1" at bounding box center [96, 249] width 55 height 14
type input "2"
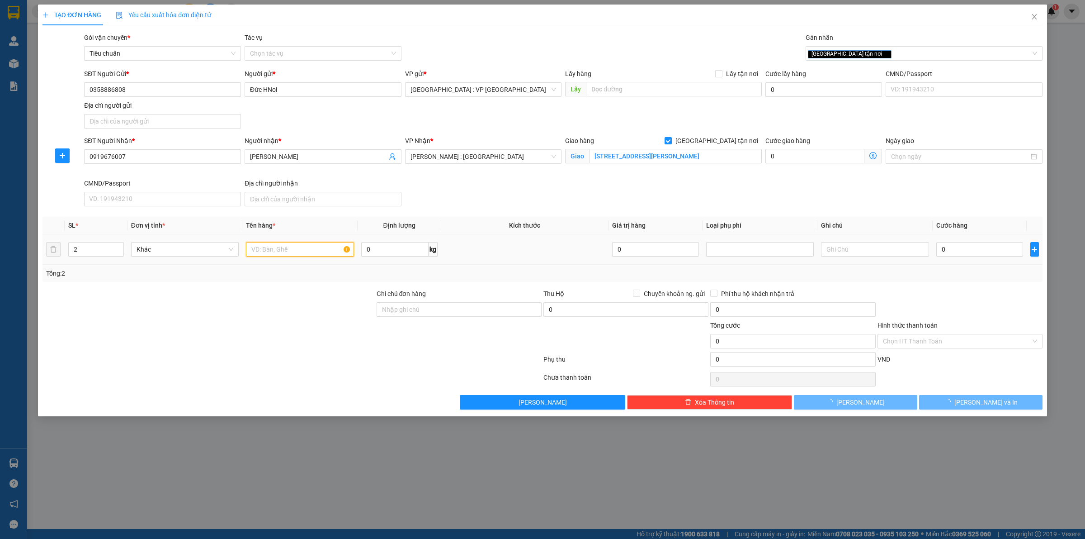
click at [258, 252] on input "text" at bounding box center [300, 249] width 108 height 14
type input "1 kiện bọc giấy carton, 1 thùng xốp"
click at [953, 258] on div "0" at bounding box center [980, 249] width 87 height 18
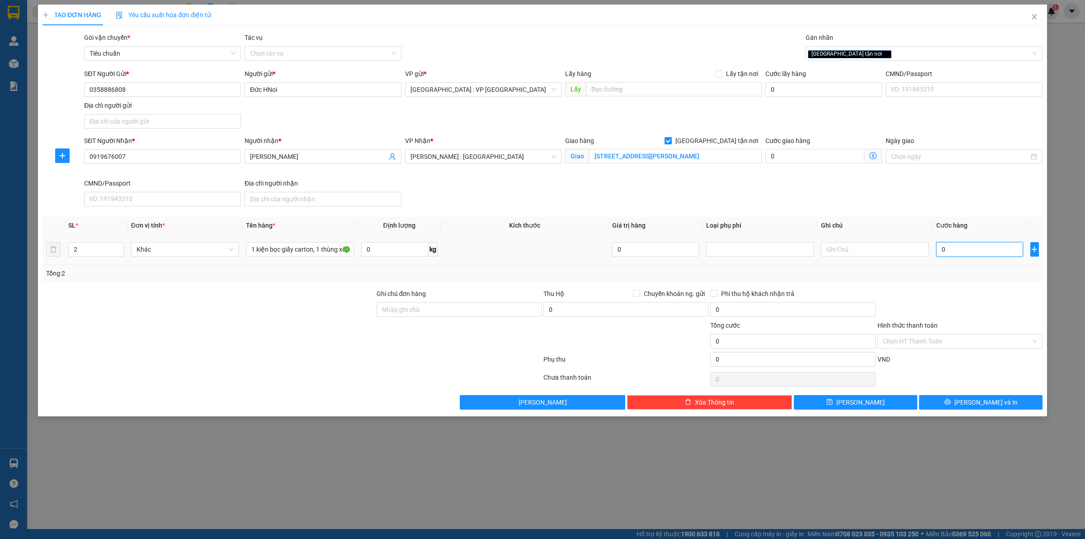
click at [968, 242] on input "0" at bounding box center [980, 249] width 87 height 14
type input "1"
type input "13"
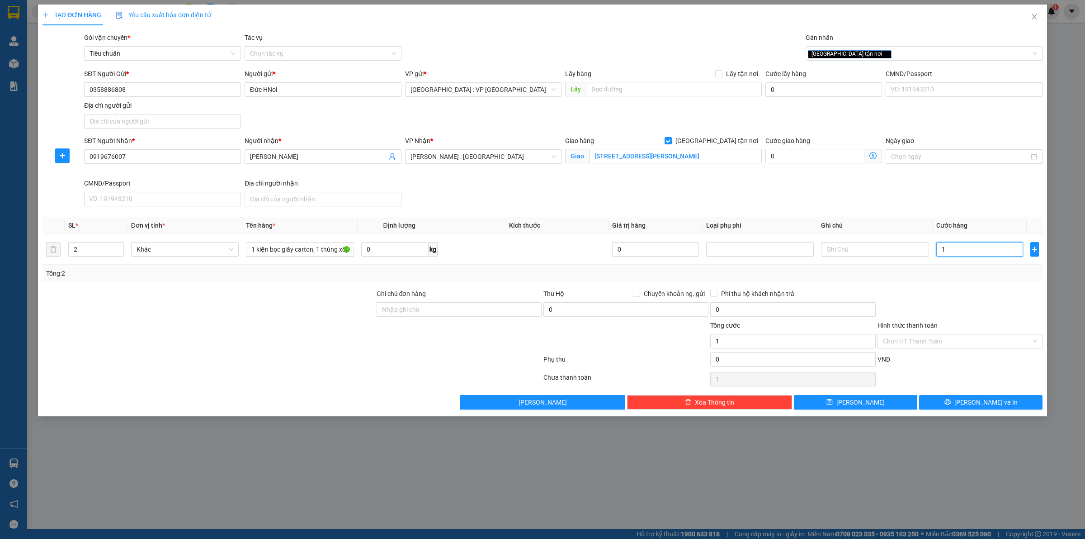
type input "13"
type input "130"
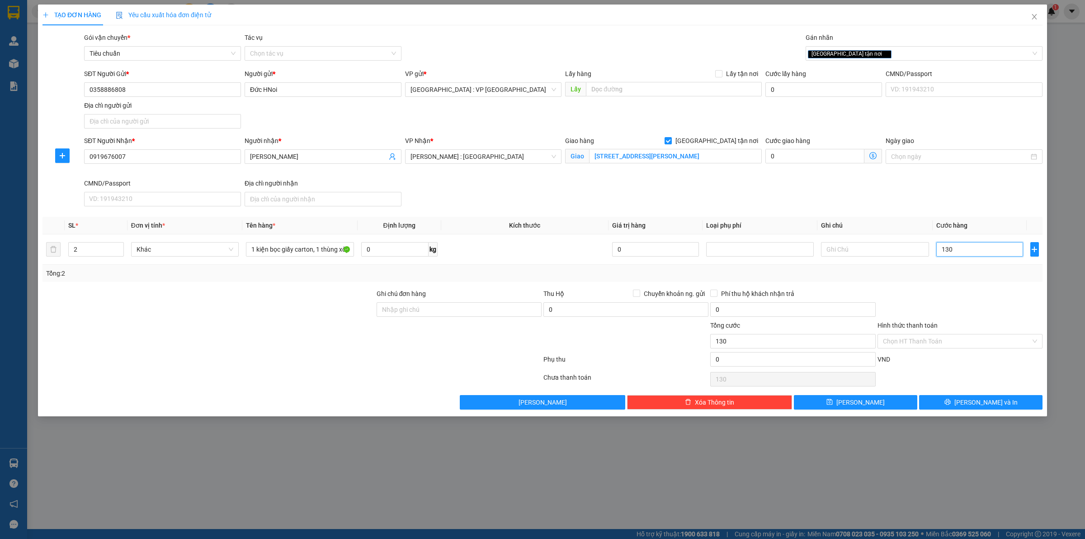
type input "1.300"
type input "13.000"
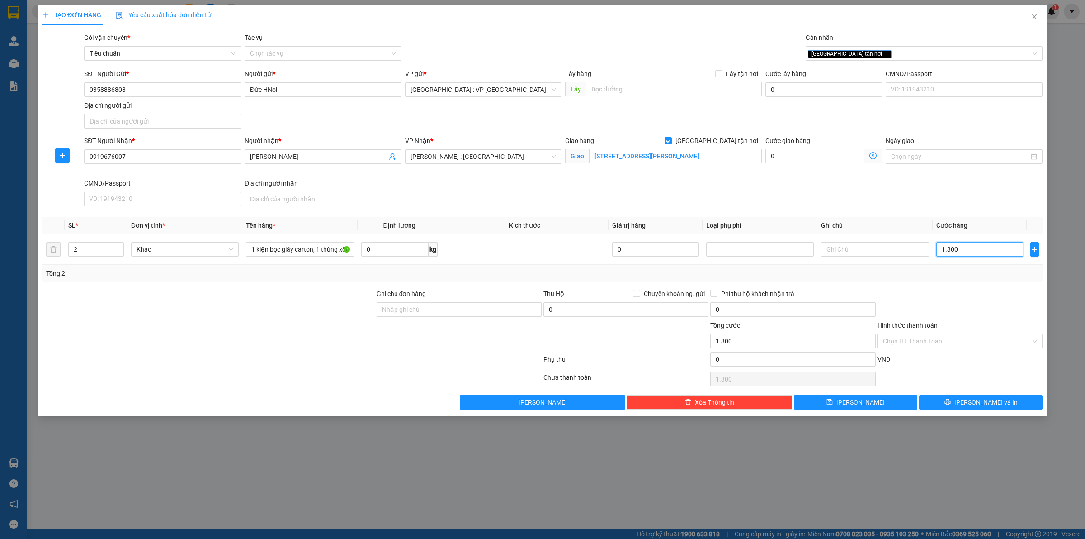
type input "13.000"
type input "130.000"
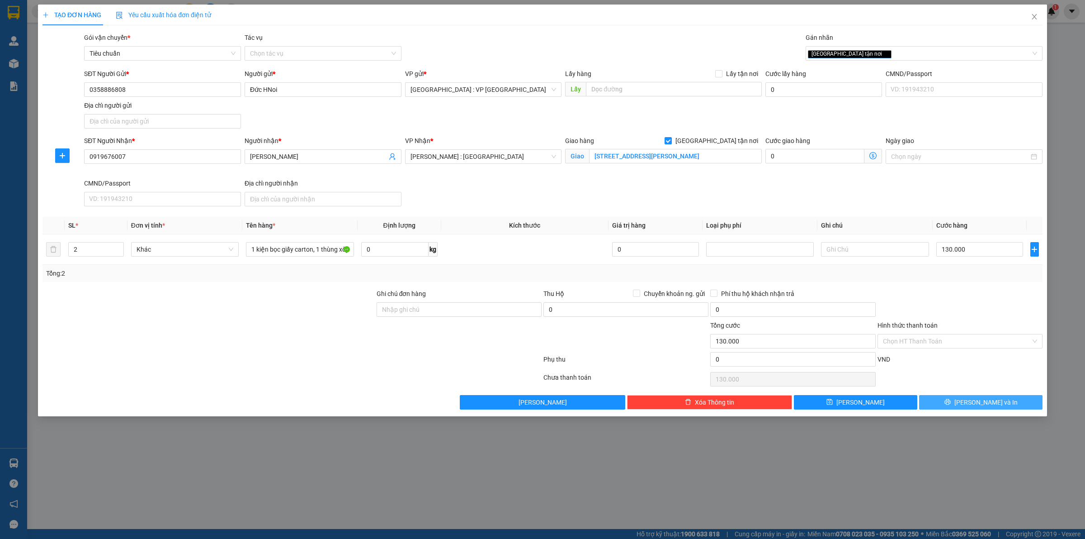
click at [1014, 407] on button "[PERSON_NAME] và In" at bounding box center [980, 402] width 123 height 14
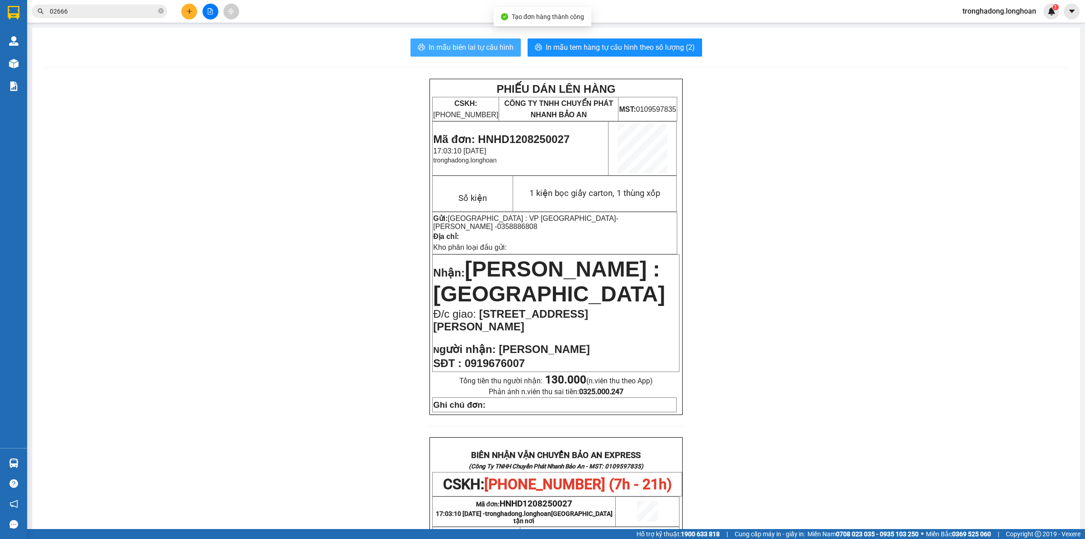
click at [473, 45] on span "In mẫu biên lai tự cấu hình" at bounding box center [471, 47] width 85 height 11
click at [661, 43] on span "In mẫu tem hàng tự cấu hình theo số lượng (2)" at bounding box center [620, 47] width 149 height 11
drag, startPoint x: 312, startPoint y: 247, endPoint x: 303, endPoint y: 243, distance: 9.7
click at [308, 246] on div "PHIẾU DÁN LÊN HÀNG CSKH: 1900.06.88.33 CÔNG TY TNHH CHUYỂN PHÁT NHANH BẢO AN MS…" at bounding box center [556, 489] width 1027 height 821
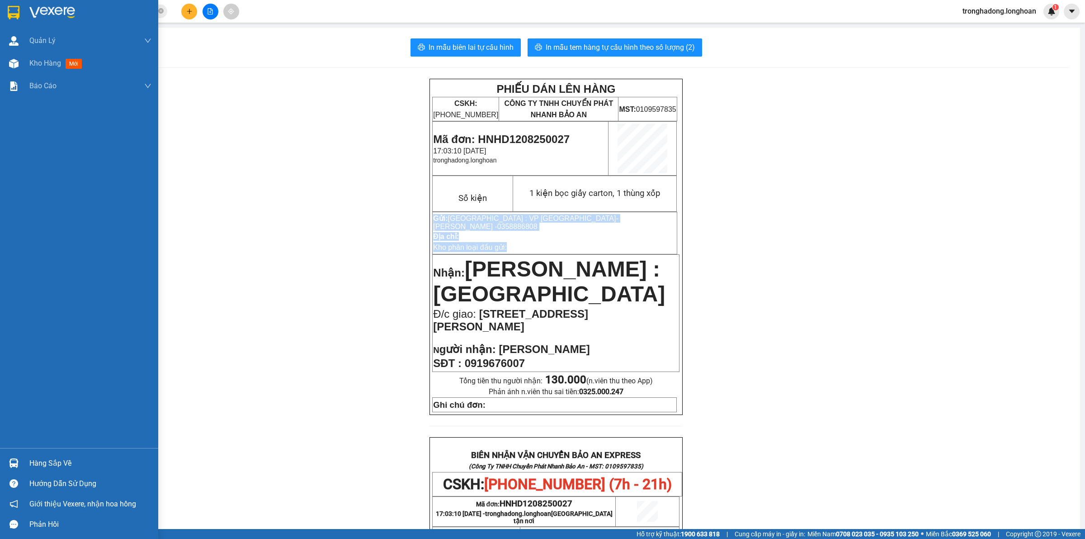
drag, startPoint x: 12, startPoint y: 9, endPoint x: 55, endPoint y: 29, distance: 47.8
click at [12, 9] on img at bounding box center [14, 13] width 12 height 14
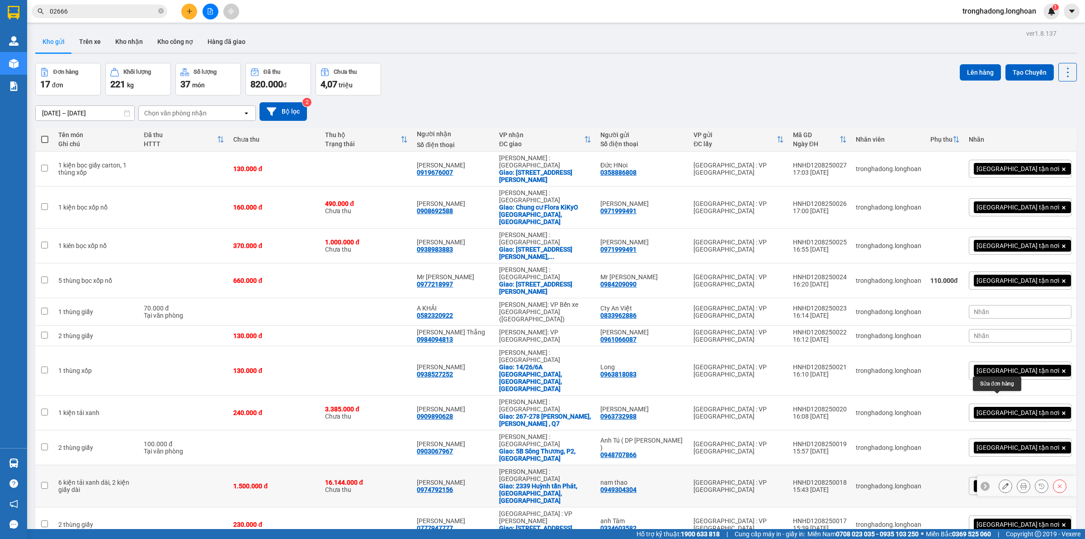
click at [1003, 483] on icon at bounding box center [1006, 486] width 6 height 6
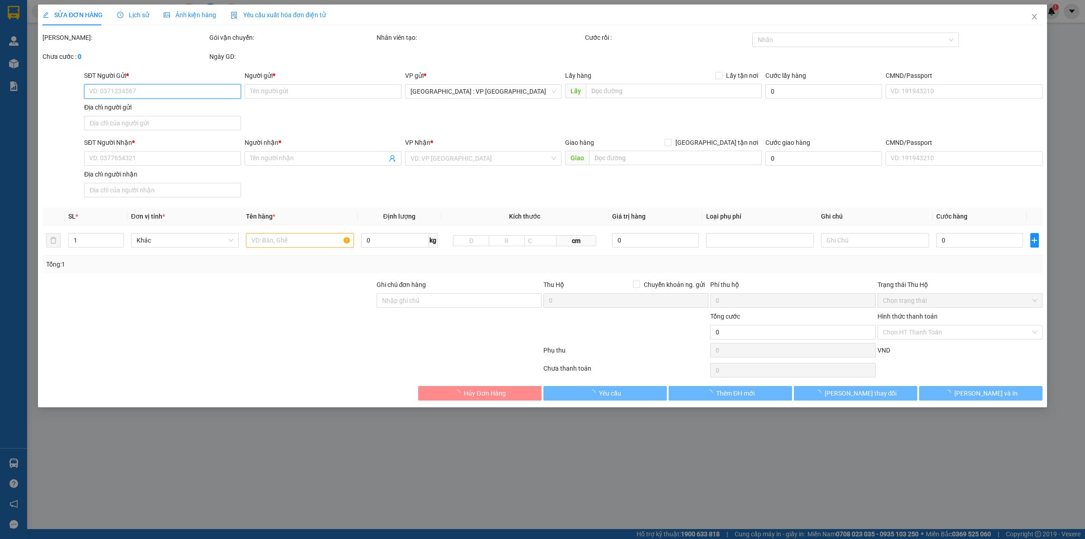
type input "0949304304"
type input "nam thao"
type input "0974792156"
type input "[PERSON_NAME]"
checkbox input "true"
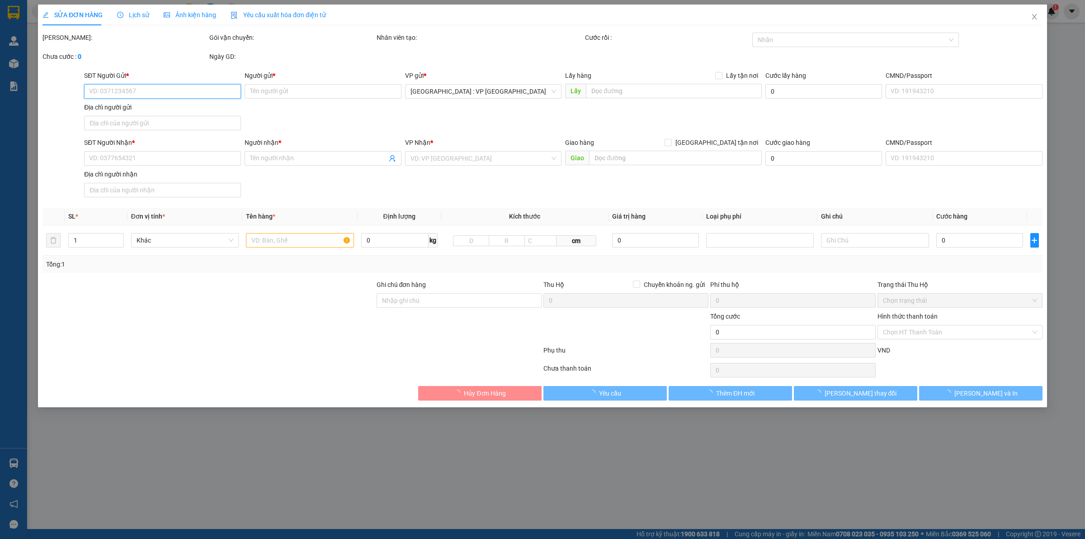
type input "2339 Huỳnh tấn Phát, [GEOGRAPHIC_DATA], [GEOGRAPHIC_DATA]"
type input "1.500.000"
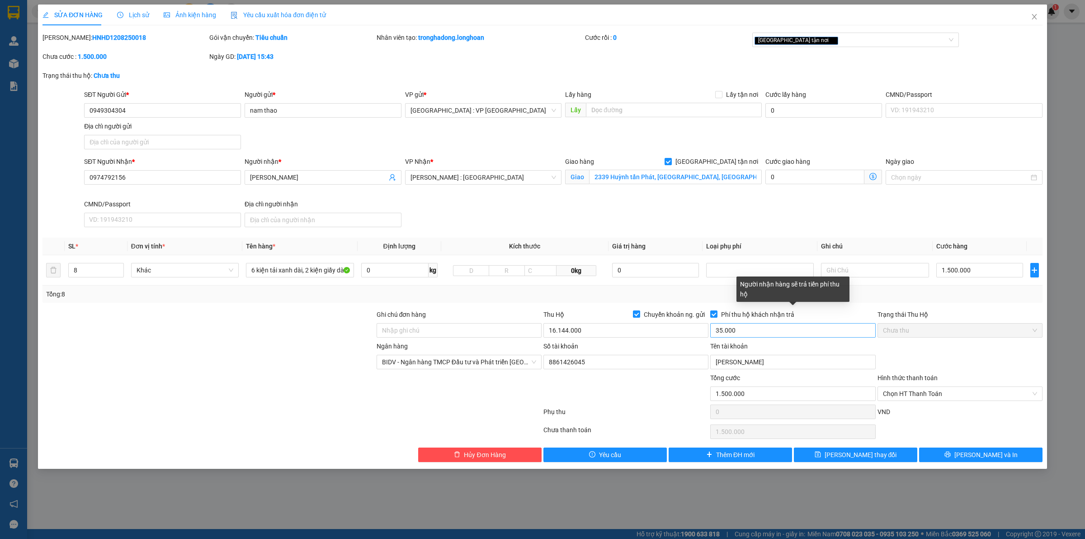
drag, startPoint x: 714, startPoint y: 317, endPoint x: 729, endPoint y: 337, distance: 25.9
click at [714, 315] on input "Phí thu hộ khách nhận trả" at bounding box center [713, 313] width 6 height 6
checkbox input "false"
click at [941, 393] on span "Chọn HT Thanh Toán" at bounding box center [960, 394] width 154 height 14
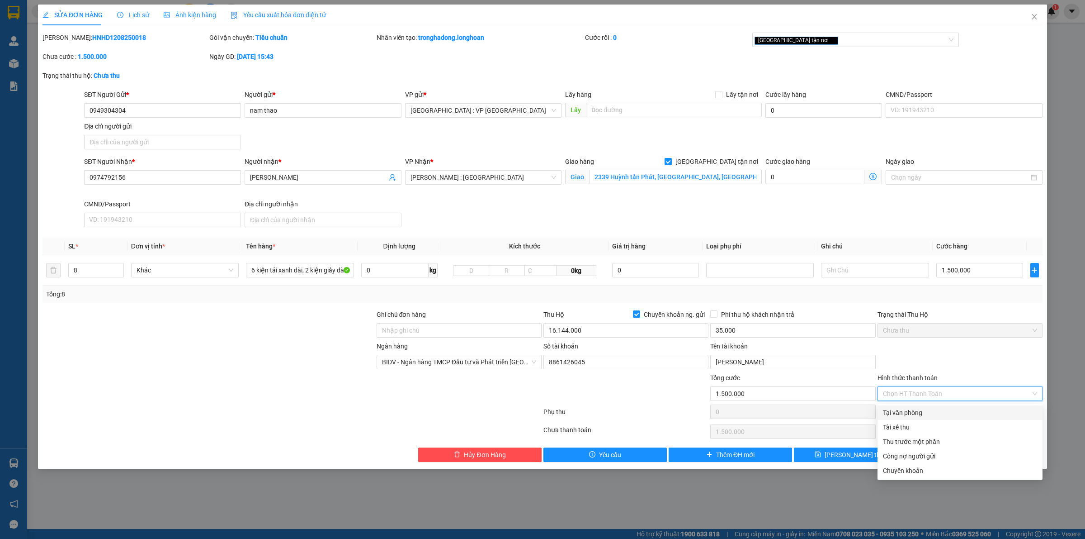
drag, startPoint x: 932, startPoint y: 409, endPoint x: 930, endPoint y: 417, distance: 7.4
click at [932, 410] on div "Tại văn phòng" at bounding box center [960, 412] width 154 height 10
type input "0"
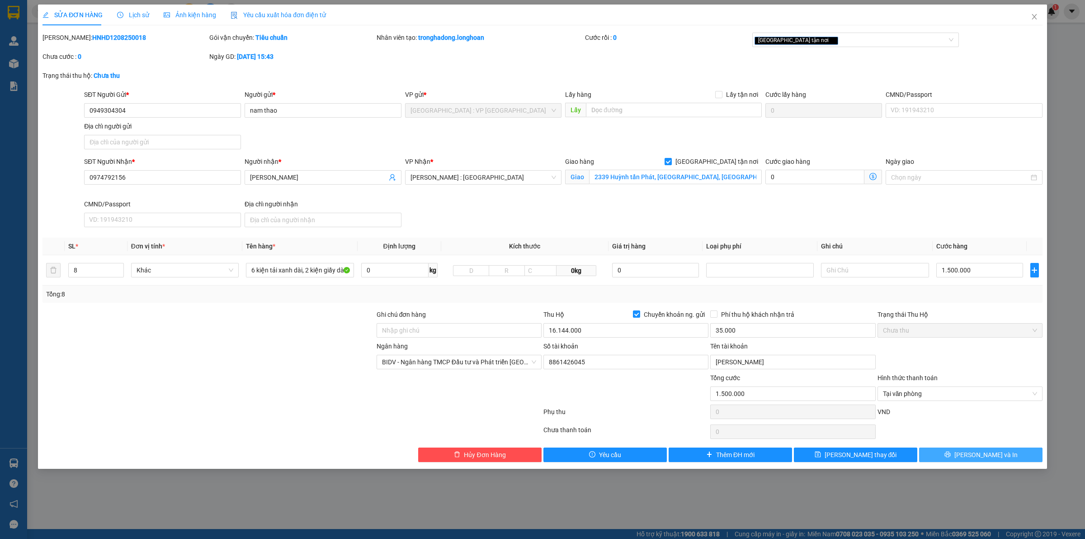
click at [954, 455] on button "[PERSON_NAME] và In" at bounding box center [980, 454] width 123 height 14
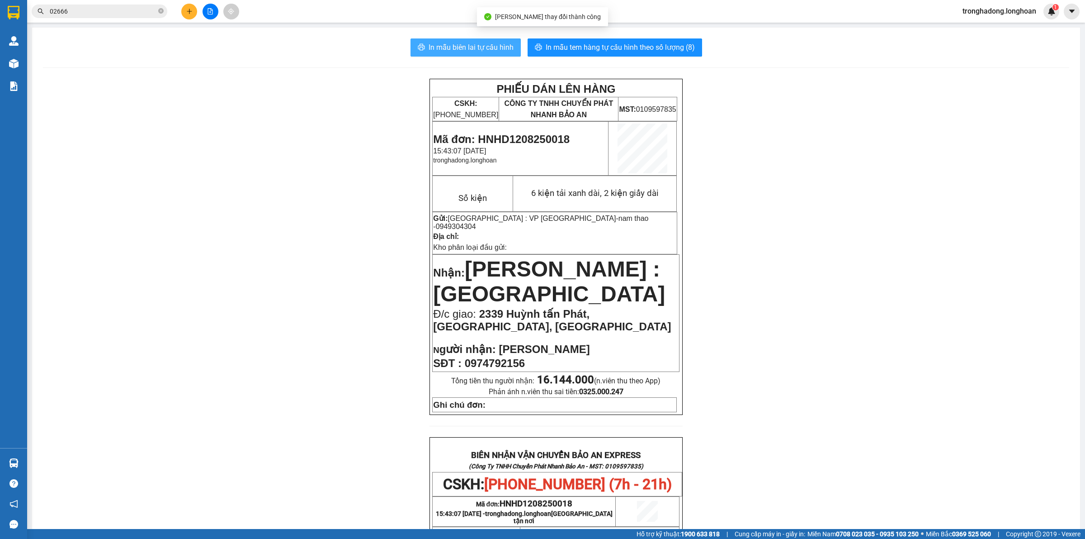
click at [475, 47] on span "In mẫu biên lai tự cấu hình" at bounding box center [471, 47] width 85 height 11
click at [88, 13] on input "02666" at bounding box center [103, 11] width 107 height 10
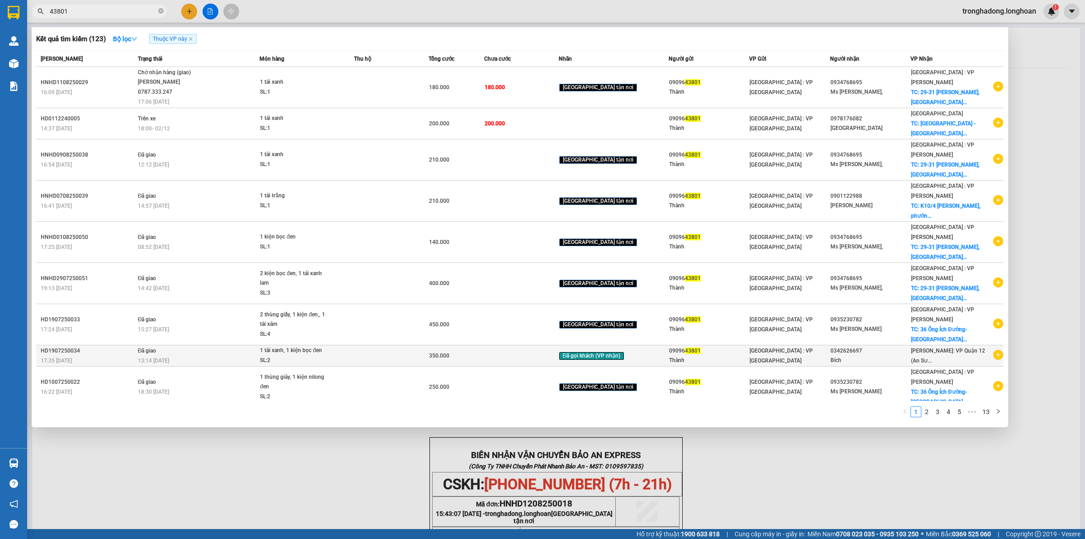
type input "43801"
click at [726, 355] on div "Thành" at bounding box center [709, 359] width 80 height 9
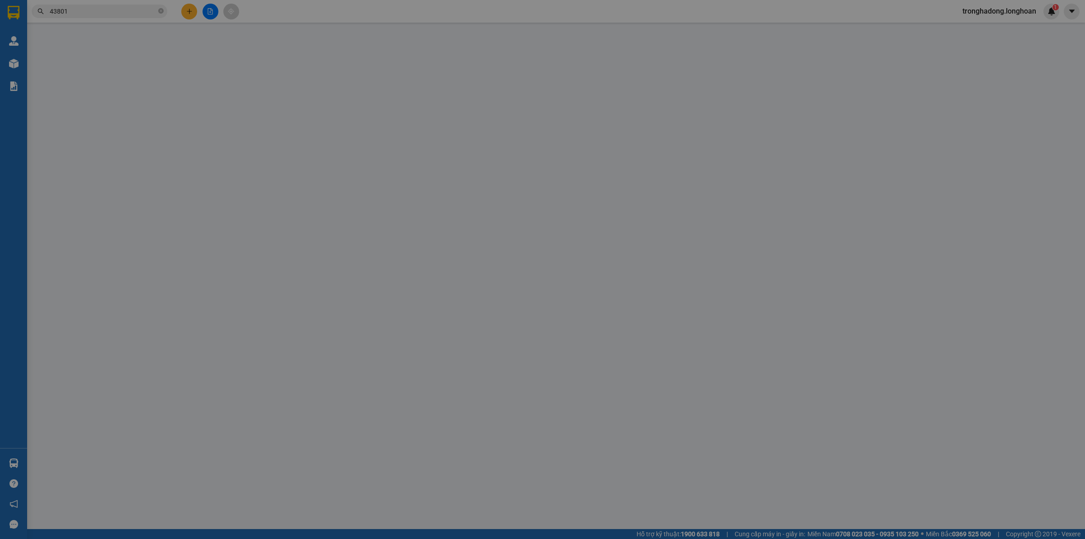
type input "0909643801"
type input "Thành"
type input "0342626697"
type input "Bích"
type input "350.000"
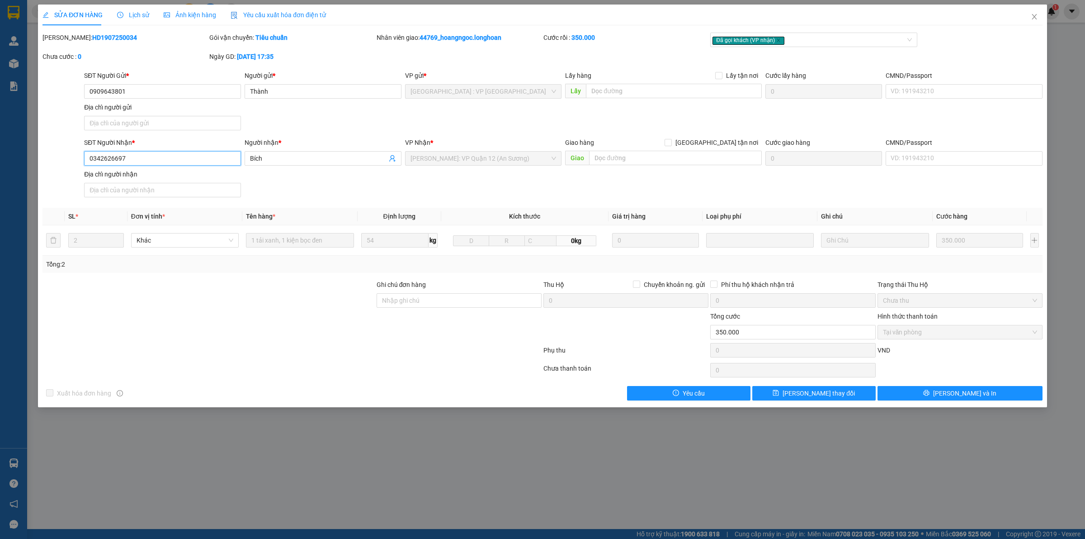
click at [165, 154] on input "0342626697" at bounding box center [162, 158] width 157 height 14
click at [136, 91] on input "0909643801" at bounding box center [162, 91] width 157 height 14
click at [1039, 13] on span "Close" at bounding box center [1034, 17] width 25 height 25
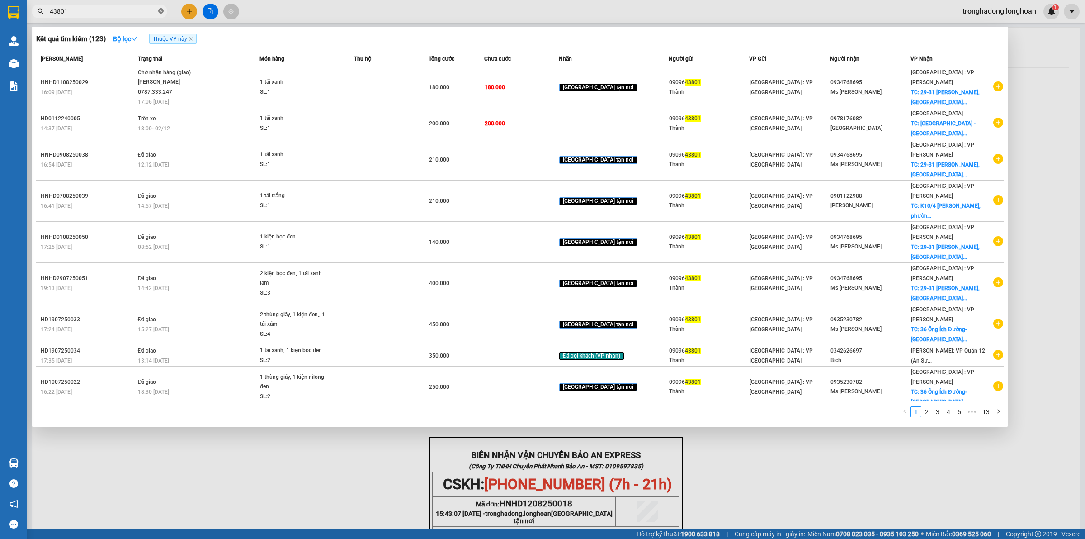
click at [161, 12] on icon "close-circle" at bounding box center [160, 10] width 5 height 5
paste input "0961469633"
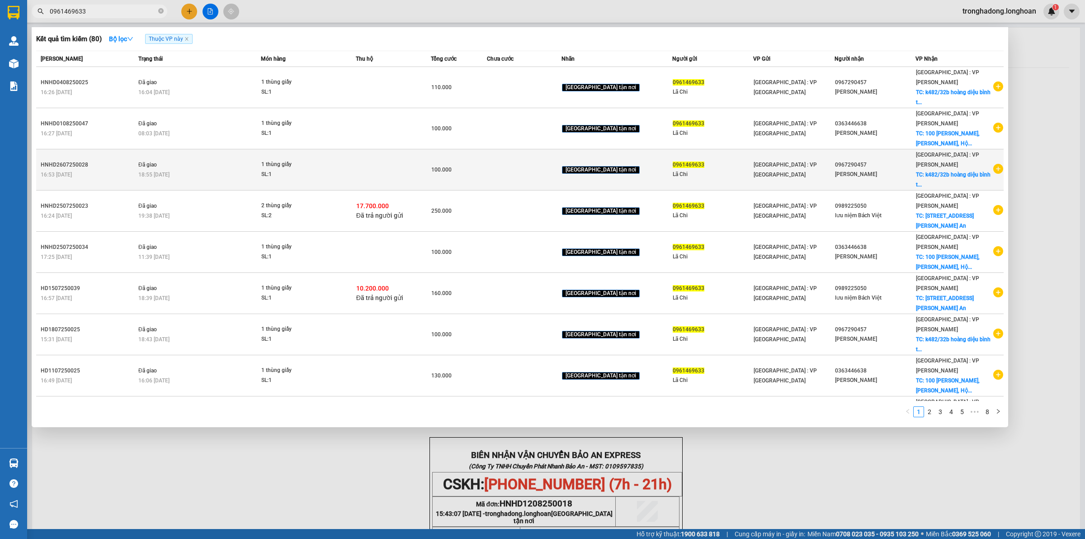
type input "0961469633"
click at [903, 170] on div "[PERSON_NAME]" at bounding box center [875, 174] width 80 height 9
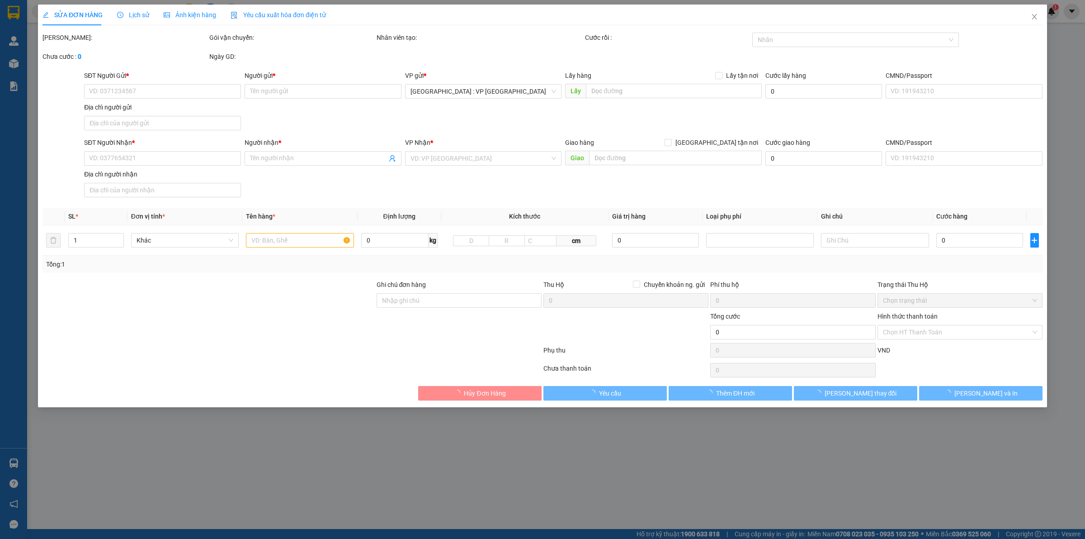
type input "0961469633"
type input "Lã Chi"
type input "0967290457"
type input "[PERSON_NAME]"
checkbox input "true"
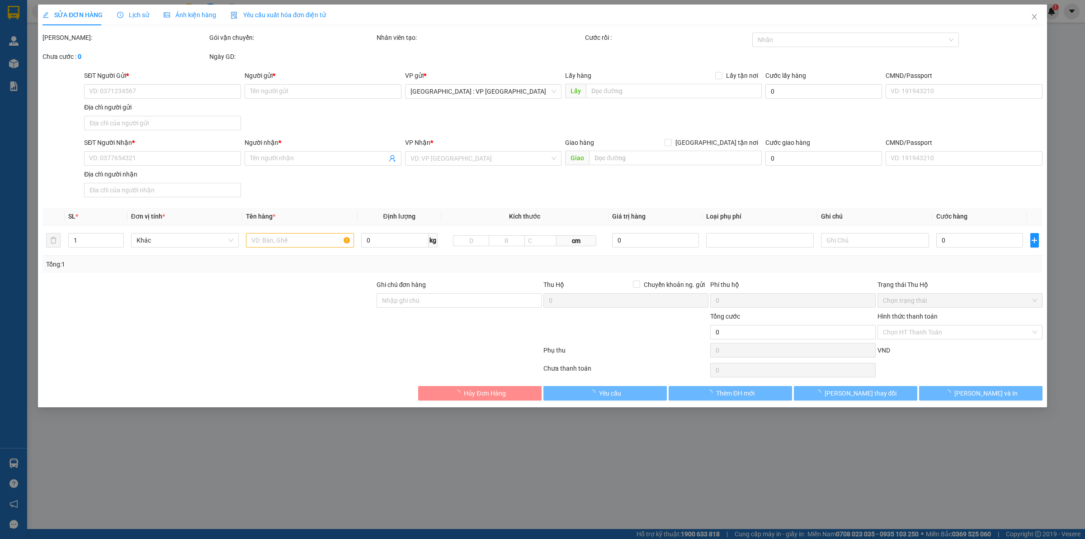
type input "k482/32b hoàng diệu bình thuận [GEOGRAPHIC_DATA]"
type input "100.000"
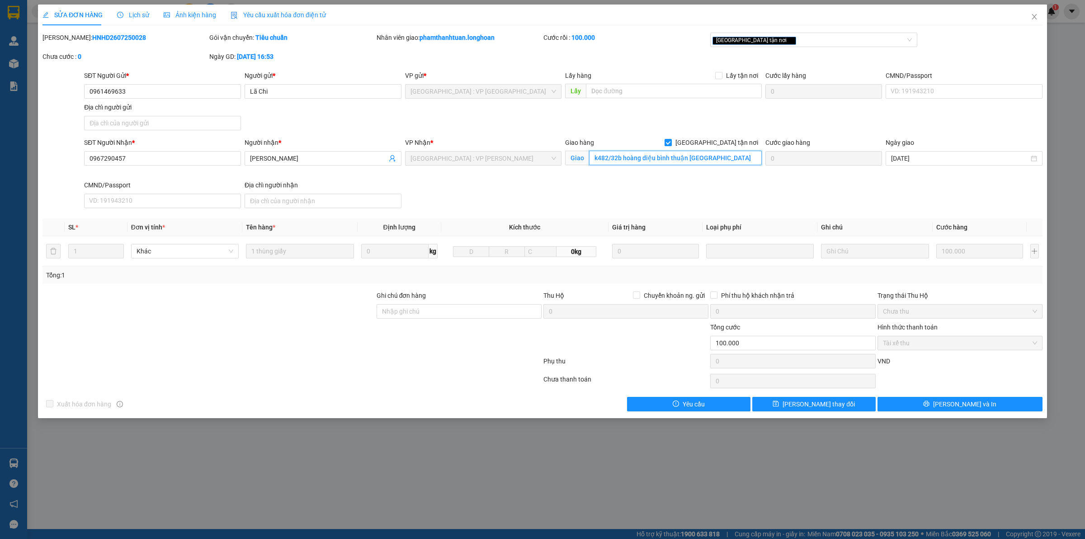
drag, startPoint x: 628, startPoint y: 160, endPoint x: 420, endPoint y: 128, distance: 210.4
click at [628, 159] on input "k482/32b hoàng diệu bình thuận [GEOGRAPHIC_DATA]" at bounding box center [675, 158] width 173 height 14
drag, startPoint x: 202, startPoint y: 157, endPoint x: 0, endPoint y: 163, distance: 201.8
click at [0, 157] on div "SỬA ĐƠN HÀNG Lịch sử Ảnh kiện hàng Yêu cầu xuất hóa đơn điện tử Total Paid Fee …" at bounding box center [542, 269] width 1085 height 539
click at [1037, 19] on icon "close" at bounding box center [1034, 16] width 7 height 7
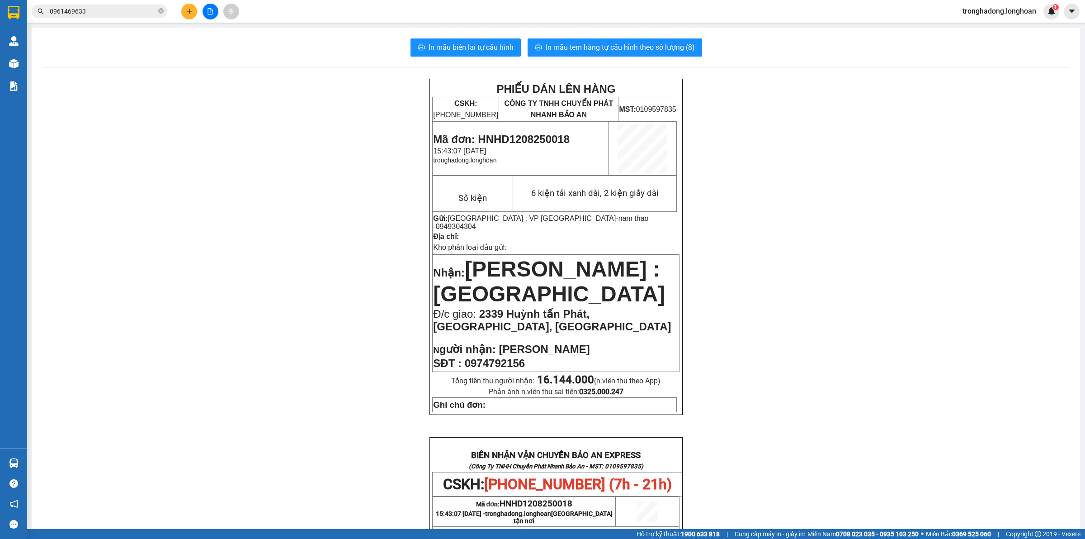
click at [190, 11] on icon "plus" at bounding box center [189, 11] width 5 height 0
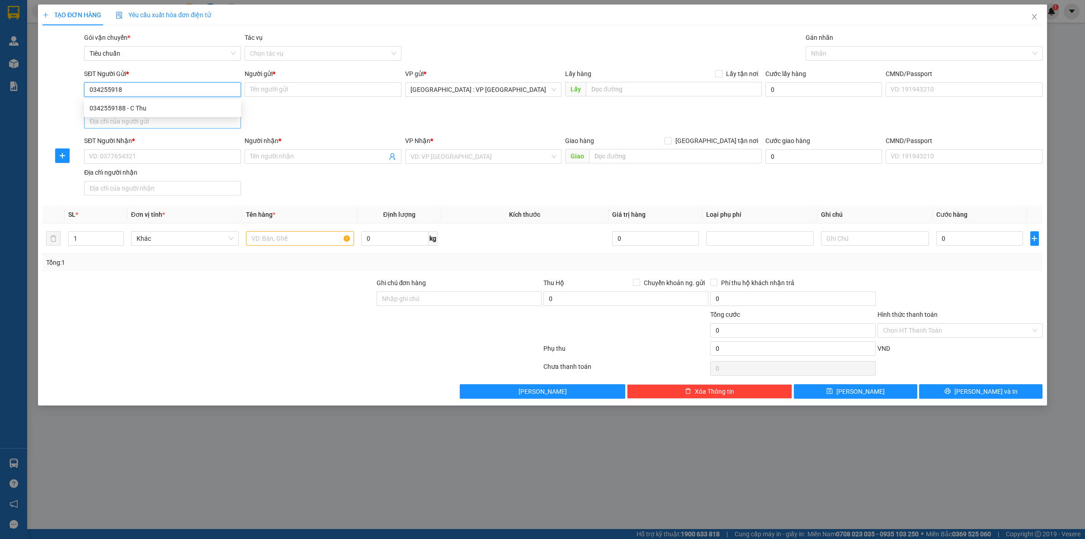
type input "0342559188"
click at [207, 109] on div "0342559188 - C Thu" at bounding box center [163, 108] width 146 height 10
type input "C Thu"
type input "0342559188"
click at [181, 154] on input "SĐT Người Nhận *" at bounding box center [162, 156] width 157 height 14
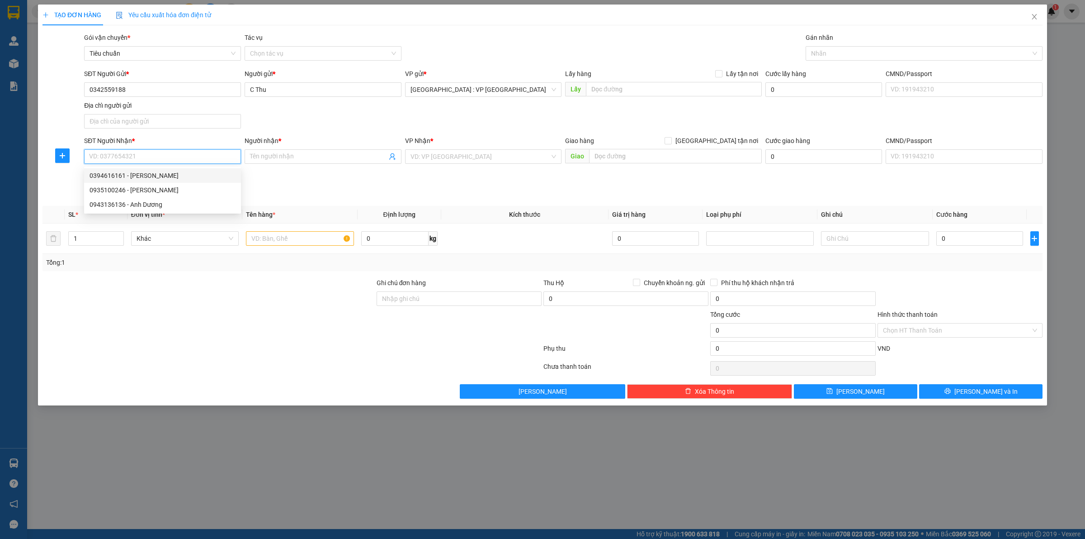
click at [170, 175] on div "0394616161 - [PERSON_NAME]" at bounding box center [163, 175] width 146 height 10
type input "0394616161"
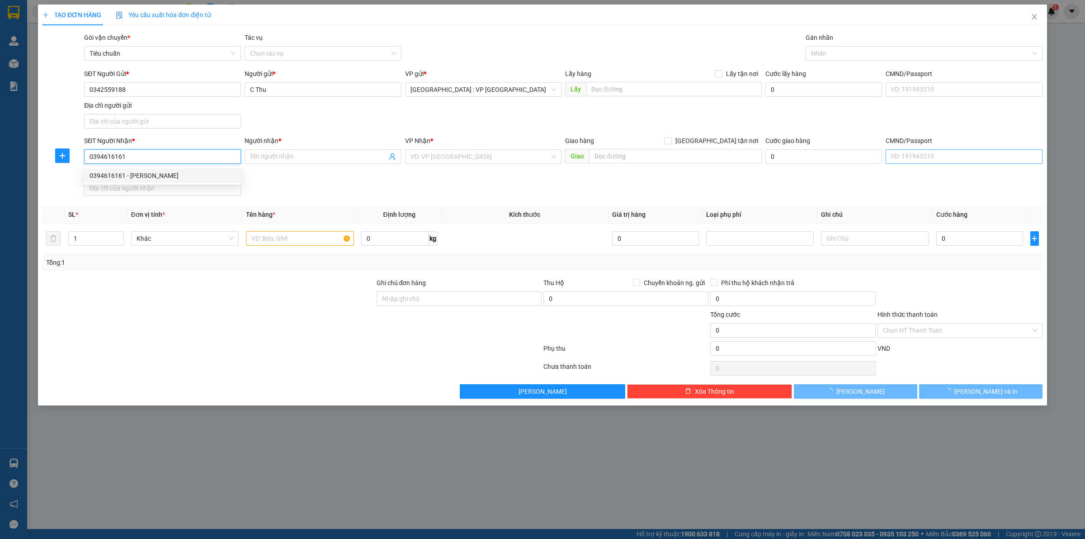
type input "[PERSON_NAME]"
checkbox input "true"
type input "1/68 đường 22/12, hoà lân 2, [GEOGRAPHIC_DATA], [GEOGRAPHIC_DATA], [GEOGRAPHIC_…"
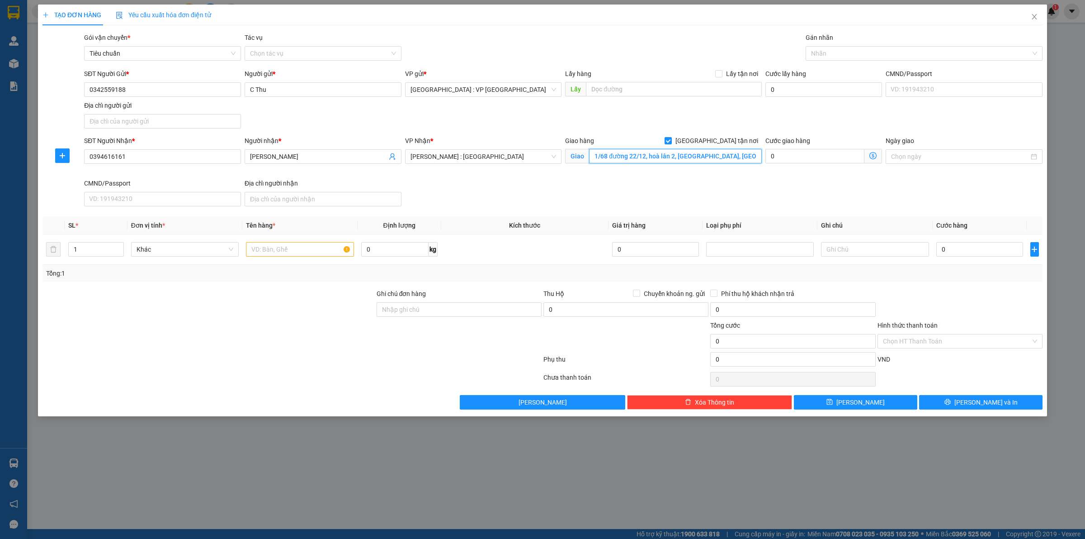
click at [697, 156] on input "1/68 đường 22/12, hoà lân 2, [GEOGRAPHIC_DATA], [GEOGRAPHIC_DATA], [GEOGRAPHIC_…" at bounding box center [675, 156] width 173 height 14
click at [687, 159] on input "1/68 đường 22/12, hoà lân 2, [GEOGRAPHIC_DATA], [GEOGRAPHIC_DATA], [GEOGRAPHIC_…" at bounding box center [675, 156] width 173 height 14
click at [819, 53] on div at bounding box center [919, 53] width 223 height 11
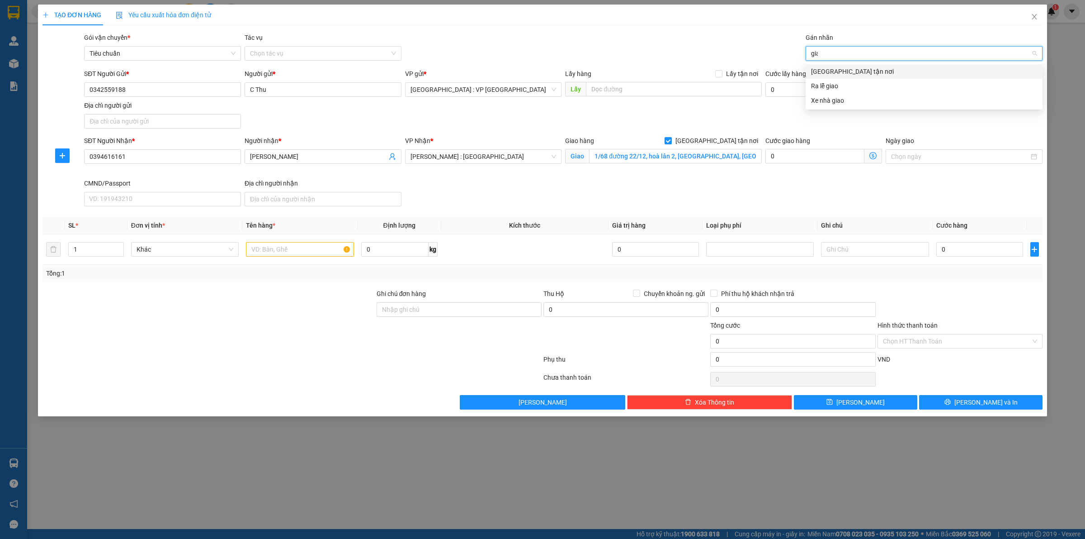
type input "giao"
click at [833, 64] on div "[GEOGRAPHIC_DATA] tận nơi" at bounding box center [924, 71] width 237 height 14
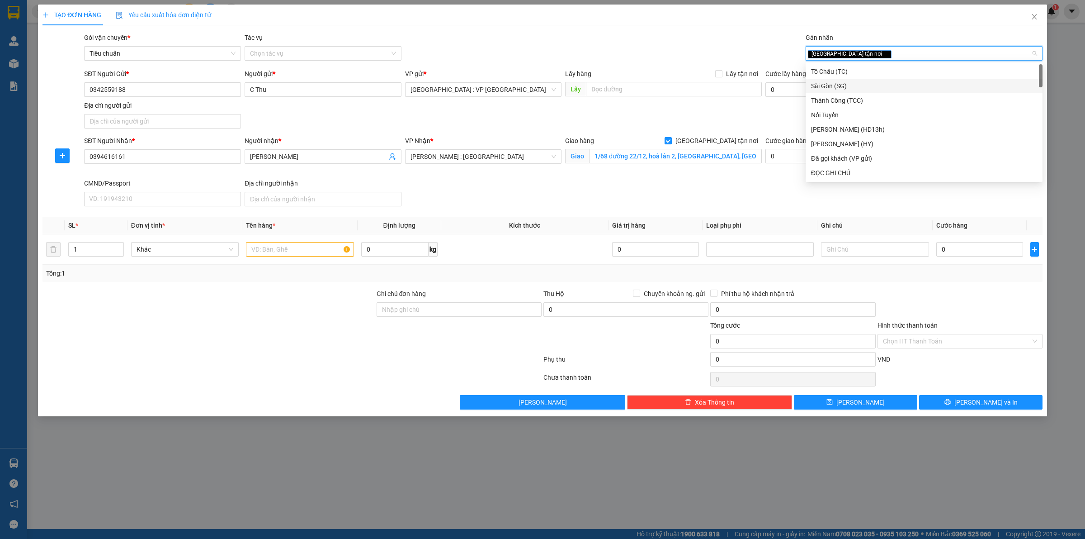
drag, startPoint x: 654, startPoint y: 188, endPoint x: 646, endPoint y: 191, distance: 9.3
click at [653, 190] on div "SĐT Người Nhận * 0394616161 Người nhận * [PERSON_NAME] VP Nhận * [GEOGRAPHIC_DA…" at bounding box center [563, 173] width 962 height 74
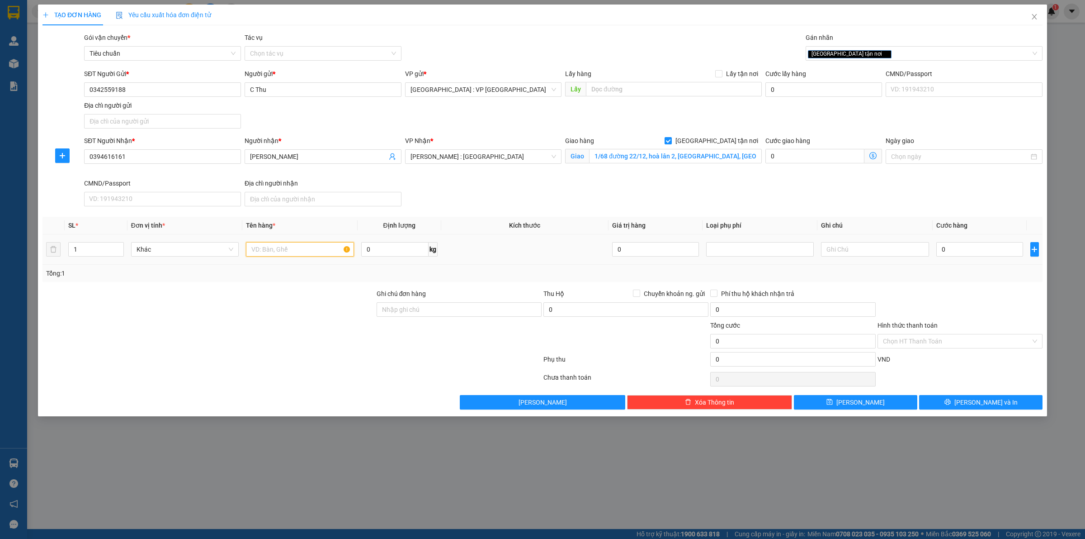
click at [292, 245] on input "text" at bounding box center [300, 249] width 108 height 14
drag, startPoint x: 267, startPoint y: 251, endPoint x: 274, endPoint y: 265, distance: 14.8
click at [267, 252] on input "1 kiện vàng" at bounding box center [300, 249] width 108 height 14
type input "1 kiện màu vàng"
click at [398, 254] on input "0" at bounding box center [394, 249] width 67 height 14
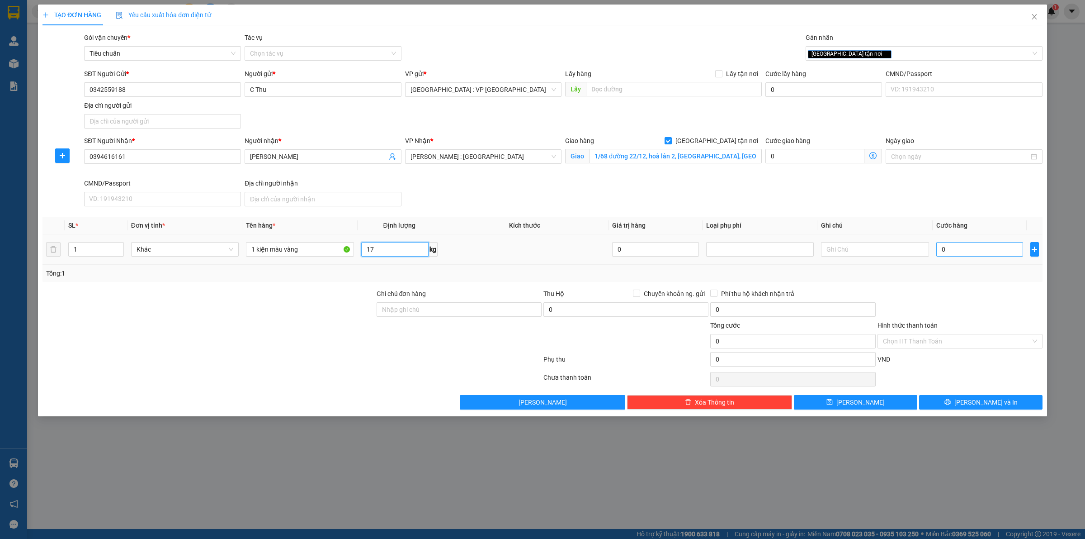
type input "17"
drag, startPoint x: 975, startPoint y: 251, endPoint x: 967, endPoint y: 256, distance: 9.9
click at [975, 251] on input "0" at bounding box center [980, 249] width 87 height 14
type input "1"
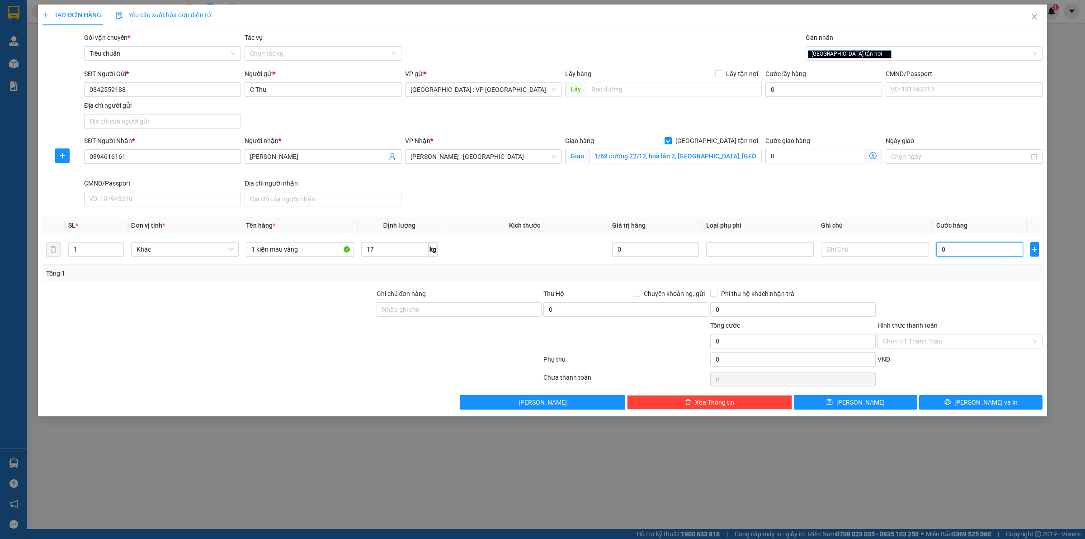
type input "1"
type input "14"
type input "140"
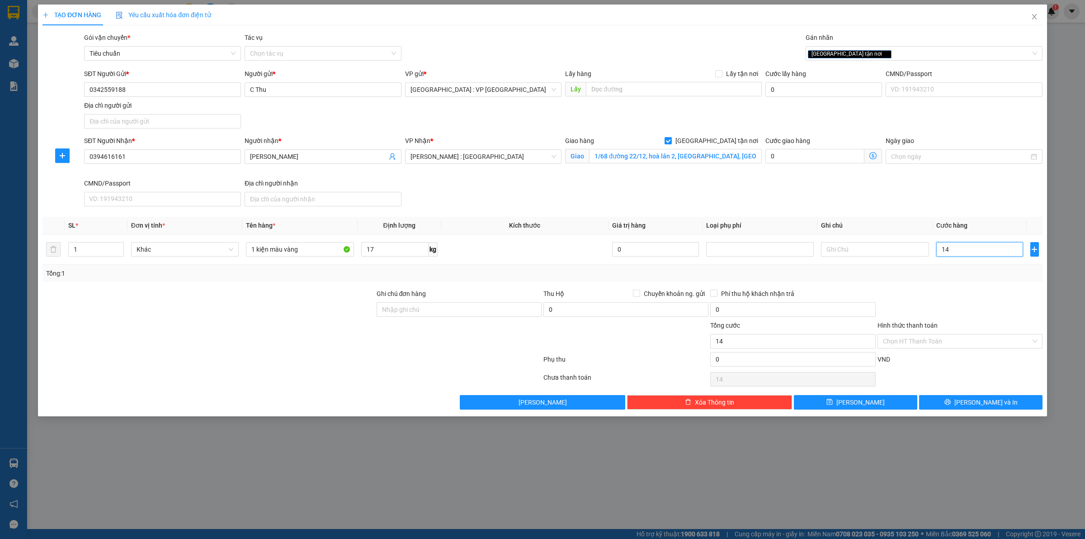
type input "140"
type input "1.400"
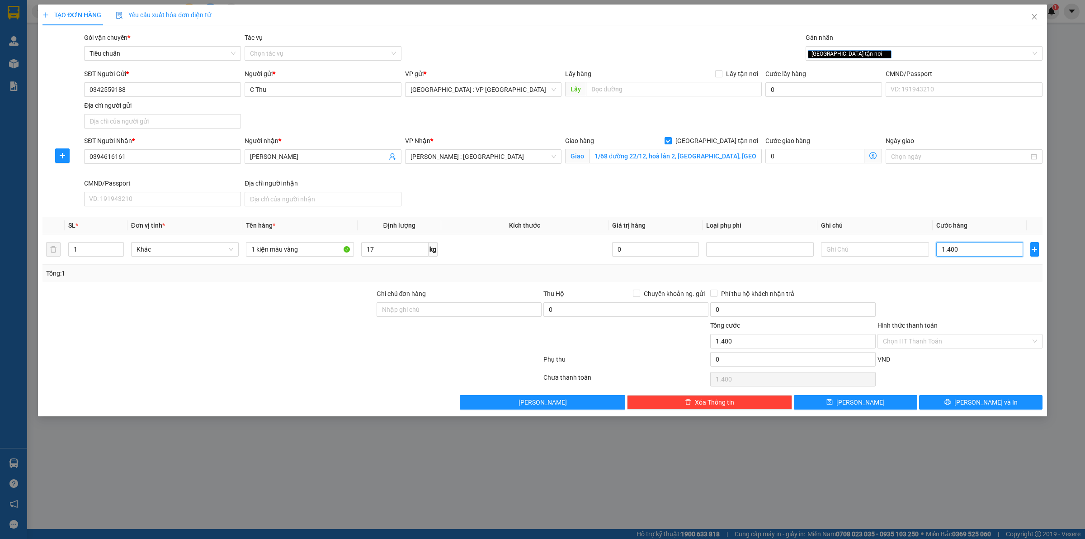
type input "14.000"
type input "140.000"
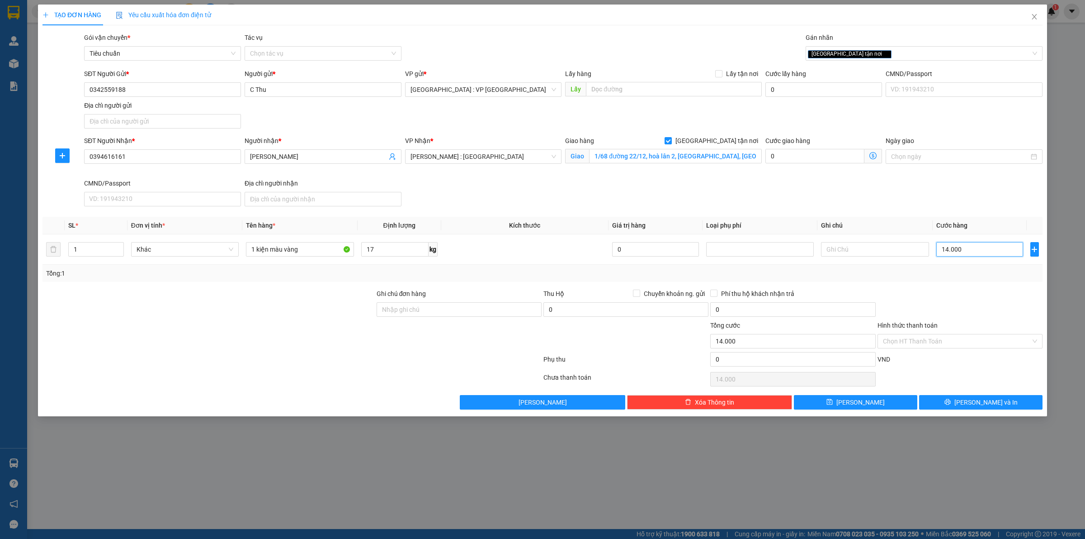
type input "140.000"
click at [962, 403] on button "[PERSON_NAME] và In" at bounding box center [980, 402] width 123 height 14
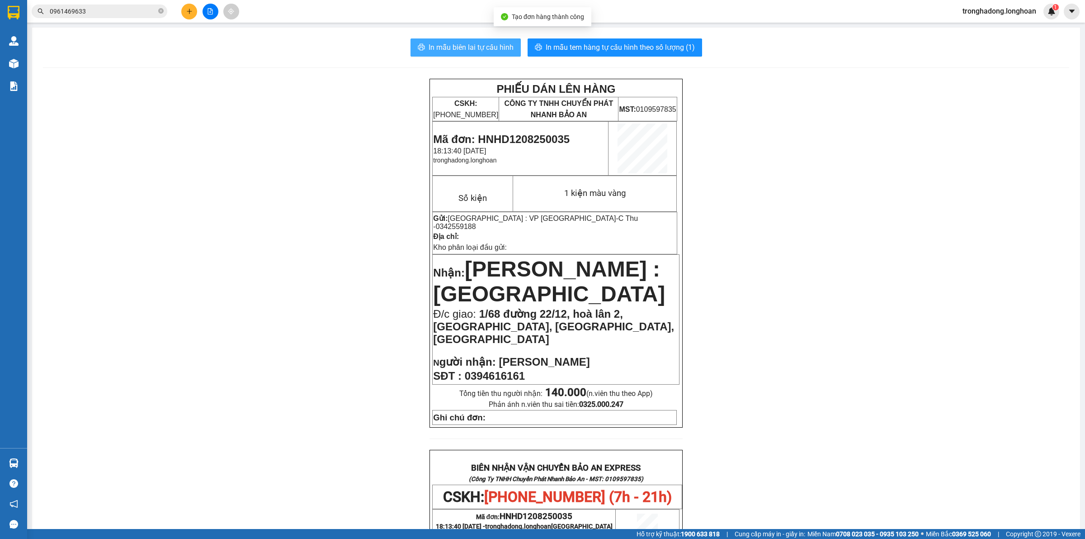
click at [471, 47] on span "In mẫu biên lai tự cấu hình" at bounding box center [471, 47] width 85 height 11
click at [588, 51] on span "In mẫu tem hàng tự cấu hình theo số lượng (1)" at bounding box center [620, 47] width 149 height 11
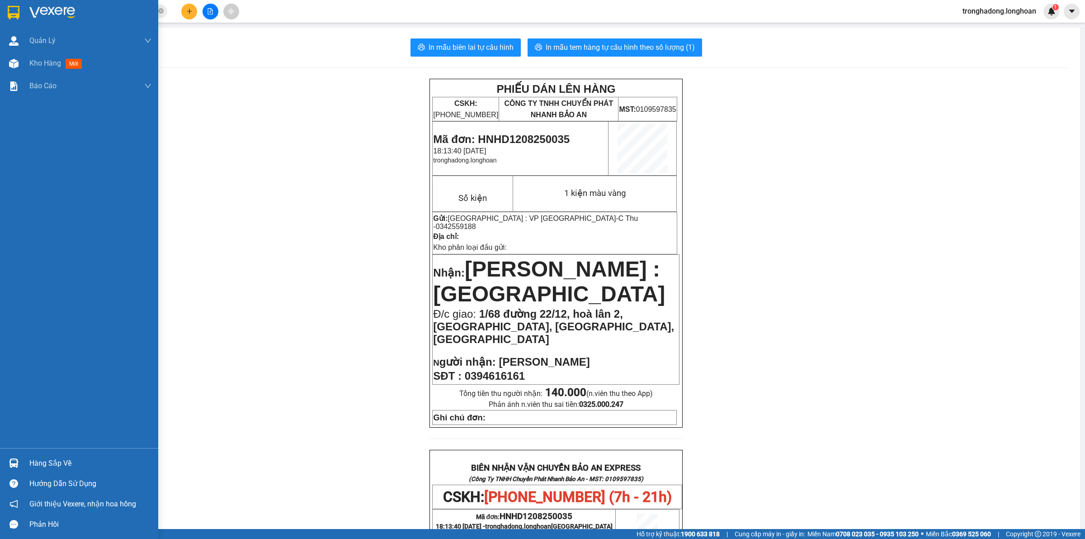
click at [13, 10] on img at bounding box center [14, 13] width 12 height 14
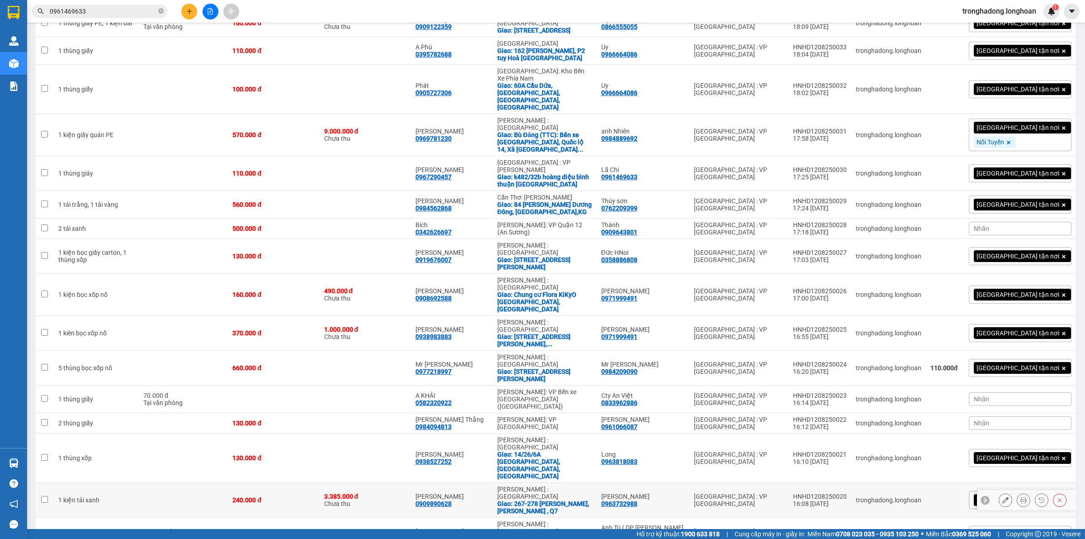
scroll to position [210, 0]
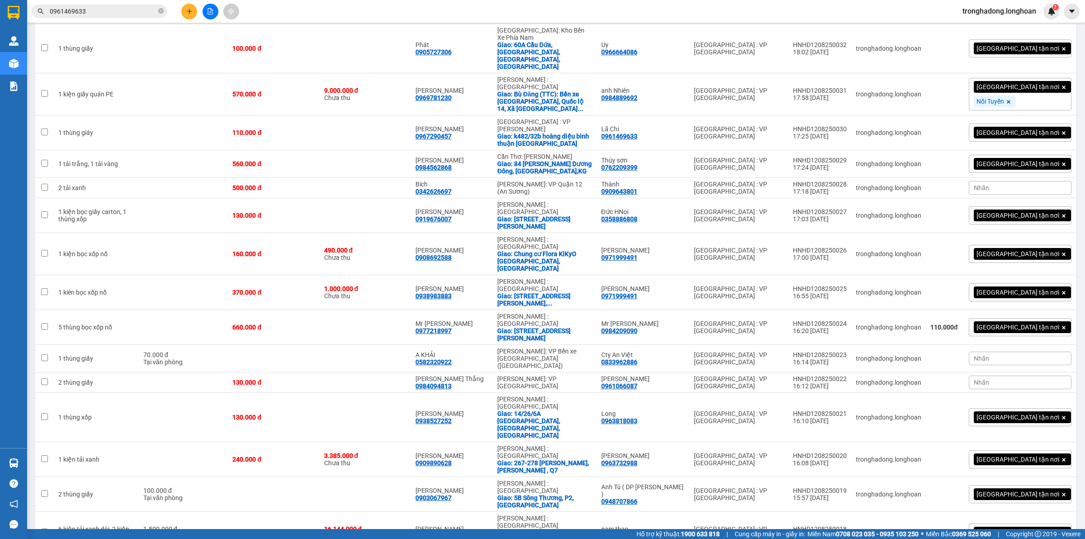
click at [1033, 449] on span "50 / trang" at bounding box center [1032, 453] width 29 height 9
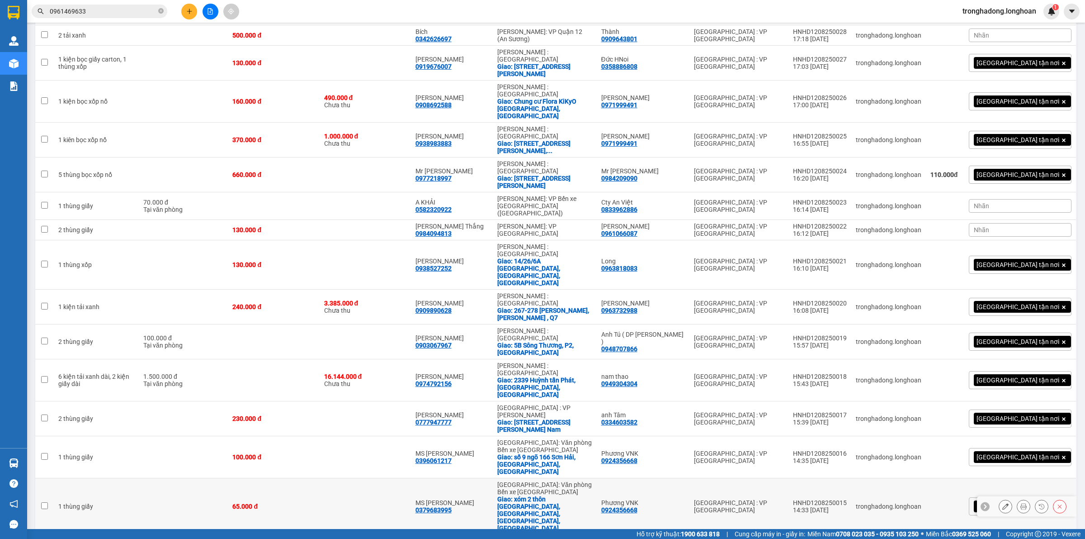
scroll to position [0, 0]
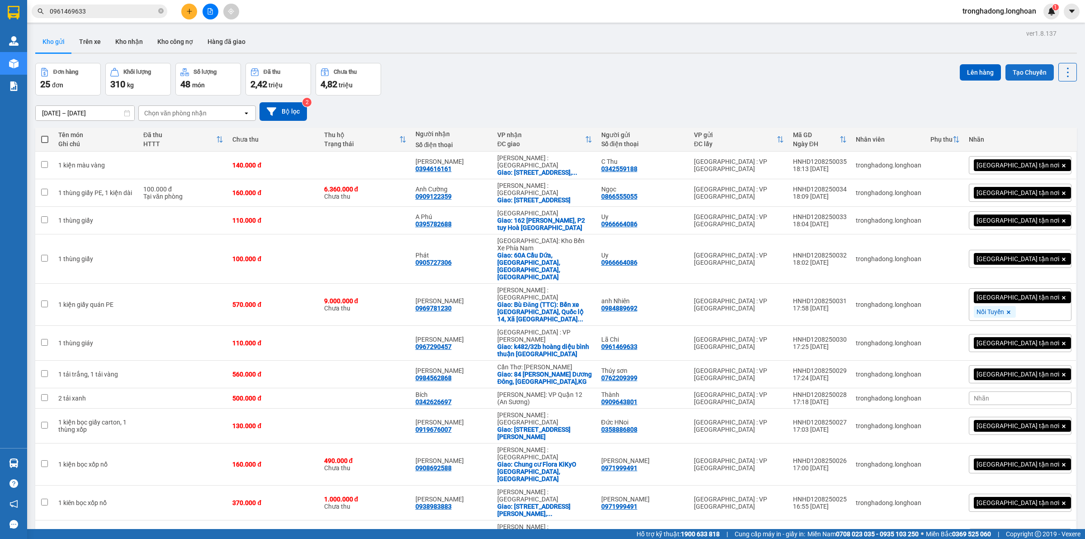
click at [1018, 74] on button "Tạo Chuyến" at bounding box center [1030, 72] width 48 height 16
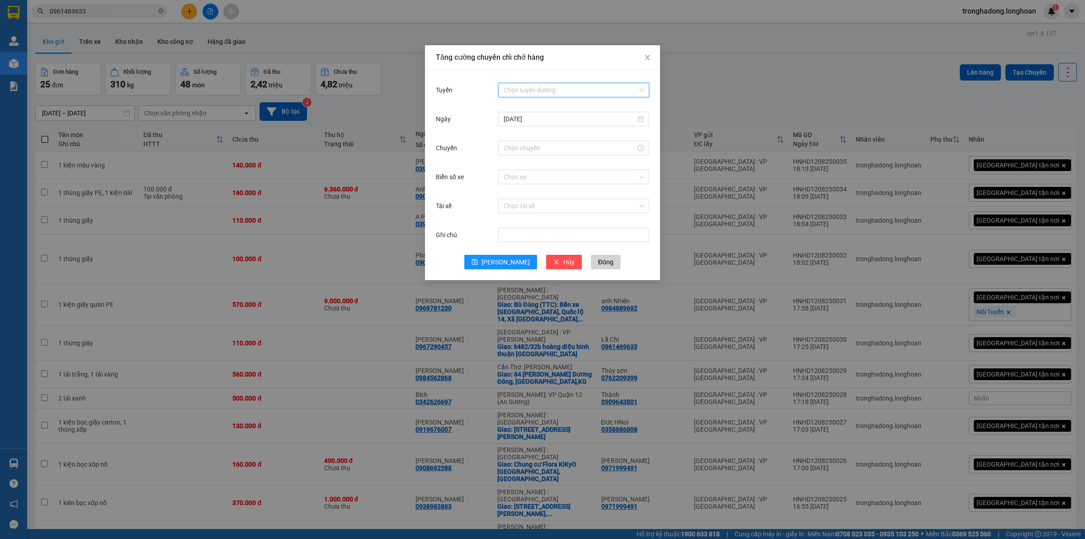
click at [532, 87] on input "Tuyến" at bounding box center [571, 90] width 134 height 14
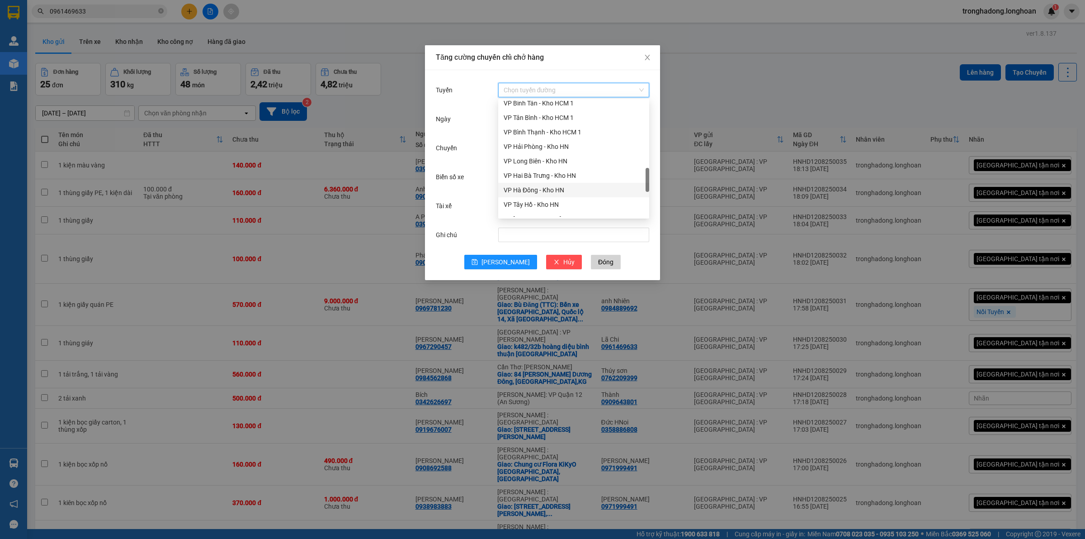
click at [539, 186] on div "VP Hà Đông - Kho HN" at bounding box center [574, 190] width 140 height 10
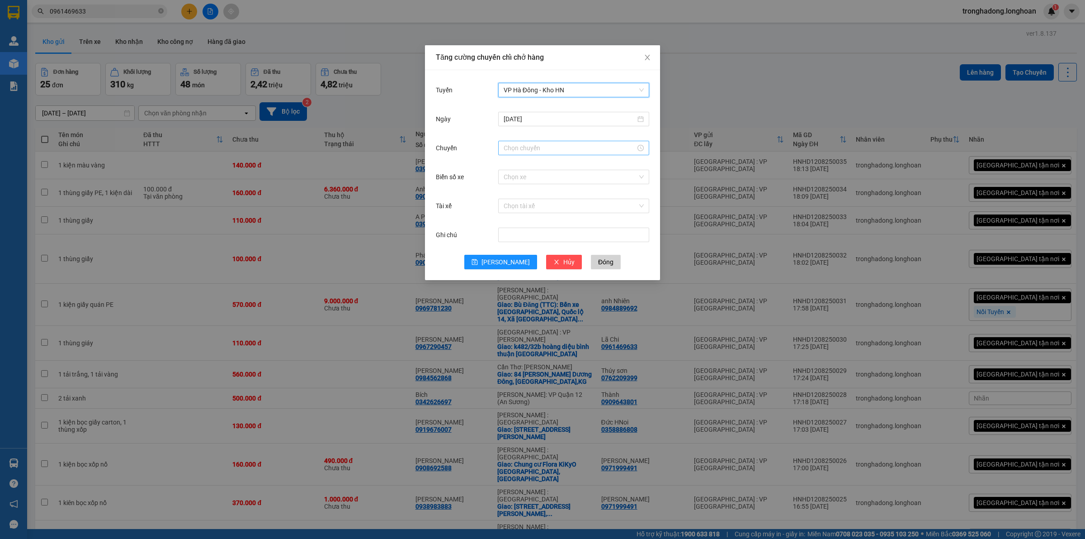
drag, startPoint x: 550, startPoint y: 145, endPoint x: 553, endPoint y: 150, distance: 5.5
click at [550, 145] on input "Chuyến" at bounding box center [570, 148] width 132 height 10
click at [511, 165] on div "18" at bounding box center [510, 167] width 25 height 13
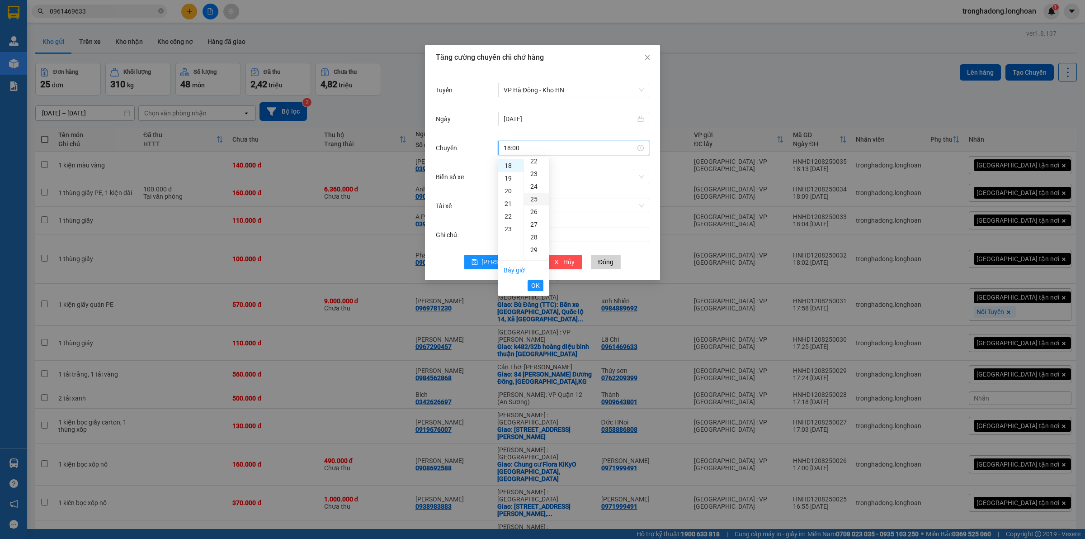
click at [535, 194] on div "25" at bounding box center [536, 199] width 25 height 13
type input "18:25"
drag, startPoint x: 535, startPoint y: 287, endPoint x: 522, endPoint y: 289, distance: 12.4
click at [532, 288] on span "OK" at bounding box center [535, 285] width 9 height 10
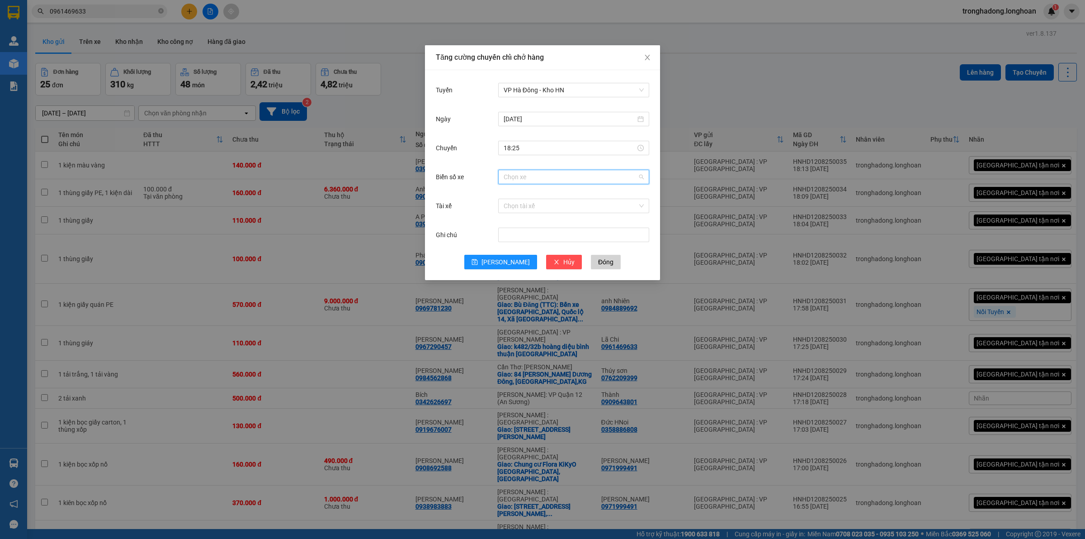
click at [537, 177] on input "Biển số xe" at bounding box center [571, 177] width 134 height 14
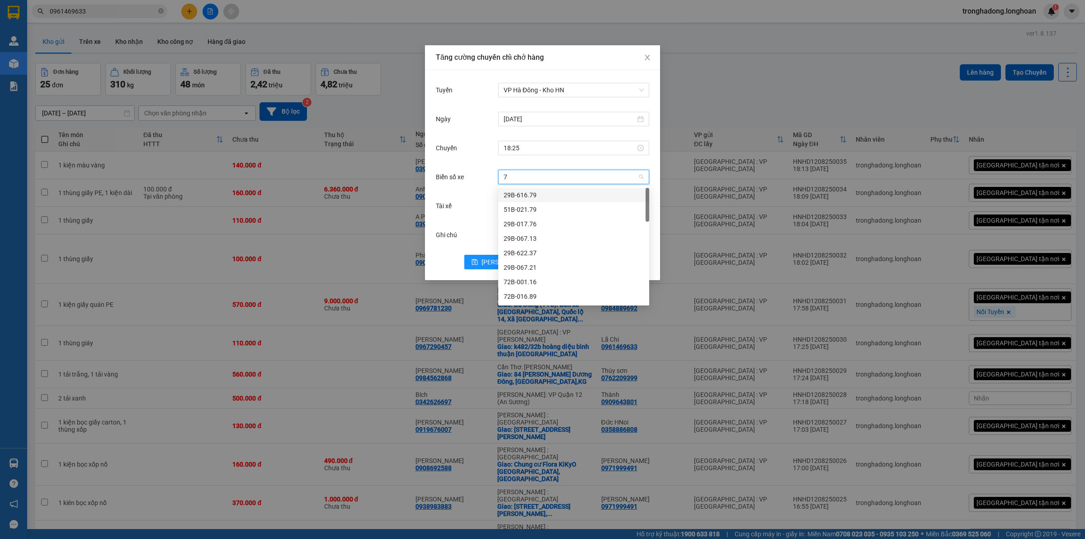
type input "71"
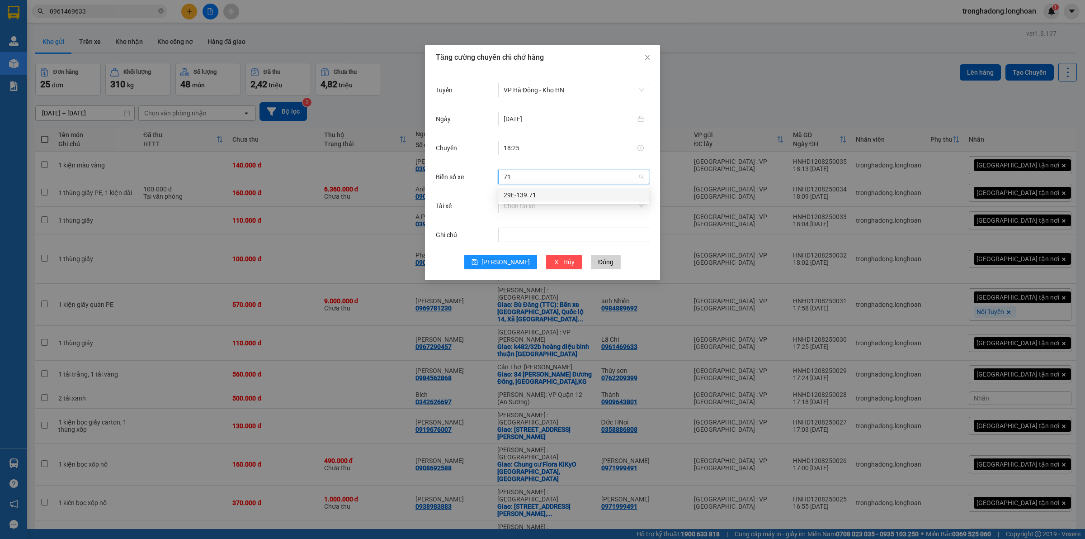
click at [521, 196] on div "29E-139.71" at bounding box center [574, 195] width 140 height 10
click at [528, 204] on input "Tài xế" at bounding box center [571, 206] width 134 height 14
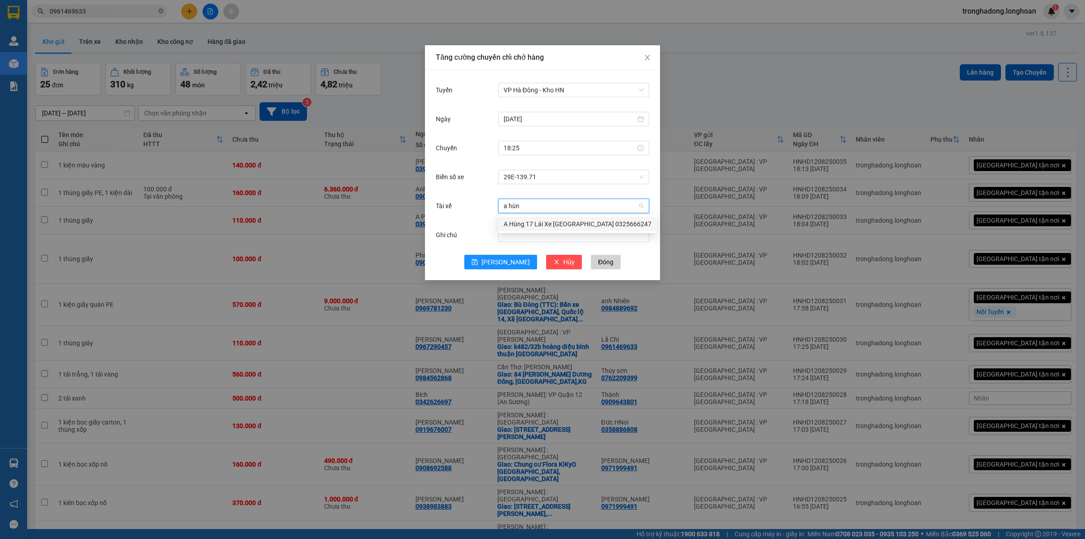
type input "a hùng"
click at [534, 224] on div "A Hùng 17 Lái Xe [GEOGRAPHIC_DATA] 0325666247" at bounding box center [578, 224] width 148 height 10
click at [478, 263] on icon "save" at bounding box center [475, 262] width 6 height 6
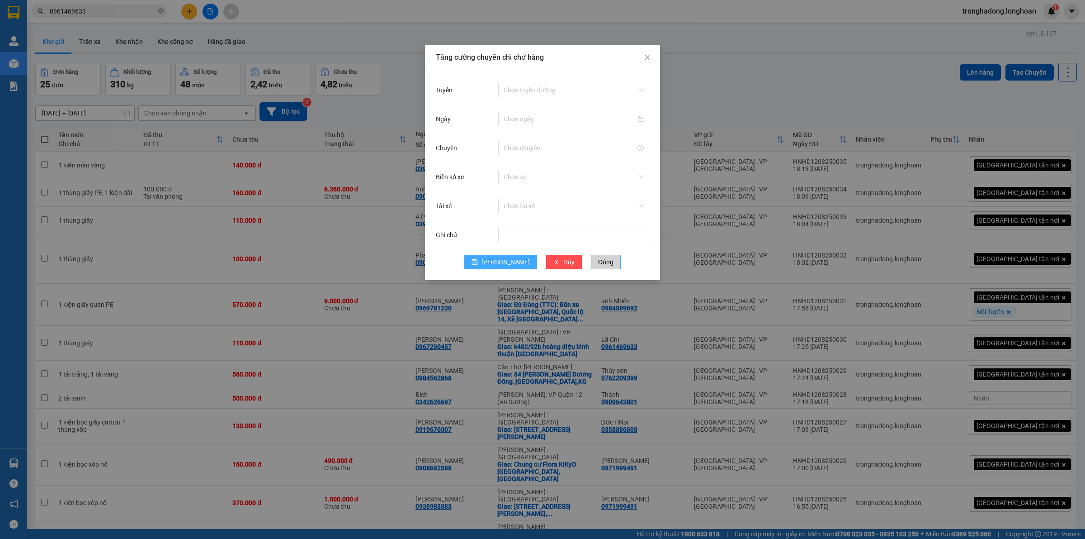
click at [593, 269] on button "Đóng" at bounding box center [606, 262] width 30 height 14
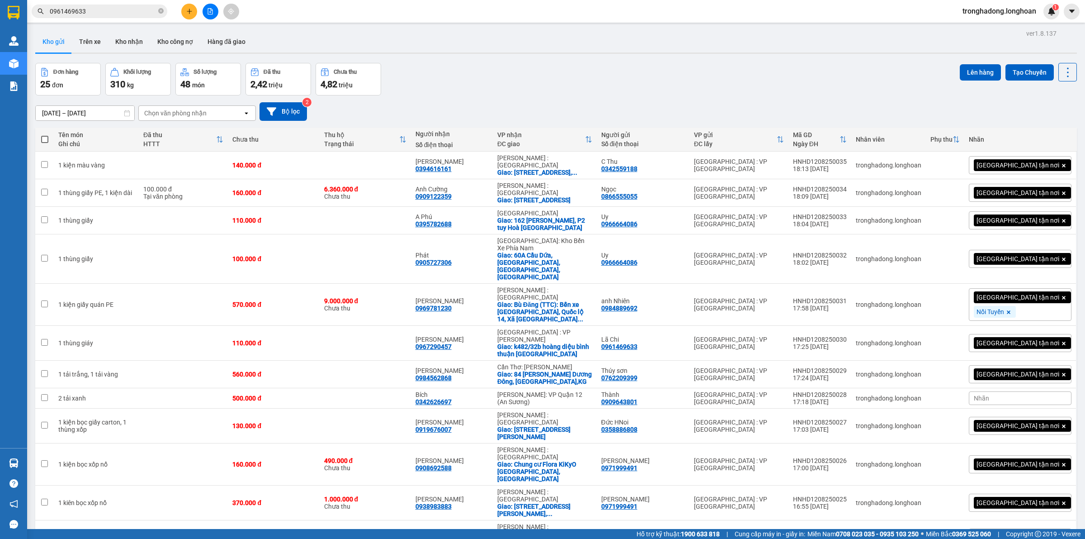
click at [44, 139] on span at bounding box center [44, 139] width 7 height 7
click at [45, 135] on input "checkbox" at bounding box center [45, 135] width 0 height 0
checkbox input "true"
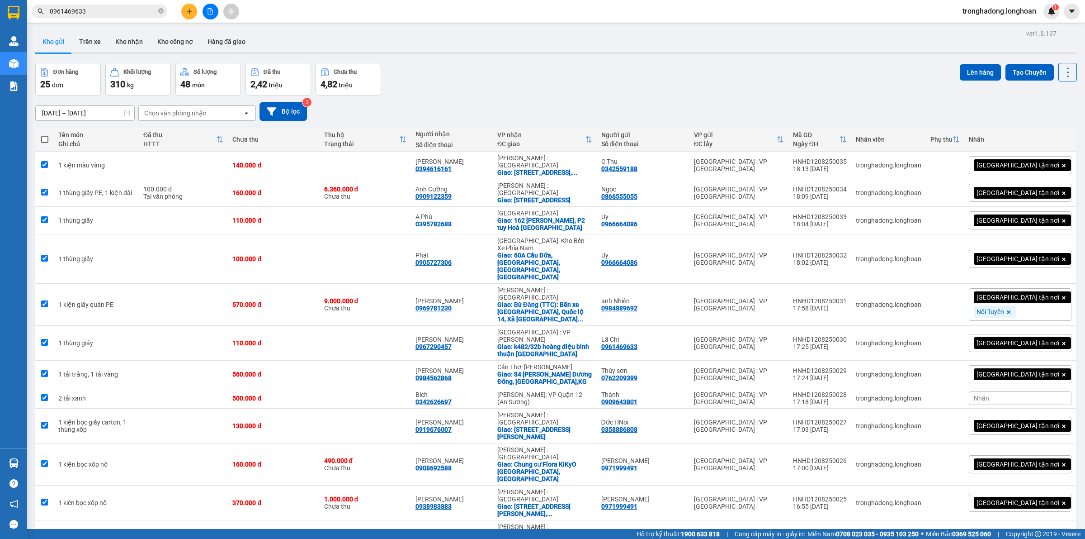
checkbox input "true"
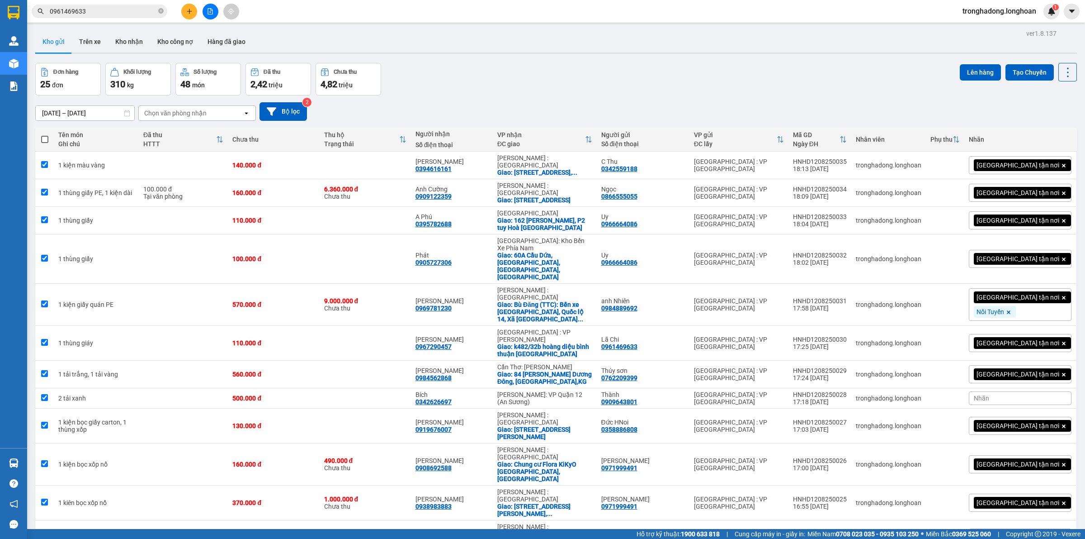
checkbox input "true"
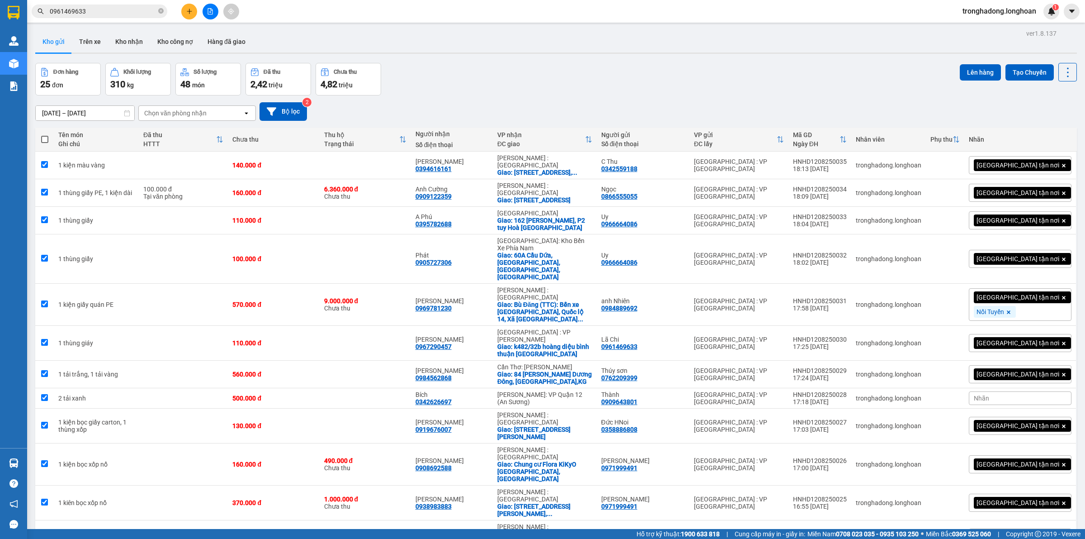
checkbox input "true"
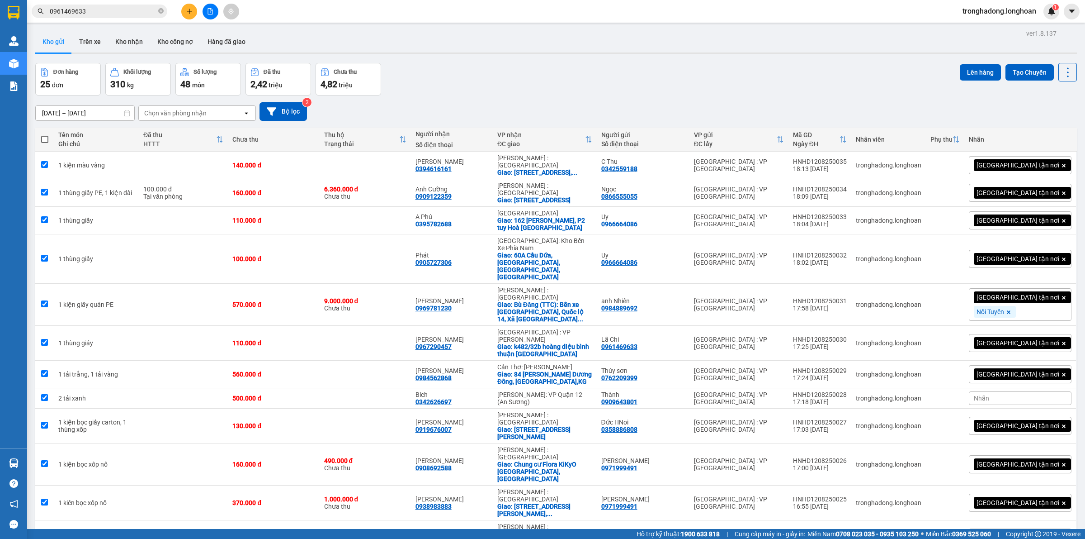
checkbox input "true"
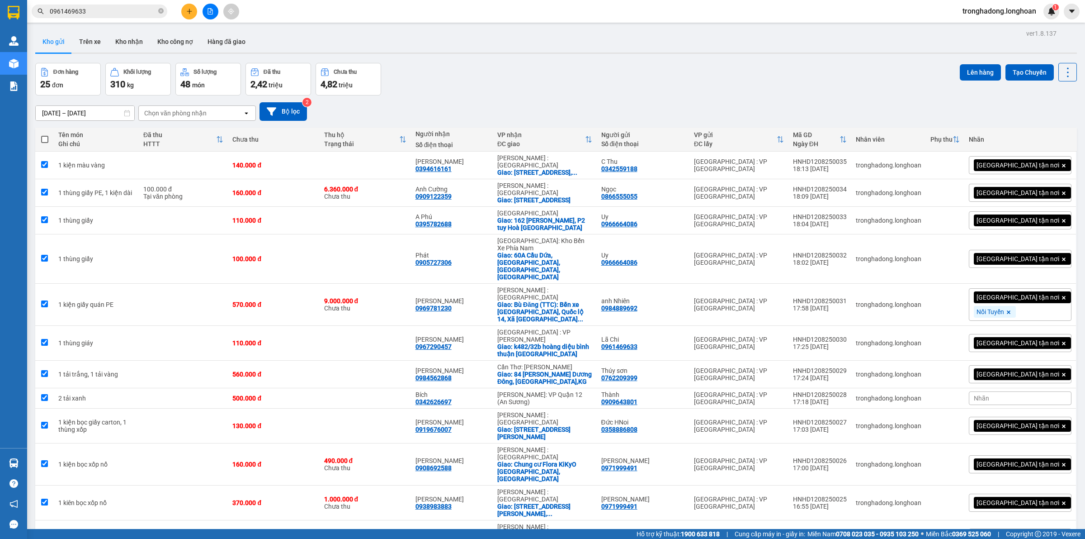
checkbox input "true"
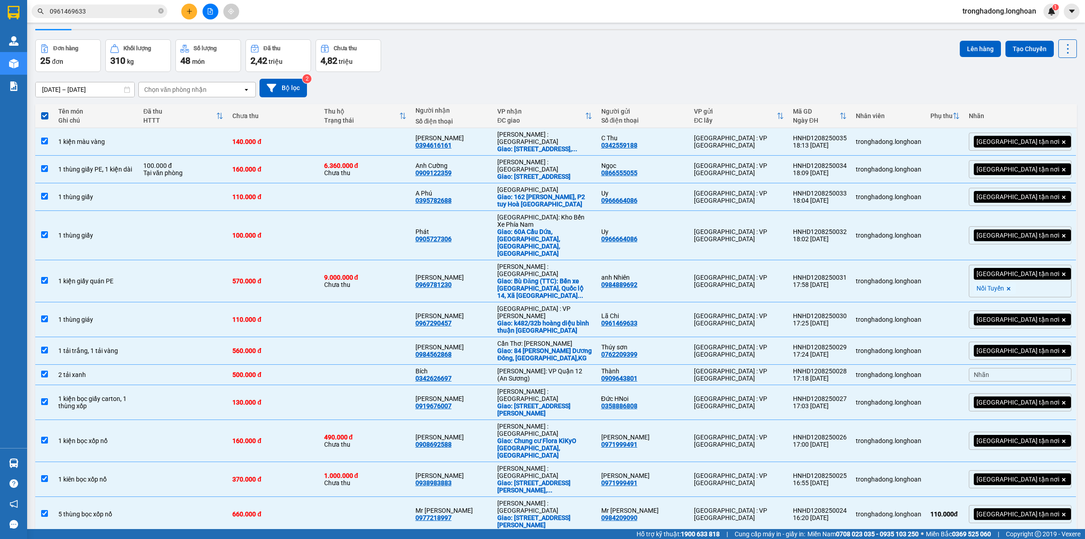
scroll to position [0, 0]
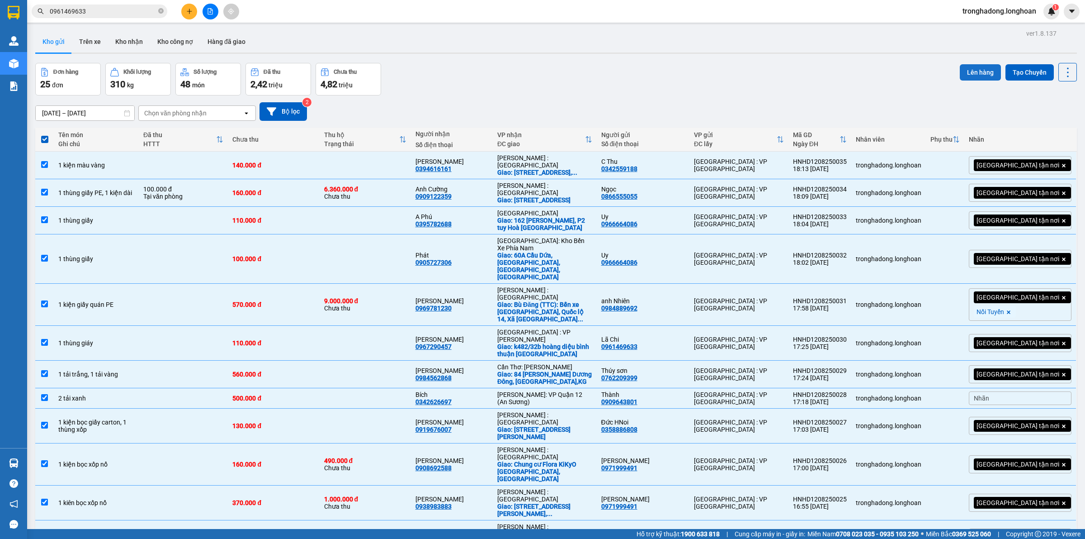
click at [968, 71] on button "Lên hàng" at bounding box center [980, 72] width 41 height 16
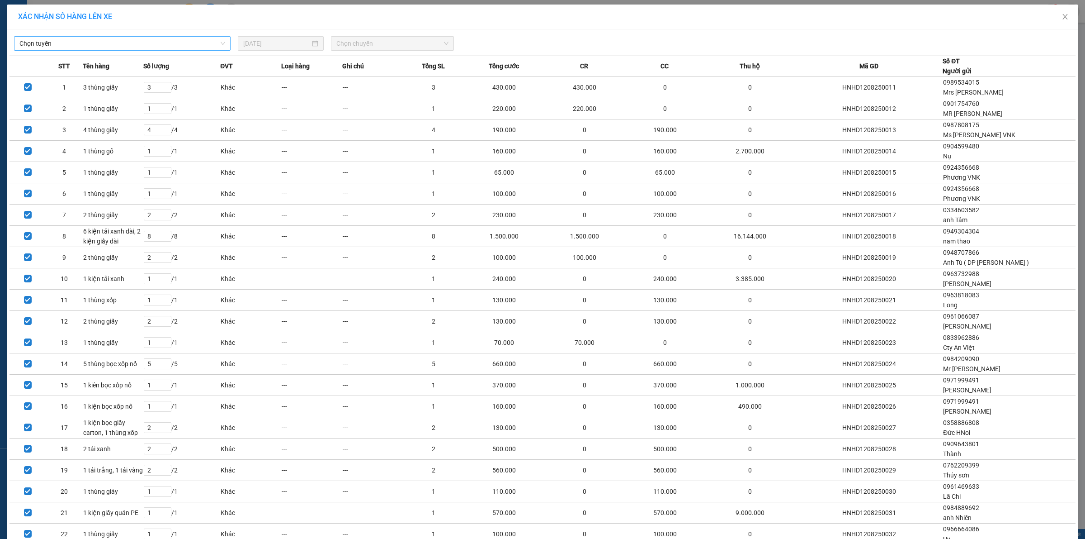
click at [125, 43] on span "Chọn tuyến" at bounding box center [122, 44] width 206 height 14
type input "[GEOGRAPHIC_DATA]"
click at [57, 75] on div "VP Hà Đông - Kho HN" at bounding box center [120, 76] width 204 height 10
click at [362, 44] on span "Chọn chuyến" at bounding box center [392, 44] width 113 height 14
click at [356, 89] on div "18:25 (TC) - 29E-139.71" at bounding box center [368, 90] width 71 height 10
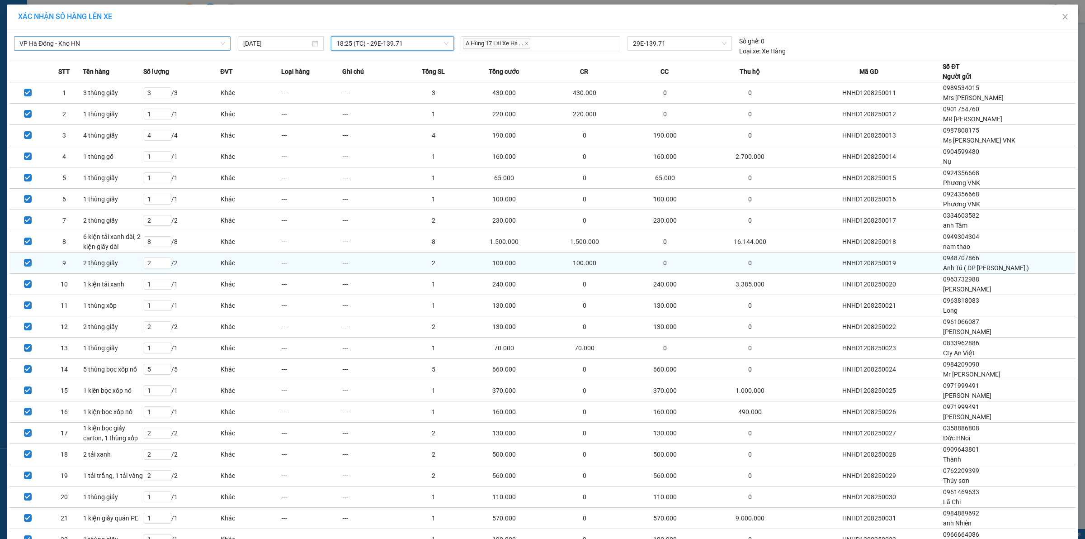
scroll to position [139, 0]
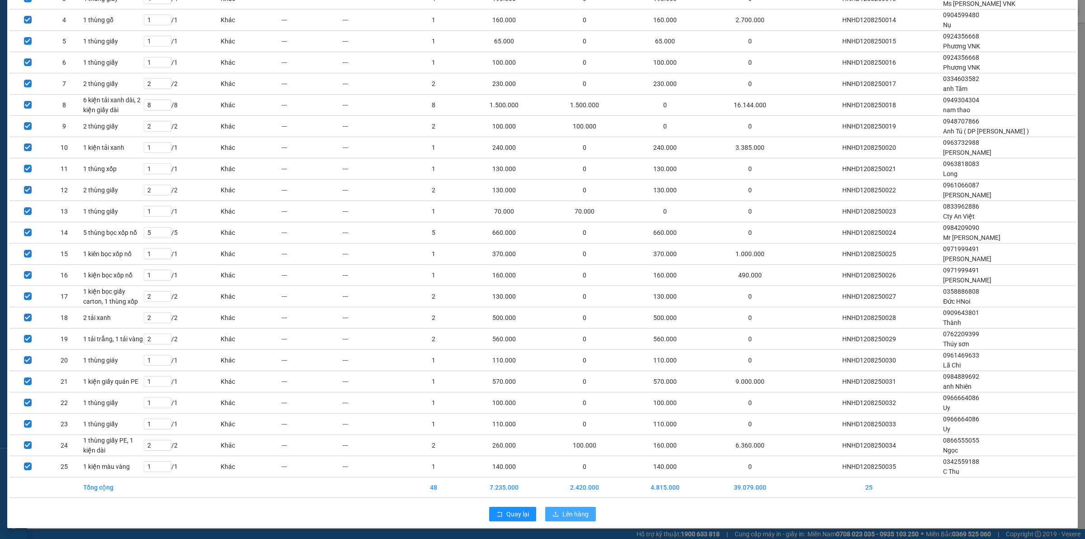
click at [587, 518] on button "Lên hàng" at bounding box center [570, 514] width 51 height 14
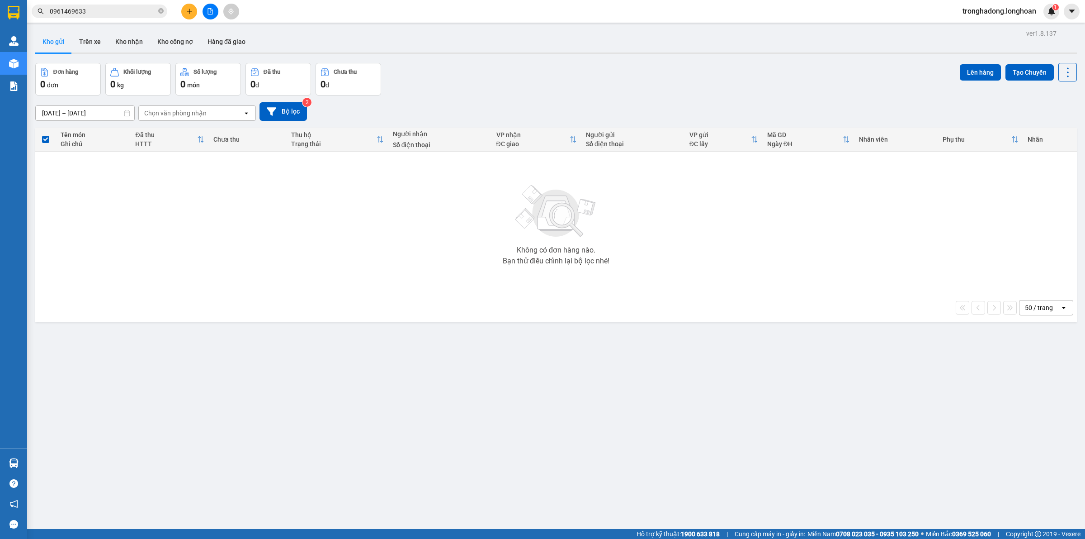
click at [212, 10] on icon "file-add" at bounding box center [210, 11] width 6 height 6
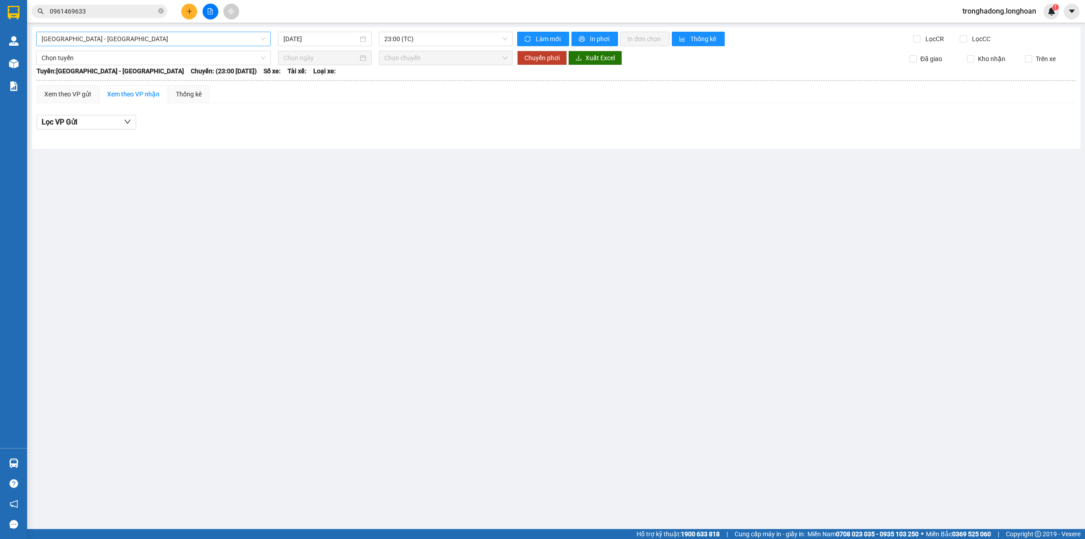
click at [154, 42] on span "[GEOGRAPHIC_DATA] - [GEOGRAPHIC_DATA]" at bounding box center [154, 39] width 224 height 14
type input "[GEOGRAPHIC_DATA]"
click at [109, 70] on div "VP Hà Đông - Kho HN" at bounding box center [154, 71] width 224 height 10
type input "[DATE]"
click at [446, 39] on span "13:05 (TC) - 29E-139.71" at bounding box center [445, 39] width 123 height 14
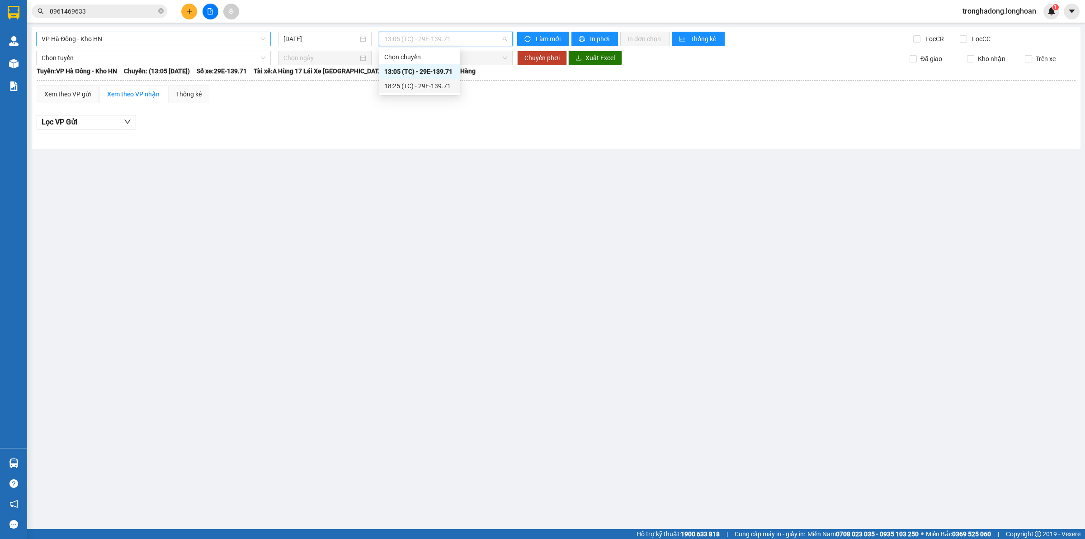
click at [421, 83] on div "18:25 (TC) - 29E-139.71" at bounding box center [419, 86] width 71 height 10
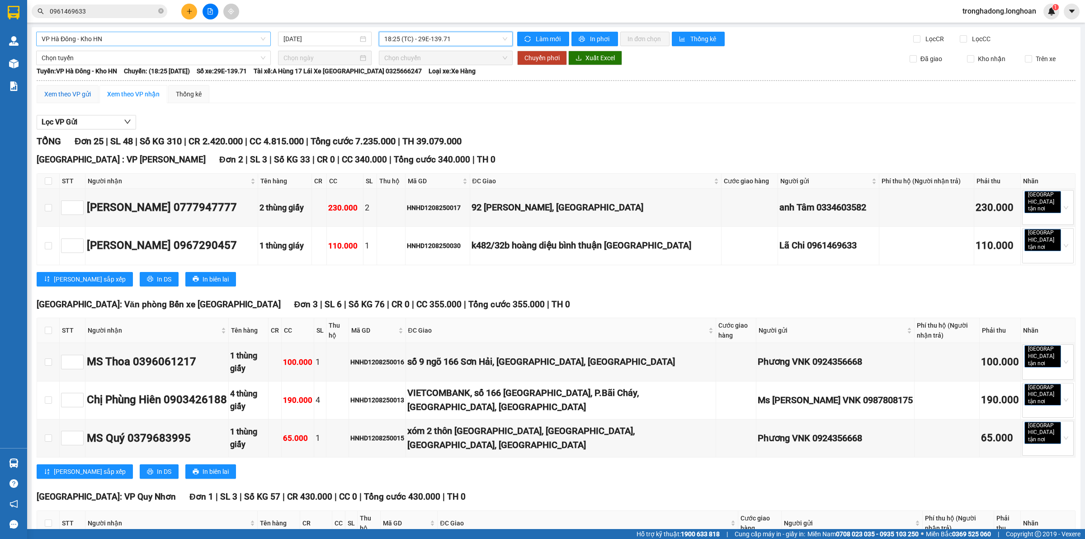
click at [70, 96] on div "Xem theo VP gửi" at bounding box center [67, 94] width 47 height 10
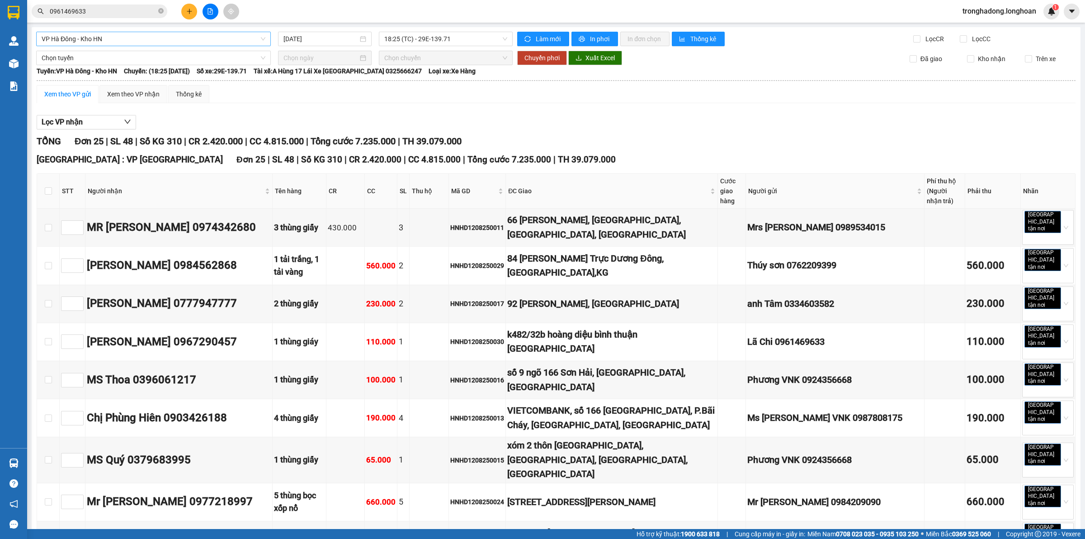
drag, startPoint x: 73, startPoint y: 94, endPoint x: 217, endPoint y: 95, distance: 144.3
click at [73, 94] on div "Xem theo VP gửi" at bounding box center [67, 94] width 47 height 10
click at [592, 36] on span "In phơi" at bounding box center [600, 39] width 21 height 10
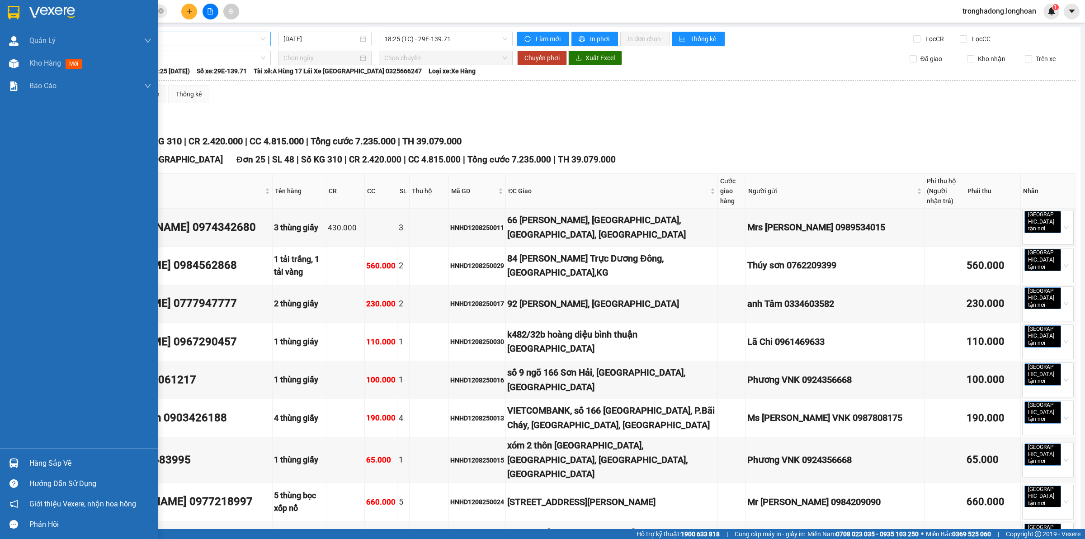
click at [14, 11] on img at bounding box center [14, 13] width 12 height 14
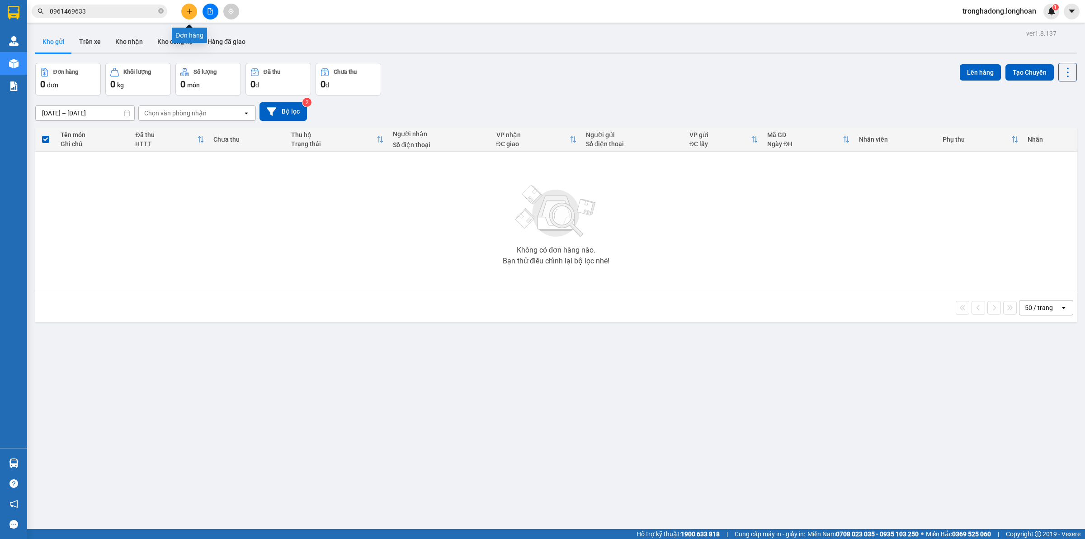
click at [189, 10] on icon "plus" at bounding box center [189, 11] width 0 height 5
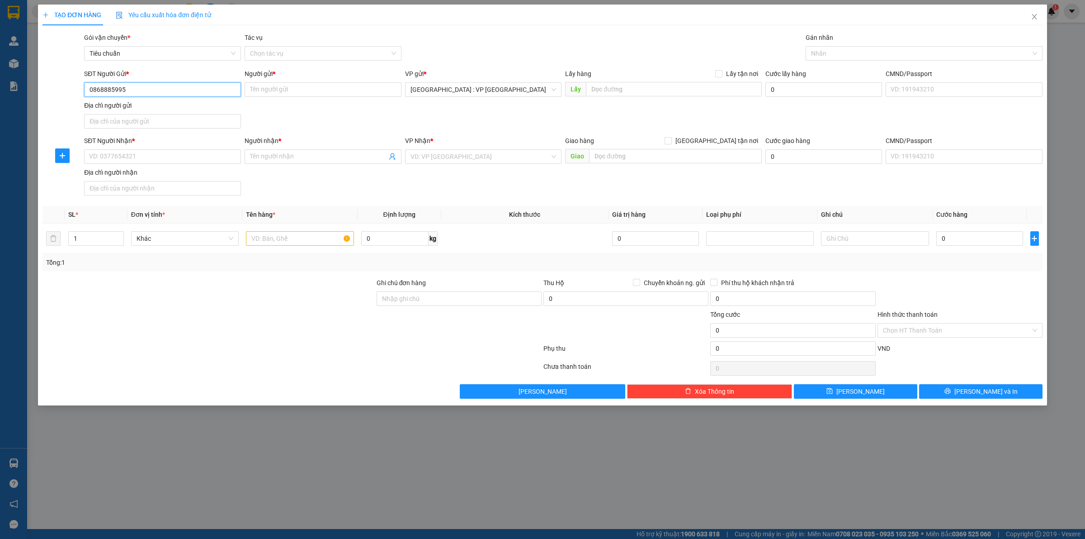
click at [152, 85] on input "0868885995" at bounding box center [162, 89] width 157 height 14
click at [275, 88] on input "Người gửi *" at bounding box center [323, 89] width 157 height 14
click at [208, 86] on input "0868885995" at bounding box center [162, 89] width 157 height 14
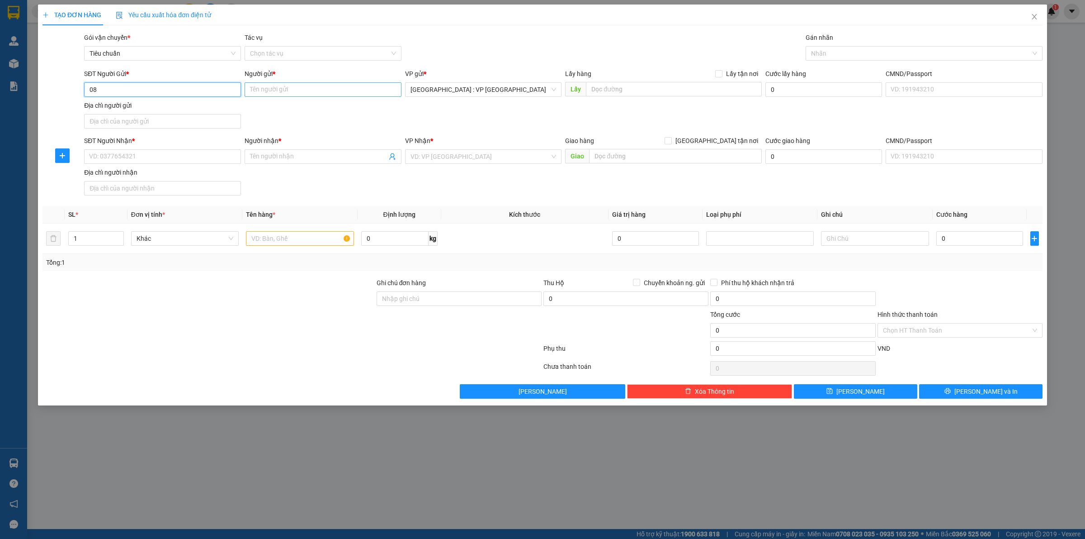
type input "0"
click at [293, 89] on input "Người gửi *" at bounding box center [323, 89] width 157 height 14
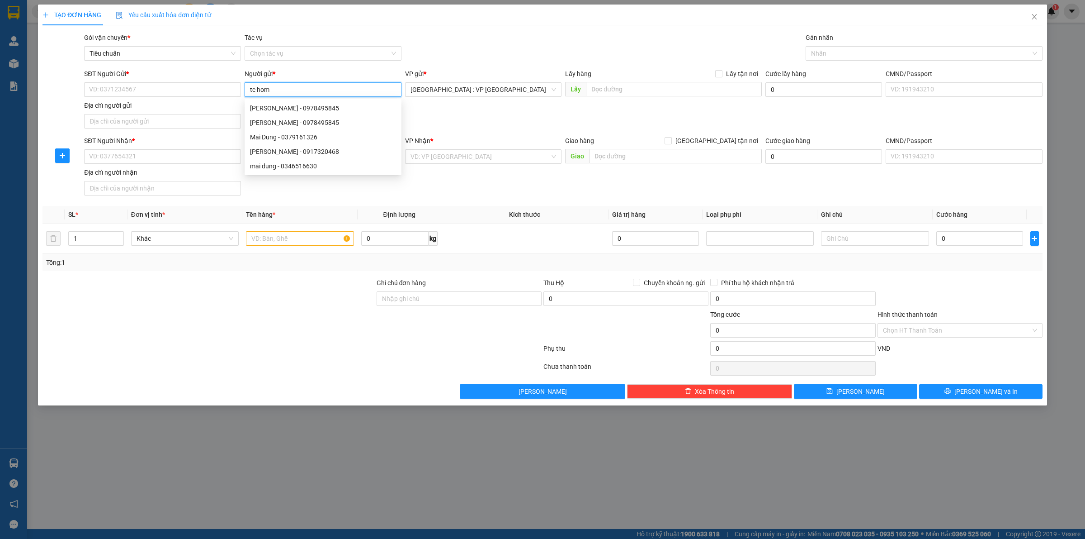
type input "tc home"
click at [335, 120] on div "TC home - 0904783619" at bounding box center [323, 123] width 146 height 10
type input "0904783619"
type input "TC home"
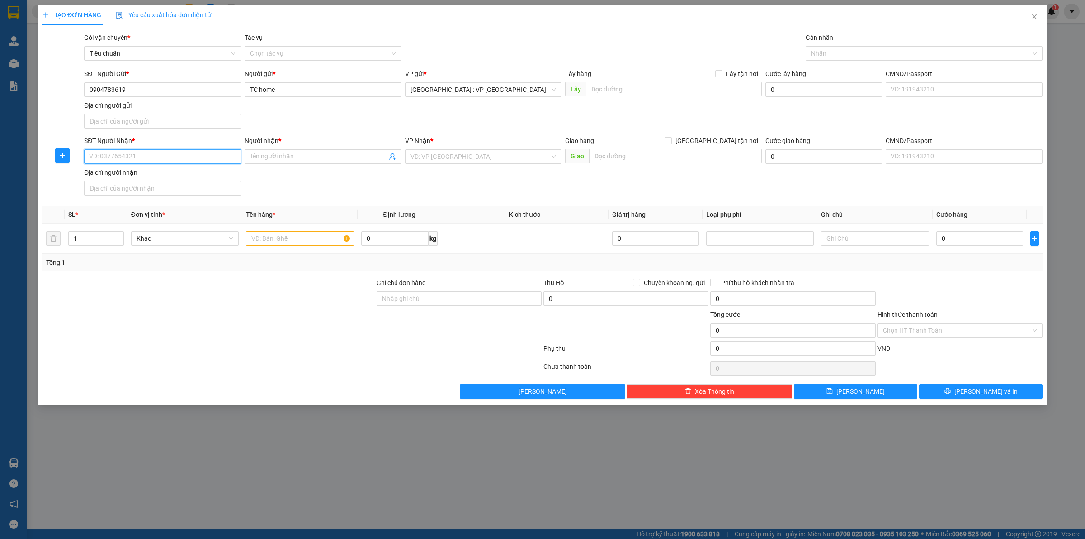
click at [146, 161] on input "SĐT Người Nhận *" at bounding box center [162, 156] width 157 height 14
type input "0935226239"
click at [152, 178] on div "0935226239 - [PERSON_NAME]" at bounding box center [163, 175] width 146 height 10
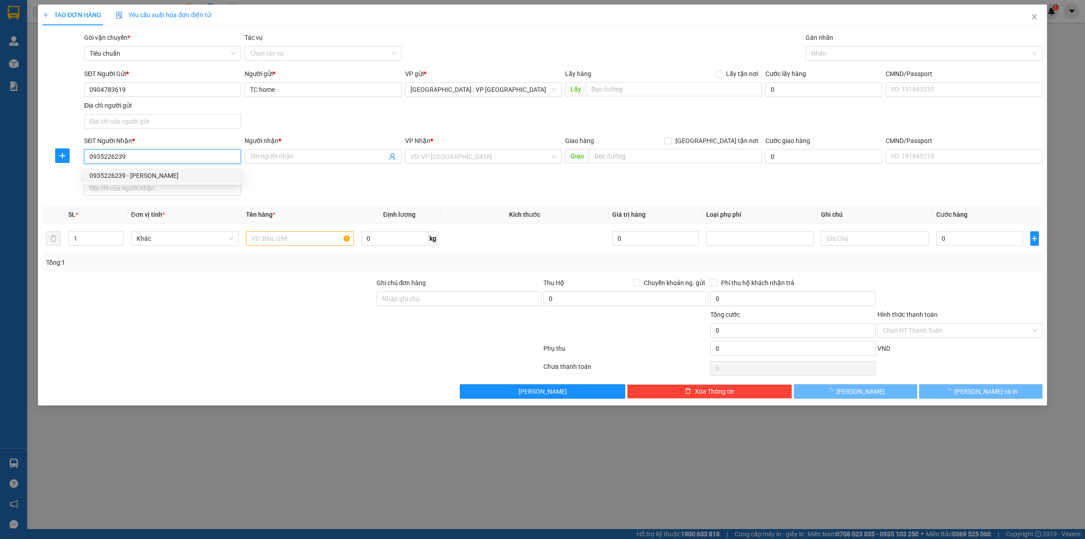
type input "[PERSON_NAME]"
type input "Đông Hòa QL1A [GEOGRAPHIC_DATA]"
checkbox input "true"
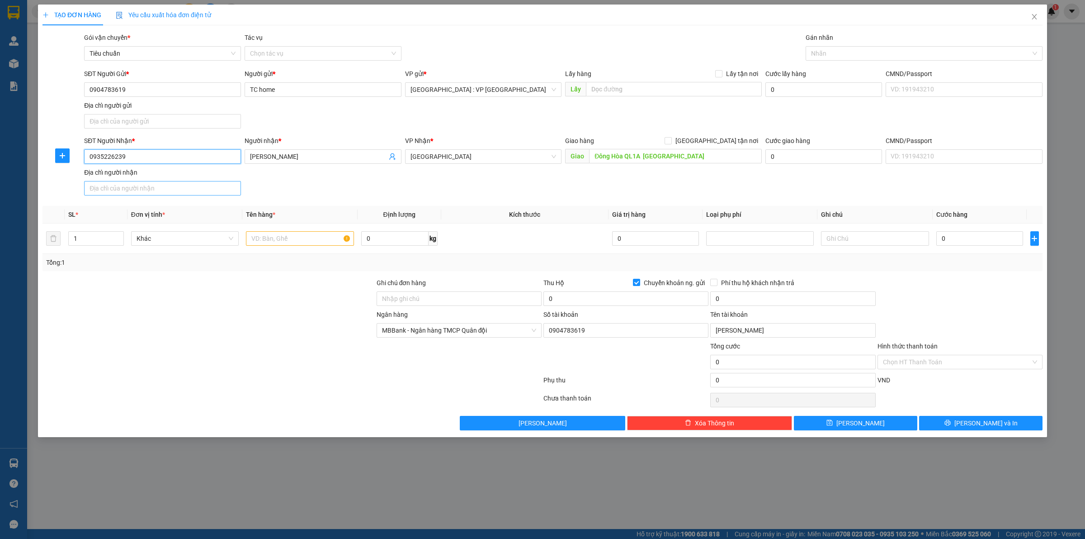
type input "0904783619"
type input "[PERSON_NAME]"
type input "0935226239"
click at [289, 91] on input "TC home" at bounding box center [323, 89] width 157 height 14
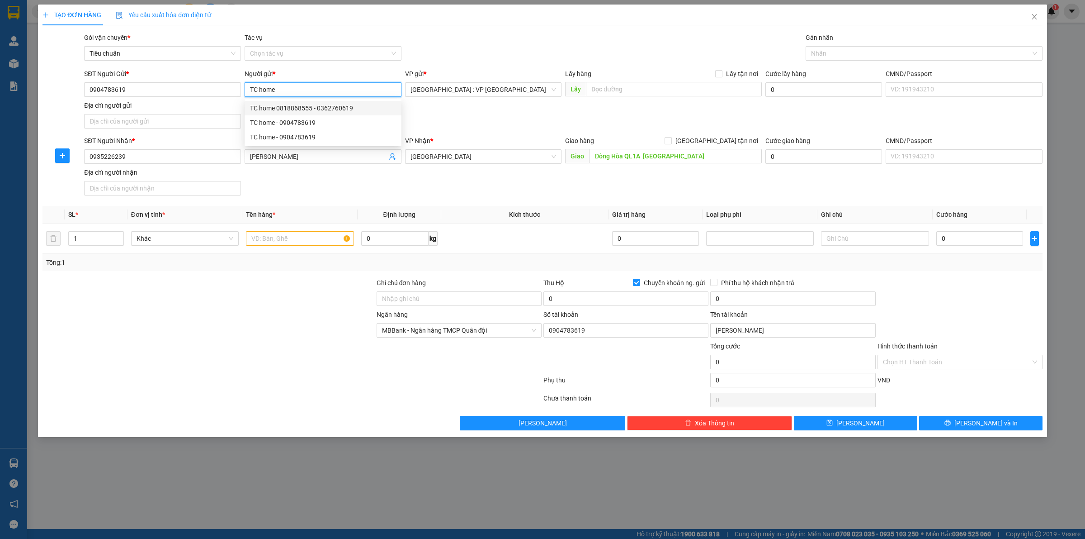
click at [326, 109] on div "TC home 0818868555 - 0362760619" at bounding box center [323, 108] width 146 height 10
type input "0362760619"
type input "TC home 0818868555"
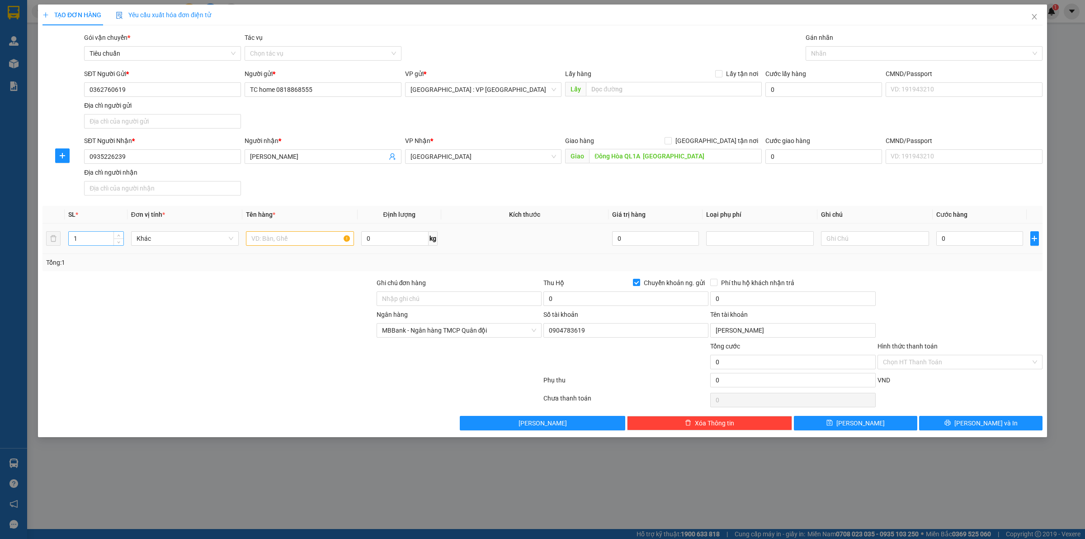
click at [94, 234] on input "1" at bounding box center [96, 239] width 55 height 14
type input "3"
click at [258, 236] on input "text" at bounding box center [300, 238] width 108 height 14
type input "3 thùng gỗ"
click at [980, 236] on input "0" at bounding box center [980, 238] width 87 height 14
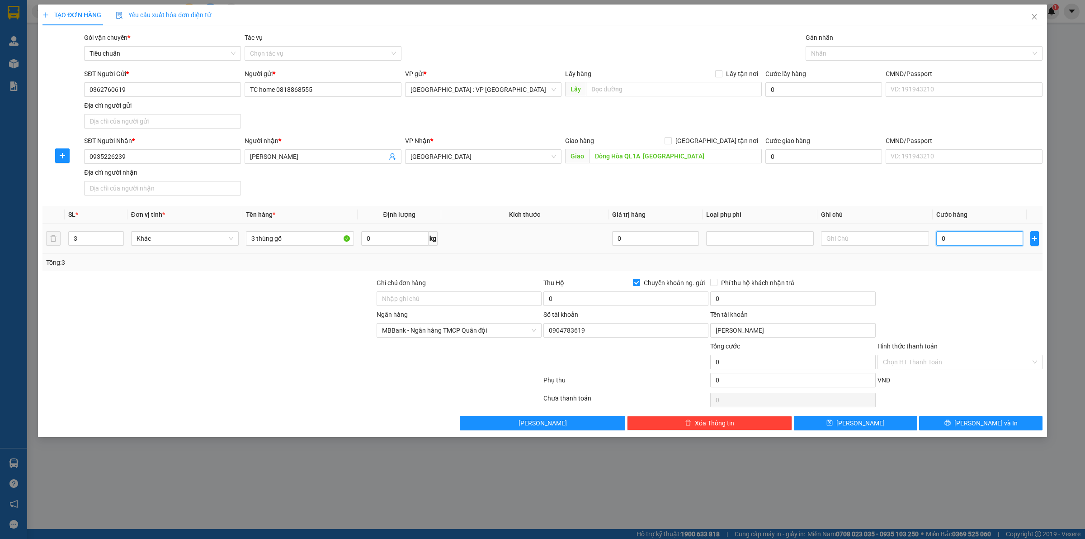
type input "5"
type input "52"
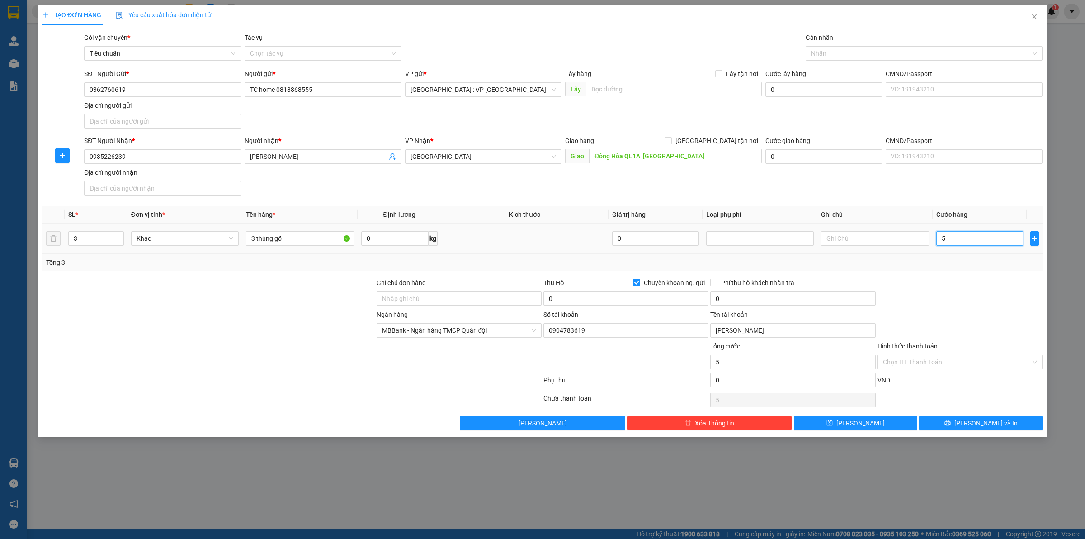
type input "52"
type input "520"
type input "5.200"
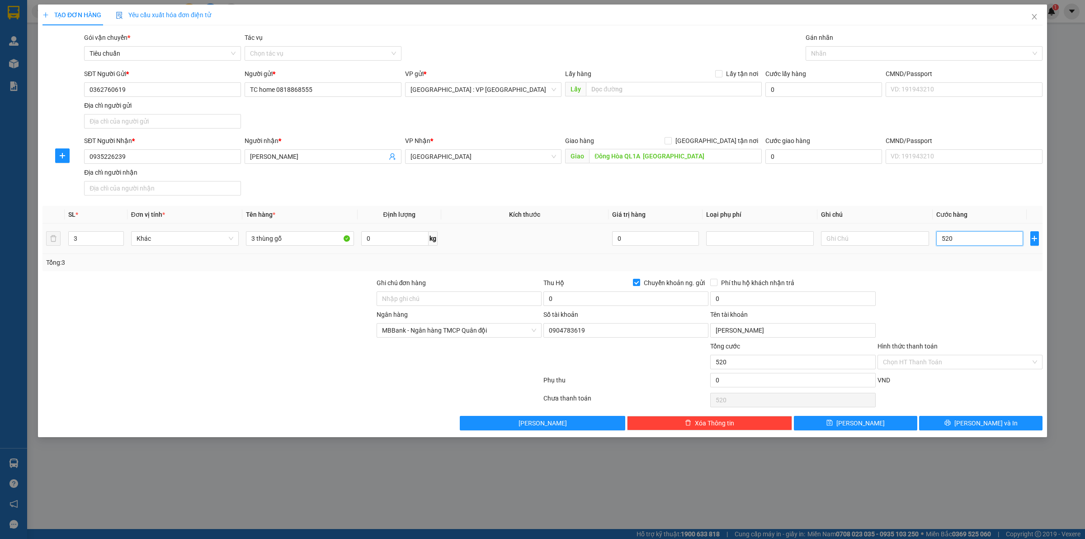
type input "5.200"
type input "52.000"
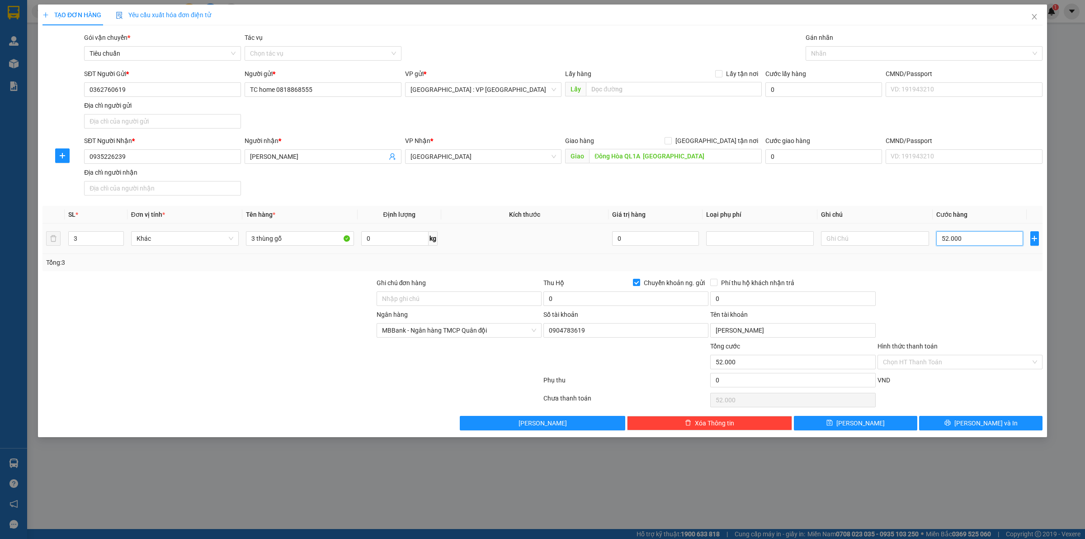
type input "520.000"
click at [666, 297] on input "0" at bounding box center [626, 298] width 165 height 14
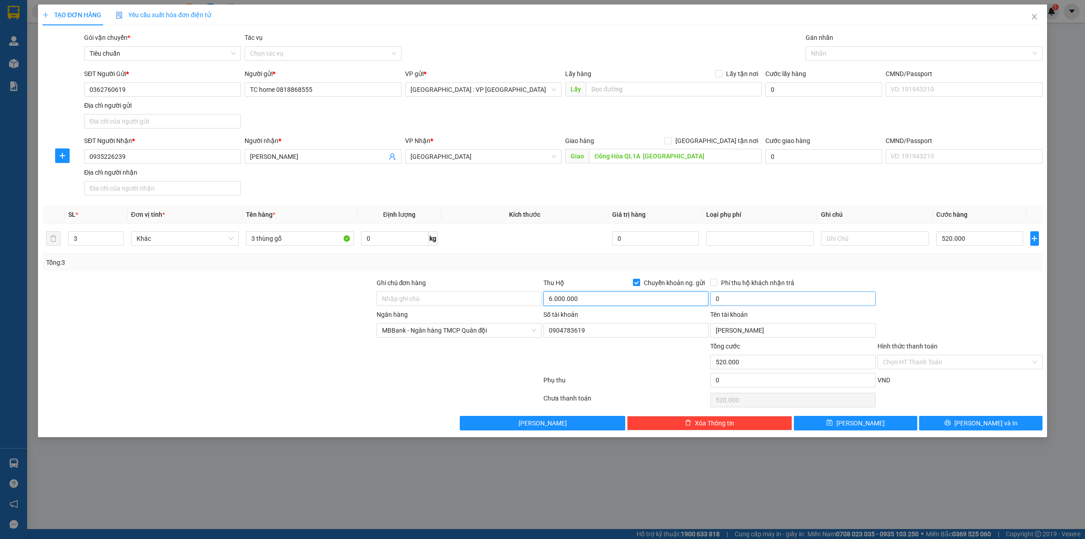
type input "6.000.000"
click at [776, 302] on input "0" at bounding box center [792, 298] width 165 height 14
click at [715, 282] on input "Phí thu hộ khách nhận trả" at bounding box center [713, 282] width 6 height 6
checkbox input "true"
click at [734, 301] on input "0" at bounding box center [792, 298] width 165 height 14
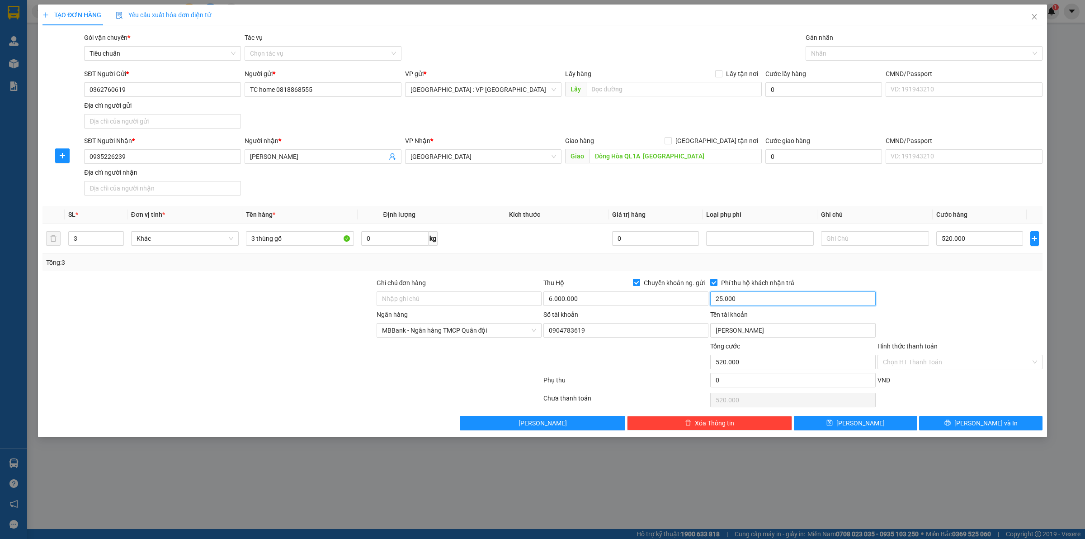
type input "25.000"
click at [926, 302] on div at bounding box center [960, 294] width 167 height 32
click at [989, 427] on span "[PERSON_NAME] và In" at bounding box center [986, 423] width 63 height 10
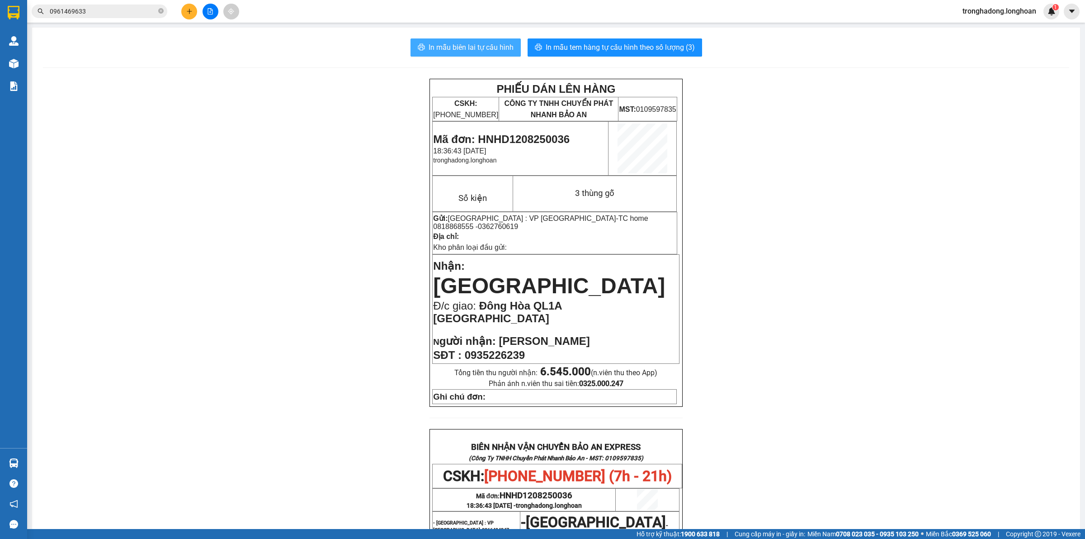
click at [469, 45] on span "In mẫu biên lai tự cấu hình" at bounding box center [471, 47] width 85 height 11
click at [648, 46] on span "In mẫu tem hàng tự cấu hình theo số lượng (3)" at bounding box center [620, 47] width 149 height 11
click at [332, 164] on div "PHIẾU DÁN LÊN HÀNG CSKH: [PHONE_NUMBER] CÔNG TY TNHH CHUYỂN PHÁT NHANH BẢO AN M…" at bounding box center [556, 476] width 1027 height 794
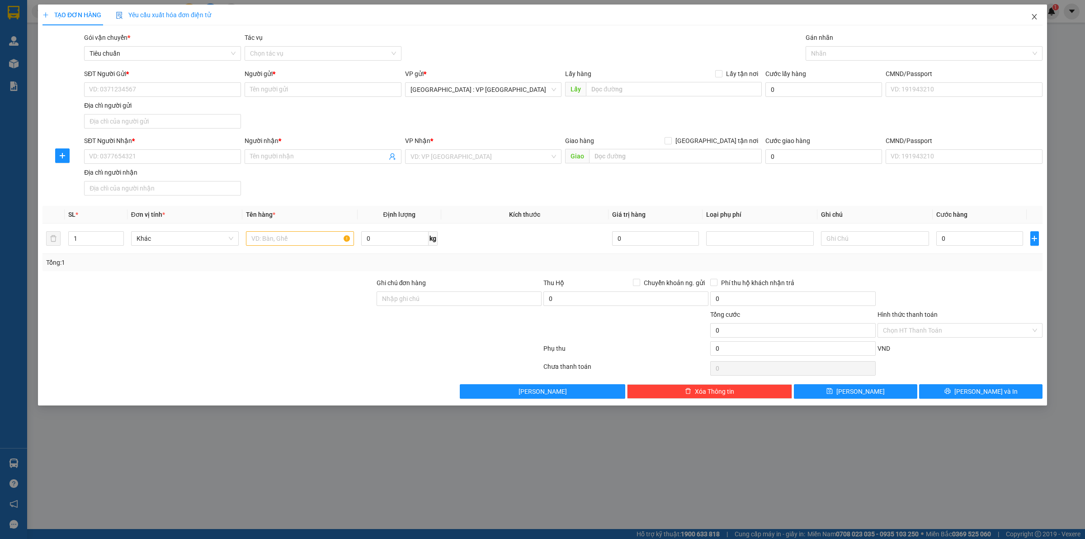
click at [1037, 16] on icon "close" at bounding box center [1034, 16] width 7 height 7
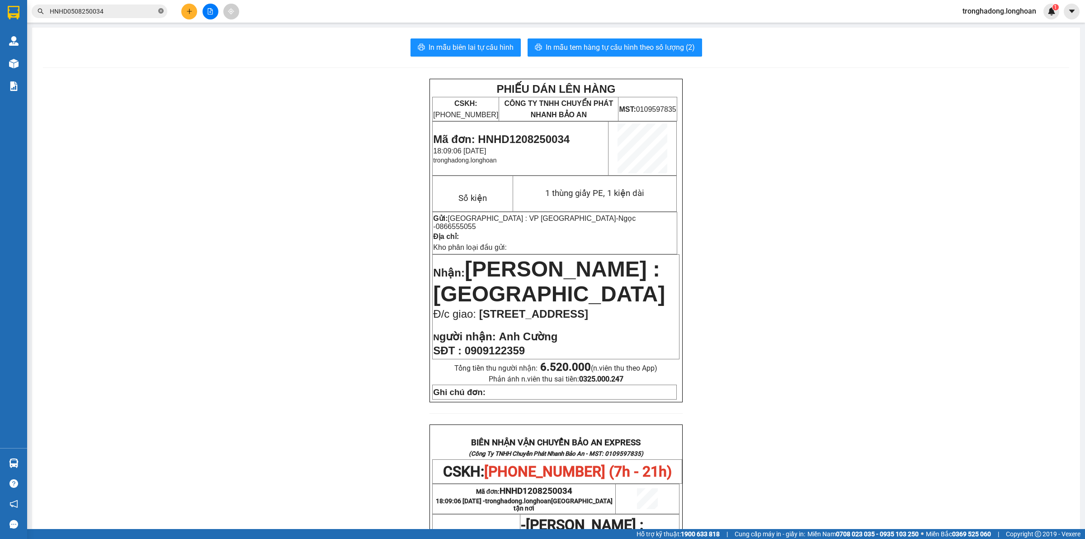
click at [162, 12] on icon "close-circle" at bounding box center [160, 10] width 5 height 5
type input "6"
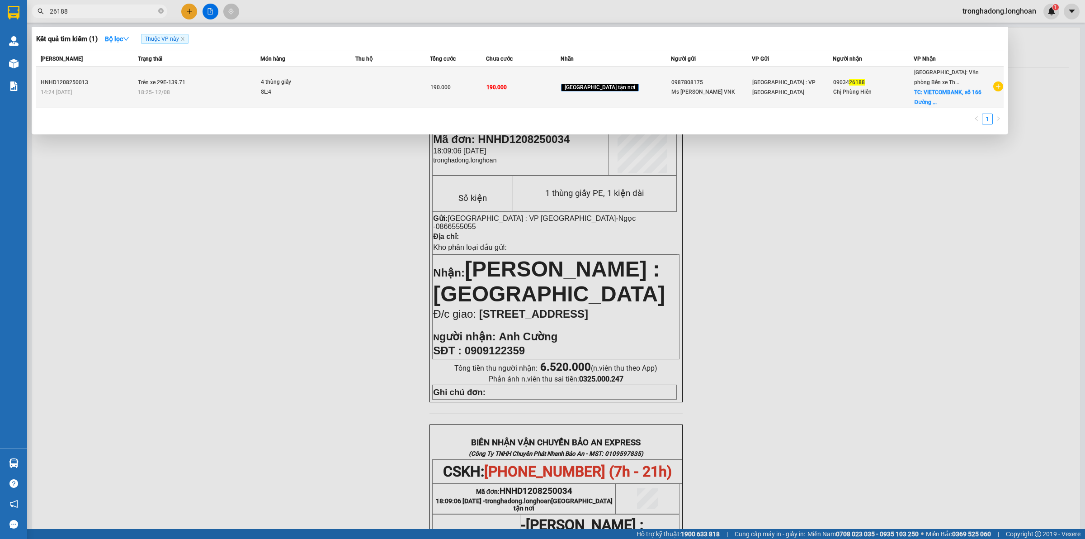
type input "26188"
click at [421, 103] on td at bounding box center [392, 87] width 75 height 41
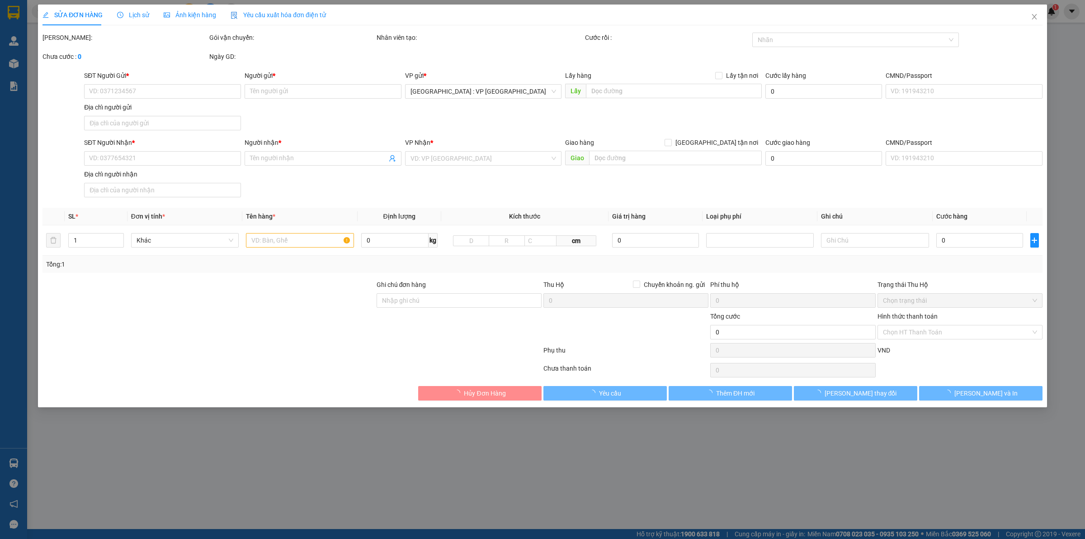
type input "0987808175"
type input "Ms Hường VNK"
type input "0903426188"
type input "Chị Phùng Hiên"
checkbox input "true"
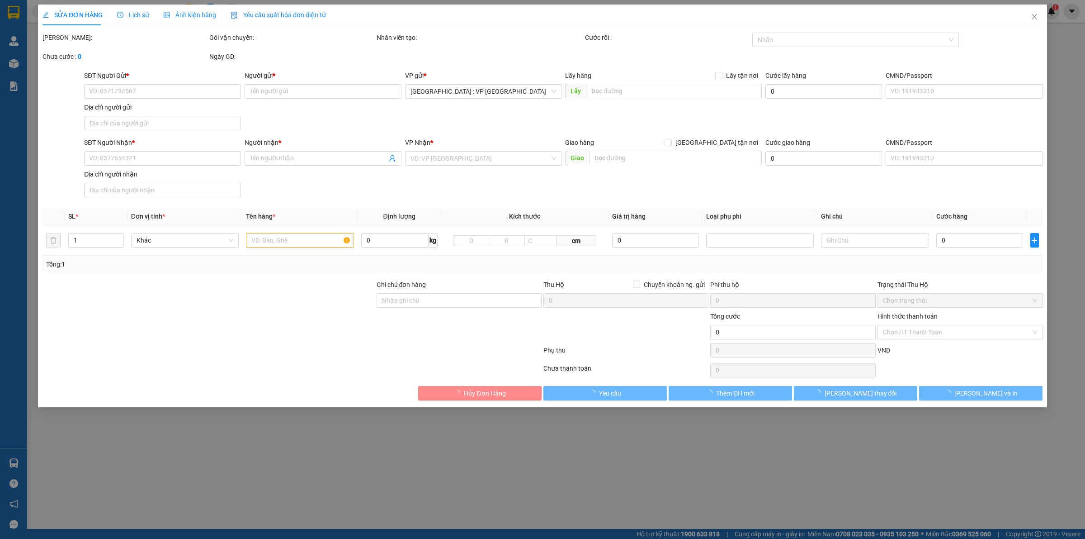
type input "VIETCOMBANK, số 166 Đường Hạ Long, P.Bãi Cháy, TP Hạ Long, Quảng Ninh"
type input "190.000"
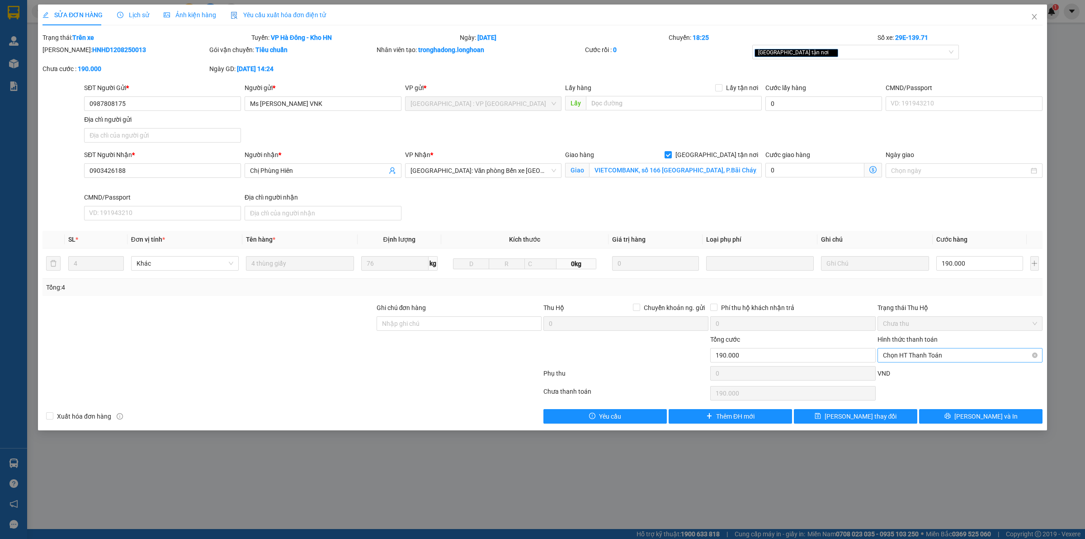
click at [912, 355] on span "Chọn HT Thanh Toán" at bounding box center [960, 355] width 154 height 14
click at [917, 378] on div "Tại văn phòng" at bounding box center [960, 374] width 154 height 10
type input "0"
click at [861, 416] on span "Lưu thay đổi" at bounding box center [861, 416] width 72 height 10
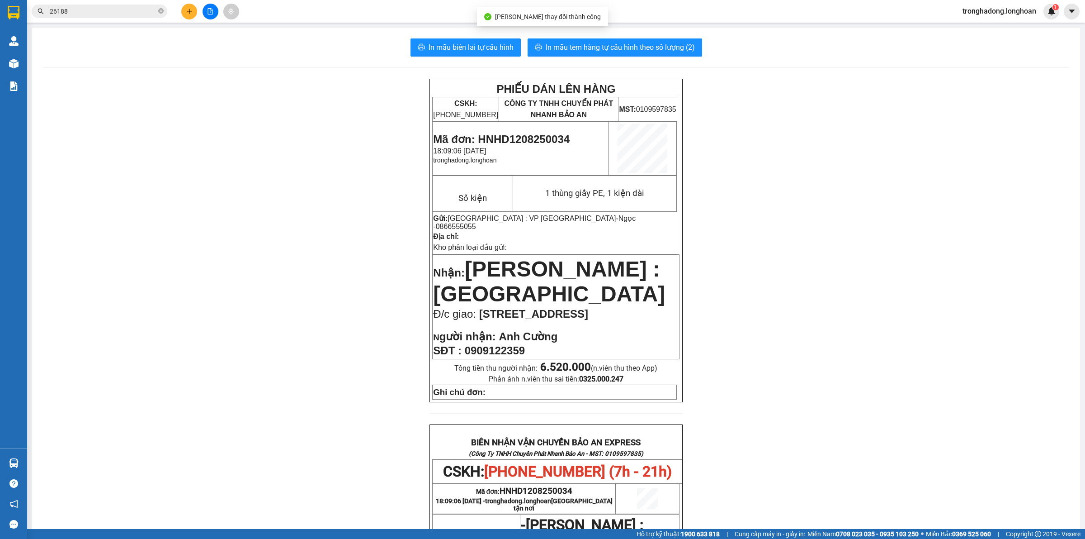
click at [289, 189] on div "PHIẾU DÁN LÊN HÀNG CSKH: 1900.06.88.33 CÔNG TY TNHH CHUYỂN PHÁT NHANH BẢO AN MS…" at bounding box center [556, 484] width 1027 height 811
click at [114, 11] on input "26188" at bounding box center [103, 11] width 107 height 10
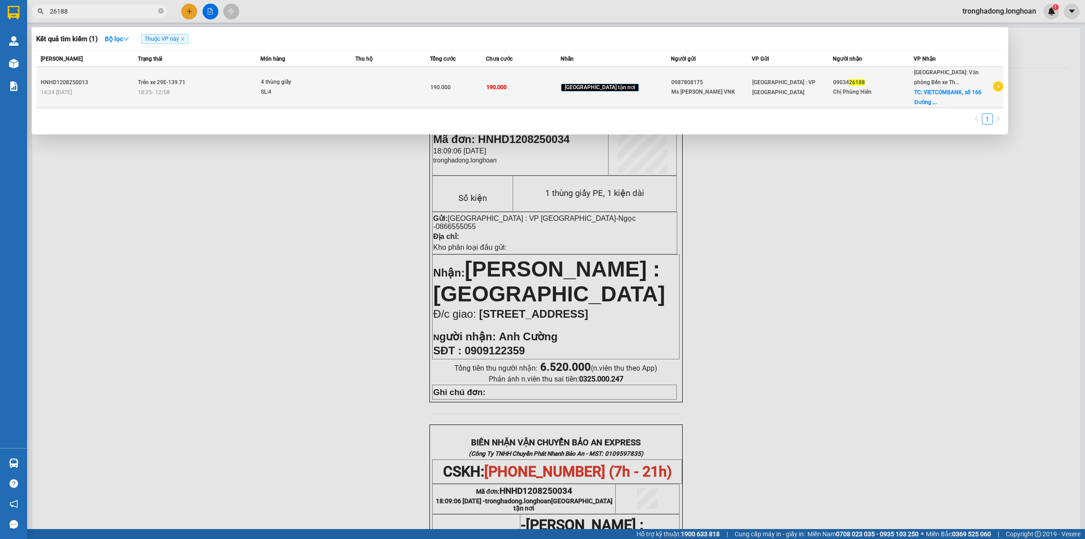
click at [474, 93] on td "190.000" at bounding box center [458, 87] width 56 height 41
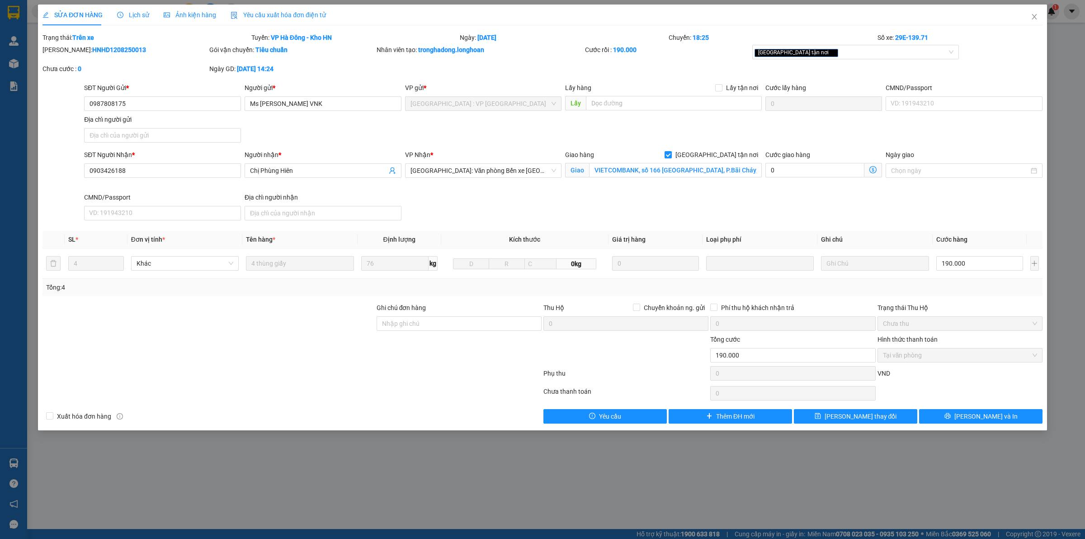
click at [277, 392] on div at bounding box center [292, 393] width 501 height 18
click at [272, 363] on div at bounding box center [209, 350] width 334 height 32
click at [271, 363] on div at bounding box center [209, 350] width 334 height 32
click at [647, 181] on div "Giao hàng Giao tận nơi Giao VIETCOMBANK, số 166 Đường Hạ Long, P.Bãi Cháy, TP H…" at bounding box center [663, 166] width 197 height 32
click at [653, 172] on input "VIETCOMBANK, số 166 Đường Hạ Long, P.Bãi Cháy, TP Hạ Long, Quảng Ninh" at bounding box center [675, 170] width 173 height 14
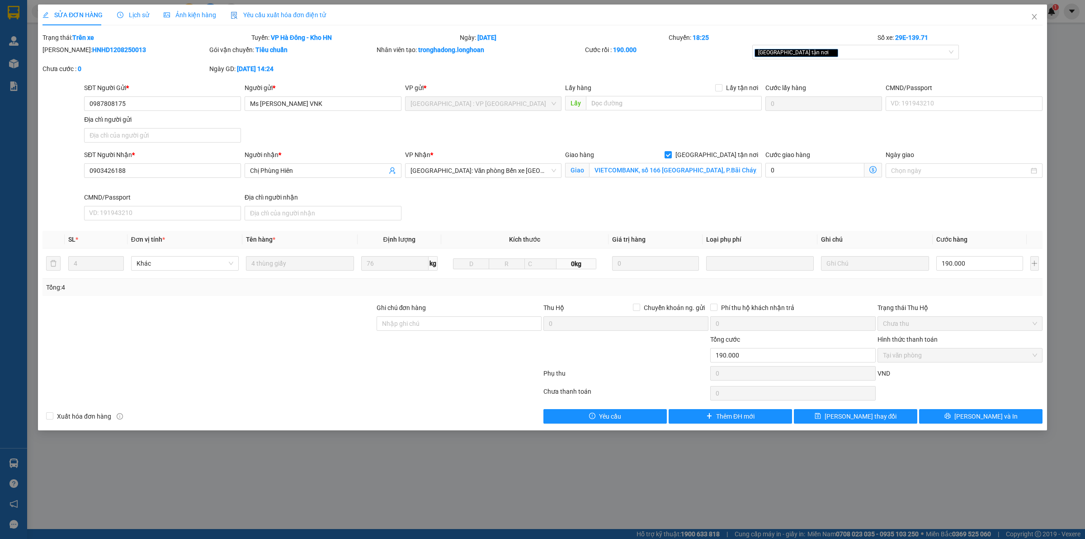
click at [543, 208] on div "SĐT Người Nhận * 0903426188 Người nhận * Chị Phùng Hiên VP Nhận * Hải Phòng: Vă…" at bounding box center [563, 187] width 962 height 74
click at [1033, 13] on icon "close" at bounding box center [1034, 16] width 7 height 7
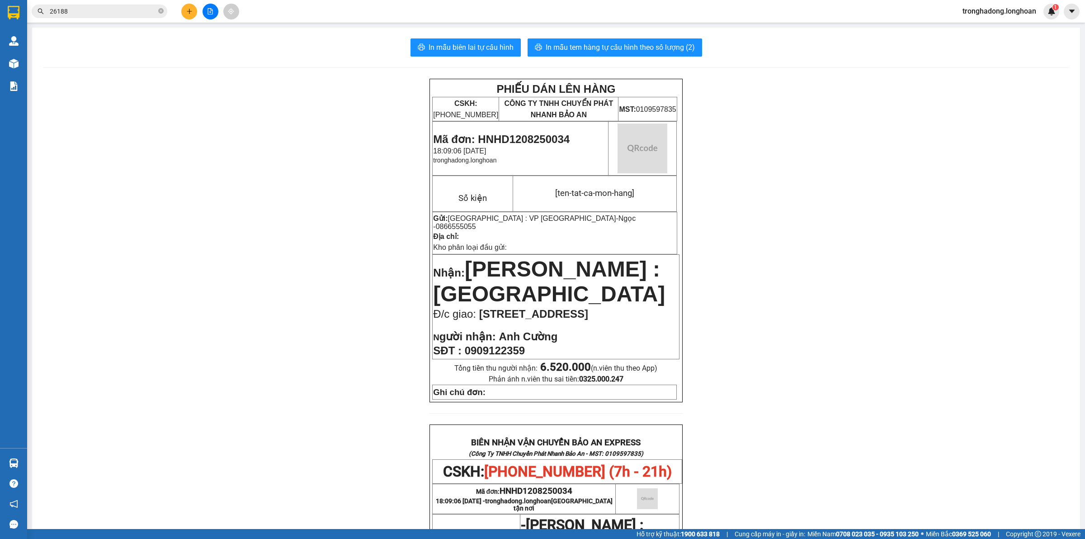
drag, startPoint x: 259, startPoint y: 298, endPoint x: 148, endPoint y: 138, distance: 195.1
click at [260, 295] on div "PHIẾU DÁN LÊN HÀNG CSKH: 1900.06.88.33 CÔNG TY TNHH CHUYỂN PHÁT NHANH BẢO AN MS…" at bounding box center [556, 484] width 1027 height 811
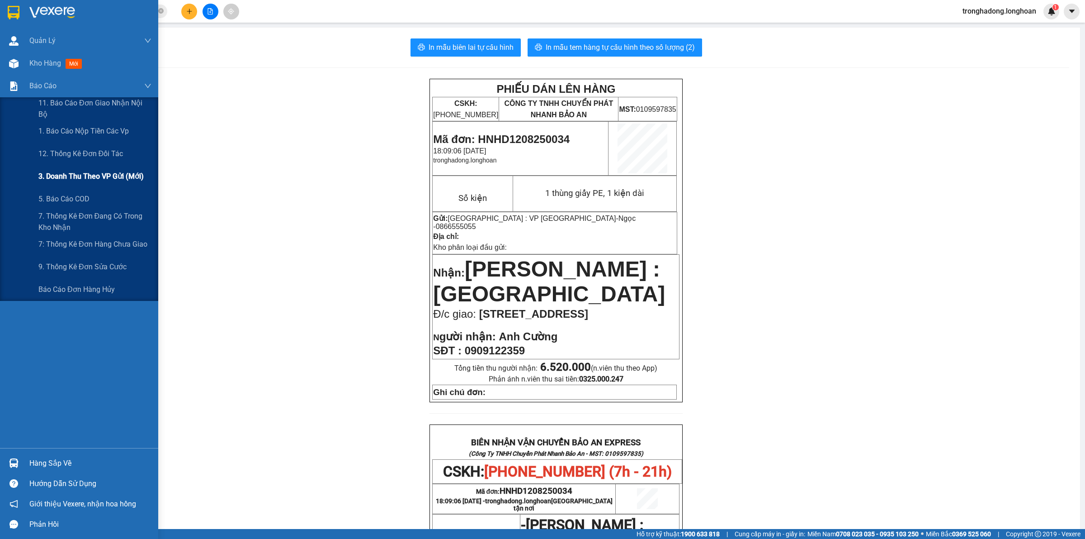
drag, startPoint x: 69, startPoint y: 164, endPoint x: 71, endPoint y: 172, distance: 8.8
click at [71, 172] on div "11. Báo cáo đơn giao nhận nội bộ 1. Báo cáo nộp tiền các vp 12. Thống kê đơn đố…" at bounding box center [79, 199] width 158 height 204
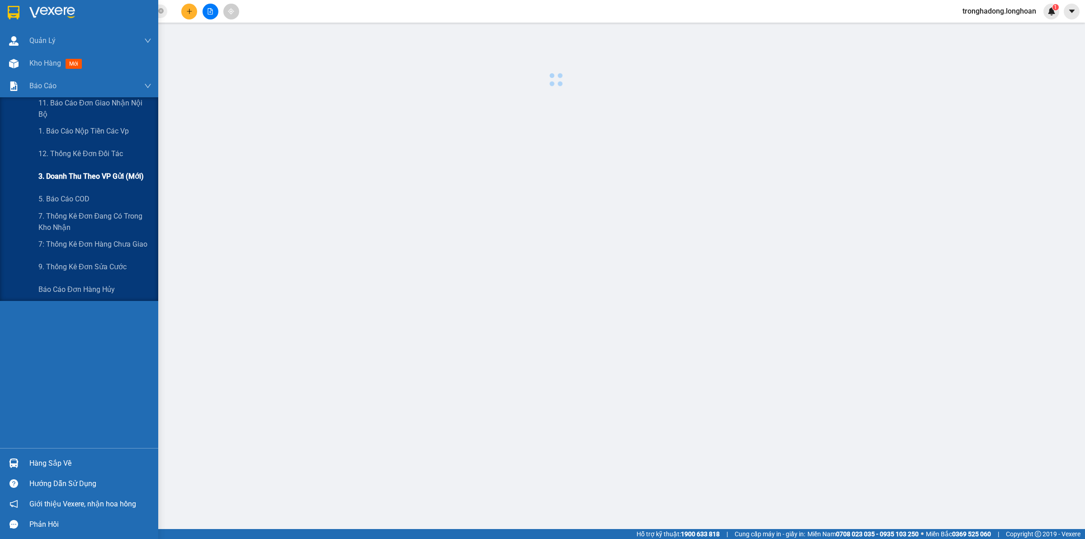
click at [71, 172] on span "3. Doanh Thu theo VP Gửi (mới)" at bounding box center [90, 175] width 105 height 11
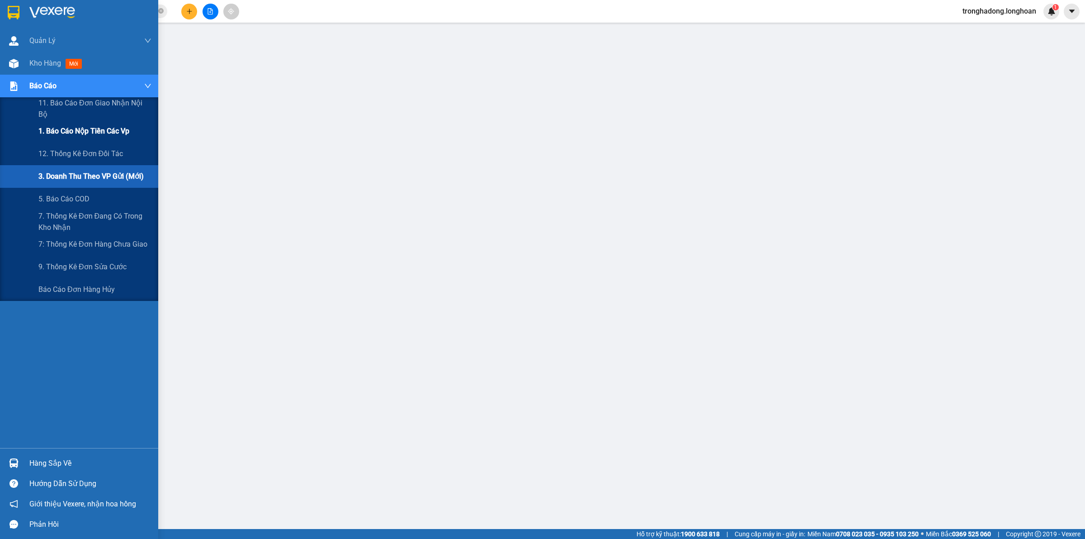
click at [75, 135] on span "1. Báo cáo nộp tiền các vp" at bounding box center [83, 130] width 91 height 11
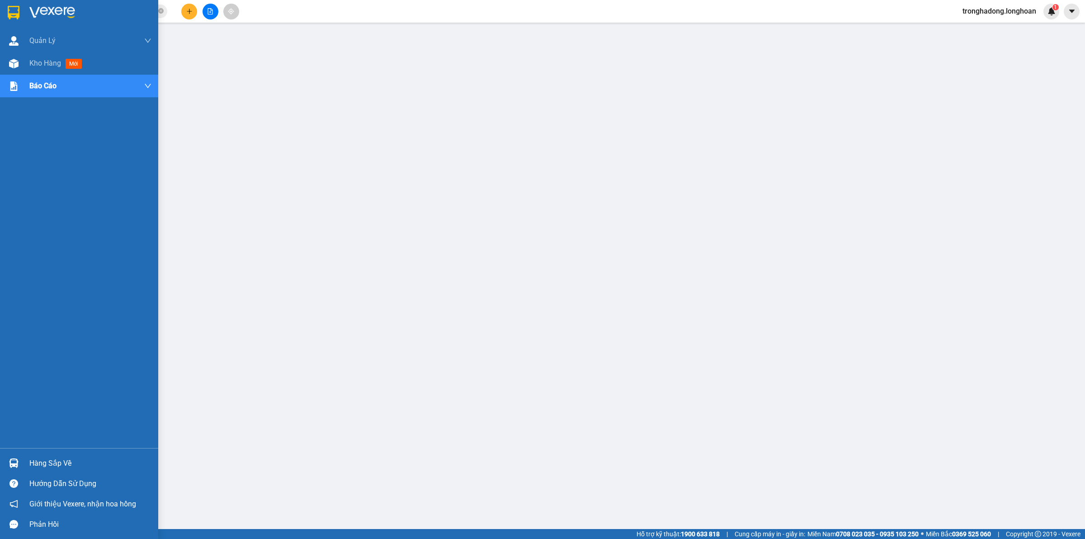
click at [14, 11] on img at bounding box center [14, 13] width 12 height 14
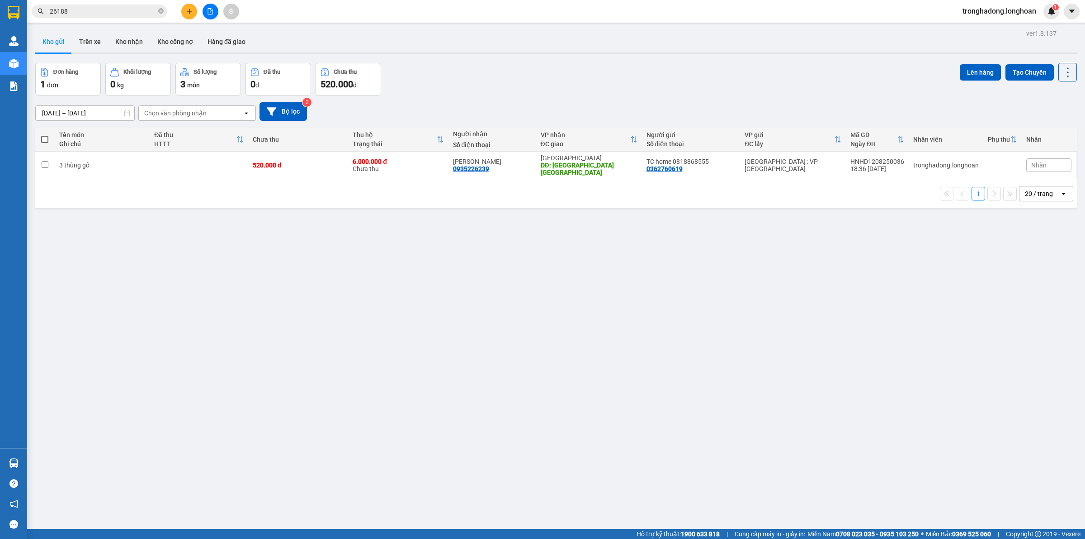
click at [463, 69] on div "Đơn hàng 1 đơn Khối lượng 0 kg Số lượng 3 món Đã thu 0 đ Chưa thu 520.000 đ Lên…" at bounding box center [556, 79] width 1042 height 33
drag, startPoint x: 344, startPoint y: 259, endPoint x: 301, endPoint y: 250, distance: 43.9
click at [343, 259] on div "ver 1.8.137 Kho gửi Trên xe Kho nhận Kho công nợ Hàng đã giao Đơn hàng 1 đơn Kh…" at bounding box center [556, 296] width 1049 height 539
click at [211, 13] on icon "file-add" at bounding box center [210, 11] width 6 height 6
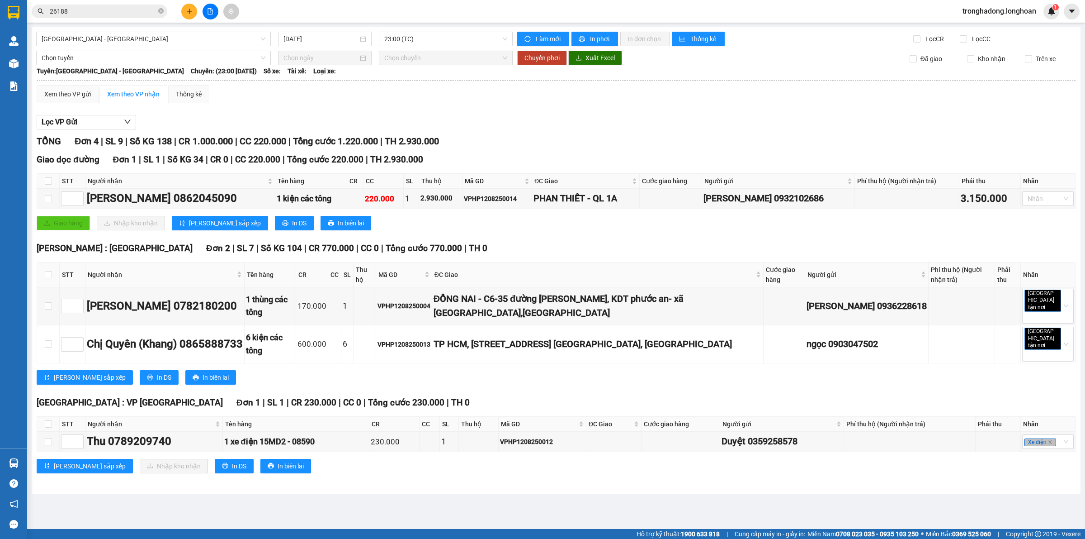
click at [177, 30] on div "Hải Phòng - Hà Nội 12/08/2025 23:00 (TC) Làm mới In phơi In đơn chọn Thống kê L…" at bounding box center [556, 260] width 1049 height 467
click at [175, 38] on span "Hải Phòng - Hà Nội" at bounding box center [154, 39] width 224 height 14
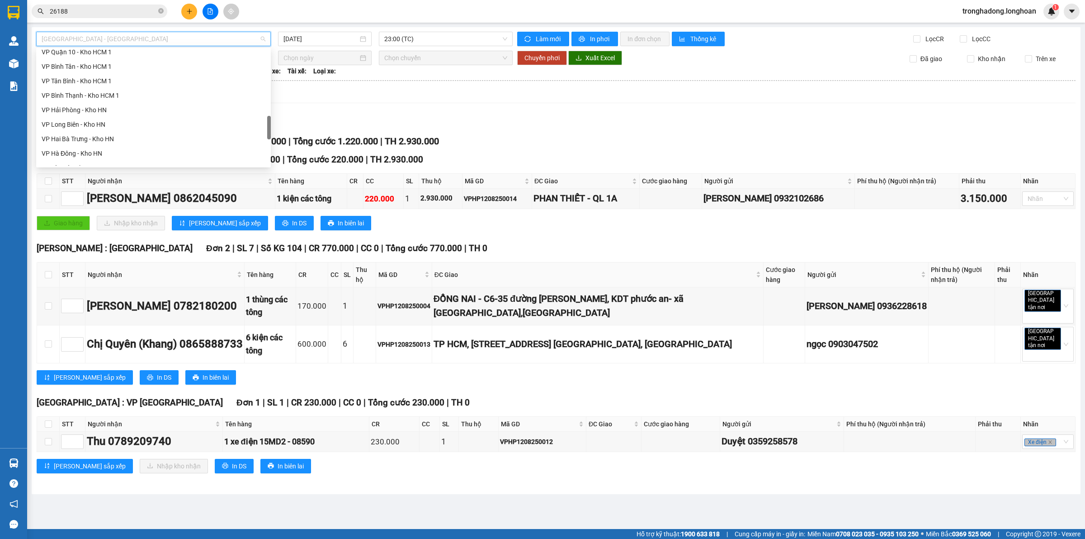
scroll to position [396, 0]
click at [64, 153] on div "VP Hà Đông - Kho HN" at bounding box center [154, 153] width 224 height 10
type input "12/08/2025"
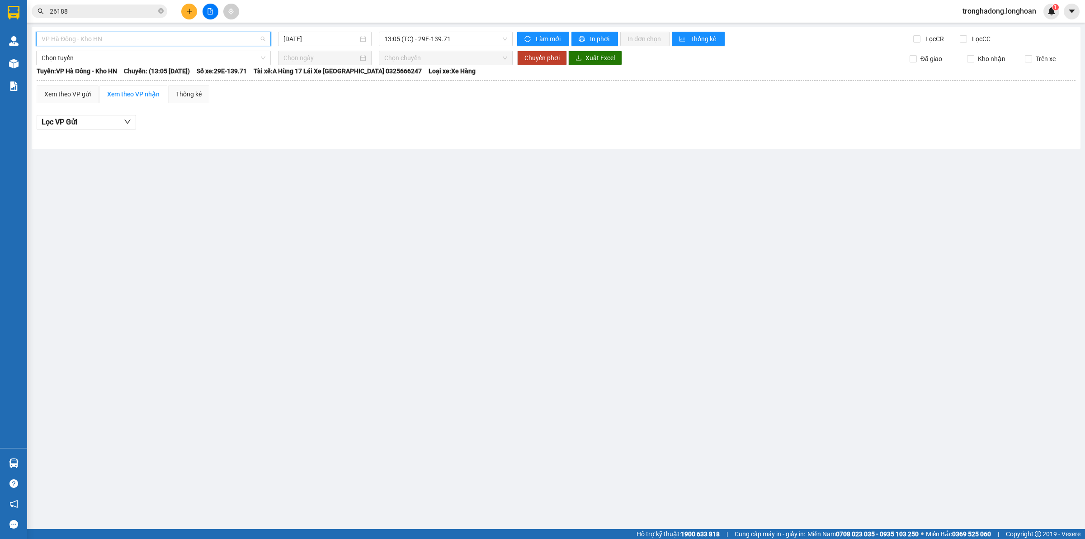
click at [101, 44] on span "VP Hà Đông - Kho HN" at bounding box center [154, 39] width 224 height 14
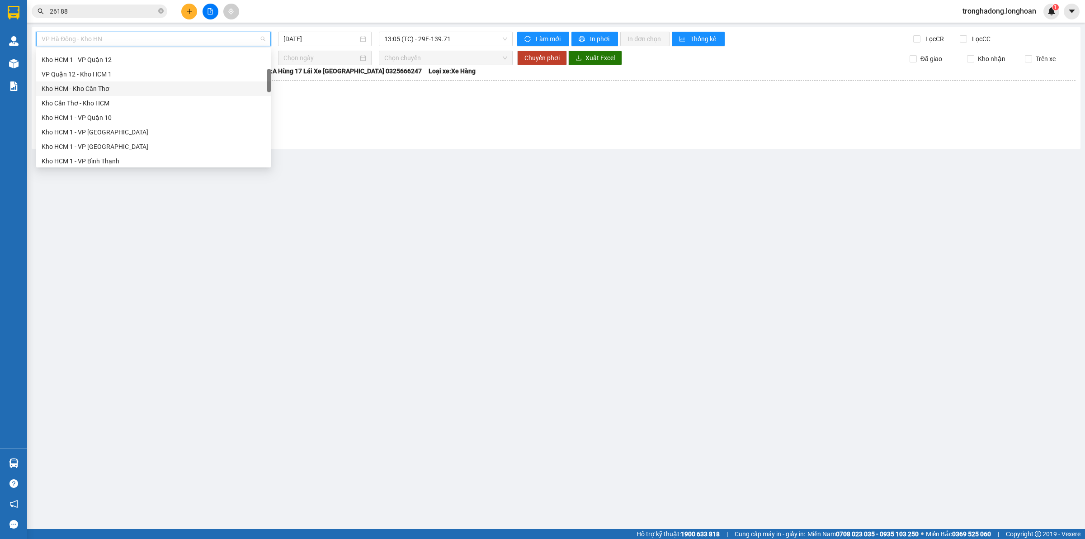
scroll to position [170, 0]
click at [105, 134] on div "Kho HN - VP Hà Đông" at bounding box center [154, 133] width 224 height 10
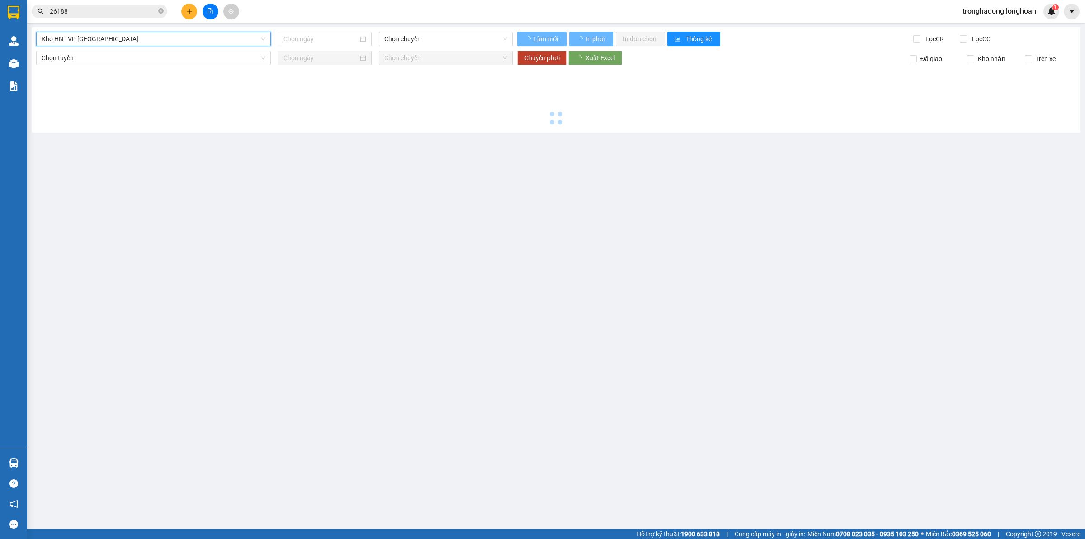
type input "12/08/2025"
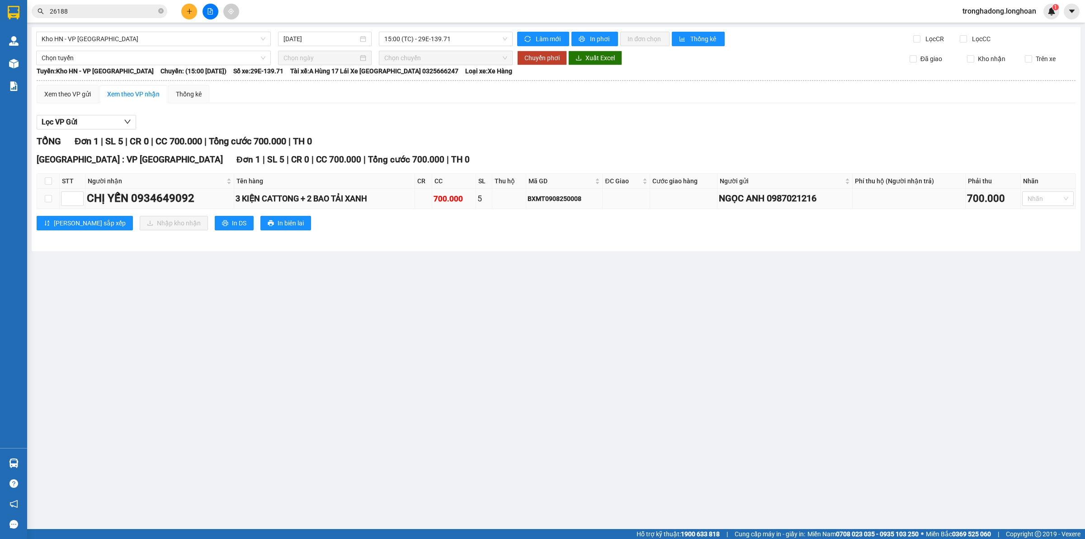
click at [52, 202] on td at bounding box center [48, 199] width 23 height 20
click at [48, 200] on input "checkbox" at bounding box center [48, 198] width 7 height 7
checkbox input "true"
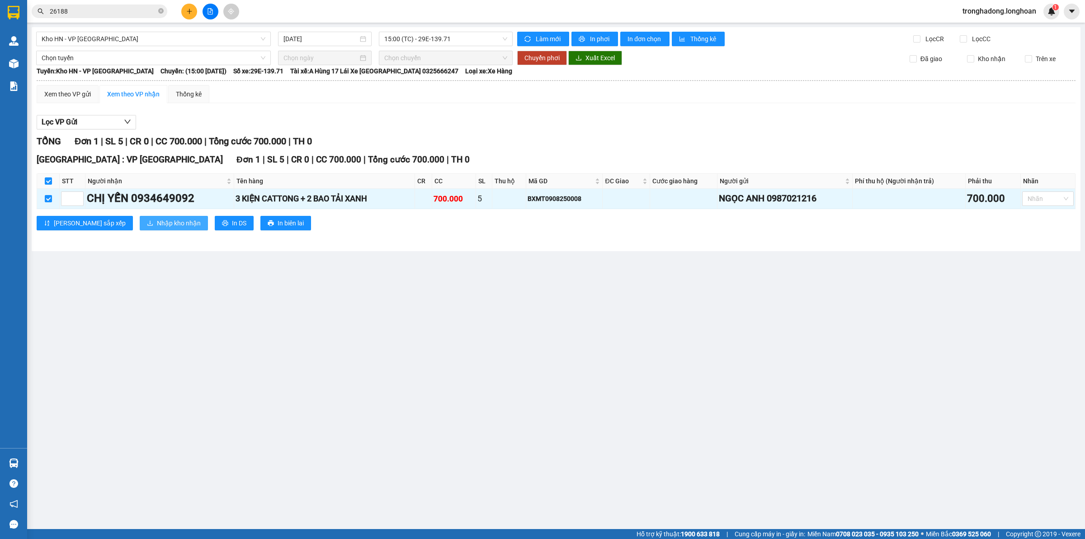
click at [157, 221] on span "Nhập kho nhận" at bounding box center [179, 223] width 44 height 10
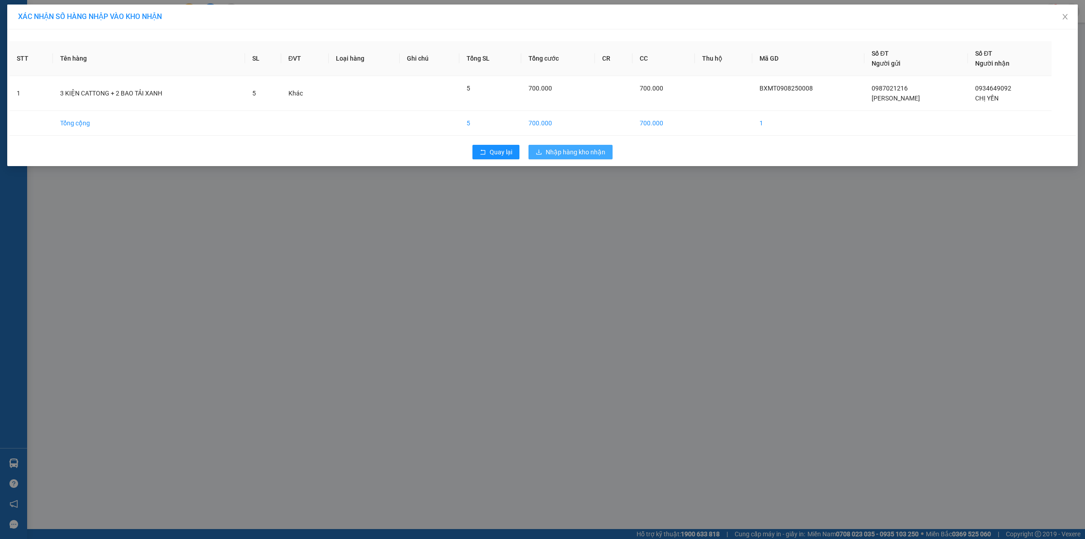
click at [585, 155] on span "Nhập hàng kho nhận" at bounding box center [576, 152] width 60 height 10
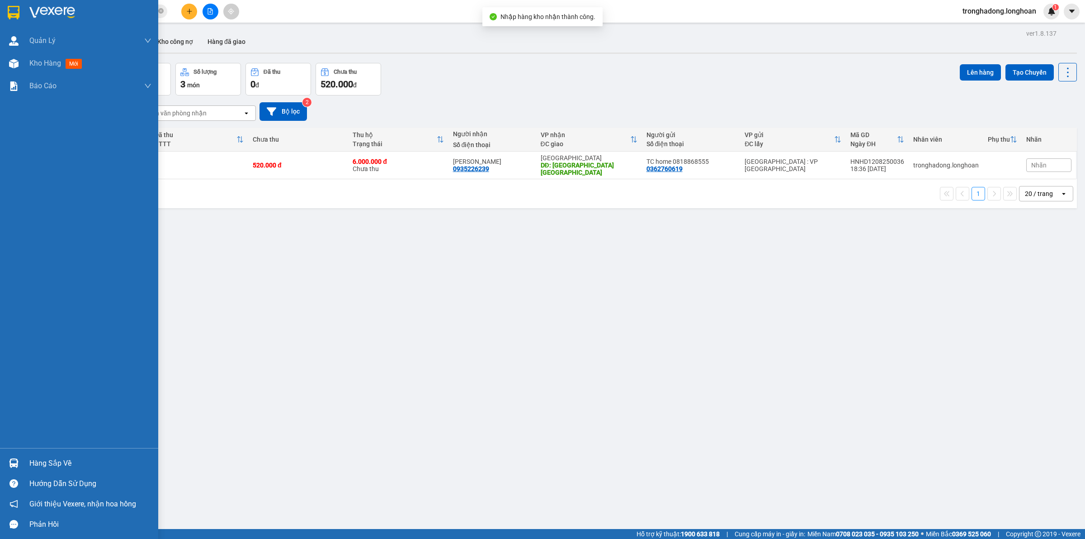
click at [8, 10] on img at bounding box center [14, 13] width 12 height 14
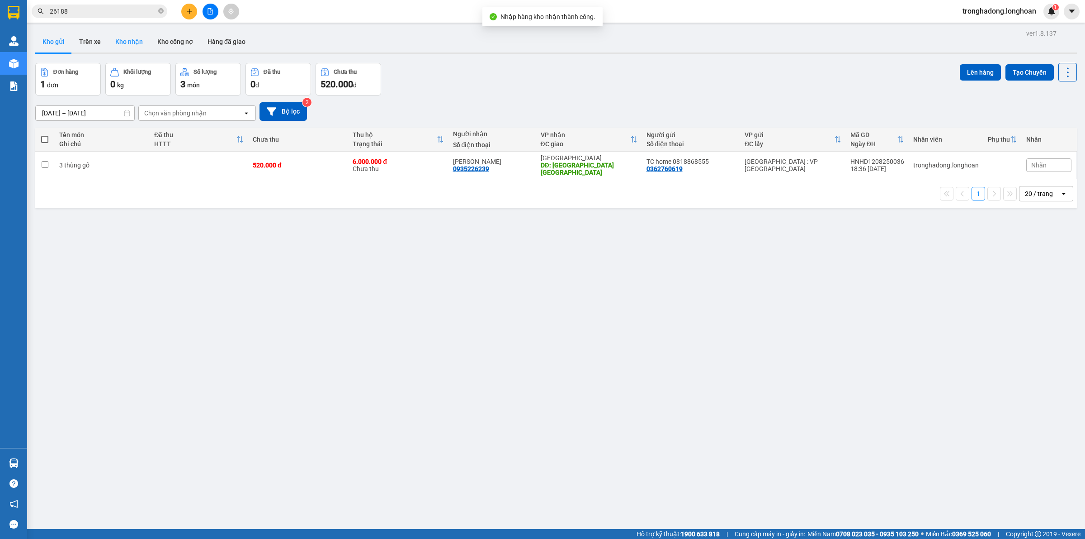
click at [138, 31] on button "Kho nhận" at bounding box center [129, 42] width 42 height 22
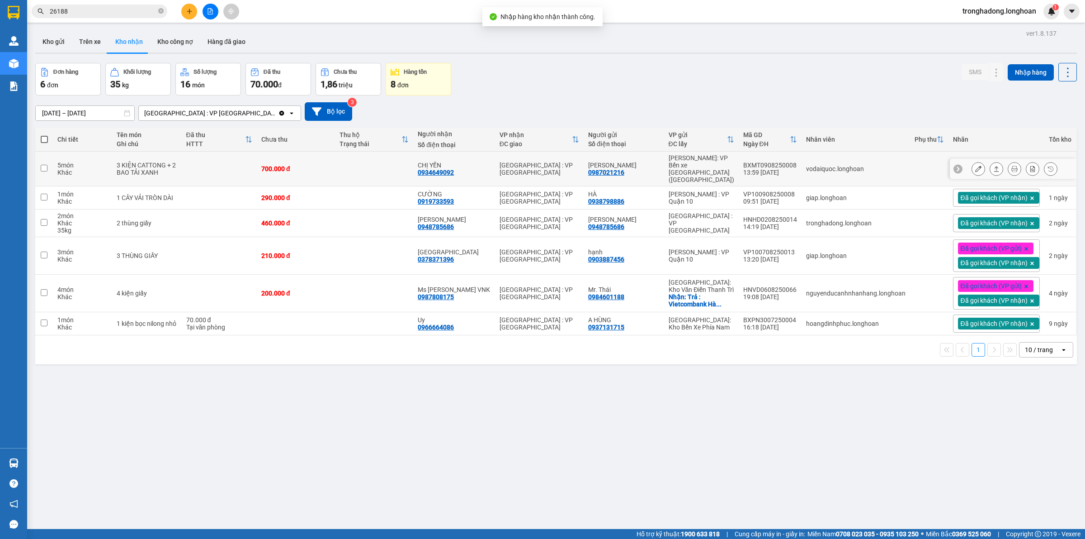
click at [969, 162] on div at bounding box center [1013, 169] width 127 height 20
click at [967, 162] on div "Nhãn" at bounding box center [996, 169] width 87 height 14
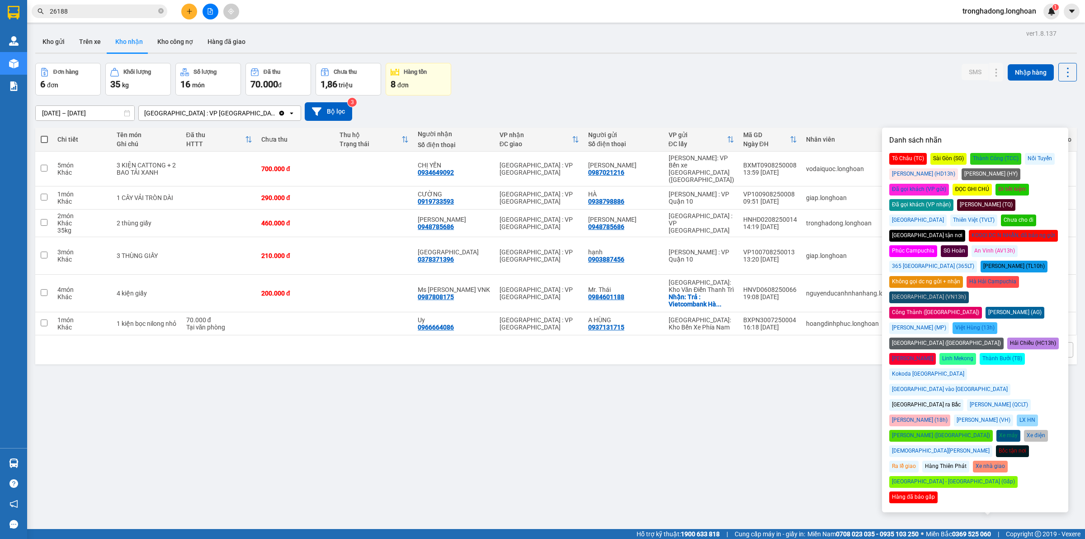
click at [954, 199] on div "Đã gọi khách (VP nhận)" at bounding box center [922, 205] width 64 height 12
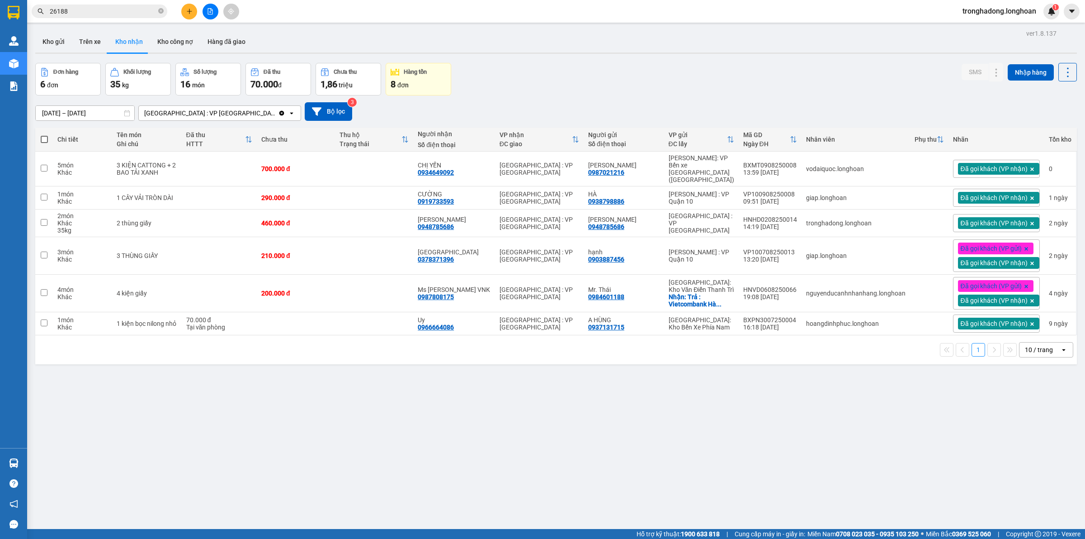
click at [462, 417] on div "ver 1.8.137 Kho gửi Trên xe Kho nhận Kho công nợ Hàng đã giao Đơn hàng 6 đơn Kh…" at bounding box center [556, 296] width 1049 height 539
click at [514, 392] on div "ver 1.8.137 Kho gửi Trên xe Kho nhận Kho công nợ Hàng đã giao Đơn hàng 6 đơn Kh…" at bounding box center [556, 296] width 1049 height 539
click at [496, 395] on div "ver 1.8.137 Kho gửi Trên xe Kho nhận Kho công nợ Hàng đã giao Đơn hàng 6 đơn Kh…" at bounding box center [556, 296] width 1049 height 539
click at [458, 393] on div "ver 1.8.137 Kho gửi Trên xe Kho nhận Kho công nợ Hàng đã giao Đơn hàng 6 đơn Kh…" at bounding box center [556, 296] width 1049 height 539
click at [464, 366] on div "ver 1.8.137 Kho gửi Trên xe Kho nhận Kho công nợ Hàng đã giao Đơn hàng 6 đơn Kh…" at bounding box center [556, 296] width 1049 height 539
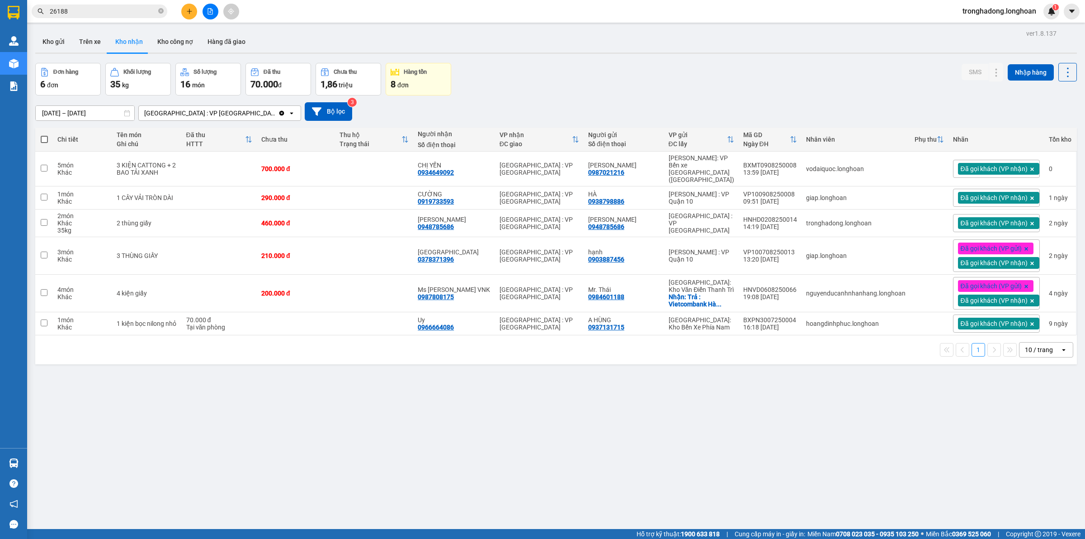
click at [417, 343] on div "1 10 / trang open" at bounding box center [556, 349] width 1035 height 15
click at [403, 362] on div "ver 1.8.137 Kho gửi Trên xe Kho nhận Kho công nợ Hàng đã giao Đơn hàng 6 đơn Kh…" at bounding box center [556, 296] width 1049 height 539
click at [447, 426] on div "ver 1.8.137 Kho gửi Trên xe Kho nhận Kho công nợ Hàng đã giao Đơn hàng 6 đơn Kh…" at bounding box center [556, 296] width 1049 height 539
click at [360, 442] on div "ver 1.8.137 Kho gửi Trên xe Kho nhận Kho công nợ Hàng đã giao Đơn hàng 6 đơn Kh…" at bounding box center [556, 296] width 1049 height 539
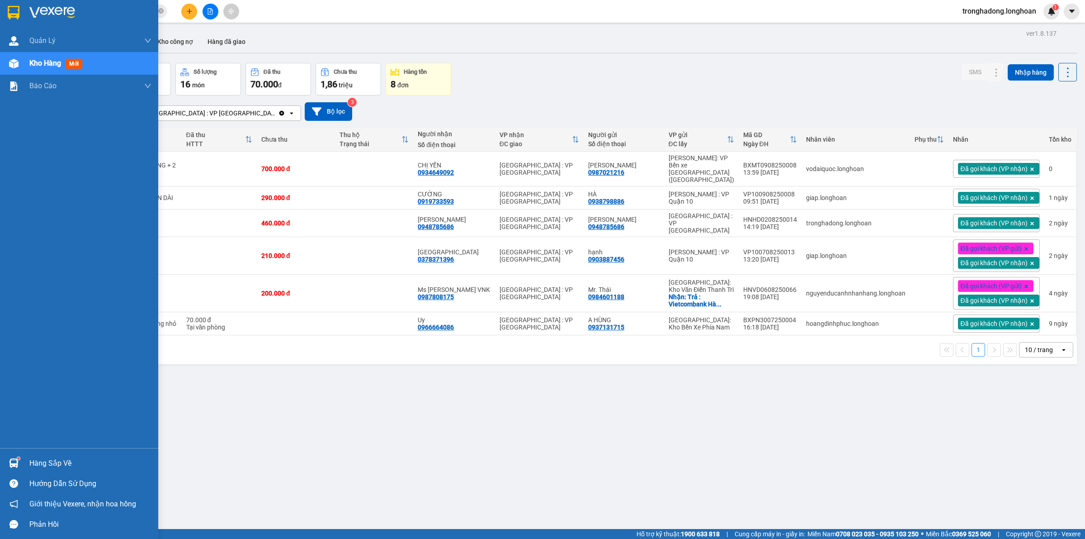
click at [14, 7] on img at bounding box center [14, 13] width 12 height 14
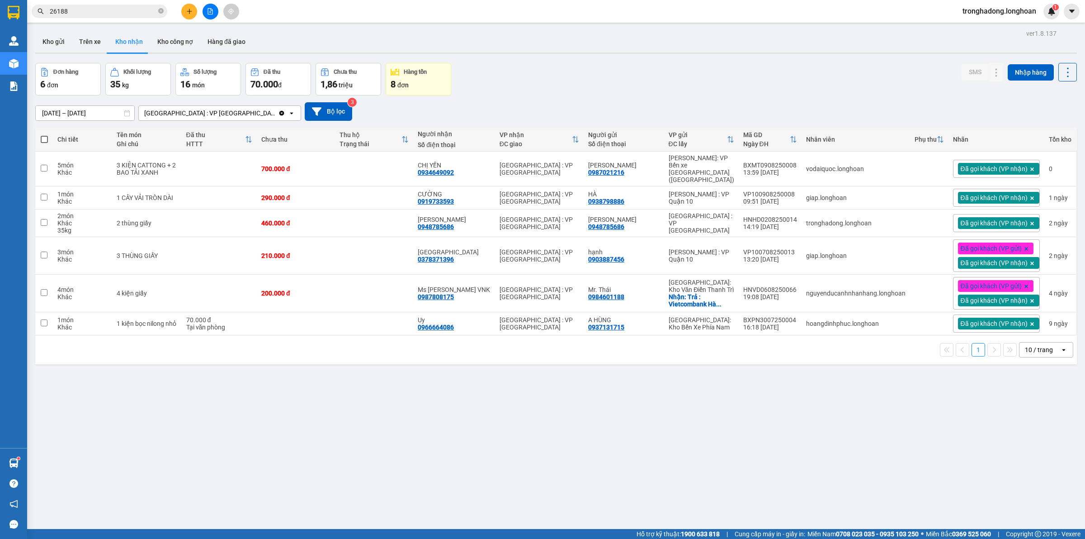
click at [511, 406] on div "ver 1.8.137 Kho gửi Trên xe Kho nhận Kho công nợ Hàng đã giao Đơn hàng 6 đơn Kh…" at bounding box center [556, 296] width 1049 height 539
click at [487, 420] on div "ver 1.8.137 Kho gửi Trên xe Kho nhận Kho công nợ Hàng đã giao Đơn hàng 6 đơn Kh…" at bounding box center [556, 296] width 1049 height 539
drag, startPoint x: 606, startPoint y: 60, endPoint x: 665, endPoint y: 8, distance: 78.8
click at [608, 59] on div "ver 1.8.137 Kho gửi Trên xe Kho nhận Kho công nợ Hàng đã giao Đơn hàng 6 đơn Kh…" at bounding box center [556, 296] width 1049 height 539
click at [185, 9] on button at bounding box center [189, 12] width 16 height 16
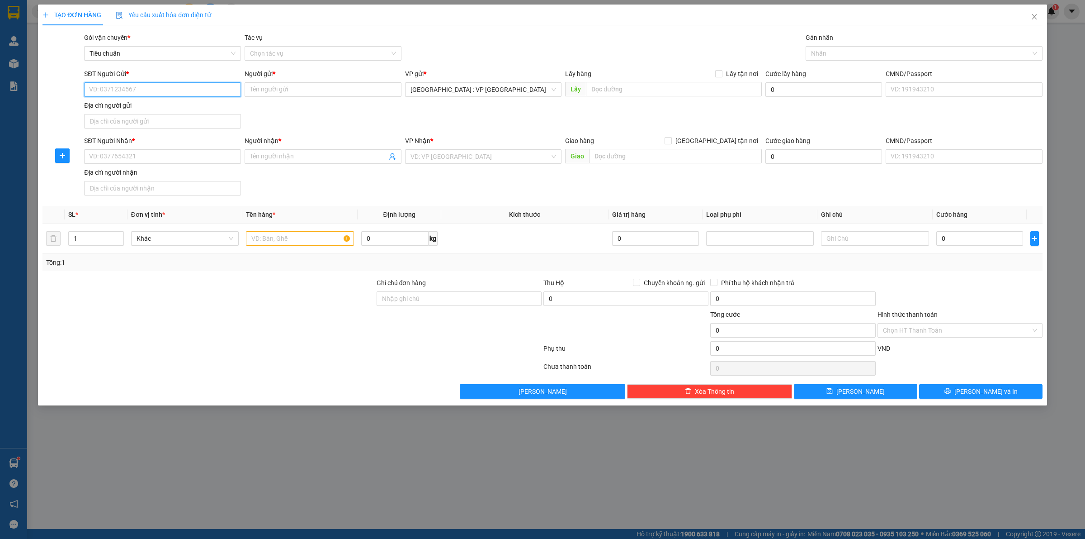
click at [179, 94] on input "SĐT Người Gửi *" at bounding box center [162, 89] width 157 height 14
type input "0369914300"
type input "anh Tùng"
type input "0369914300"
click at [139, 158] on input "SĐT Người Nhận *" at bounding box center [162, 156] width 157 height 14
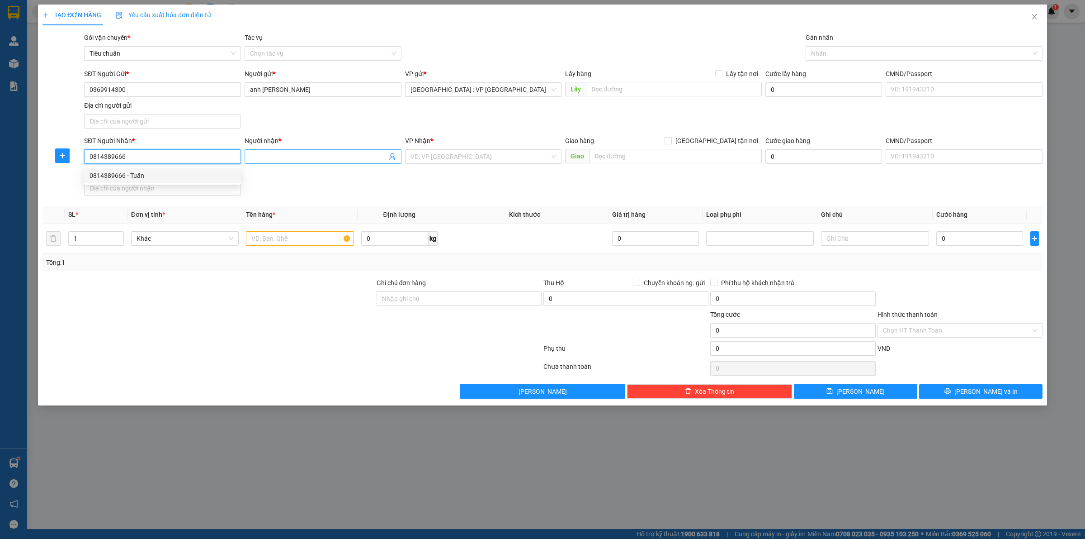
type input "0814389666"
click at [308, 157] on input "Người nhận *" at bounding box center [318, 157] width 137 height 10
click at [180, 156] on input "0814389666" at bounding box center [162, 156] width 157 height 14
click at [158, 175] on div "0814389666 - Tuấn" at bounding box center [163, 175] width 146 height 10
type input "Tuấn"
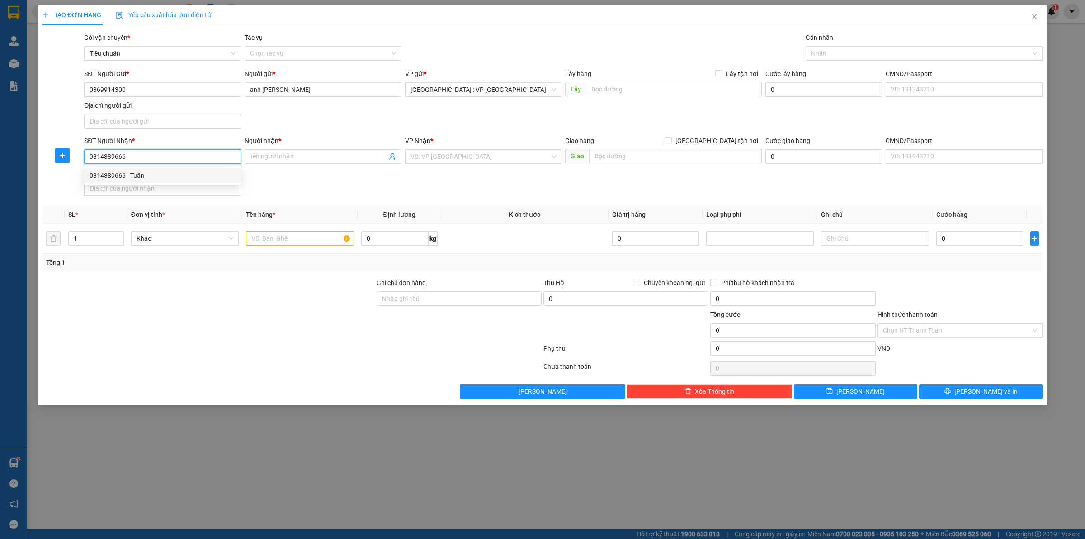
checkbox input "true"
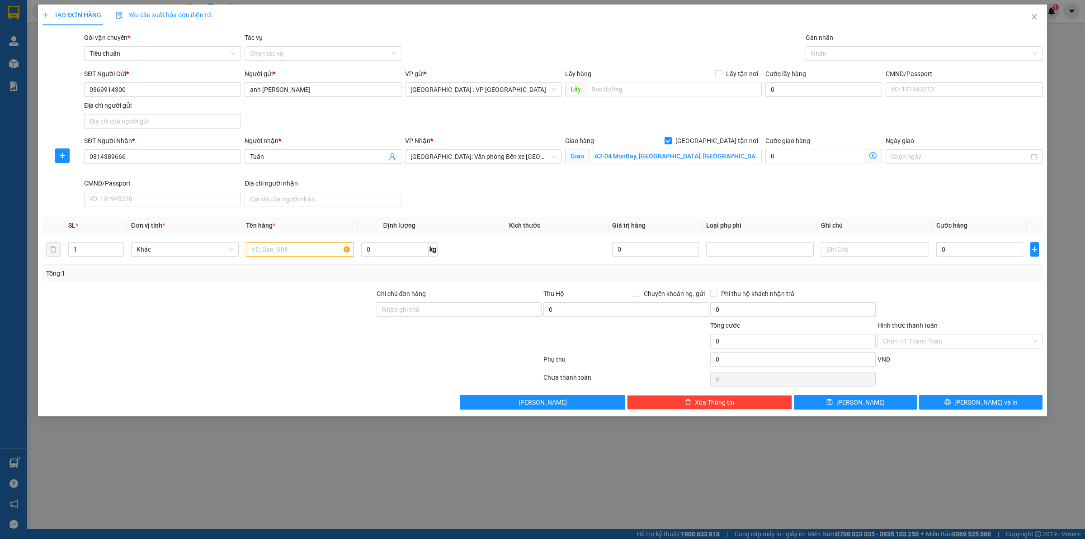
click at [537, 188] on div "SĐT Người Nhận * 0814389666 0814389666 Người nhận * Tuấn VP Nhận * Hải Phòng: V…" at bounding box center [563, 173] width 962 height 74
click at [634, 159] on input "A2-04 MonBay, Hồng Hải, Hạ Long" at bounding box center [675, 156] width 173 height 14
click at [445, 154] on span "Hải Phòng: Văn phòng Bến xe Thượng Lý" at bounding box center [484, 157] width 146 height 14
type input "242/25 Lê Đinh Cần, Tân Tạo, Bình Tân"
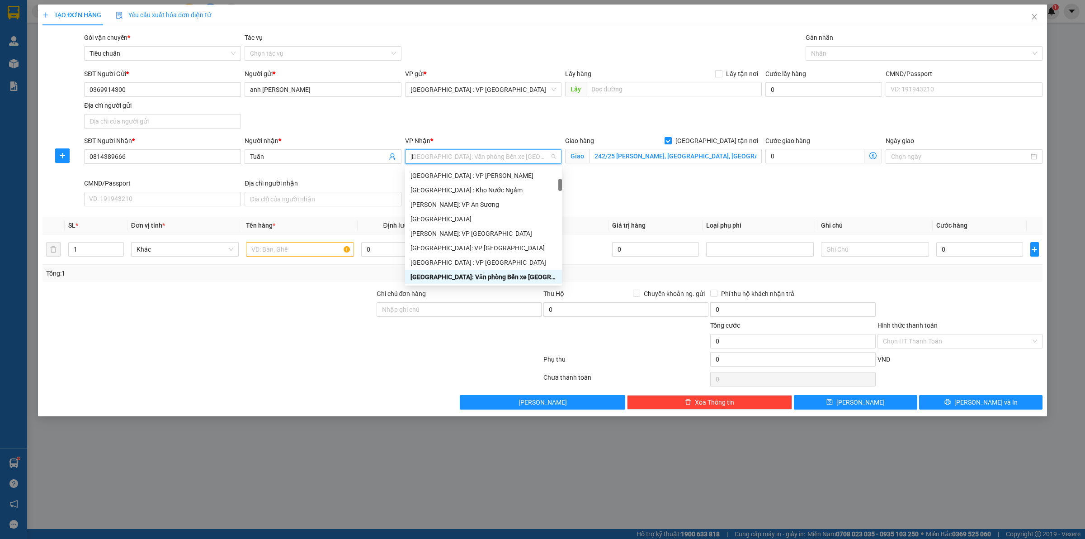
type input "12"
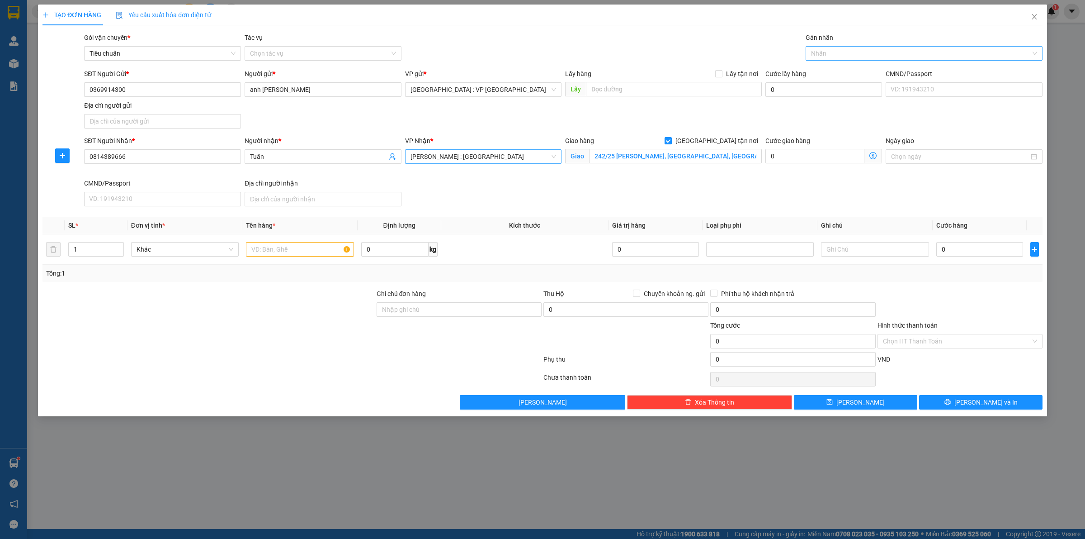
click at [832, 53] on div at bounding box center [919, 53] width 223 height 11
type input "gia"
click at [279, 247] on input "text" at bounding box center [300, 249] width 108 height 14
type input "2 kiện khung gỗ PE"
click at [87, 245] on input "1" at bounding box center [96, 249] width 55 height 14
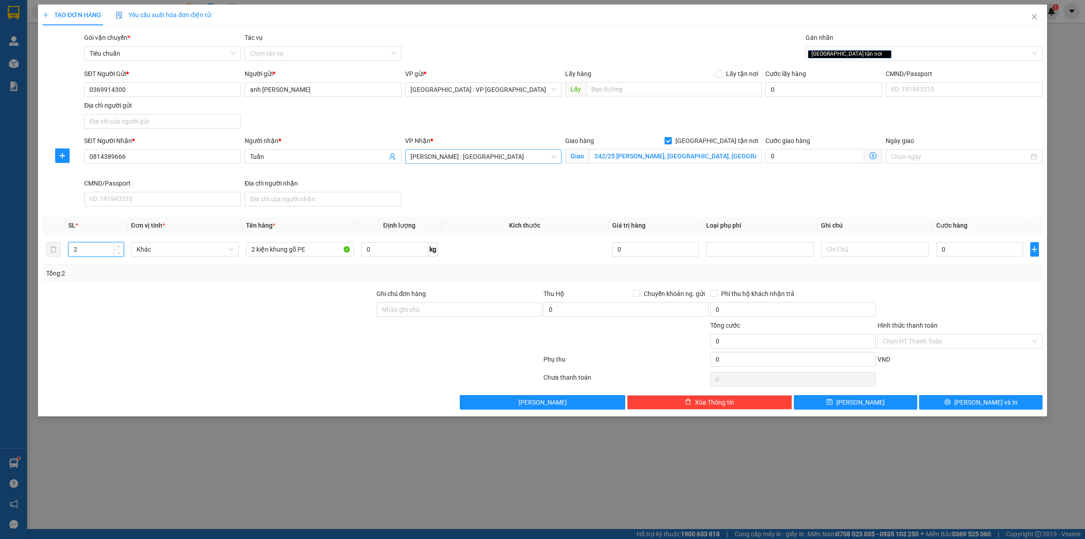
type input "2"
click at [964, 253] on input "0" at bounding box center [980, 249] width 87 height 14
type input "4"
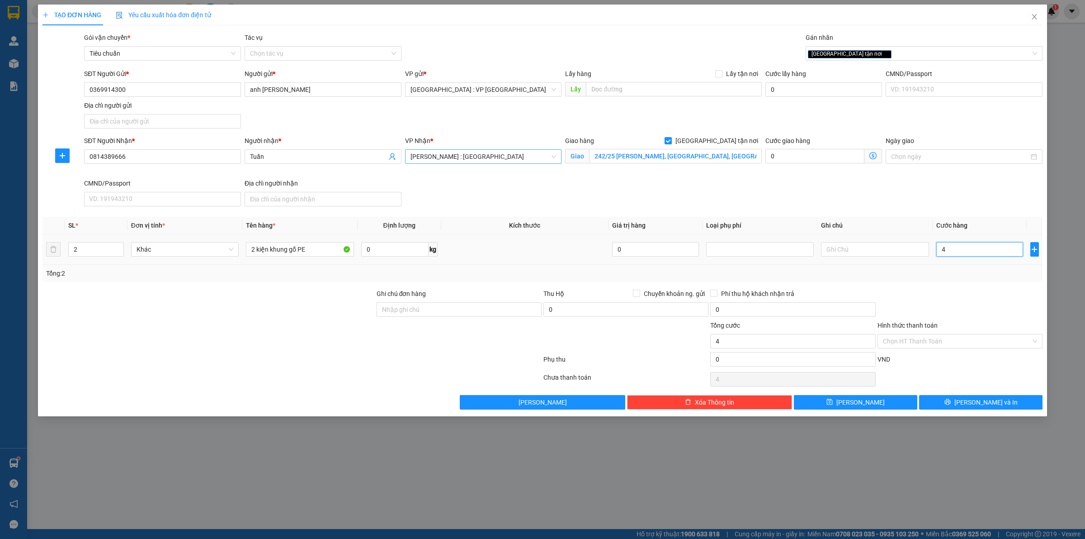
type input "44"
type input "440"
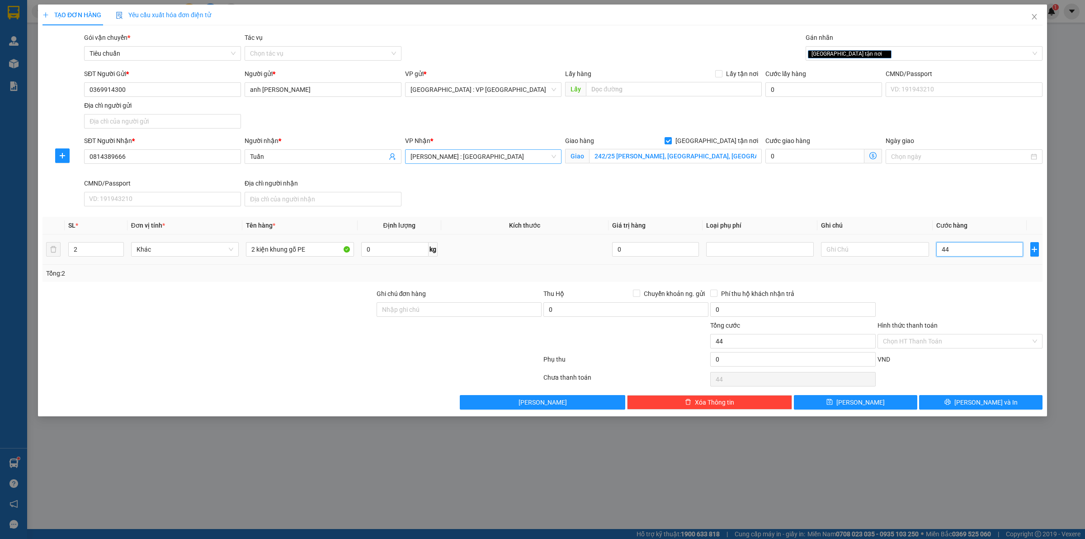
type input "440"
type input "4.400"
type input "44.000"
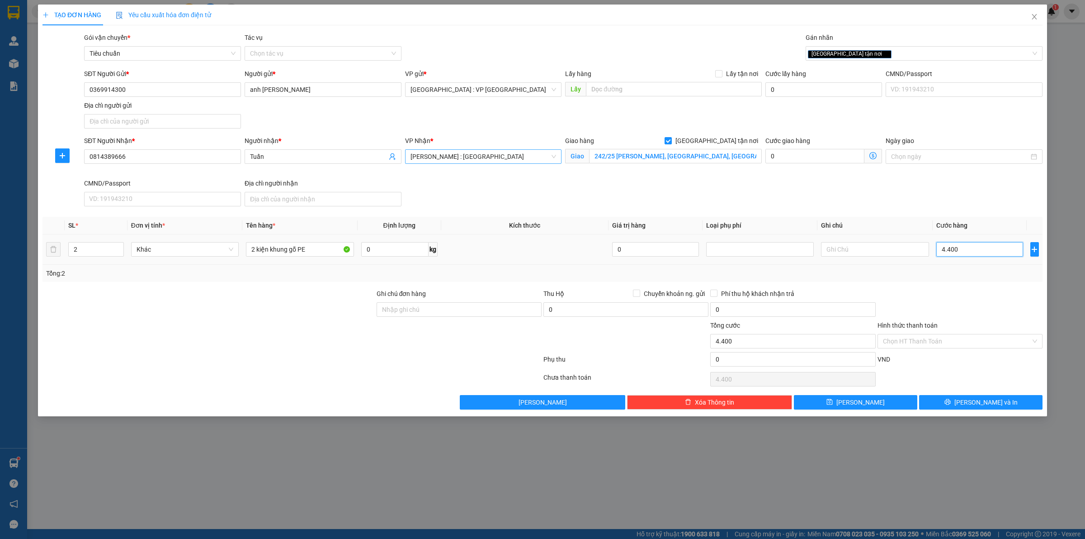
type input "44.000"
type input "440.000"
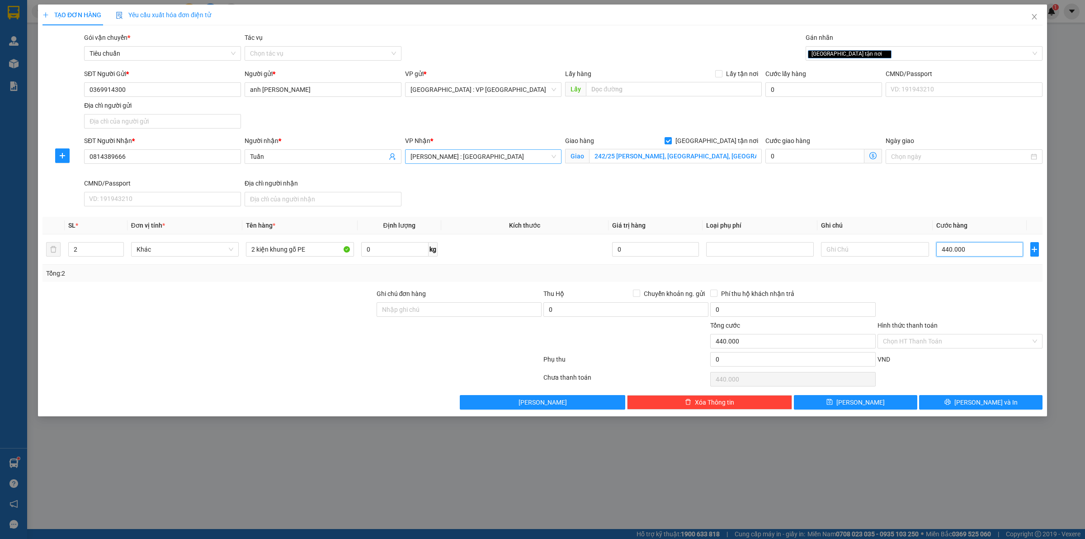
type input "440.000"
drag, startPoint x: 919, startPoint y: 280, endPoint x: 880, endPoint y: 280, distance: 38.9
click at [918, 279] on div "Tổng: 2" at bounding box center [543, 273] width 1000 height 17
click at [485, 261] on td at bounding box center [524, 249] width 167 height 30
click at [944, 301] on div at bounding box center [960, 305] width 167 height 32
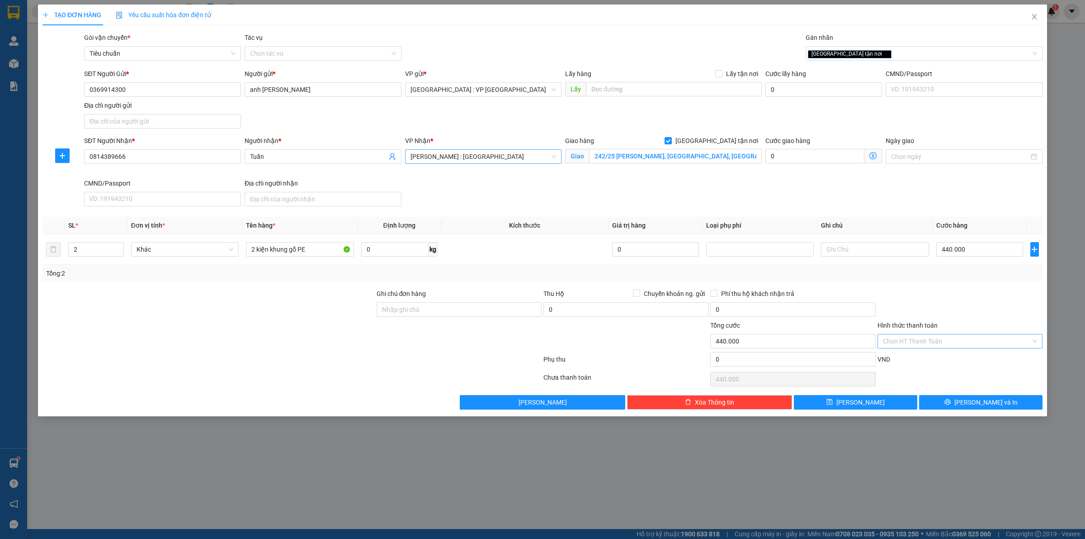
click at [923, 347] on input "Hình thức thanh toán" at bounding box center [957, 341] width 148 height 14
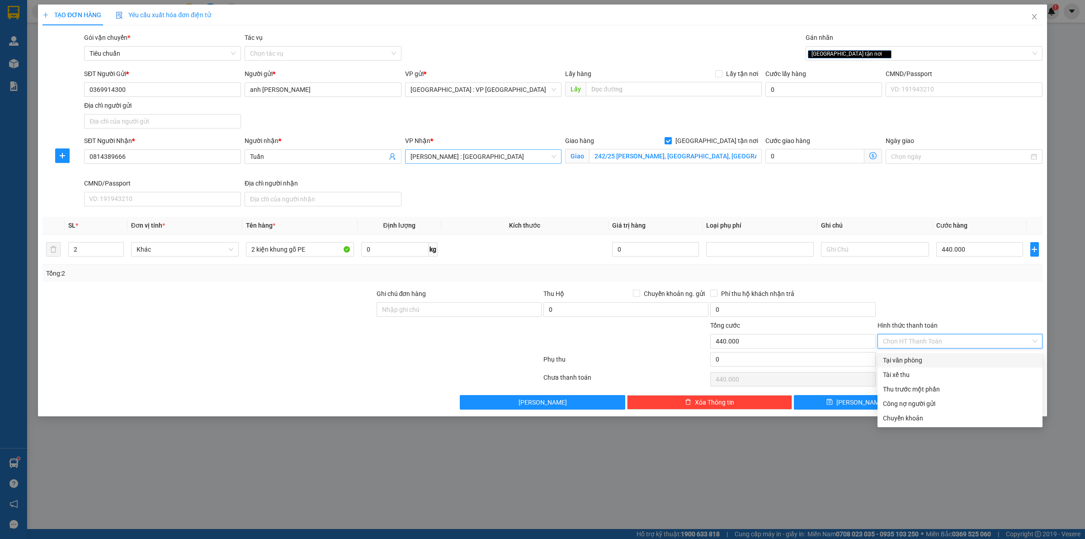
click at [917, 355] on div "Tại văn phòng" at bounding box center [960, 360] width 154 height 10
type input "0"
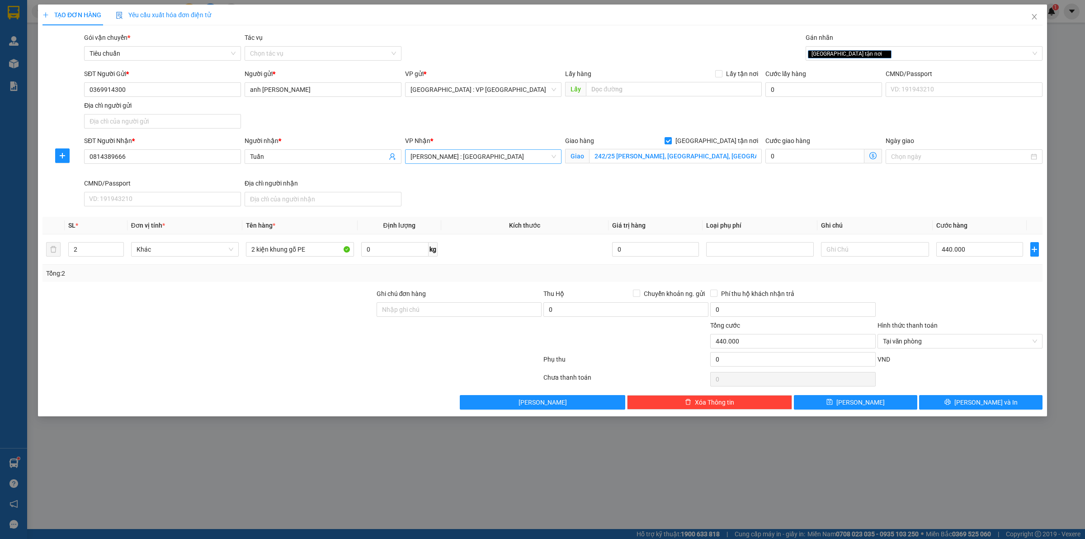
click at [906, 308] on div at bounding box center [960, 305] width 167 height 32
drag, startPoint x: 954, startPoint y: 407, endPoint x: 557, endPoint y: 327, distance: 405.1
click at [951, 406] on button "Lưu và In" at bounding box center [980, 402] width 123 height 14
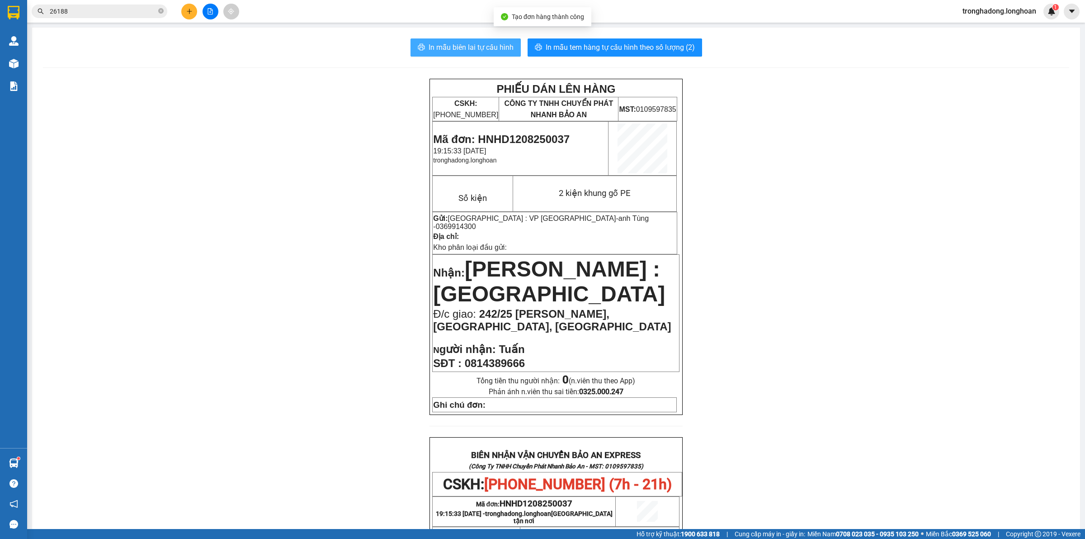
click at [480, 47] on span "In mẫu biên lai tự cấu hình" at bounding box center [471, 47] width 85 height 11
click at [557, 42] on span "In mẫu tem hàng tự cấu hình theo số lượng (2)" at bounding box center [620, 47] width 149 height 11
click at [232, 370] on div "PHIẾU DÁN LÊN HÀNG CSKH: 1900.06.88.33 CÔNG TY TNHH CHUYỂN PHÁT NHANH BẢO AN MS…" at bounding box center [556, 488] width 1027 height 818
click at [311, 268] on div "PHIẾU DÁN LÊN HÀNG CSKH: 1900.06.88.33 CÔNG TY TNHH CHUYỂN PHÁT NHANH BẢO AN MS…" at bounding box center [556, 488] width 1027 height 818
click at [308, 230] on div "PHIẾU DÁN LÊN HÀNG CSKH: 1900.06.88.33 CÔNG TY TNHH CHUYỂN PHÁT NHANH BẢO AN MS…" at bounding box center [556, 488] width 1027 height 818
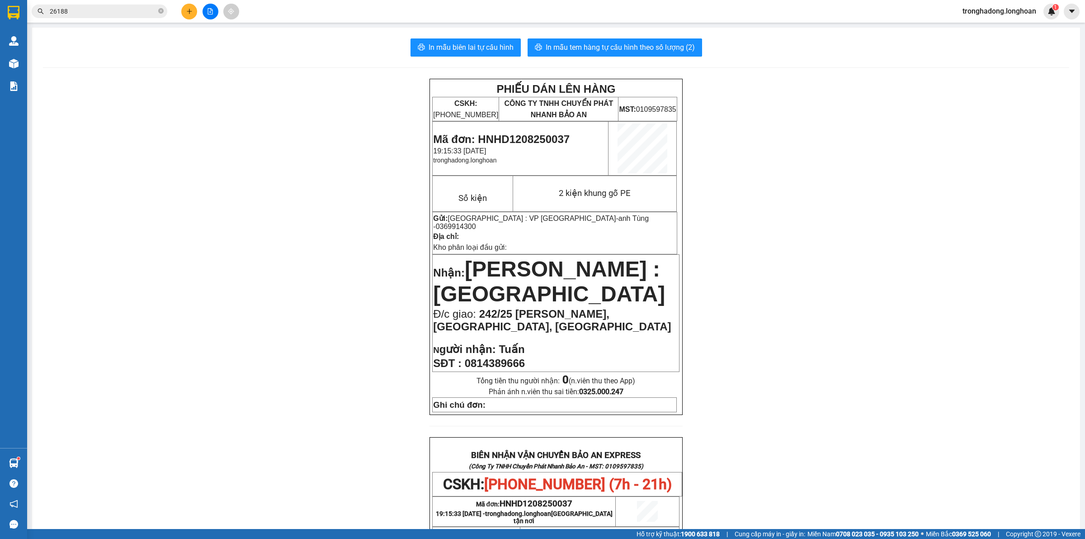
click at [294, 227] on div "PHIẾU DÁN LÊN HÀNG CSKH: 1900.06.88.33 CÔNG TY TNHH CHUYỂN PHÁT NHANH BẢO AN MS…" at bounding box center [556, 488] width 1027 height 818
drag, startPoint x: 558, startPoint y: 218, endPoint x: 607, endPoint y: 218, distance: 49.7
click at [607, 218] on p "Gửi: Hà Nội : VP Hà Đông - anh Tùng - 0369914300" at bounding box center [554, 222] width 243 height 17
copy span "0369914300"
click at [185, 12] on button at bounding box center [189, 12] width 16 height 16
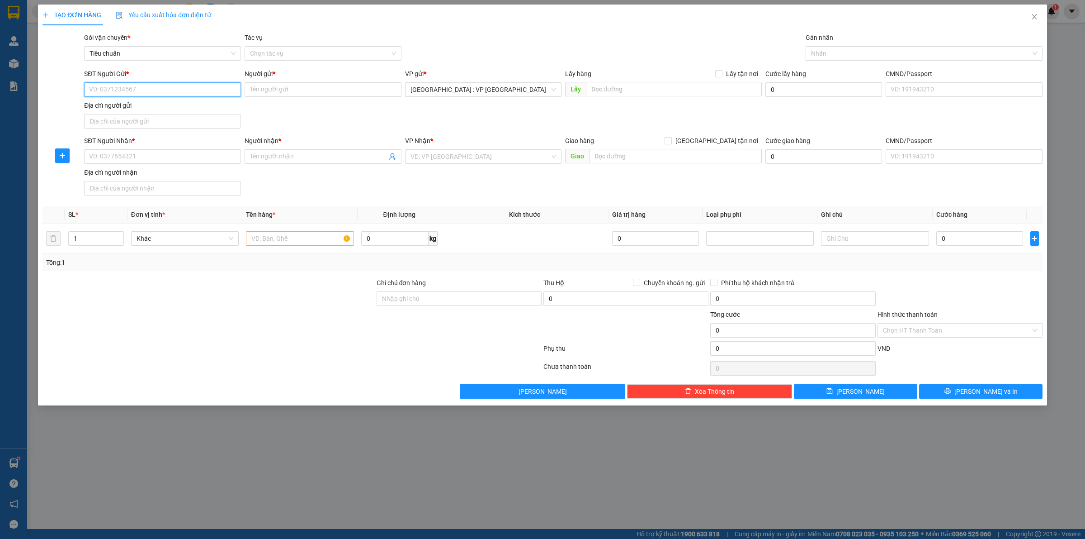
click at [200, 87] on input "SĐT Người Gửi *" at bounding box center [162, 89] width 157 height 14
paste input "0369914300"
type input "0369914300"
click at [194, 104] on div "0369914300 - anh Tùng" at bounding box center [163, 108] width 146 height 10
type input "anh Tùng"
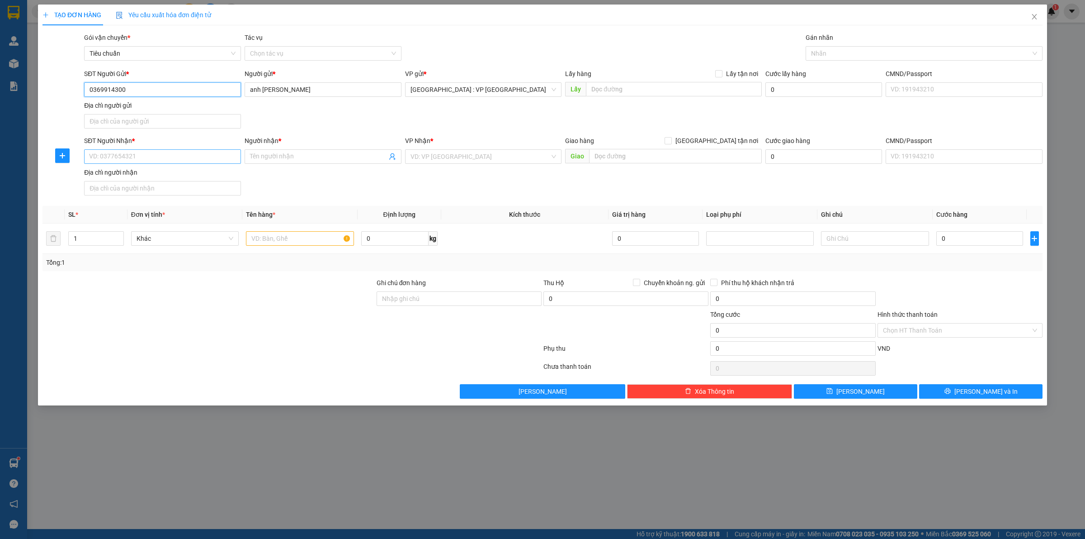
type input "0369914300"
click at [175, 154] on input "SĐT Người Nhận *" at bounding box center [162, 156] width 157 height 14
click at [161, 175] on div "0814389666 - Tuấn" at bounding box center [163, 175] width 146 height 10
type input "0814389666"
type input "Tuấn"
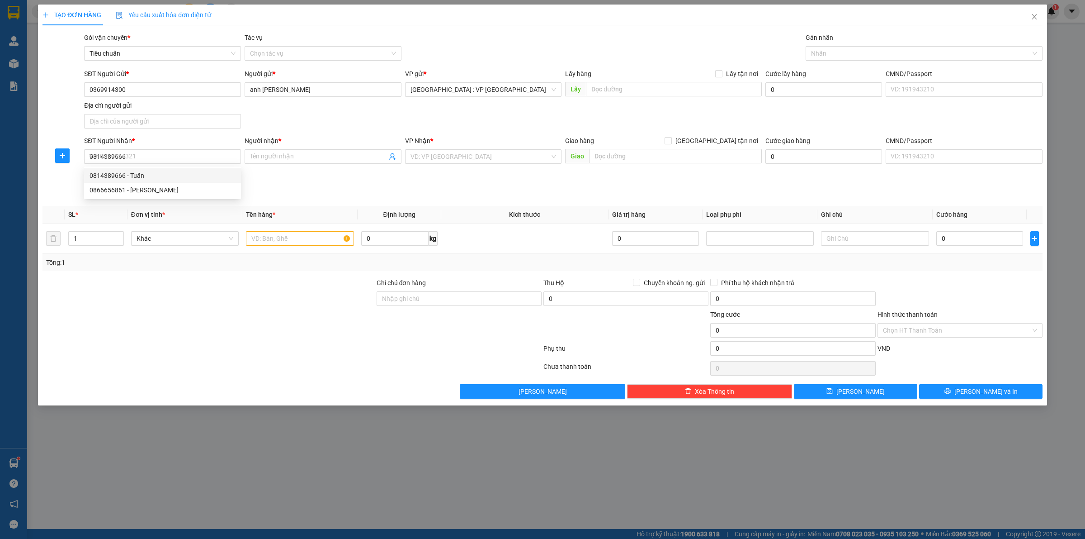
checkbox input "true"
type input "242/25 Lê Đinh Cần, Tân Tạo, Bình Tân"
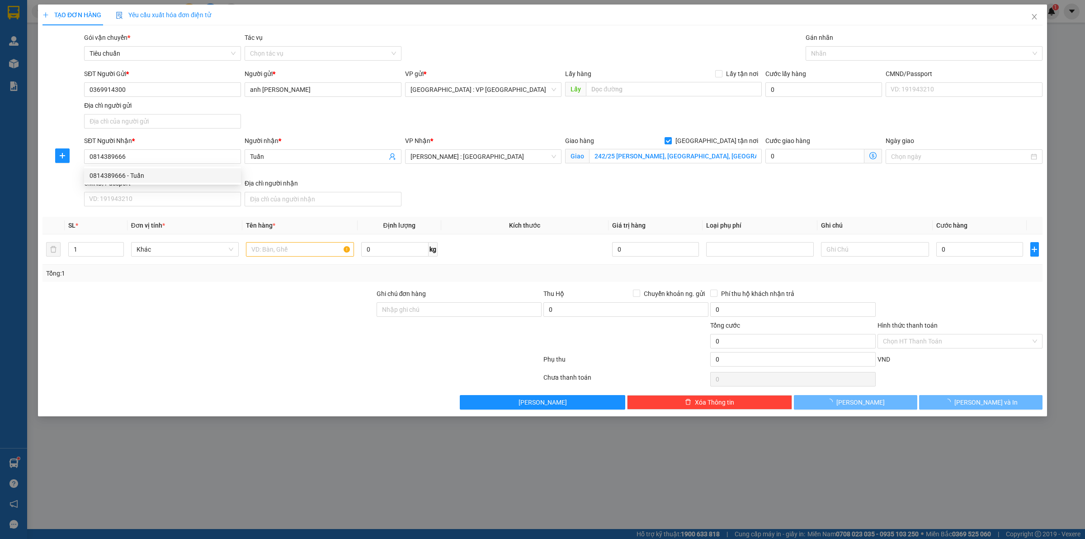
click at [412, 178] on div "VP Nhận * Hồ Chí Minh : Kho Quận 12" at bounding box center [483, 157] width 161 height 43
click at [410, 212] on div "Transit Pickup Surcharge Ids Transit Deliver Surcharge Ids Transit Deliver Surc…" at bounding box center [543, 221] width 1000 height 377
click at [303, 246] on input "text" at bounding box center [300, 249] width 108 height 14
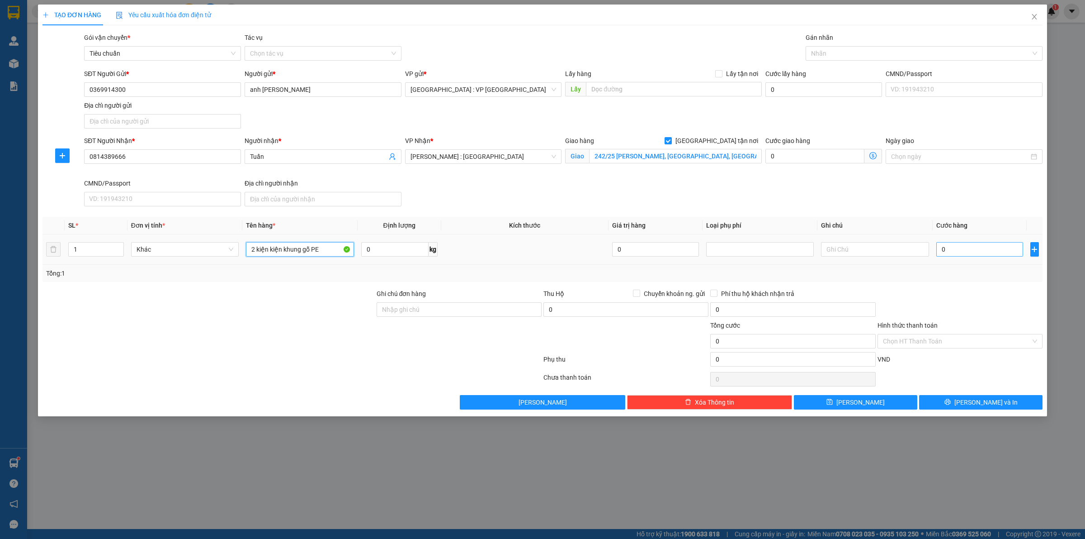
type input "2 kiện kiện khung gỗ PE"
click at [965, 254] on input "0" at bounding box center [980, 249] width 87 height 14
type input "7"
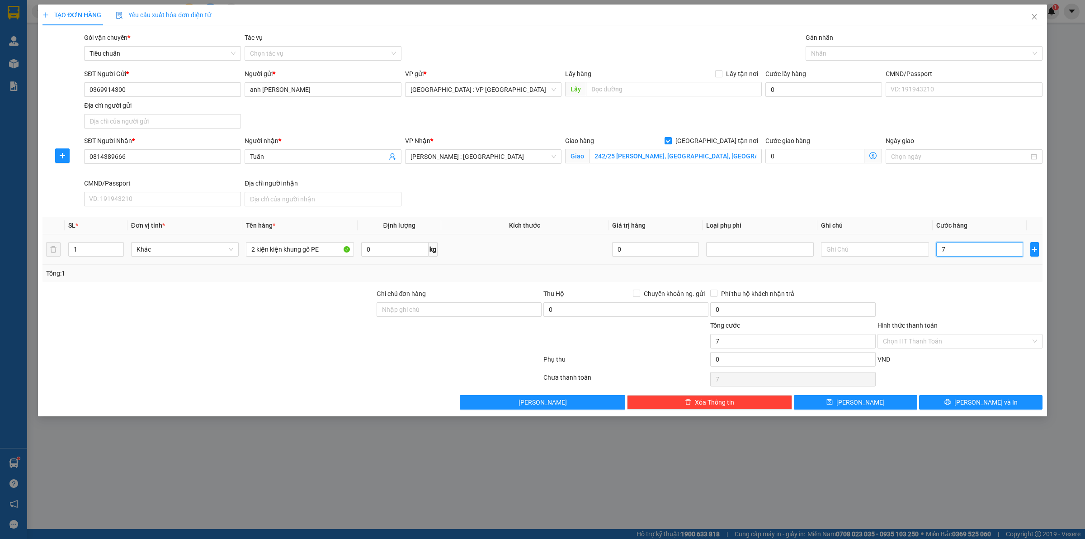
type input "74"
type input "740"
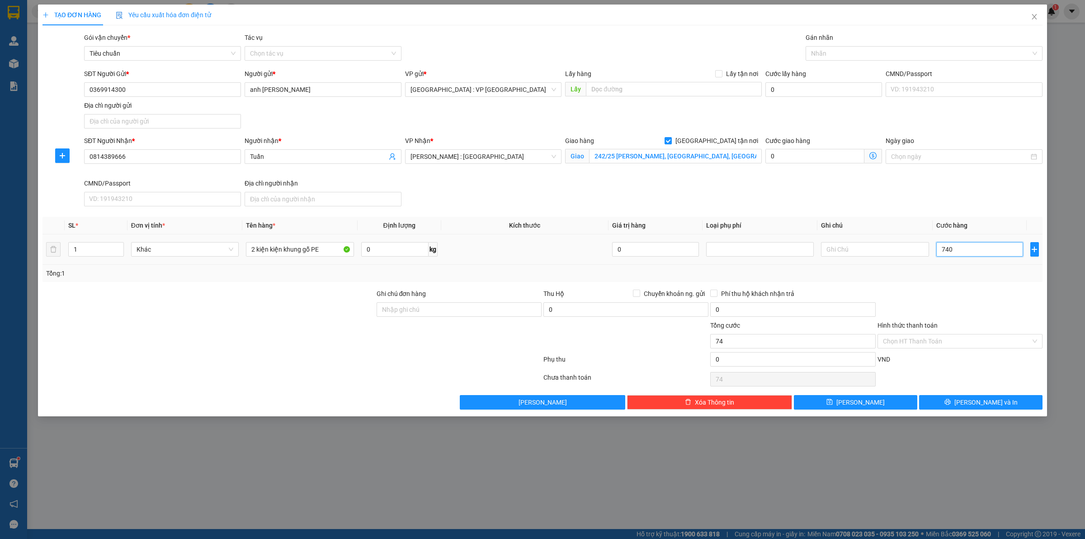
type input "740"
type input "7.400"
type input "74.000"
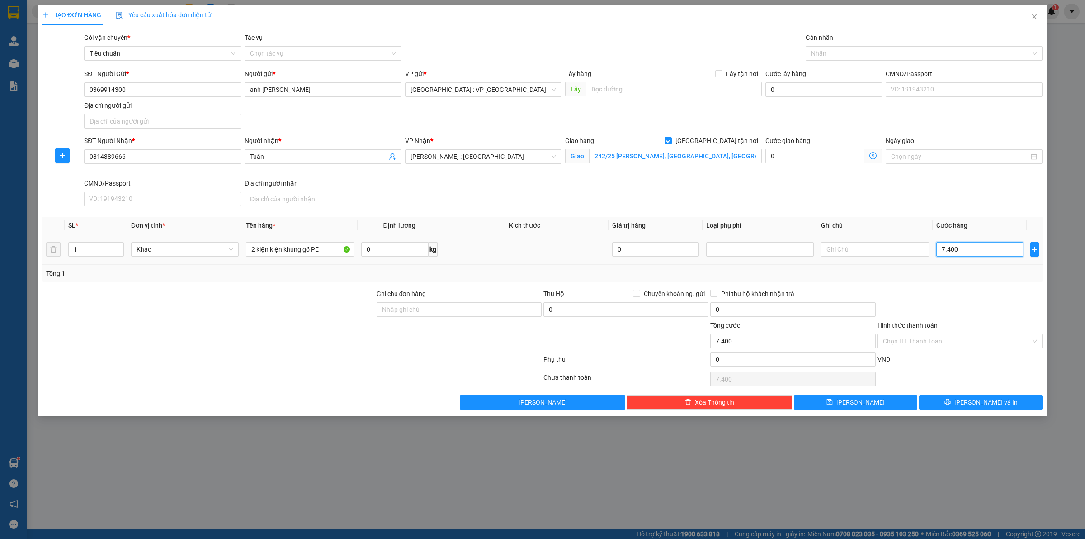
type input "74.000"
type input "740.000"
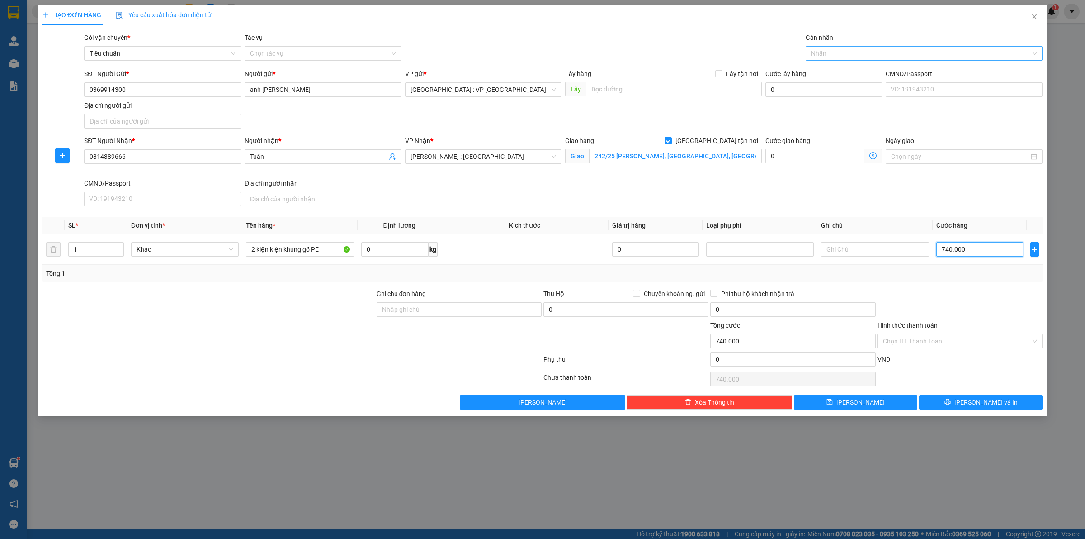
click at [846, 55] on div at bounding box center [919, 53] width 223 height 11
type input "740.000"
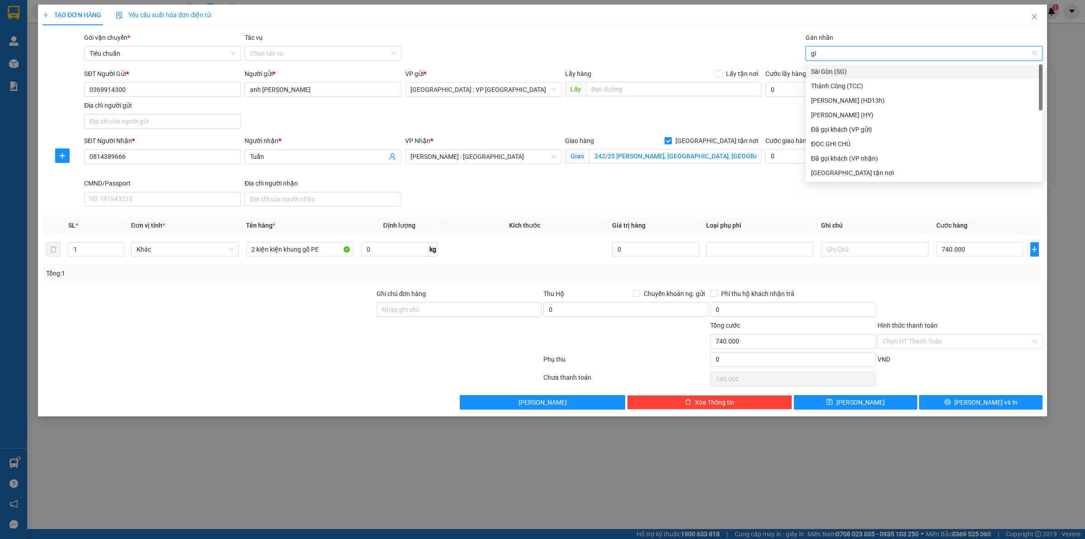
type input "gia"
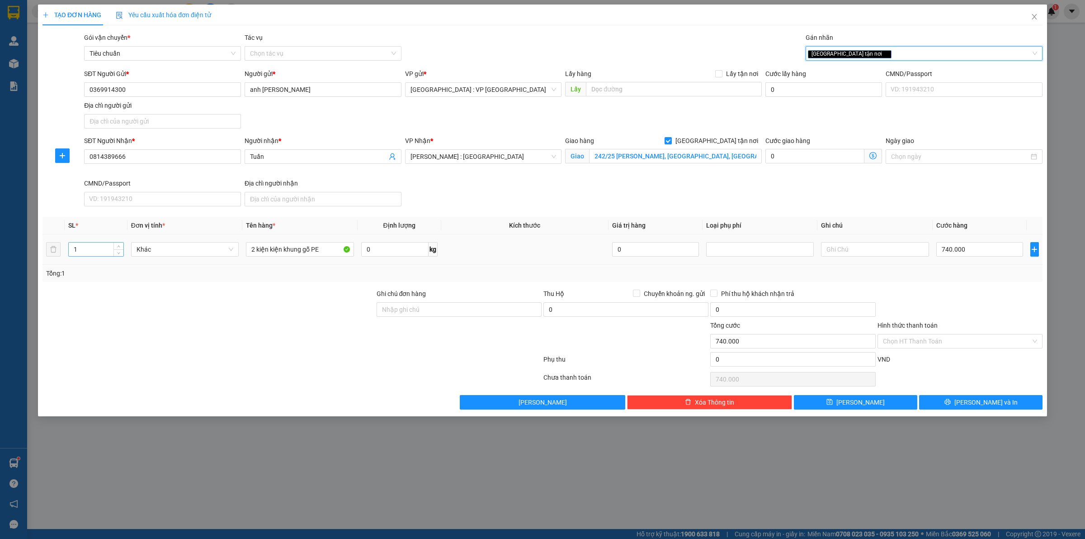
click at [99, 250] on input "1" at bounding box center [96, 249] width 55 height 14
type input "2"
click at [949, 326] on div "Hình thức thanh toán" at bounding box center [960, 327] width 165 height 14
click at [945, 339] on input "Hình thức thanh toán" at bounding box center [957, 341] width 148 height 14
type input "0"
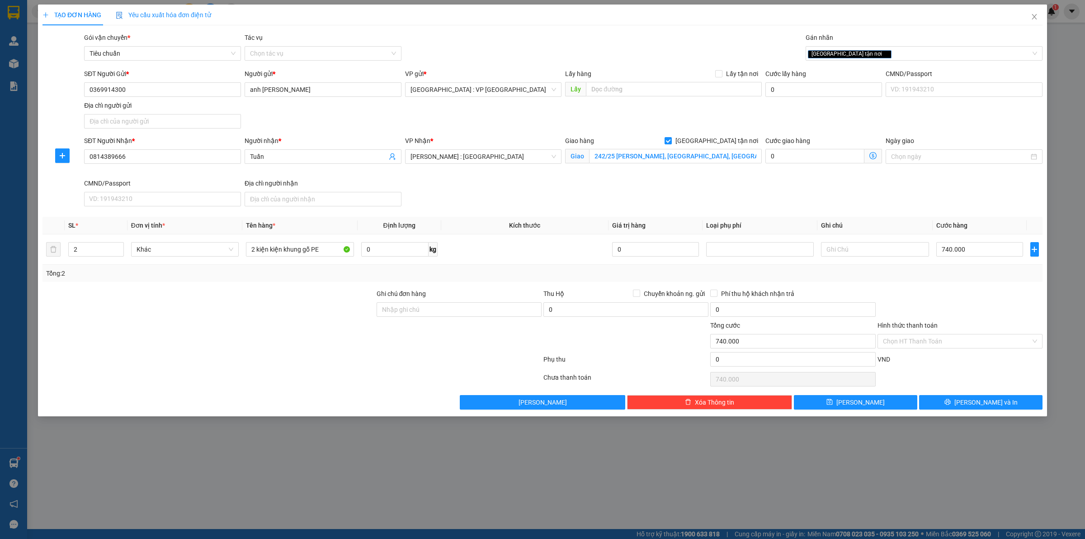
type input "0"
click at [928, 362] on div "Tại văn phòng" at bounding box center [960, 360] width 154 height 10
click at [946, 250] on input "0" at bounding box center [980, 249] width 87 height 14
type input "7"
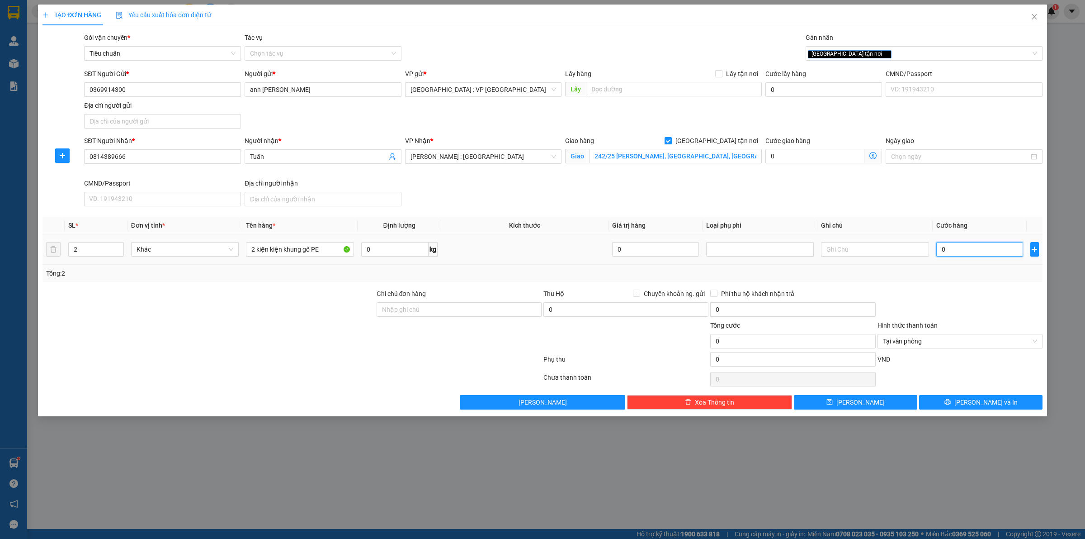
type input "7"
type input "74"
type input "740"
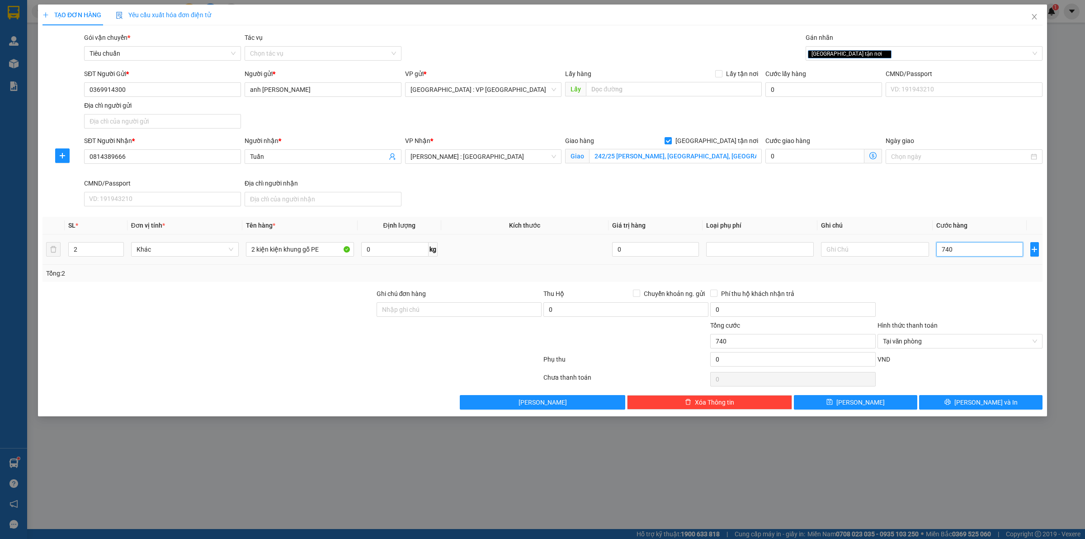
type input "7.400"
type input "74.000"
type input "740.000"
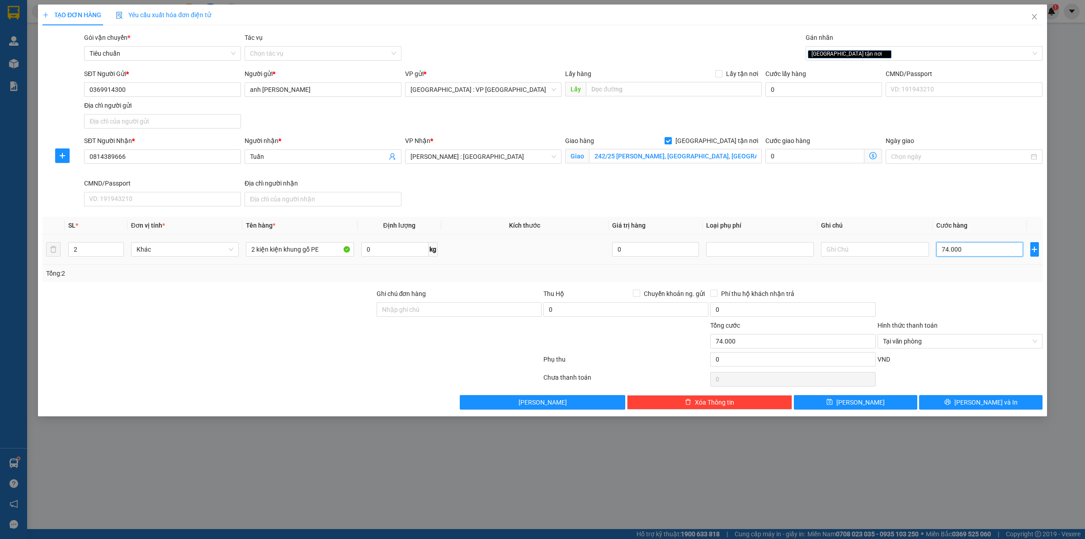
type input "740.000"
click at [966, 292] on div at bounding box center [960, 305] width 167 height 32
click at [952, 408] on button "Lưu và In" at bounding box center [980, 402] width 123 height 14
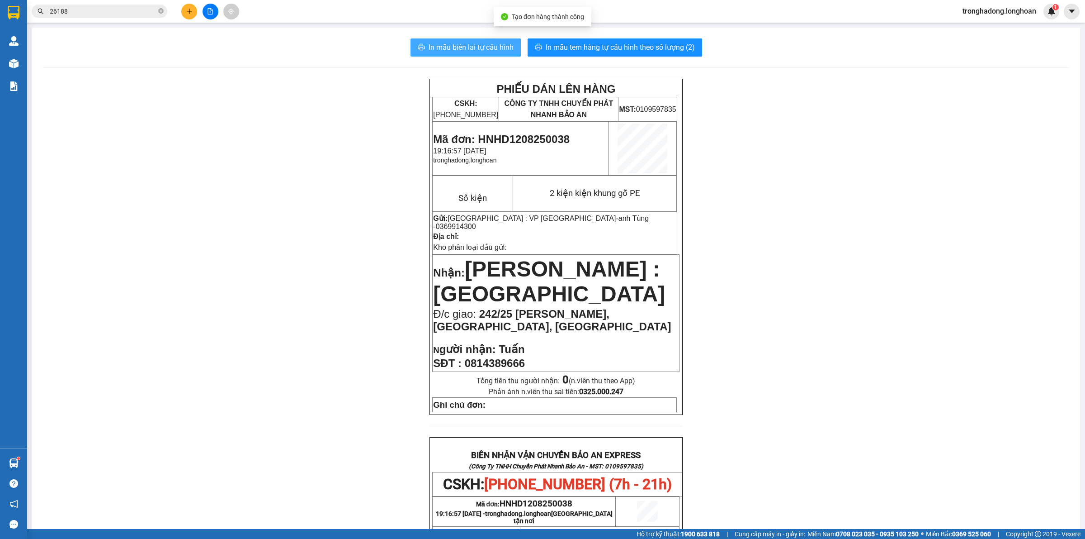
click at [474, 47] on span "In mẫu biên lai tự cấu hình" at bounding box center [471, 47] width 85 height 11
drag, startPoint x: 308, startPoint y: 285, endPoint x: 161, endPoint y: 140, distance: 206.9
click at [288, 252] on div "PHIẾU DÁN LÊN HÀNG CSKH: 1900.06.88.33 CÔNG TY TNHH CHUYỂN PHÁT NHANH BẢO AN MS…" at bounding box center [556, 488] width 1027 height 818
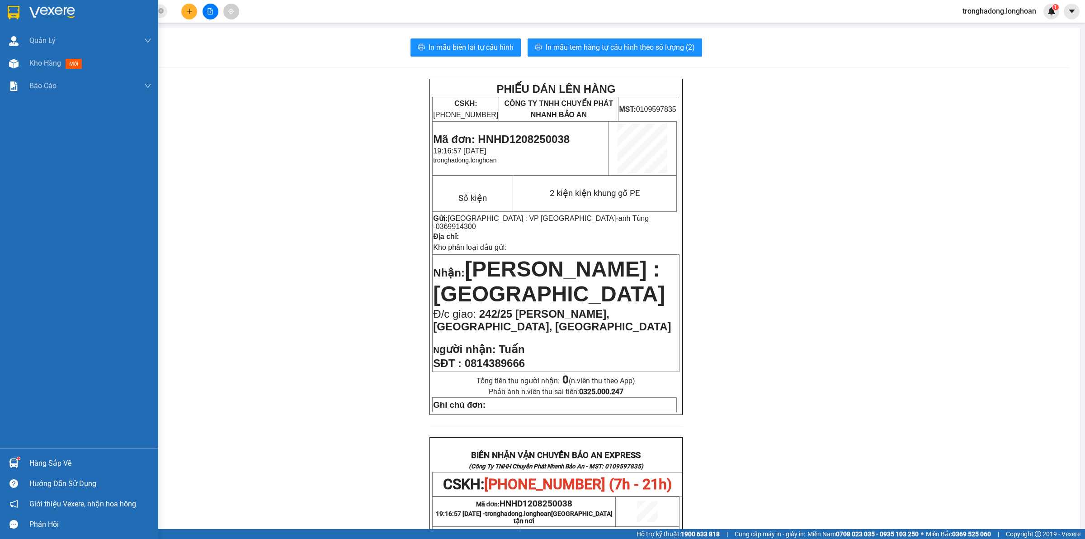
click at [14, 9] on img at bounding box center [14, 13] width 12 height 14
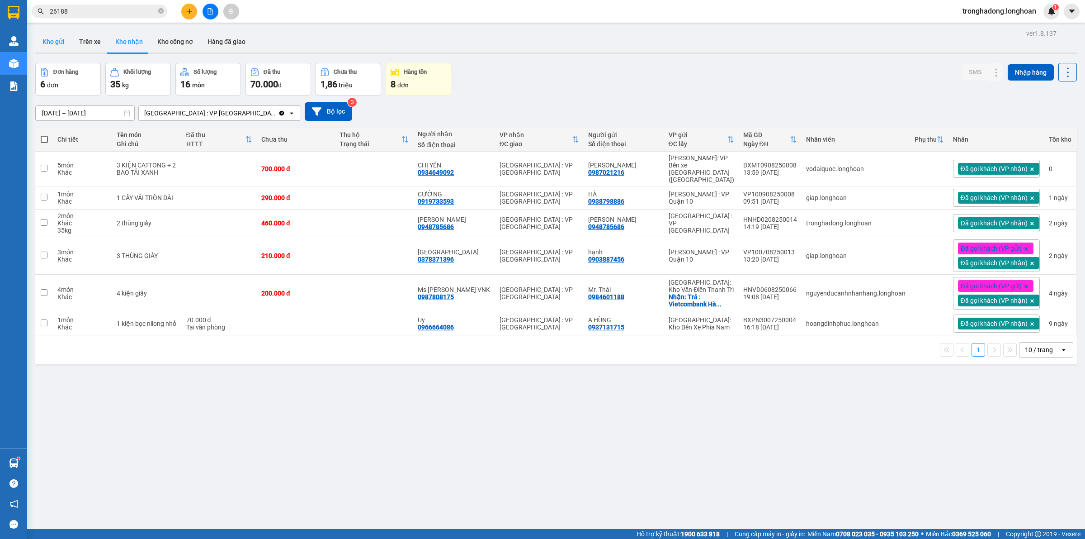
drag, startPoint x: 52, startPoint y: 22, endPoint x: 52, endPoint y: 31, distance: 9.0
click at [51, 24] on section "Kết quả tìm kiếm ( 1 ) Bộ lọc Thuộc VP này Mã ĐH Trạng thái Món hàng Thu hộ Tổn…" at bounding box center [542, 269] width 1085 height 539
click at [52, 32] on button "Kho gửi" at bounding box center [53, 42] width 37 height 22
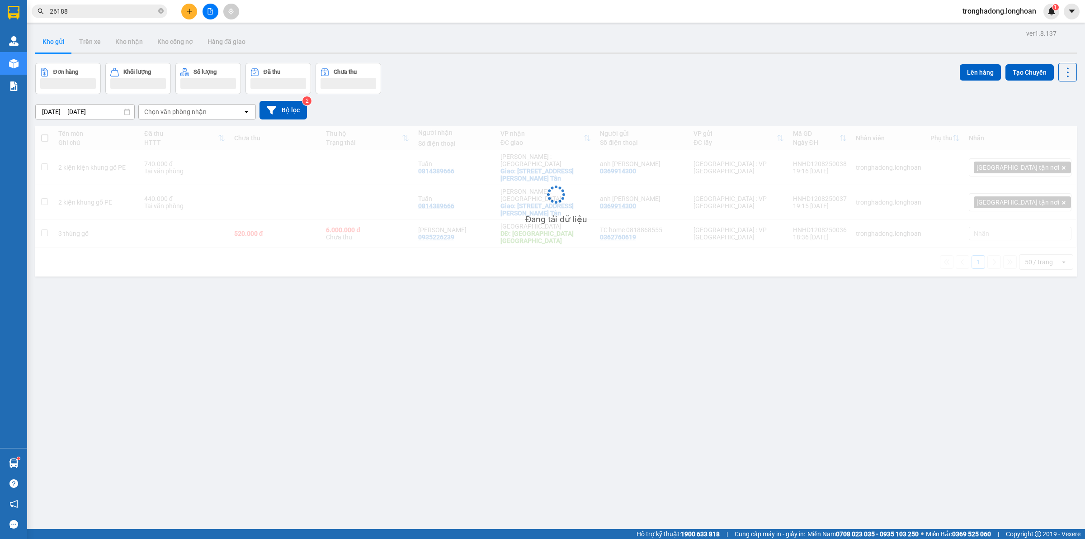
click at [603, 91] on div "Đơn hàng Khối lượng Số lượng Đã thu Chưa thu Lên hàng Tạo Chuyến" at bounding box center [556, 78] width 1042 height 31
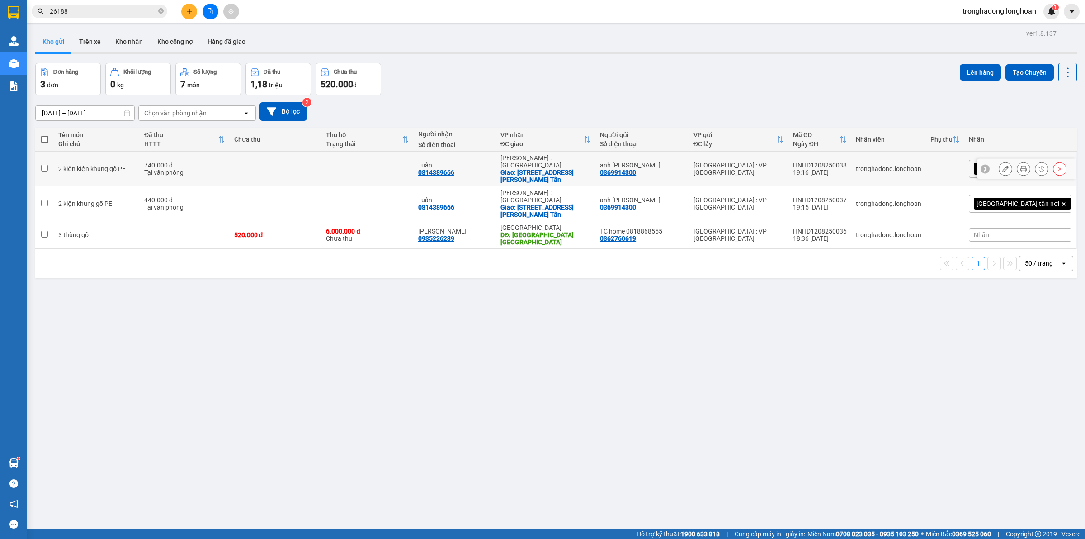
click at [1057, 166] on icon at bounding box center [1060, 169] width 6 height 6
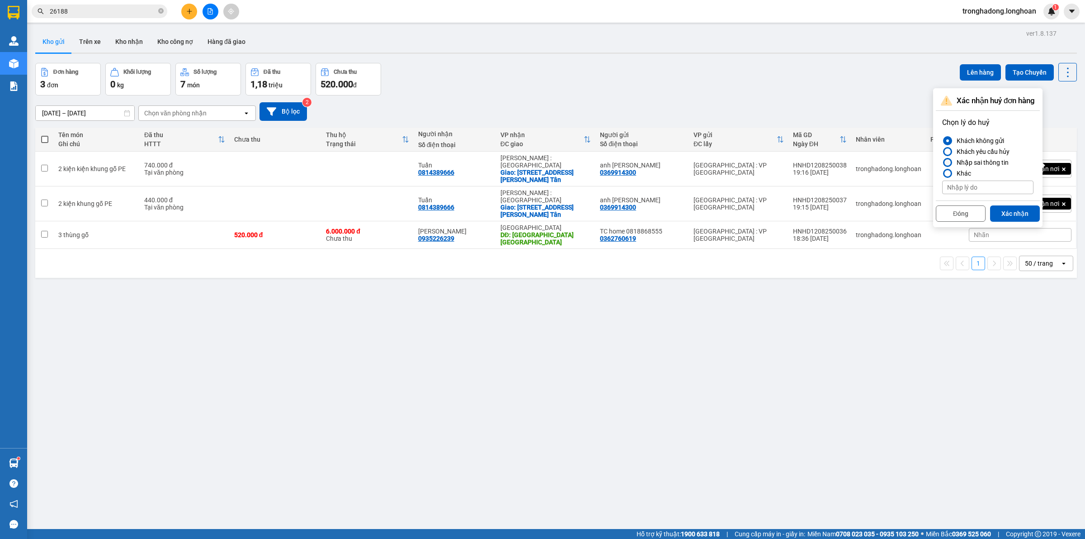
click at [970, 161] on div "Nhập sai thông tin" at bounding box center [981, 162] width 56 height 11
click at [942, 162] on input "Nhập sai thông tin" at bounding box center [942, 162] width 0 height 0
click at [1014, 207] on button "Xác nhận" at bounding box center [1015, 213] width 50 height 16
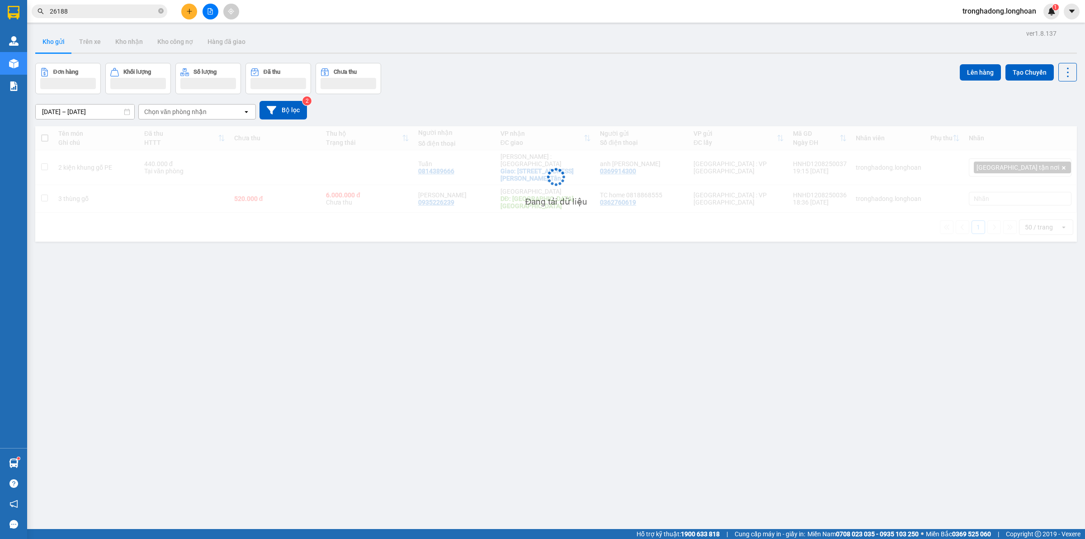
click at [652, 398] on div "ver 1.8.137 Kho gửi Trên xe Kho nhận Kho công nợ Hàng đã giao Đơn hàng Khối lượ…" at bounding box center [556, 296] width 1049 height 539
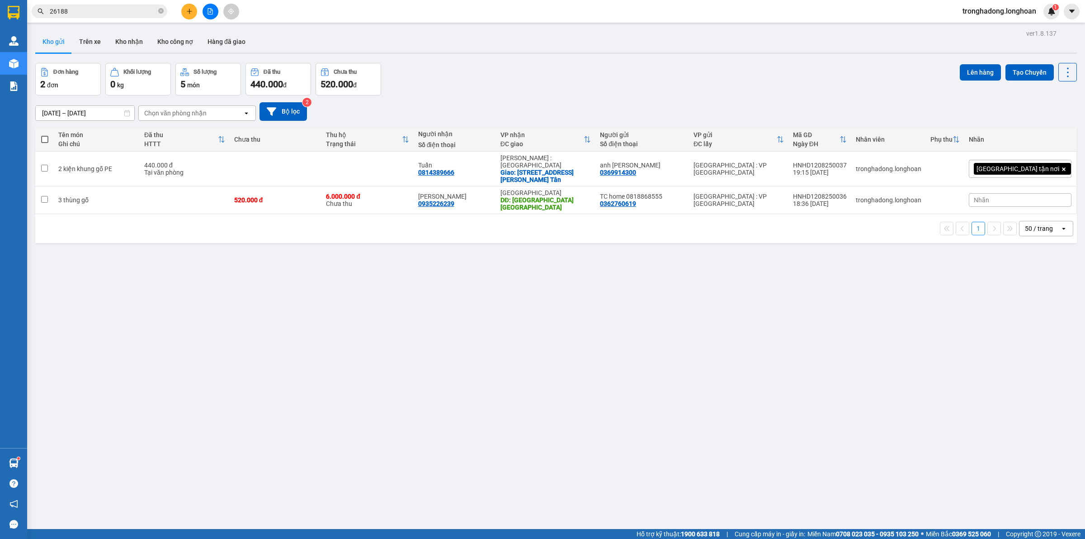
drag, startPoint x: 509, startPoint y: 407, endPoint x: 513, endPoint y: 398, distance: 9.9
click at [509, 406] on div "ver 1.8.137 Kho gửi Trên xe Kho nhận Kho công nợ Hàng đã giao Đơn hàng 2 đơn Kh…" at bounding box center [556, 296] width 1049 height 539
click at [509, 354] on div "ver 1.8.137 Kho gửi Trên xe Kho nhận Kho công nợ Hàng đã giao Đơn hàng 2 đơn Kh…" at bounding box center [556, 296] width 1049 height 539
drag, startPoint x: 681, startPoint y: 431, endPoint x: 1084, endPoint y: 510, distance: 411.0
click at [696, 433] on div "ver 1.8.137 Kho gửi Trên xe Kho nhận Kho công nợ Hàng đã giao Đơn hàng 2 đơn Kh…" at bounding box center [556, 296] width 1049 height 539
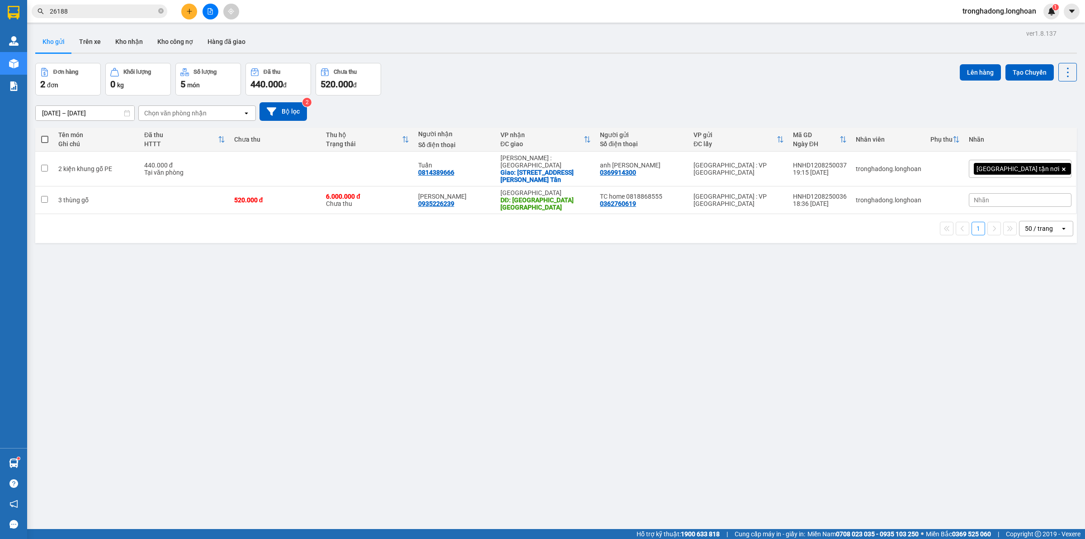
click at [913, 446] on div "ver 1.8.137 Kho gửi Trên xe Kho nhận Kho công nợ Hàng đã giao Đơn hàng 2 đơn Kh…" at bounding box center [556, 296] width 1049 height 539
